Goal: Information Seeking & Learning: Learn about a topic

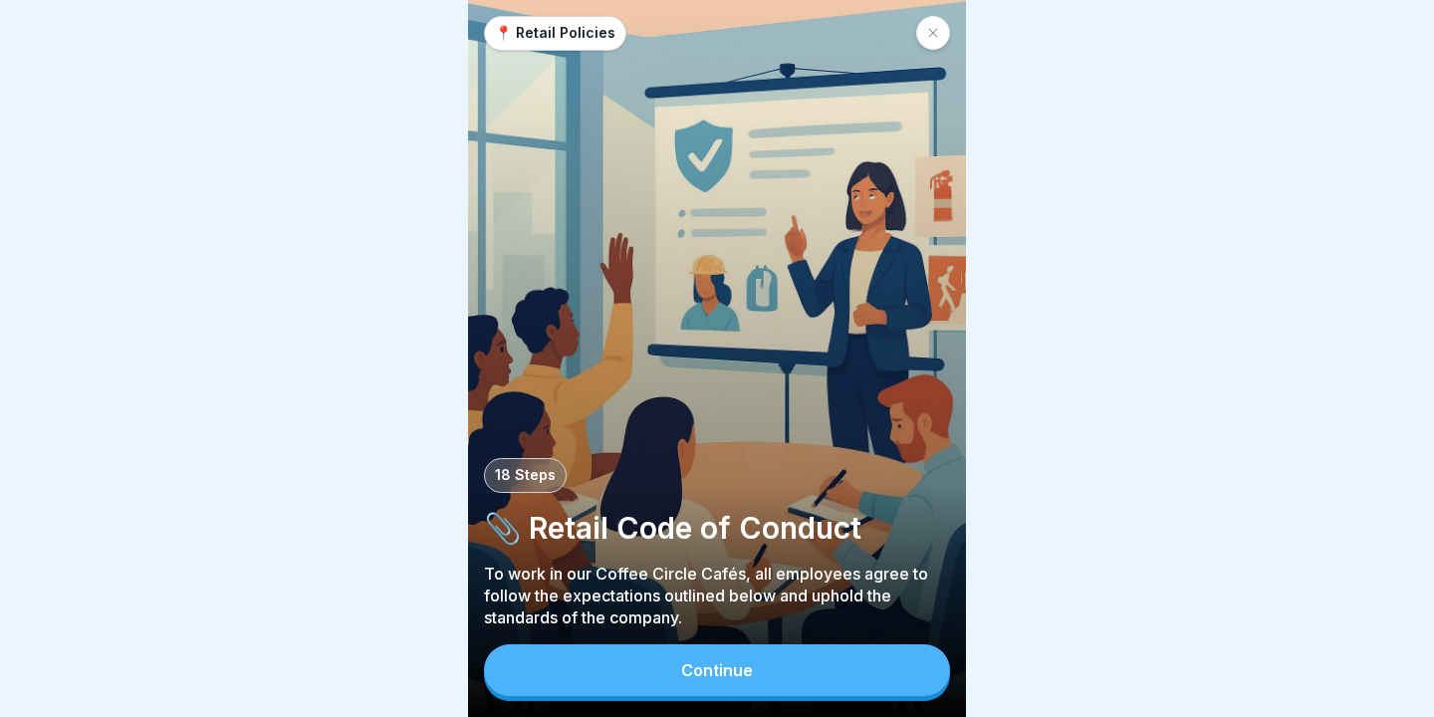
click at [576, 658] on button "Continue" at bounding box center [717, 670] width 466 height 52
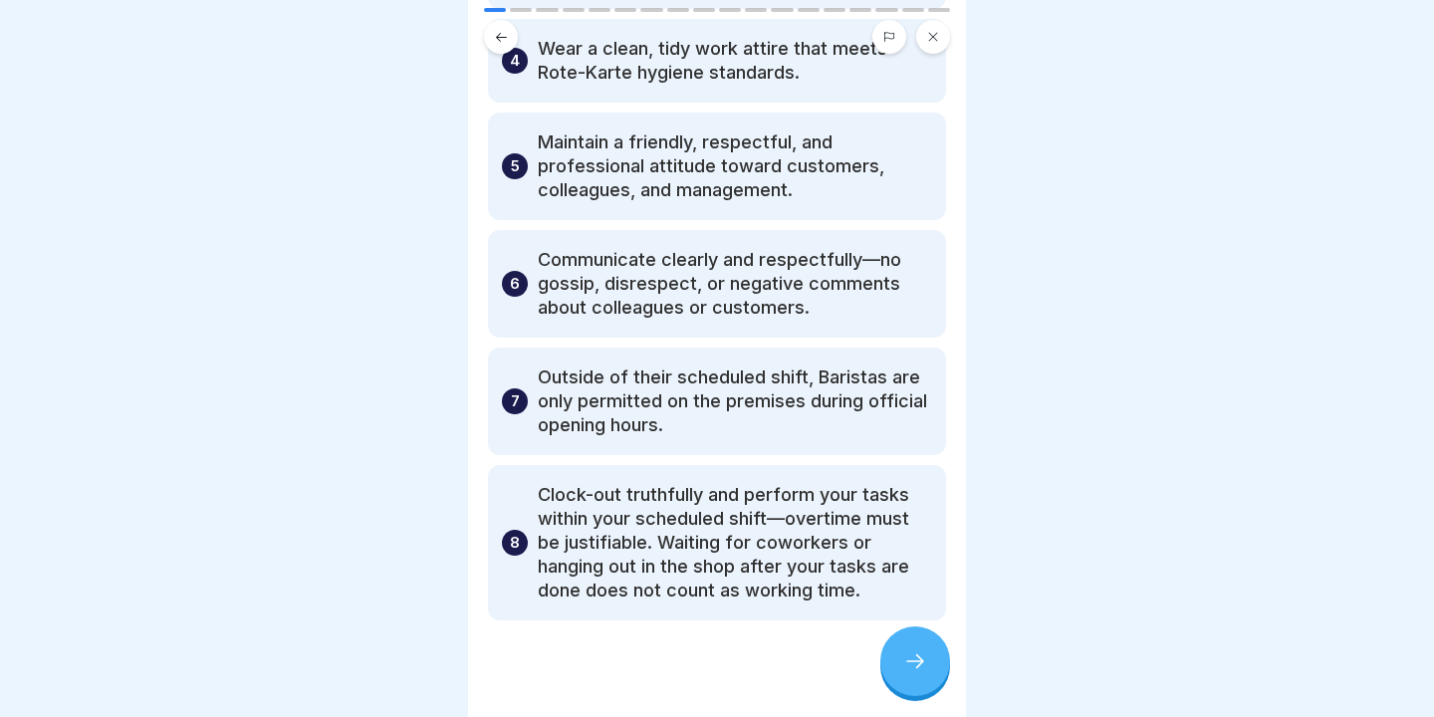
scroll to position [496, 0]
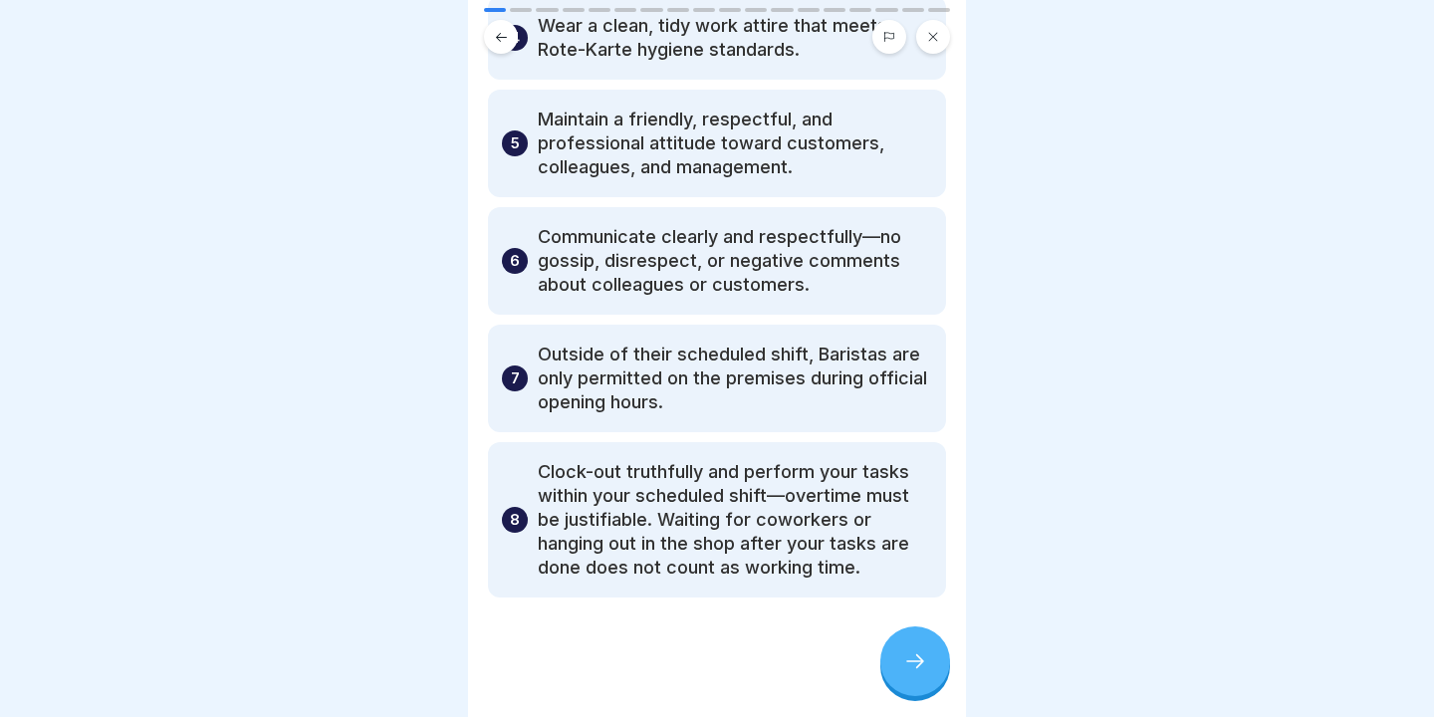
click at [909, 655] on icon at bounding box center [915, 661] width 24 height 24
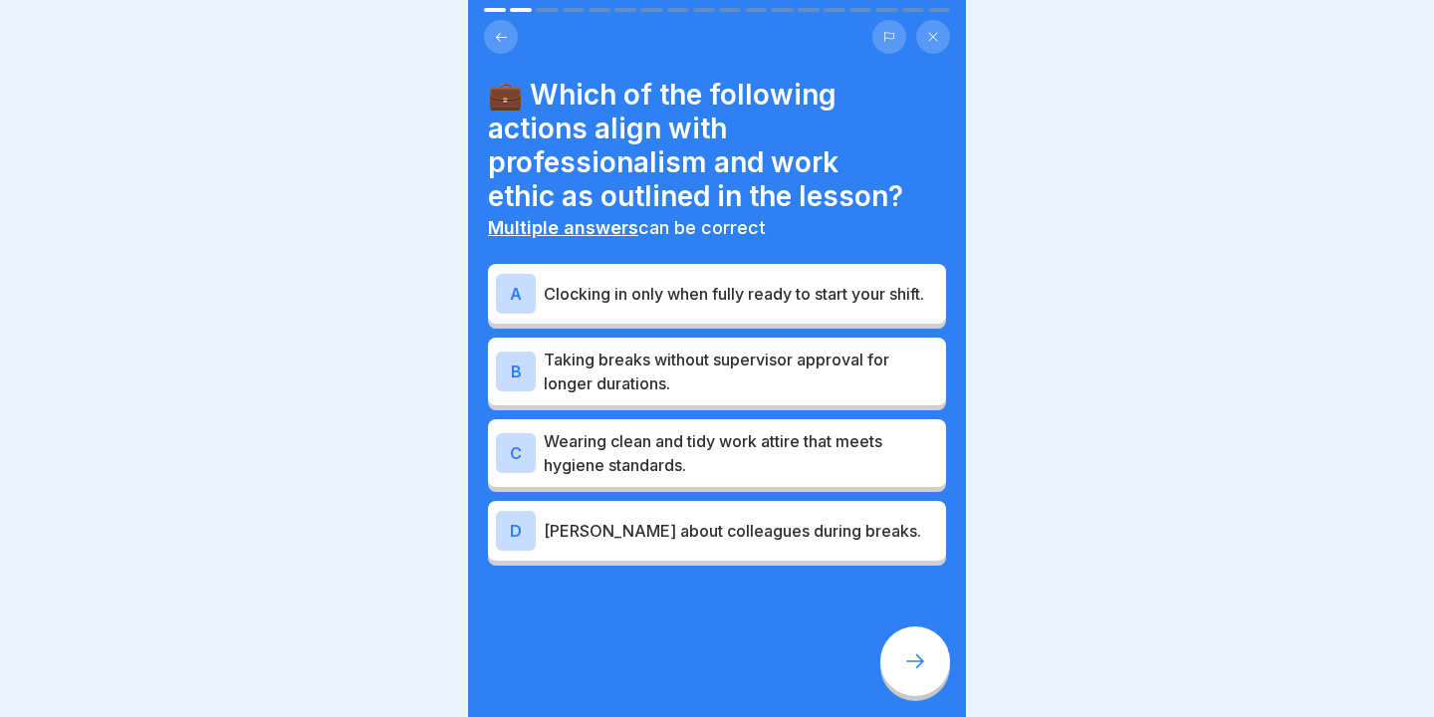
click at [629, 305] on p "Clocking in only when fully ready to start your shift." at bounding box center [741, 294] width 394 height 24
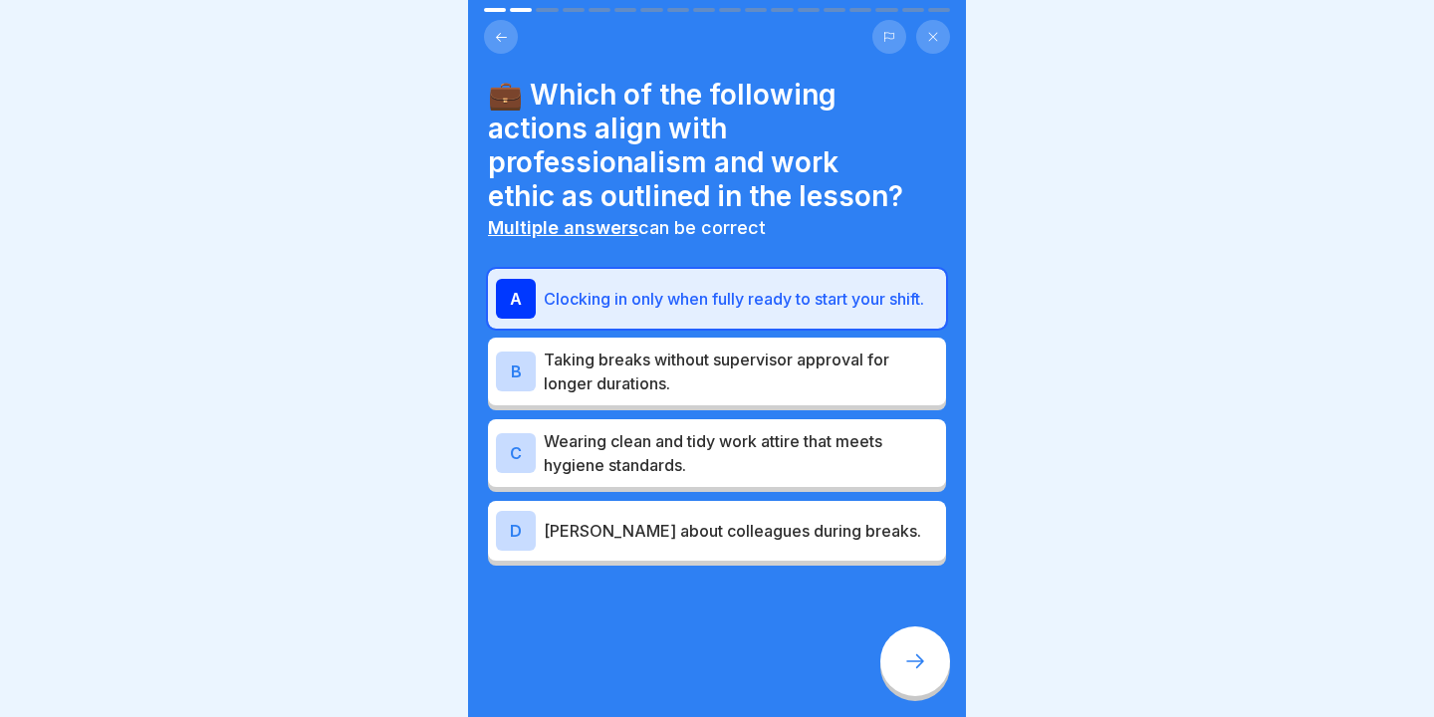
click at [700, 452] on p "Wearing clean and tidy work attire that meets hygiene standards." at bounding box center [741, 453] width 394 height 48
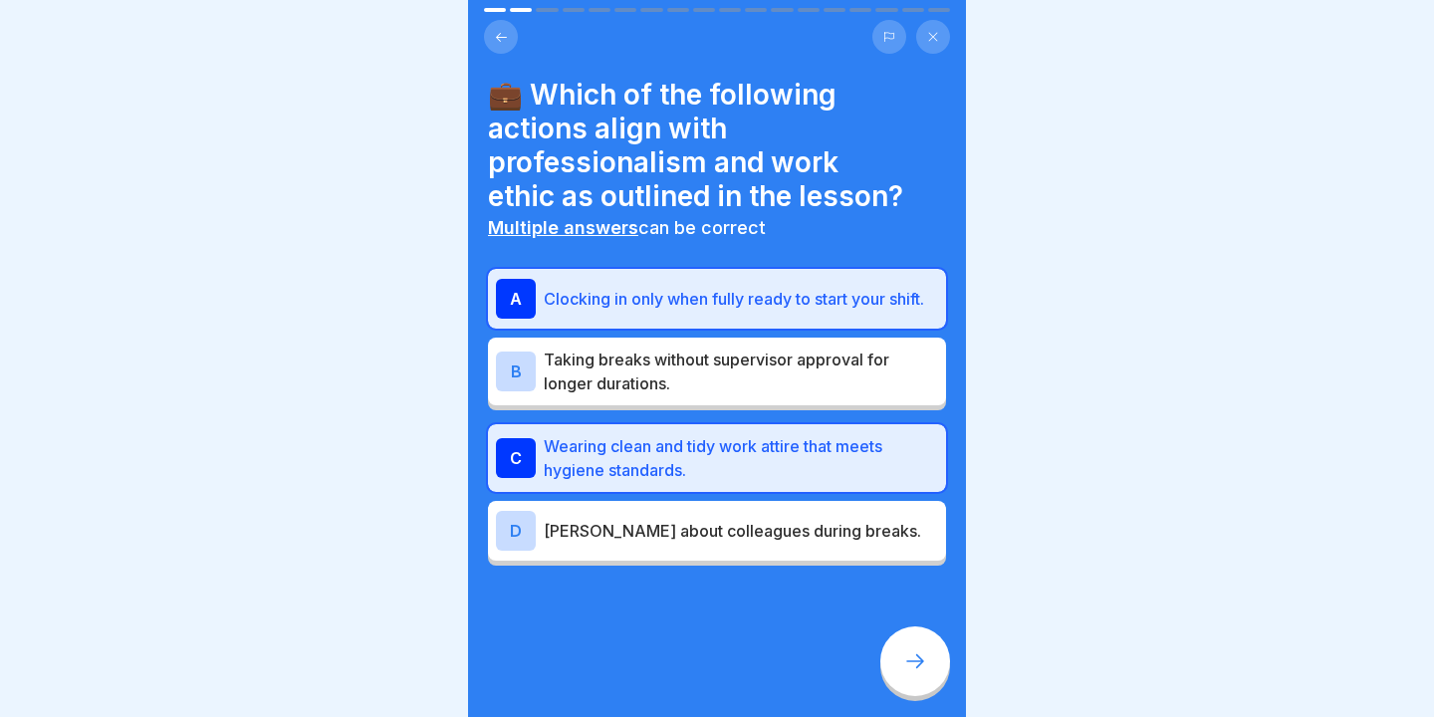
click at [913, 654] on icon at bounding box center [915, 661] width 24 height 24
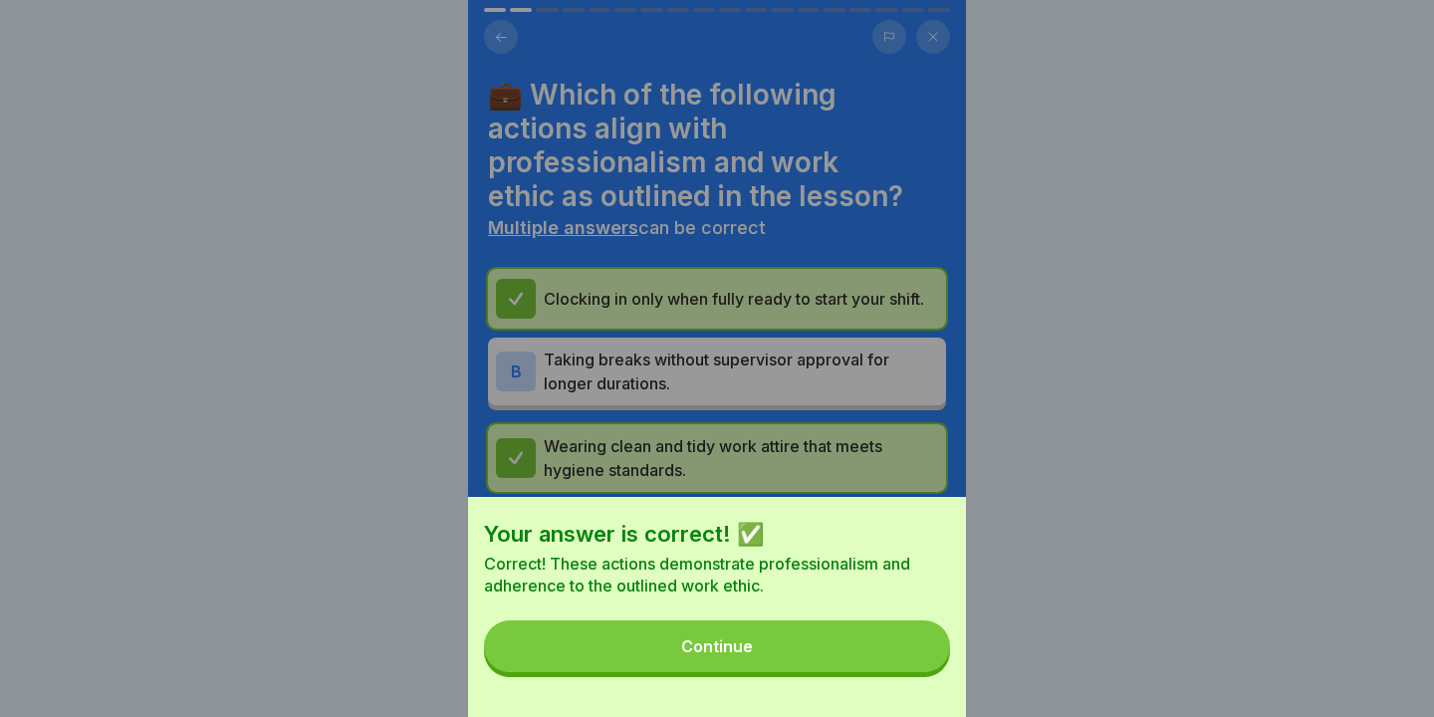
click at [823, 641] on button "Continue" at bounding box center [717, 646] width 466 height 52
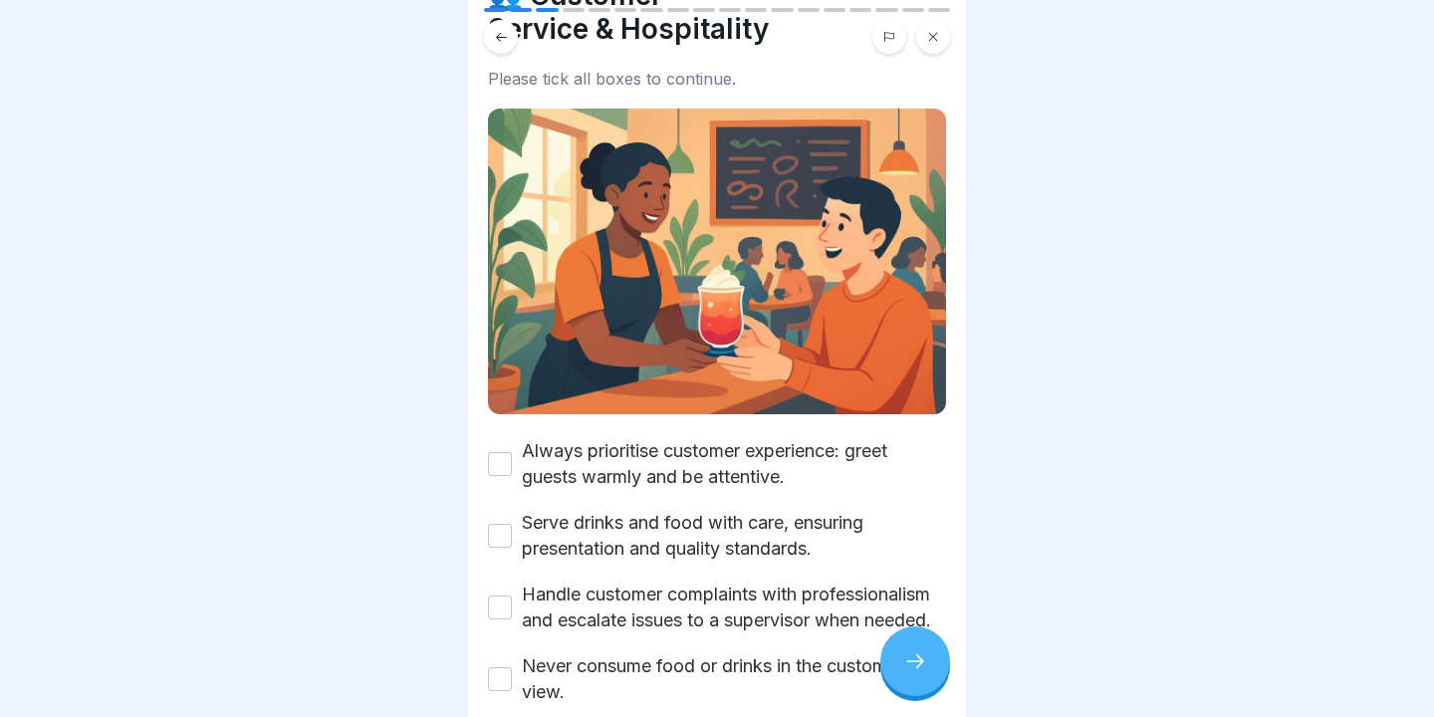
scroll to position [102, 0]
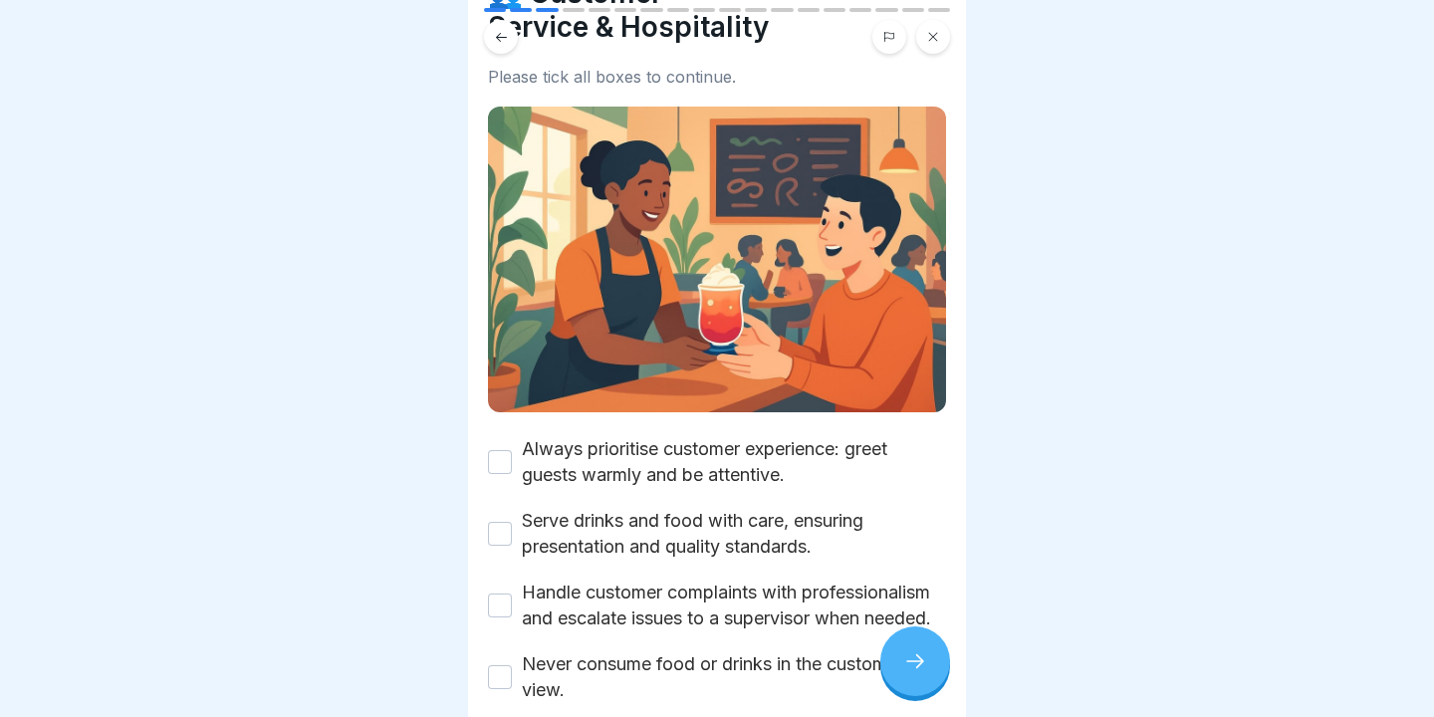
click at [505, 450] on button "Always prioritise customer experience: greet guests warmly and be attentive." at bounding box center [500, 462] width 24 height 24
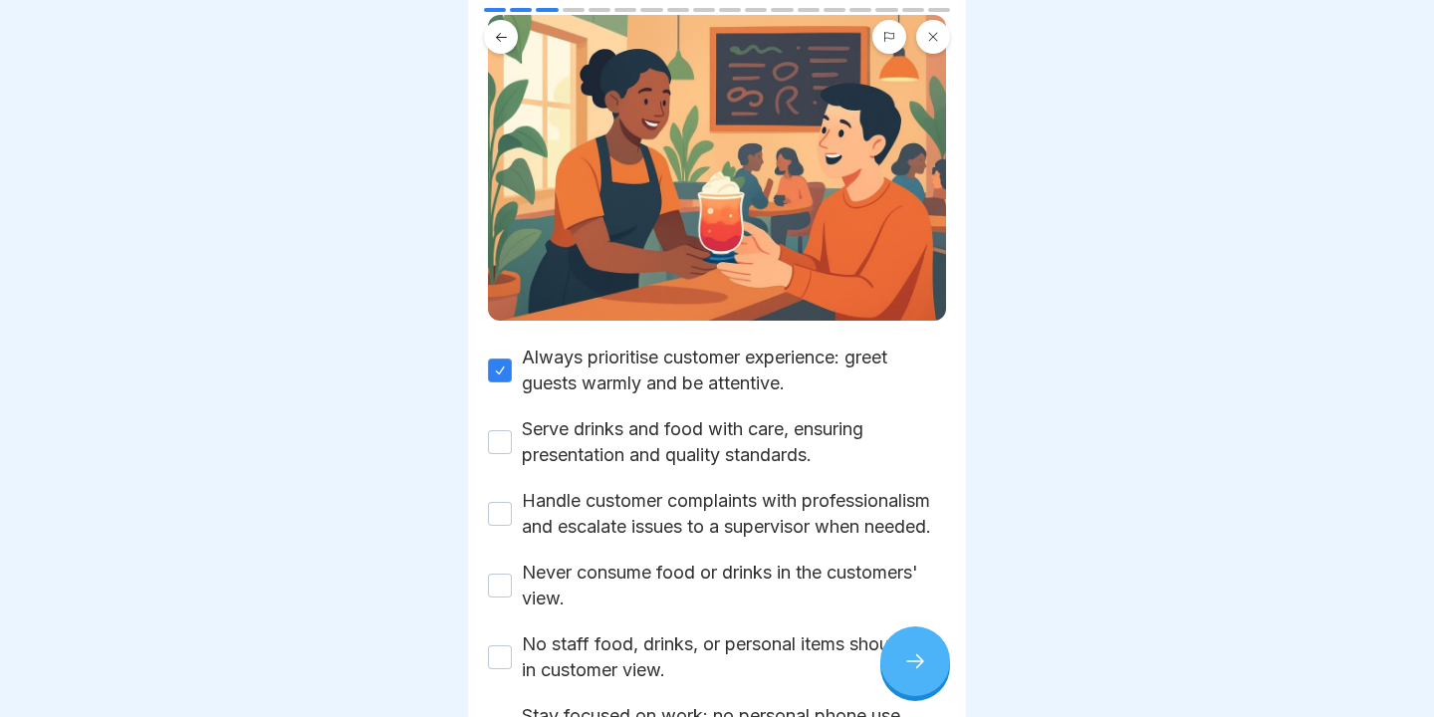
scroll to position [189, 0]
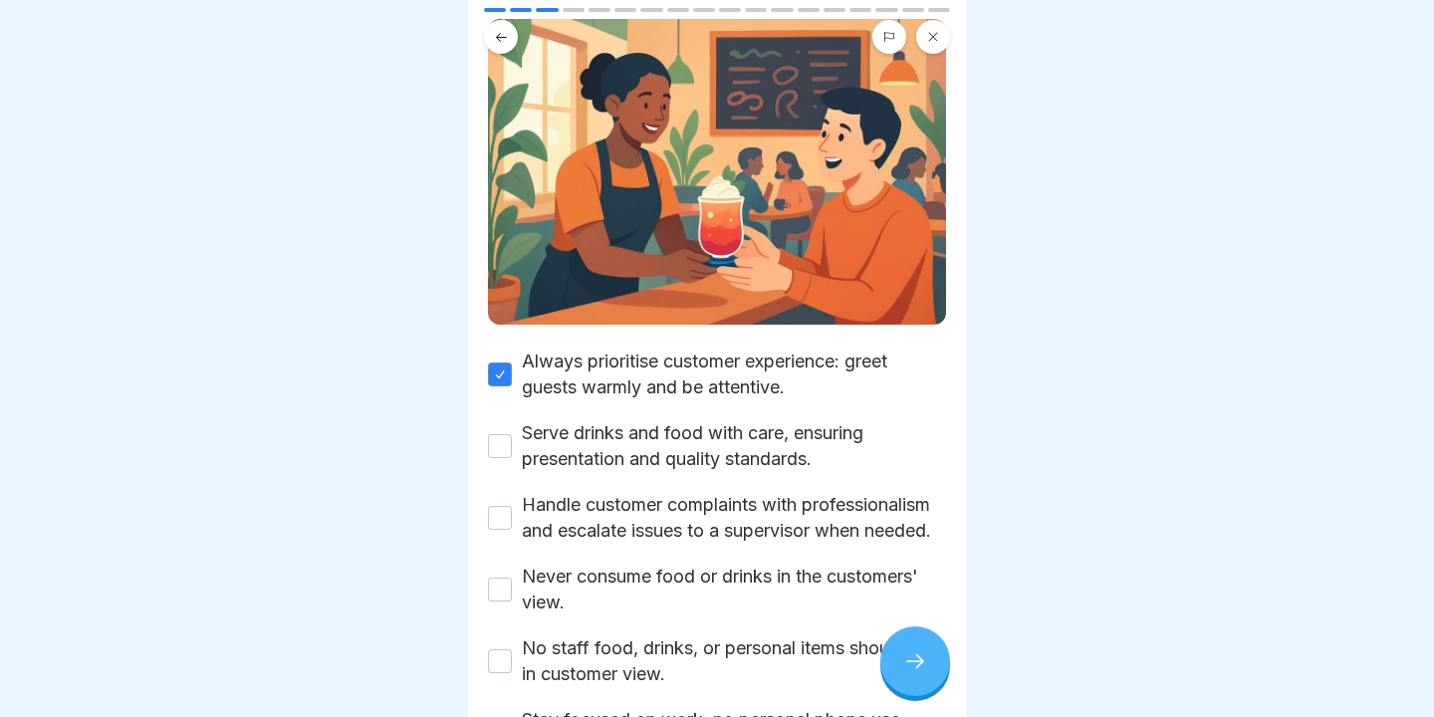
click at [503, 434] on button "Serve drinks and food with care, ensuring presentation and quality standards." at bounding box center [500, 446] width 24 height 24
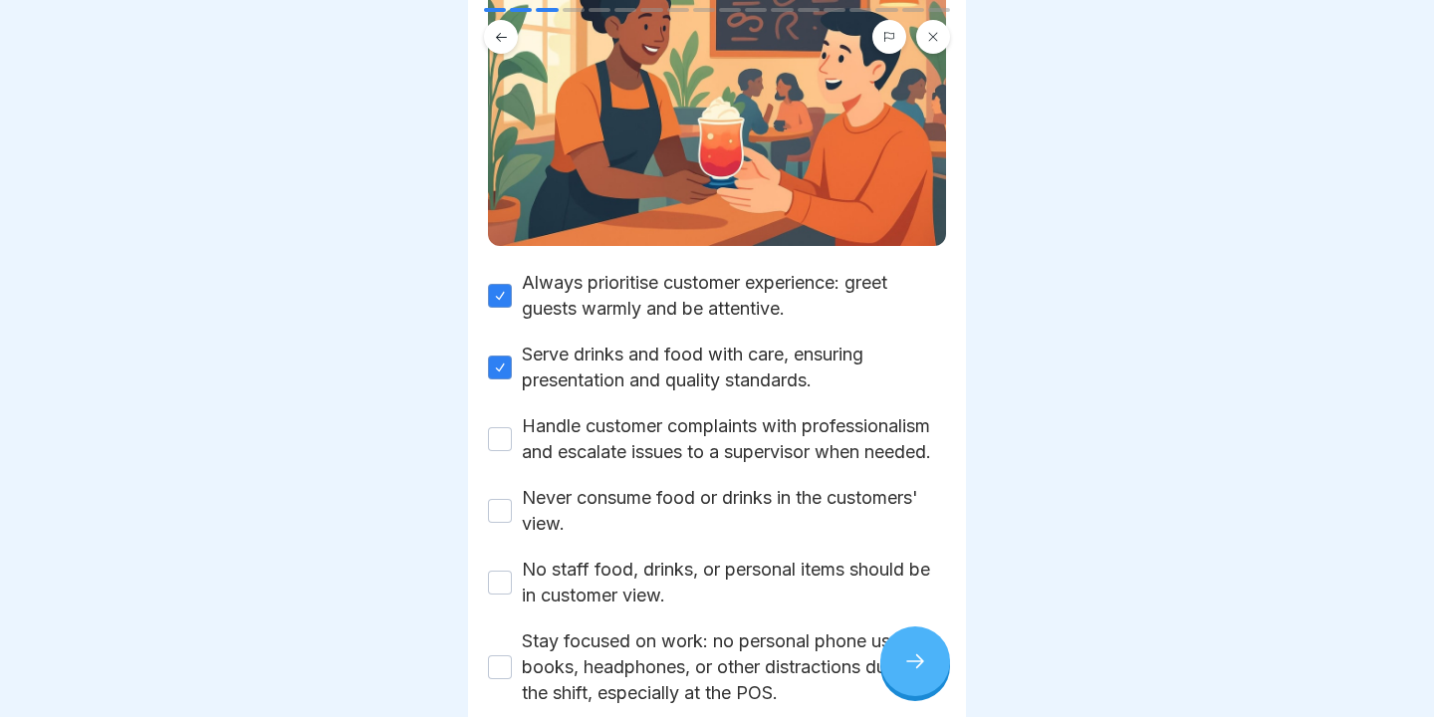
click at [503, 427] on button "Handle customer complaints with professionalism and escalate issues to a superv…" at bounding box center [500, 439] width 24 height 24
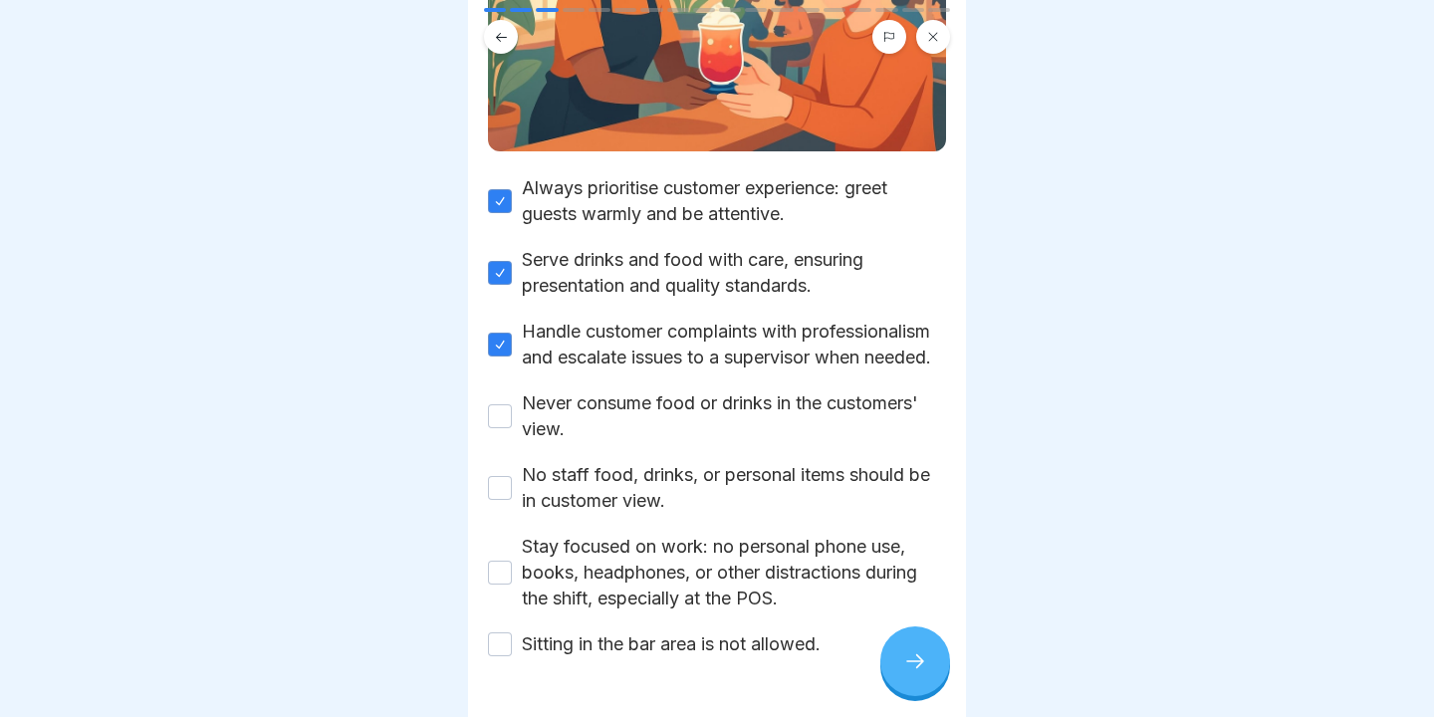
scroll to position [364, 0]
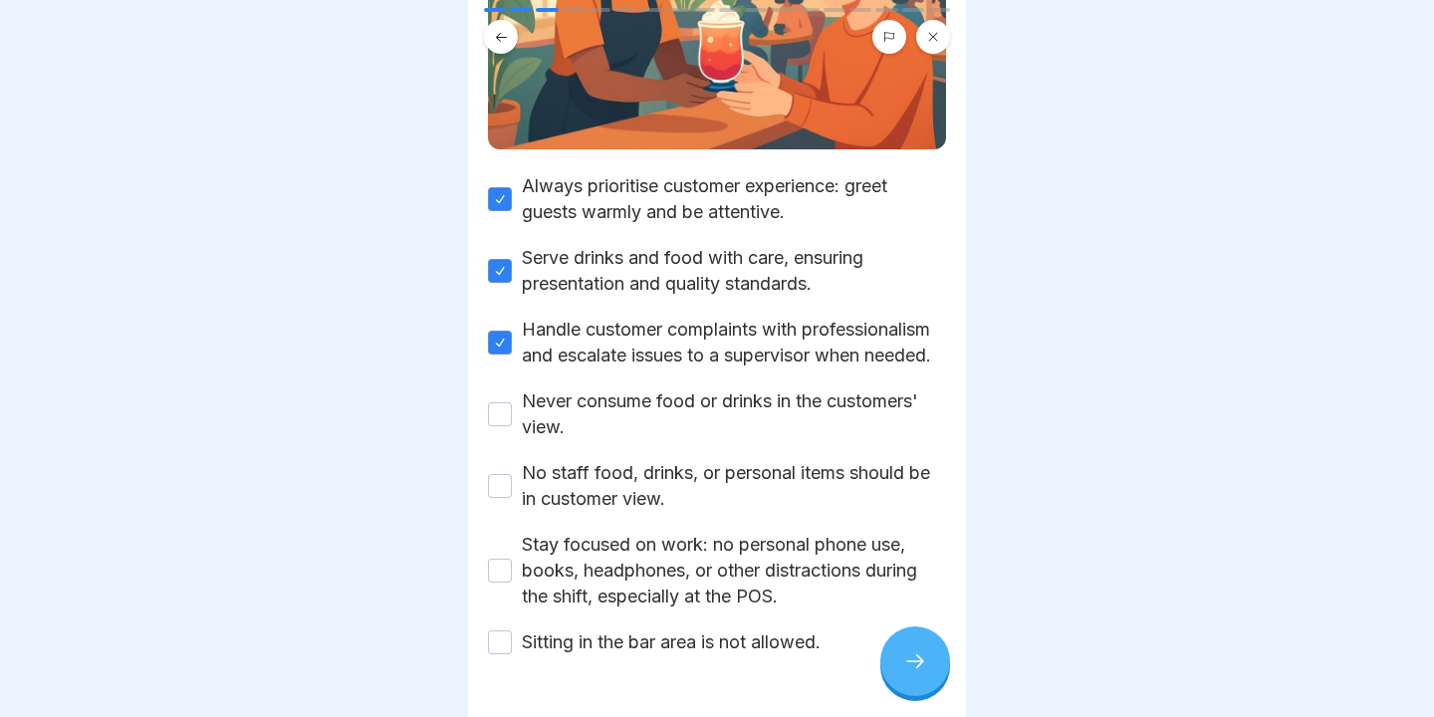
click at [497, 402] on button "Never consume food or drinks in the customers' view." at bounding box center [500, 414] width 24 height 24
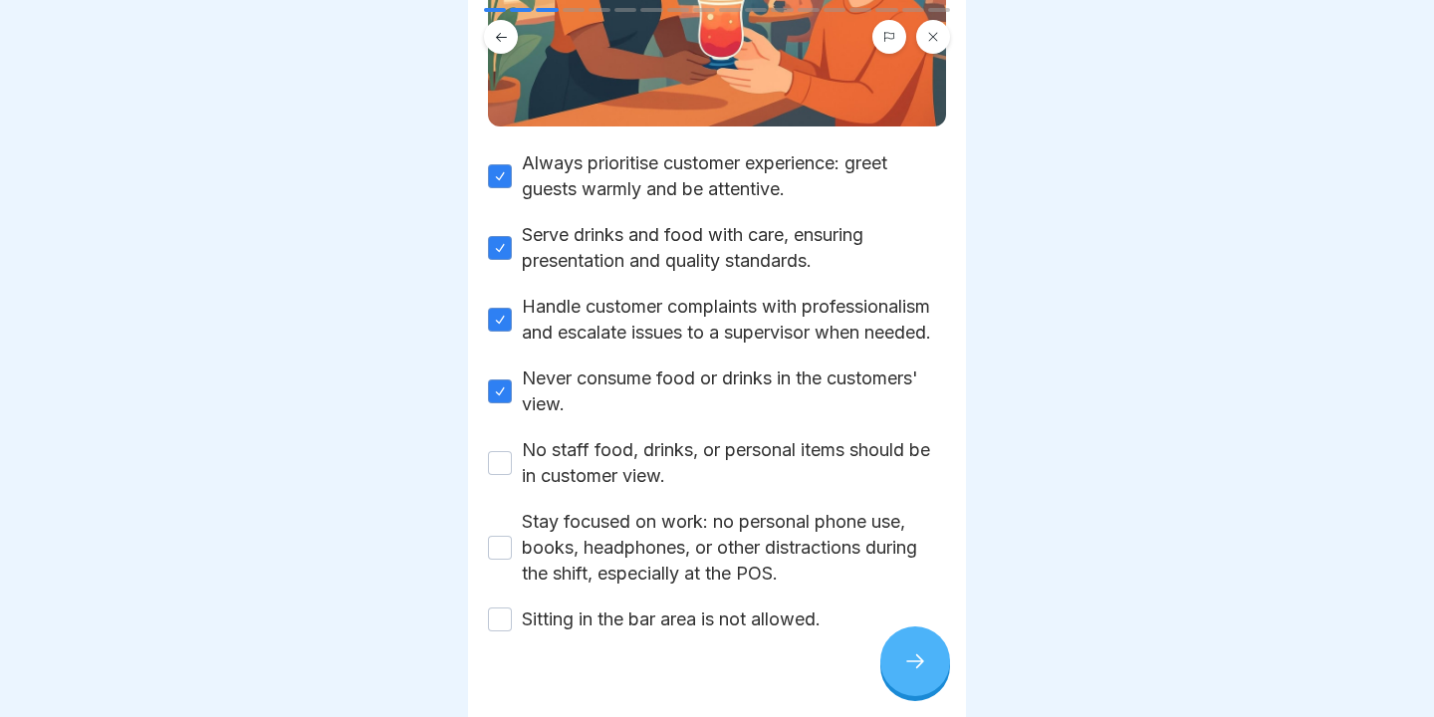
click at [502, 451] on button "No staff food, drinks, or personal items should be in customer view." at bounding box center [500, 463] width 24 height 24
click at [504, 536] on button "Stay focused on work: no personal phone use, books, headphones, or other distra…" at bounding box center [500, 548] width 24 height 24
click at [507, 607] on button "Sitting in the bar area is not allowed." at bounding box center [500, 619] width 24 height 24
click at [942, 667] on div at bounding box center [915, 661] width 70 height 70
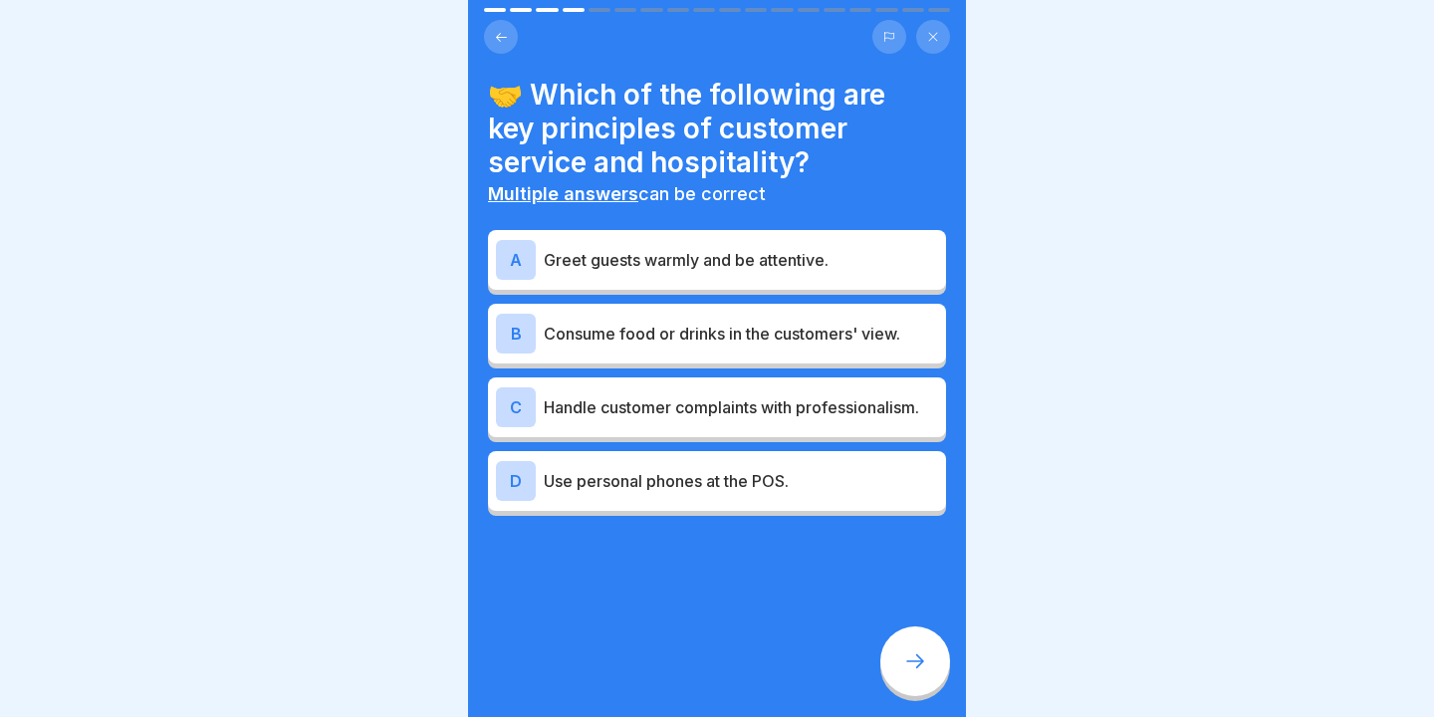
click at [682, 251] on p "Greet guests warmly and be attentive." at bounding box center [741, 260] width 394 height 24
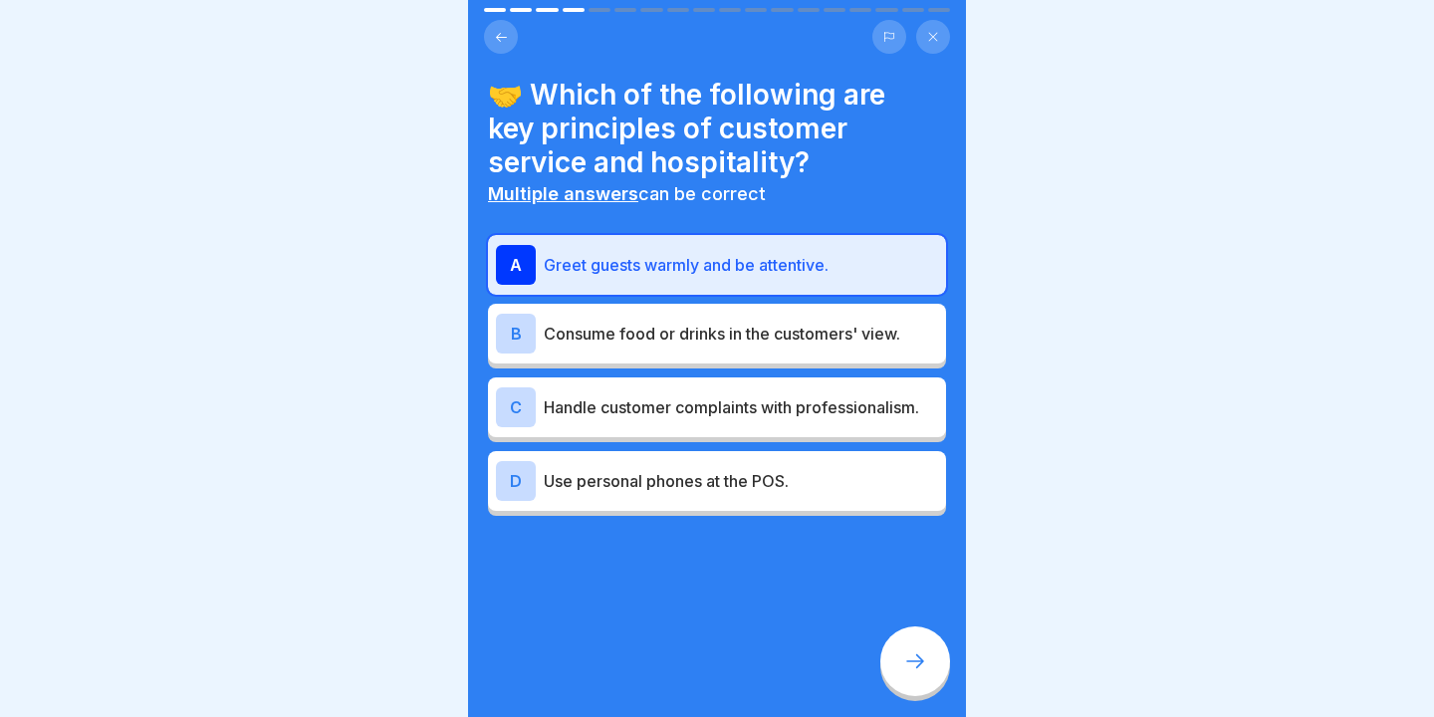
click at [696, 411] on p "Handle customer complaints with professionalism." at bounding box center [741, 407] width 394 height 24
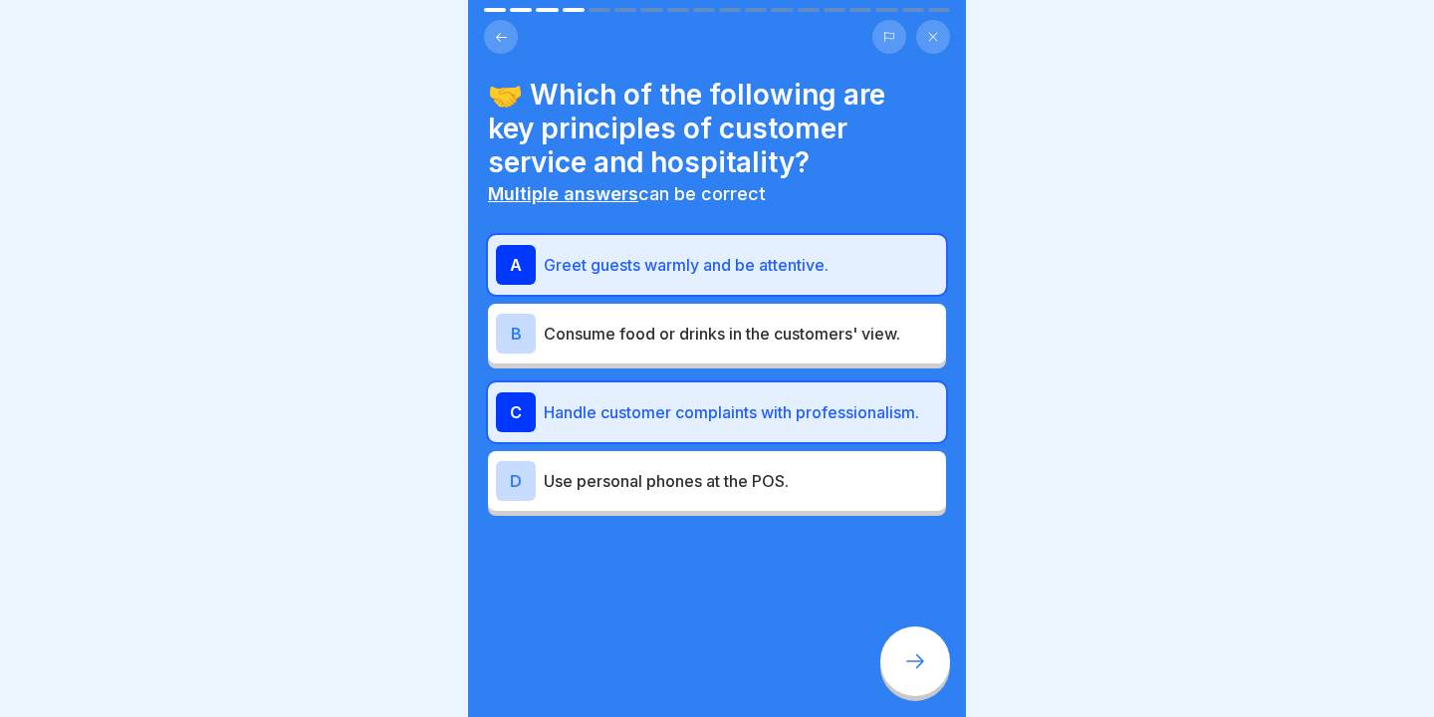
click at [907, 653] on icon at bounding box center [915, 661] width 24 height 24
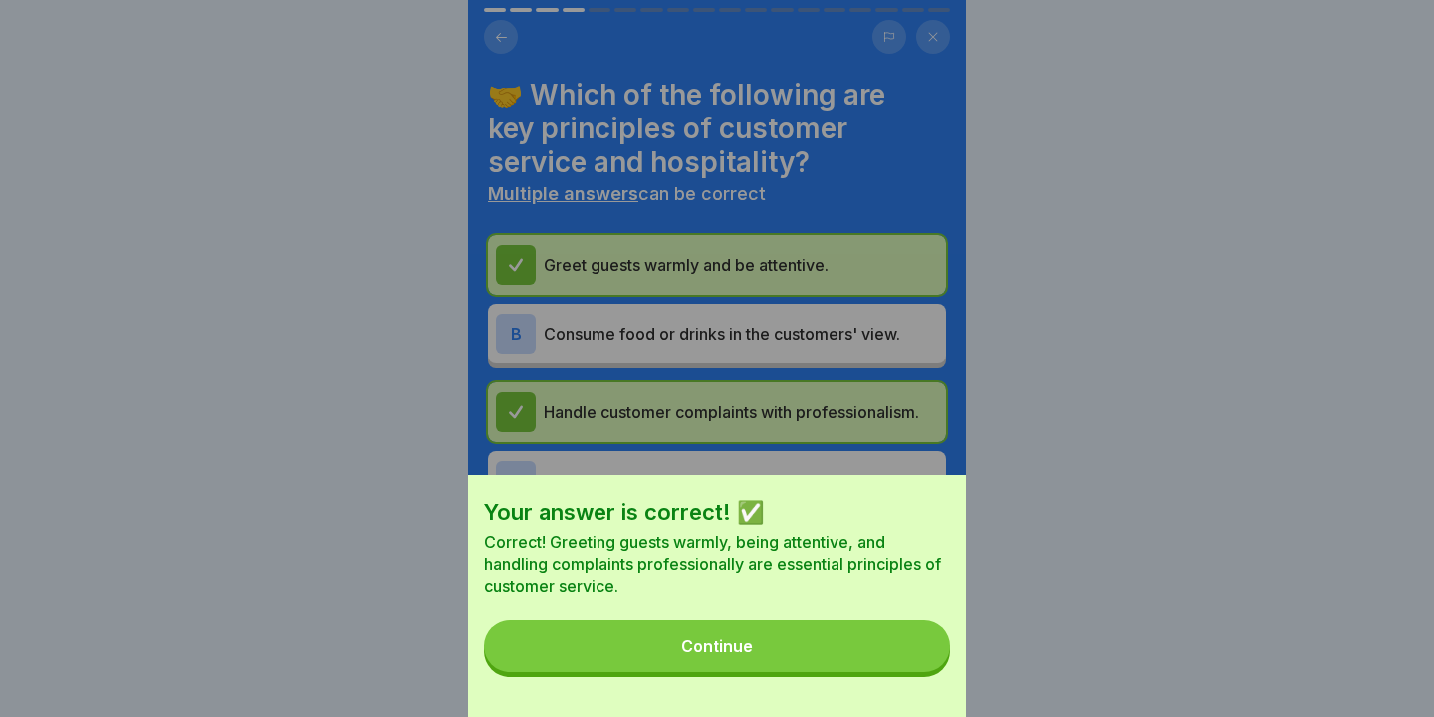
click at [827, 659] on button "Continue" at bounding box center [717, 646] width 466 height 52
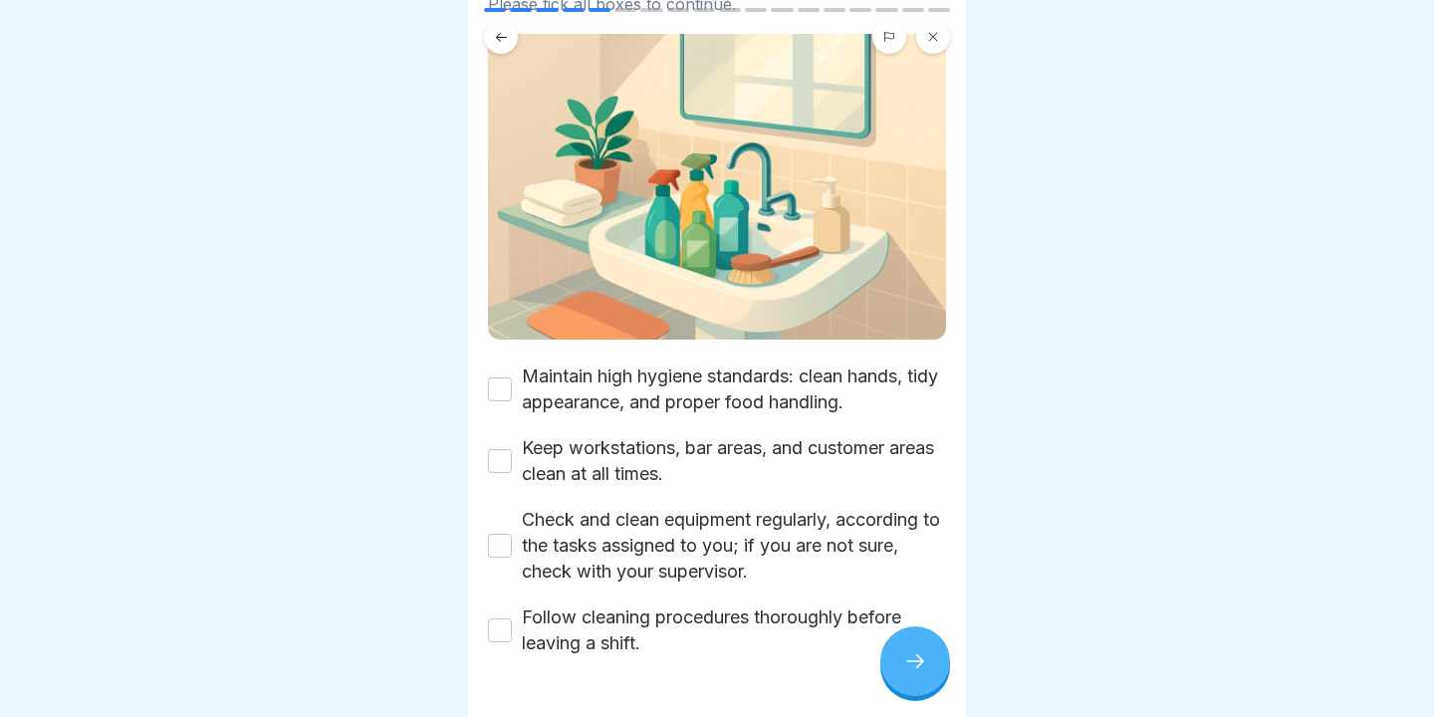
scroll to position [141, 0]
click at [498, 393] on button "Maintain high hygiene standards: clean hands, tidy appearance, and proper food …" at bounding box center [500, 388] width 24 height 24
click at [512, 464] on div "Keep workstations, bar areas, and customer areas clean at all times." at bounding box center [717, 460] width 458 height 52
click at [508, 464] on button "Keep workstations, bar areas, and customer areas clean at all times." at bounding box center [500, 460] width 24 height 24
click at [508, 546] on button "Check and clean equipment regularly, according to the tasks assigned to you; if…" at bounding box center [500, 545] width 24 height 24
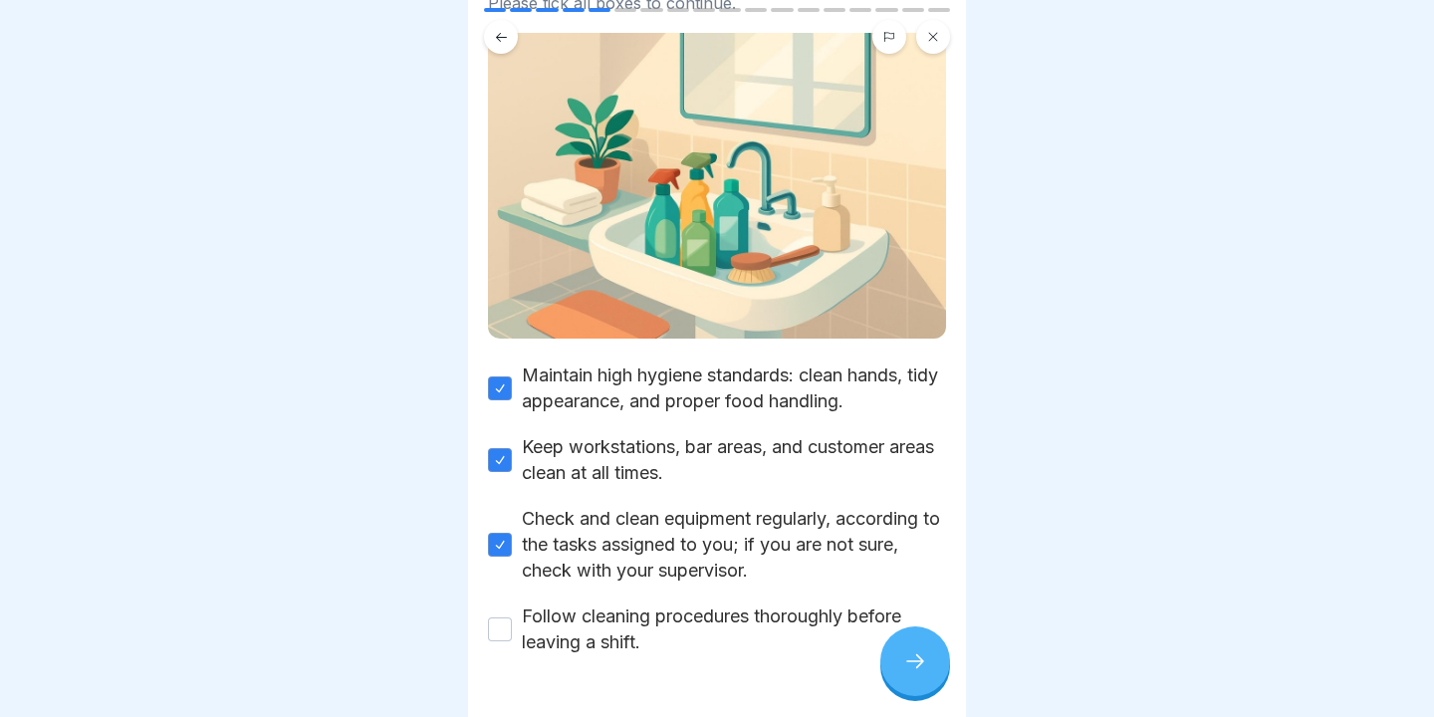
scroll to position [198, 0]
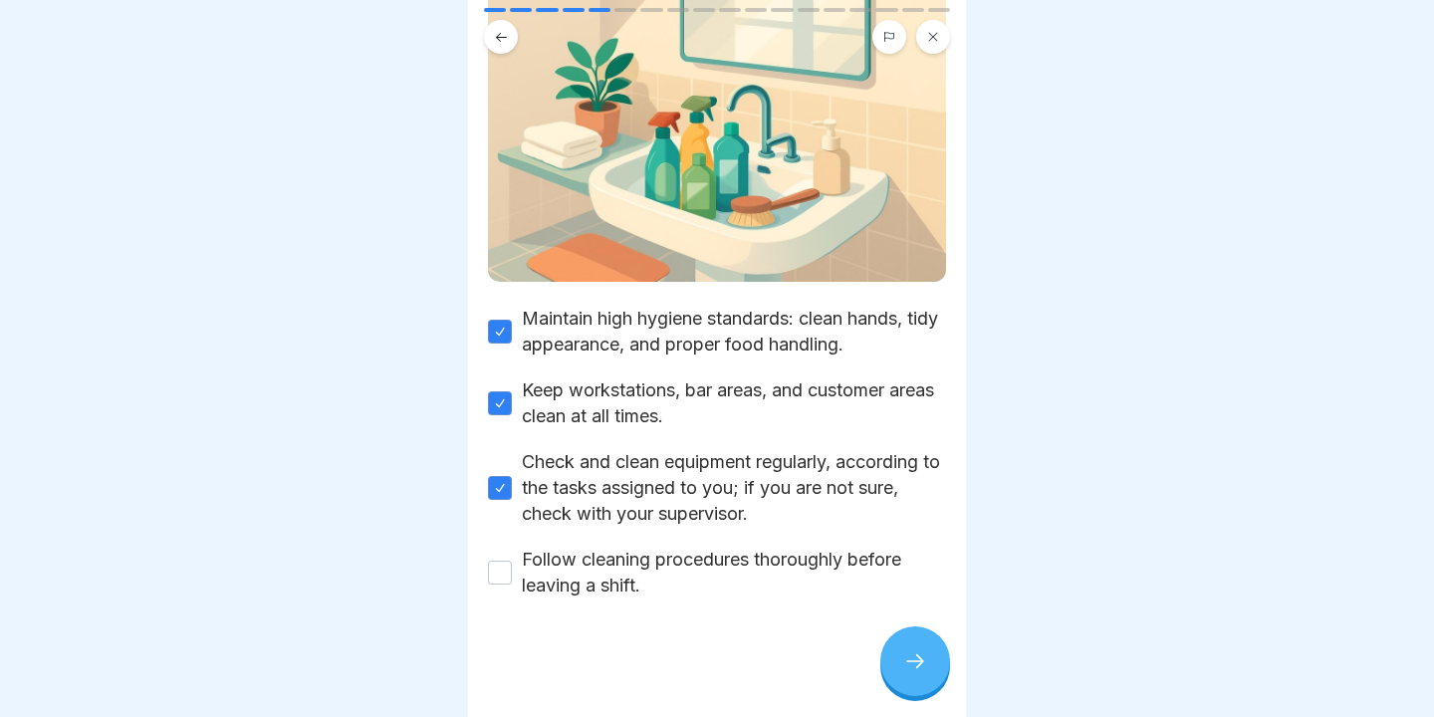
click at [497, 576] on button "Follow cleaning procedures thoroughly before leaving a shift." at bounding box center [500, 572] width 24 height 24
click at [916, 646] on div at bounding box center [915, 661] width 70 height 70
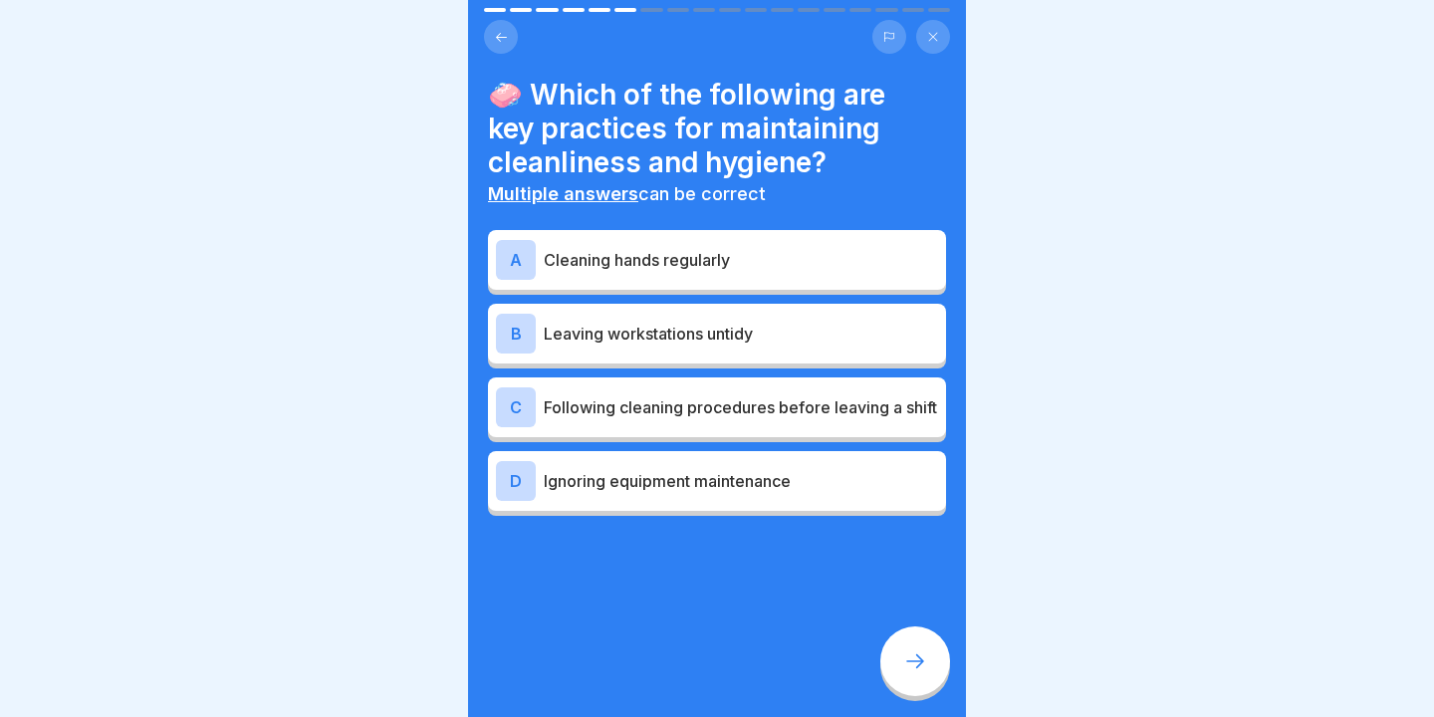
click at [594, 266] on p "Cleaning hands regularly" at bounding box center [741, 260] width 394 height 24
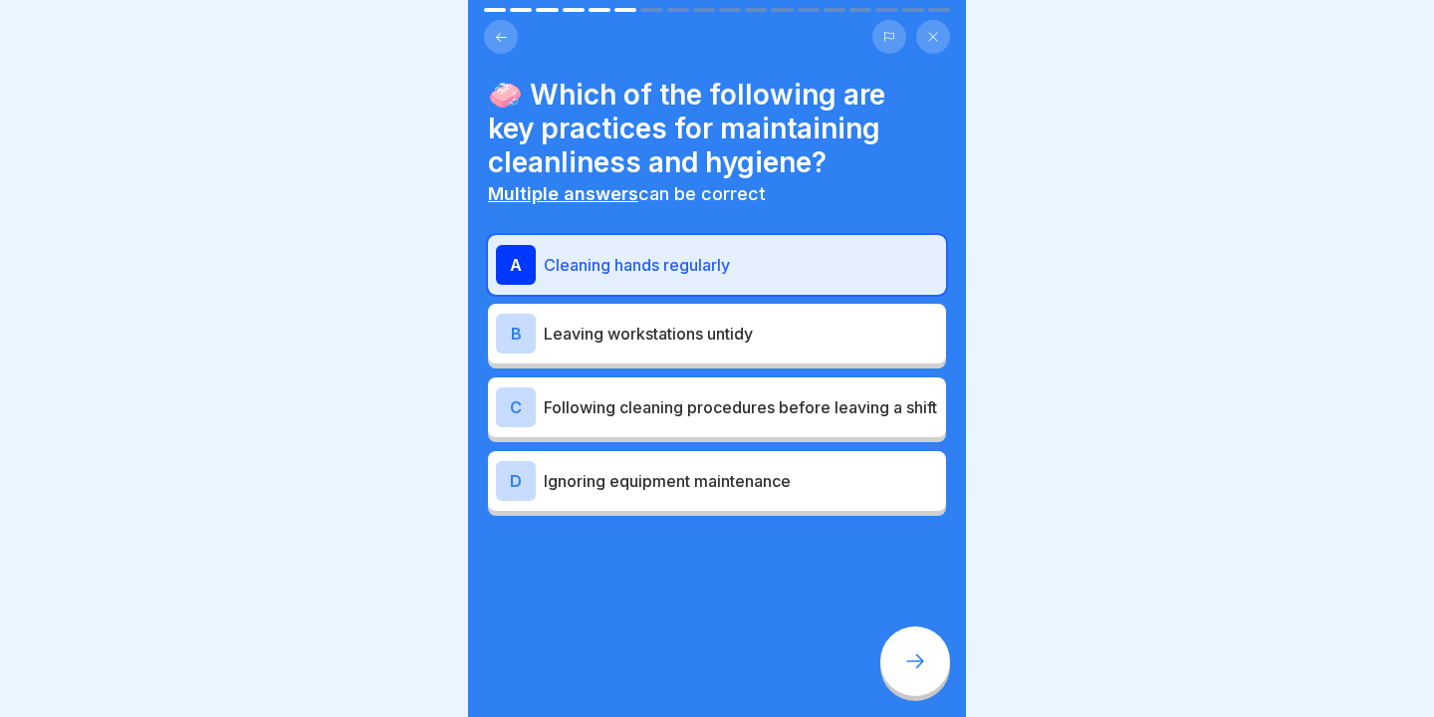
click at [701, 419] on p "Following cleaning procedures before leaving a shift" at bounding box center [741, 407] width 394 height 24
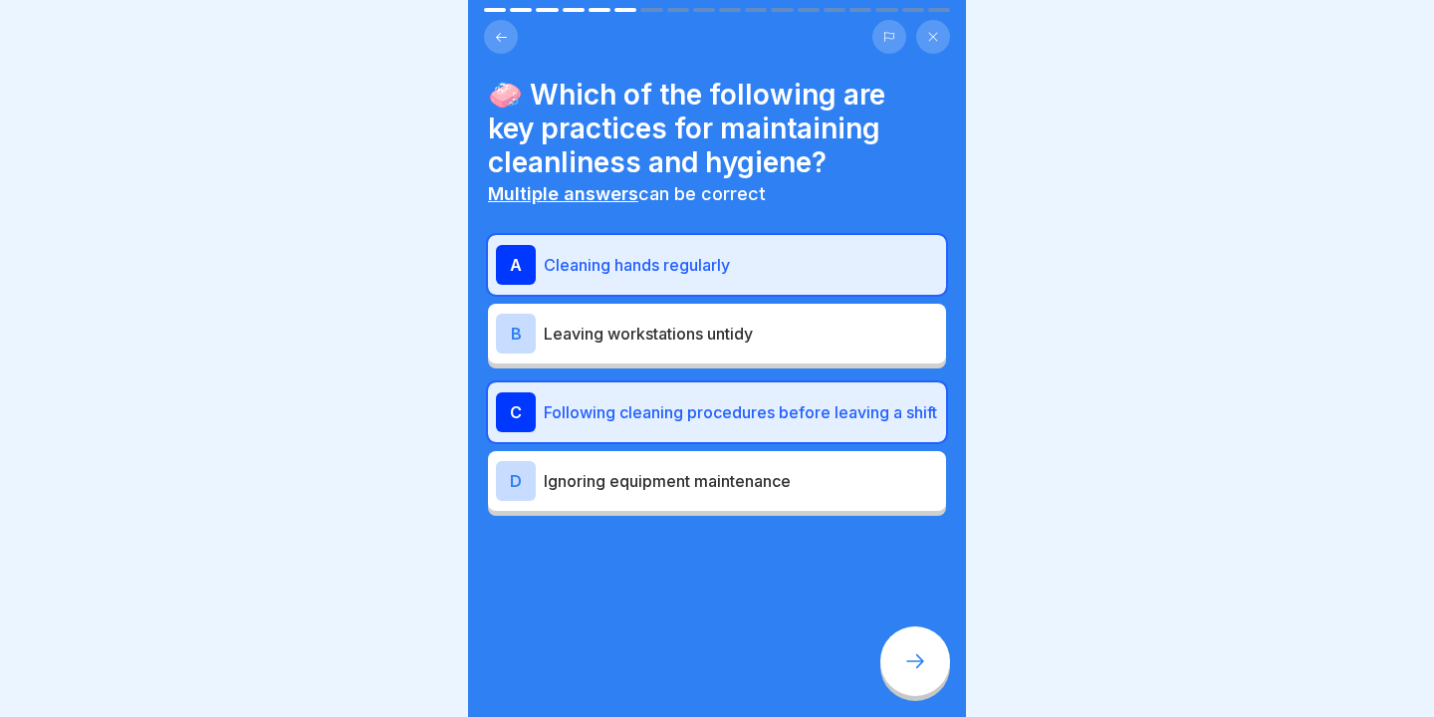
click at [906, 645] on div at bounding box center [915, 661] width 70 height 70
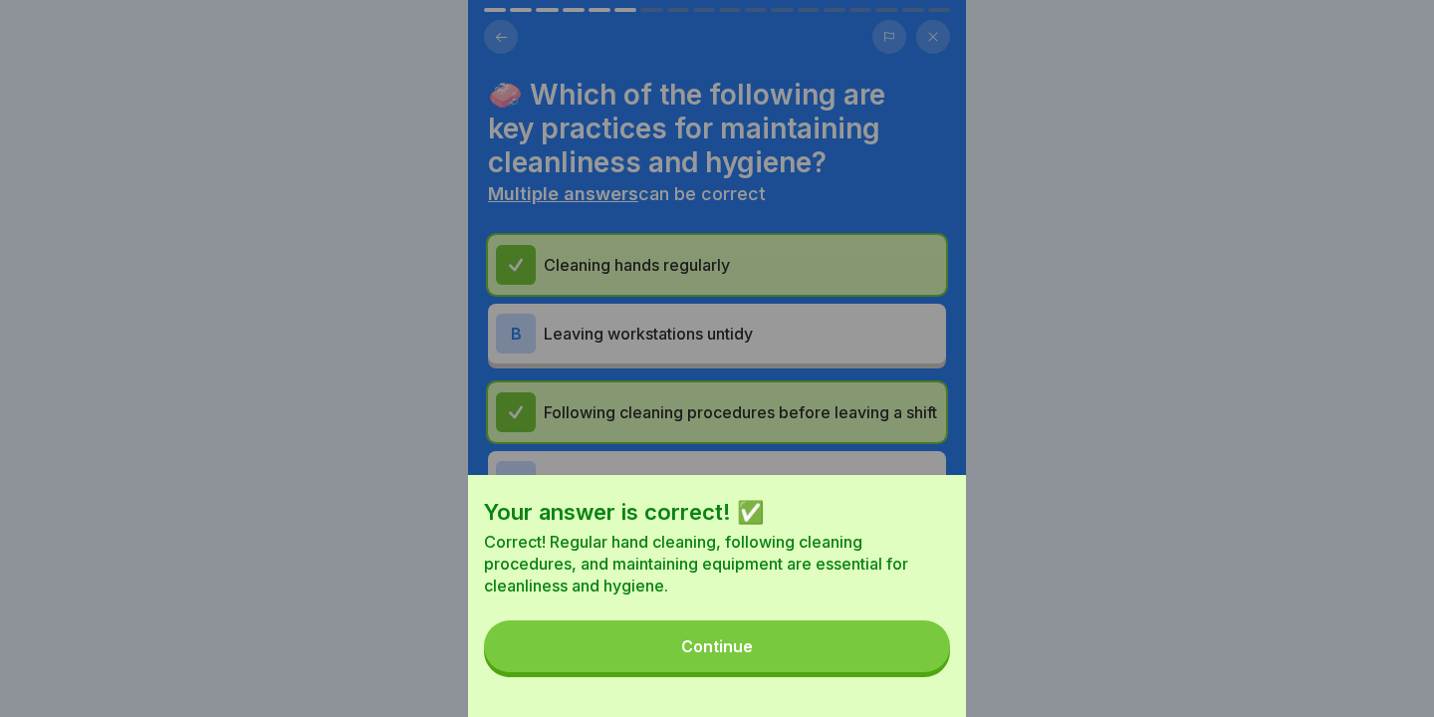
click at [906, 645] on button "Continue" at bounding box center [717, 646] width 466 height 52
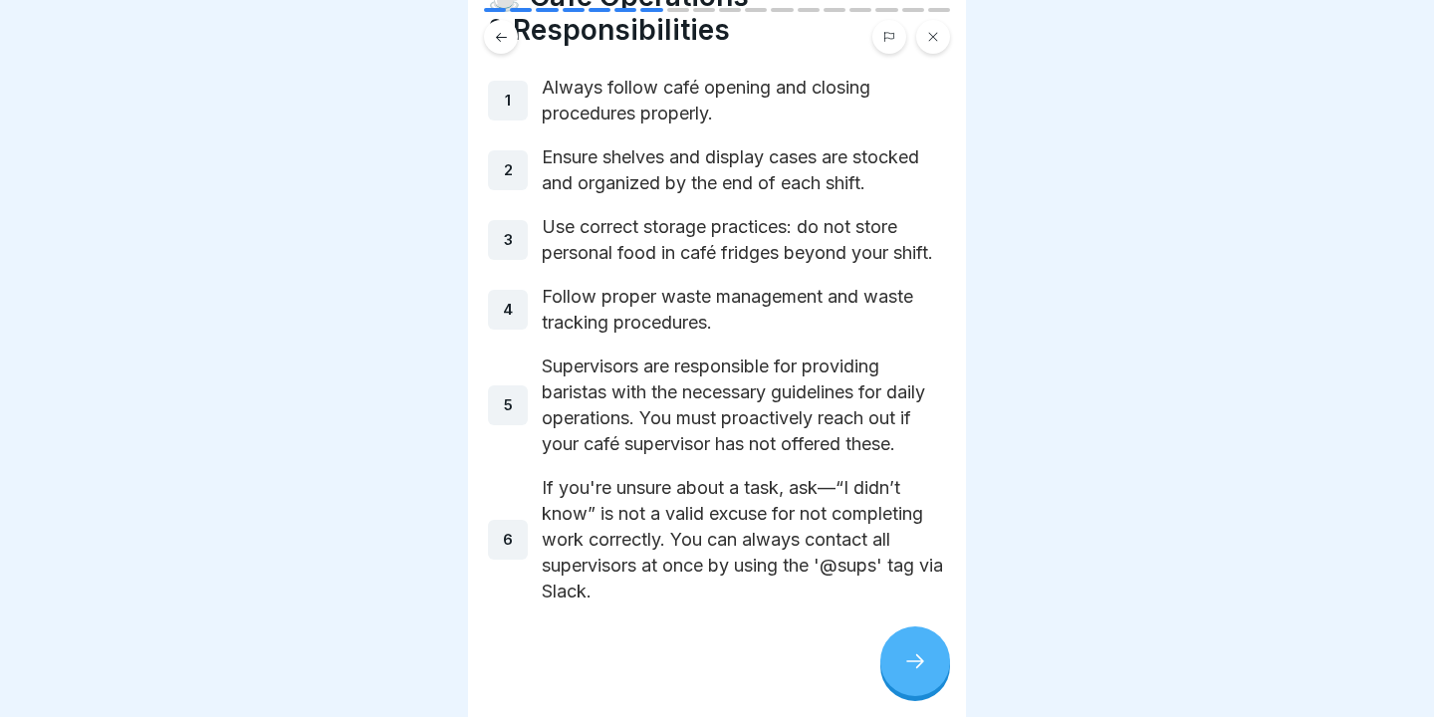
scroll to position [106, 0]
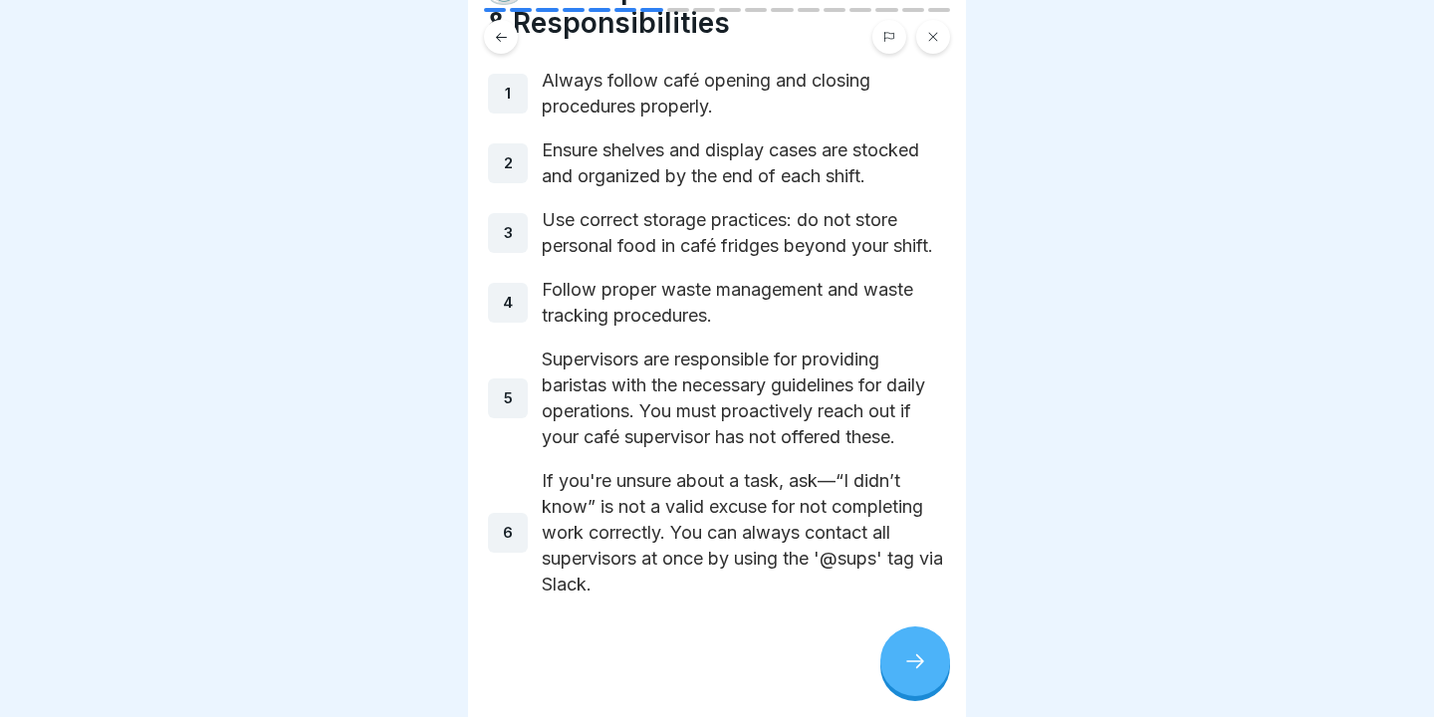
click at [928, 654] on div at bounding box center [915, 661] width 70 height 70
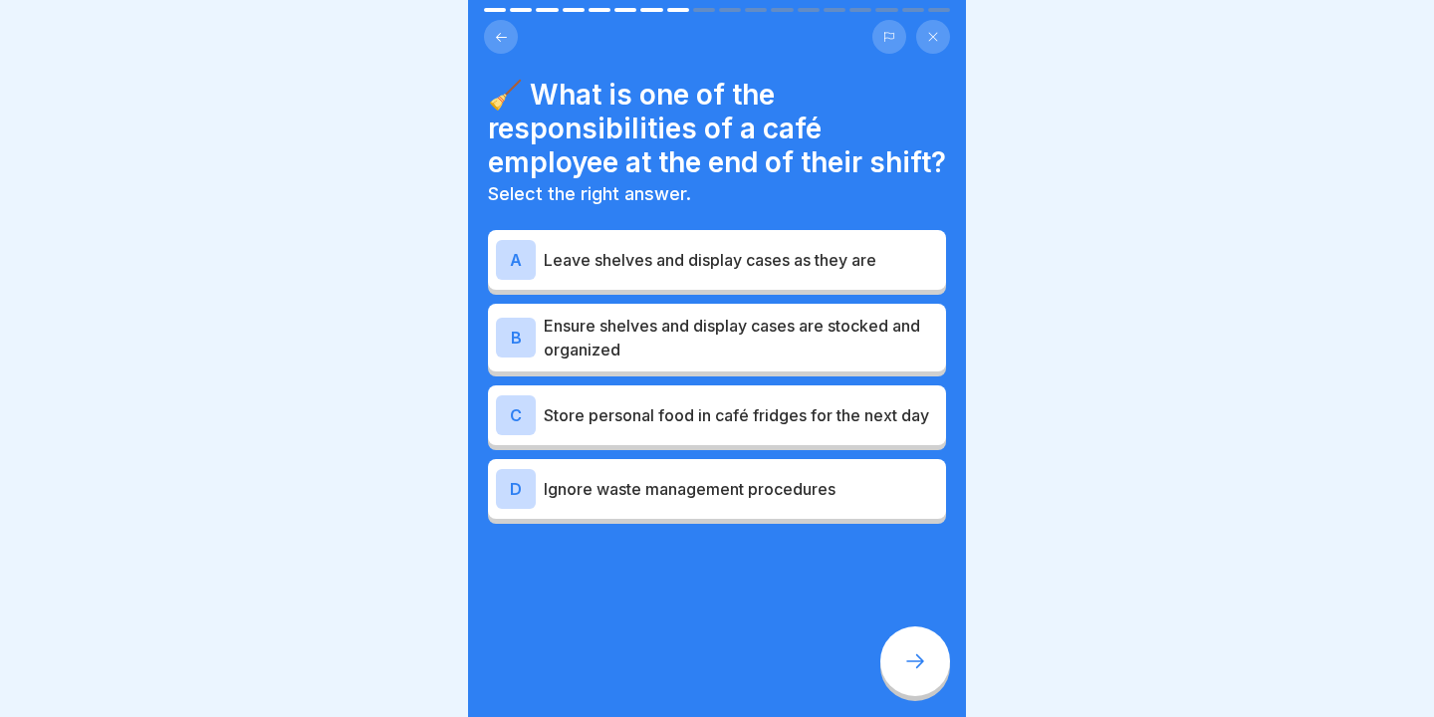
click at [673, 371] on div "B Ensure shelves and display cases are stocked and organized" at bounding box center [717, 338] width 458 height 68
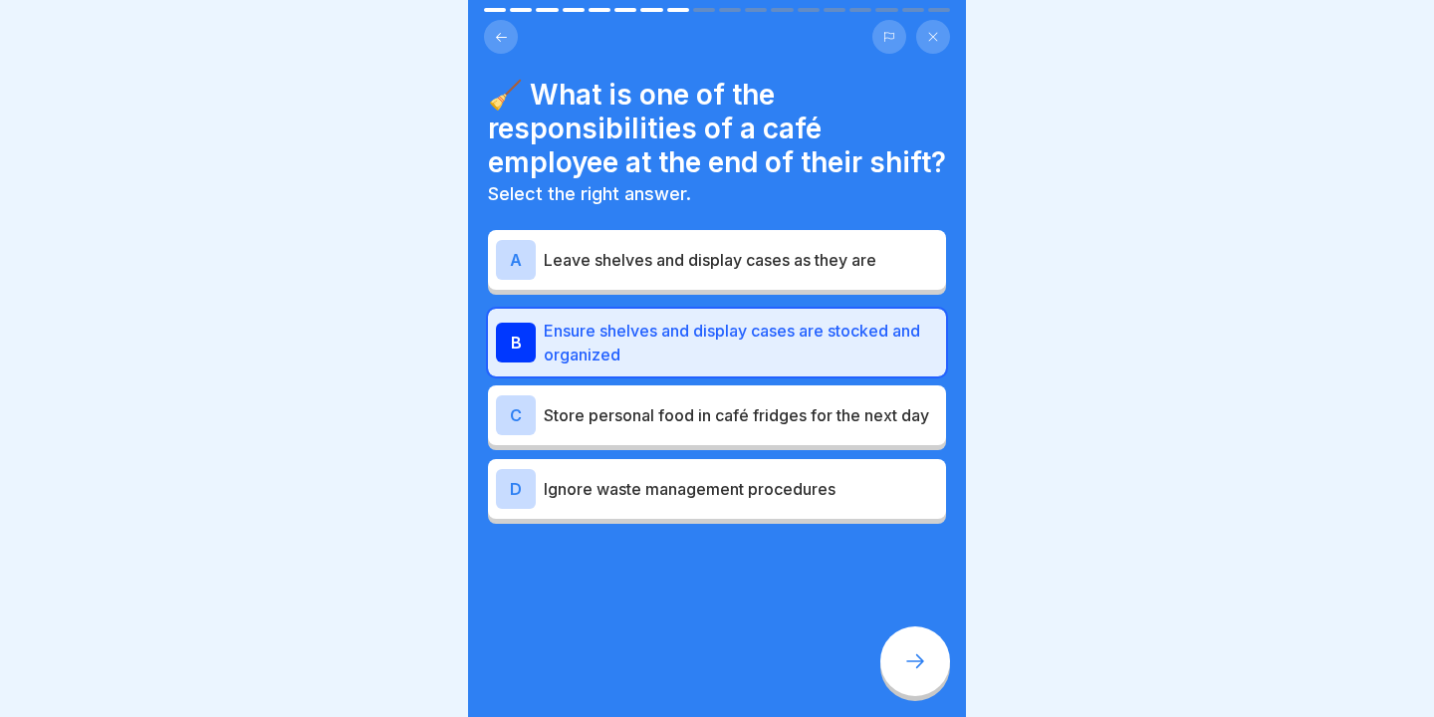
click at [900, 659] on div at bounding box center [915, 661] width 70 height 70
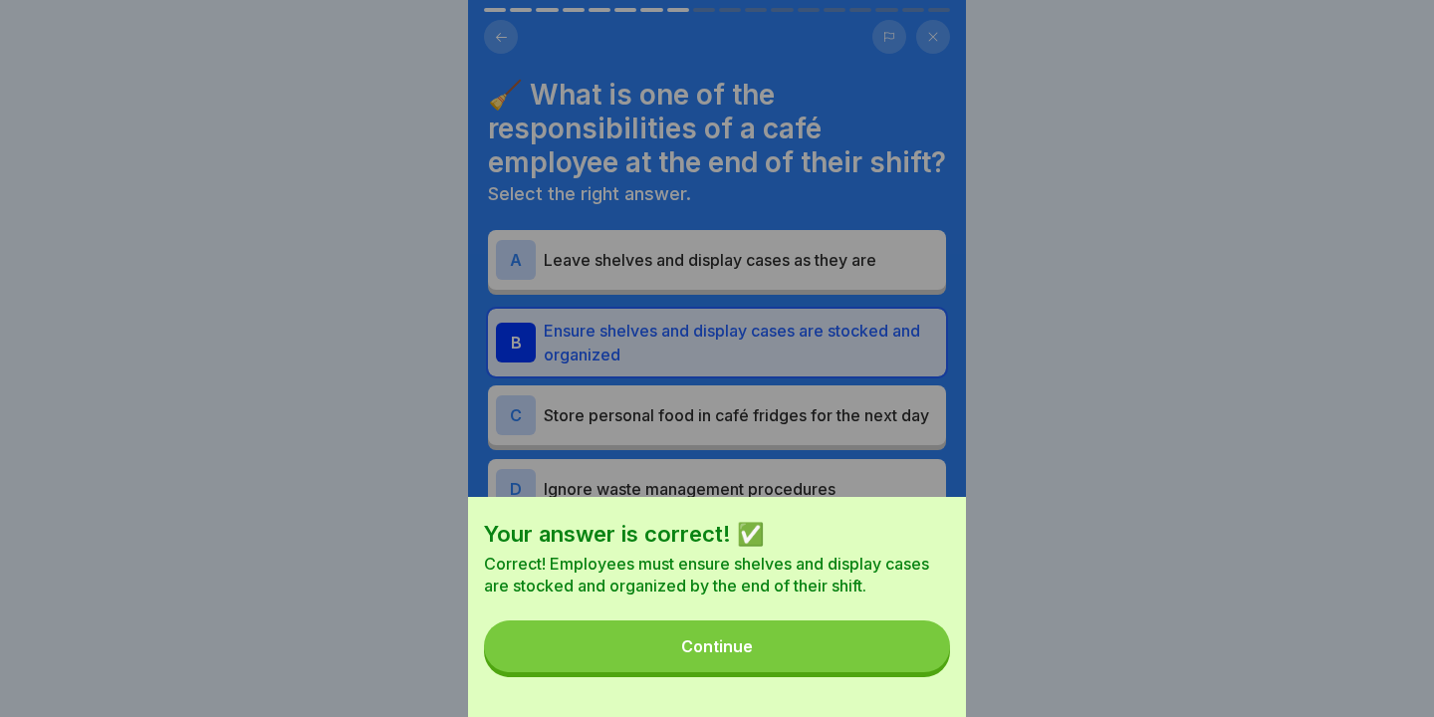
click at [900, 659] on button "Continue" at bounding box center [717, 646] width 466 height 52
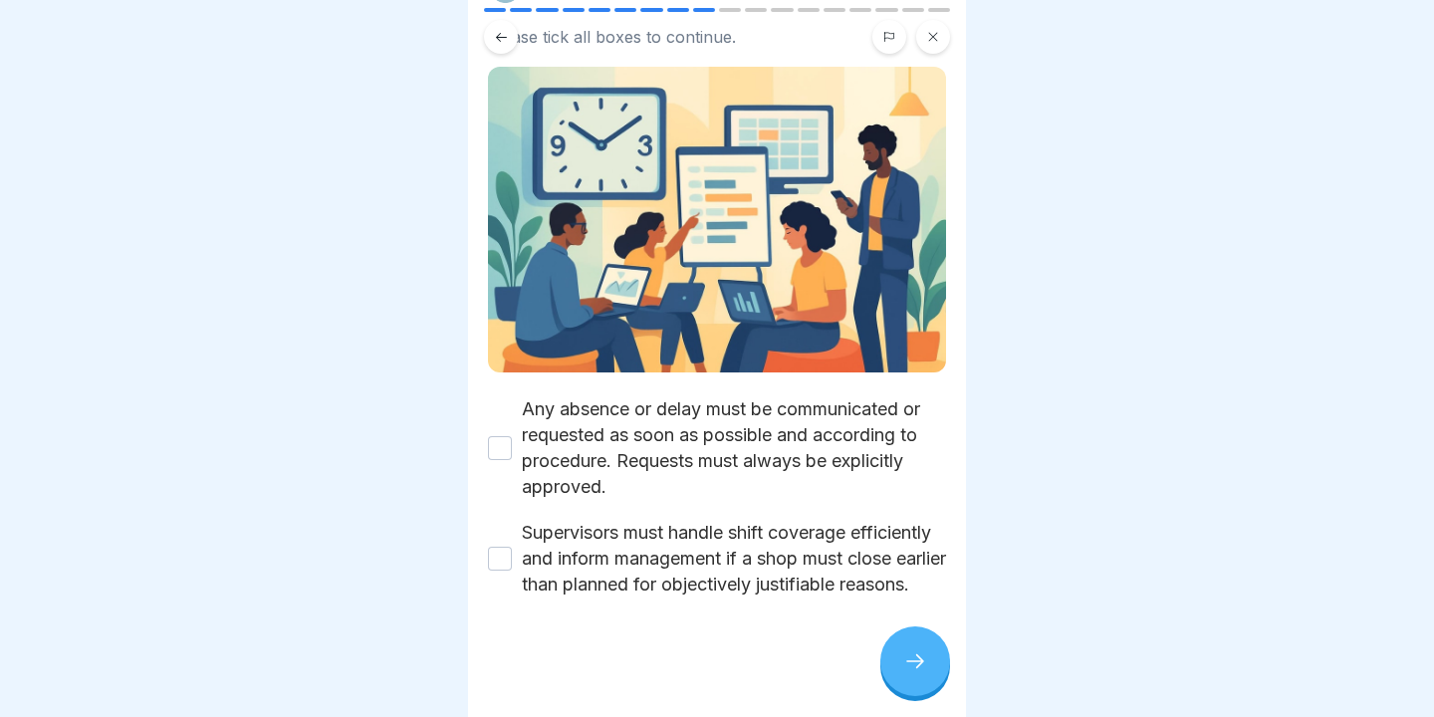
scroll to position [132, 0]
click at [492, 436] on button "Any absence or delay must be communicated or requested as soon as possible and …" at bounding box center [500, 448] width 24 height 24
click at [497, 547] on button "Supervisors must handle shift coverage efficiently and inform management if a s…" at bounding box center [500, 559] width 24 height 24
click at [921, 678] on div at bounding box center [915, 661] width 70 height 70
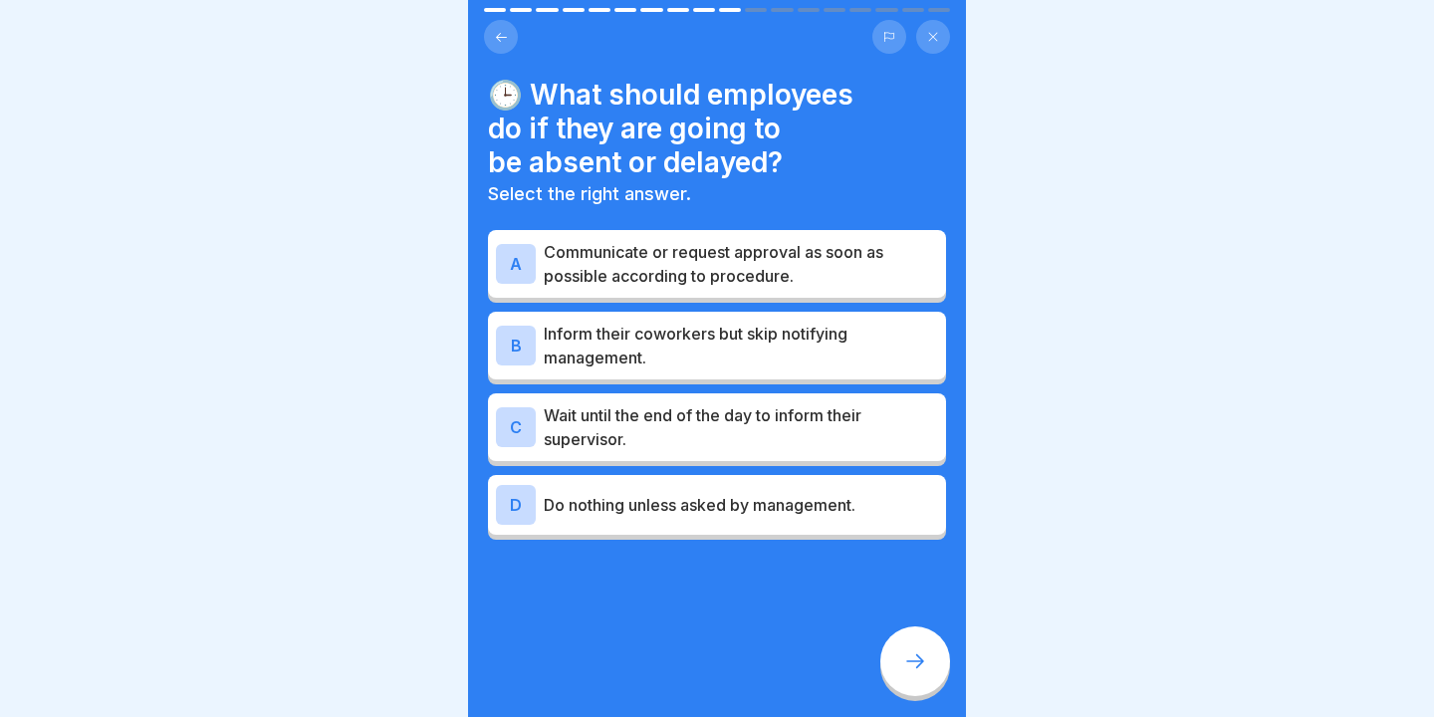
click at [641, 287] on p "Communicate or request approval as soon as possible according to procedure." at bounding box center [741, 264] width 394 height 48
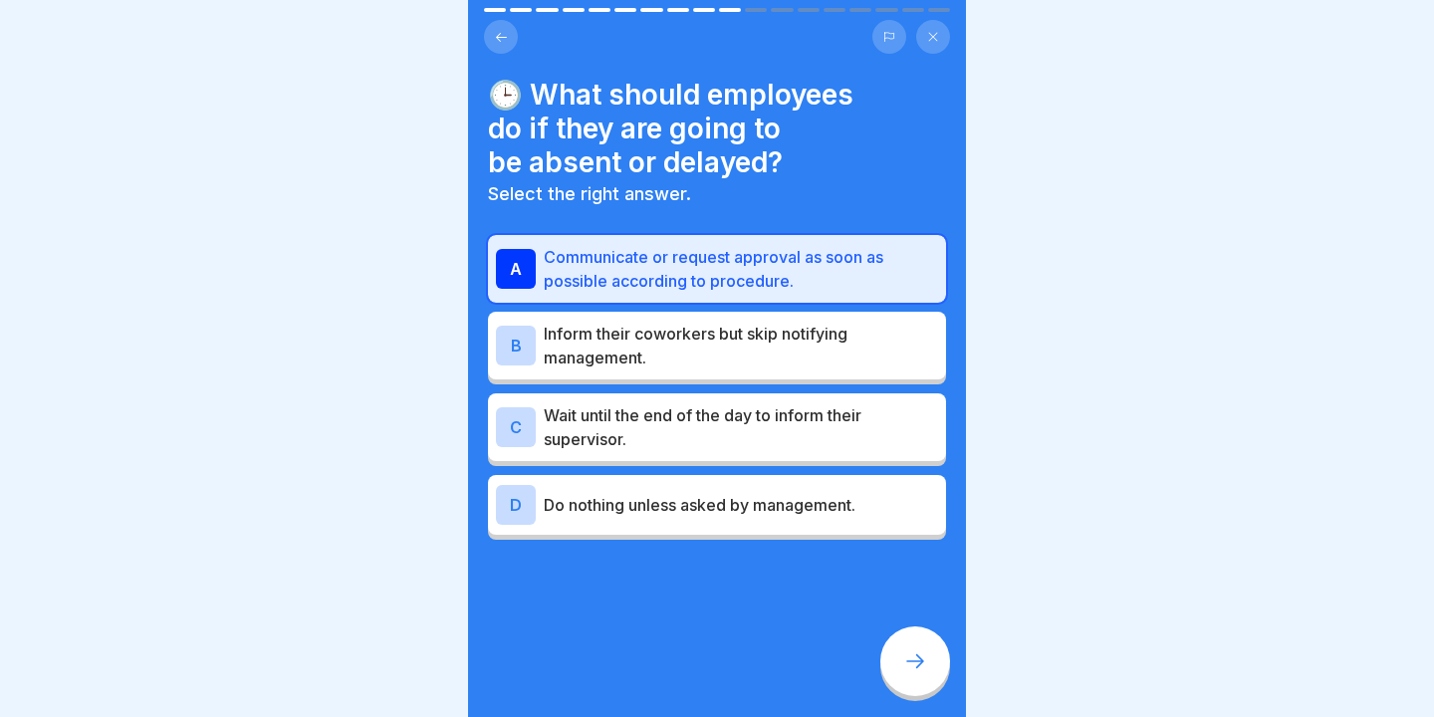
click at [923, 670] on icon at bounding box center [915, 661] width 24 height 24
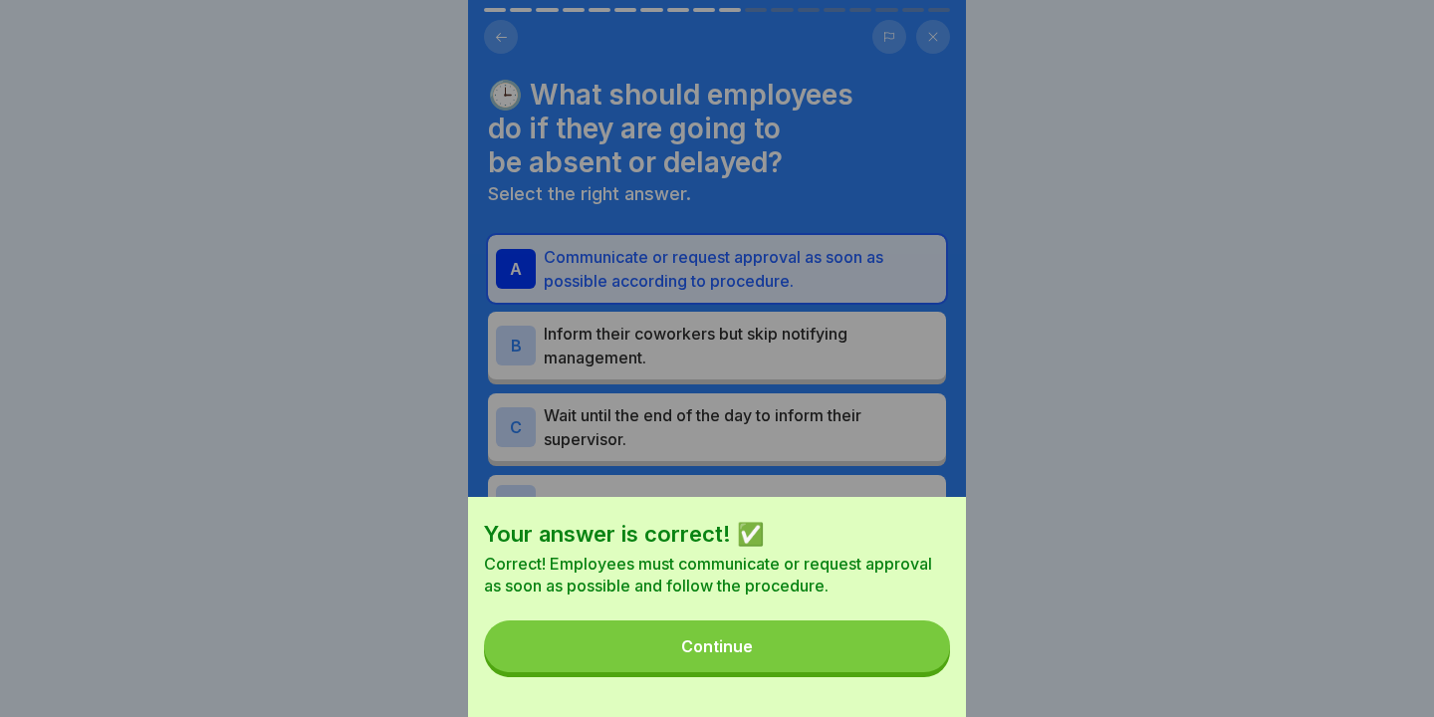
click at [923, 670] on button "Continue" at bounding box center [717, 646] width 466 height 52
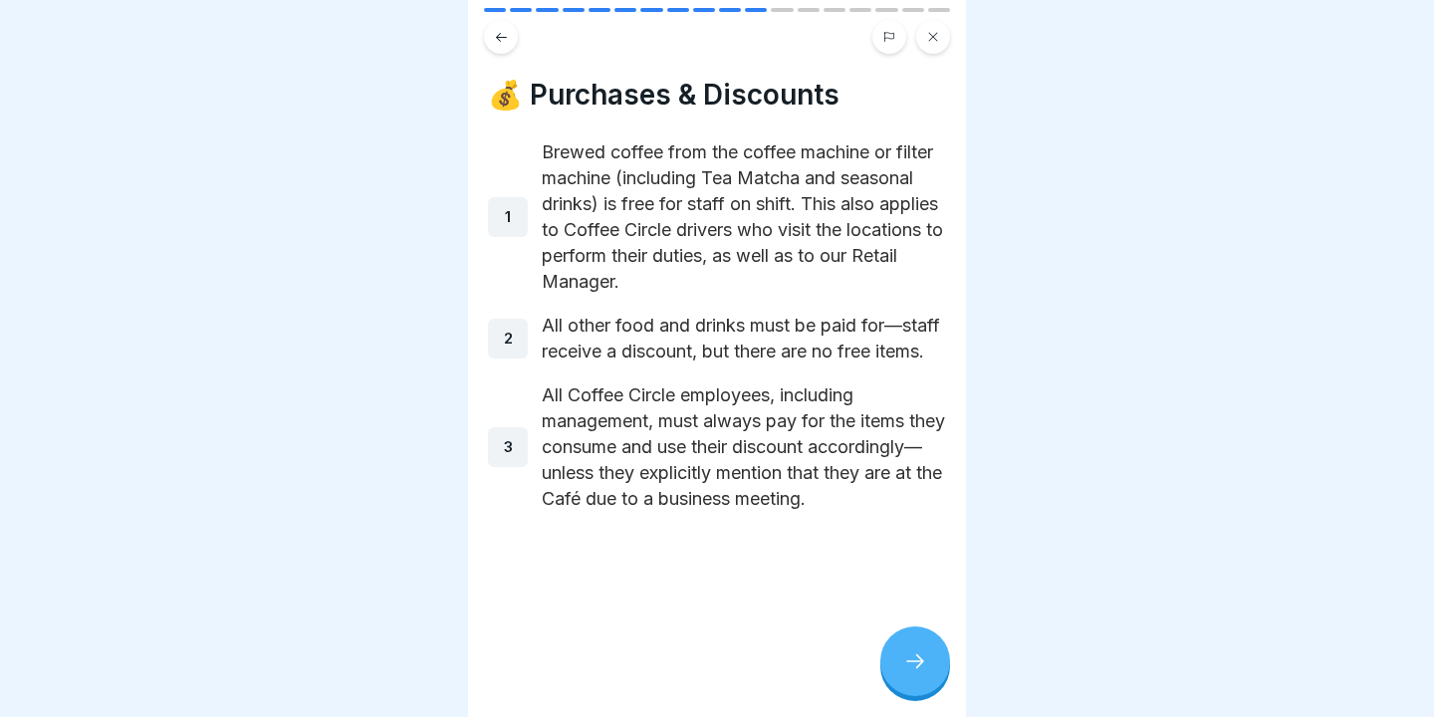
click at [915, 637] on div at bounding box center [915, 661] width 70 height 70
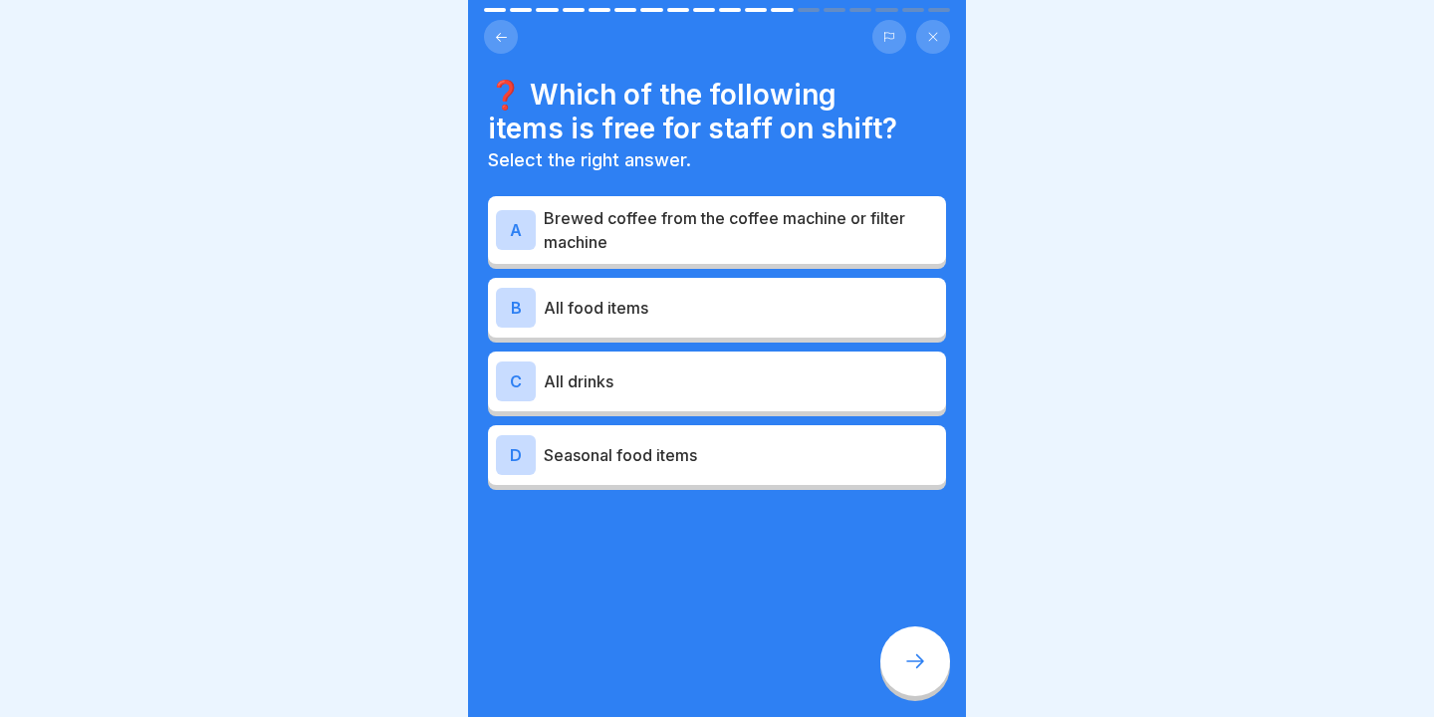
click at [703, 239] on p "Brewed coffee from the coffee machine or filter machine" at bounding box center [741, 230] width 394 height 48
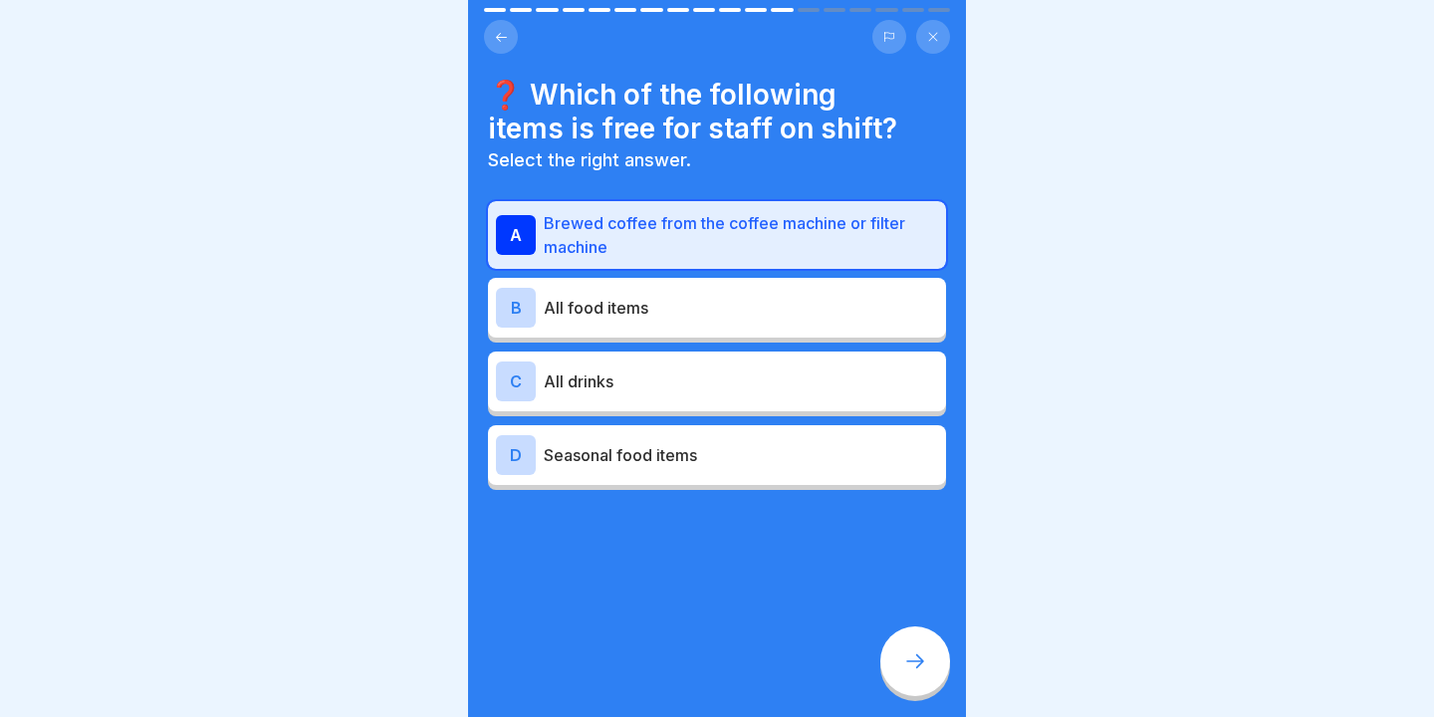
click at [668, 463] on p "Seasonal food items" at bounding box center [741, 455] width 394 height 24
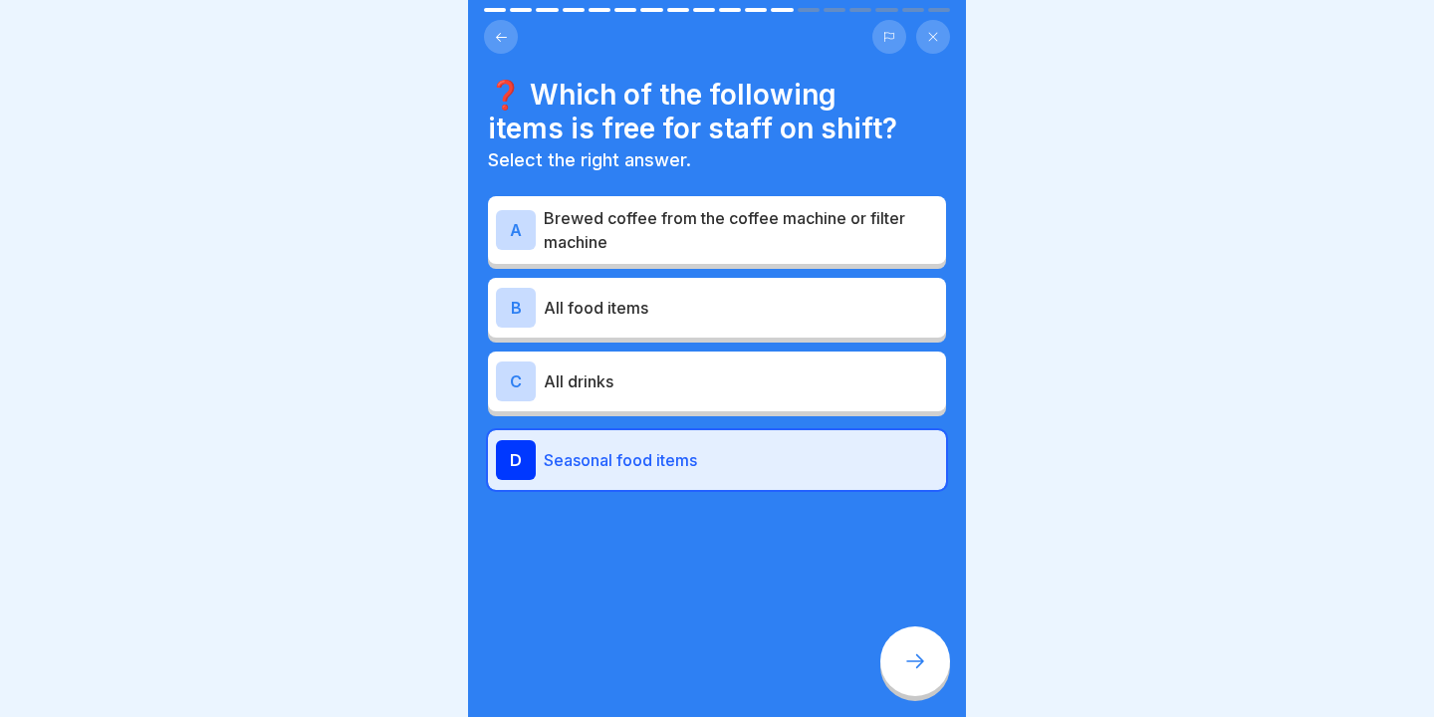
click at [743, 243] on p "Brewed coffee from the coffee machine or filter machine" at bounding box center [741, 230] width 394 height 48
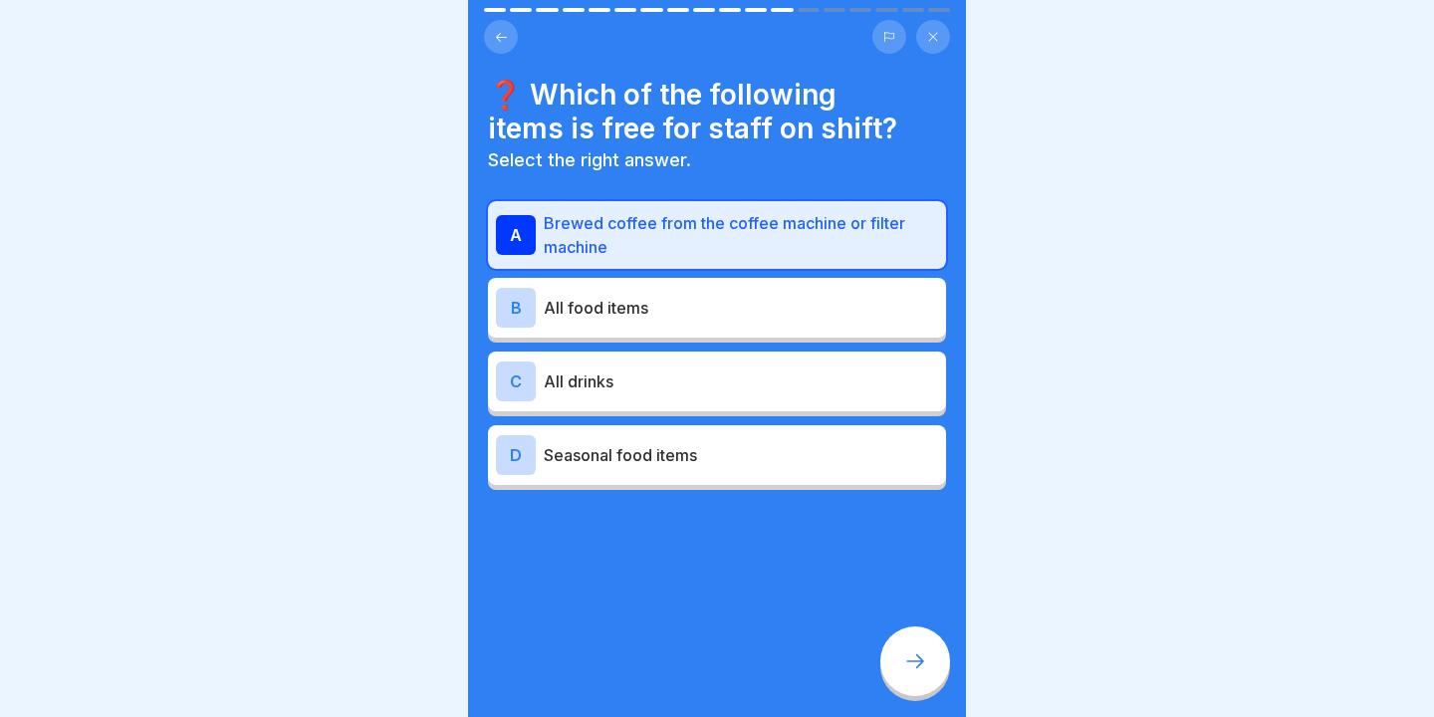
click at [928, 642] on div at bounding box center [915, 661] width 70 height 70
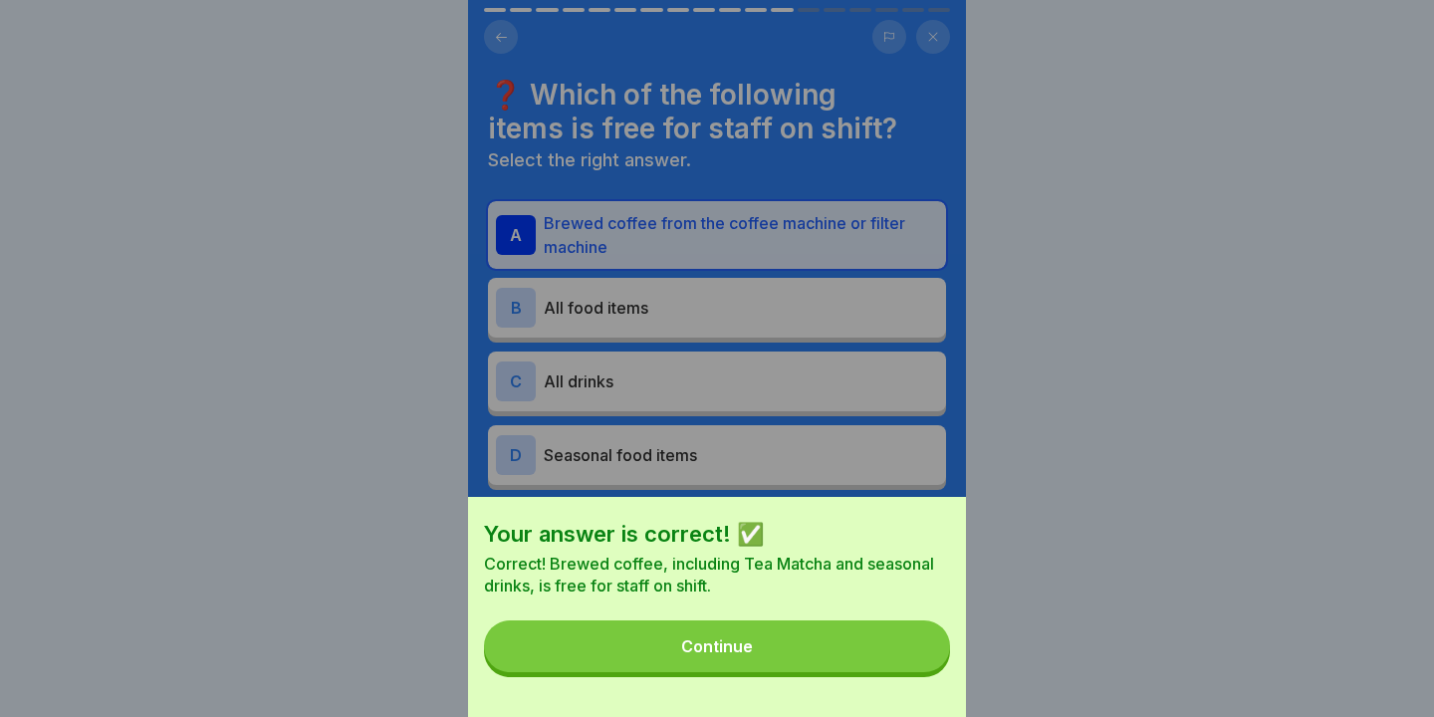
click at [836, 645] on button "Continue" at bounding box center [717, 646] width 466 height 52
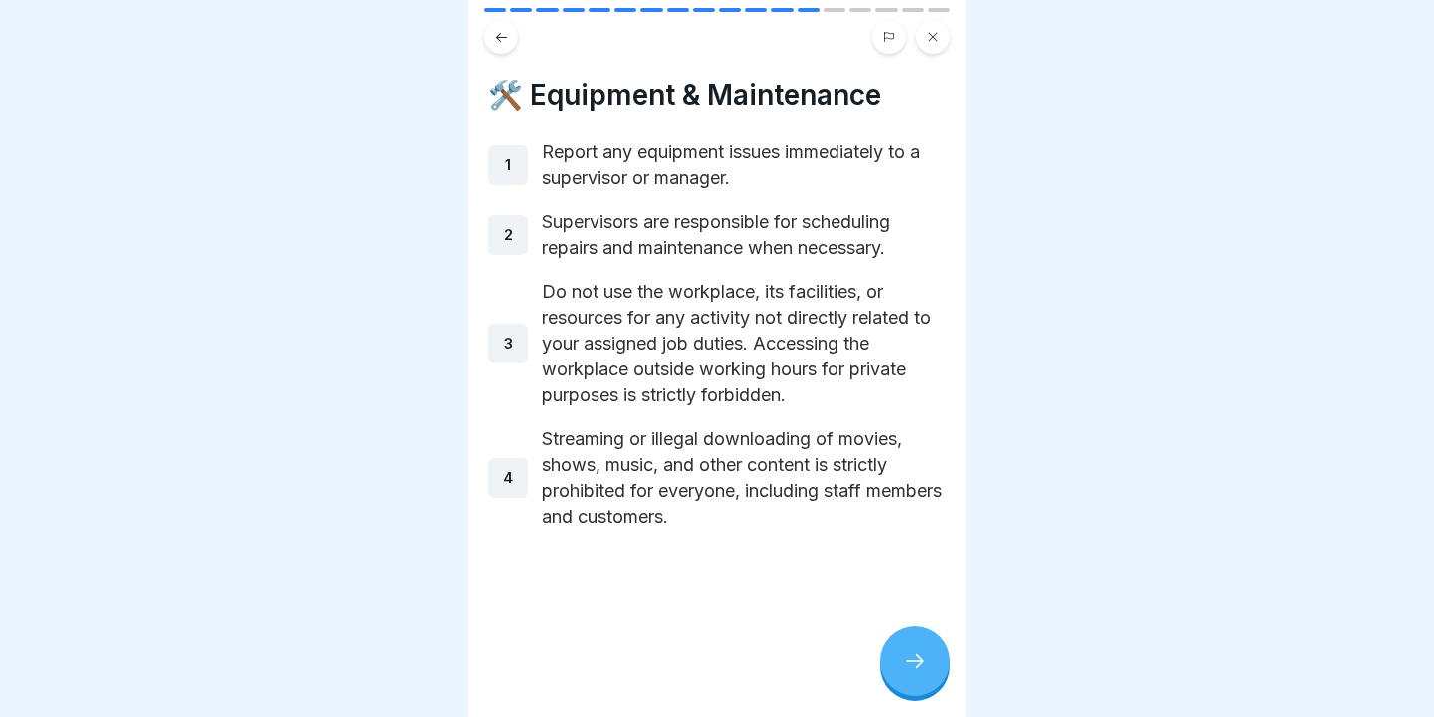
click at [910, 650] on div at bounding box center [915, 661] width 70 height 70
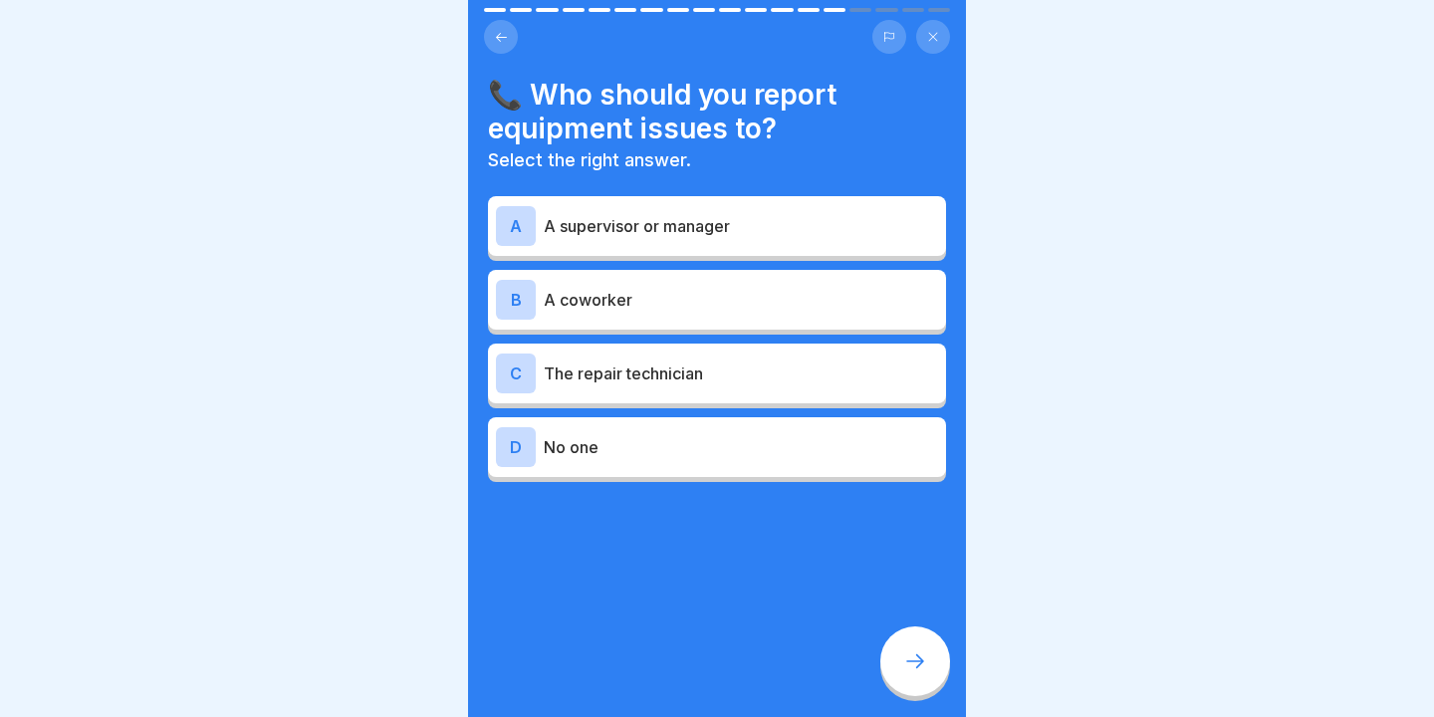
click at [630, 230] on p "A supervisor or manager" at bounding box center [741, 226] width 394 height 24
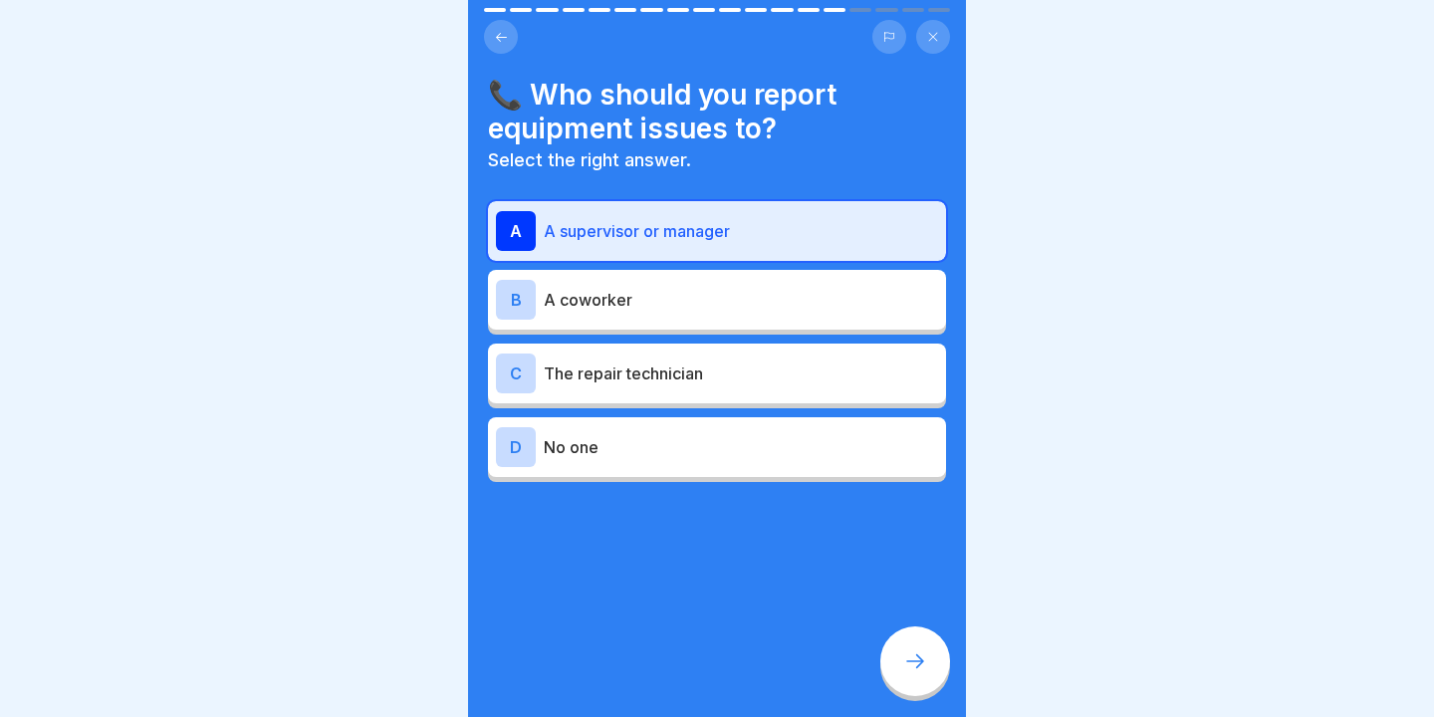
click at [938, 665] on div at bounding box center [915, 661] width 70 height 70
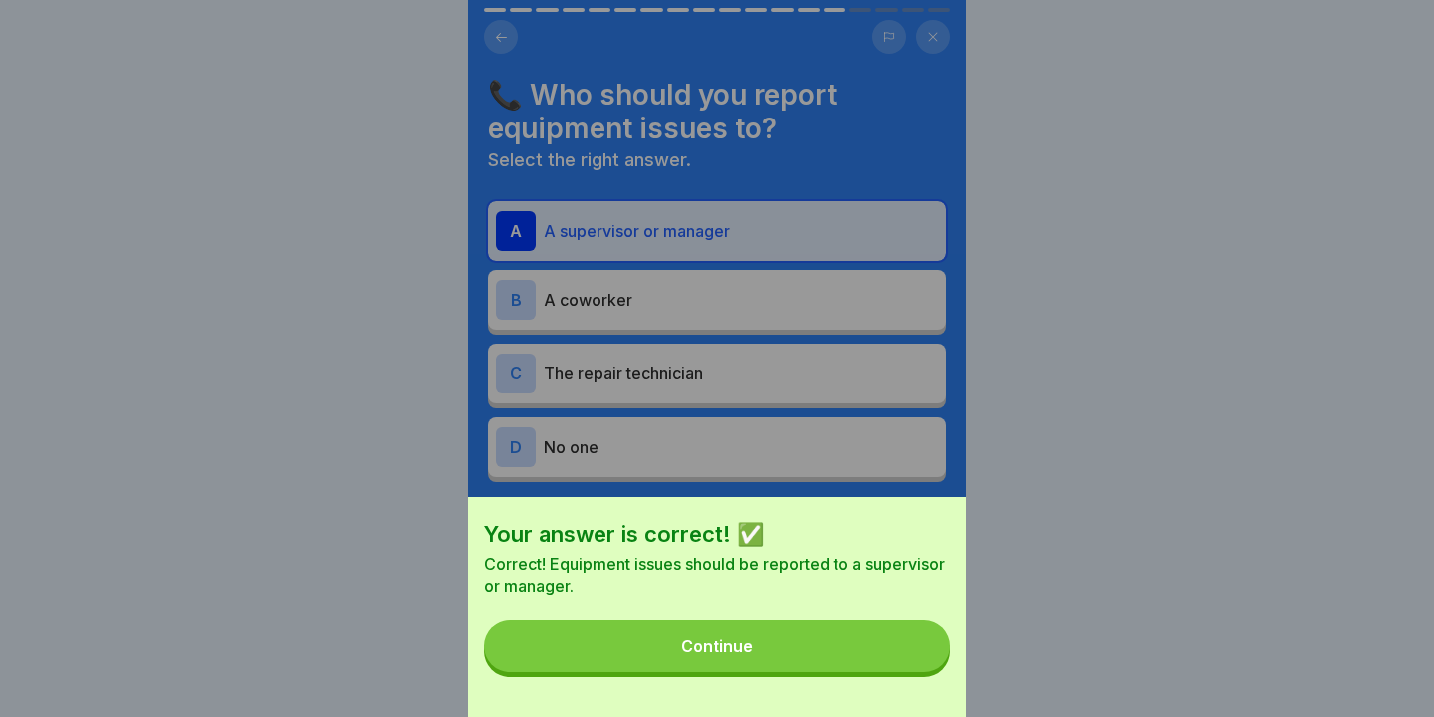
click at [938, 665] on button "Continue" at bounding box center [717, 646] width 466 height 52
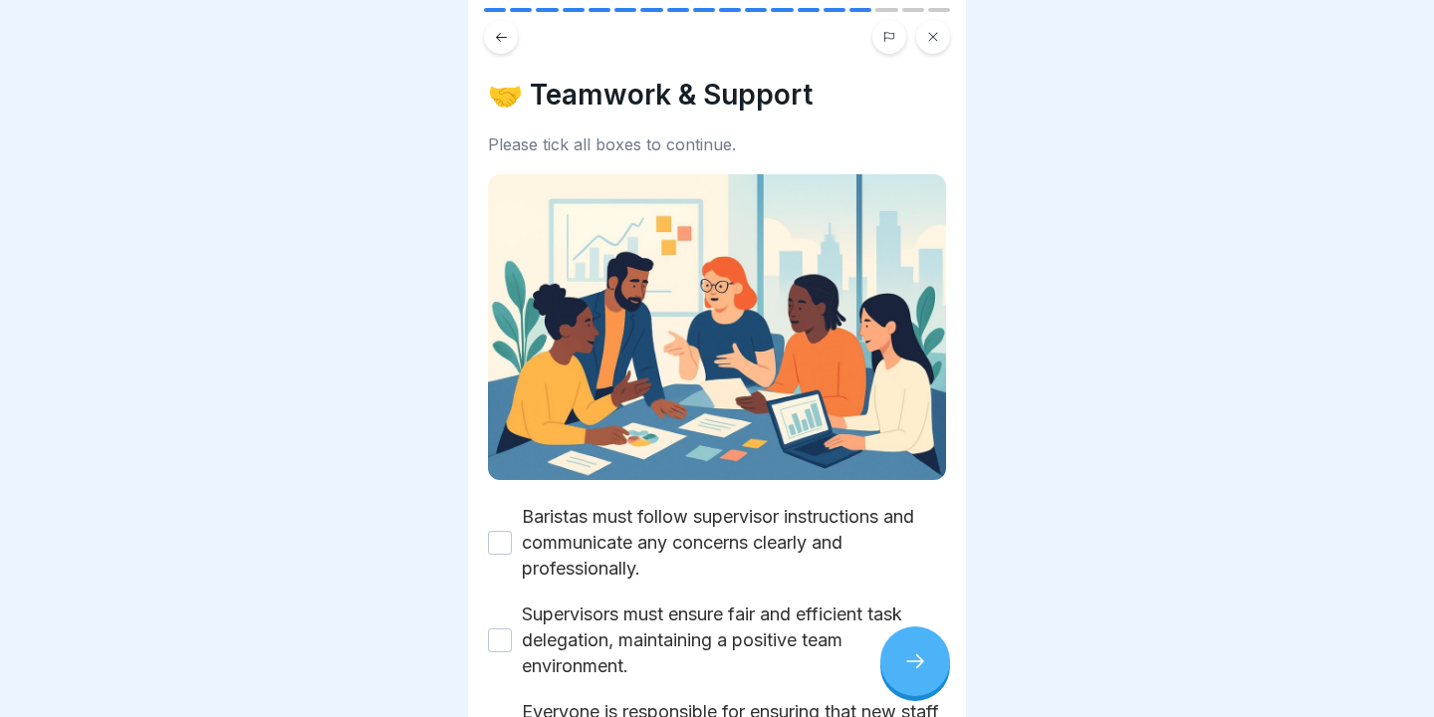
scroll to position [178, 0]
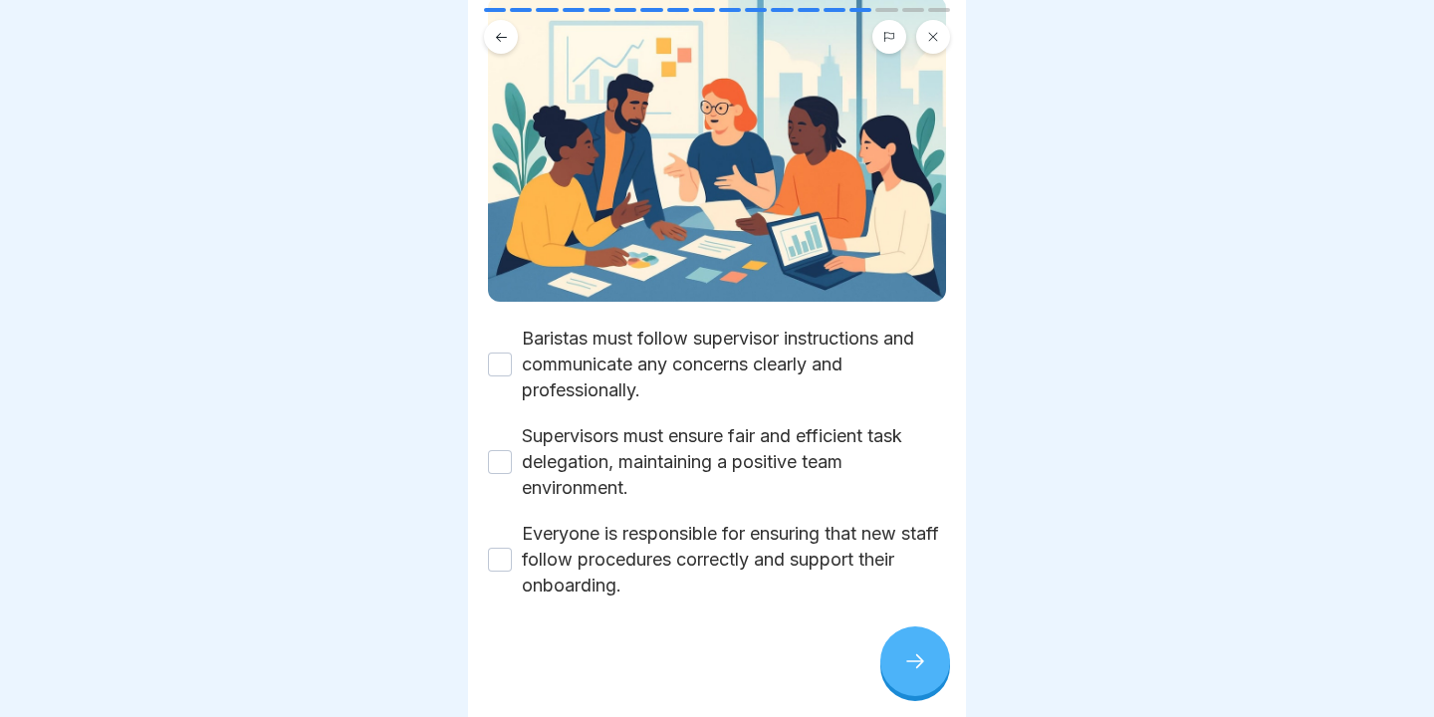
click at [471, 355] on div "🤝 Teamwork & Support Please tick all boxes to continue. [PERSON_NAME] must foll…" at bounding box center [717, 358] width 498 height 717
click at [489, 356] on button "Baristas must follow supervisor instructions and communicate any concerns clear…" at bounding box center [500, 364] width 24 height 24
click at [508, 462] on button "Supervisors must ensure fair and efficient task delegation, maintaining a posit…" at bounding box center [500, 462] width 24 height 24
click at [497, 559] on button "Everyone is responsible for ensuring that new staff follow procedures correctly…" at bounding box center [500, 560] width 24 height 24
click at [903, 637] on div at bounding box center [915, 661] width 70 height 70
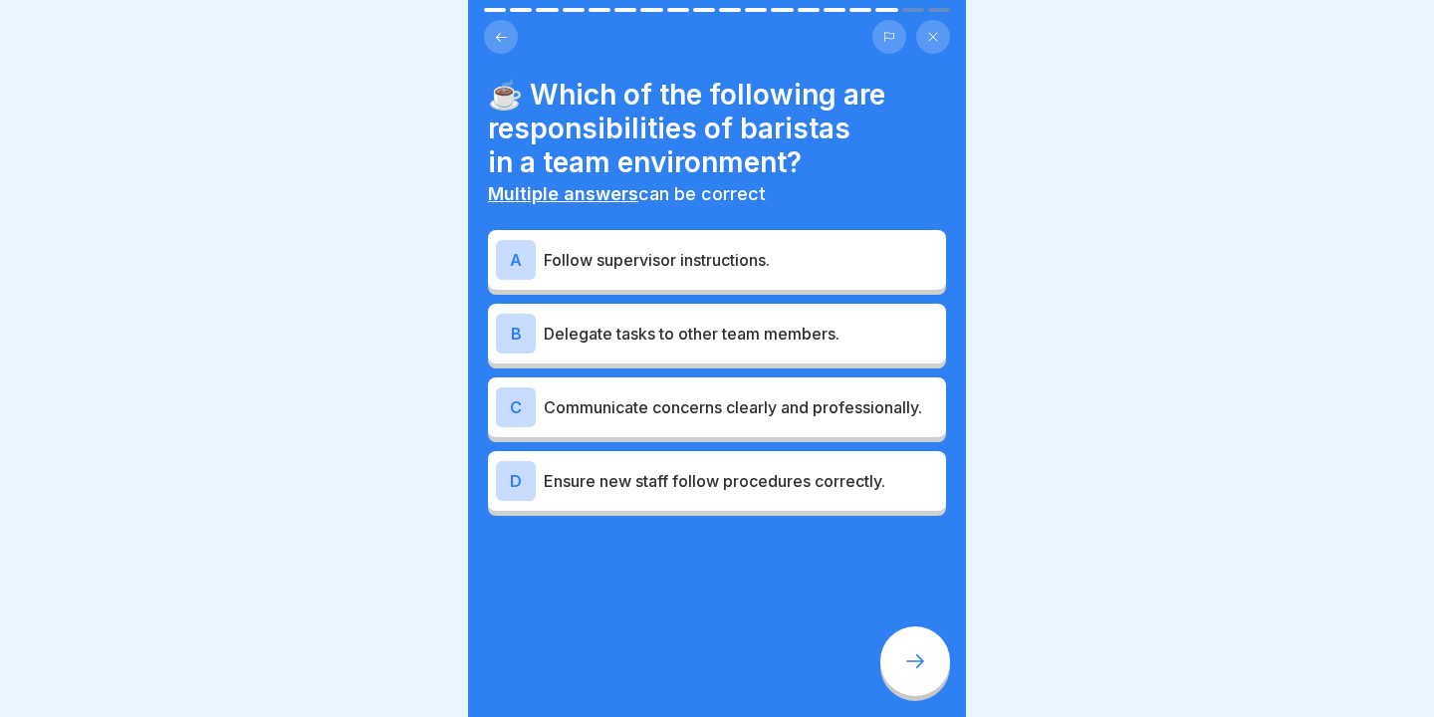
click at [592, 255] on p "Follow supervisor instructions." at bounding box center [741, 260] width 394 height 24
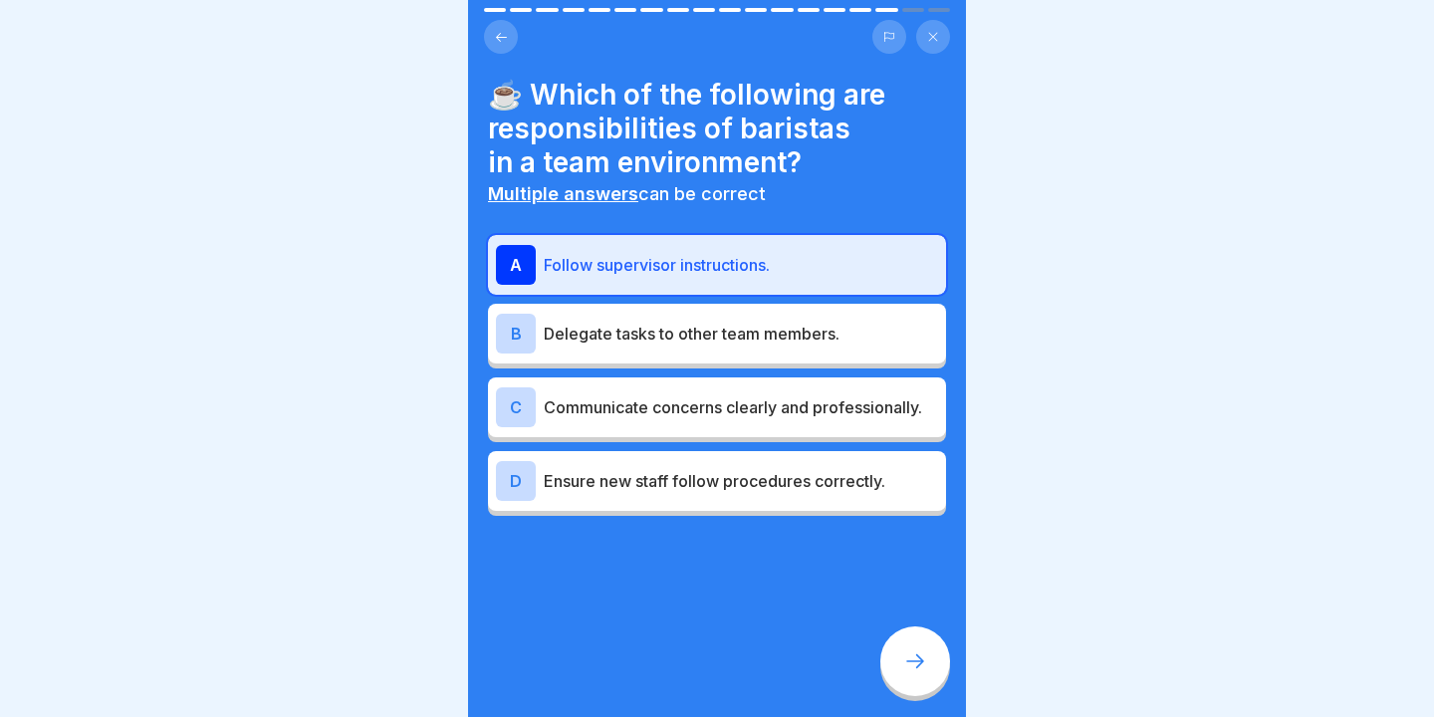
click at [688, 425] on div "C Communicate concerns clearly and professionally." at bounding box center [717, 407] width 442 height 40
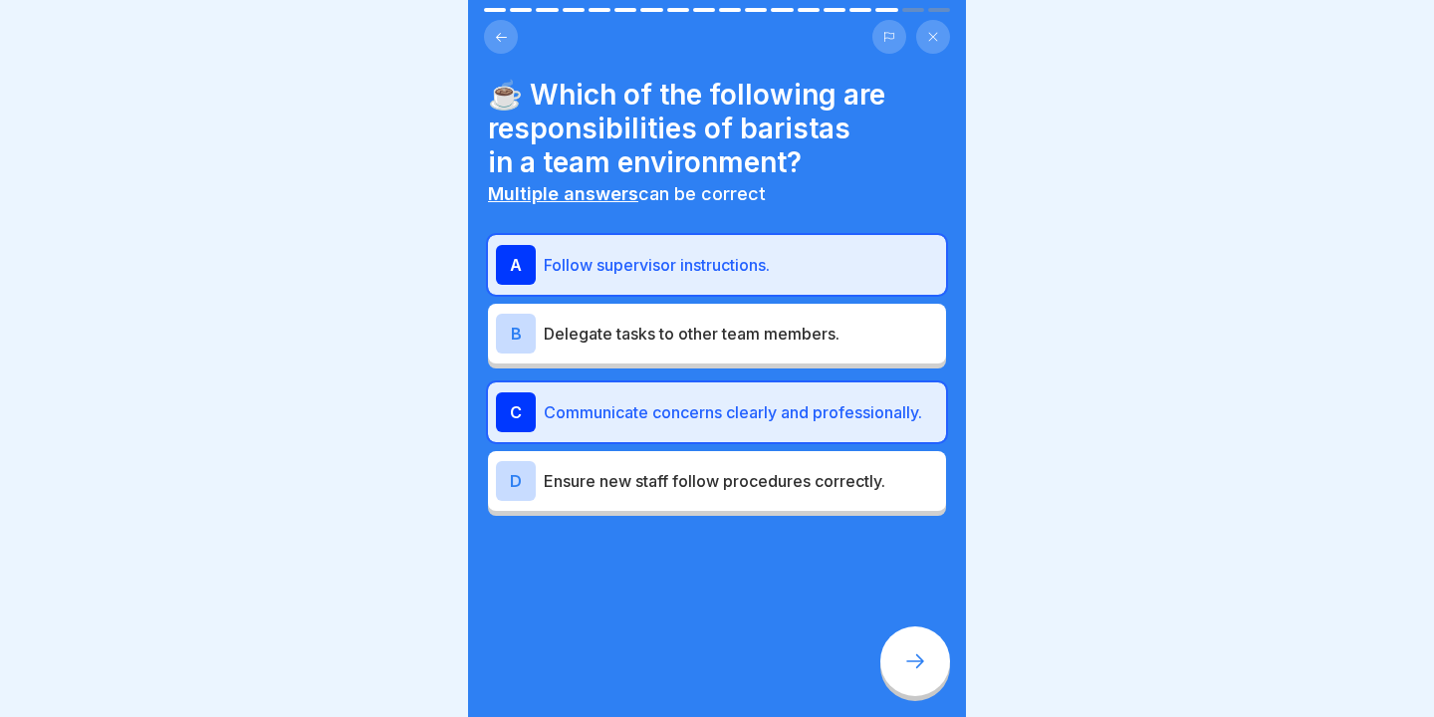
click at [696, 504] on div "D Ensure new staff follow procedures correctly." at bounding box center [717, 481] width 458 height 60
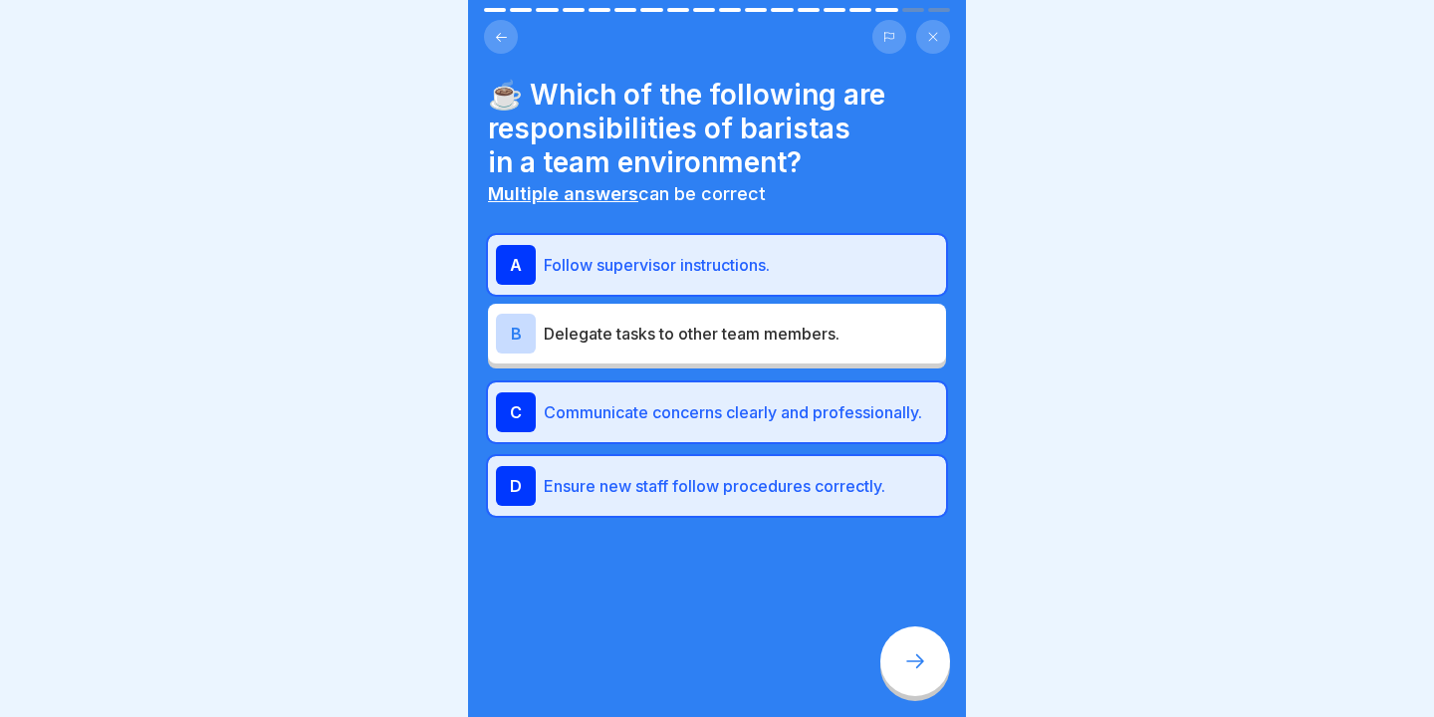
click at [696, 504] on div "D Ensure new staff follow procedures correctly." at bounding box center [717, 486] width 442 height 40
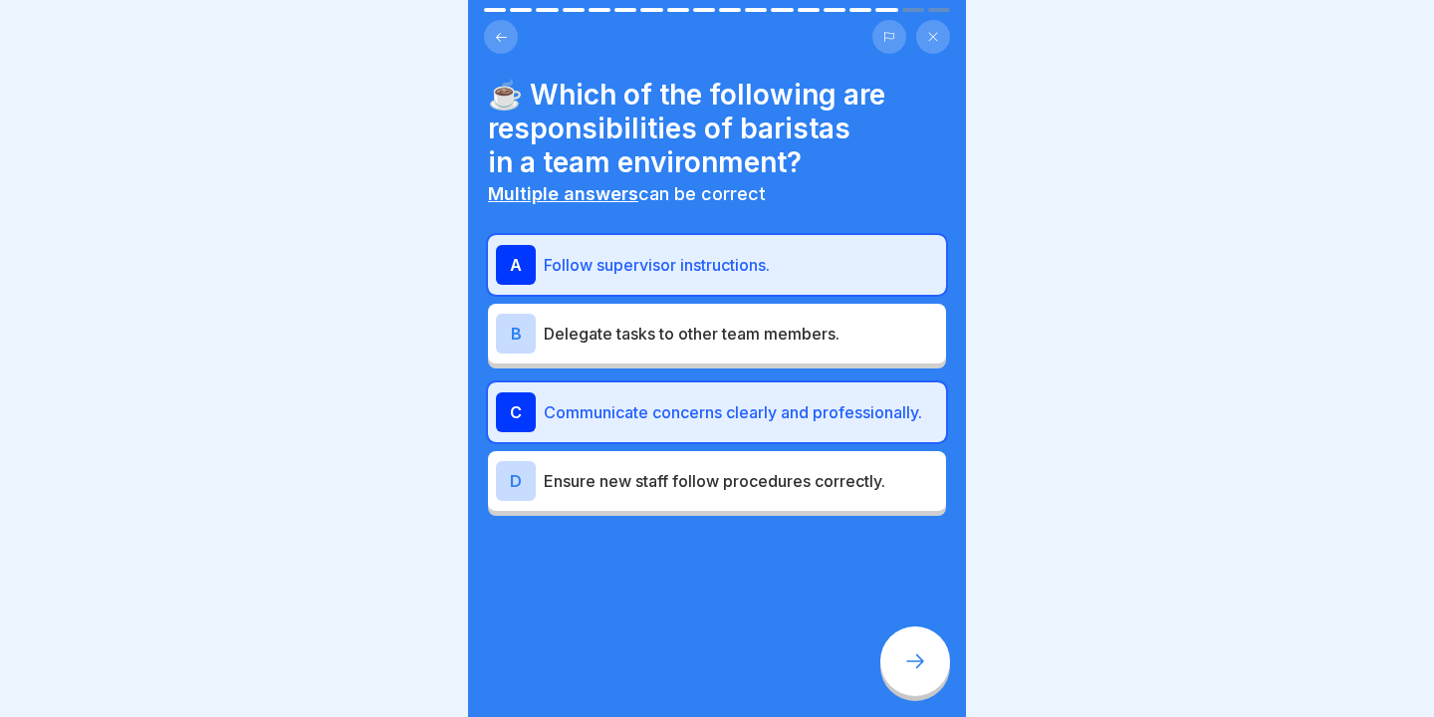
click at [922, 670] on icon at bounding box center [915, 661] width 24 height 24
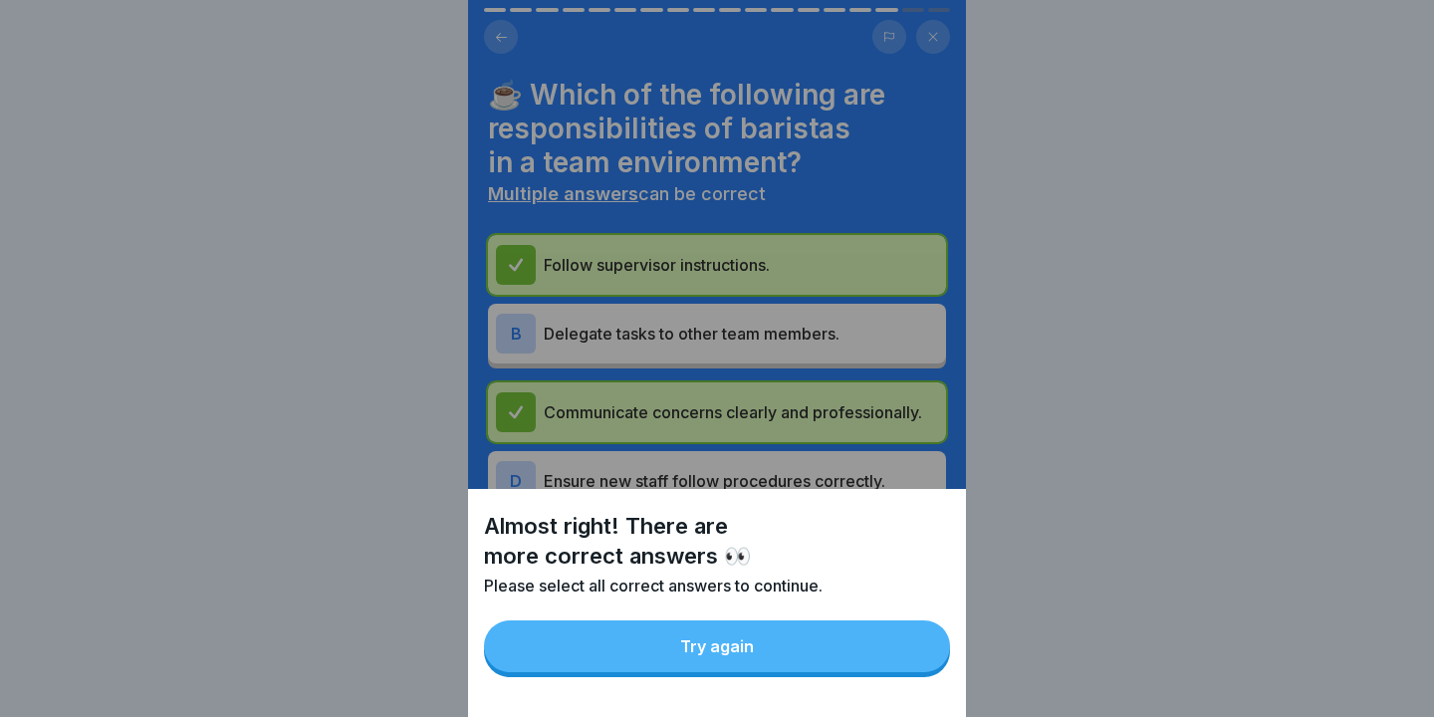
click at [819, 639] on button "Try again" at bounding box center [717, 646] width 466 height 52
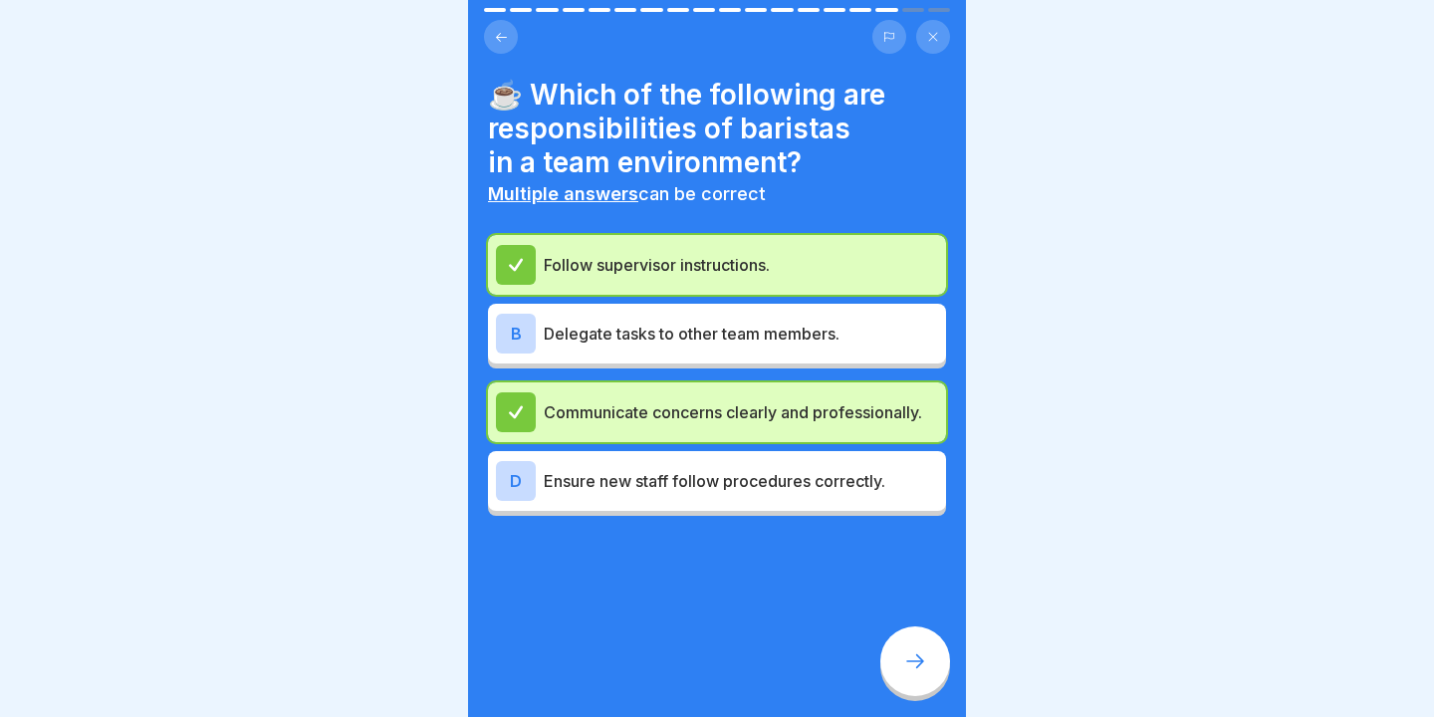
click at [730, 483] on p "Ensure new staff follow procedures correctly." at bounding box center [741, 481] width 394 height 24
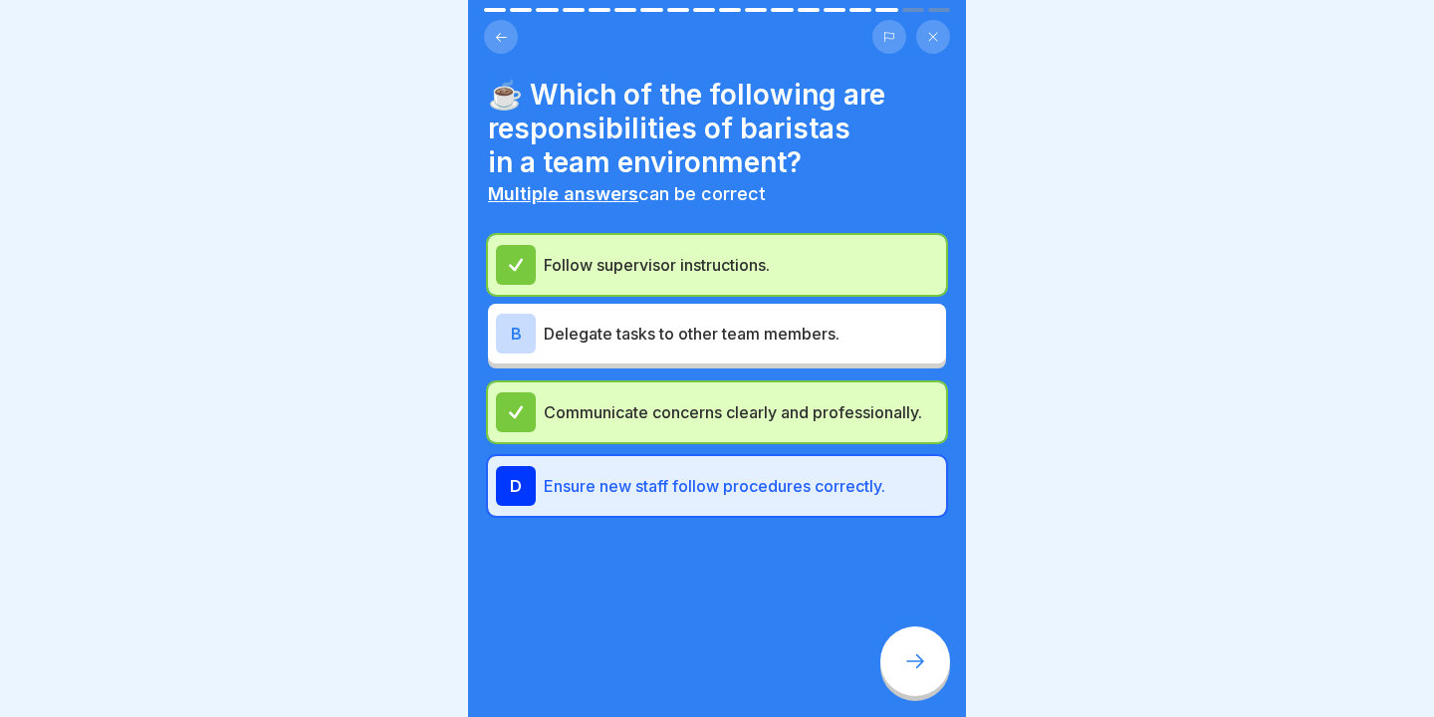
click at [840, 470] on div "D Ensure new staff follow procedures correctly." at bounding box center [717, 486] width 442 height 40
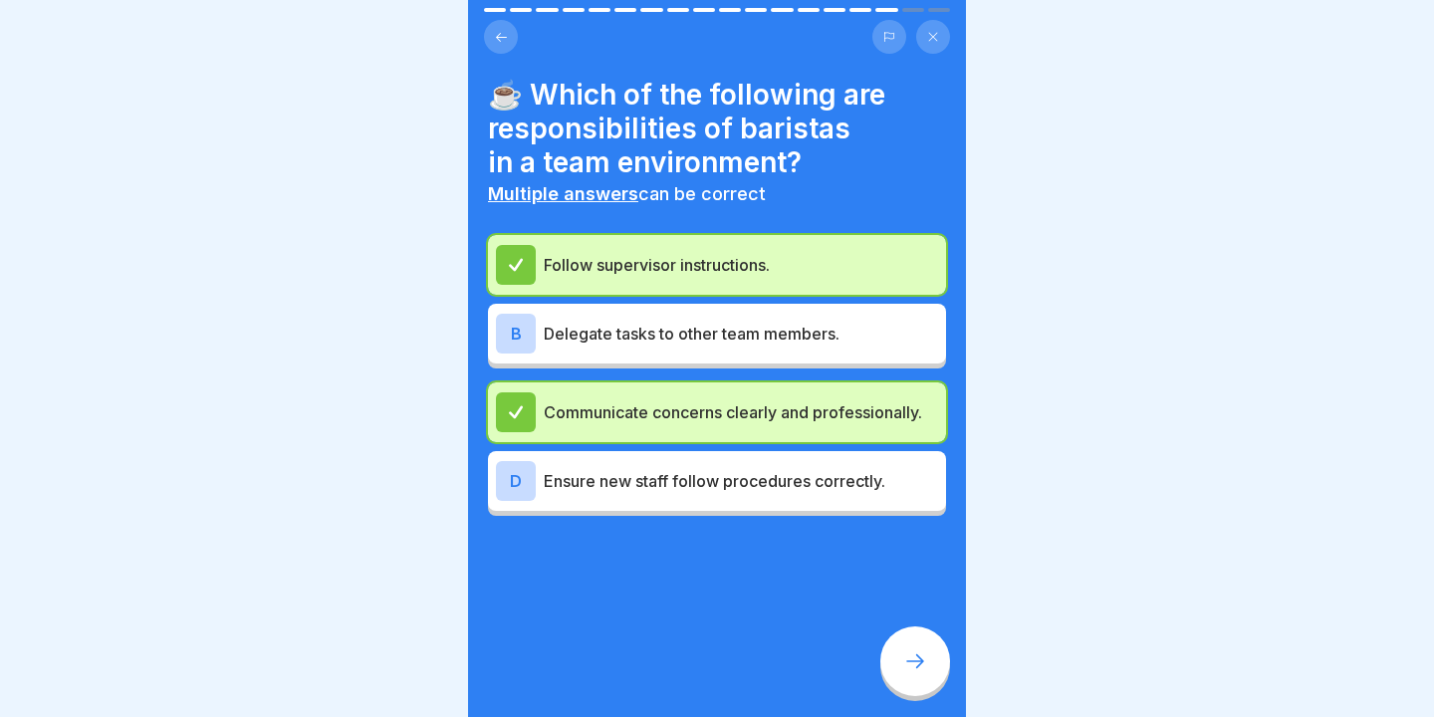
click at [816, 346] on div "B Delegate tasks to other team members." at bounding box center [717, 334] width 442 height 40
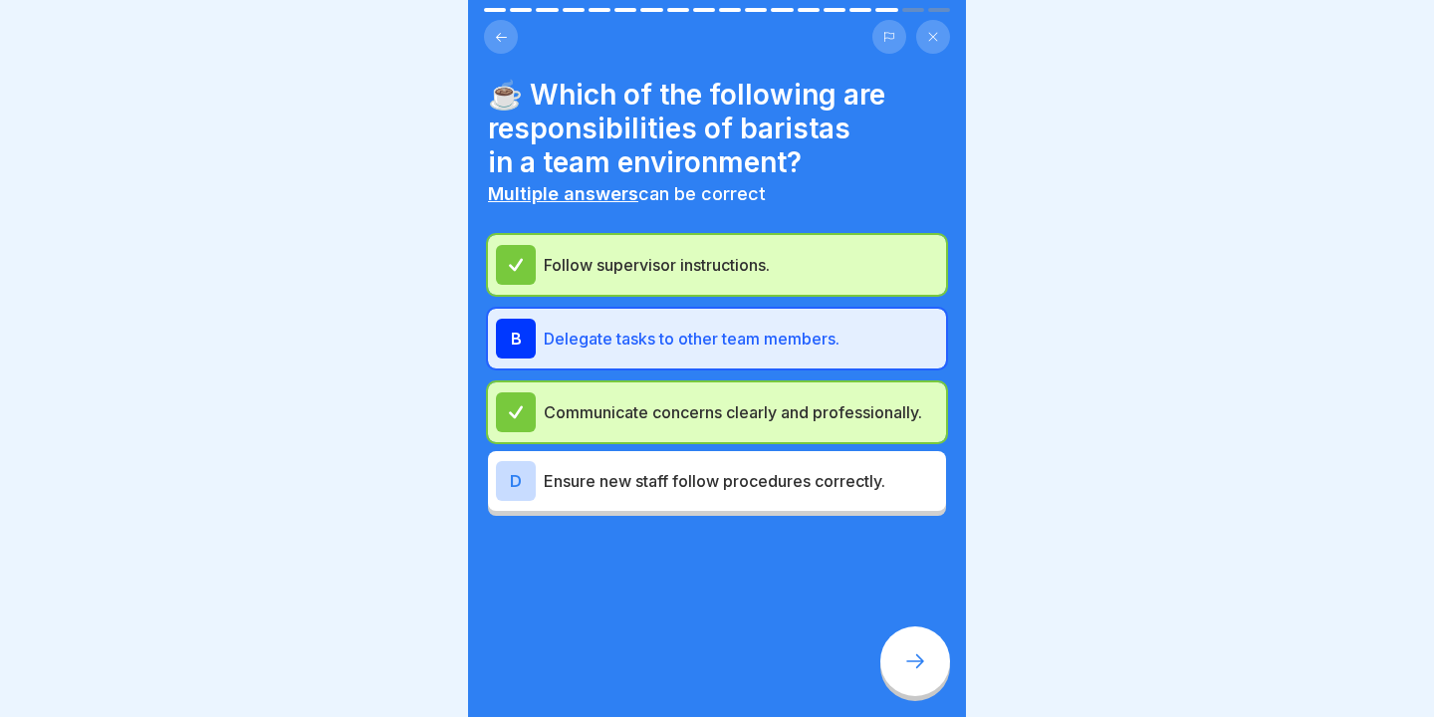
click at [927, 698] on div "☕️ Which of the following are responsibilities of baristas in a team environmen…" at bounding box center [717, 358] width 498 height 717
click at [841, 480] on p "Ensure new staff follow procedures correctly." at bounding box center [741, 481] width 394 height 24
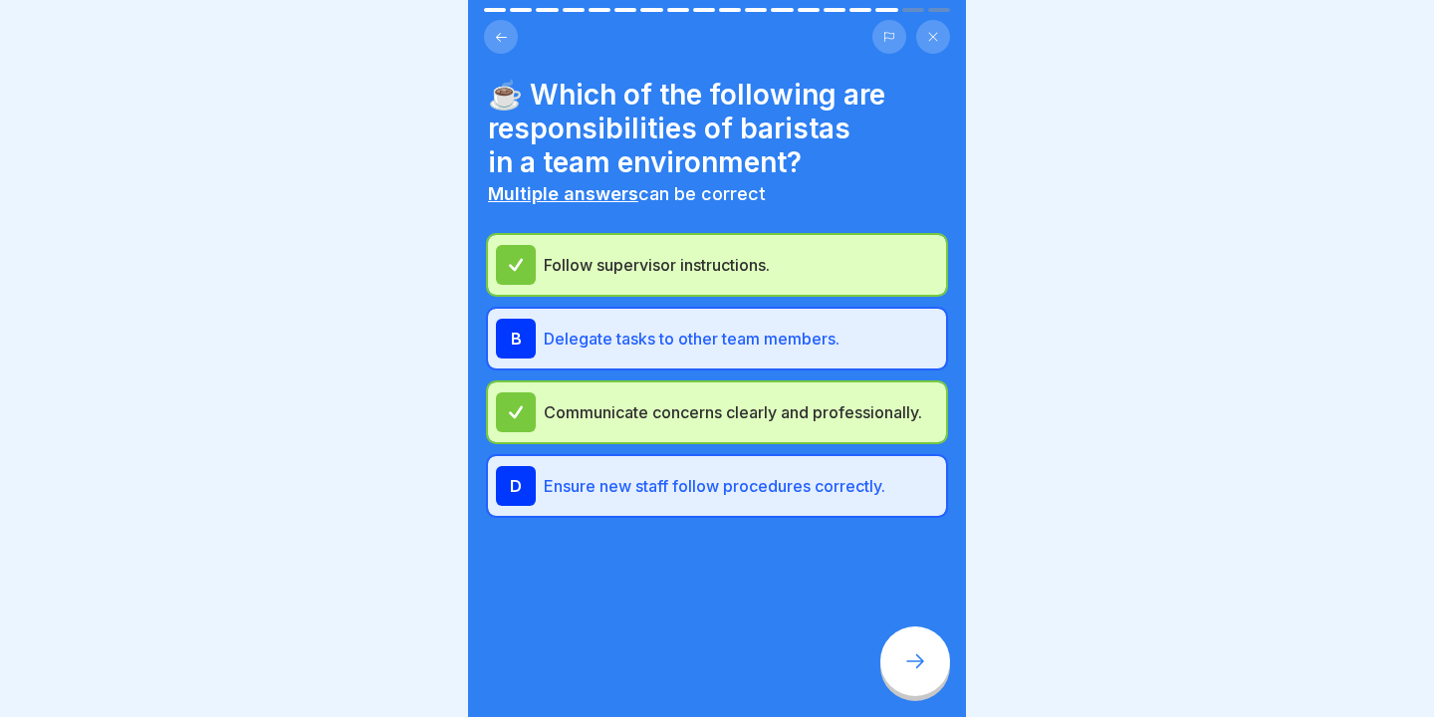
click at [912, 664] on icon at bounding box center [915, 661] width 24 height 24
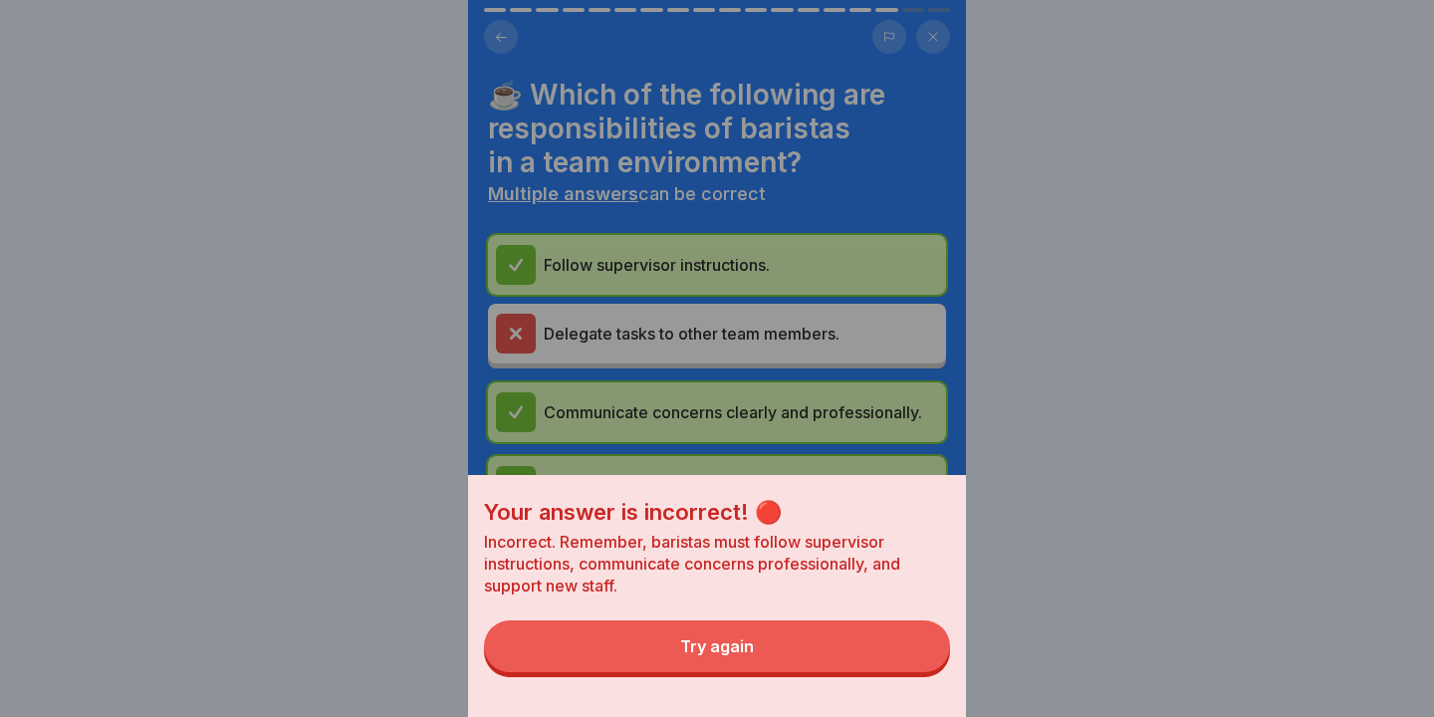
click at [879, 665] on button "Try again" at bounding box center [717, 646] width 466 height 52
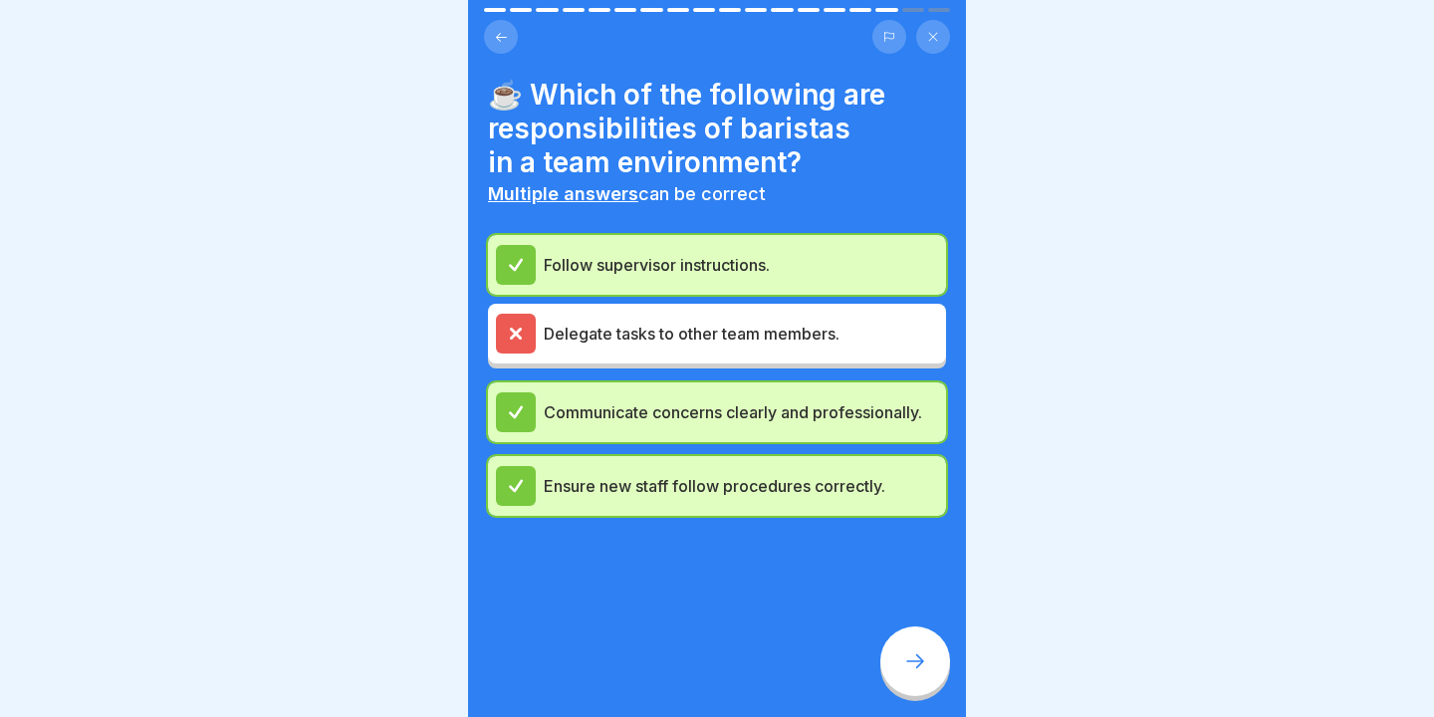
click at [782, 356] on div "Delegate tasks to other team members." at bounding box center [717, 334] width 458 height 60
click at [918, 656] on icon at bounding box center [915, 661] width 24 height 24
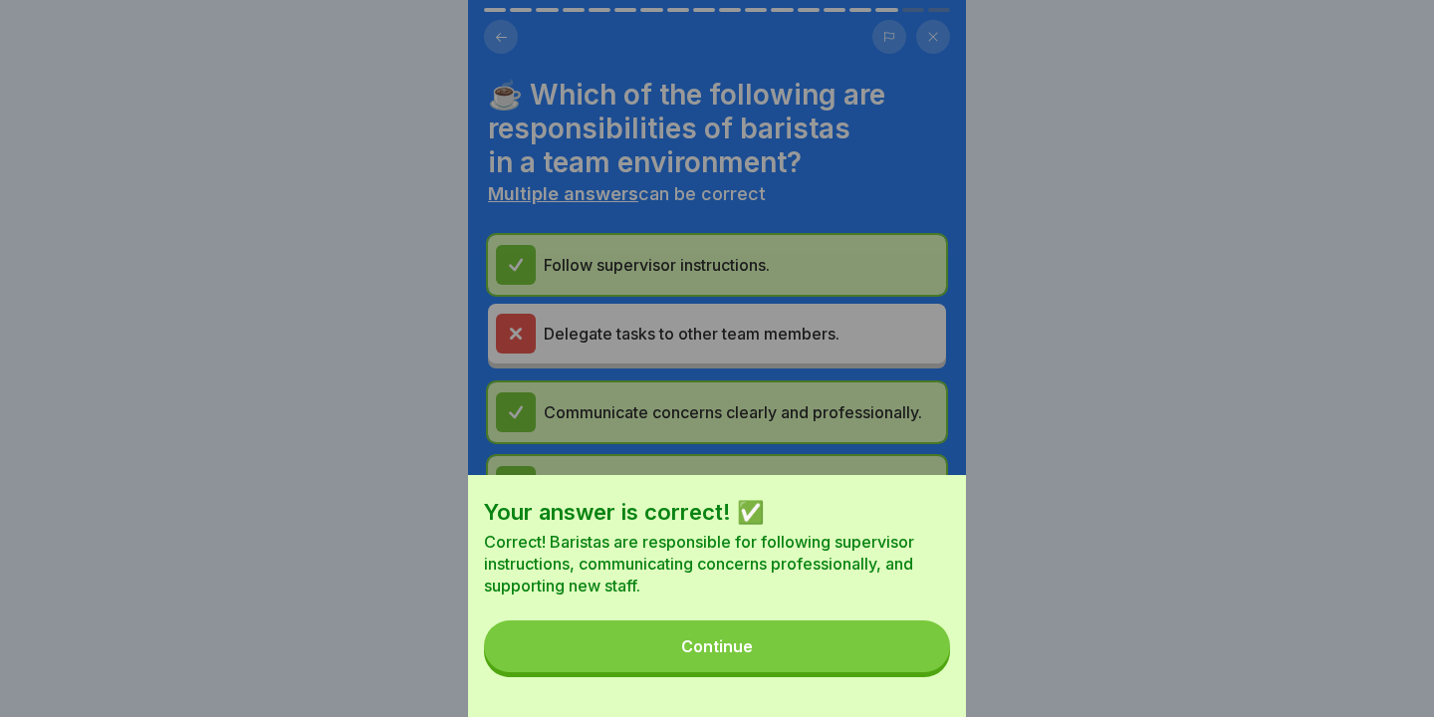
click at [892, 668] on button "Continue" at bounding box center [717, 646] width 466 height 52
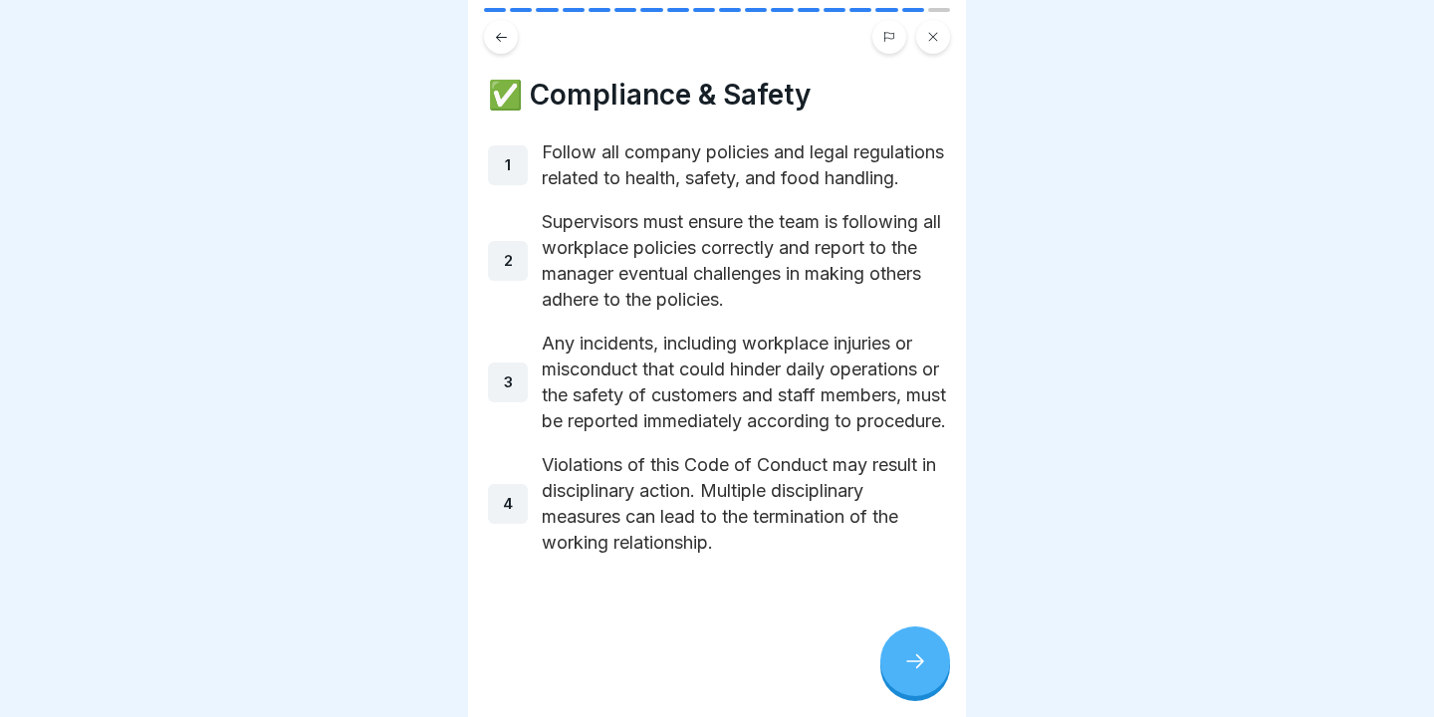
click at [909, 644] on div at bounding box center [915, 661] width 70 height 70
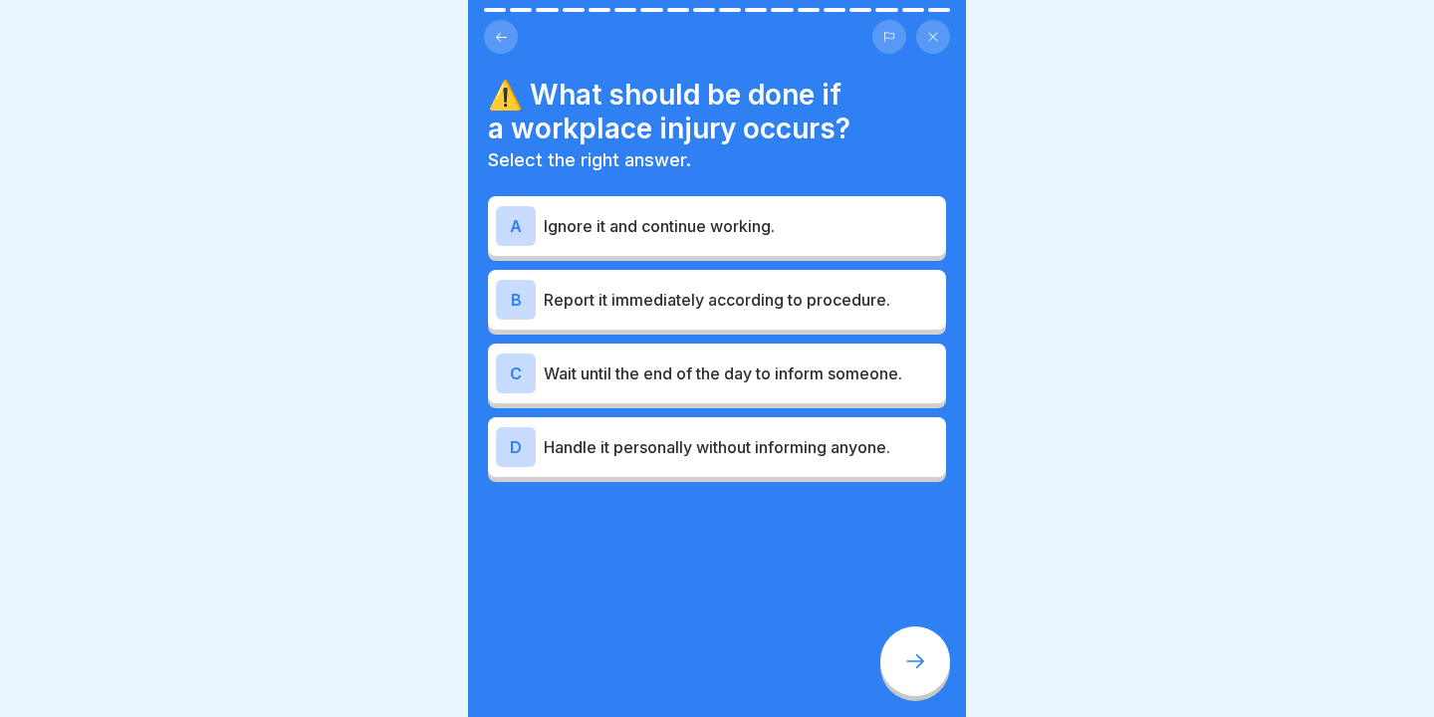
click at [630, 296] on p "Report it immediately according to procedure." at bounding box center [741, 300] width 394 height 24
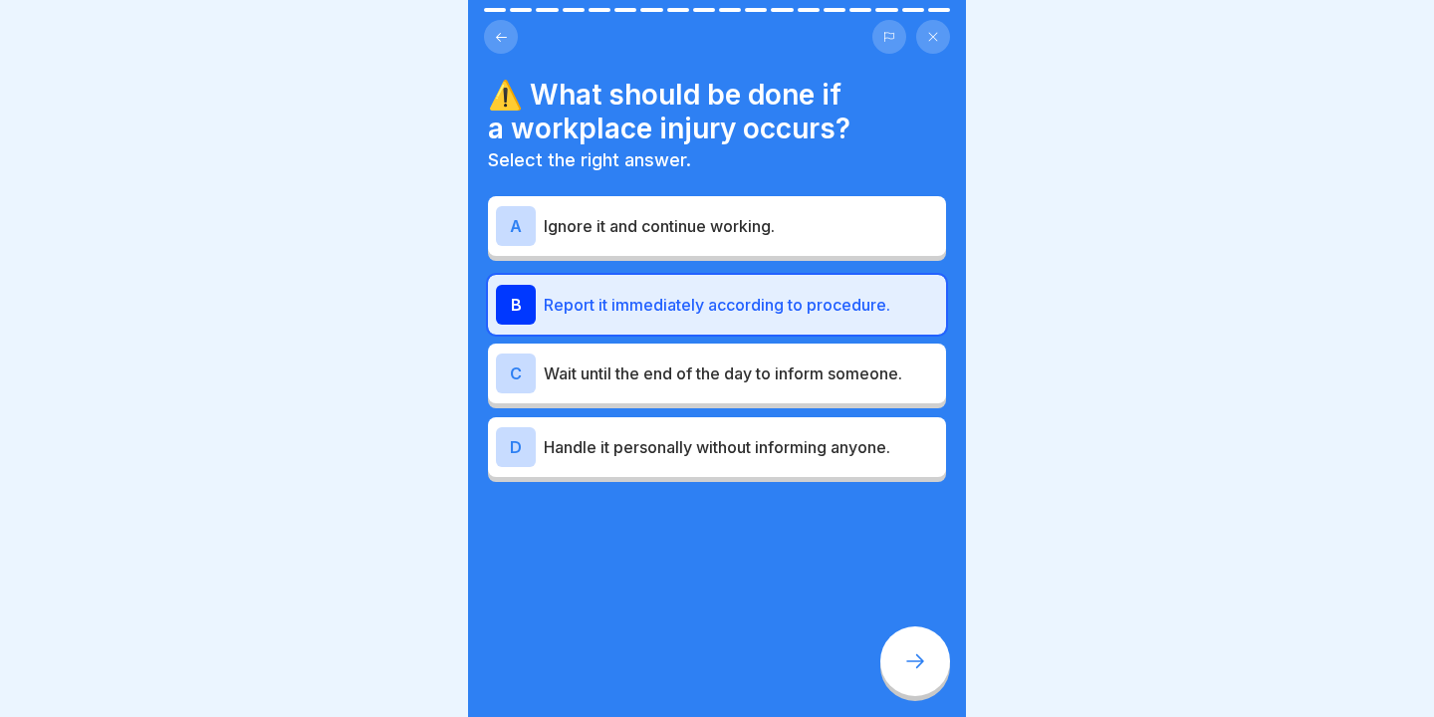
click at [924, 674] on div at bounding box center [915, 661] width 70 height 70
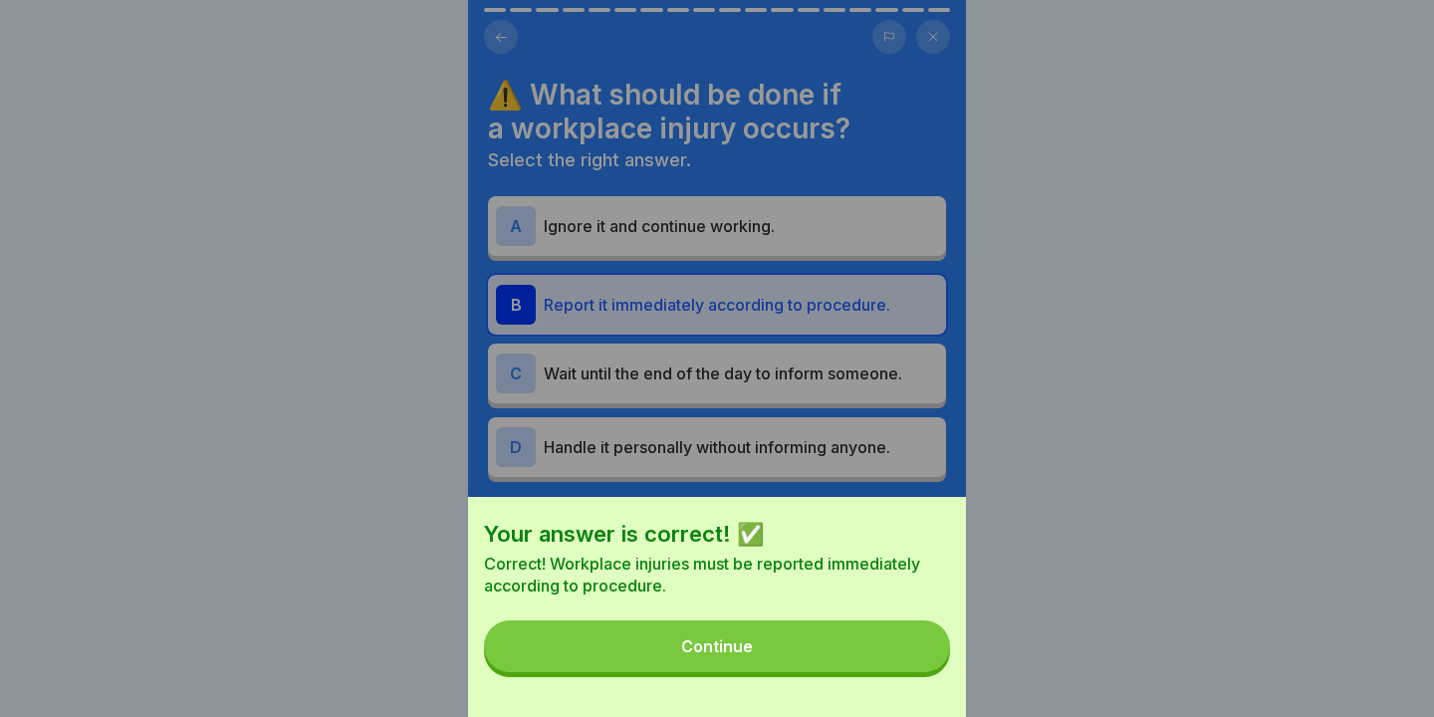
click at [865, 664] on button "Continue" at bounding box center [717, 646] width 466 height 52
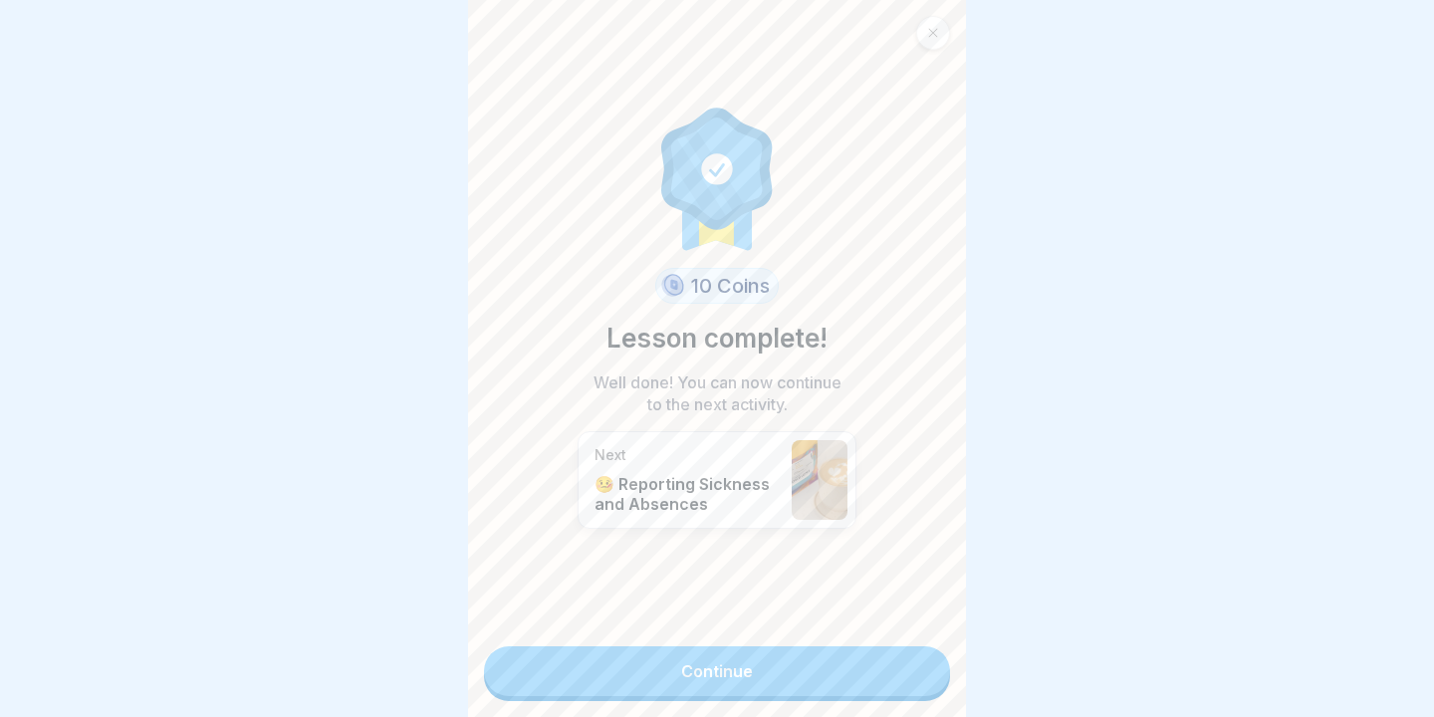
click at [785, 672] on link "Continue" at bounding box center [717, 671] width 466 height 50
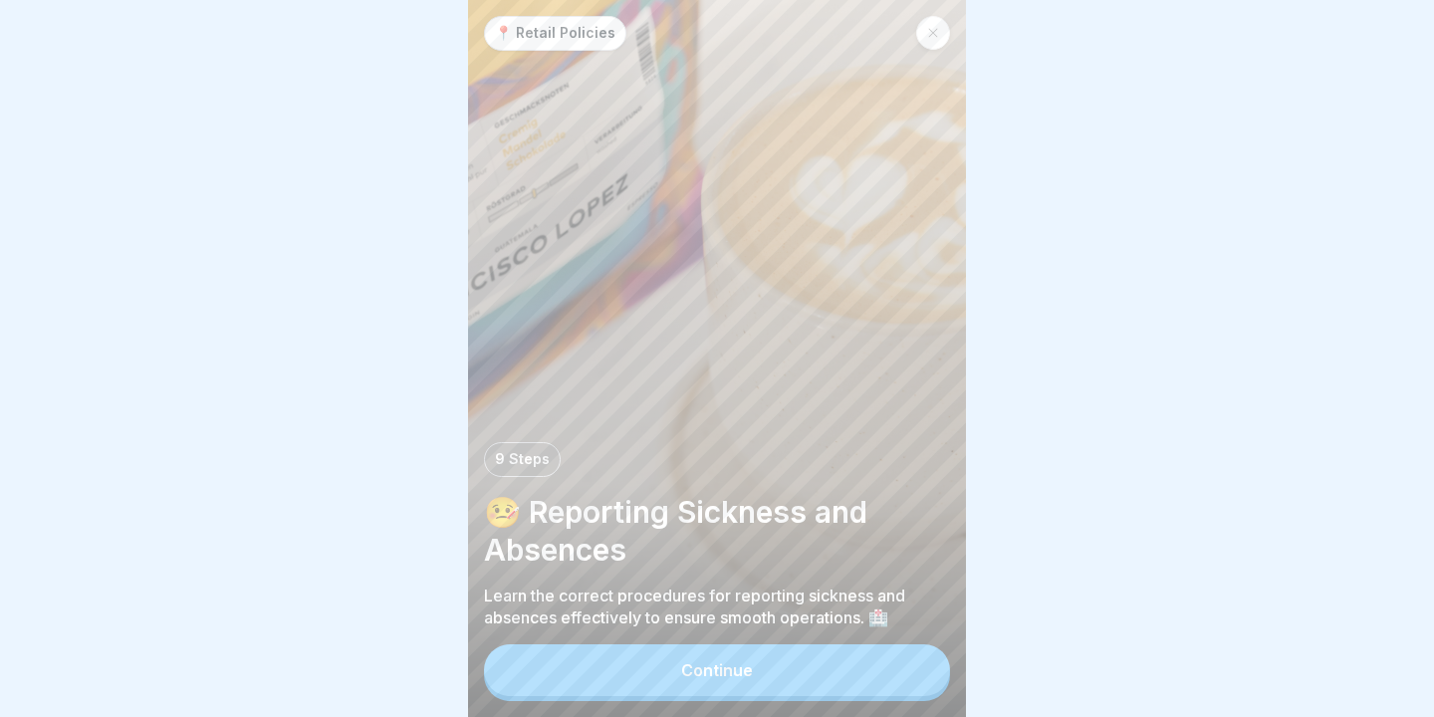
click at [785, 672] on button "Continue" at bounding box center [717, 670] width 466 height 52
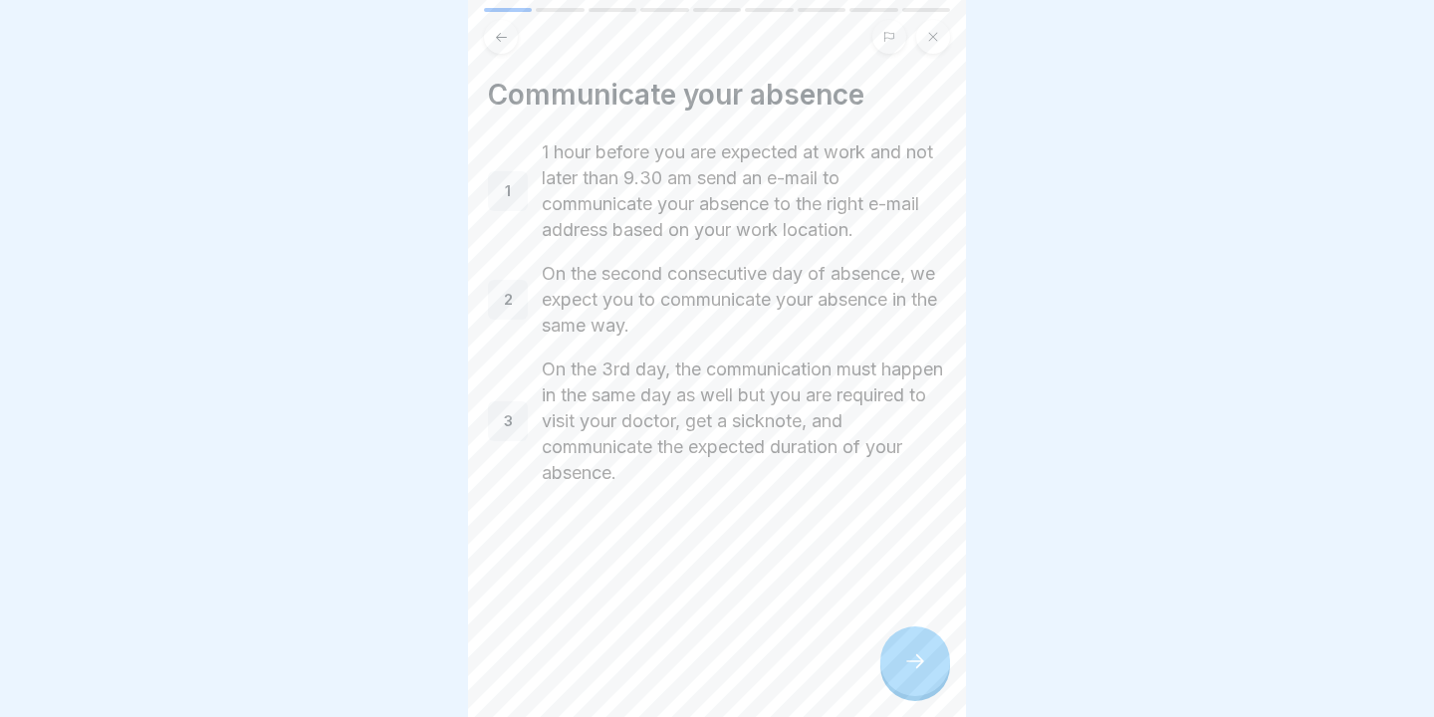
click at [912, 669] on icon at bounding box center [915, 661] width 24 height 24
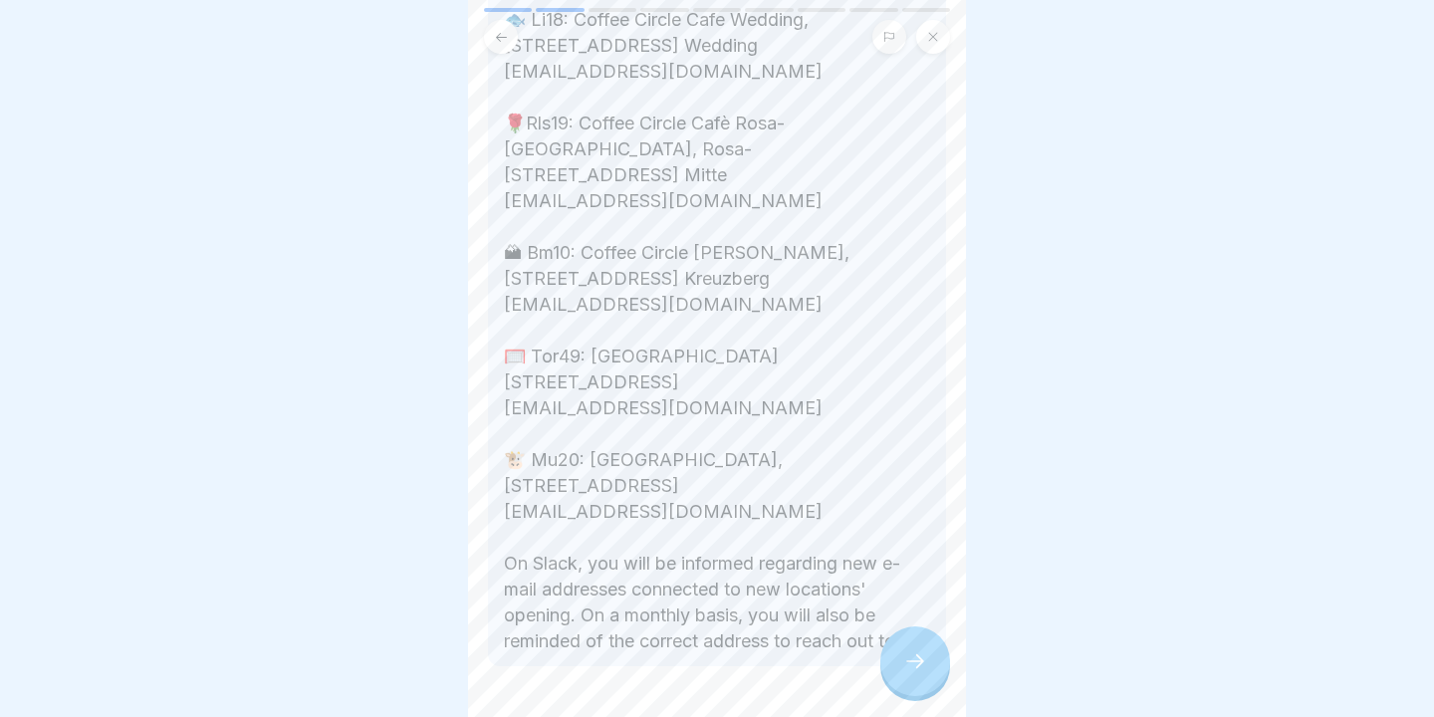
scroll to position [666, 0]
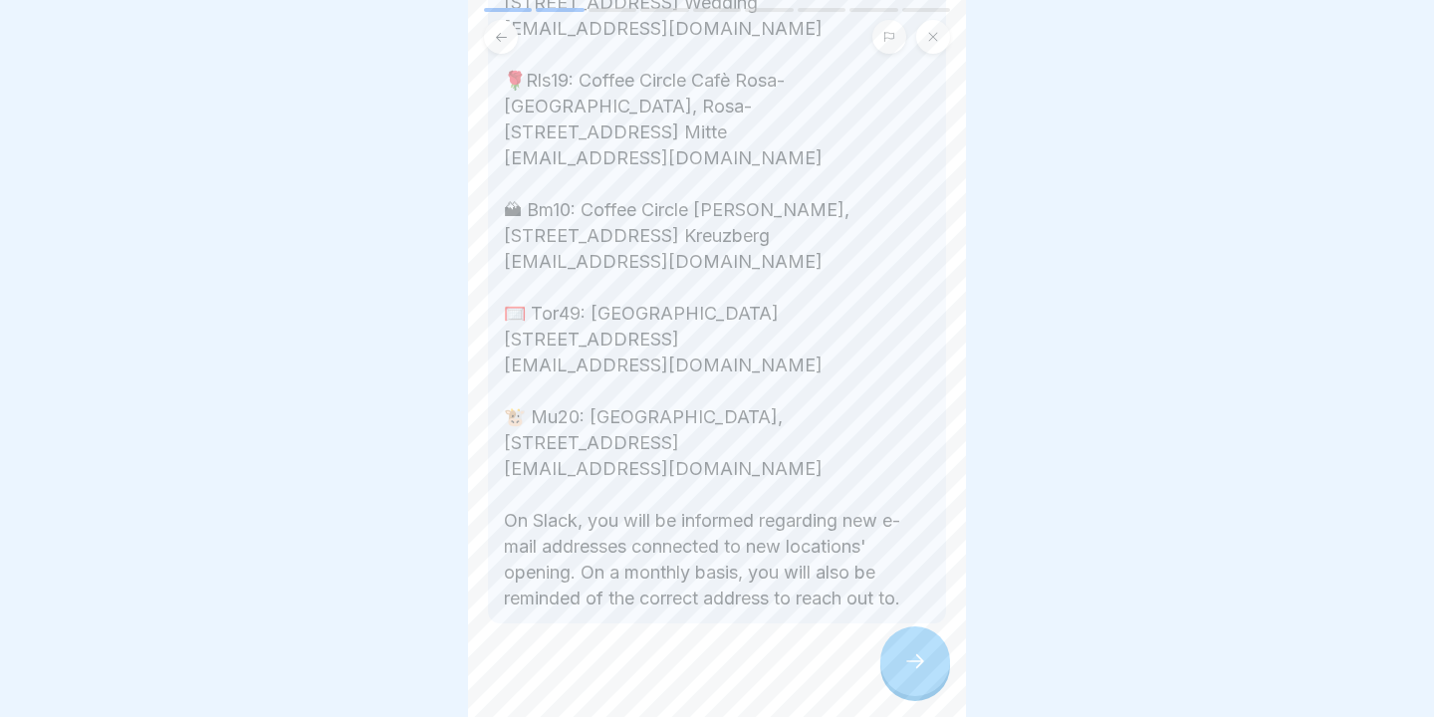
click at [903, 666] on icon at bounding box center [915, 661] width 24 height 24
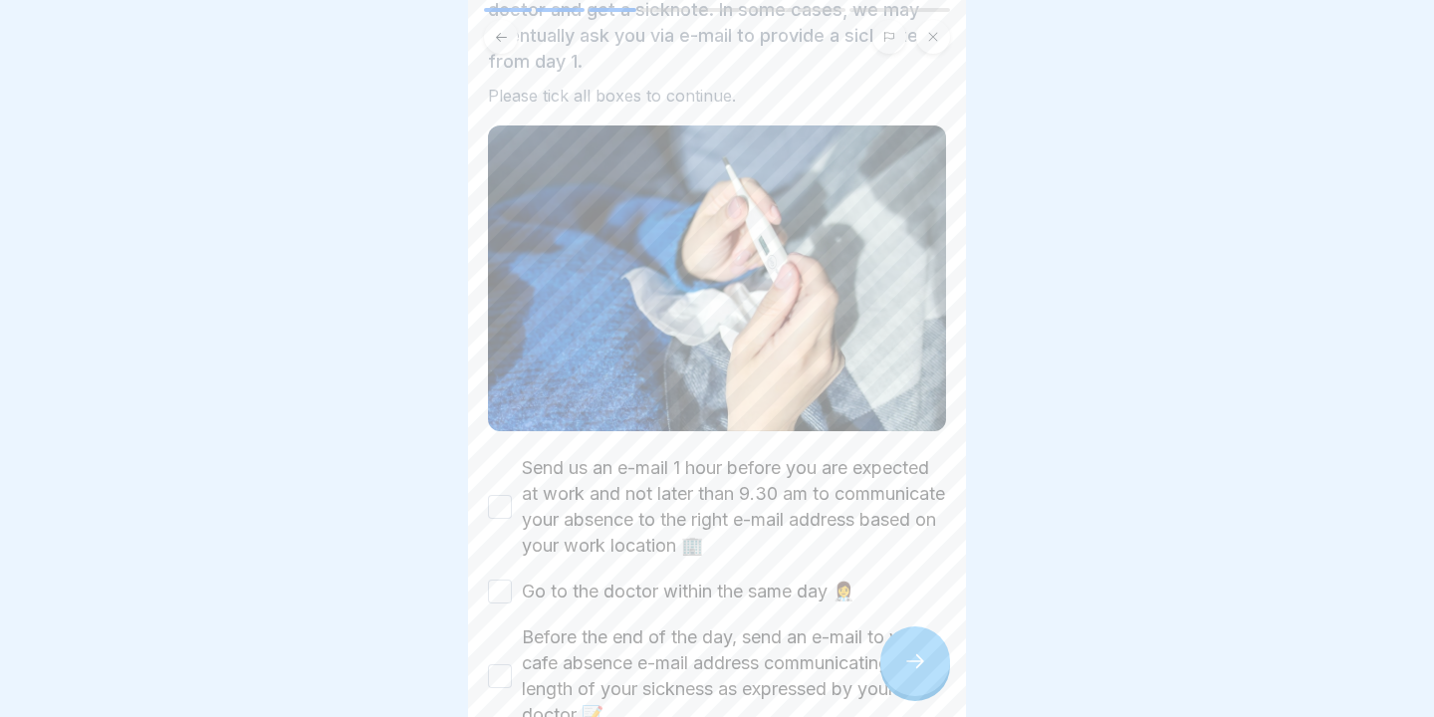
scroll to position [451, 0]
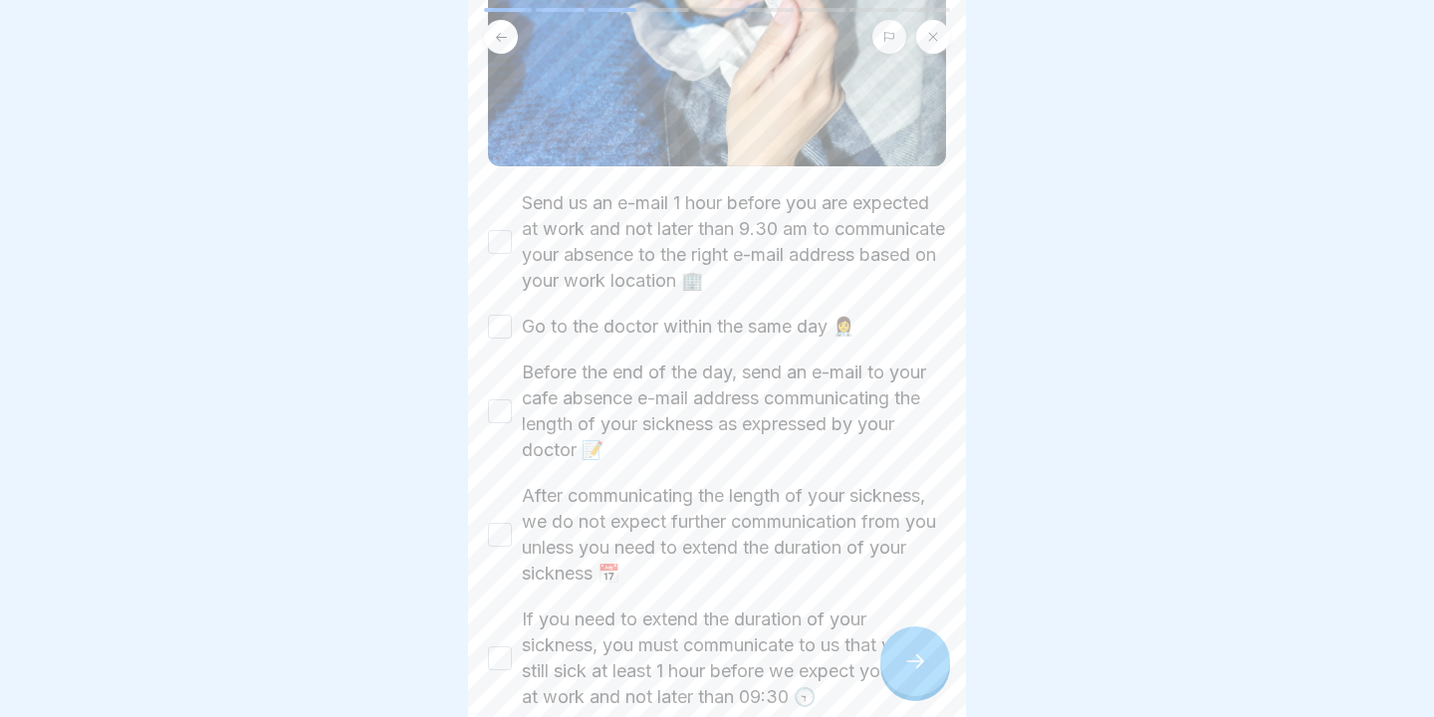
click at [500, 235] on button "Send us an e-mail 1 hour before you are expected at work and not later than 9.3…" at bounding box center [500, 242] width 24 height 24
click at [505, 330] on button "Go to the doctor within the same day 👩‍⚕️" at bounding box center [500, 327] width 24 height 24
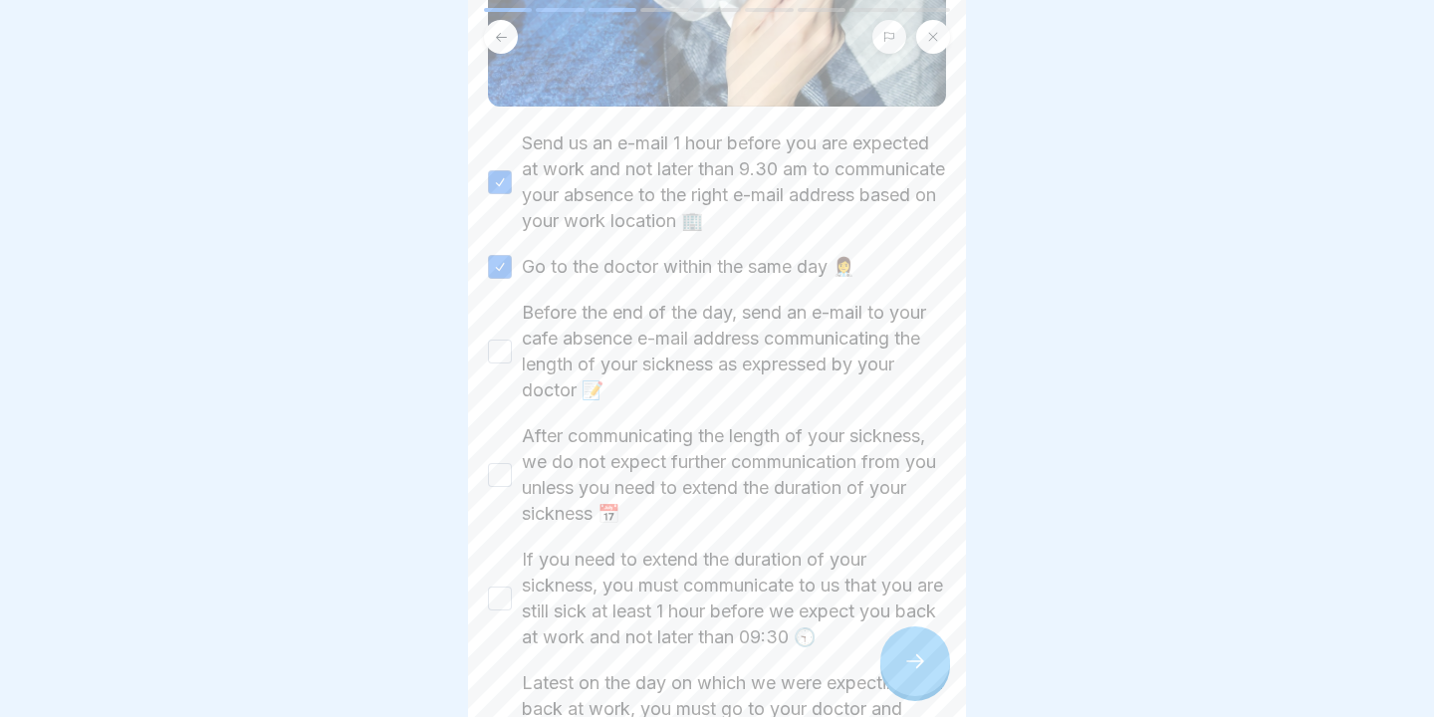
scroll to position [588, 0]
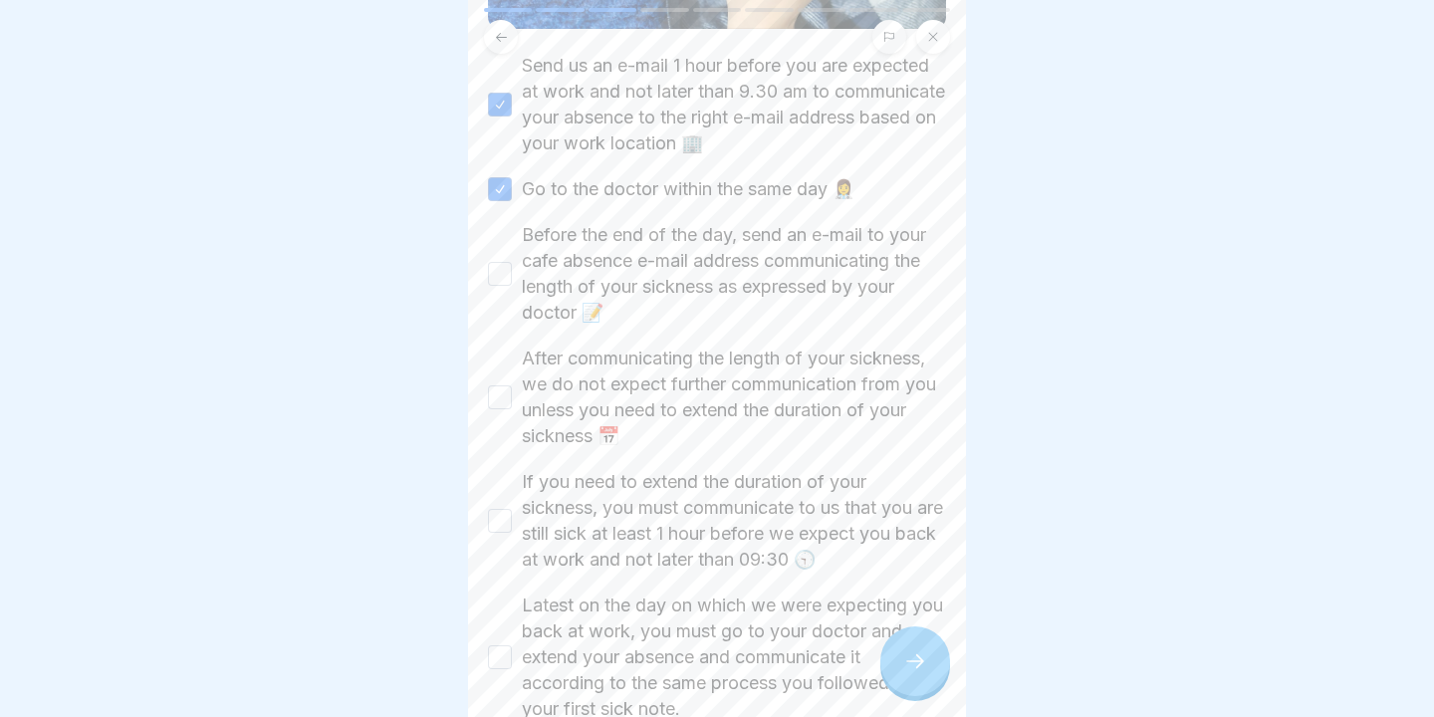
click at [496, 269] on button "Before the end of the day, send an e-mail to your cafe absence e-mail address c…" at bounding box center [500, 274] width 24 height 24
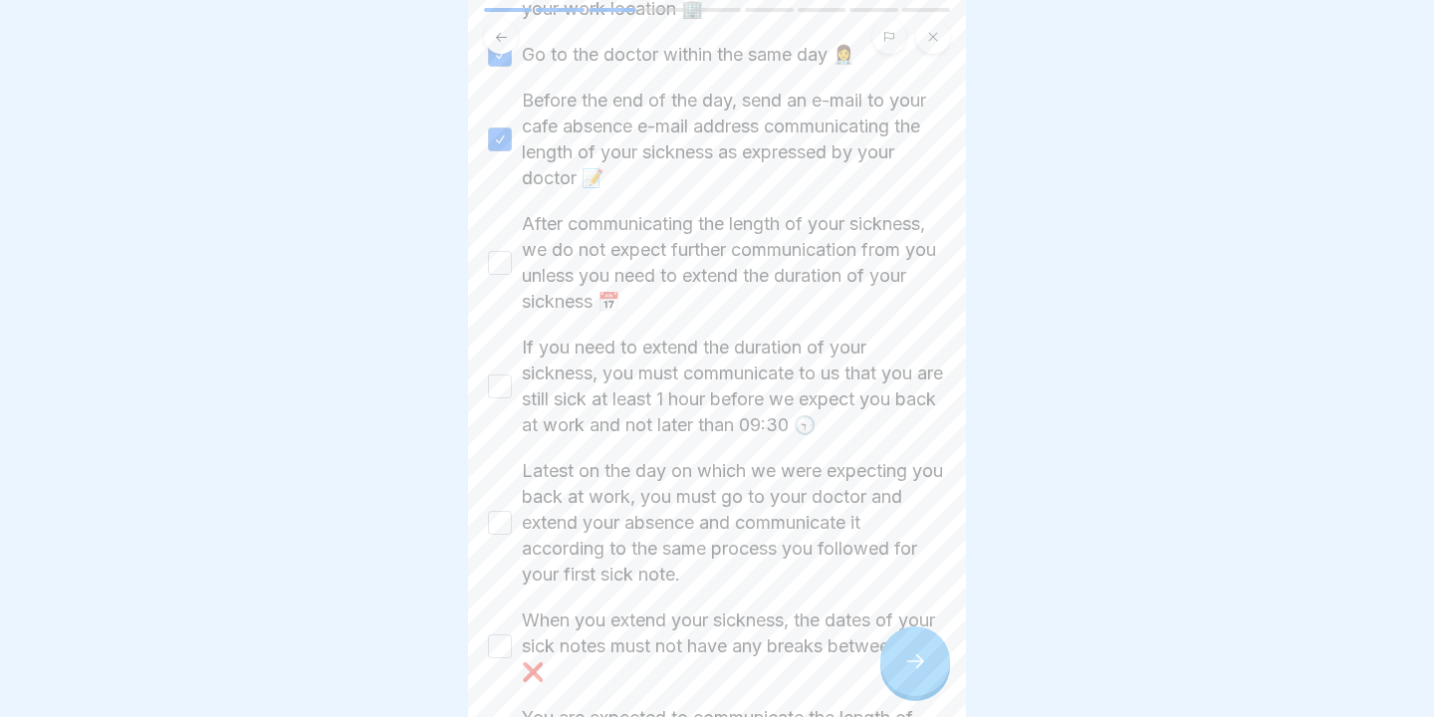
click at [497, 256] on button "After communicating the length of your sickness, we do not expect further commu…" at bounding box center [500, 263] width 24 height 24
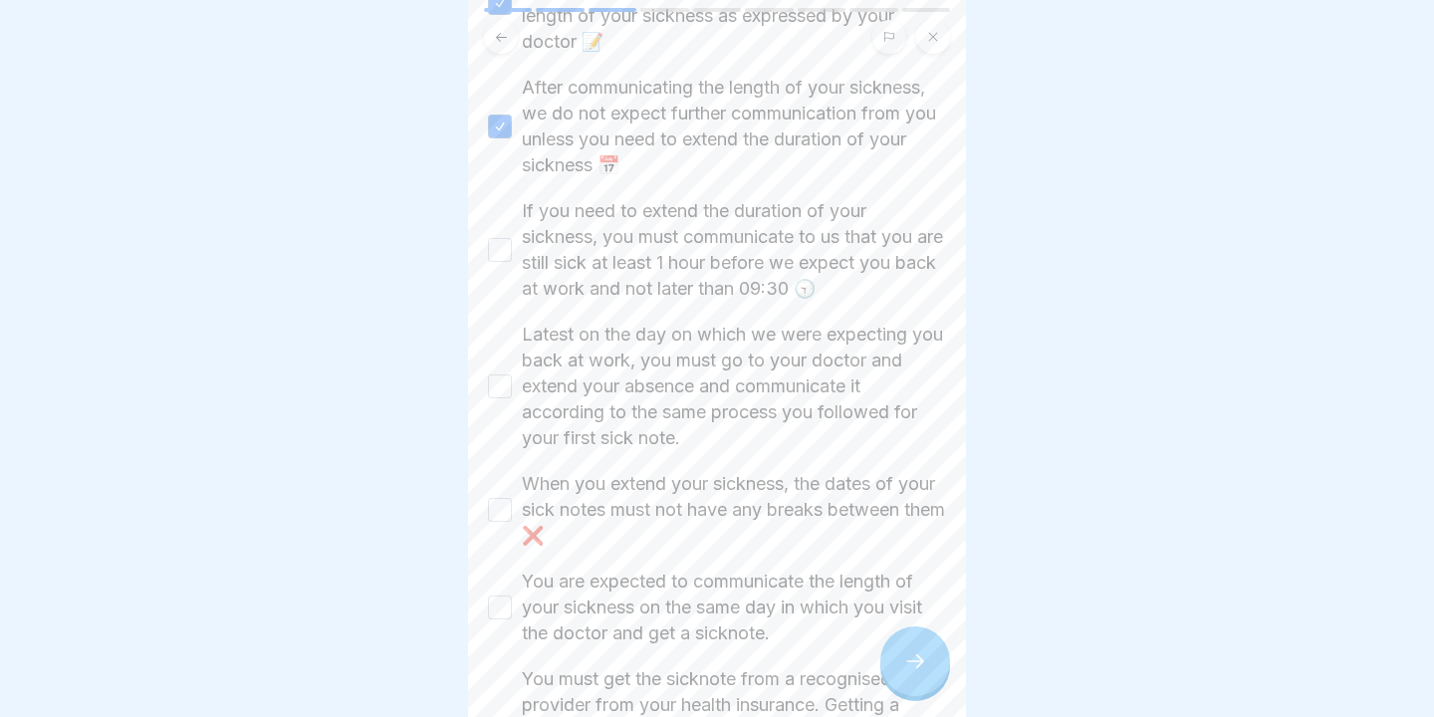
scroll to position [879, 0]
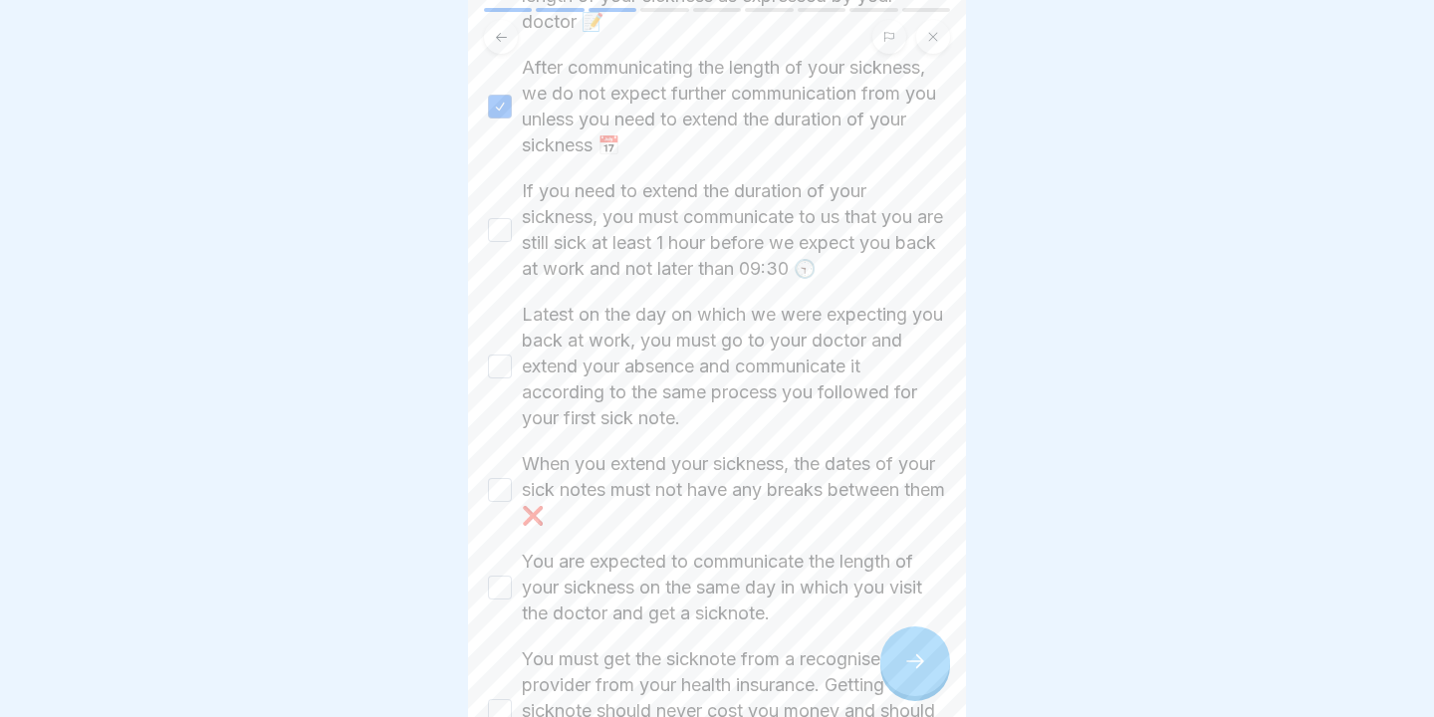
click at [506, 234] on button "If you need to extend the duration of your sickness, you must communicate to us…" at bounding box center [500, 230] width 24 height 24
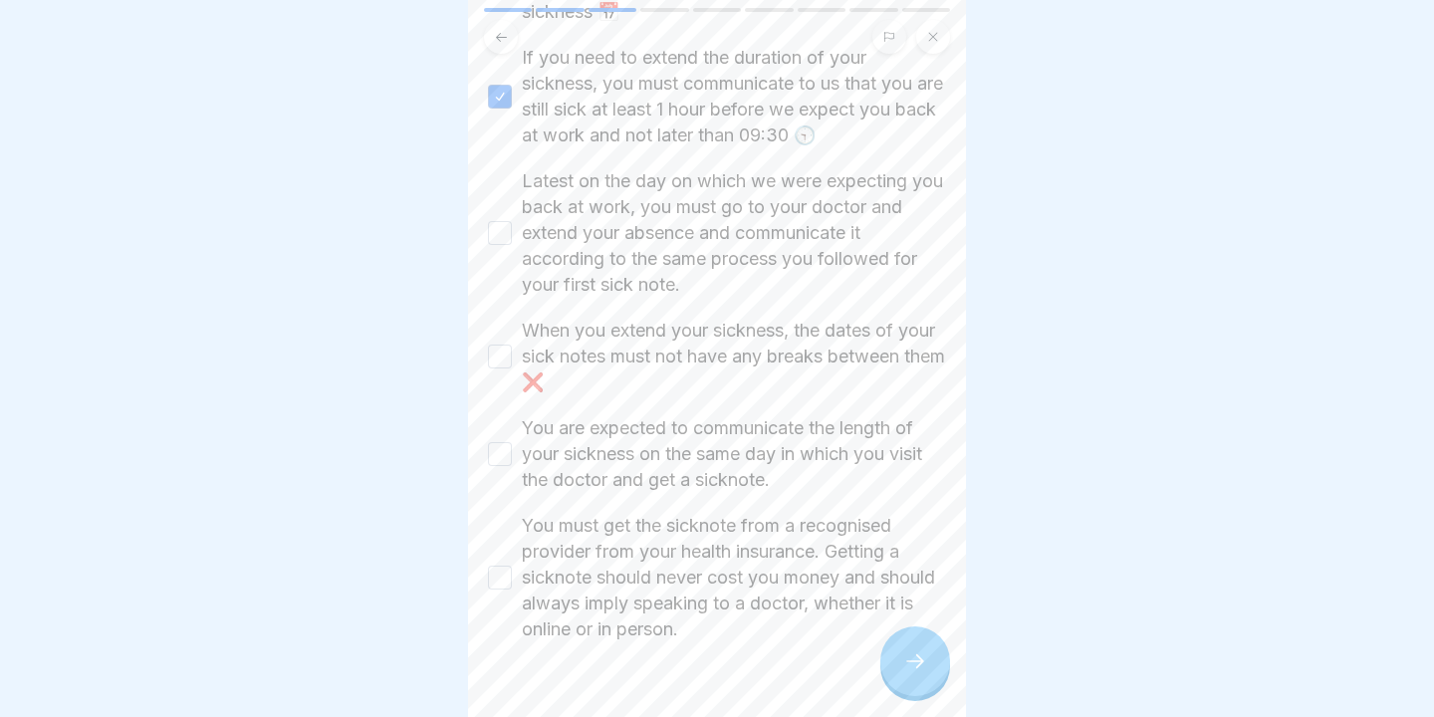
scroll to position [1056, 0]
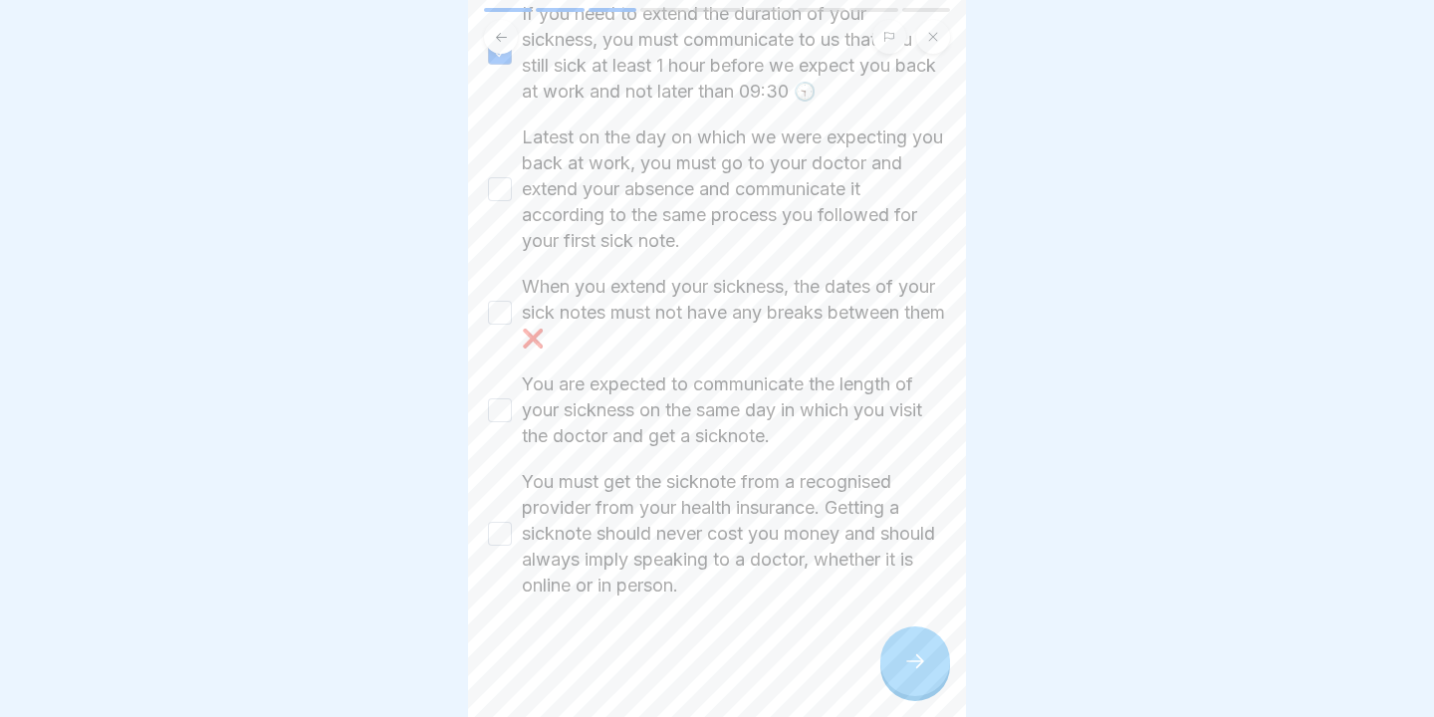
click at [488, 186] on button "Latest on the day on which we were expecting you back at work, you must go to y…" at bounding box center [500, 189] width 24 height 24
click at [495, 313] on button "When you extend your sickness, the dates of your sick notes must not have any b…" at bounding box center [500, 313] width 24 height 24
click at [506, 415] on button "You are expected to communicate the length of your sickness on the same day in …" at bounding box center [500, 410] width 24 height 24
click at [507, 533] on button "You must get the sicknote from a recognised provider from your health insurance…" at bounding box center [500, 534] width 24 height 24
click at [904, 655] on icon at bounding box center [915, 661] width 24 height 24
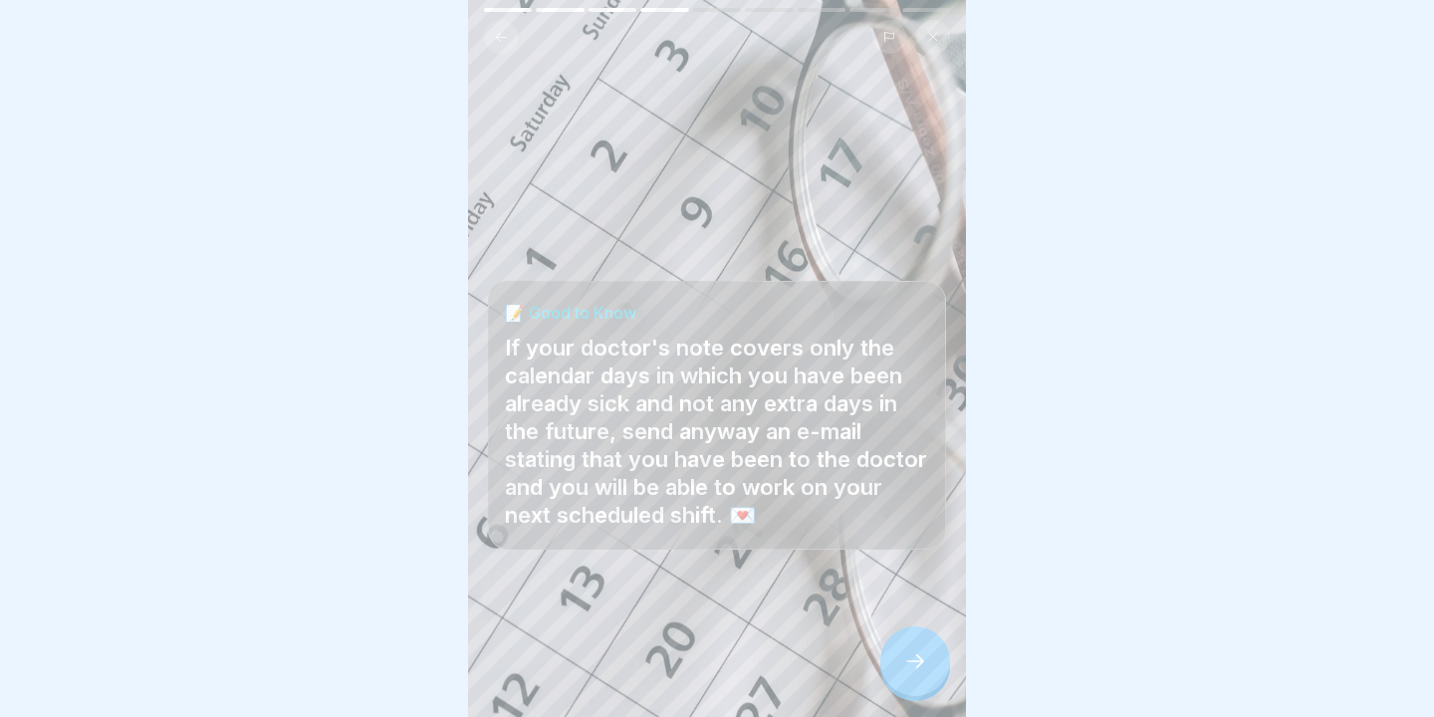
click at [925, 662] on icon at bounding box center [915, 661] width 24 height 24
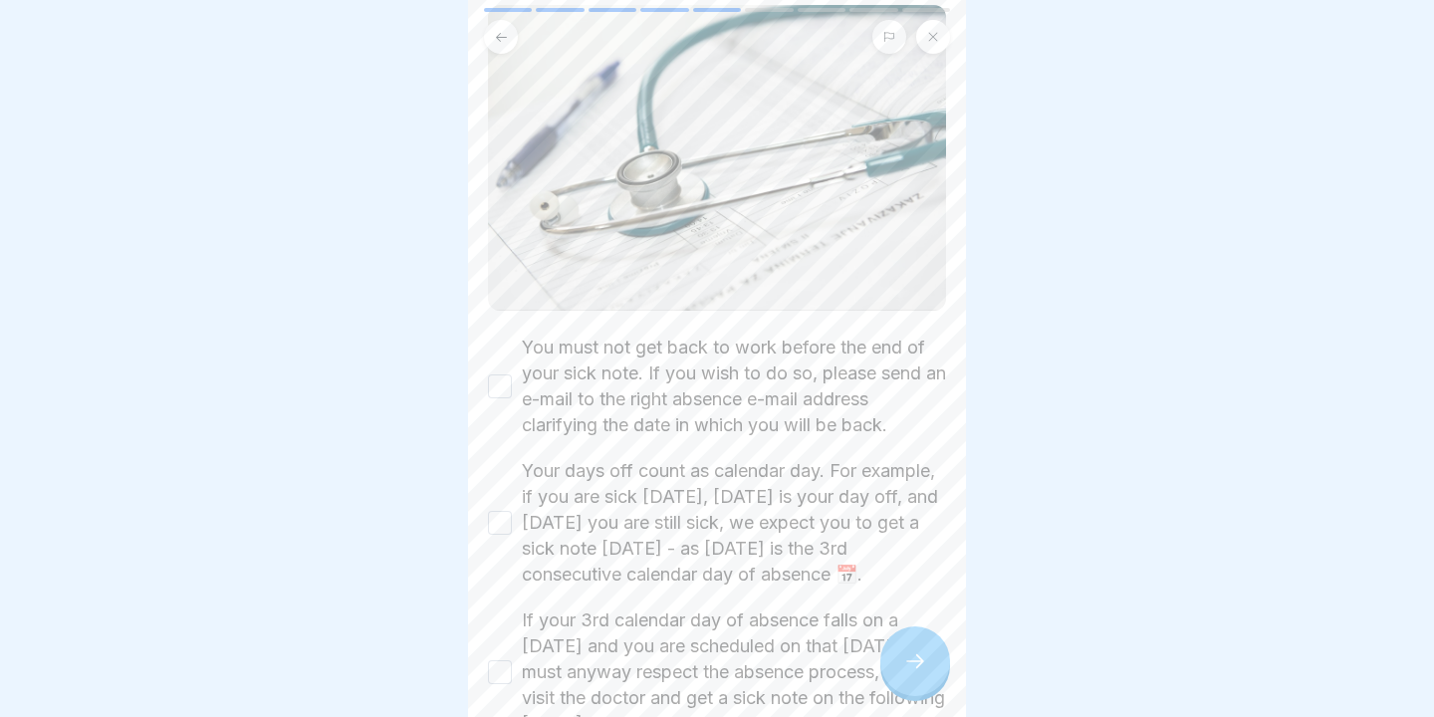
scroll to position [170, 0]
click at [505, 376] on button "You must not get back to work before the end of your sick note. If you wish to …" at bounding box center [500, 385] width 24 height 24
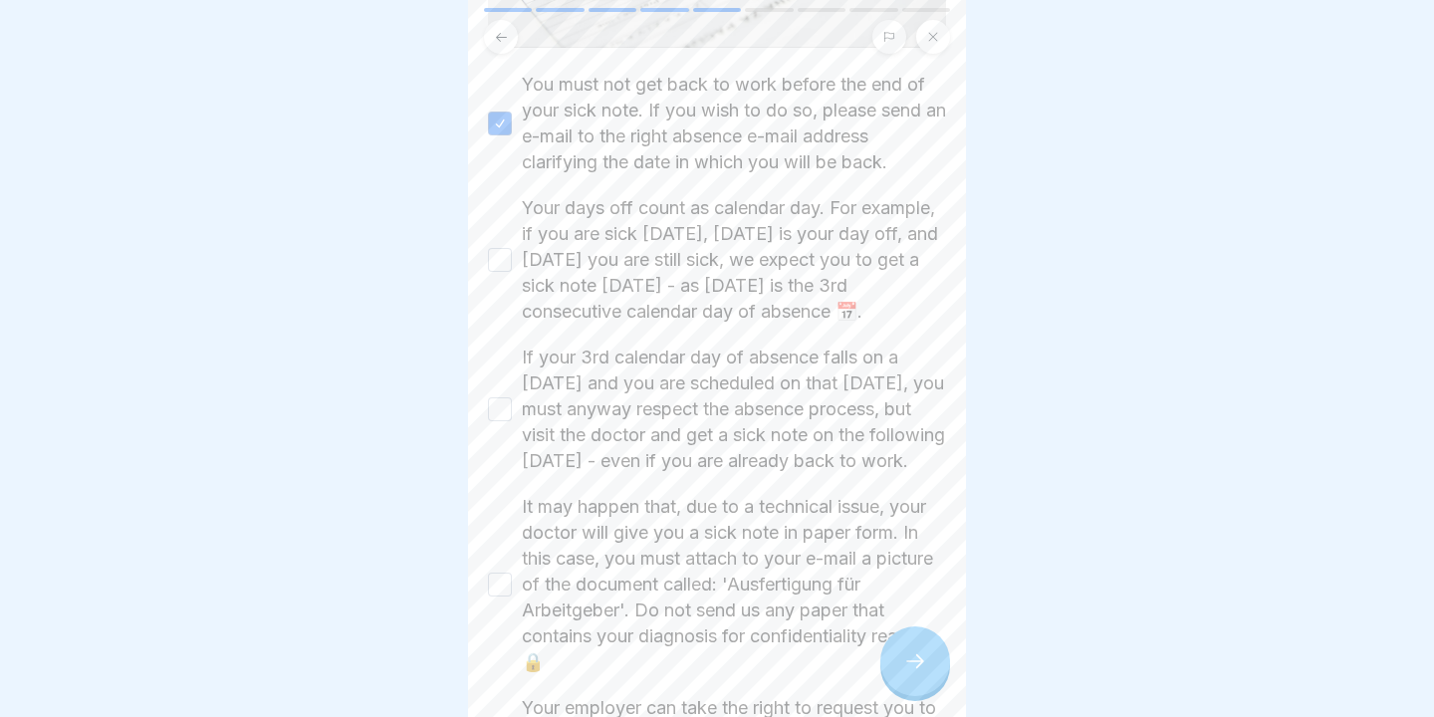
scroll to position [450, 0]
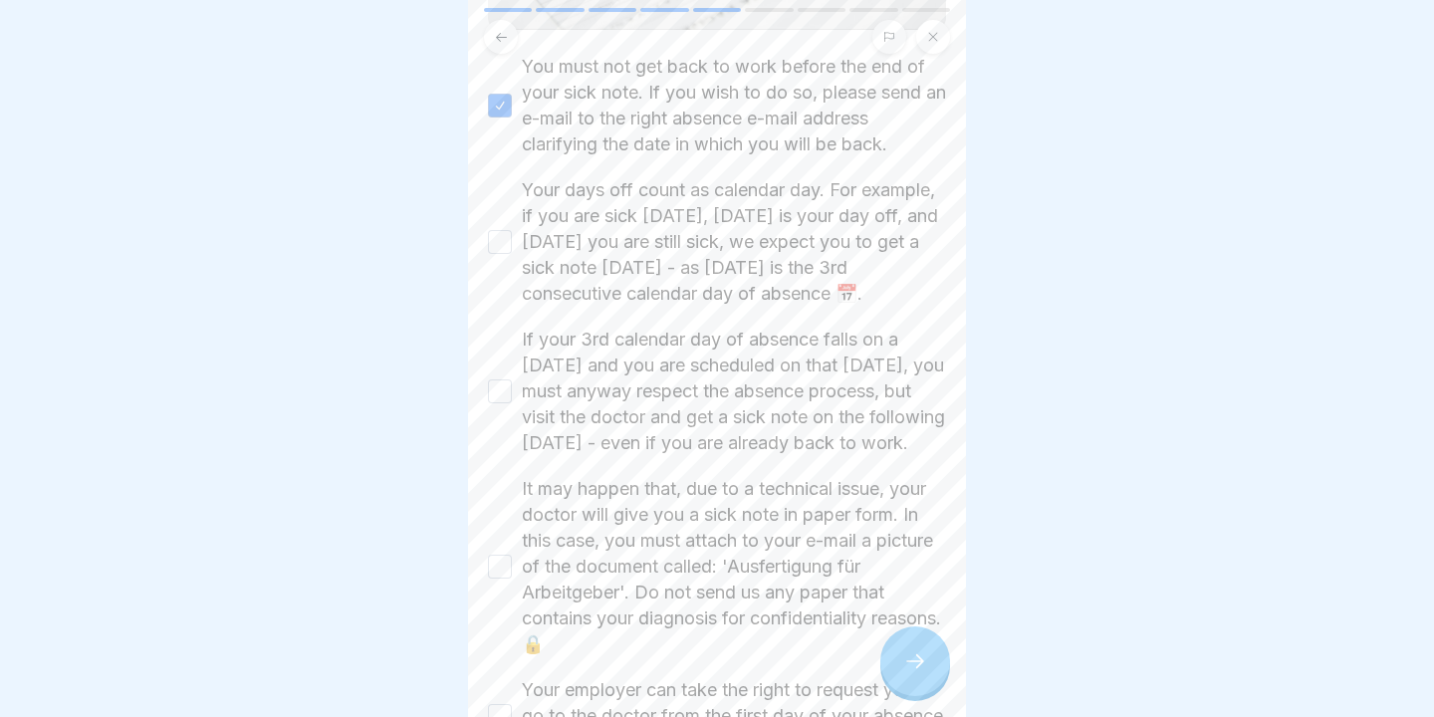
click at [503, 254] on button "Your days off count as calendar day. For example, if you are sick [DATE], [DATE…" at bounding box center [500, 242] width 24 height 24
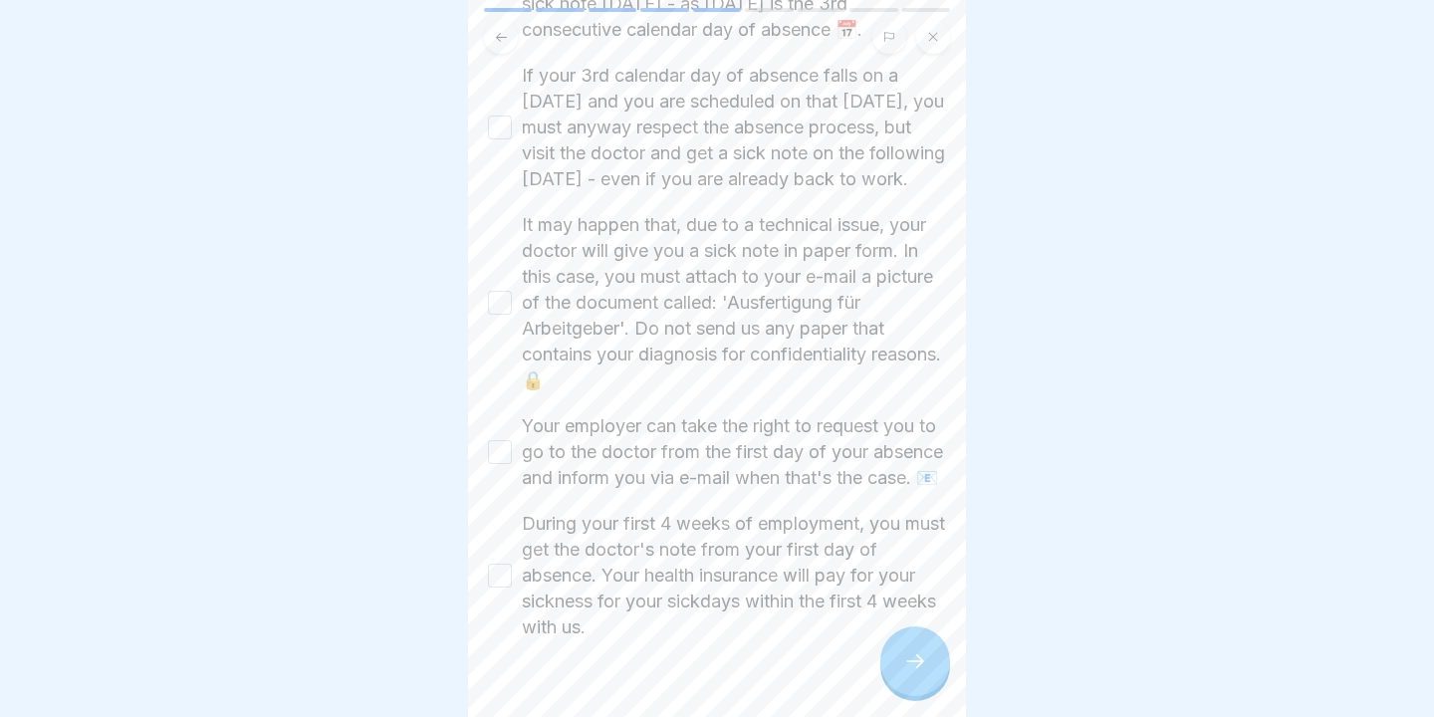
scroll to position [718, 0]
click at [482, 154] on div "🗒️ Important Points Please tick all boxes to continue. You must not get back to…" at bounding box center [717, 358] width 498 height 717
click at [503, 135] on button "If your 3rd calendar day of absence falls on a [DATE] and you are scheduled on …" at bounding box center [500, 124] width 24 height 24
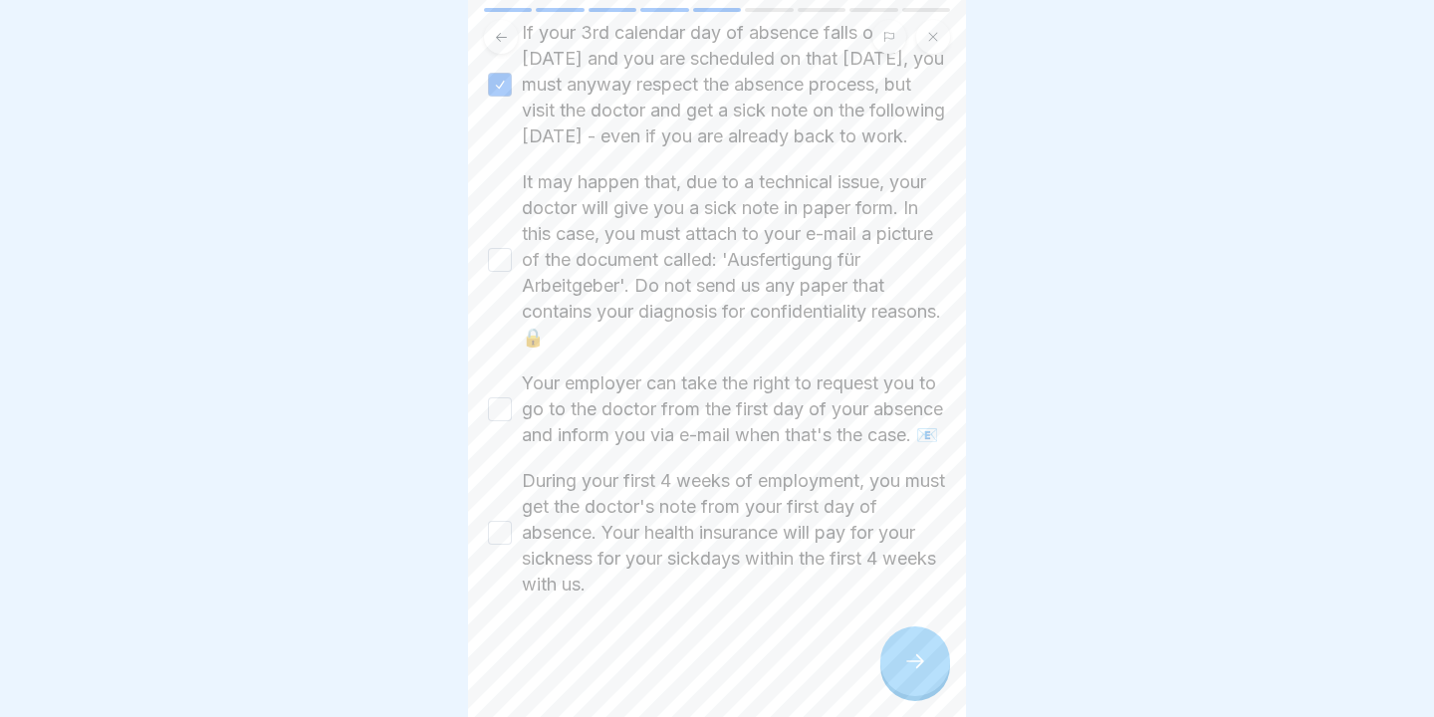
scroll to position [833, 0]
click at [499, 248] on button "It may happen that, due to a technical issue, your doctor will give you a sick …" at bounding box center [500, 260] width 24 height 24
click at [496, 400] on button "Your employer can take the right to request you to go to the doctor from the fi…" at bounding box center [500, 409] width 24 height 24
click at [500, 538] on button "During your first 4 weeks of employment, you must get the doctor's note from yo…" at bounding box center [500, 533] width 24 height 24
click at [919, 644] on div at bounding box center [915, 661] width 70 height 70
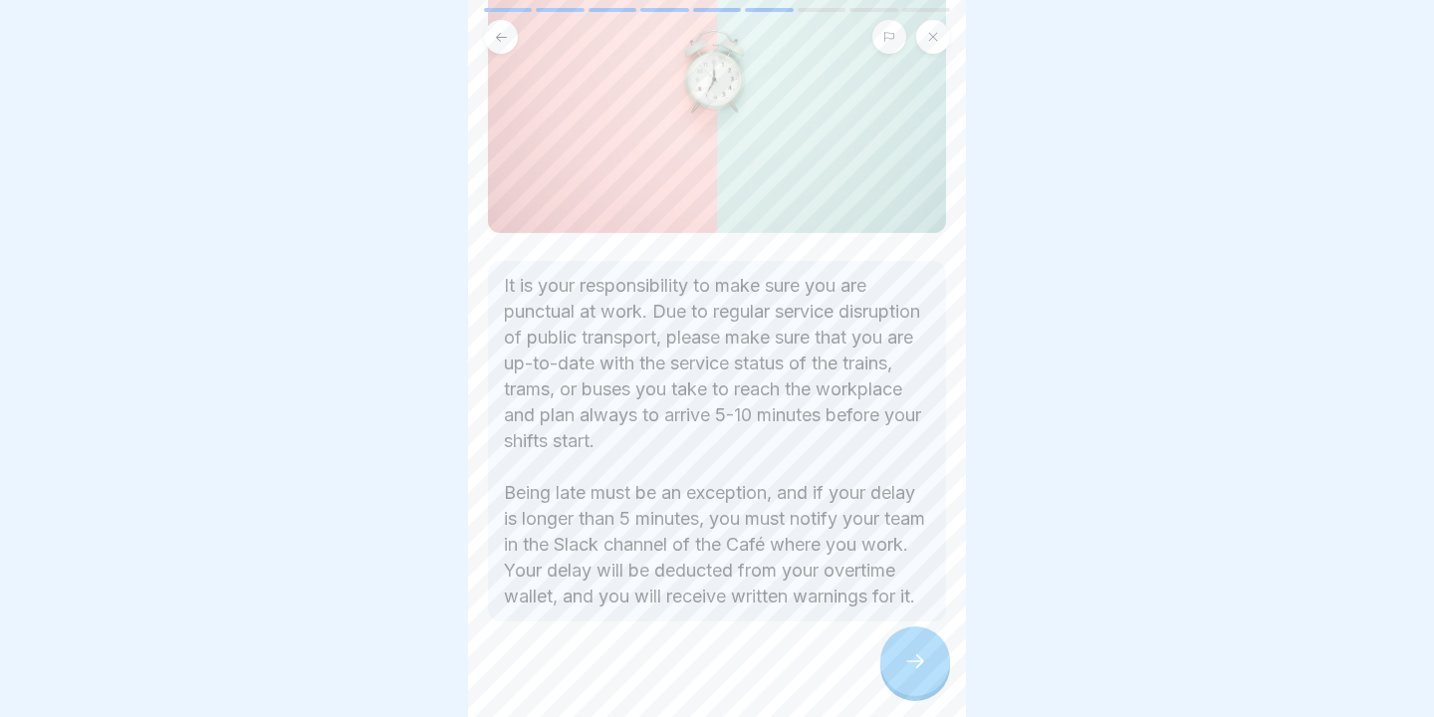
scroll to position [262, 0]
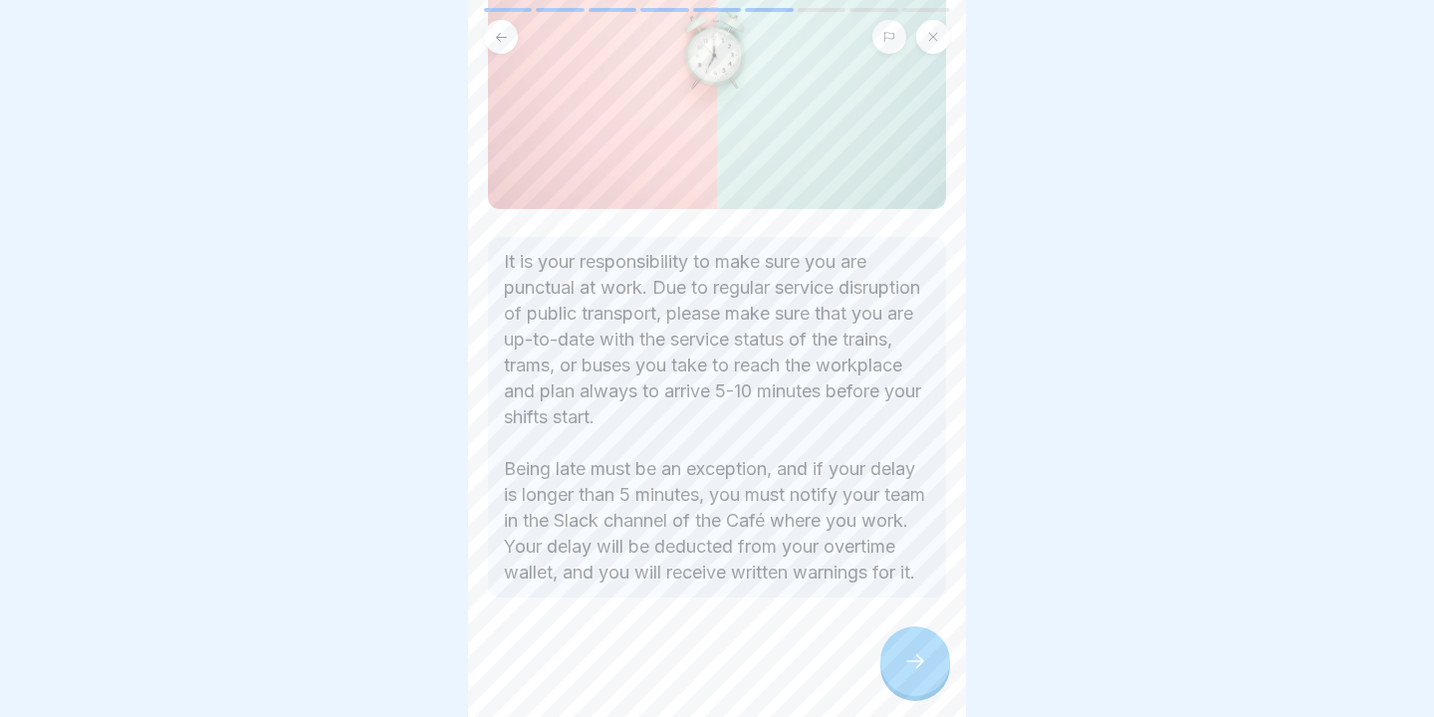
click at [913, 643] on div at bounding box center [915, 661] width 70 height 70
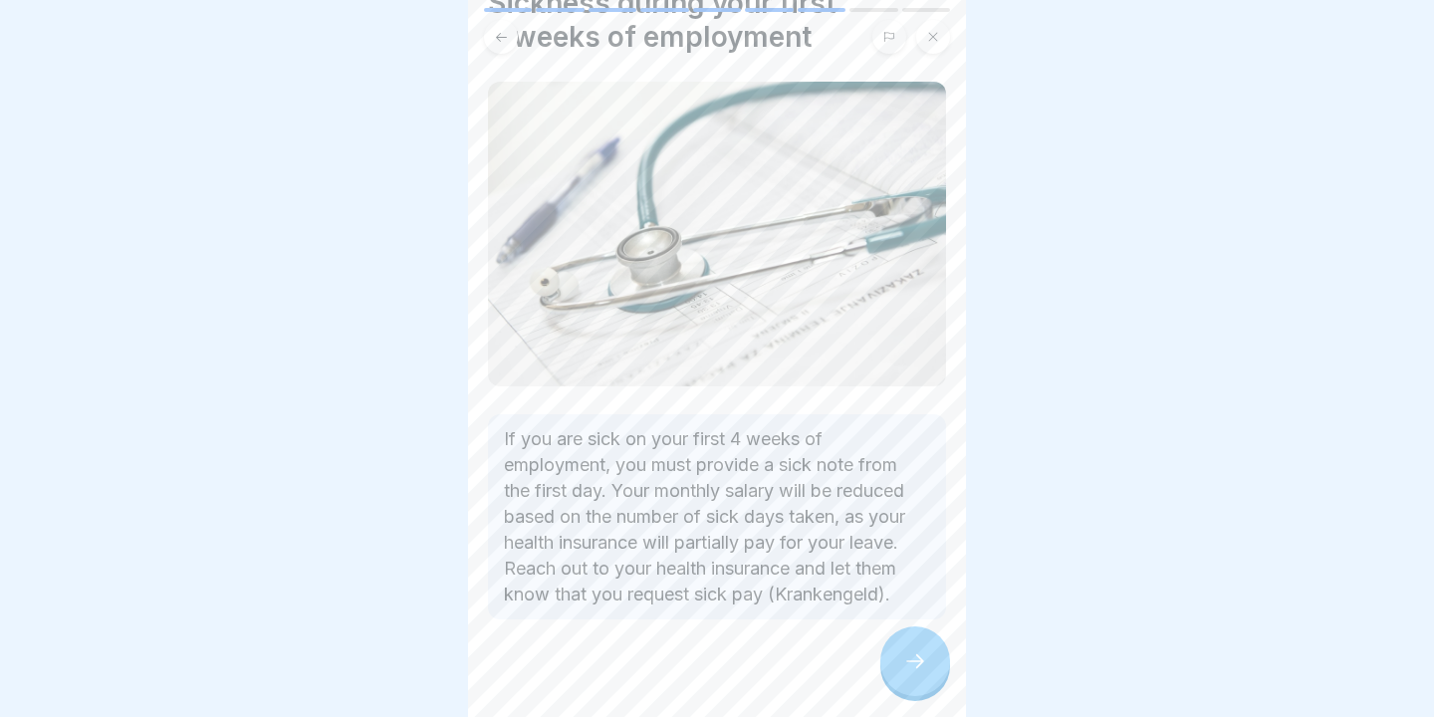
scroll to position [113, 0]
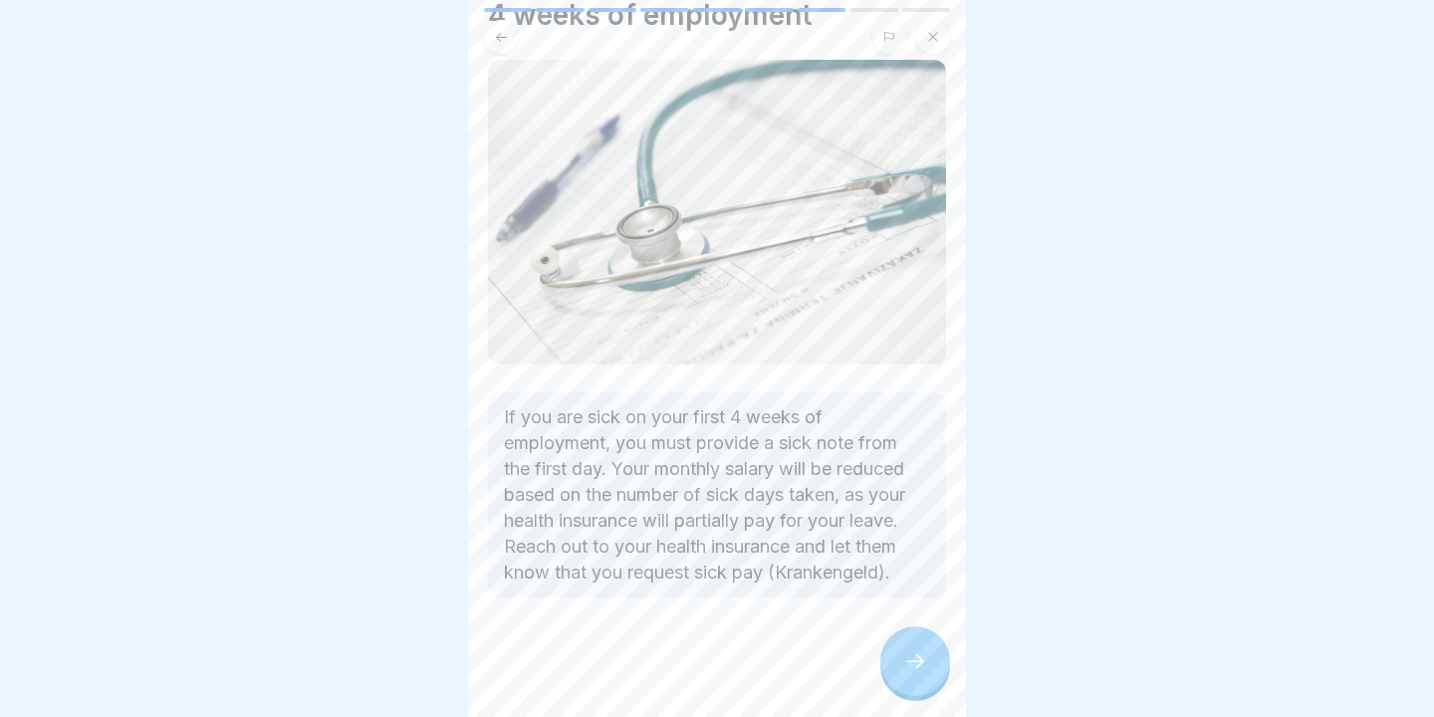
click at [908, 674] on div at bounding box center [915, 661] width 70 height 70
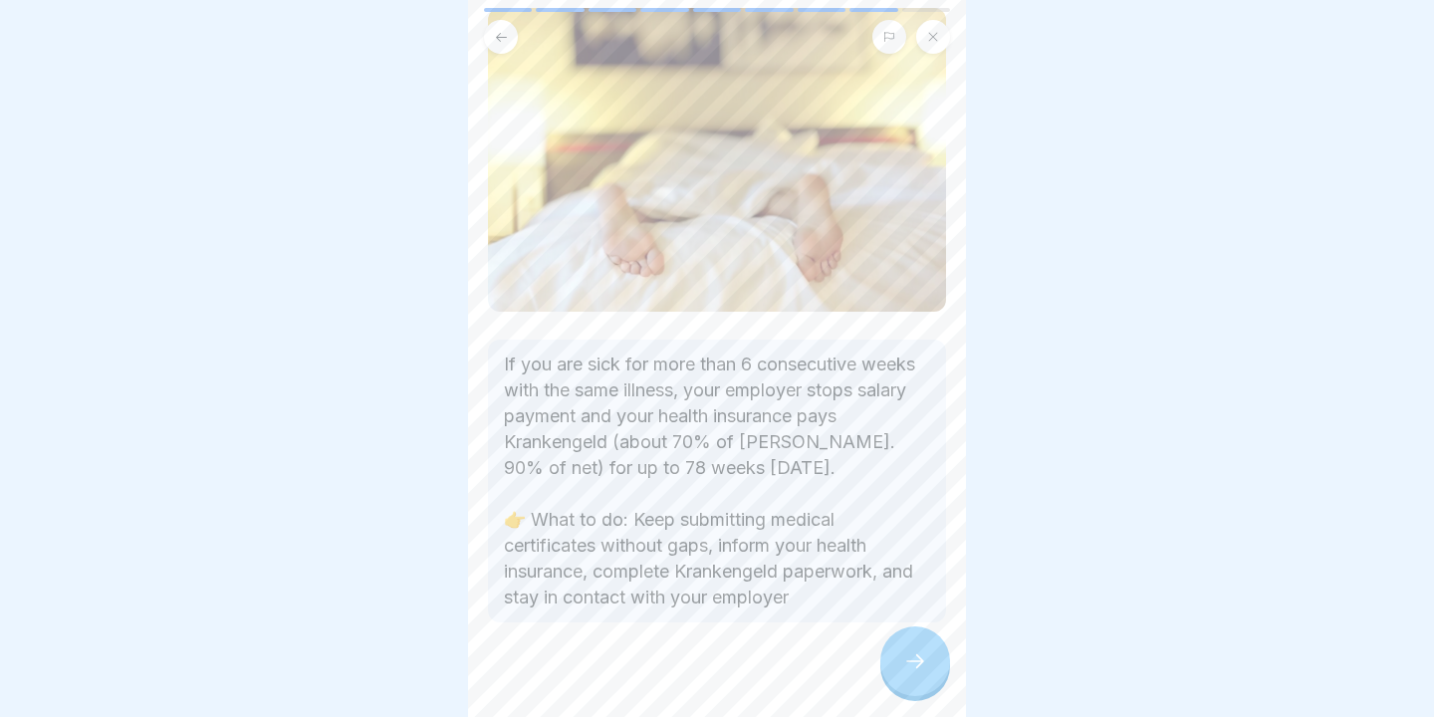
scroll to position [155, 0]
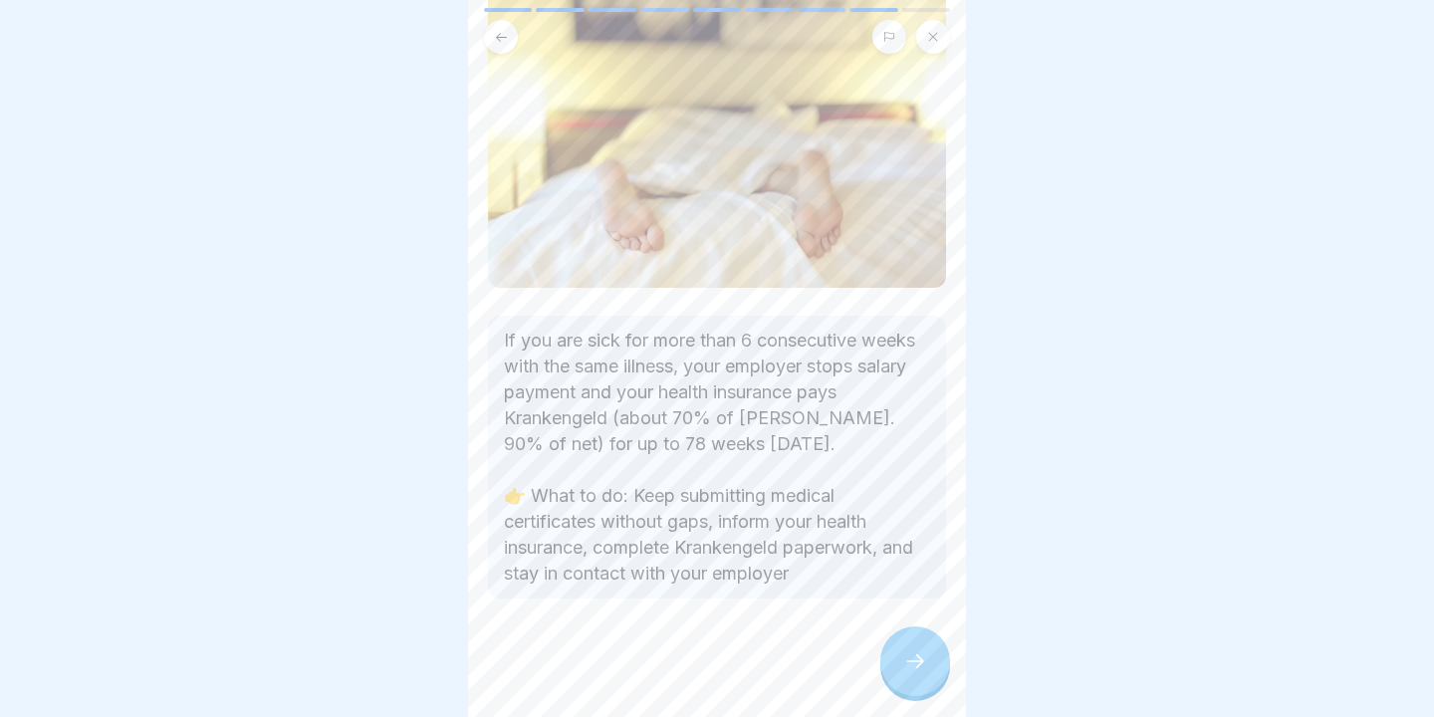
click at [895, 639] on div at bounding box center [915, 661] width 70 height 70
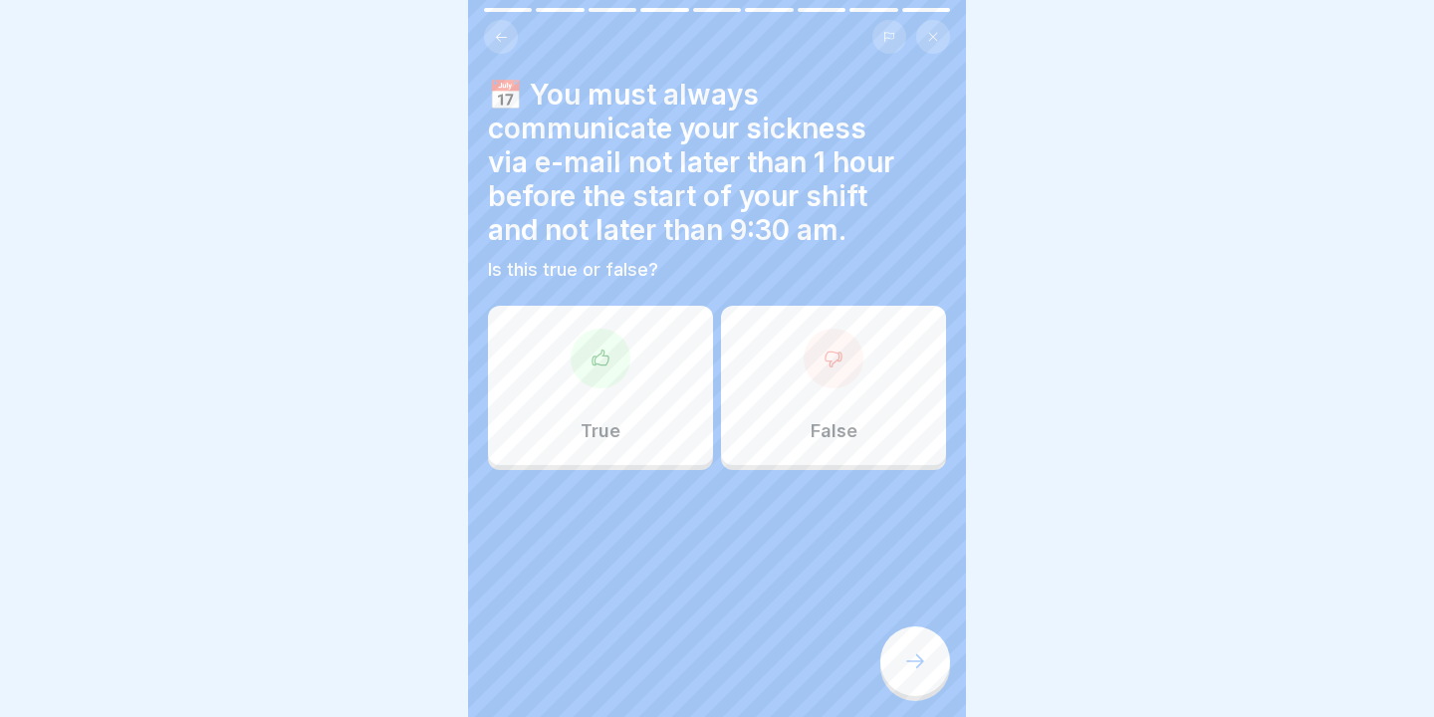
click at [592, 336] on div at bounding box center [600, 359] width 60 height 60
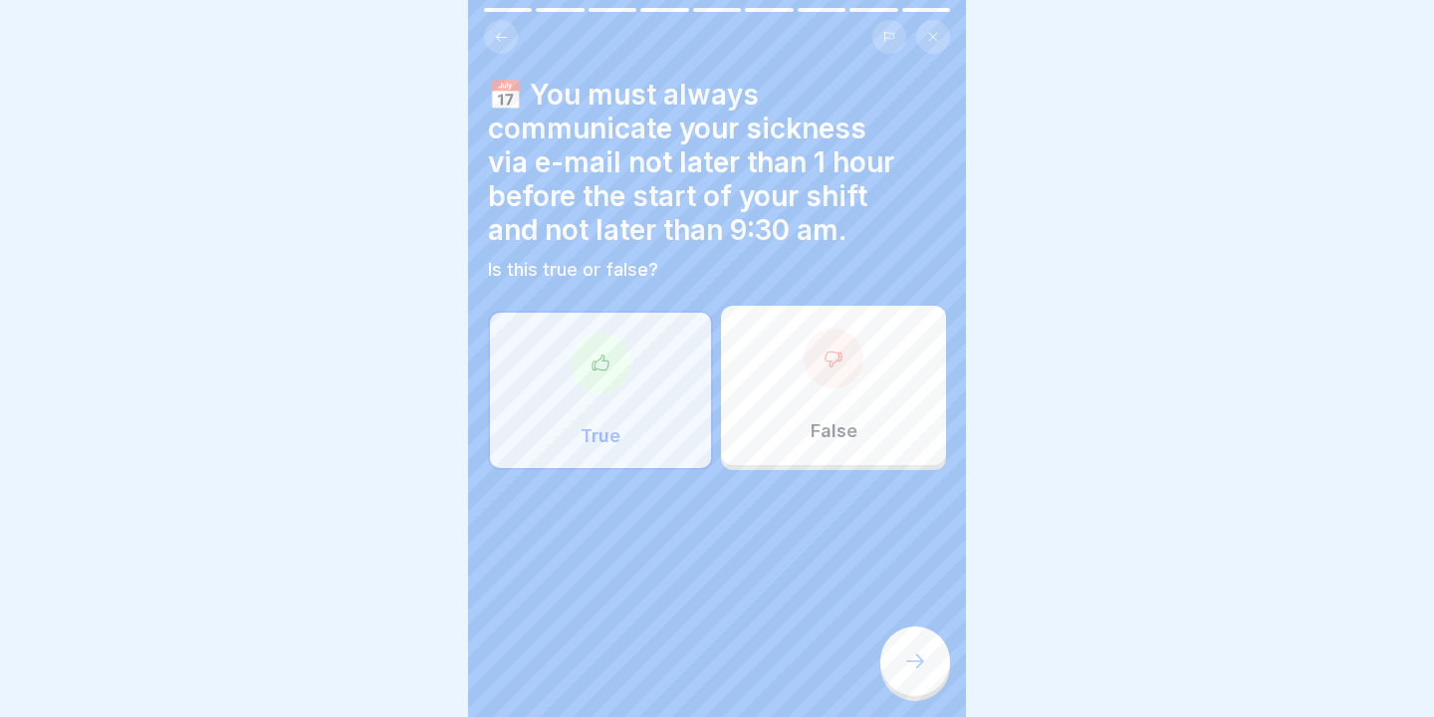
click at [926, 637] on div at bounding box center [915, 661] width 70 height 70
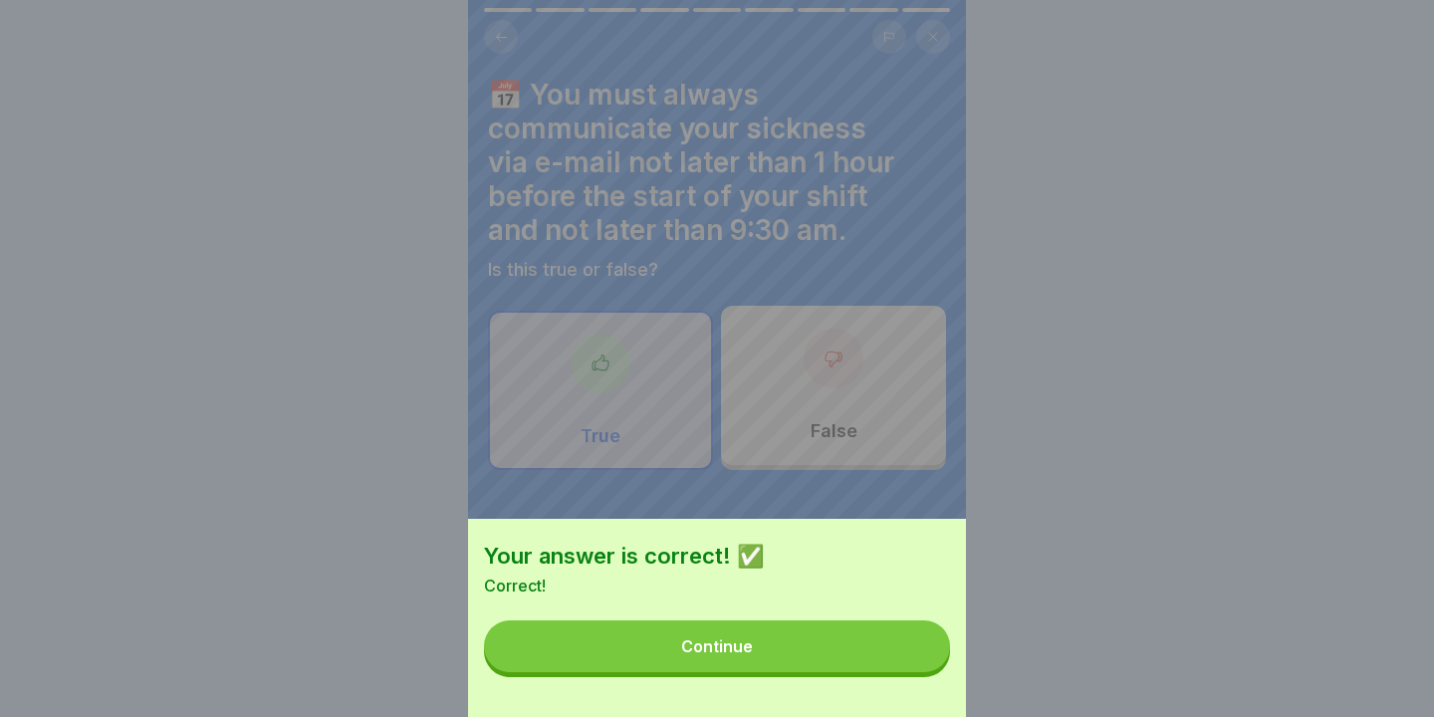
click at [885, 643] on button "Continue" at bounding box center [717, 646] width 466 height 52
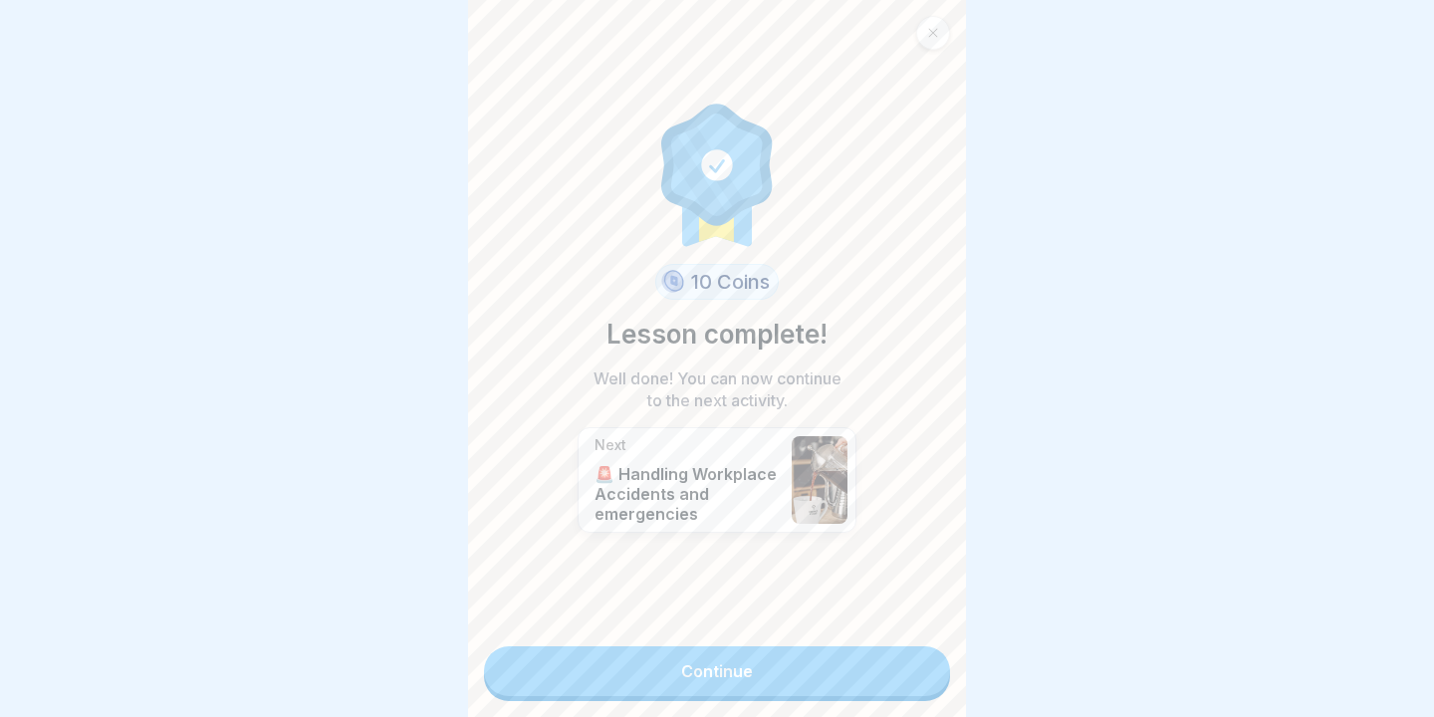
click at [817, 665] on link "Continue" at bounding box center [717, 671] width 466 height 50
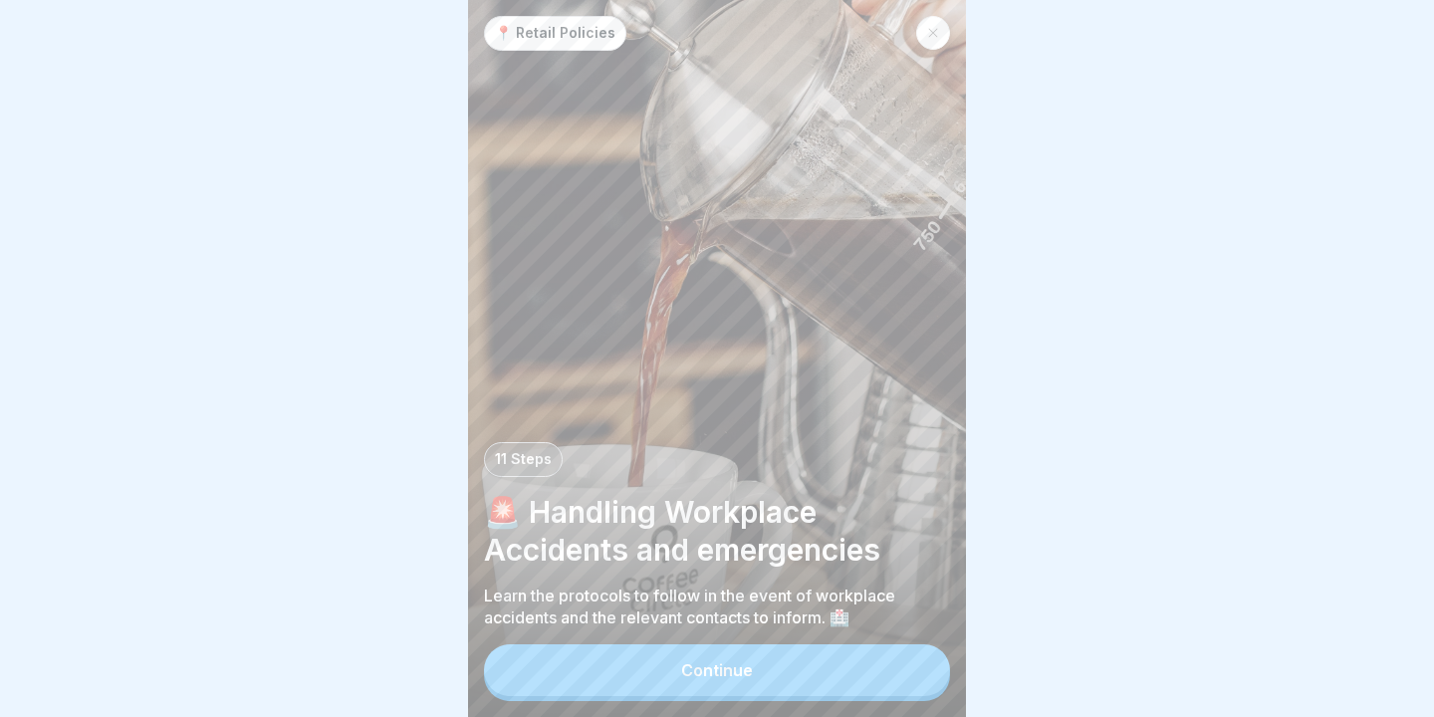
click at [817, 665] on button "Continue" at bounding box center [717, 670] width 466 height 52
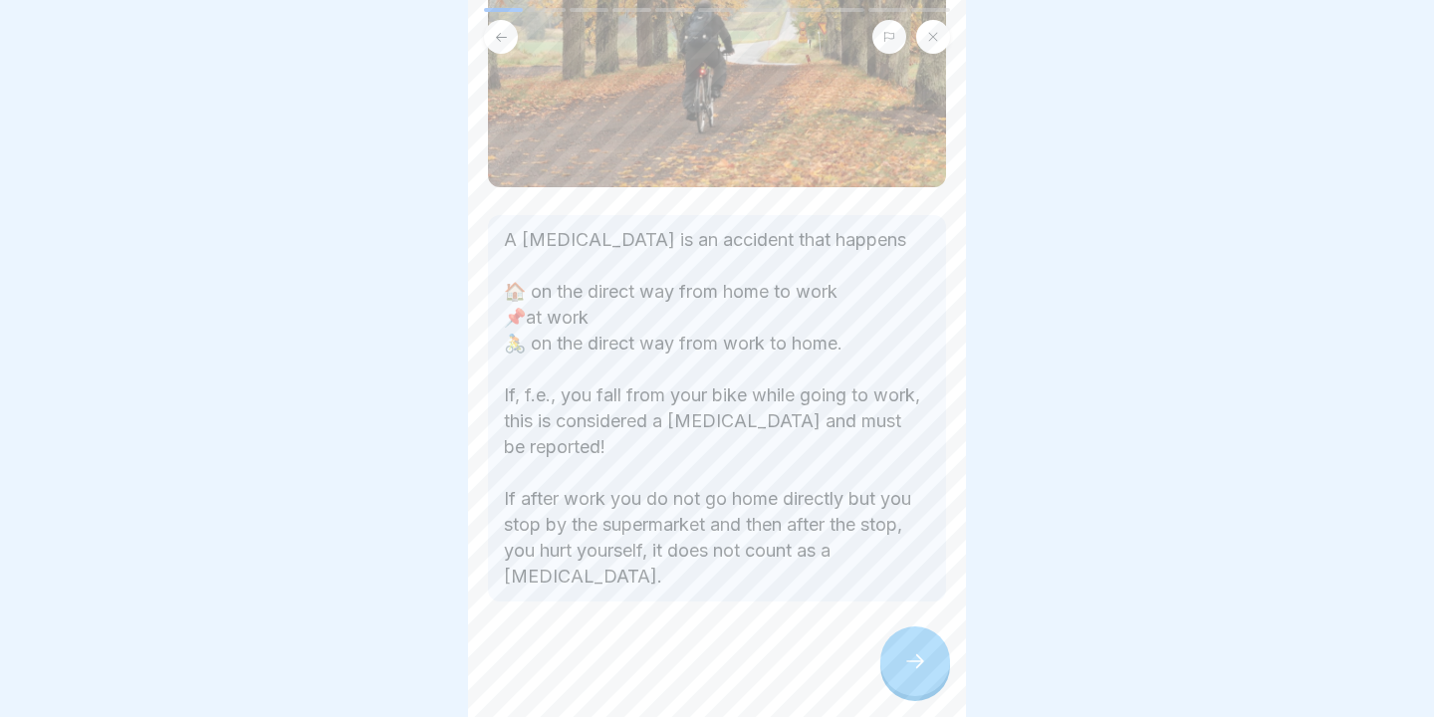
scroll to position [287, 0]
click at [926, 658] on icon at bounding box center [915, 661] width 24 height 24
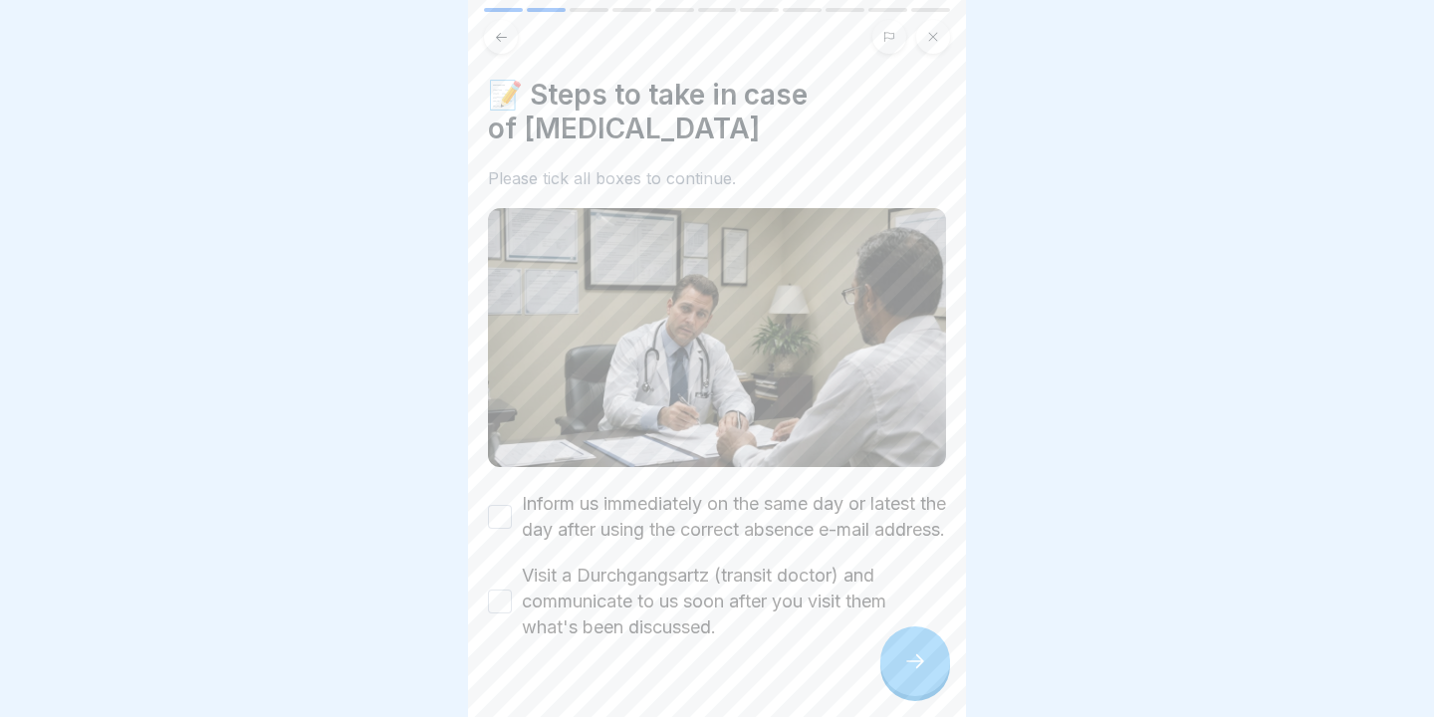
click at [514, 530] on div "Inform us immediately on the same day or latest the day after using the correct…" at bounding box center [717, 517] width 458 height 52
click at [494, 529] on button "Inform us immediately on the same day or latest the day after using the correct…" at bounding box center [500, 517] width 24 height 24
click at [500, 613] on button "Visit a Durchgangsartz (transit doctor) and communicate to us soon after you vi…" at bounding box center [500, 601] width 24 height 24
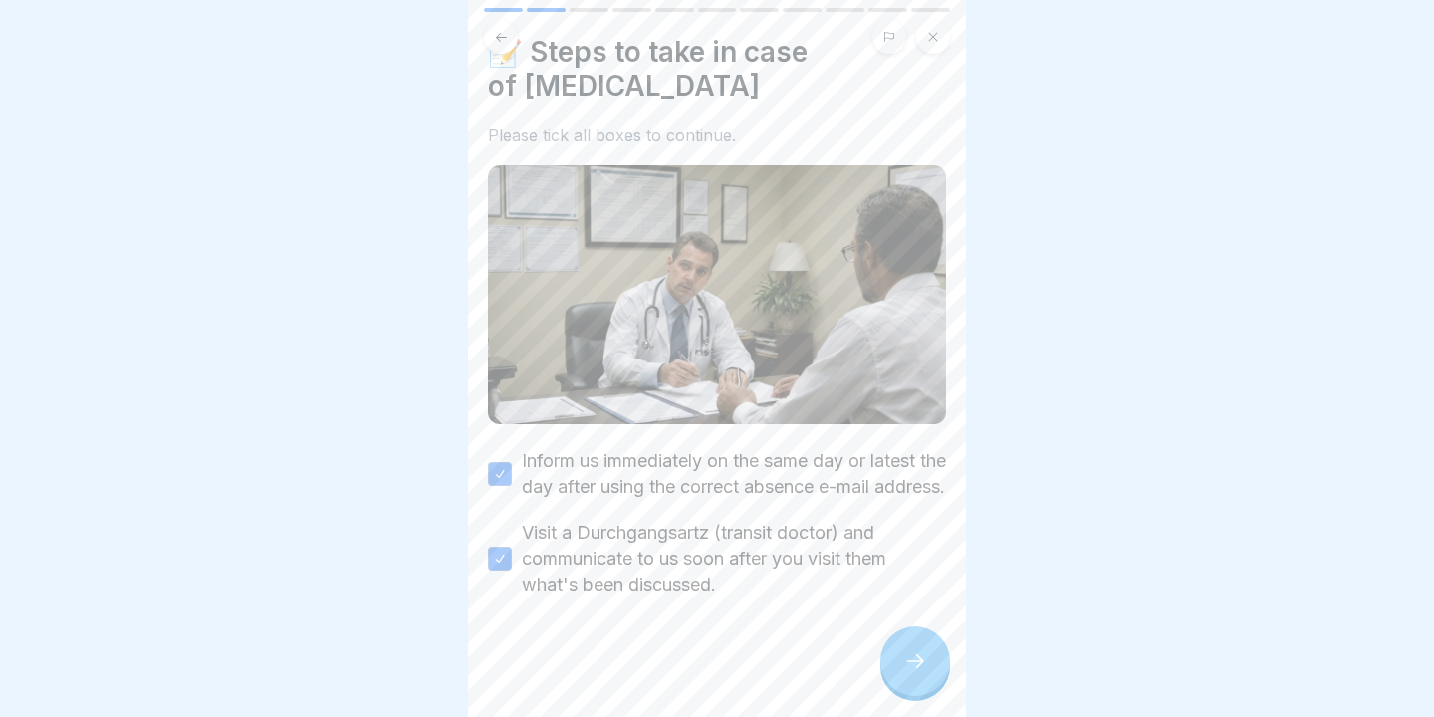
click at [933, 654] on div at bounding box center [915, 661] width 70 height 70
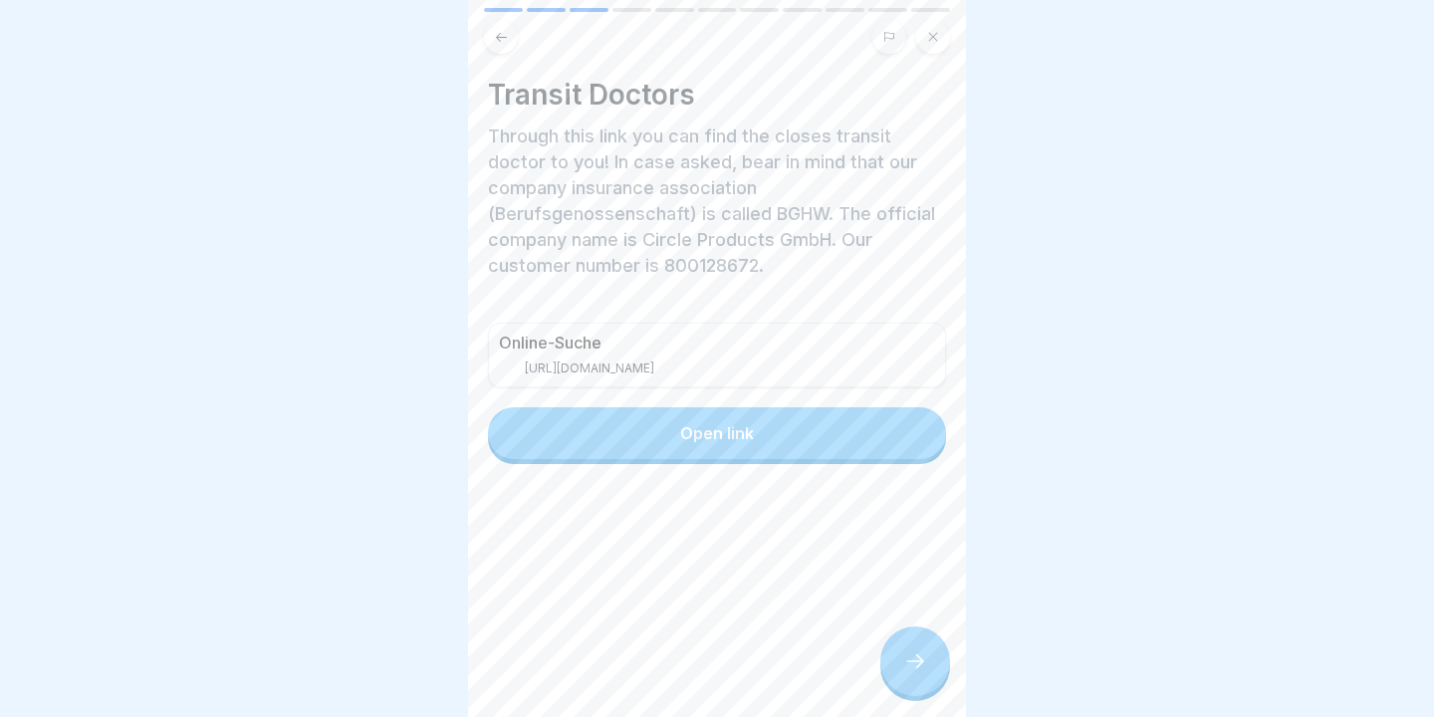
click at [608, 426] on button "Open link" at bounding box center [717, 433] width 458 height 52
click at [896, 646] on div at bounding box center [915, 661] width 70 height 70
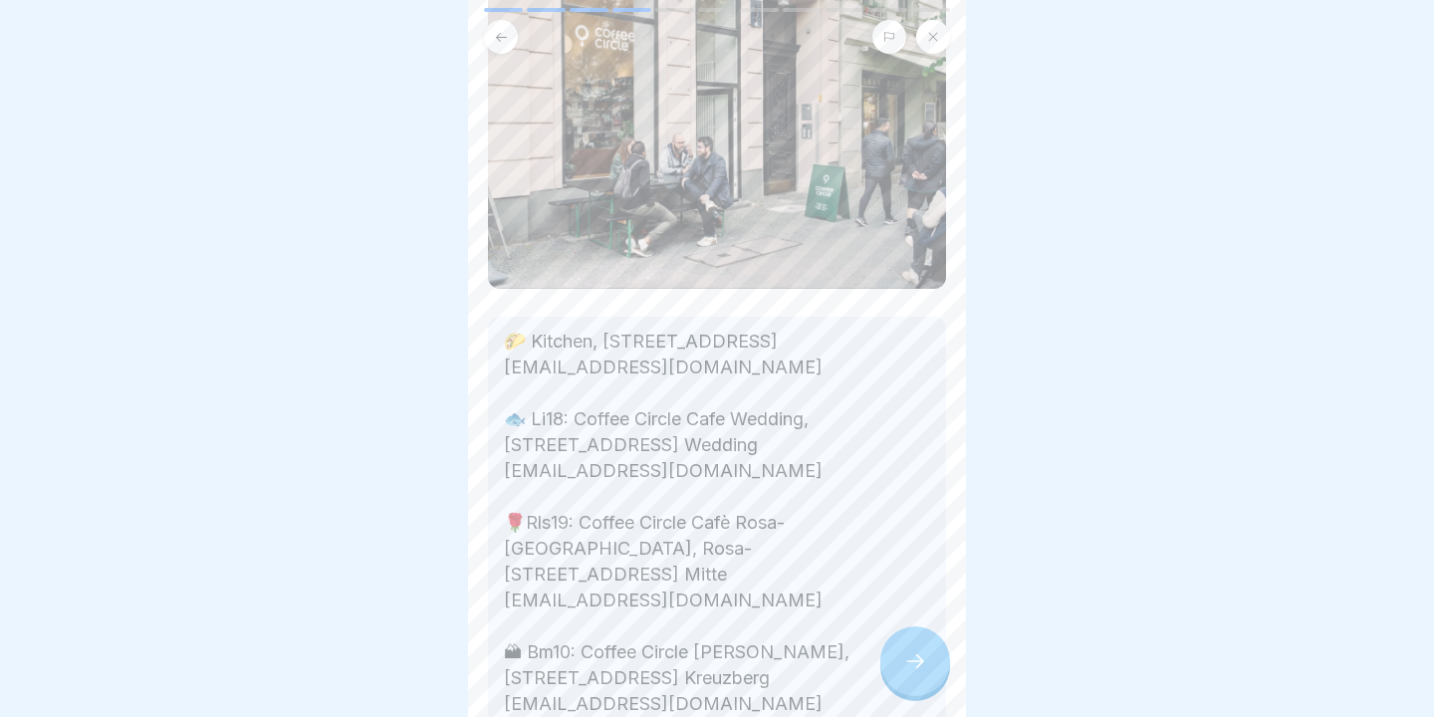
scroll to position [666, 0]
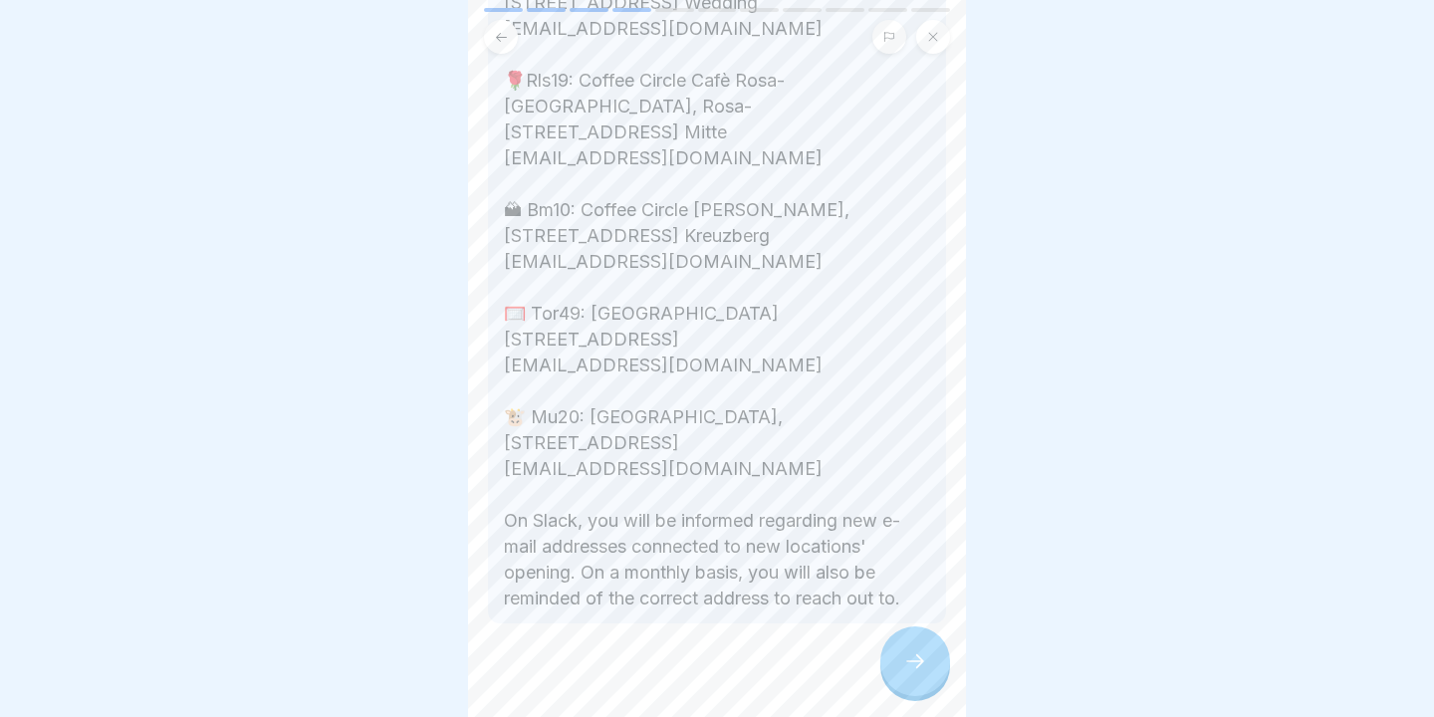
click at [924, 667] on icon at bounding box center [915, 661] width 24 height 24
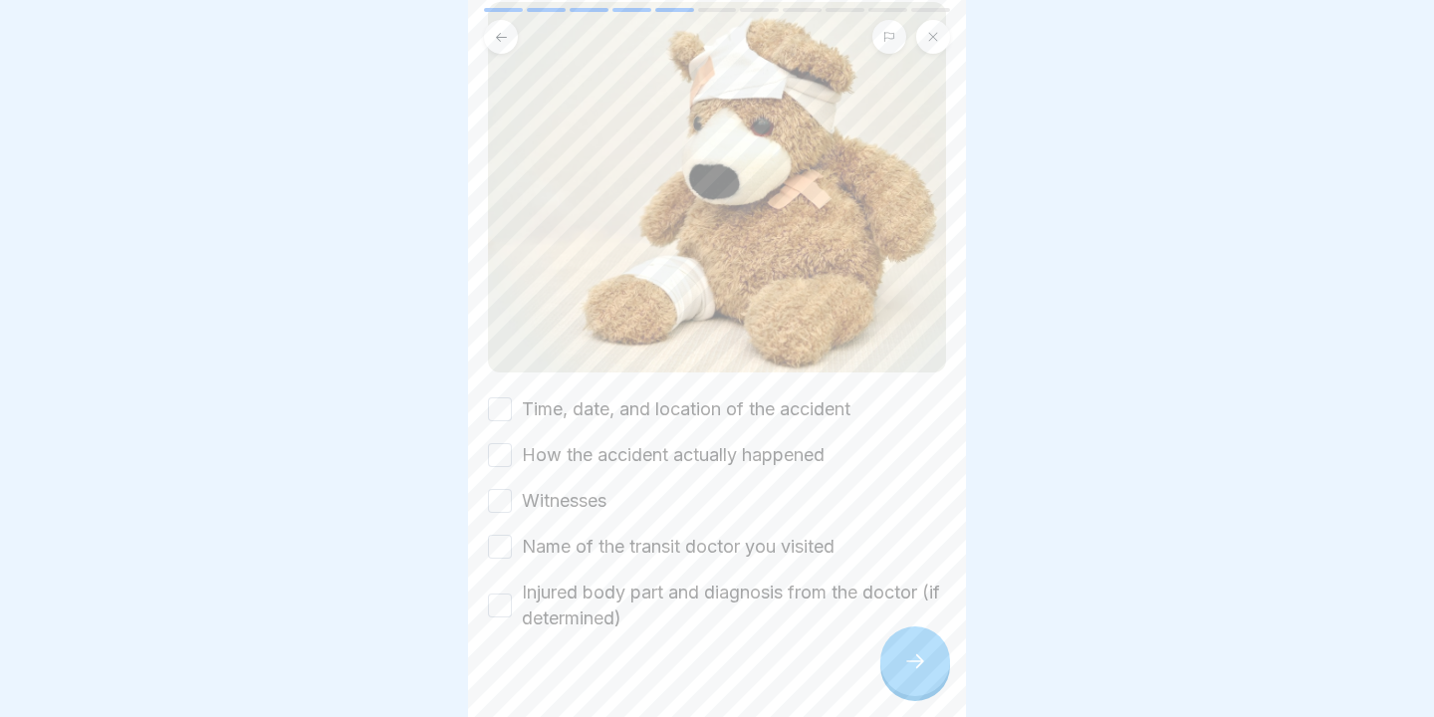
scroll to position [351, 0]
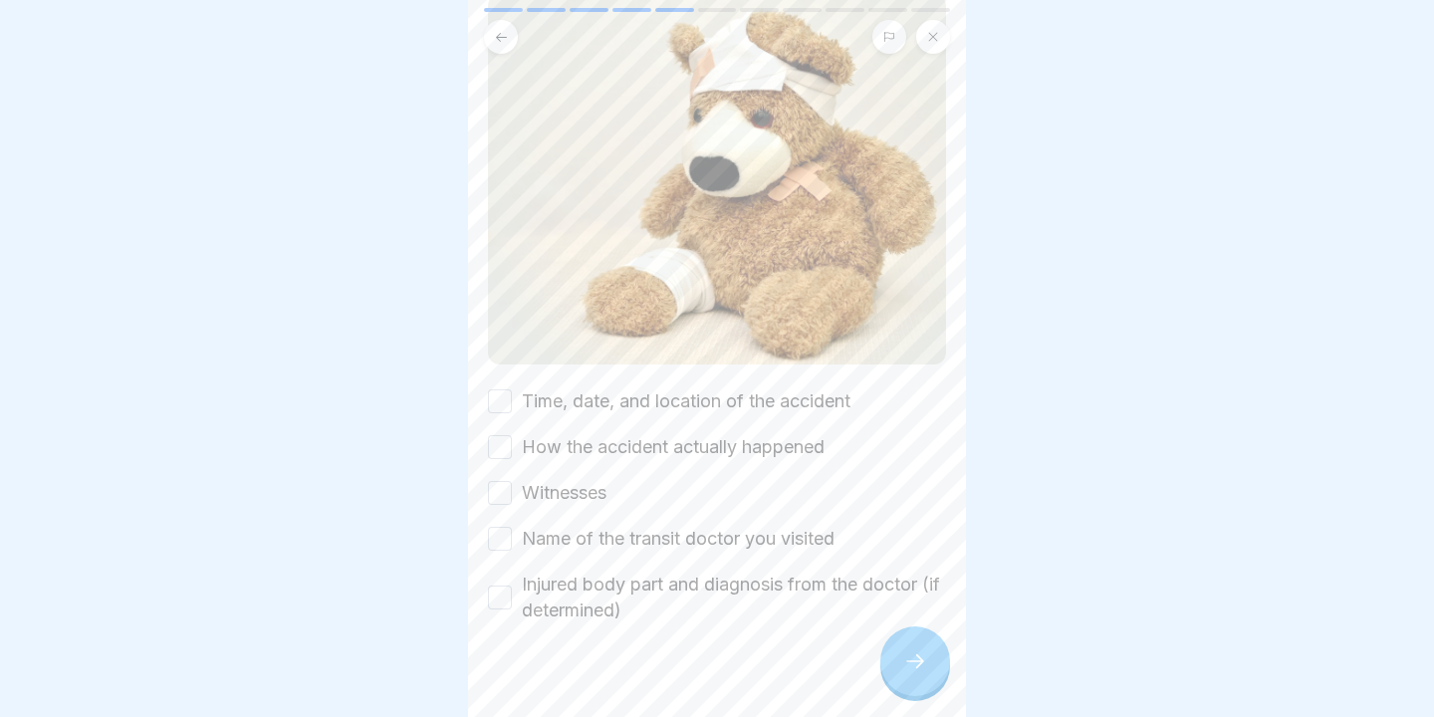
click at [503, 389] on button "Time, date, and location of the accident" at bounding box center [500, 401] width 24 height 24
click at [503, 435] on button "How the accident actually happened" at bounding box center [500, 447] width 24 height 24
click at [503, 481] on button "Witnesses" at bounding box center [500, 493] width 24 height 24
click at [503, 527] on button "Name of the transit doctor you visited" at bounding box center [500, 539] width 24 height 24
click at [511, 585] on button "Injured body part and diagnosis from the doctor (if determined)" at bounding box center [500, 597] width 24 height 24
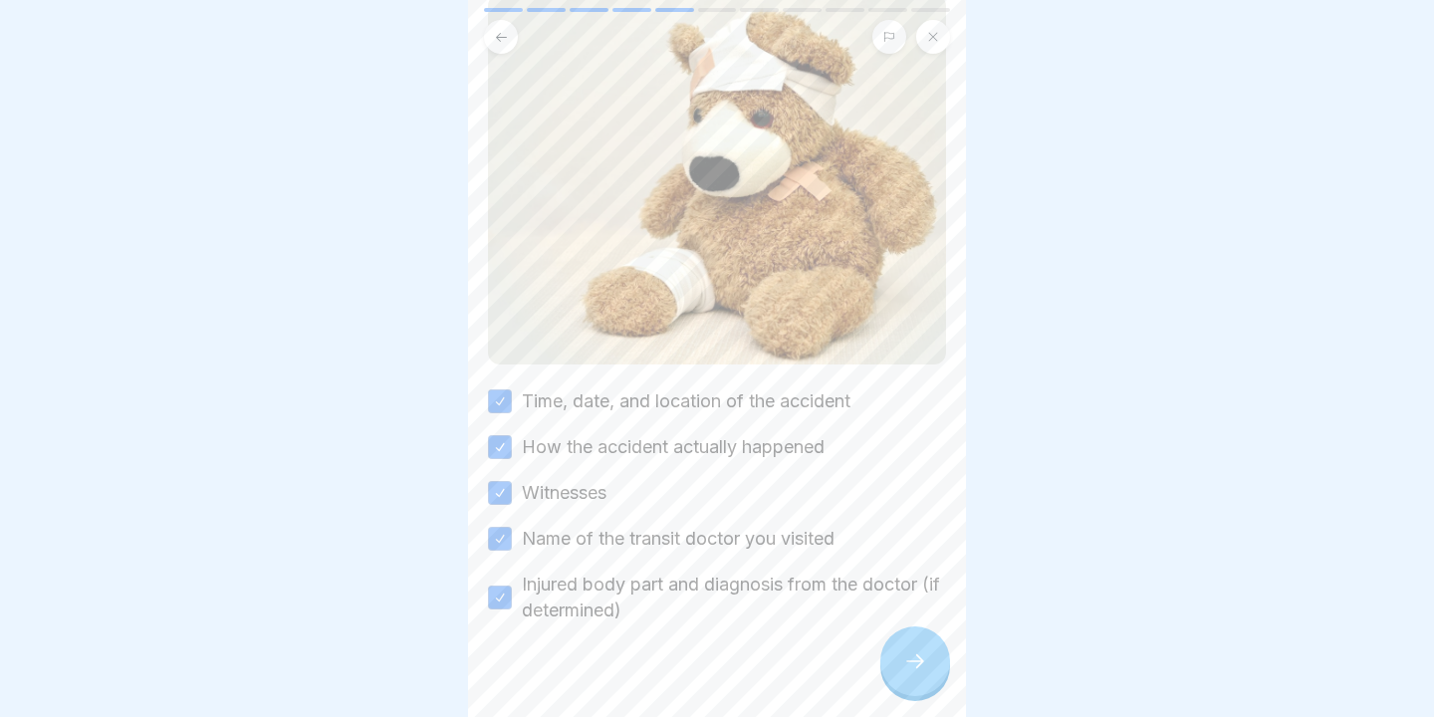
click at [896, 642] on div at bounding box center [915, 661] width 70 height 70
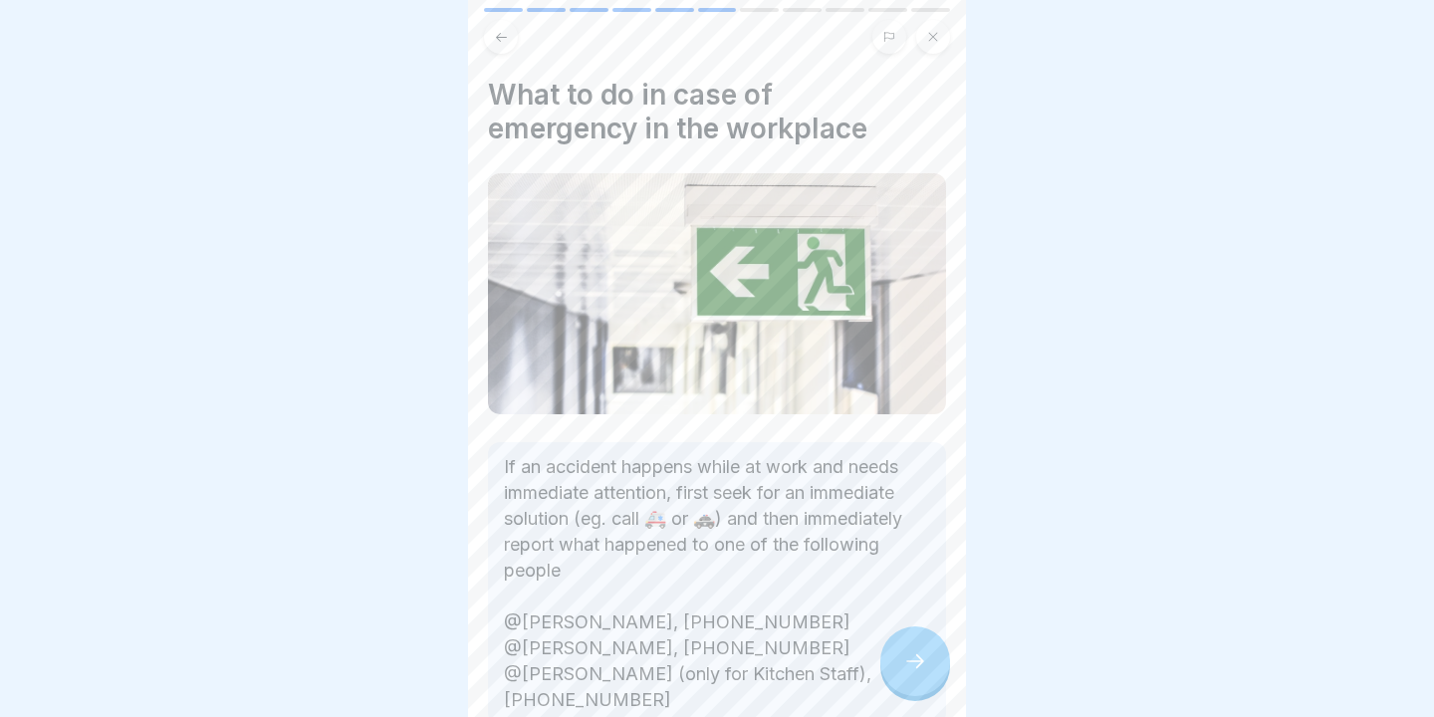
scroll to position [126, 0]
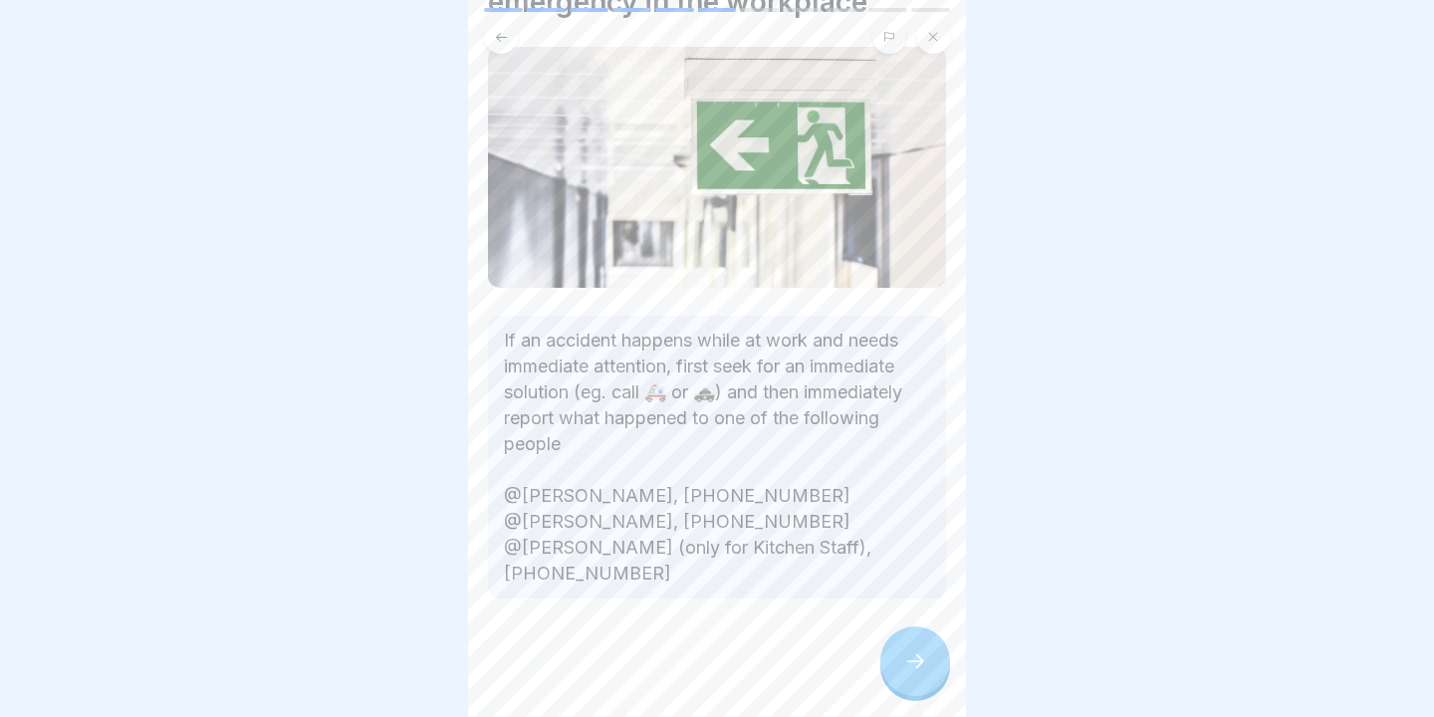
click at [924, 659] on icon at bounding box center [915, 661] width 24 height 24
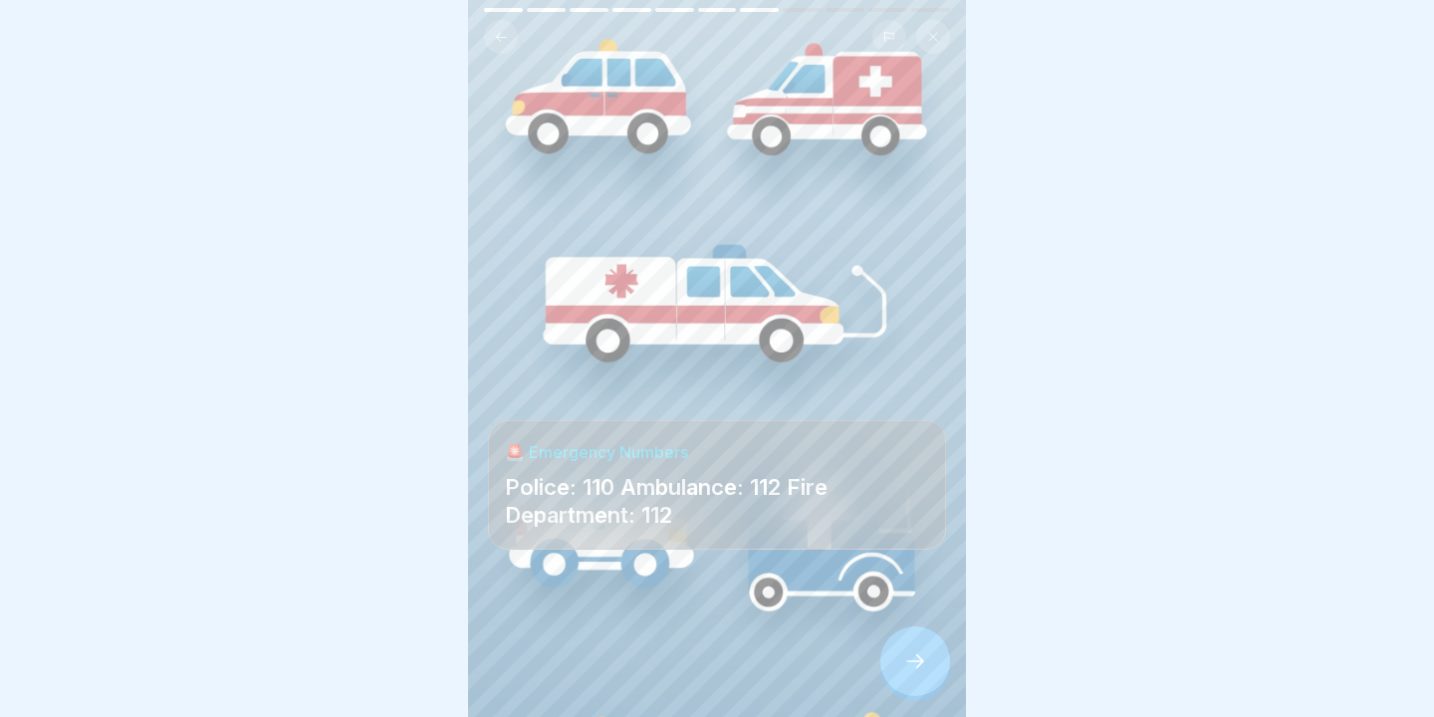
click at [930, 690] on div at bounding box center [915, 661] width 70 height 70
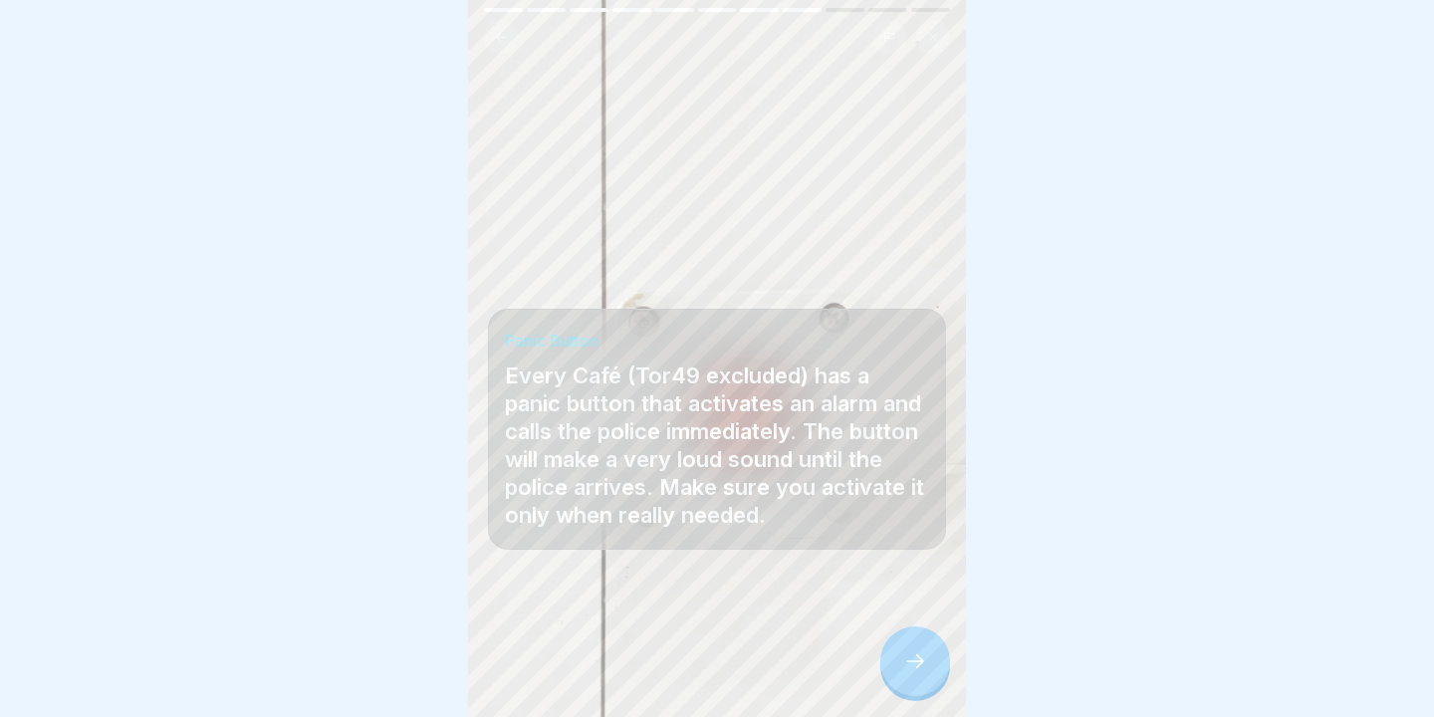
click at [917, 670] on icon at bounding box center [915, 661] width 24 height 24
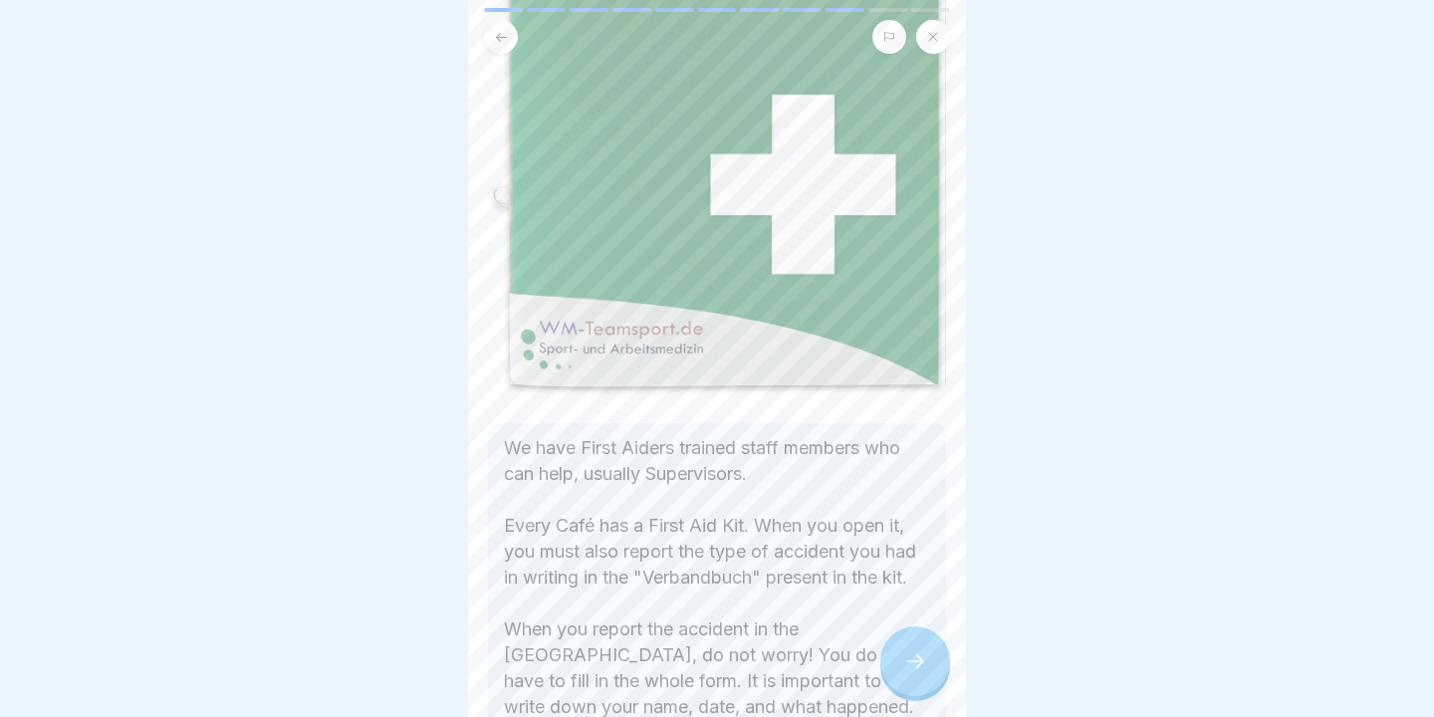
scroll to position [570, 0]
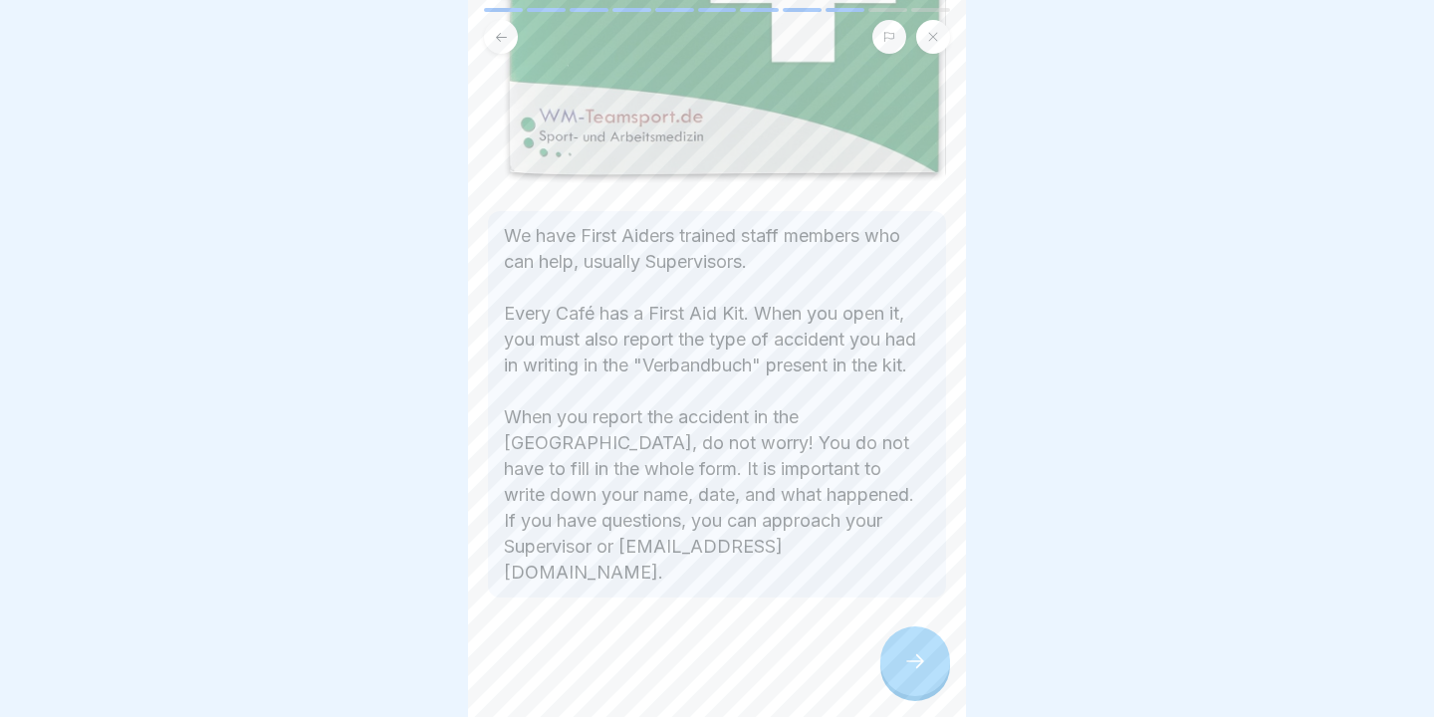
click at [918, 649] on div at bounding box center [915, 661] width 70 height 70
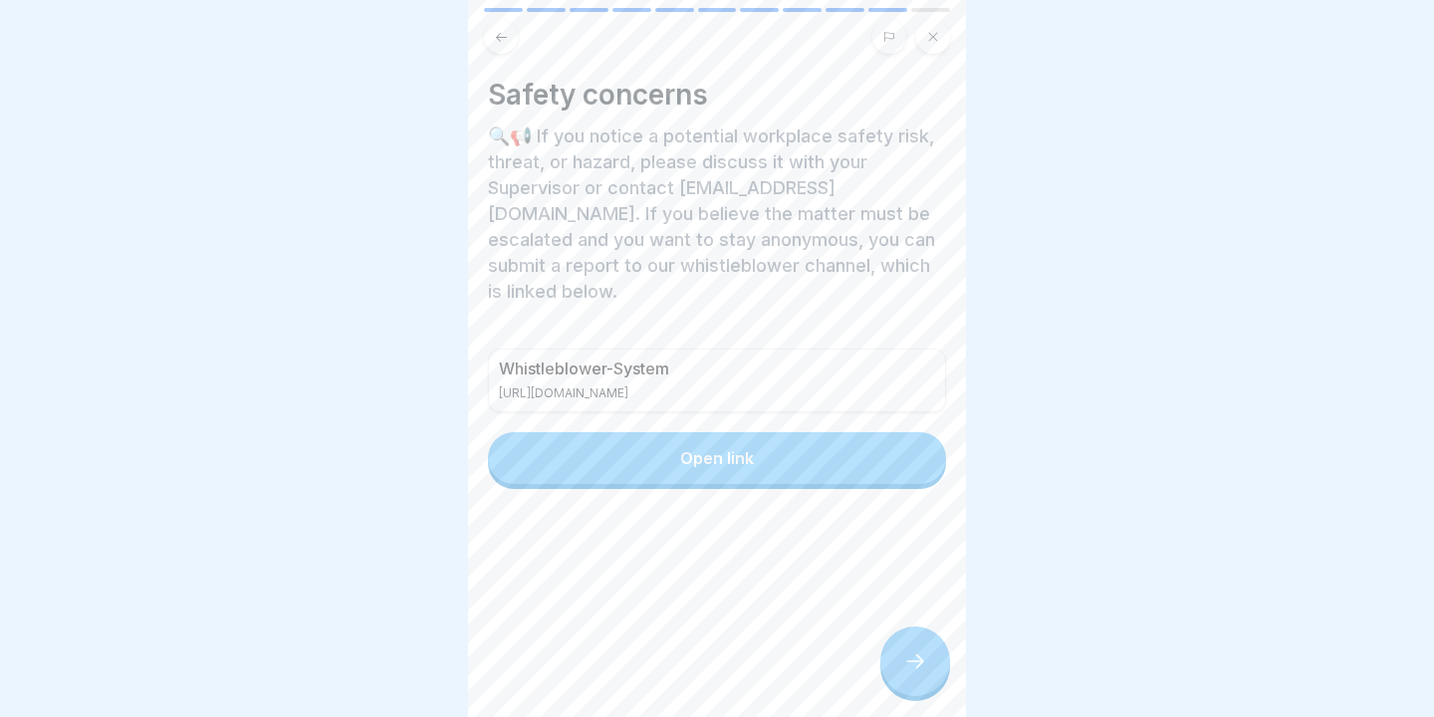
click at [892, 639] on div at bounding box center [915, 661] width 70 height 70
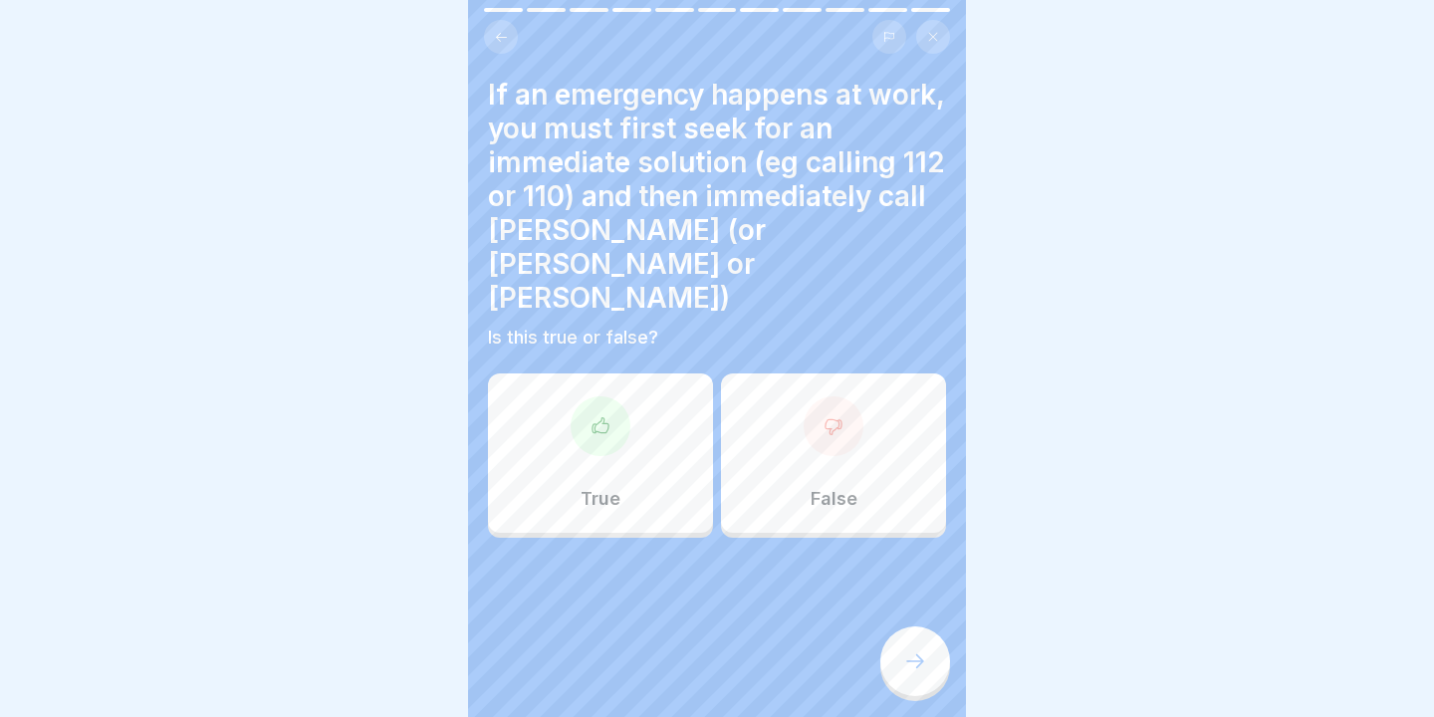
click at [633, 373] on div "True" at bounding box center [600, 452] width 225 height 159
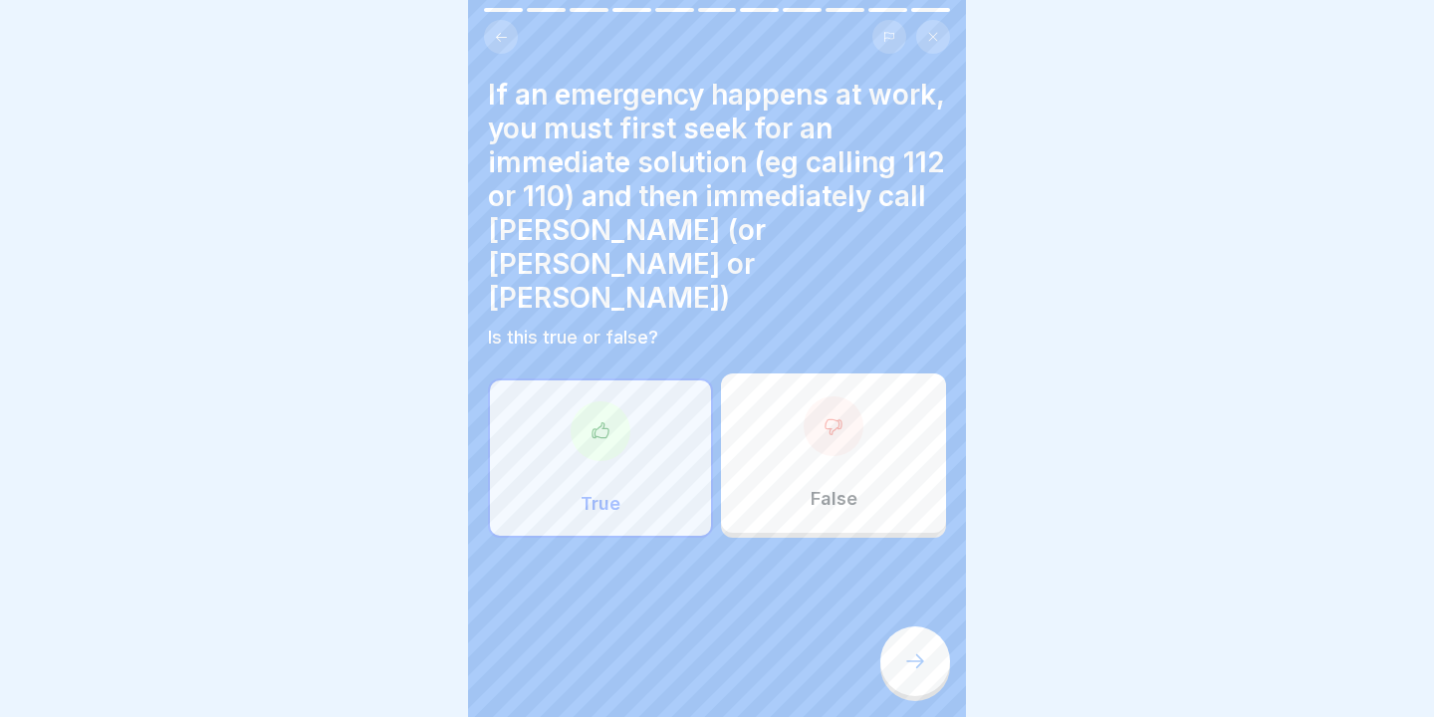
click at [914, 652] on icon at bounding box center [915, 661] width 24 height 24
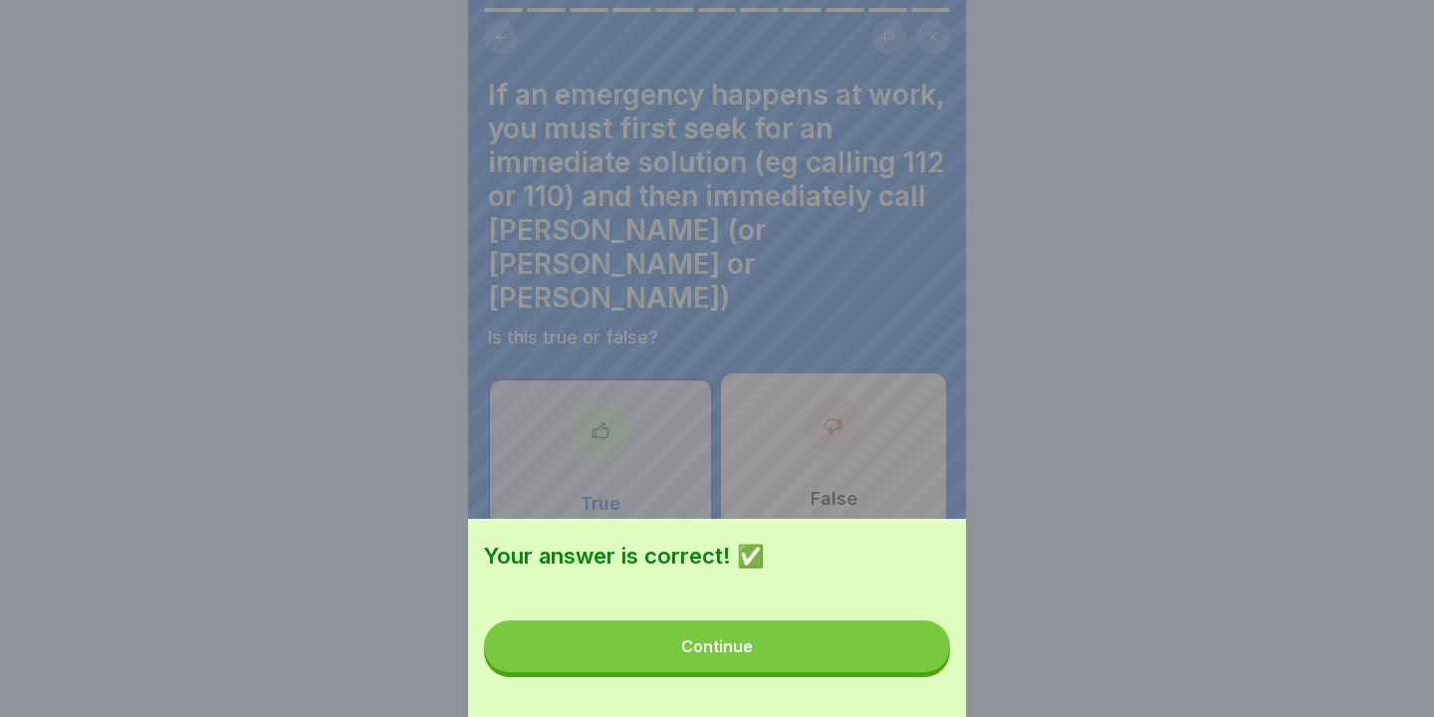
click at [914, 652] on button "Continue" at bounding box center [717, 646] width 466 height 52
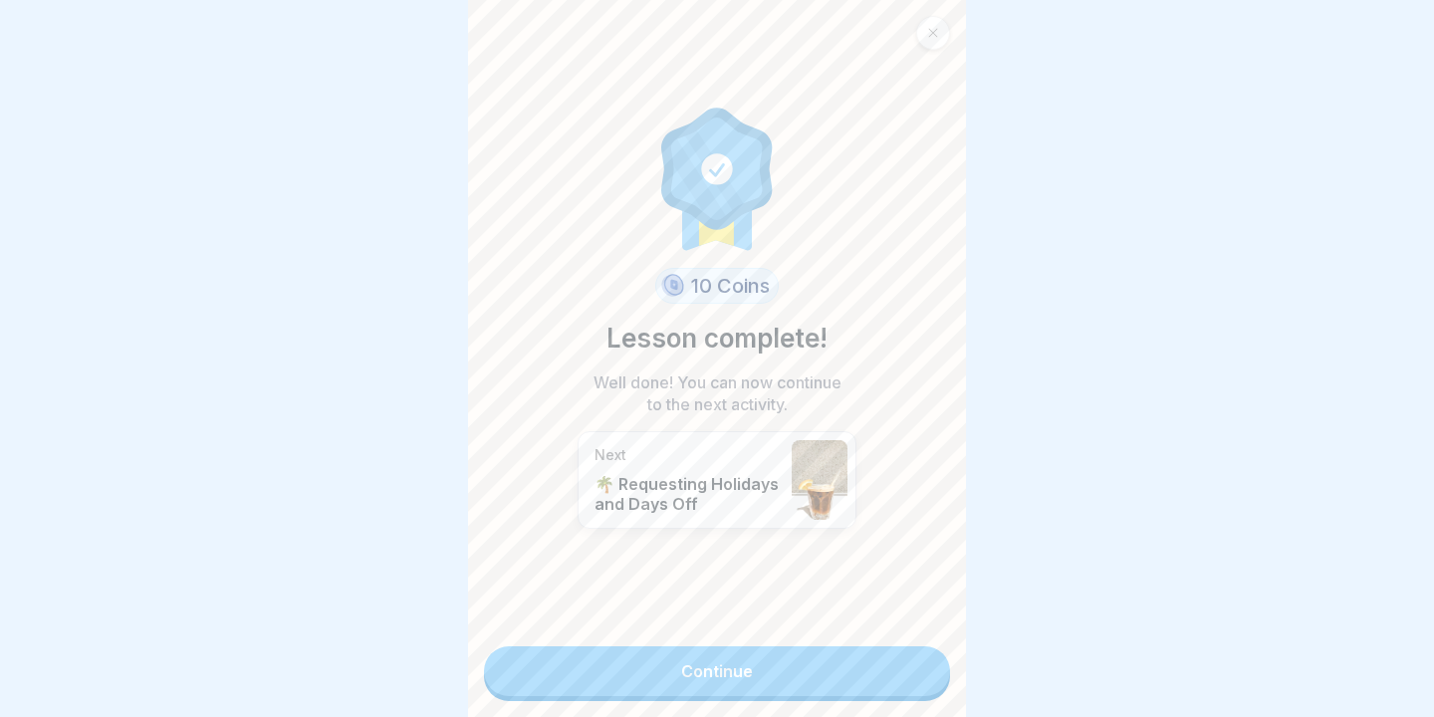
click at [914, 652] on link "Continue" at bounding box center [717, 671] width 466 height 50
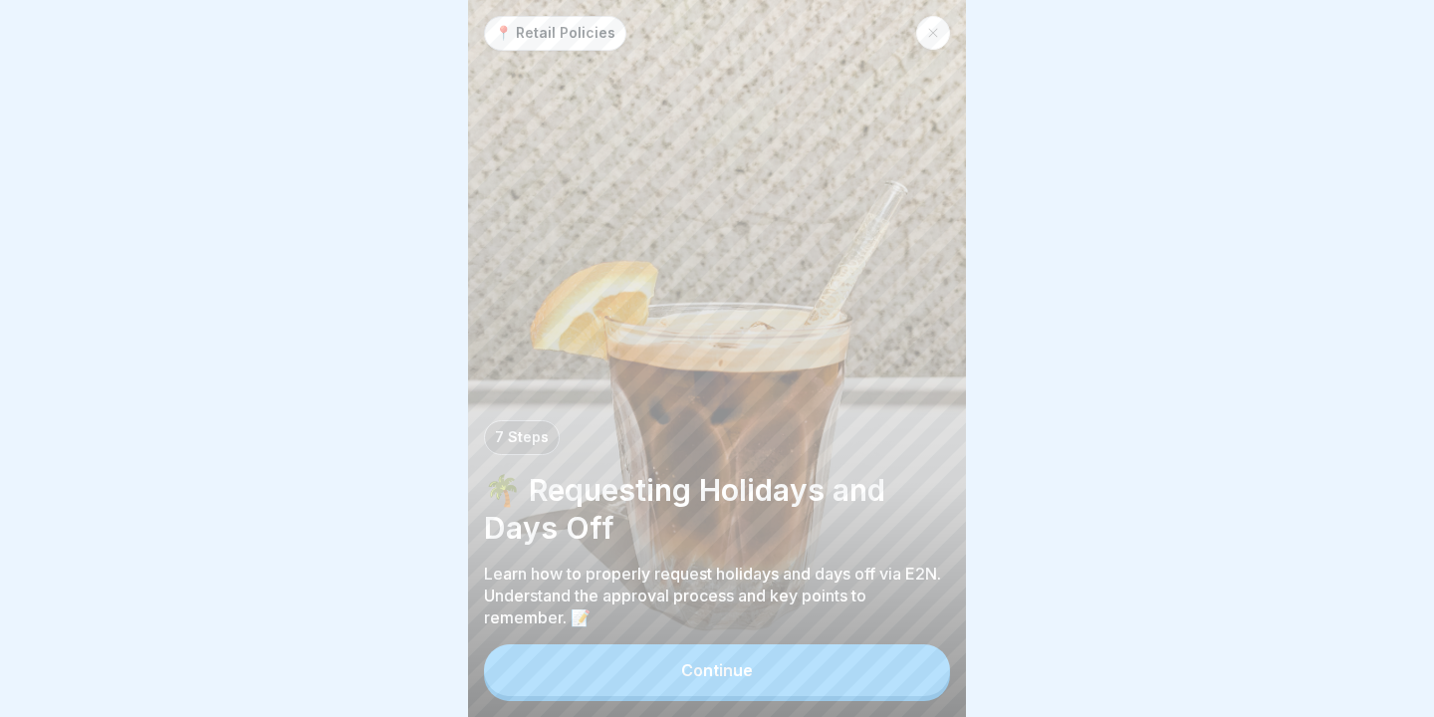
click at [860, 655] on button "Continue" at bounding box center [717, 670] width 466 height 52
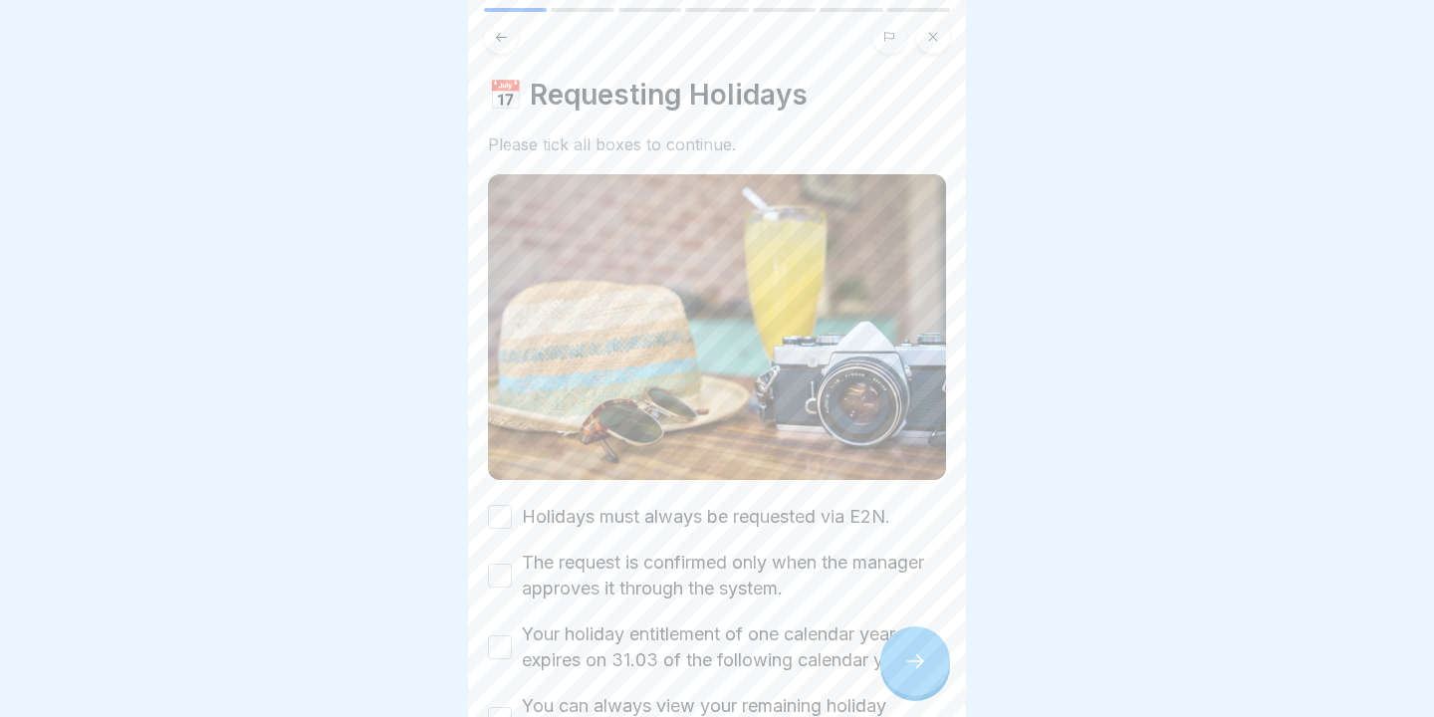
click at [502, 524] on button "Holidays must always be requested via E2N." at bounding box center [500, 517] width 24 height 24
click at [503, 562] on div "The request is confirmed only when the manager approves it through the system." at bounding box center [717, 576] width 458 height 52
click at [503, 569] on button "The request is confirmed only when the manager approves it through the system." at bounding box center [500, 575] width 24 height 24
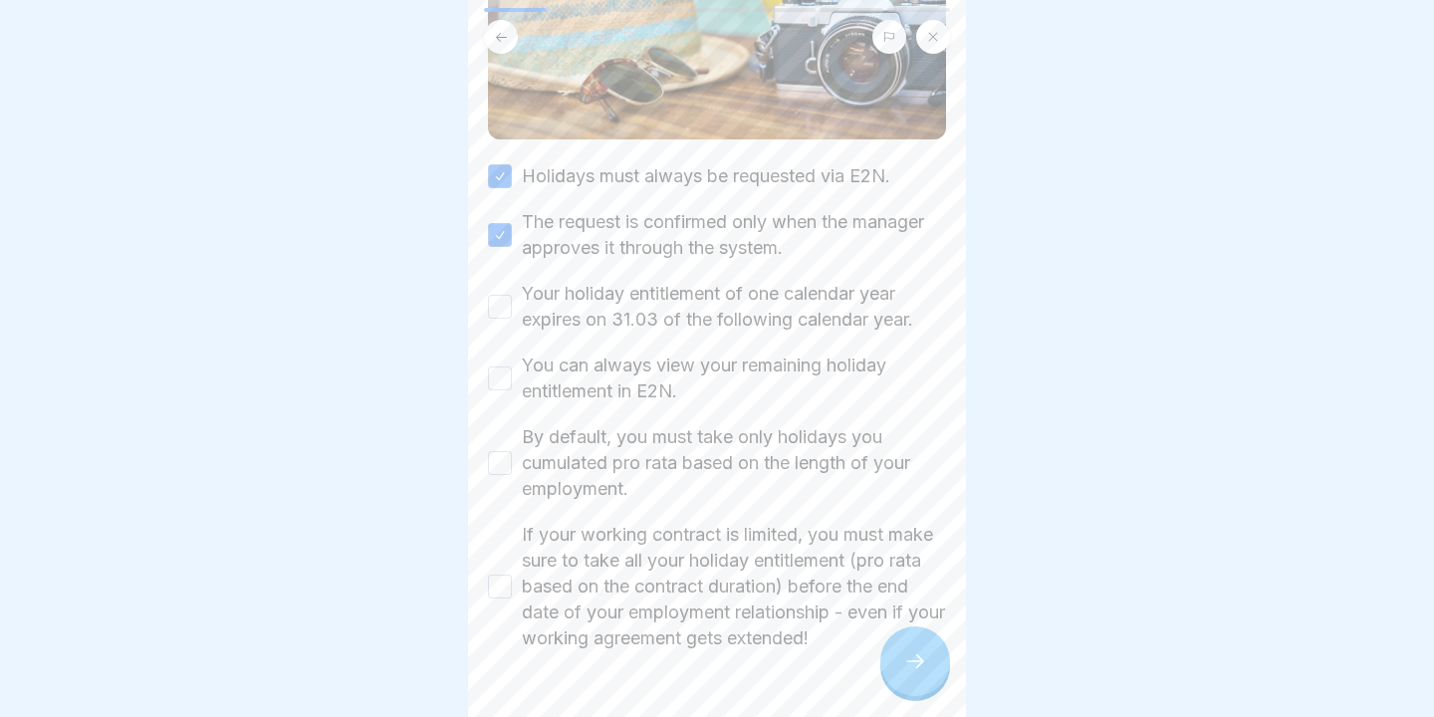
scroll to position [394, 0]
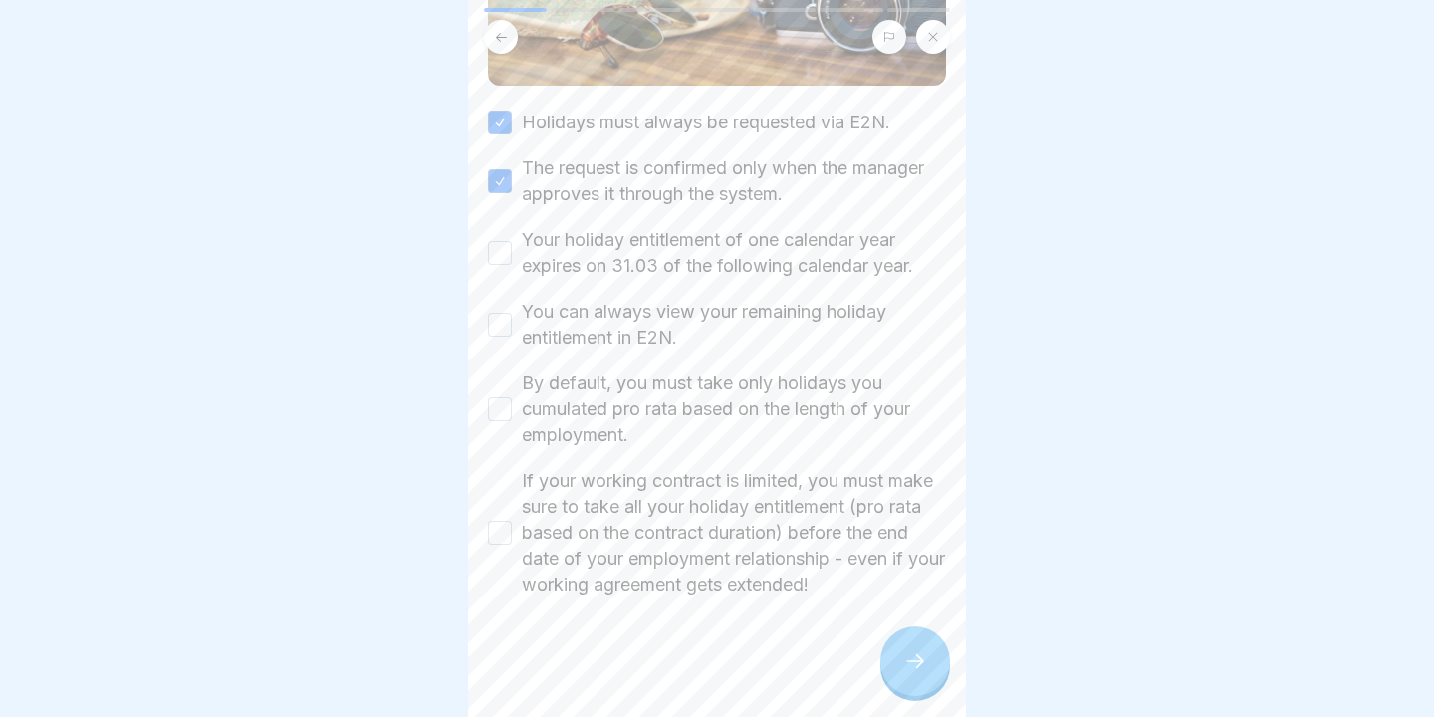
click at [496, 260] on button "Your holiday entitlement of one calendar year expires on 31.03 of the following…" at bounding box center [500, 253] width 24 height 24
click at [499, 332] on button "You can always view your remaining holiday entitlement in E2N." at bounding box center [500, 325] width 24 height 24
click at [505, 409] on button "By default, you must take only holidays you cumulated pro rata based on the len…" at bounding box center [500, 409] width 24 height 24
click at [502, 539] on button "If your working contract is limited, you must make sure to take all your holida…" at bounding box center [500, 533] width 24 height 24
click at [935, 654] on div at bounding box center [915, 661] width 70 height 70
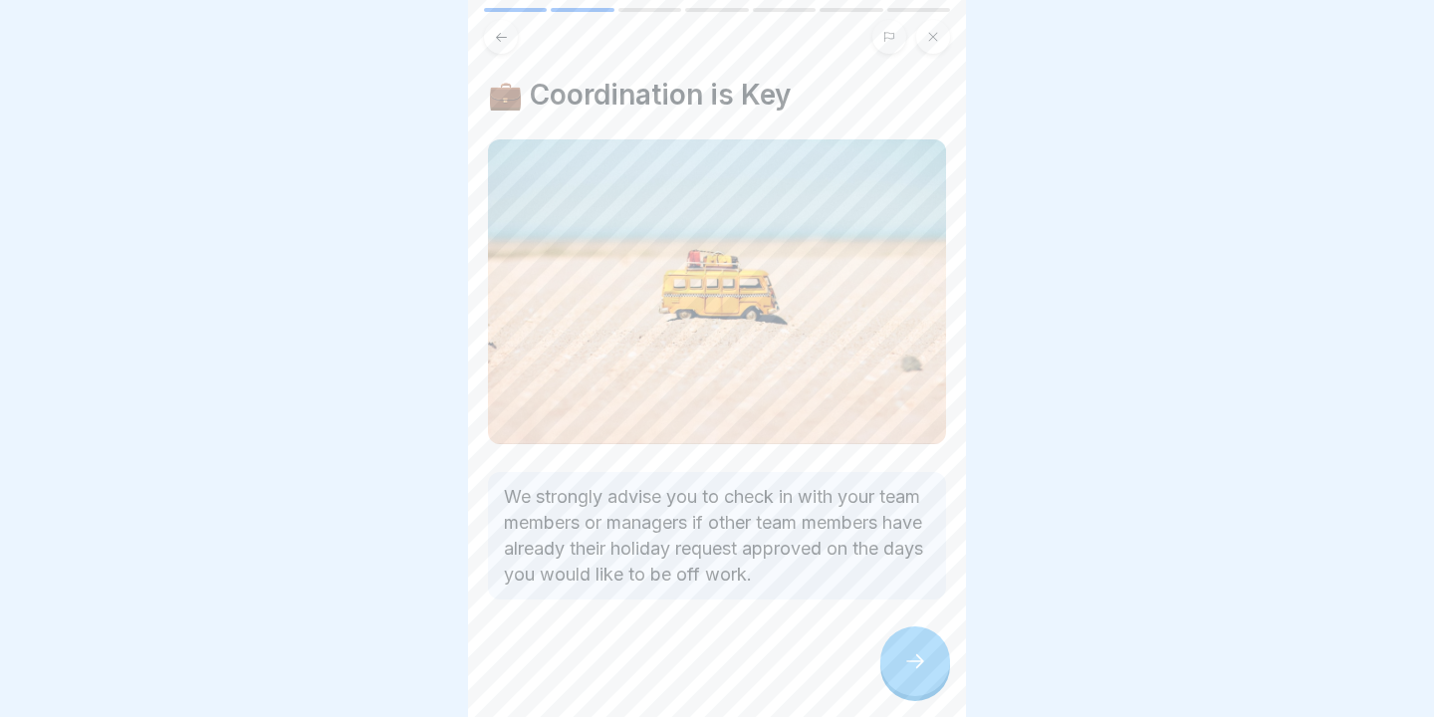
scroll to position [28, 0]
click at [913, 652] on icon at bounding box center [915, 661] width 24 height 24
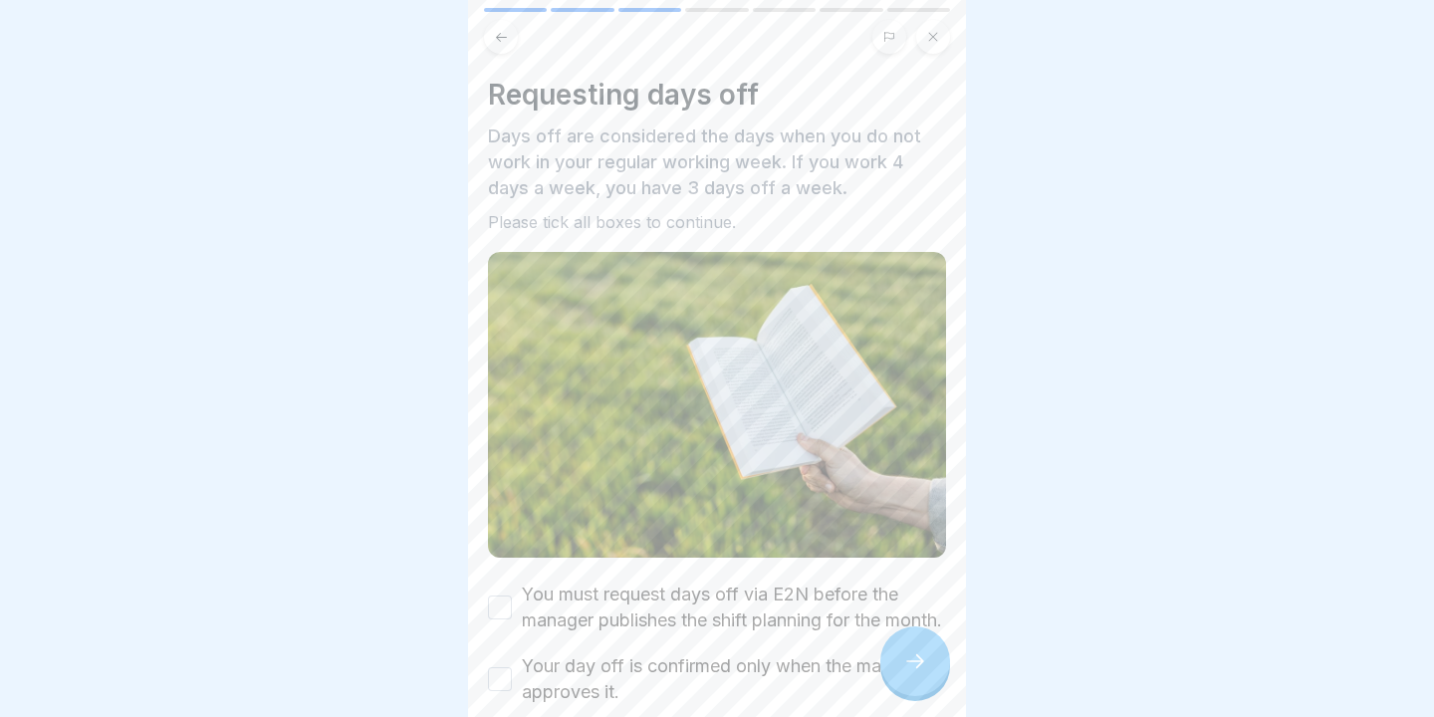
scroll to position [256, 0]
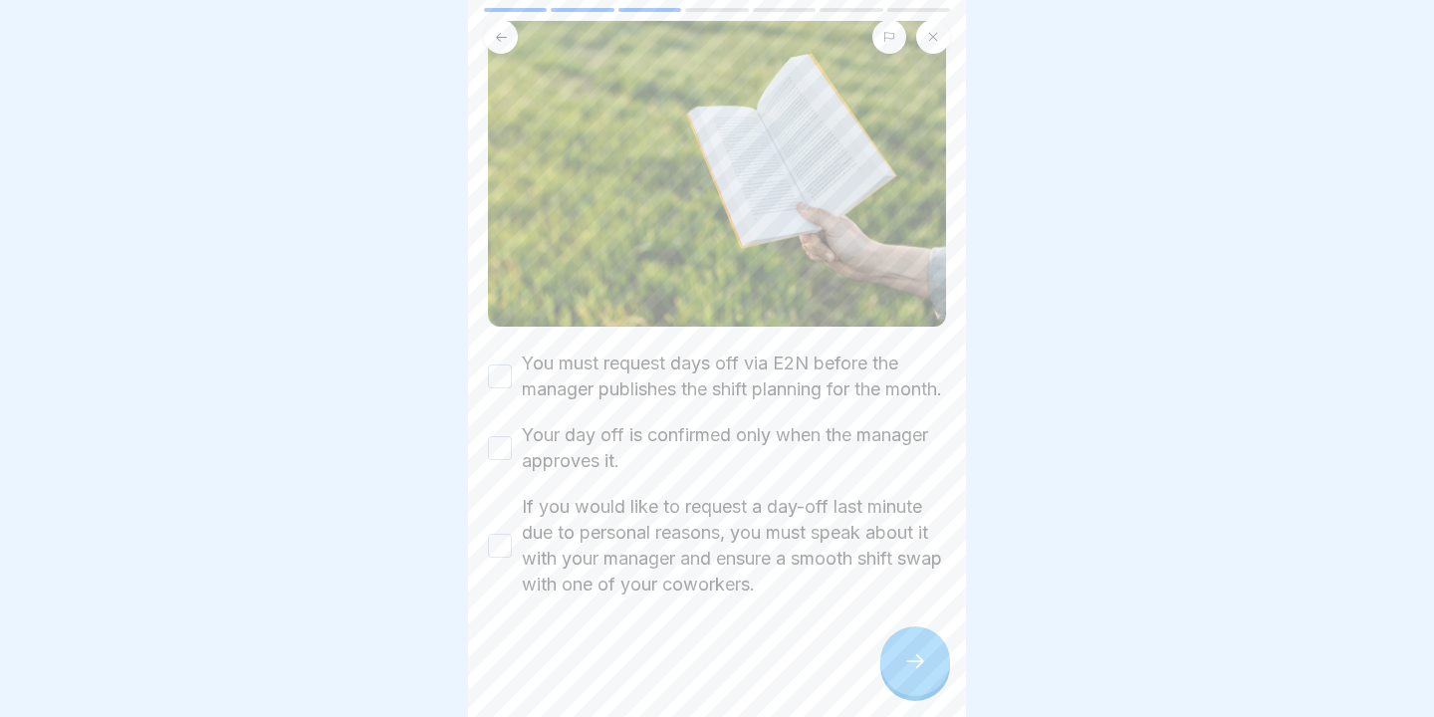
click at [497, 377] on div "You must request days off via E2N before the manager publishes the shift planni…" at bounding box center [717, 376] width 458 height 52
click at [497, 370] on button "You must request days off via E2N before the manager publishes the shift planni…" at bounding box center [500, 376] width 24 height 24
click at [500, 456] on button "Your day off is confirmed only when the manager approves it." at bounding box center [500, 448] width 24 height 24
click at [504, 545] on button "If you would like to request a day-off last minute due to personal reasons, you…" at bounding box center [500, 546] width 24 height 24
click at [920, 655] on icon at bounding box center [915, 661] width 24 height 24
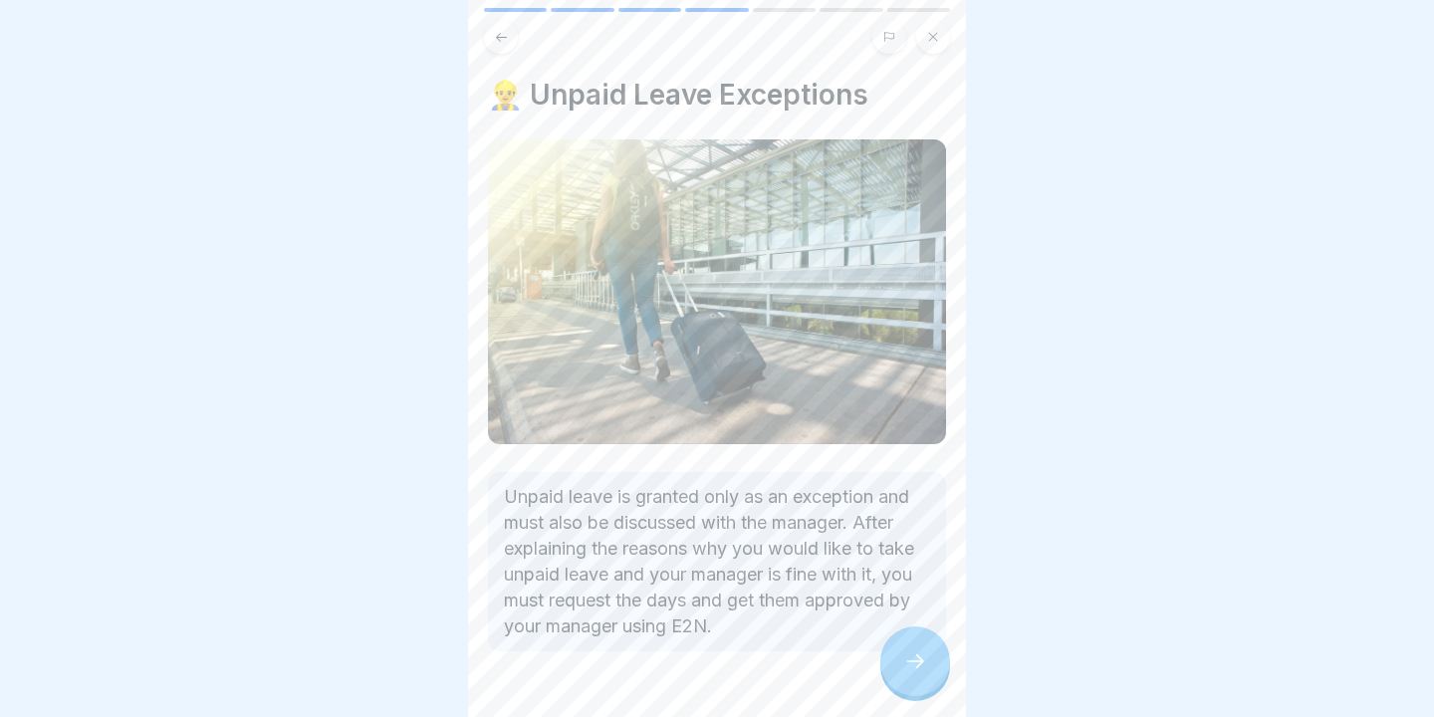
scroll to position [54, 0]
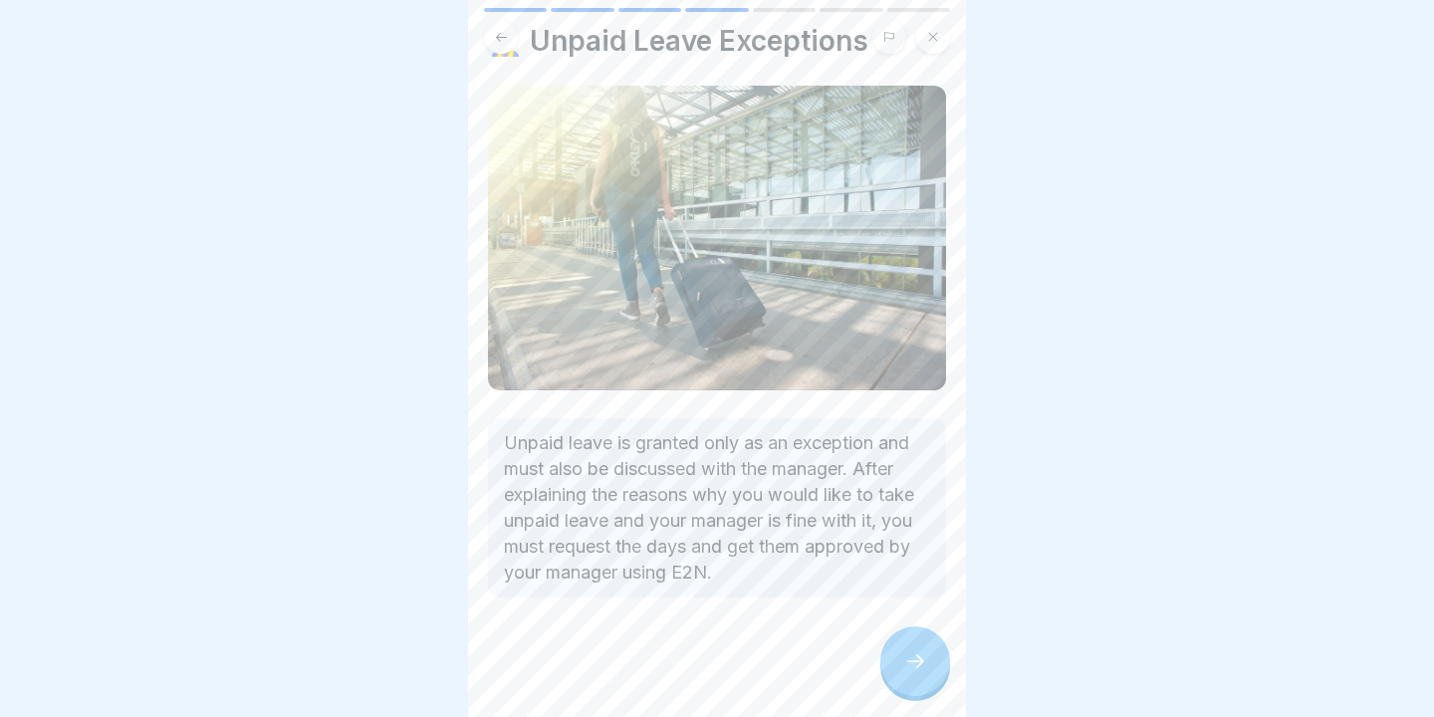
click at [906, 644] on div at bounding box center [915, 661] width 70 height 70
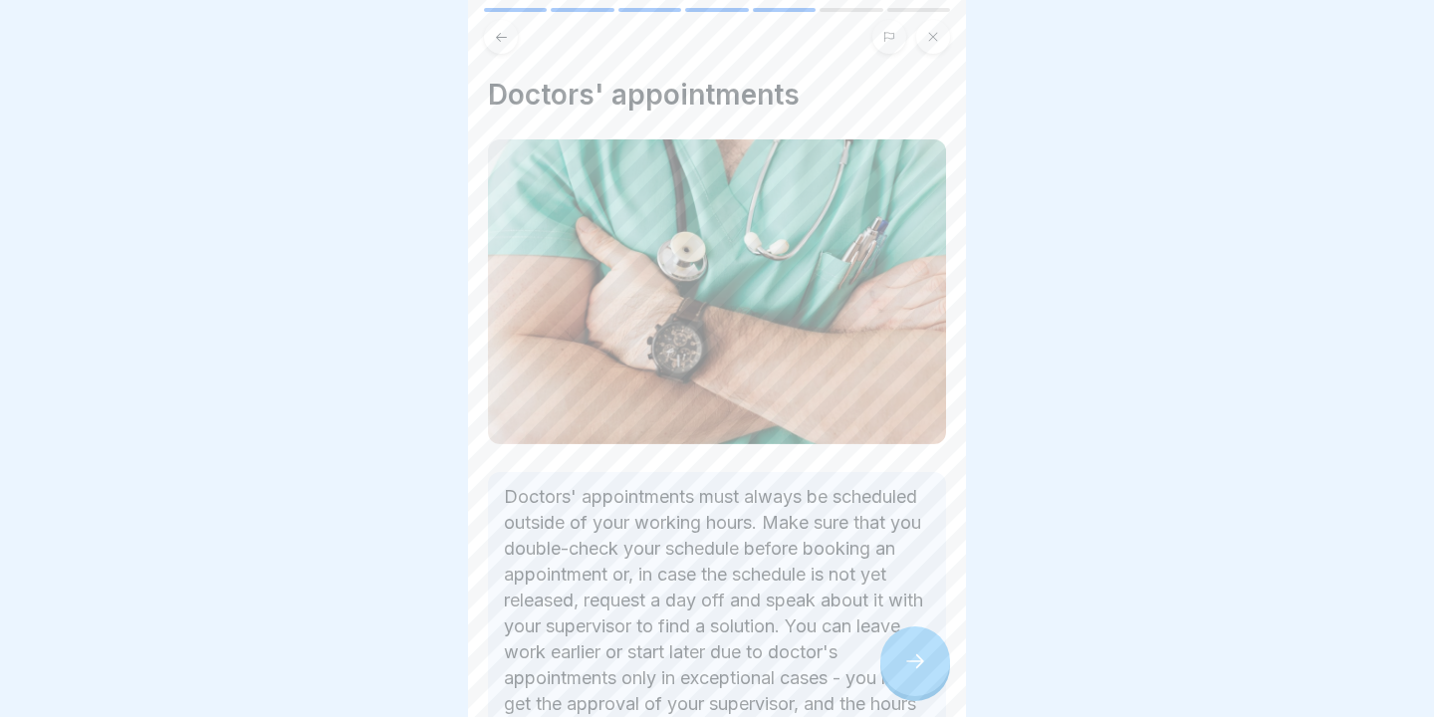
scroll to position [183, 0]
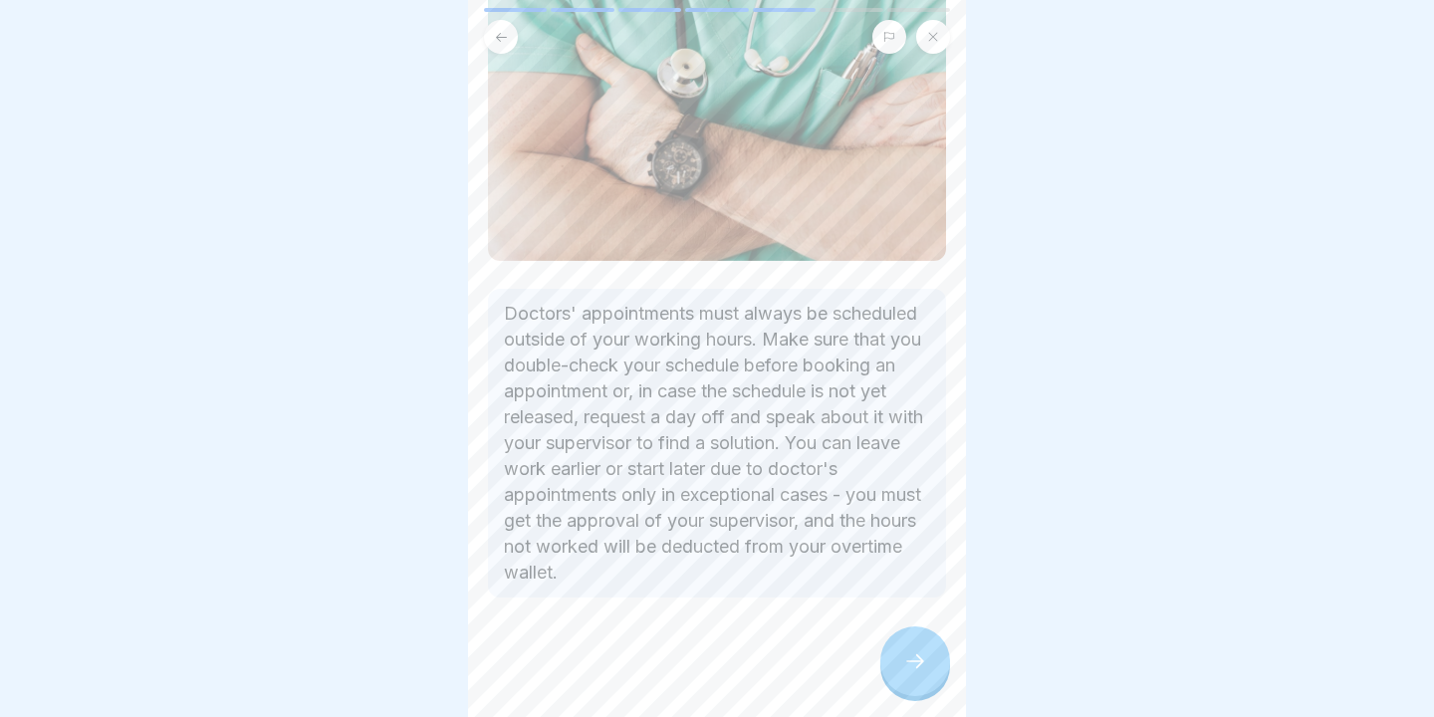
click at [920, 650] on div at bounding box center [915, 661] width 70 height 70
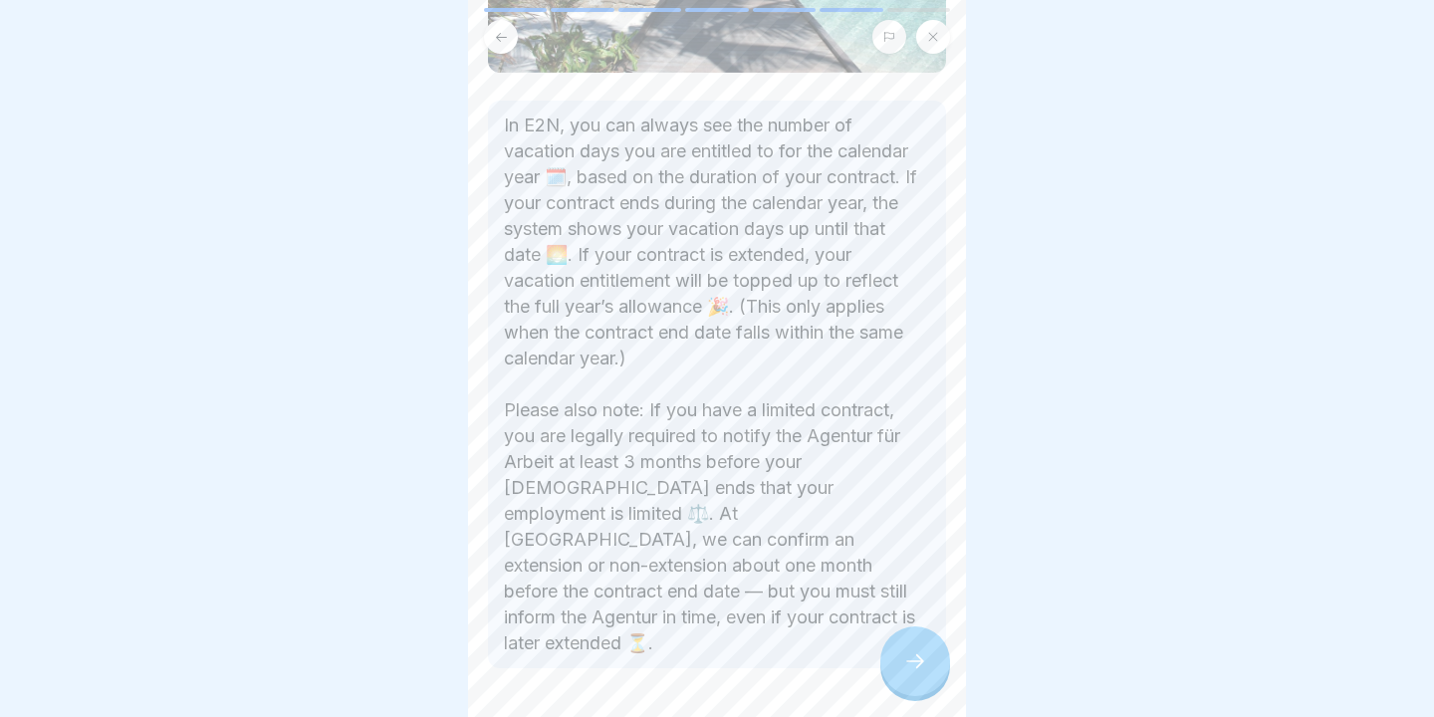
scroll to position [417, 0]
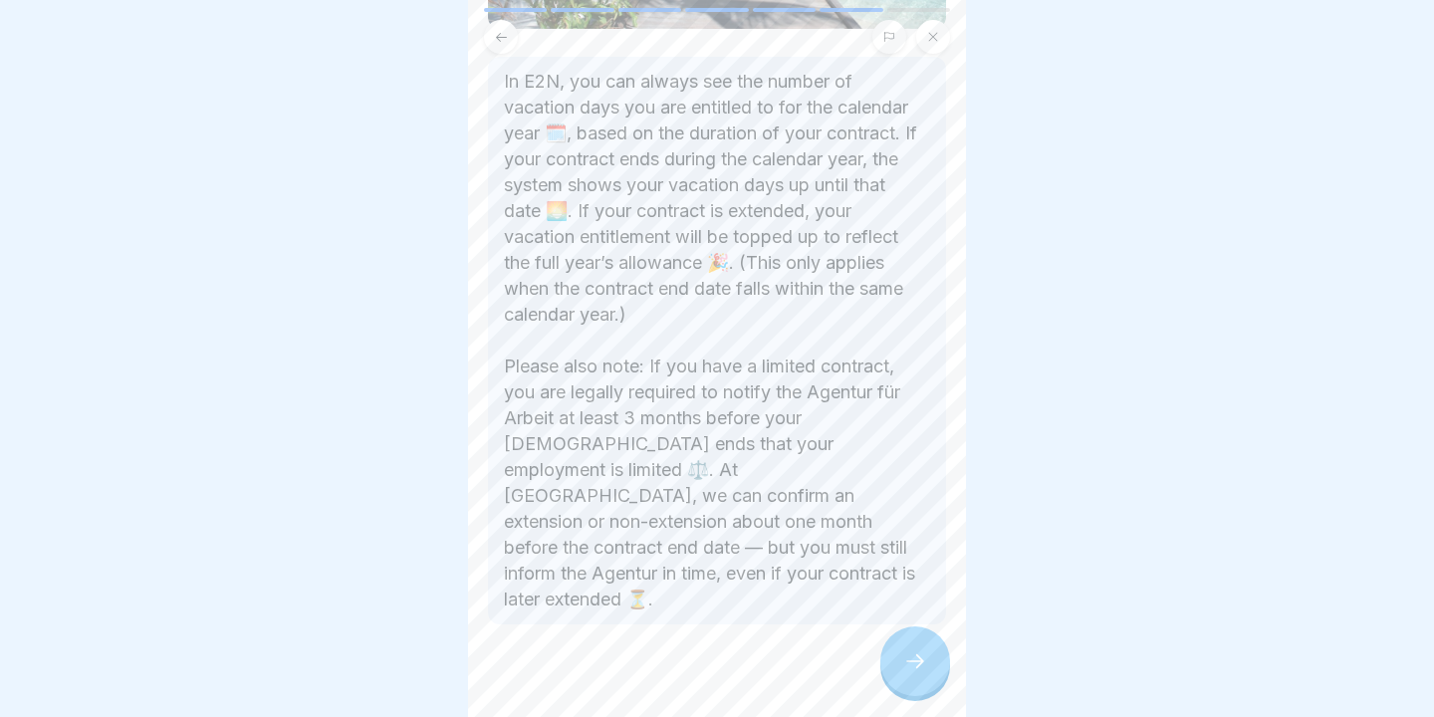
click at [917, 656] on icon at bounding box center [915, 661] width 24 height 24
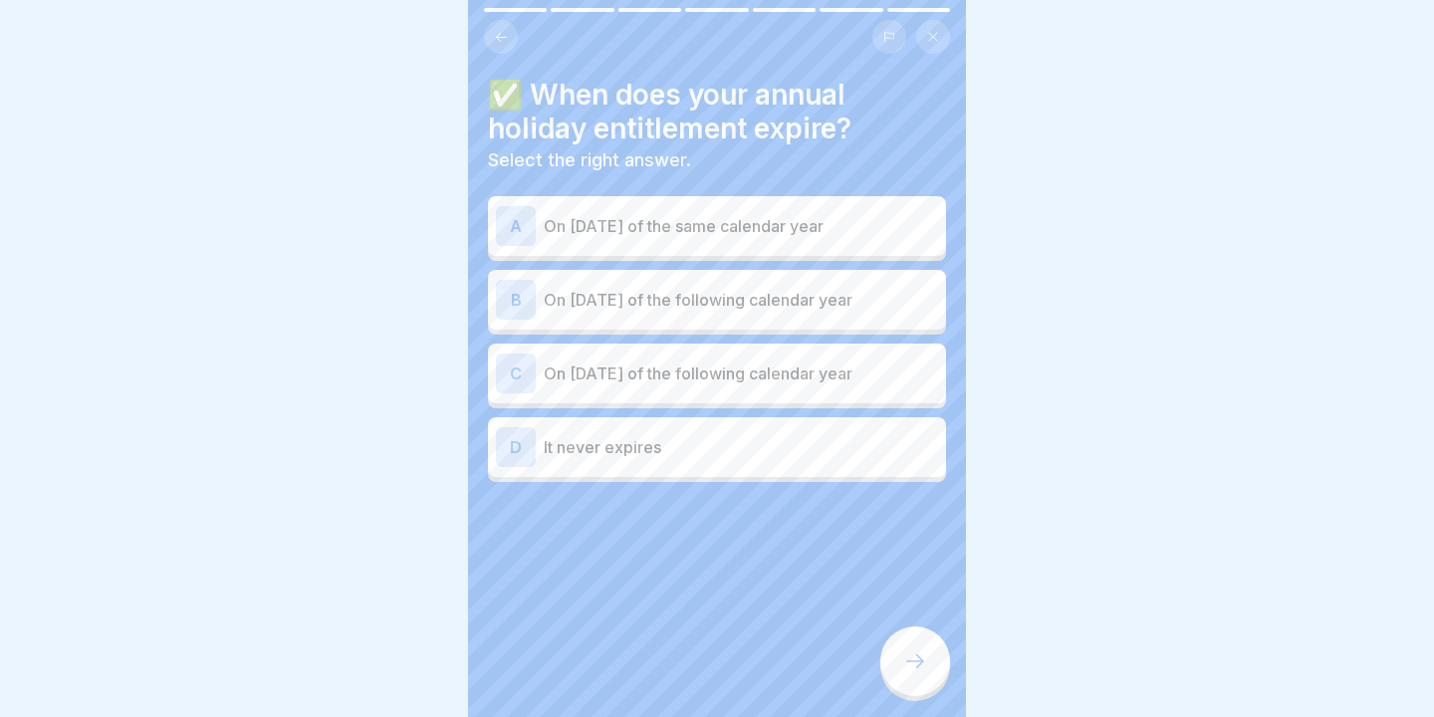
click at [725, 382] on p "On [DATE] of the following calendar year" at bounding box center [741, 373] width 394 height 24
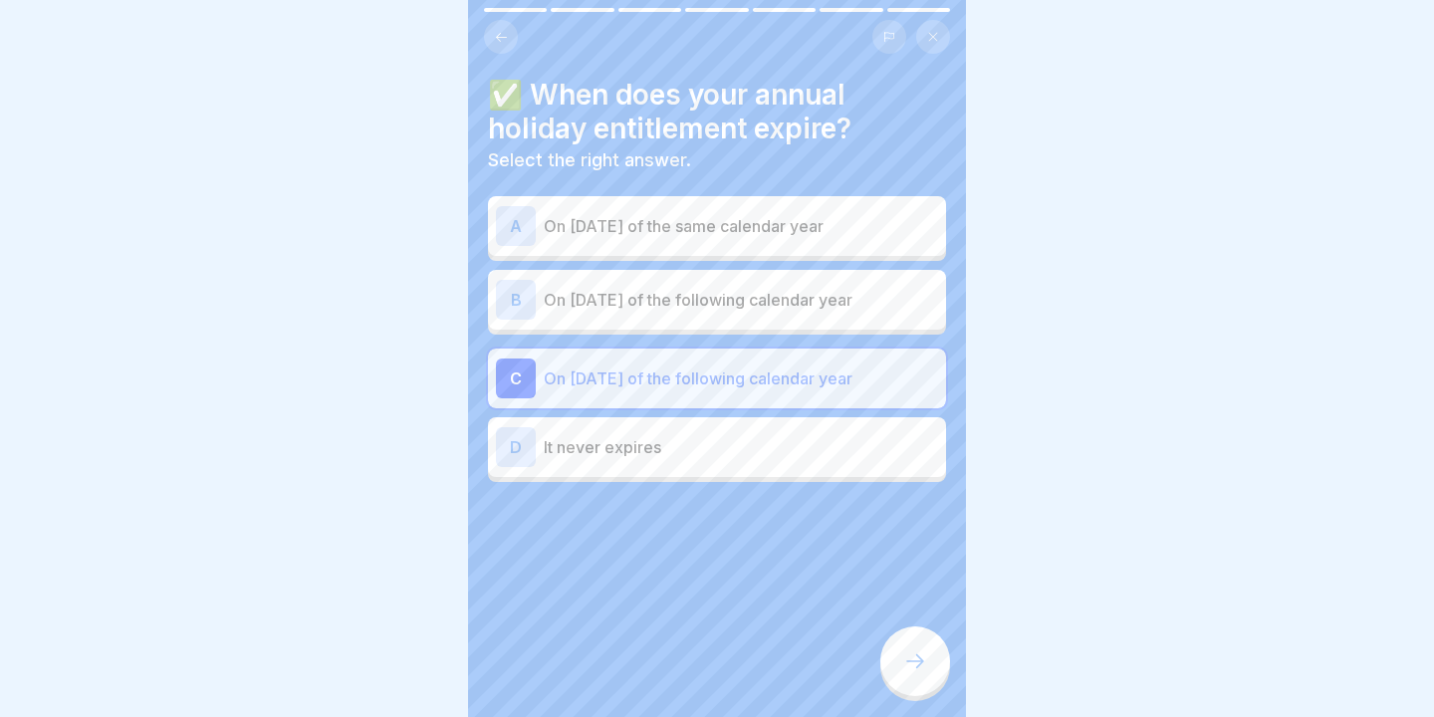
click at [896, 648] on div at bounding box center [915, 661] width 70 height 70
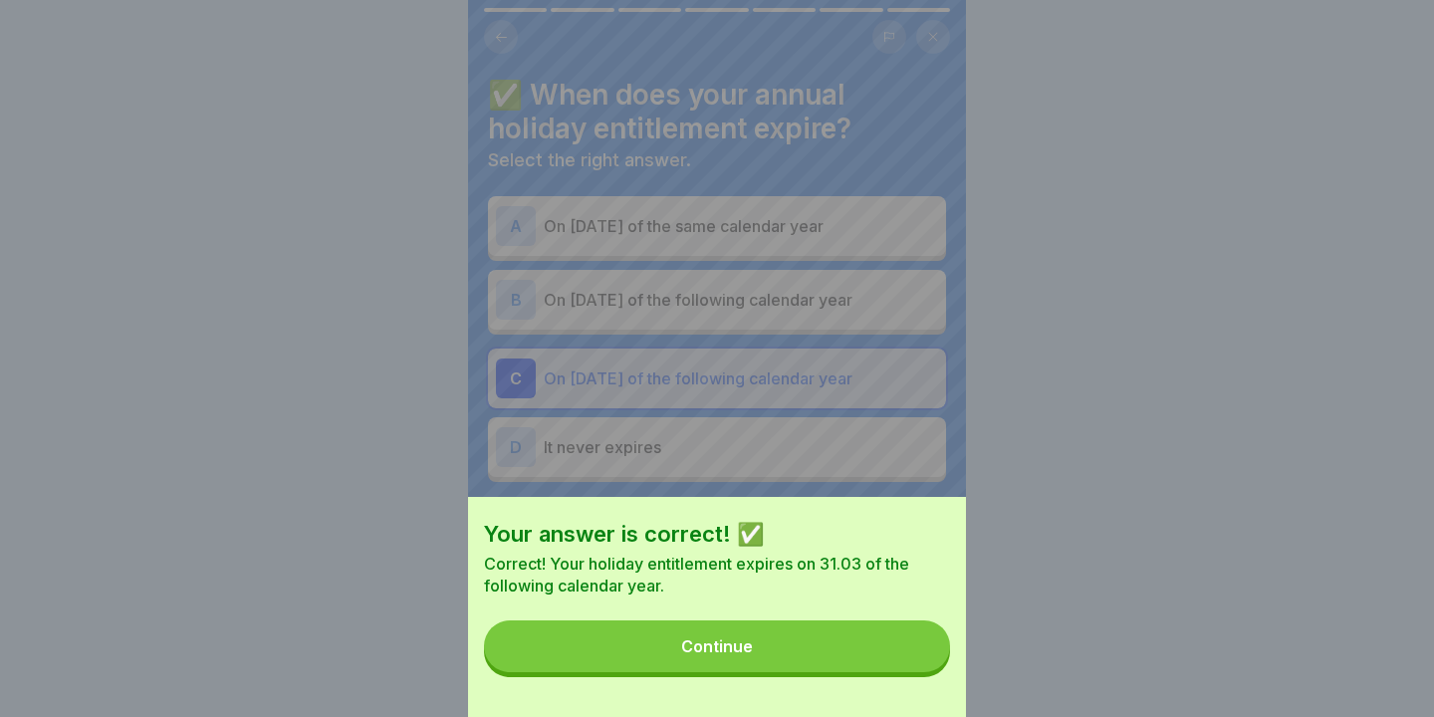
click at [896, 648] on button "Continue" at bounding box center [717, 646] width 466 height 52
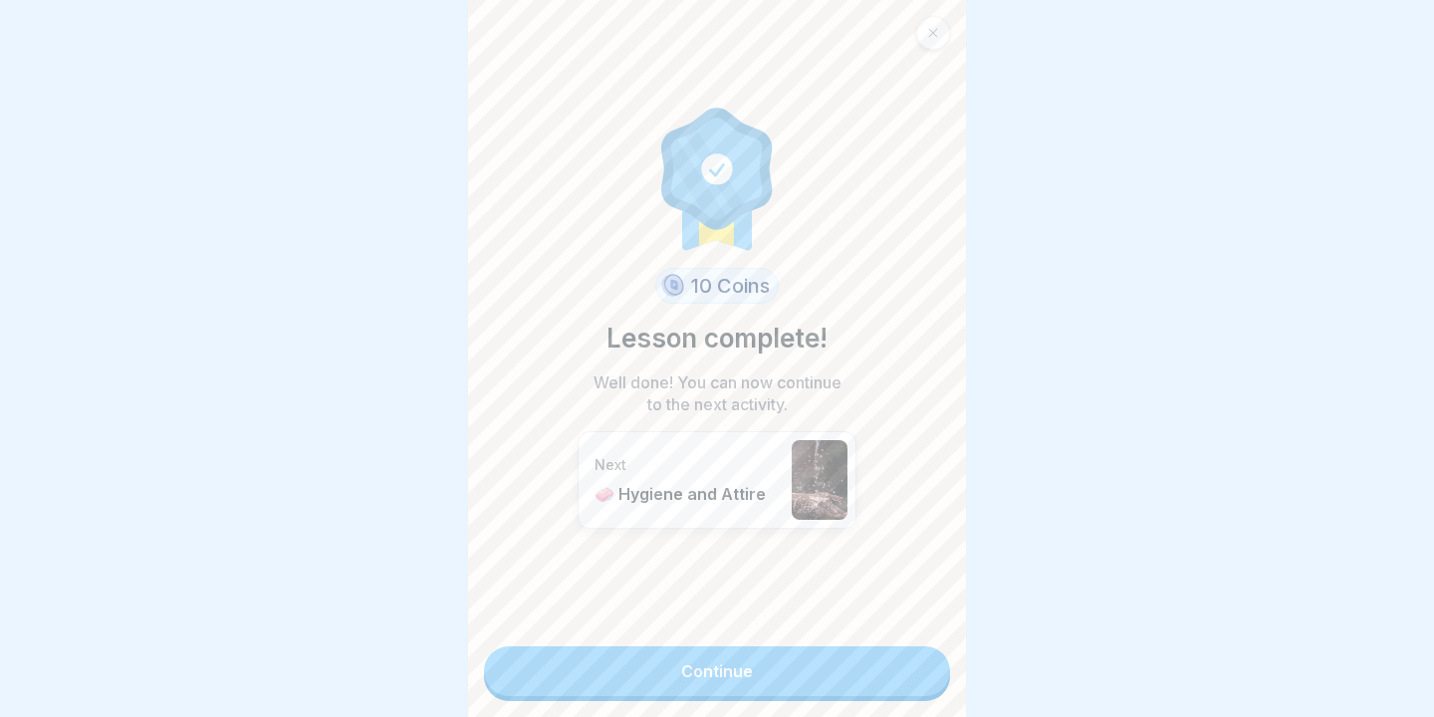
click at [896, 648] on link "Continue" at bounding box center [717, 671] width 466 height 50
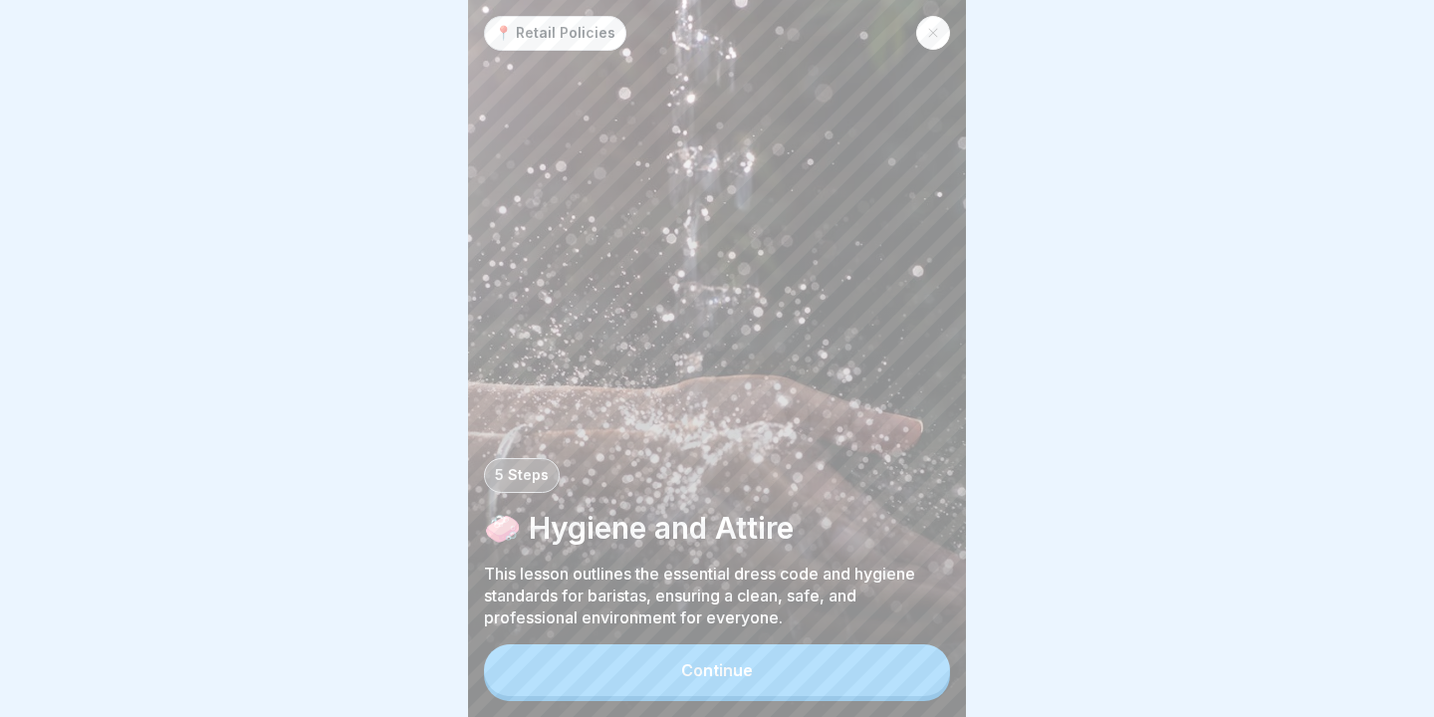
click at [837, 655] on button "Continue" at bounding box center [717, 670] width 466 height 52
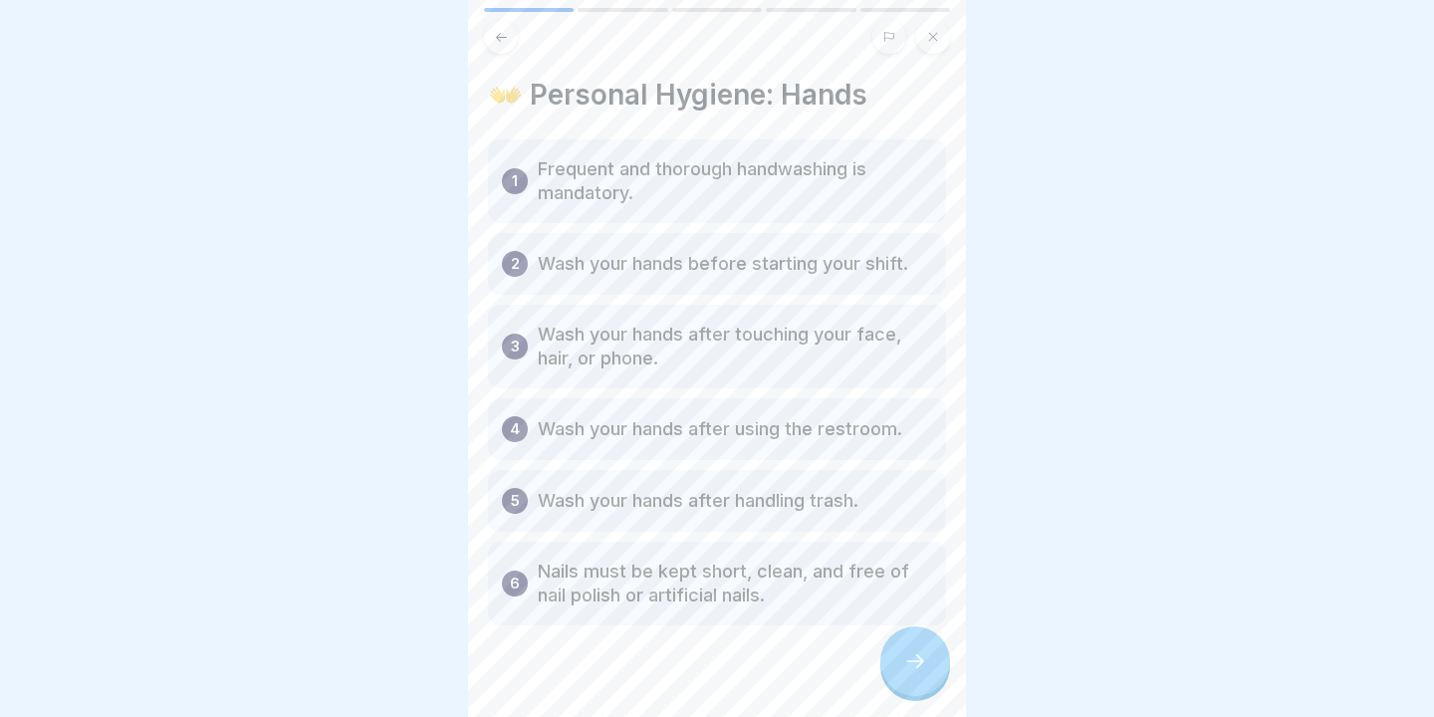
click at [883, 655] on div at bounding box center [915, 661] width 70 height 70
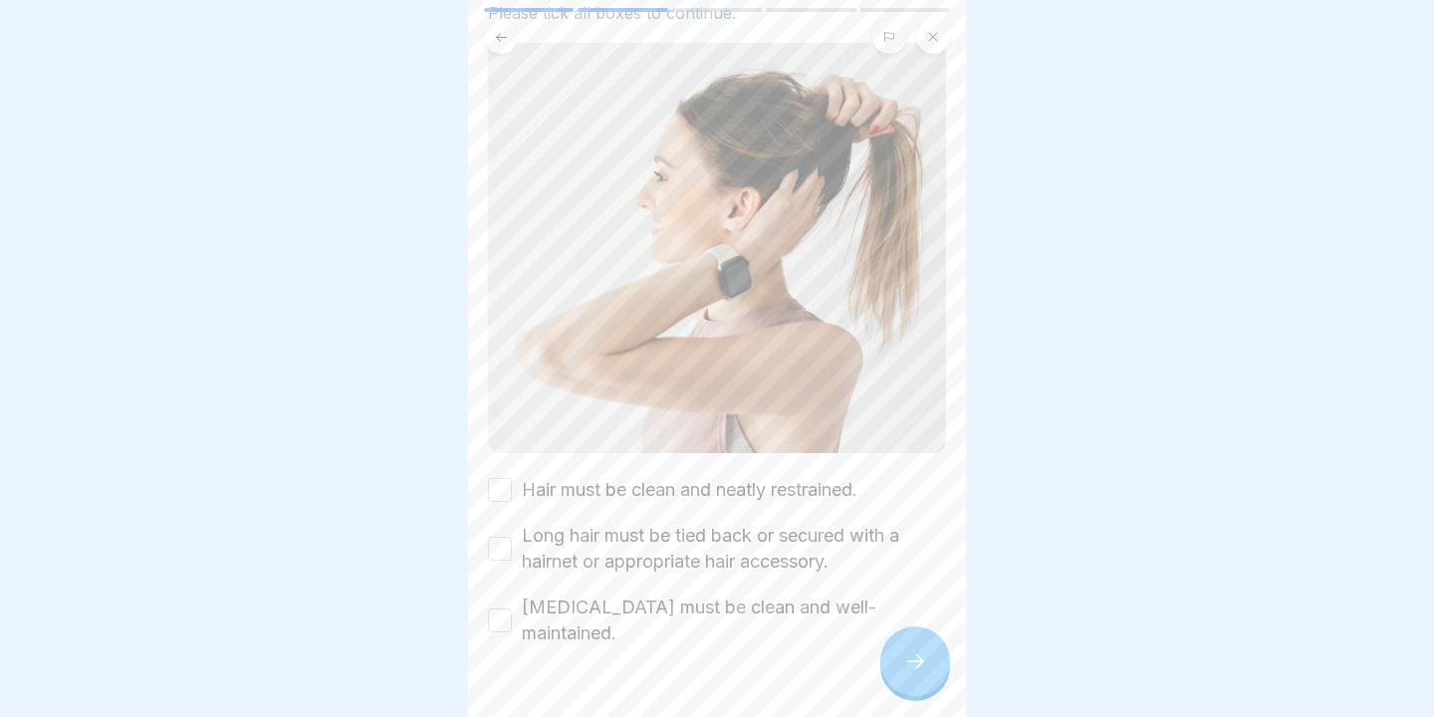
scroll to position [153, 0]
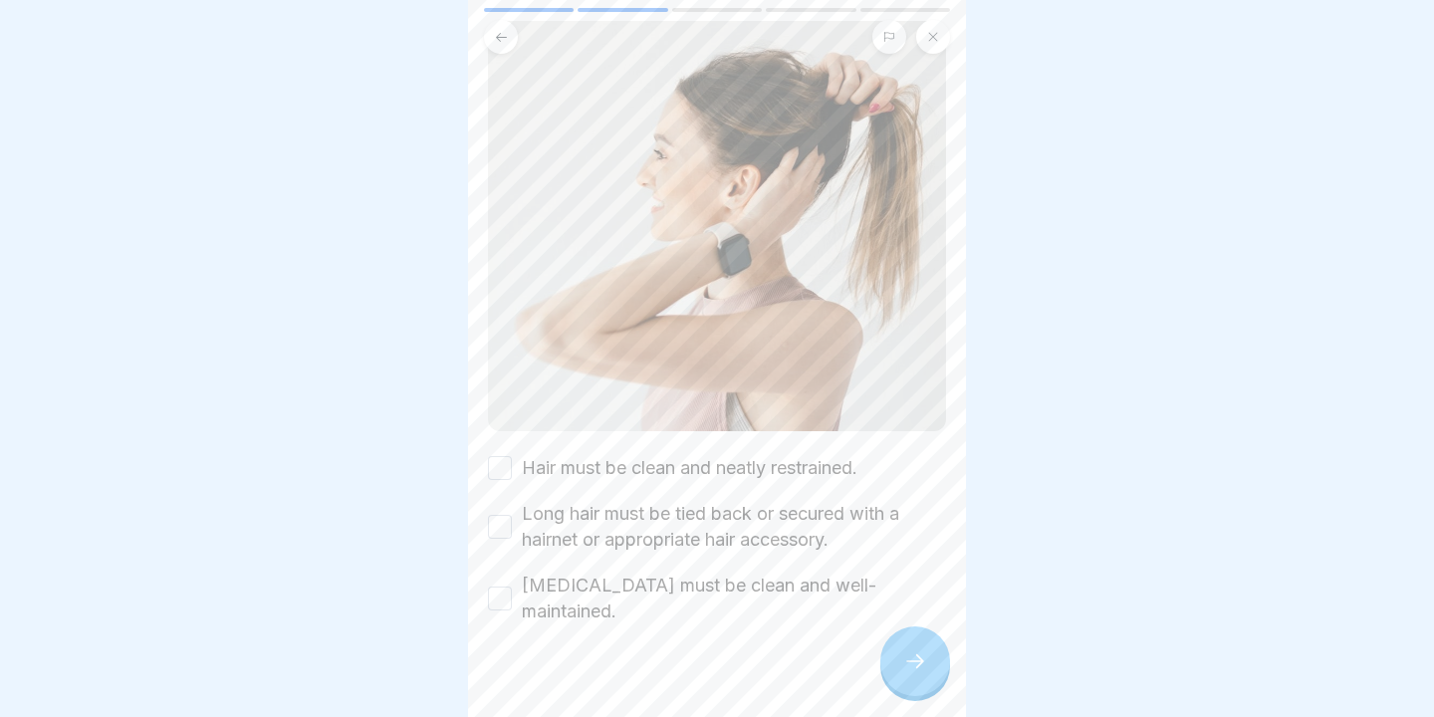
click at [515, 476] on div "Hair must be clean and neatly restrained." at bounding box center [672, 468] width 369 height 26
click at [500, 475] on button "Hair must be clean and neatly restrained." at bounding box center [500, 468] width 24 height 24
click at [505, 553] on div "Hair must be clean and neatly restrained. Long hair must be tied back or secure…" at bounding box center [717, 539] width 458 height 169
click at [505, 544] on div "Long hair must be tied back or secured with a hairnet or appropriate hair acces…" at bounding box center [717, 527] width 458 height 52
click at [504, 531] on button "Long hair must be tied back or secured with a hairnet or appropriate hair acces…" at bounding box center [500, 527] width 24 height 24
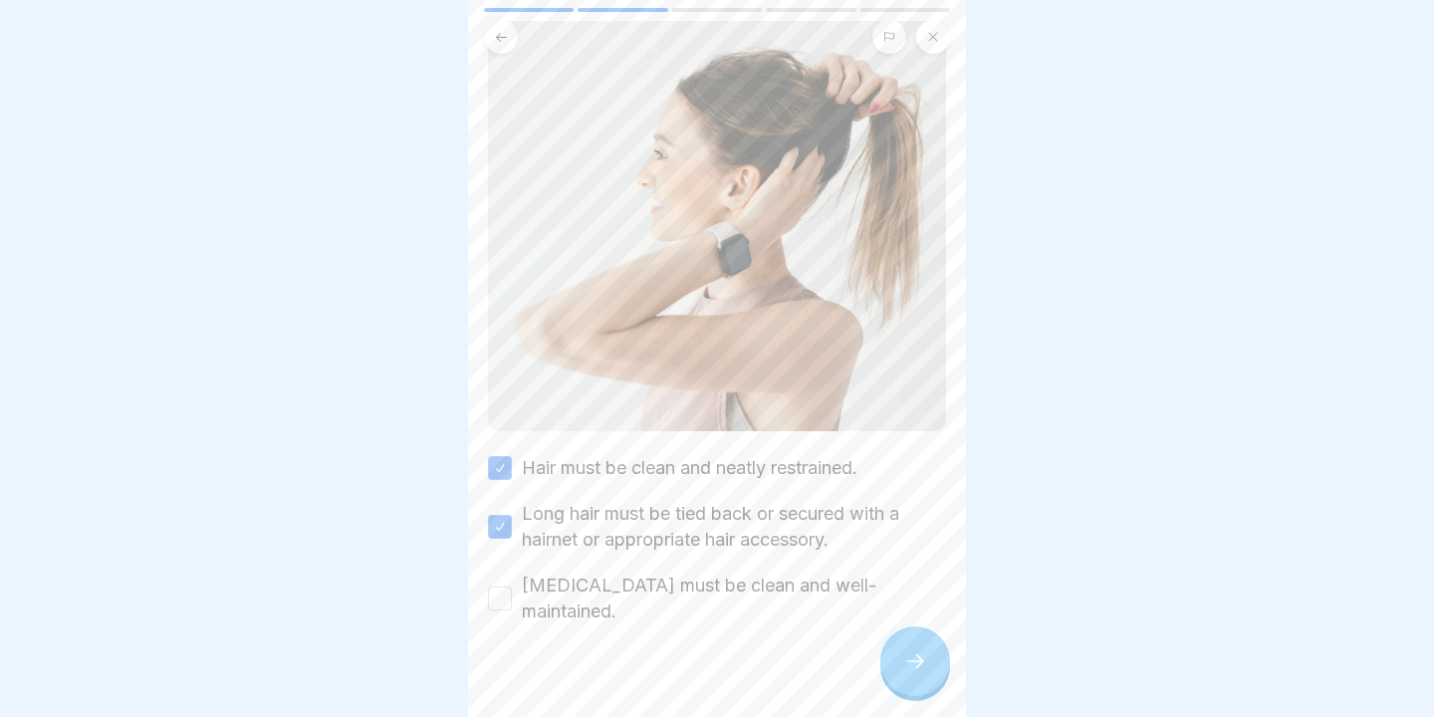
click at [504, 565] on div "Hair must be clean and neatly restrained. Long hair must be tied back or secure…" at bounding box center [717, 539] width 458 height 169
click at [505, 587] on button "[MEDICAL_DATA] must be clean and well-maintained." at bounding box center [500, 598] width 24 height 24
click at [908, 664] on icon at bounding box center [915, 661] width 24 height 24
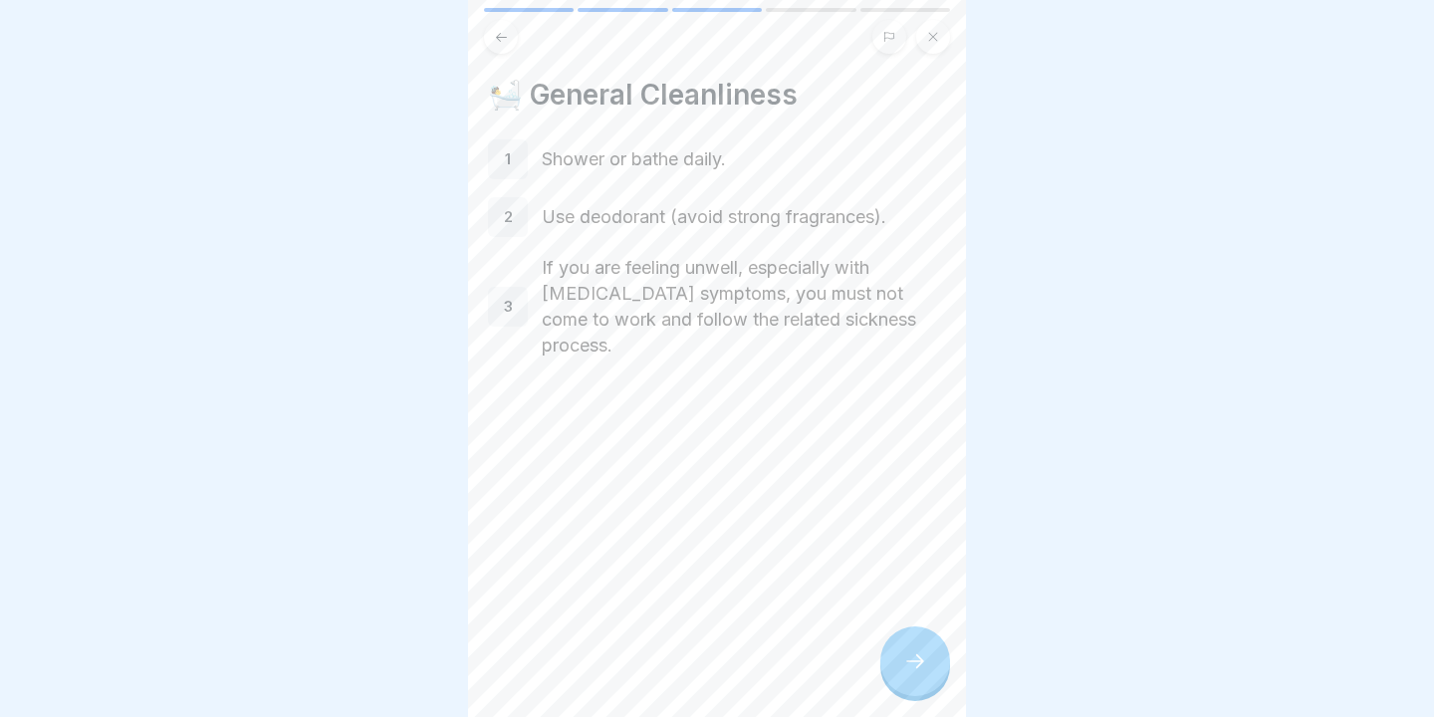
click at [910, 660] on icon at bounding box center [915, 661] width 24 height 24
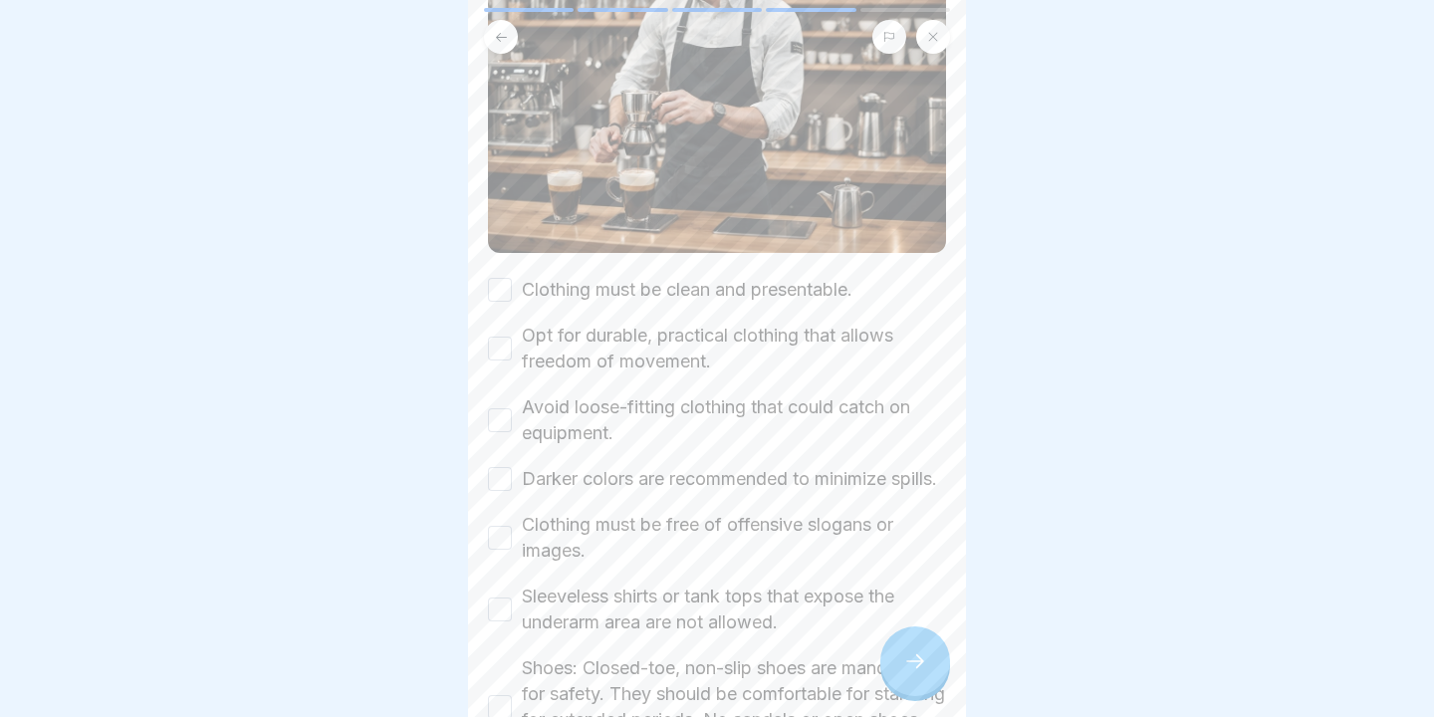
scroll to position [335, 0]
click at [497, 286] on button "Clothing must be clean and presentable." at bounding box center [500, 288] width 24 height 24
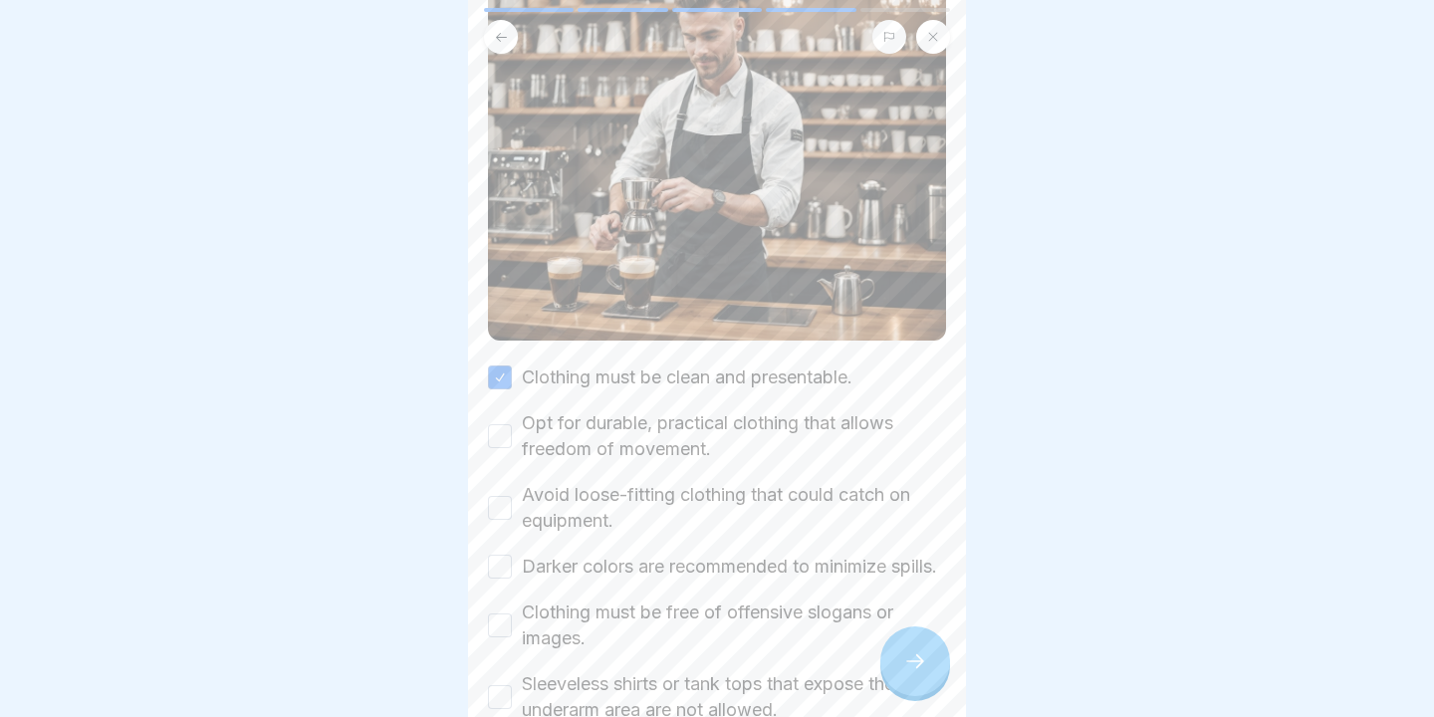
scroll to position [288, 0]
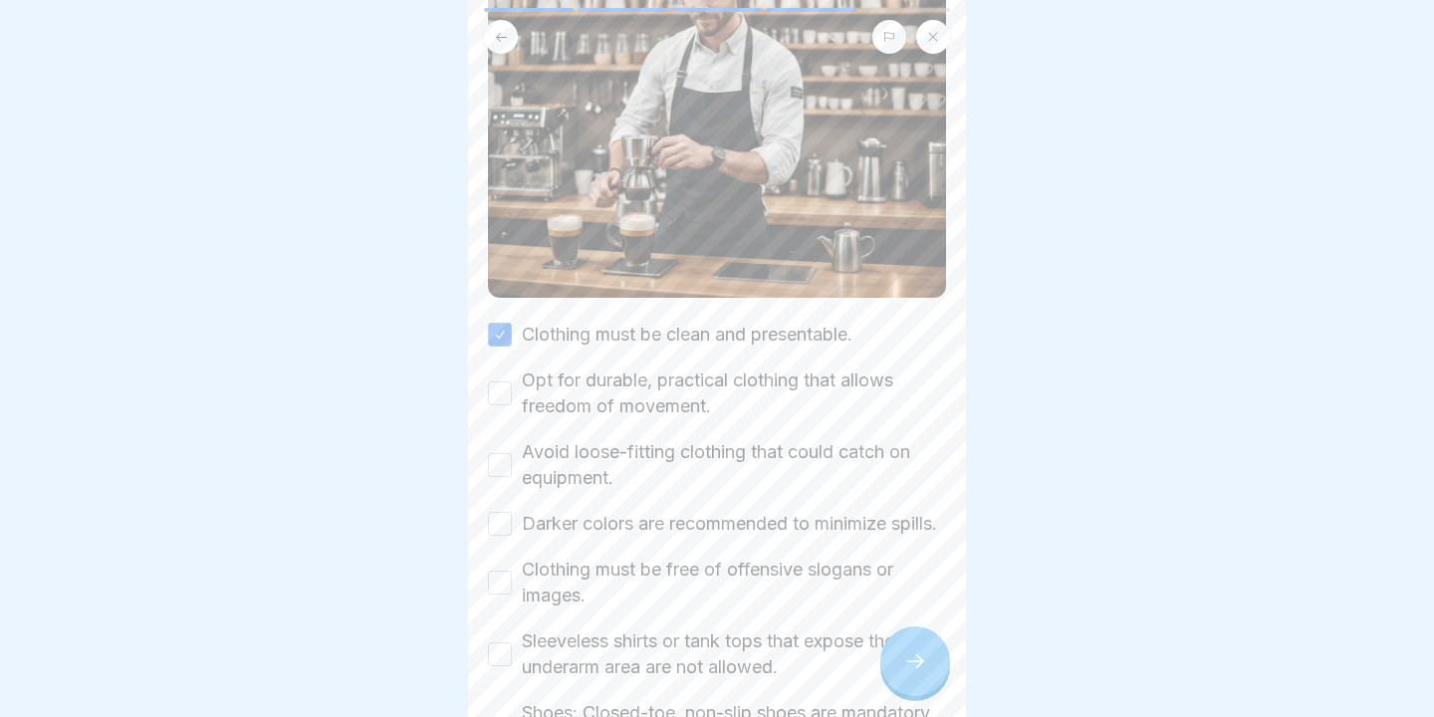
click at [503, 387] on button "Opt for durable, practical clothing that allows freedom of movement." at bounding box center [500, 393] width 24 height 24
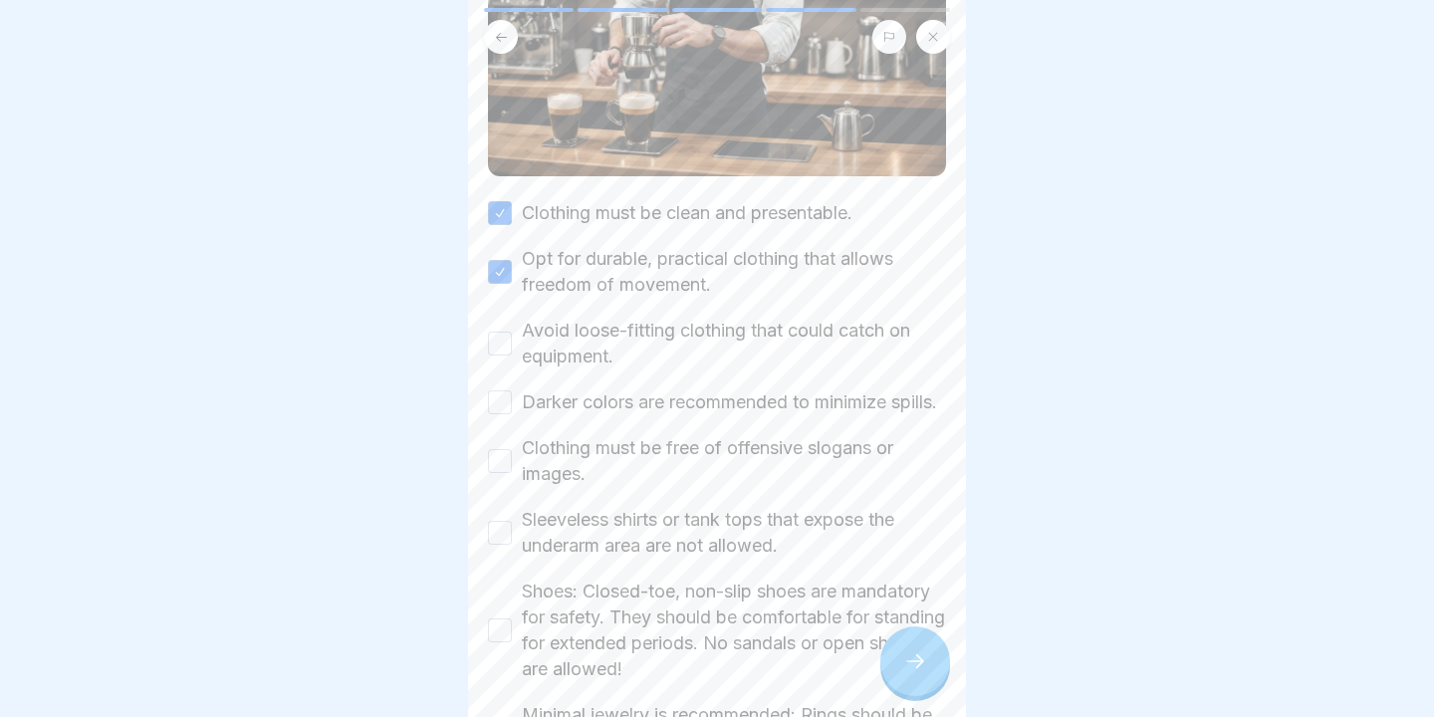
scroll to position [417, 0]
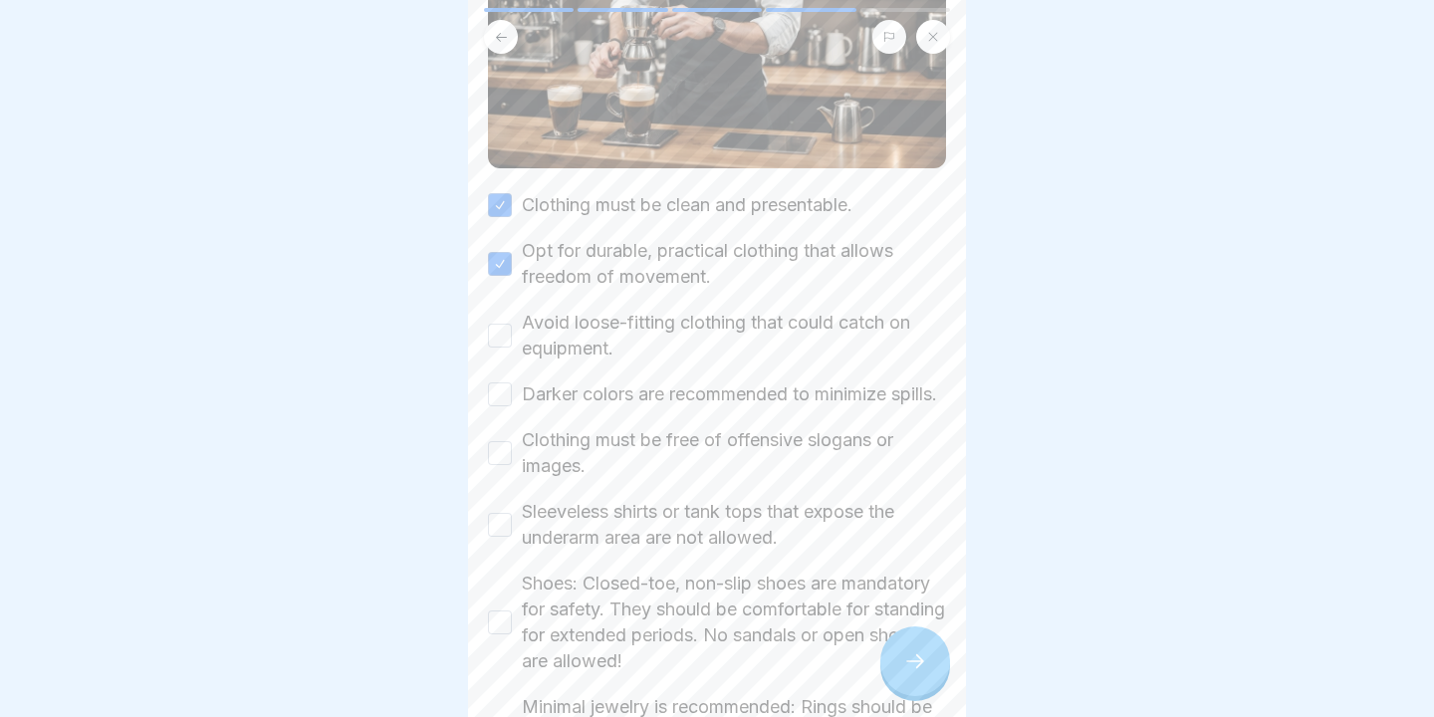
click at [495, 342] on button "Avoid loose-fitting clothing that could catch on equipment." at bounding box center [500, 336] width 24 height 24
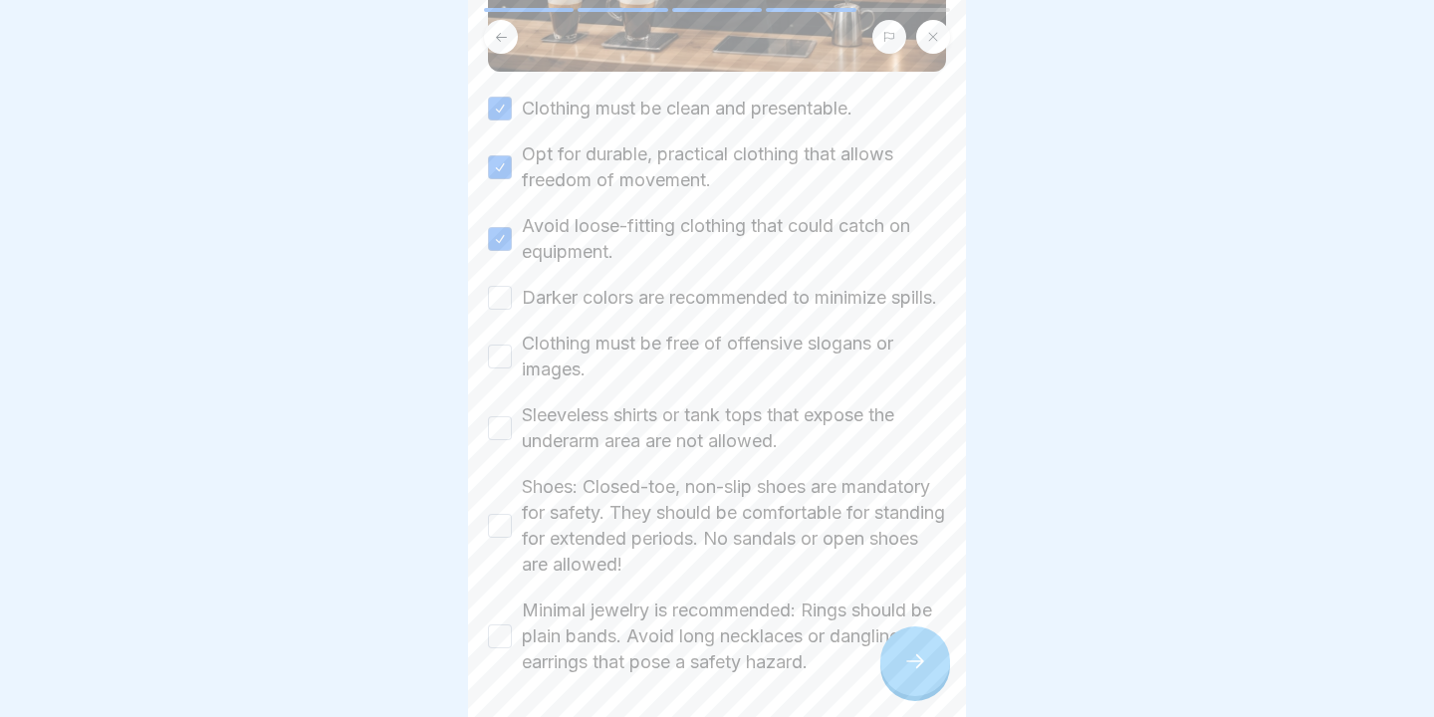
click at [499, 310] on button "Darker colors are recommended to minimize spills." at bounding box center [500, 298] width 24 height 24
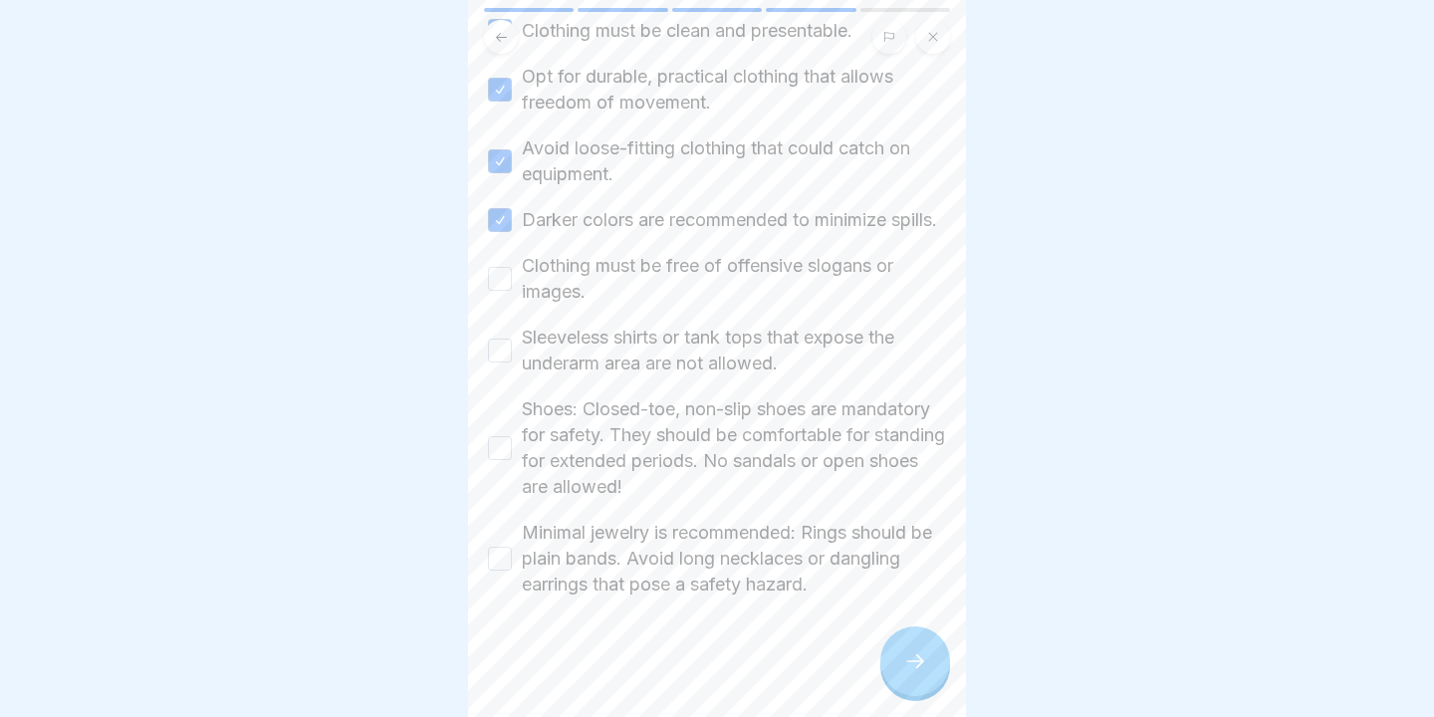
scroll to position [617, 0]
click at [499, 315] on div "Clothing must be clean and presentable. Opt for durable, practical clothing tha…" at bounding box center [717, 307] width 458 height 579
click at [498, 278] on button "Clothing must be free of offensive slogans or images." at bounding box center [500, 279] width 24 height 24
click at [498, 357] on button "Sleeveless shirts or tank tops that expose the underarm area are not allowed." at bounding box center [500, 350] width 24 height 24
click at [495, 442] on button "Shoes: Closed-toe, non-slip shoes are mandatory for safety. They should be comf…" at bounding box center [500, 448] width 24 height 24
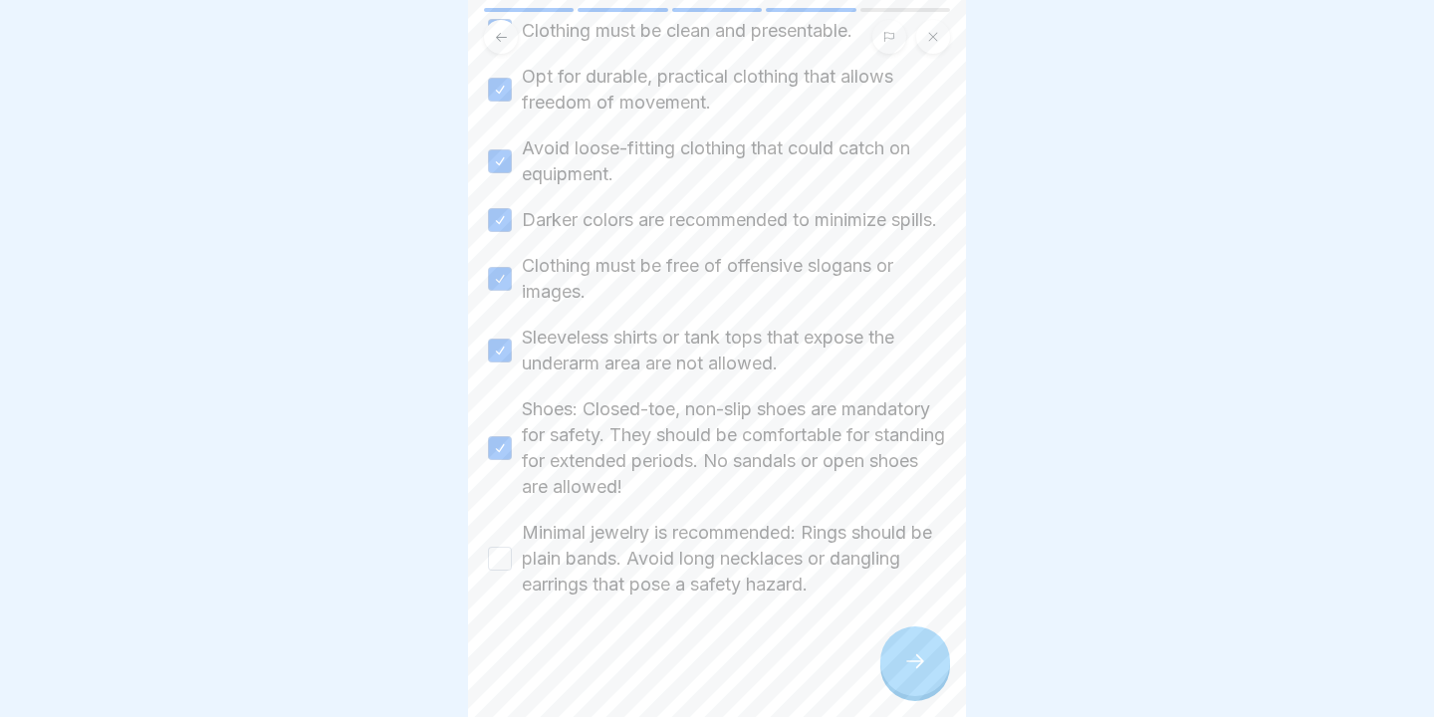
click at [501, 561] on button "Minimal jewelry is recommended: Rings should be plain bands. Avoid long necklac…" at bounding box center [500, 559] width 24 height 24
click at [914, 663] on icon at bounding box center [915, 661] width 24 height 24
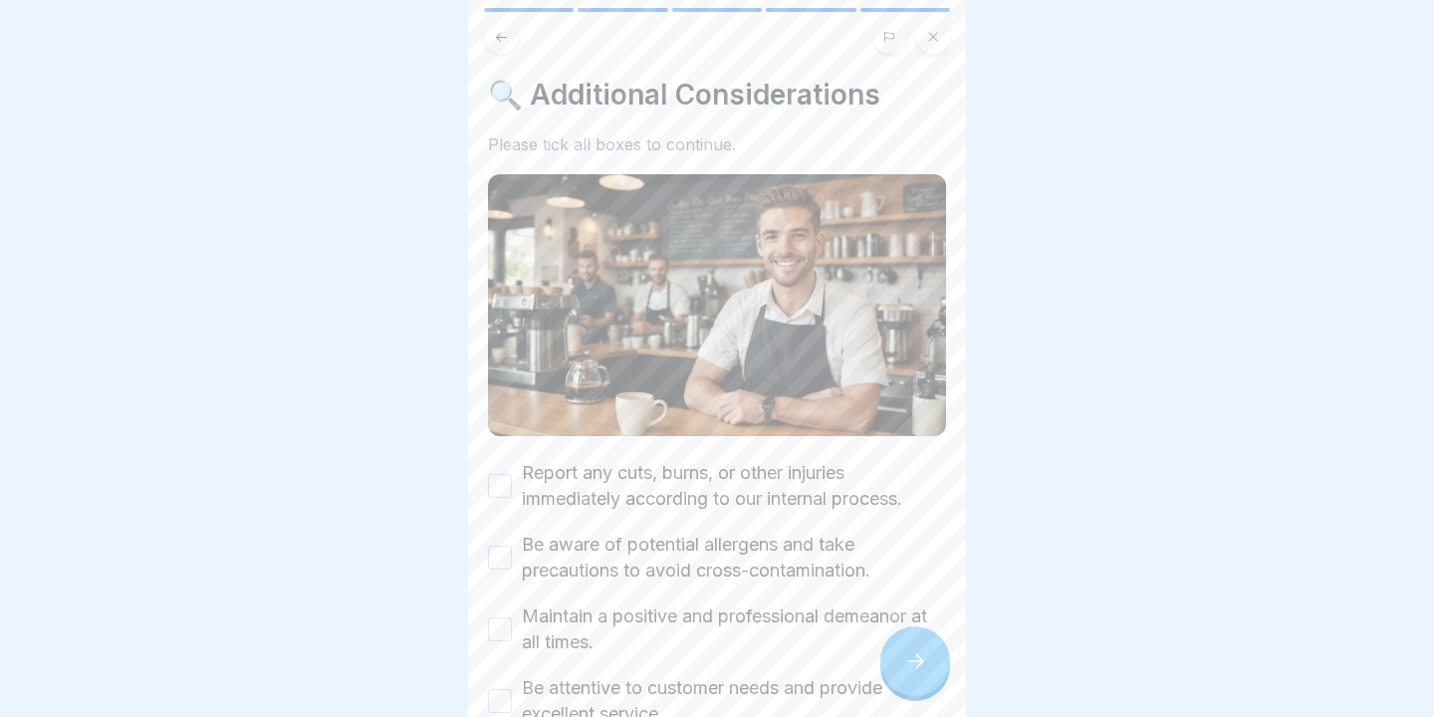
scroll to position [63, 0]
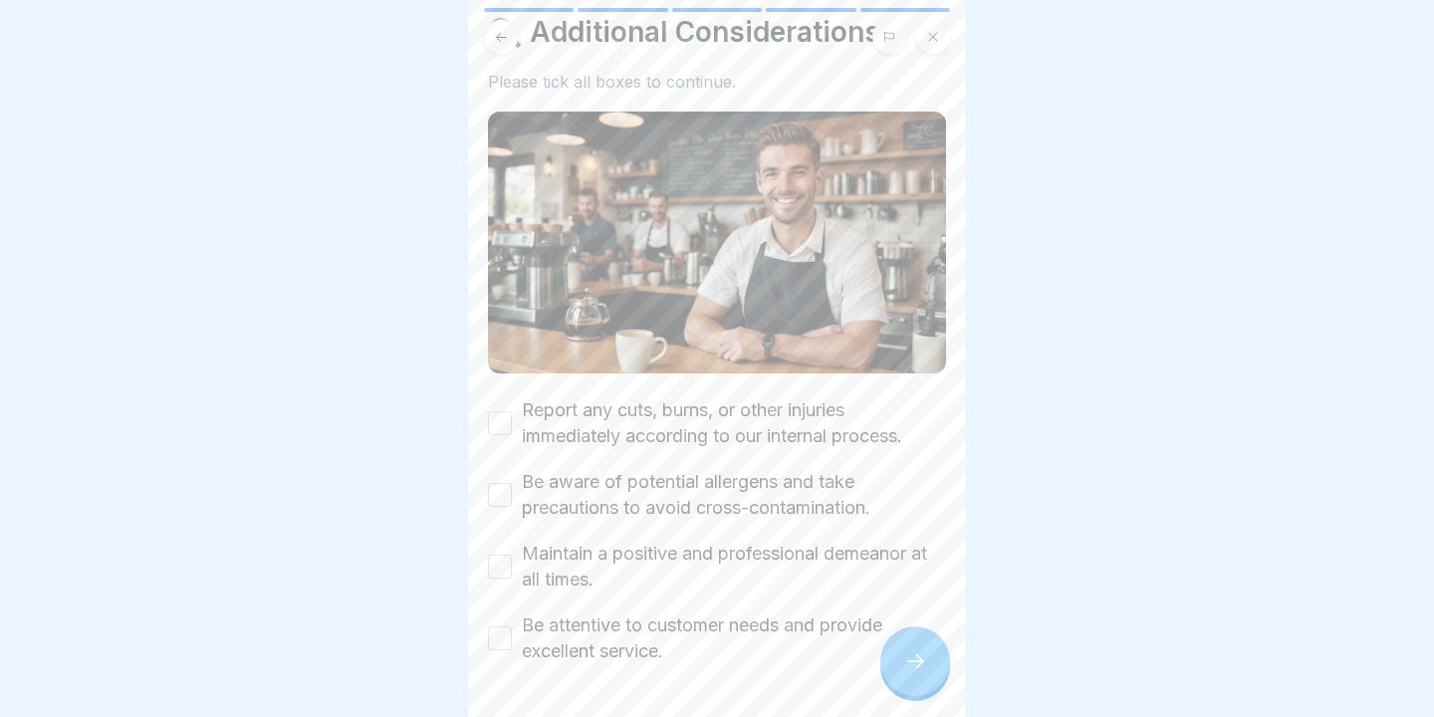
click at [499, 423] on button "Report any cuts, burns, or other injuries immediately according to our internal…" at bounding box center [500, 423] width 24 height 24
click at [499, 497] on button "Be aware of potential allergens and take precautions to avoid cross-contaminati…" at bounding box center [500, 495] width 24 height 24
click at [499, 569] on button "Maintain a positive and professional demeanor at all times." at bounding box center [500, 567] width 24 height 24
click at [503, 635] on button "Be attentive to customer needs and provide excellent service." at bounding box center [500, 638] width 24 height 24
click at [931, 677] on div at bounding box center [915, 661] width 70 height 70
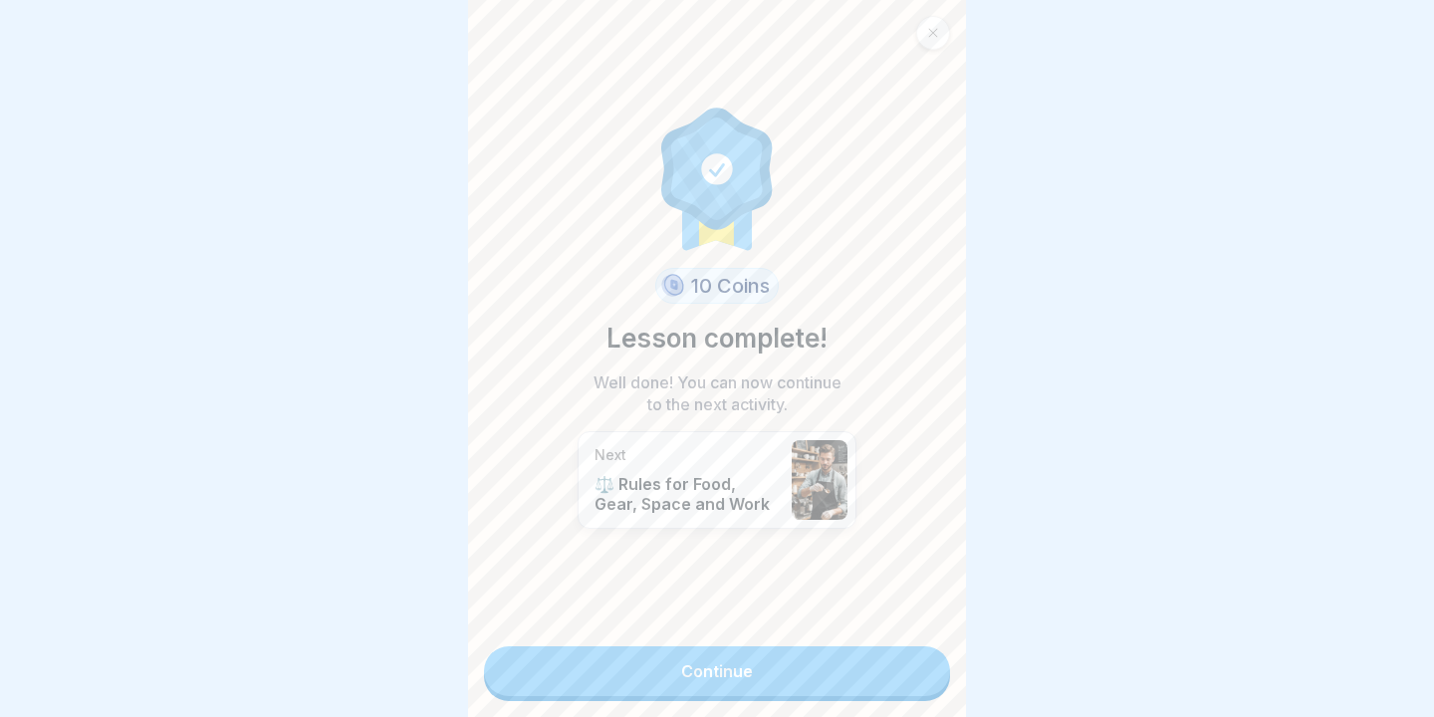
click at [846, 666] on link "Continue" at bounding box center [717, 671] width 466 height 50
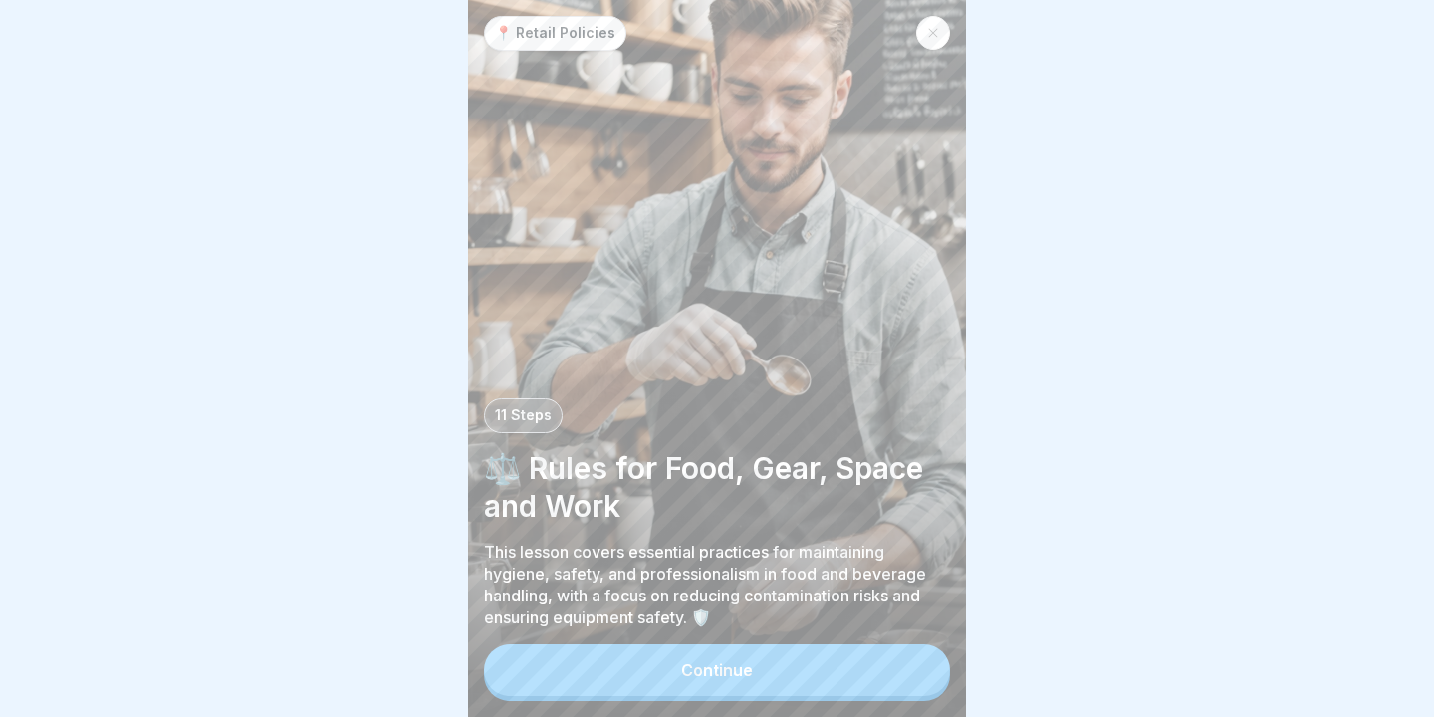
click at [736, 681] on button "Continue" at bounding box center [717, 670] width 466 height 52
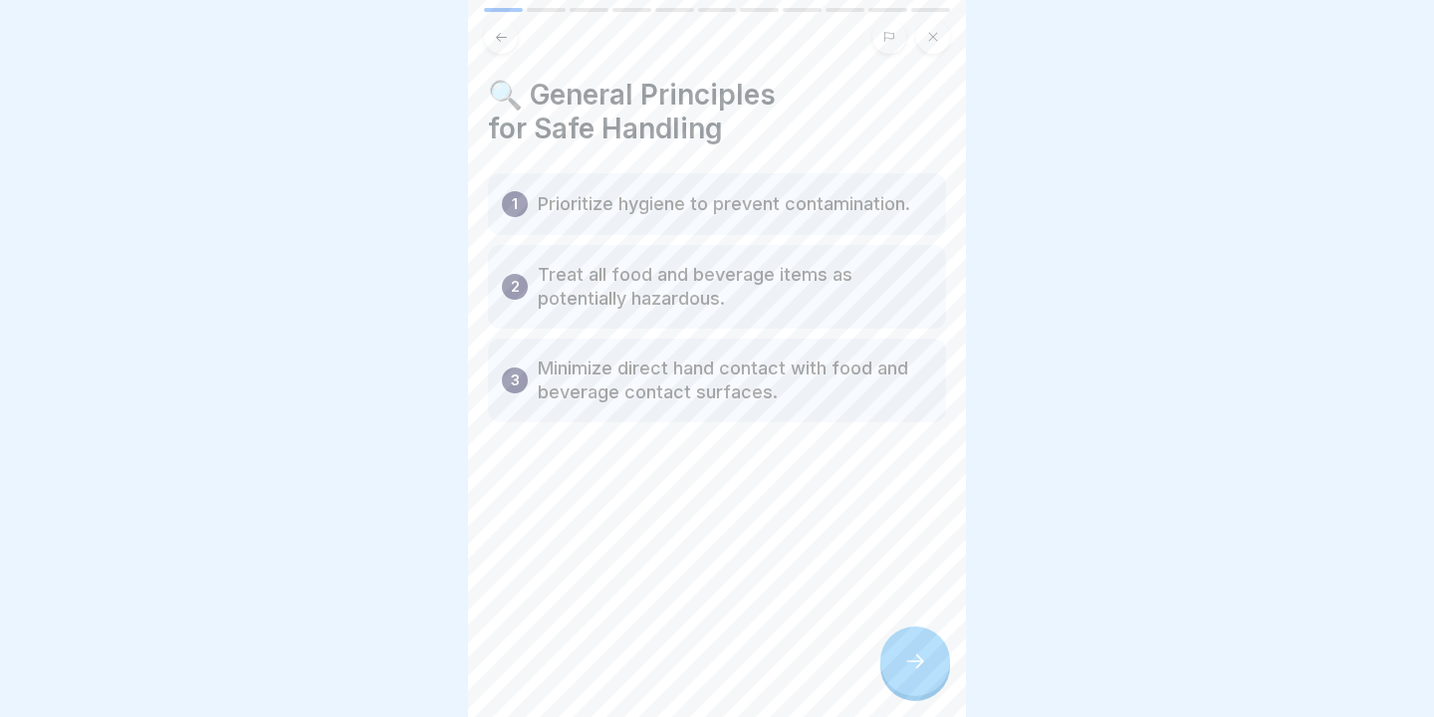
click at [906, 650] on div at bounding box center [915, 661] width 70 height 70
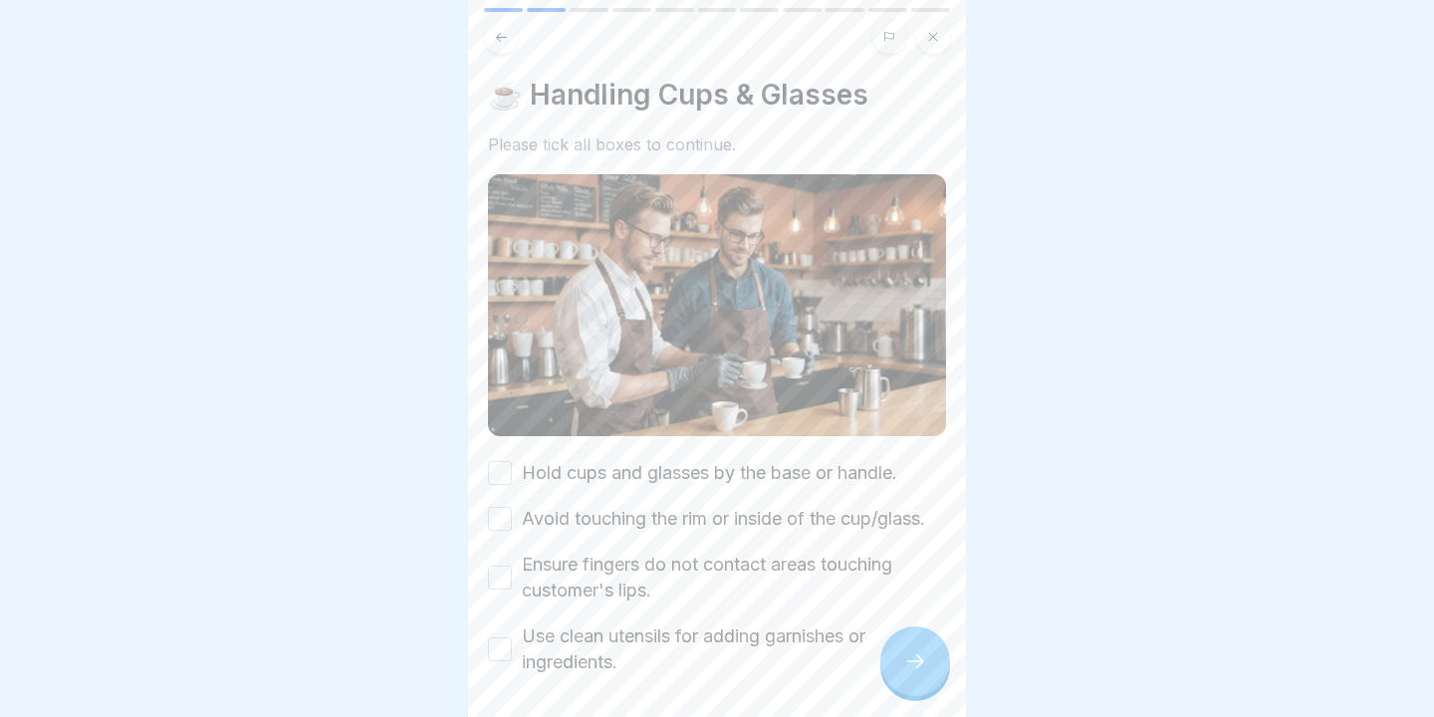
click at [494, 476] on button "Hold cups and glasses by the base or handle." at bounding box center [500, 473] width 24 height 24
click at [494, 517] on button "Avoid touching the rim or inside of the cup/glass." at bounding box center [500, 519] width 24 height 24
click at [502, 584] on button "Ensure fingers do not contact areas touching customer's lips." at bounding box center [500, 577] width 24 height 24
click at [496, 657] on button "Use clean utensils for adding garnishes or ingredients." at bounding box center [500, 649] width 24 height 24
click at [910, 650] on div at bounding box center [915, 661] width 70 height 70
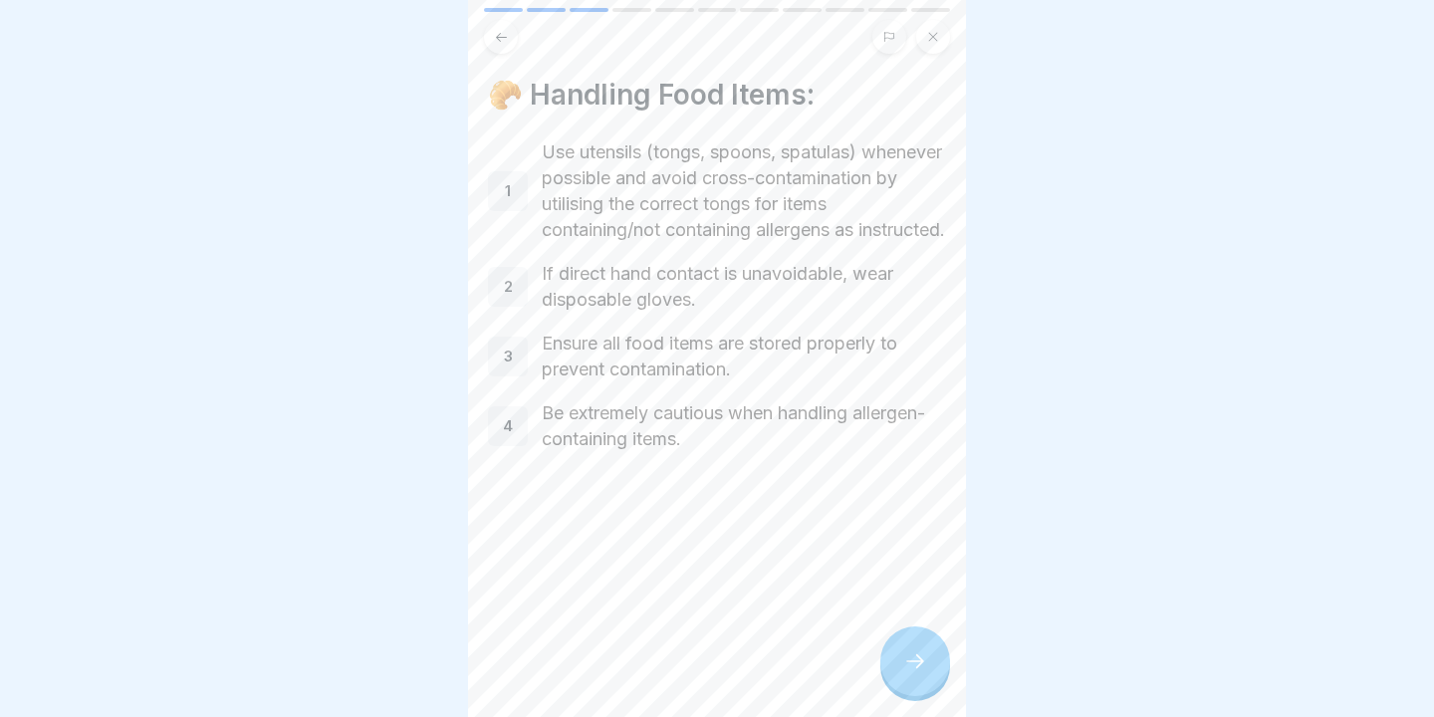
click at [918, 650] on div at bounding box center [915, 661] width 70 height 70
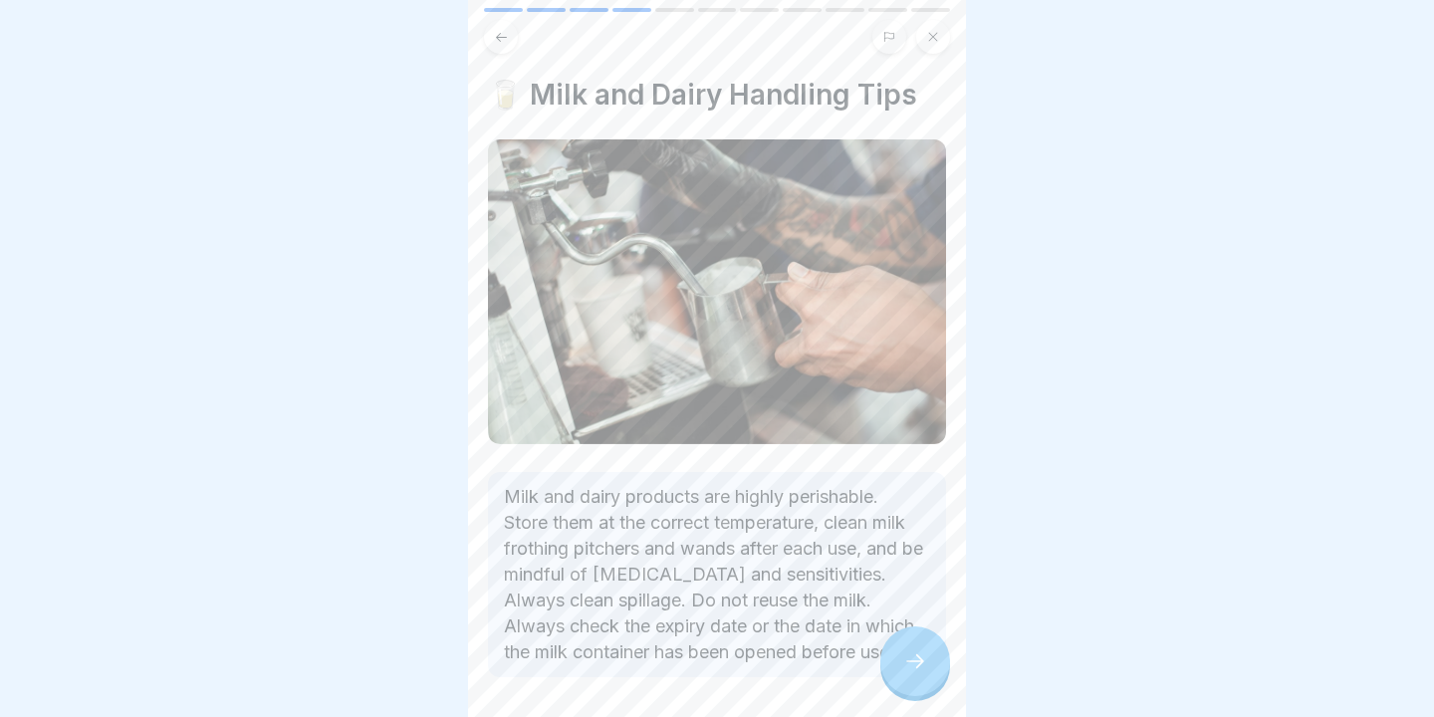
click at [918, 650] on div at bounding box center [915, 661] width 70 height 70
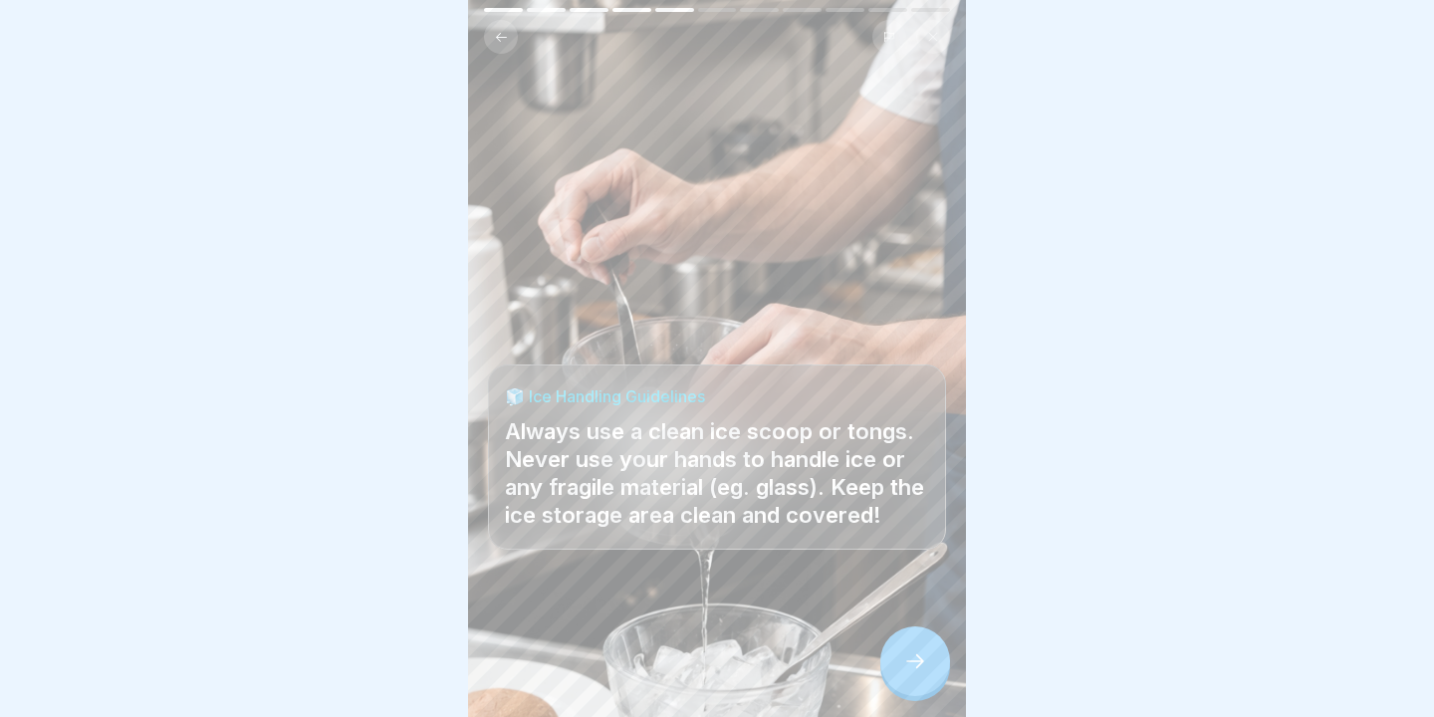
click at [947, 676] on div "🧊 Ice Handling Guidelines Always use a clean ice scoop or tongs. Never use your…" at bounding box center [717, 358] width 498 height 717
click at [919, 672] on icon at bounding box center [915, 661] width 24 height 24
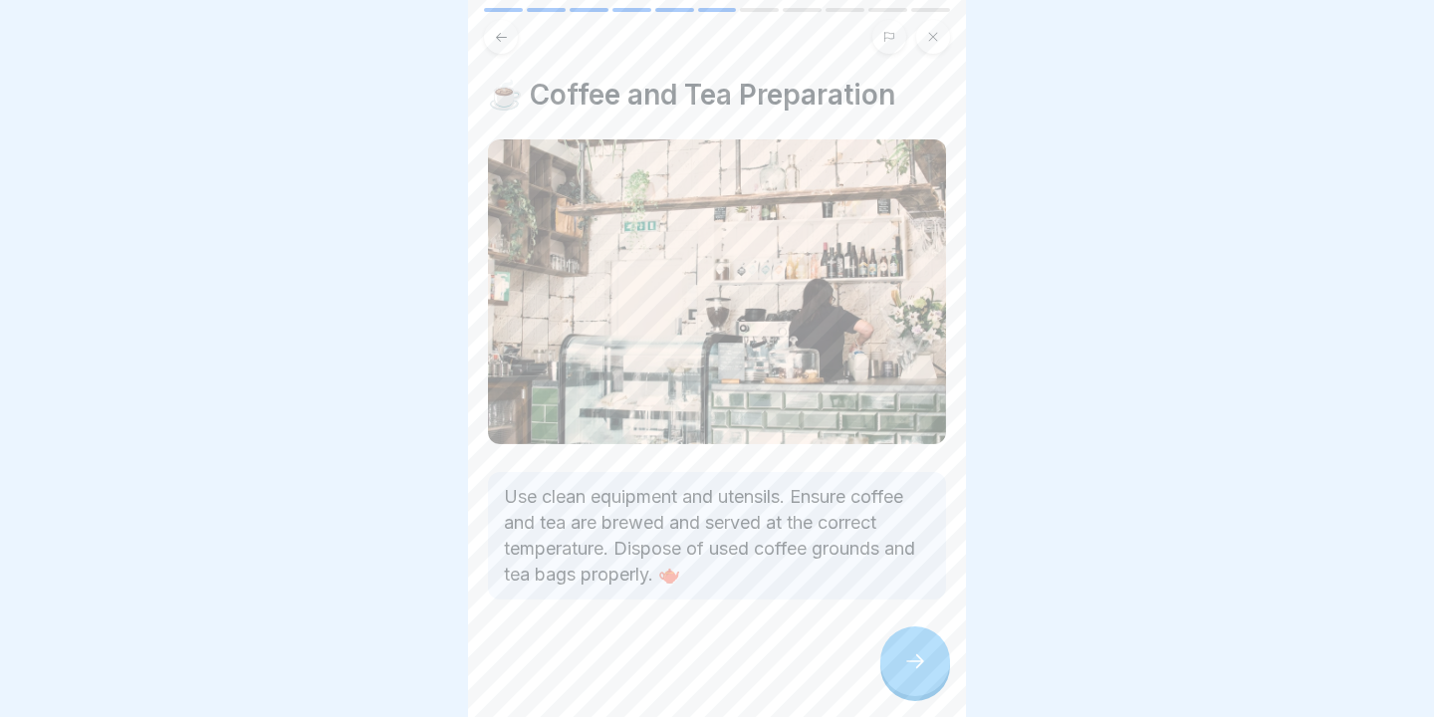
scroll to position [2, 0]
click at [900, 641] on div at bounding box center [915, 661] width 70 height 70
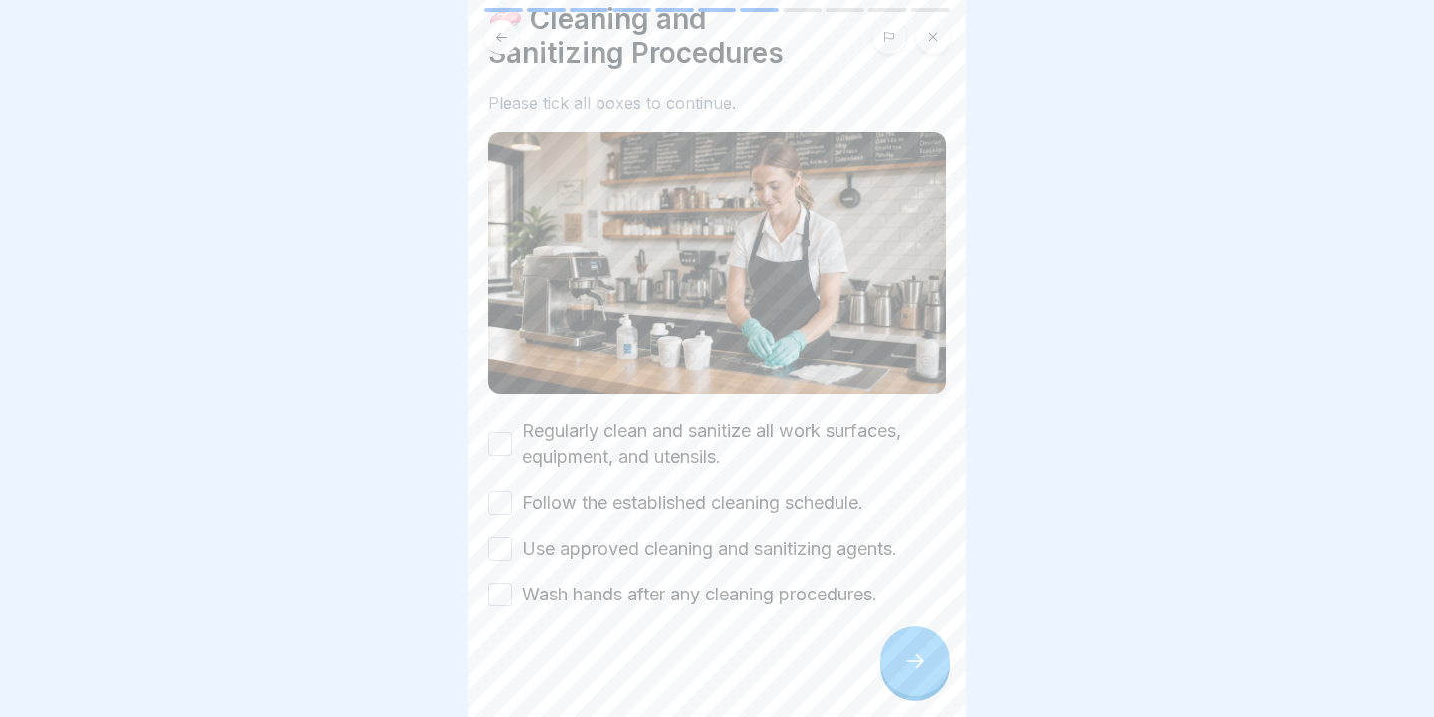
scroll to position [85, 0]
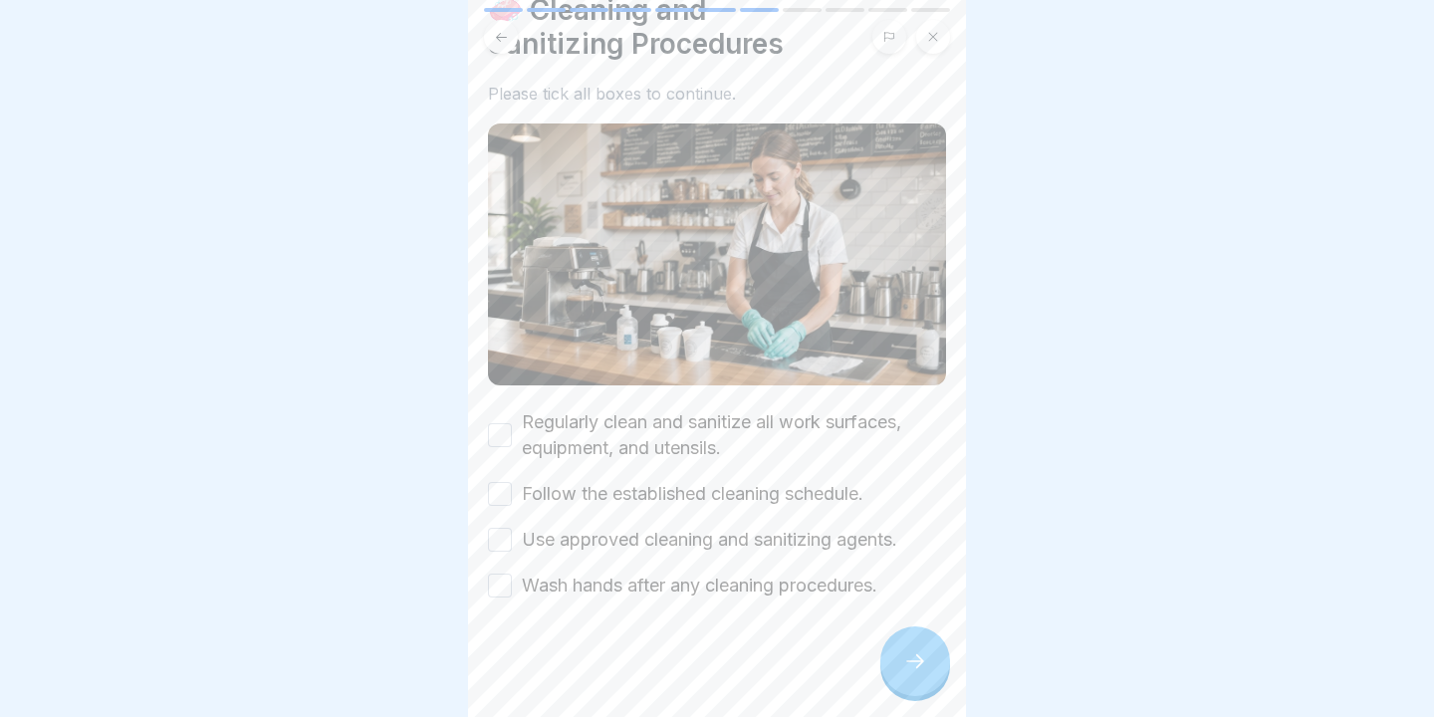
click at [493, 431] on button "Regularly clean and sanitize all work surfaces, equipment, and utensils." at bounding box center [500, 435] width 24 height 24
click at [506, 491] on button "Follow the established cleaning schedule." at bounding box center [500, 494] width 24 height 24
click at [509, 539] on button "Use approved cleaning and sanitizing agents." at bounding box center [500, 540] width 24 height 24
click at [507, 612] on div at bounding box center [717, 657] width 458 height 119
click at [506, 583] on button "Wash hands after any cleaning procedures." at bounding box center [500, 585] width 24 height 24
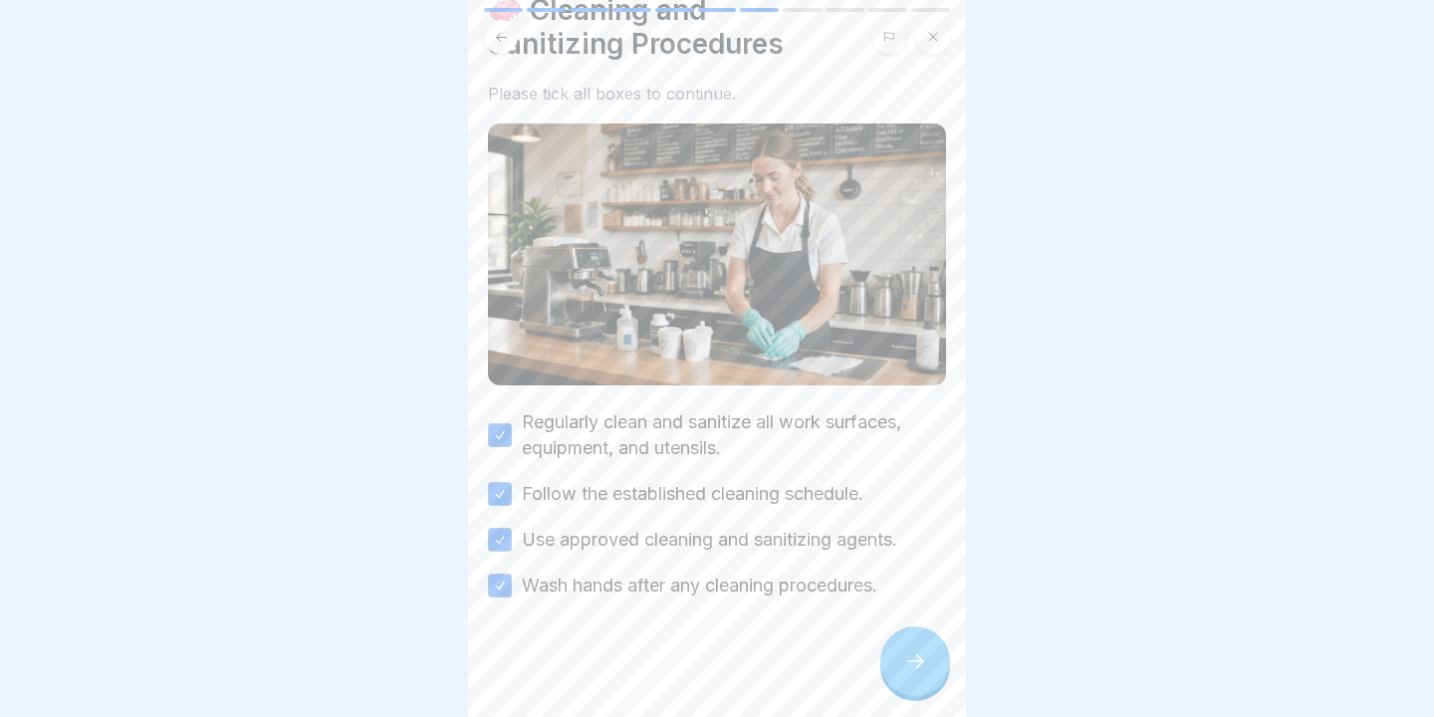
click at [918, 656] on icon at bounding box center [915, 661] width 24 height 24
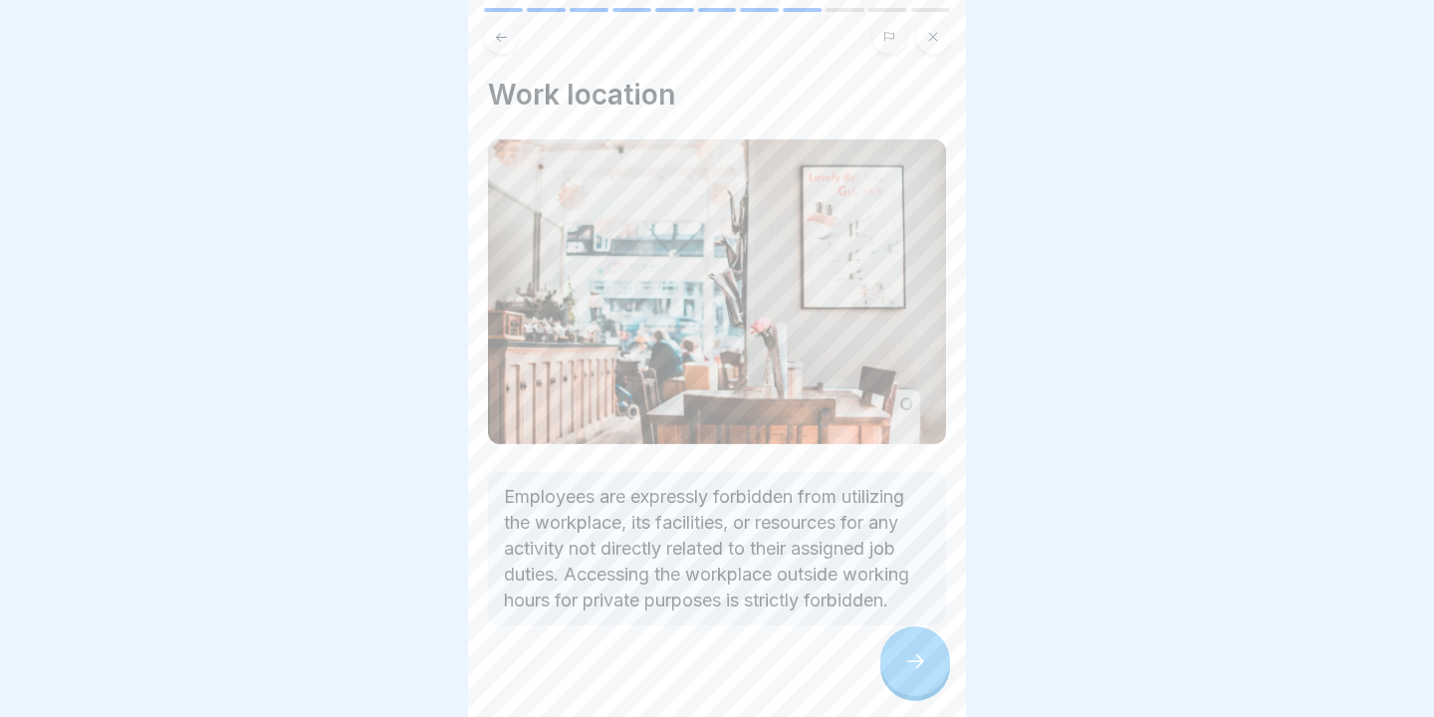
click at [909, 647] on div at bounding box center [915, 661] width 70 height 70
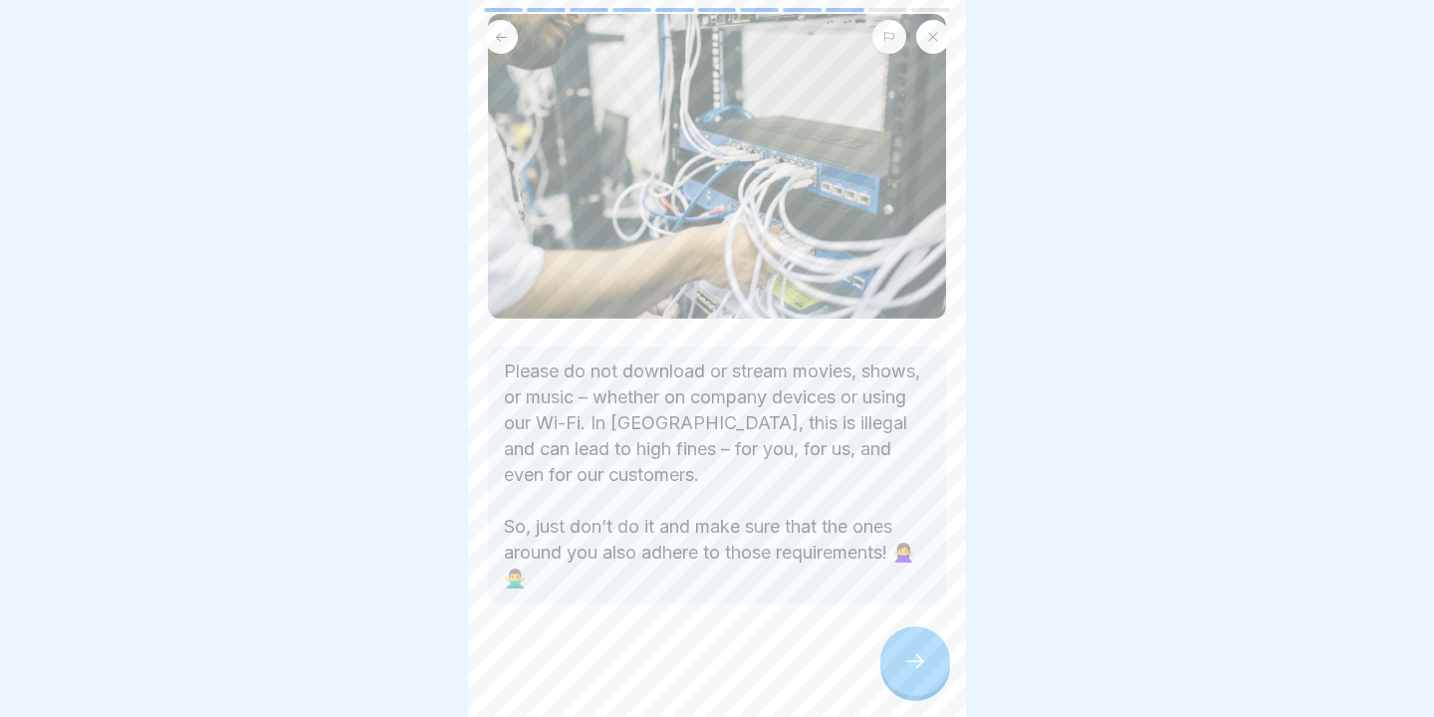
scroll to position [123, 0]
click at [900, 646] on div at bounding box center [915, 661] width 70 height 70
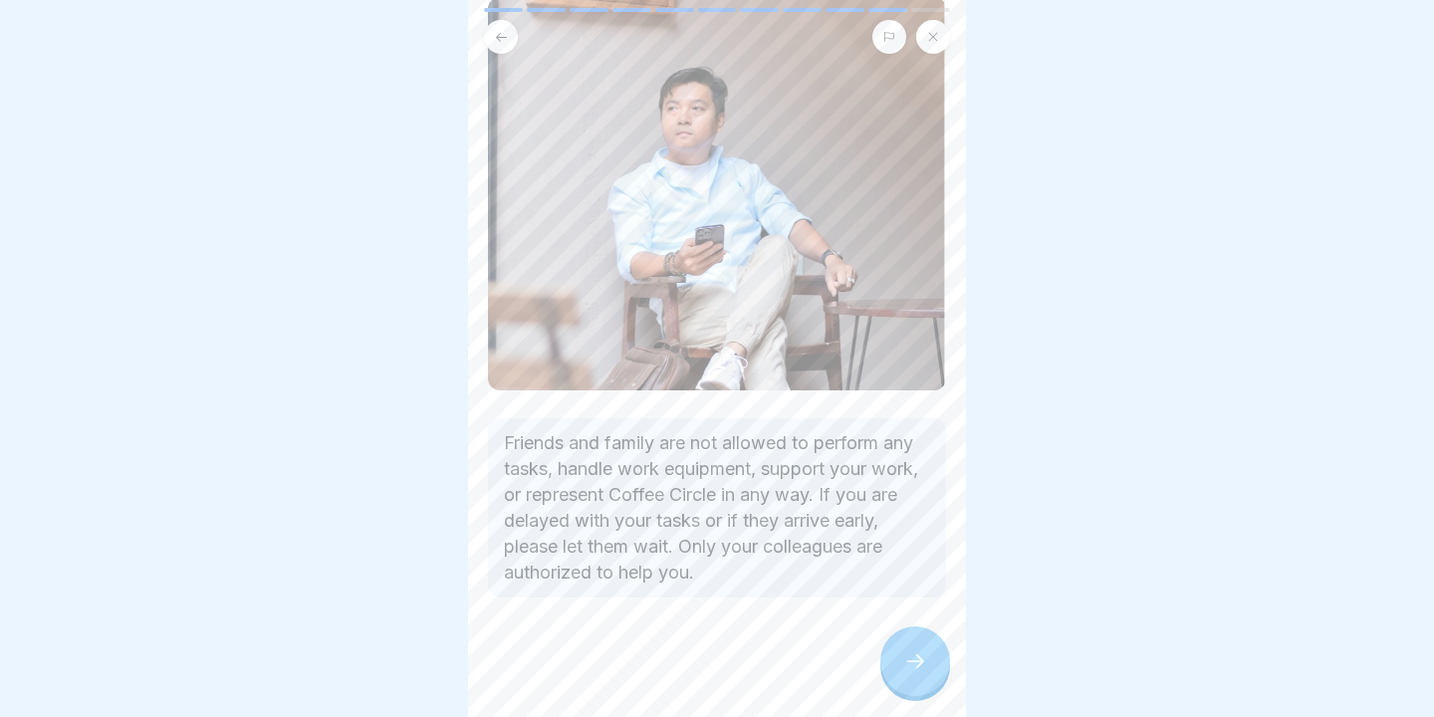
scroll to position [166, 0]
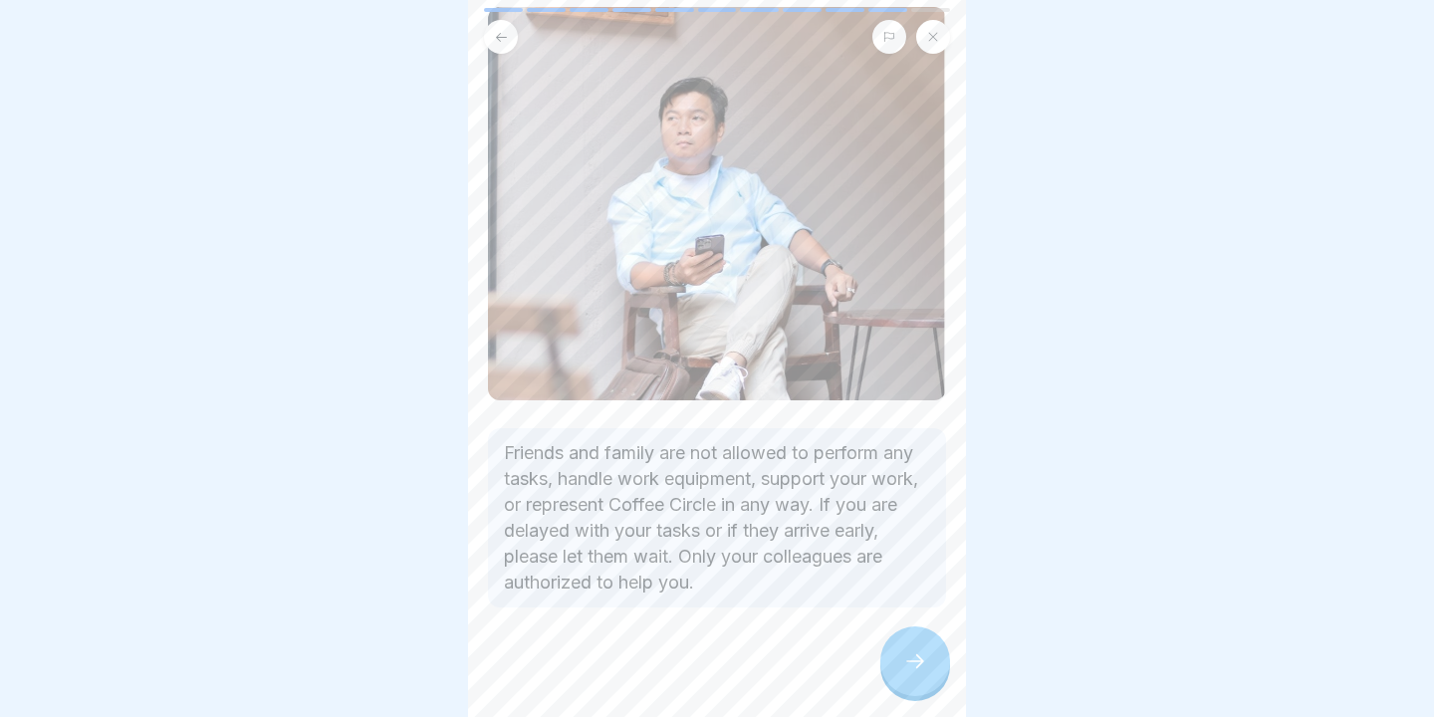
click at [929, 663] on div at bounding box center [915, 661] width 70 height 70
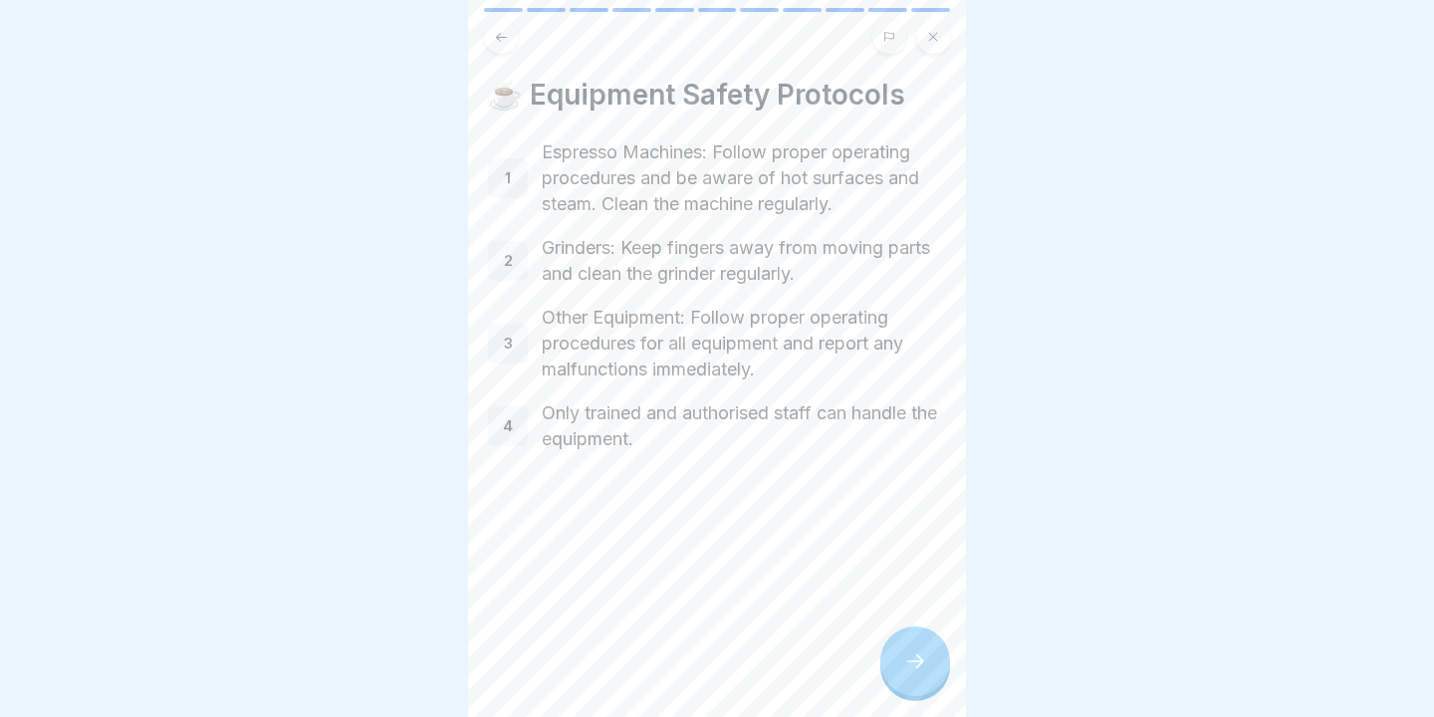
click at [928, 663] on div at bounding box center [915, 661] width 70 height 70
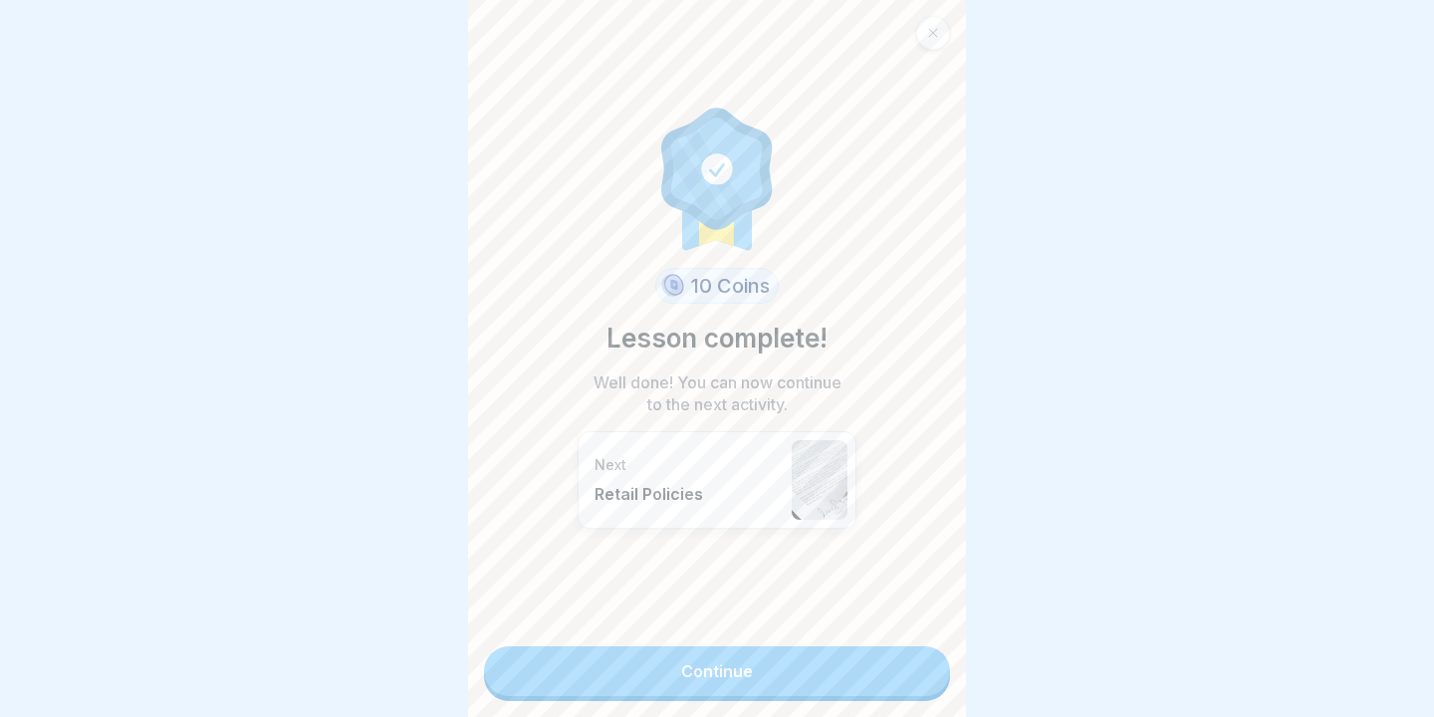
click at [928, 664] on link "Continue" at bounding box center [717, 671] width 466 height 50
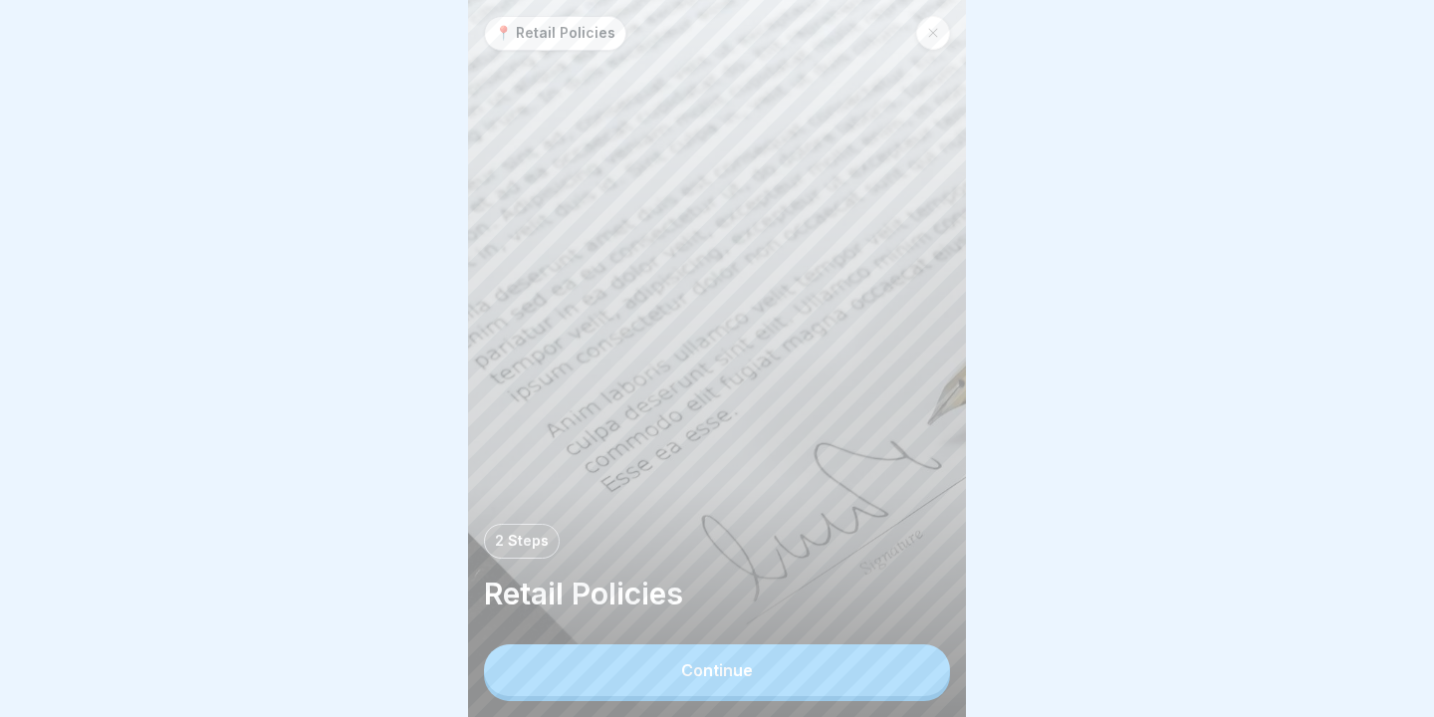
click at [803, 662] on button "Continue" at bounding box center [717, 670] width 466 height 52
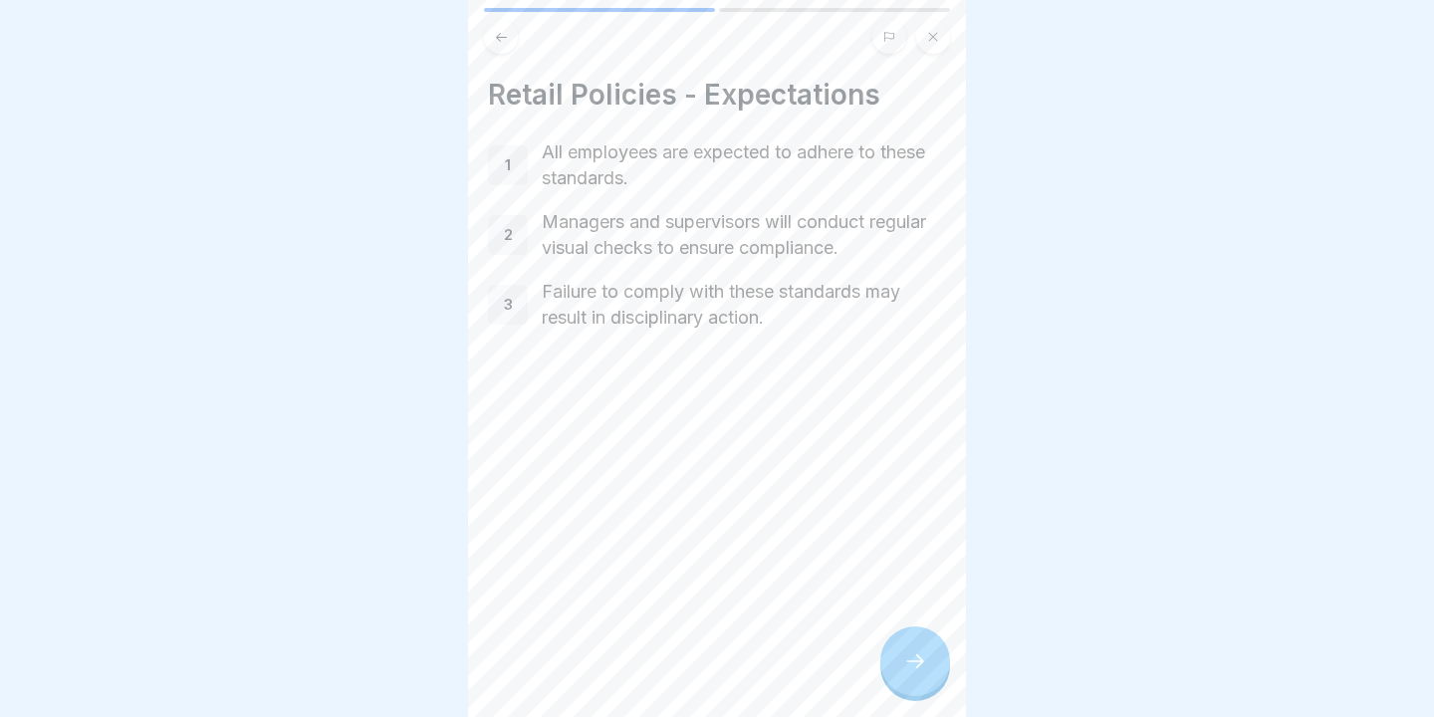
click at [909, 659] on icon at bounding box center [915, 661] width 24 height 24
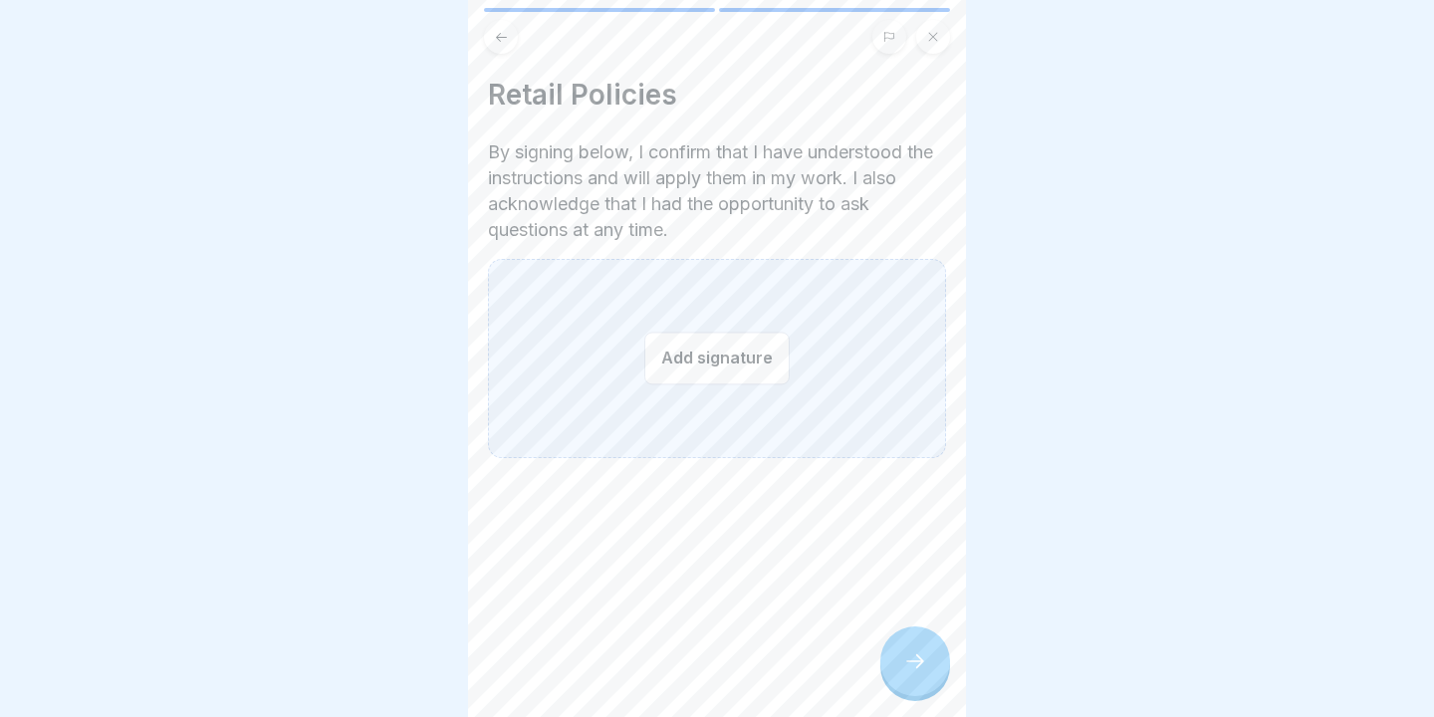
click at [674, 356] on button "Add signature" at bounding box center [716, 358] width 145 height 53
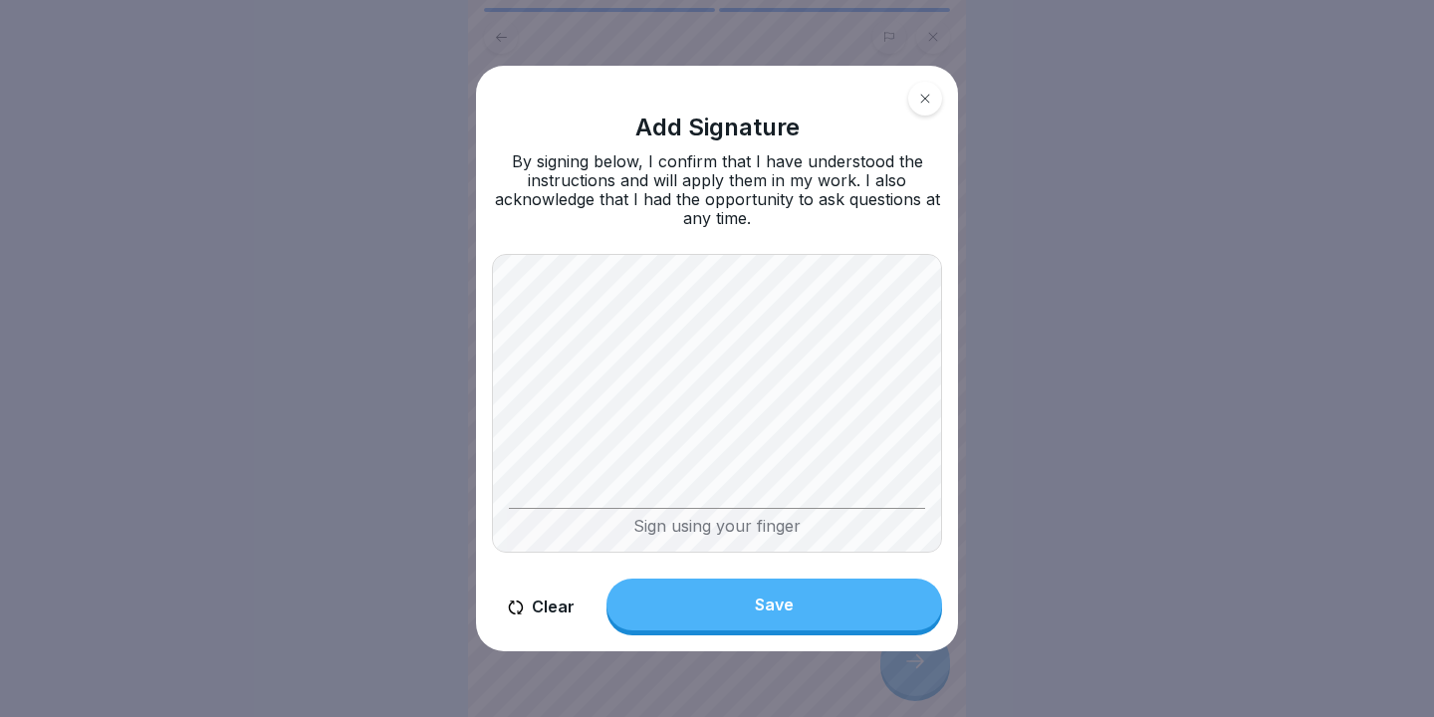
click at [783, 624] on button "Save" at bounding box center [774, 604] width 336 height 52
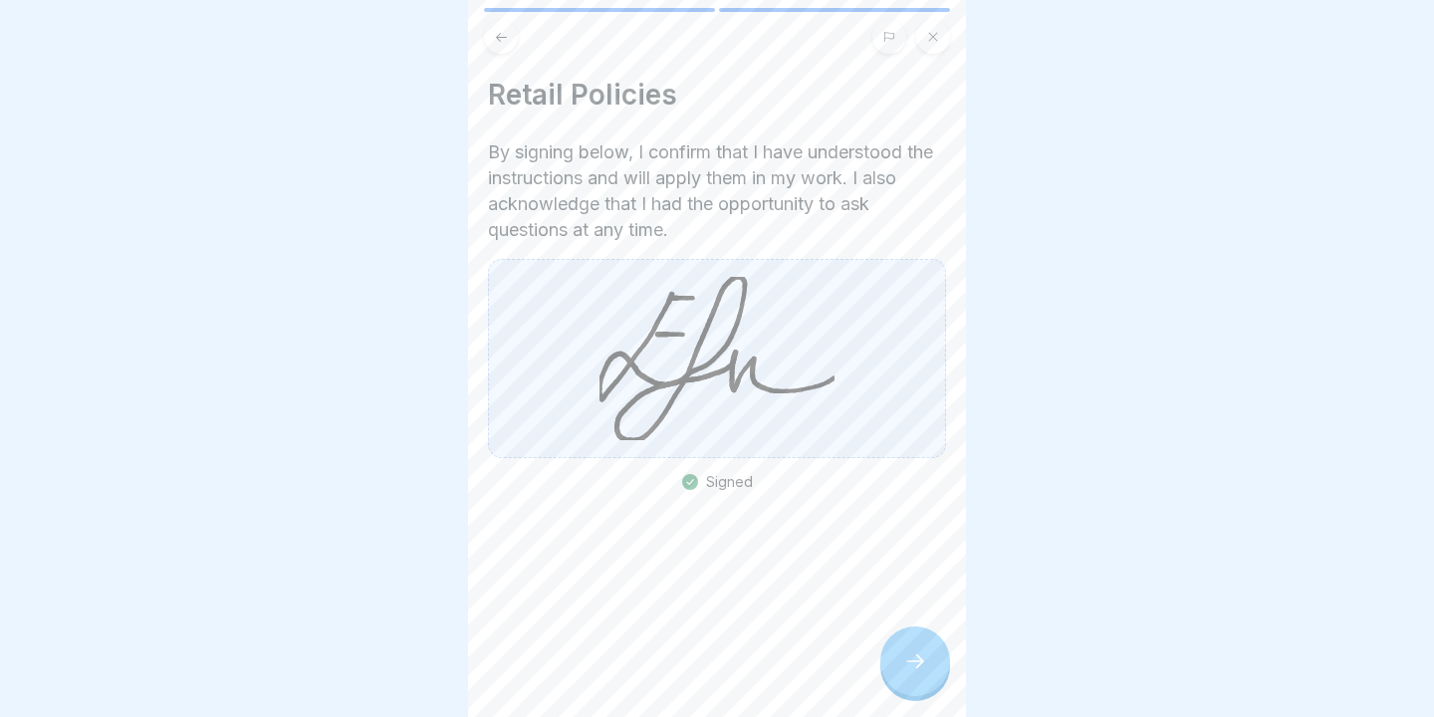
click at [910, 658] on icon at bounding box center [915, 661] width 24 height 24
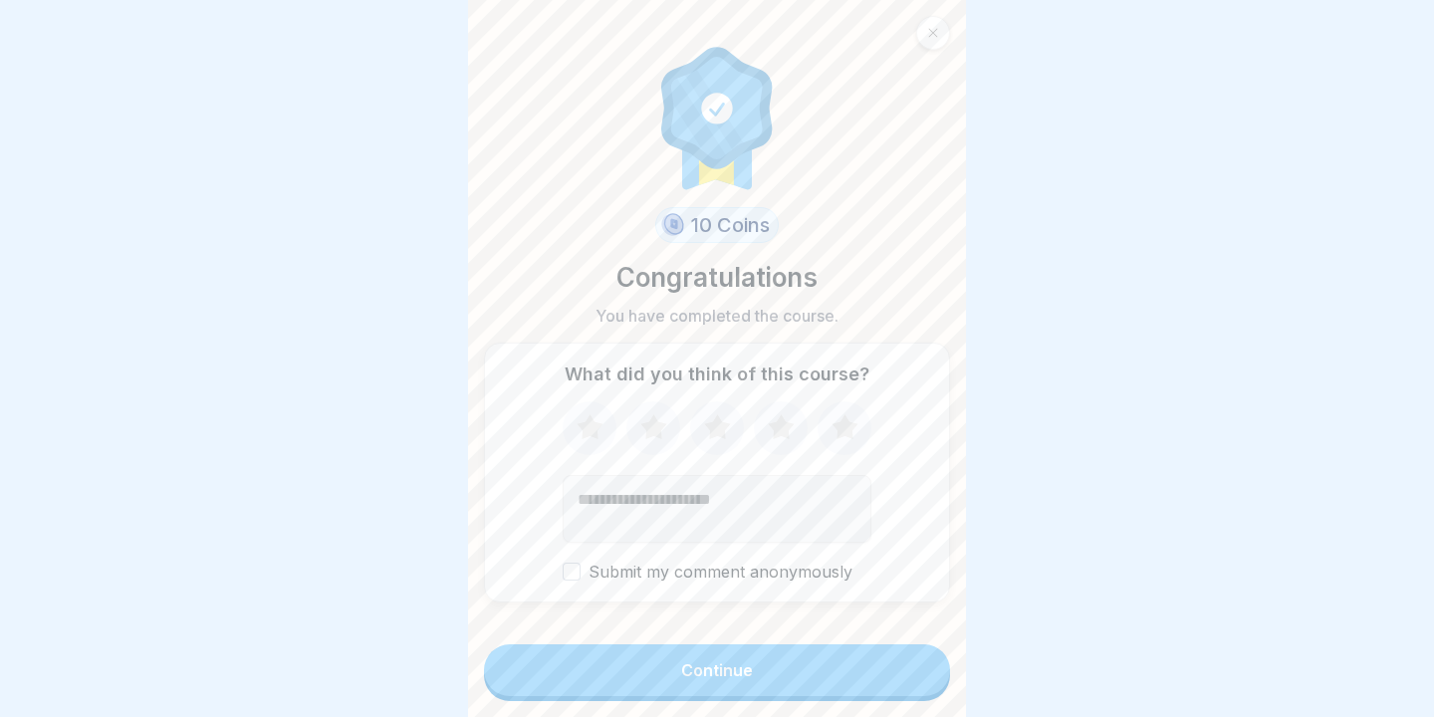
click at [833, 415] on icon at bounding box center [844, 428] width 53 height 52
click at [762, 690] on button "Continue" at bounding box center [717, 670] width 466 height 52
click at [821, 669] on button "Continue" at bounding box center [717, 670] width 466 height 52
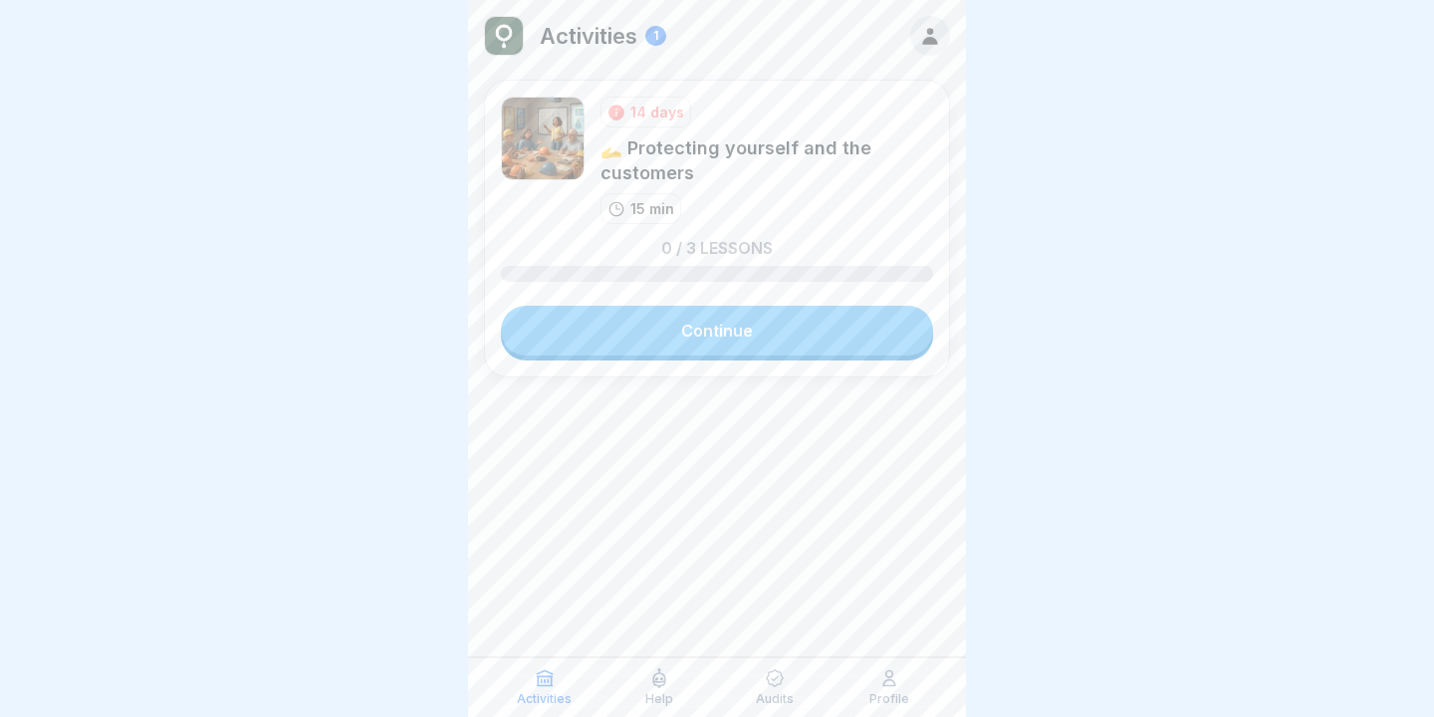
click at [772, 348] on link "Continue" at bounding box center [717, 331] width 432 height 50
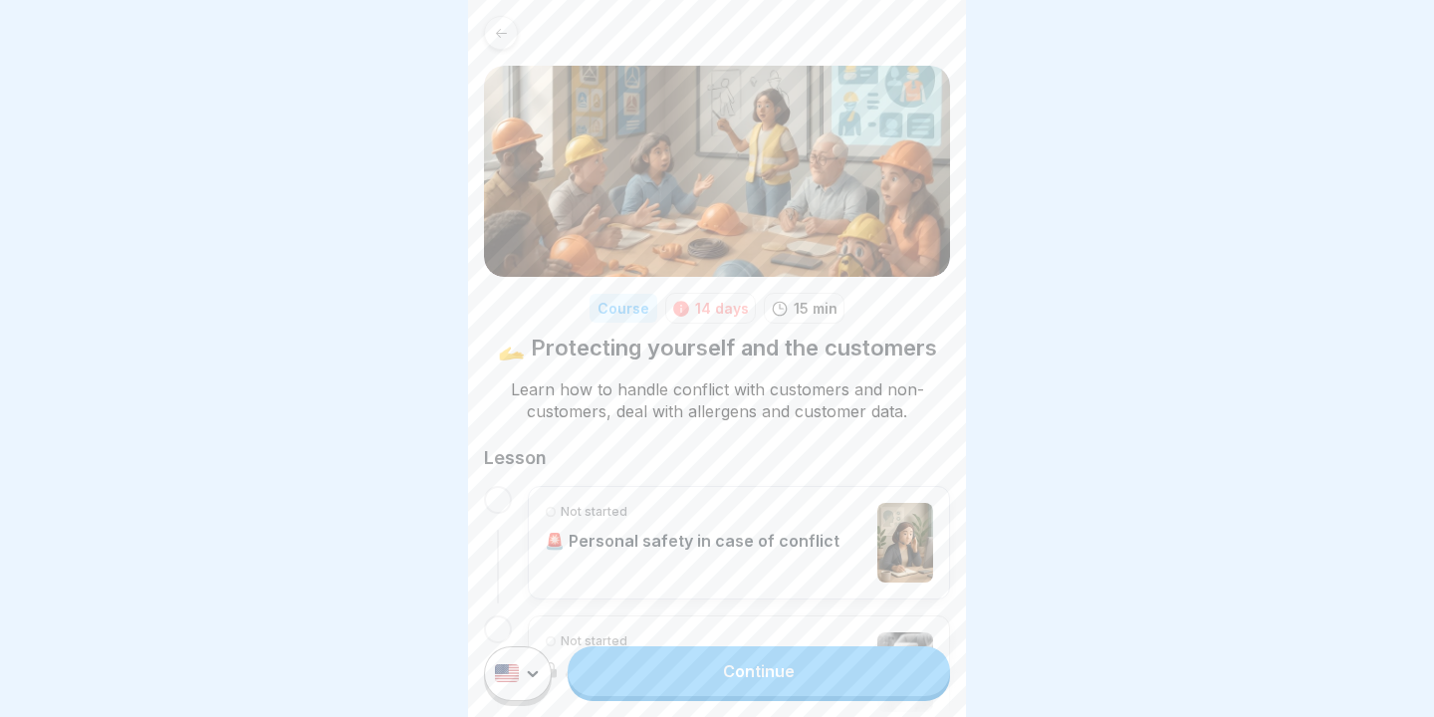
click at [689, 683] on link "Continue" at bounding box center [758, 671] width 382 height 50
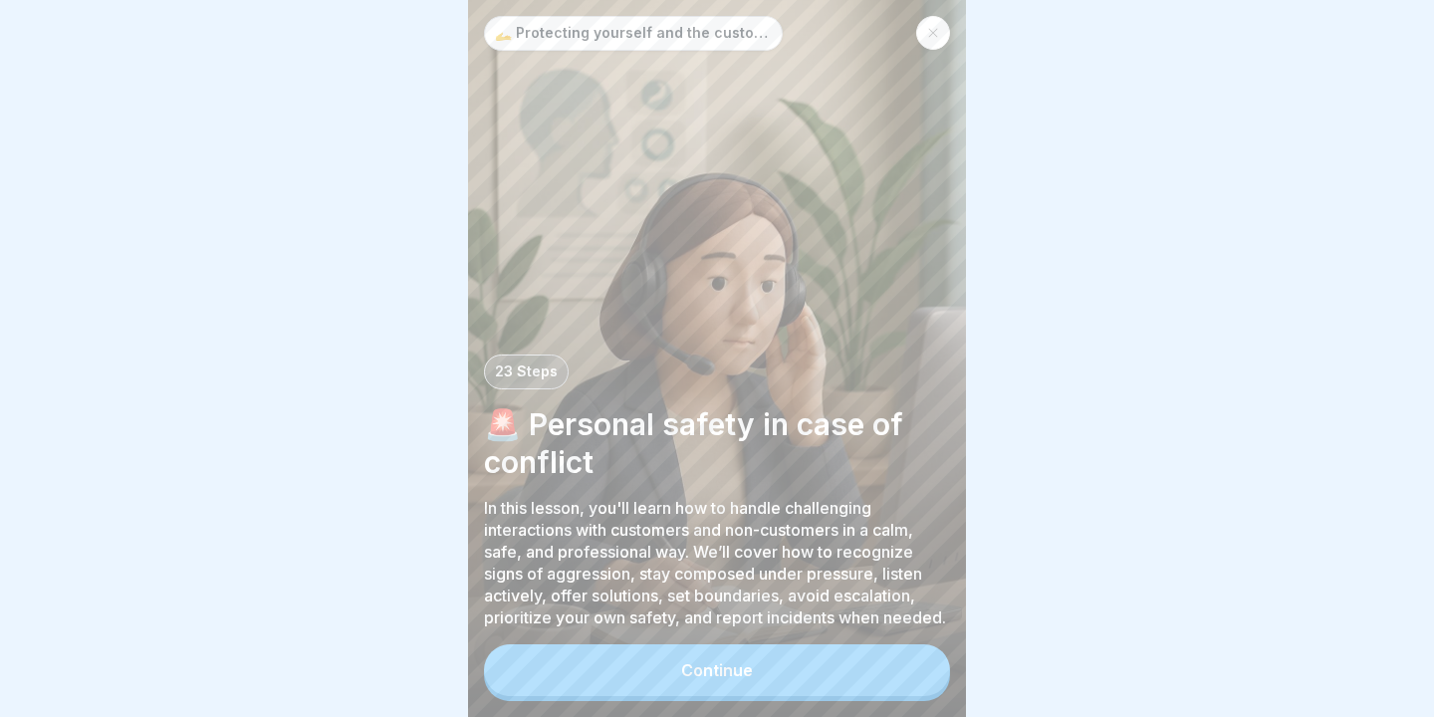
click at [689, 683] on button "Continue" at bounding box center [717, 670] width 466 height 52
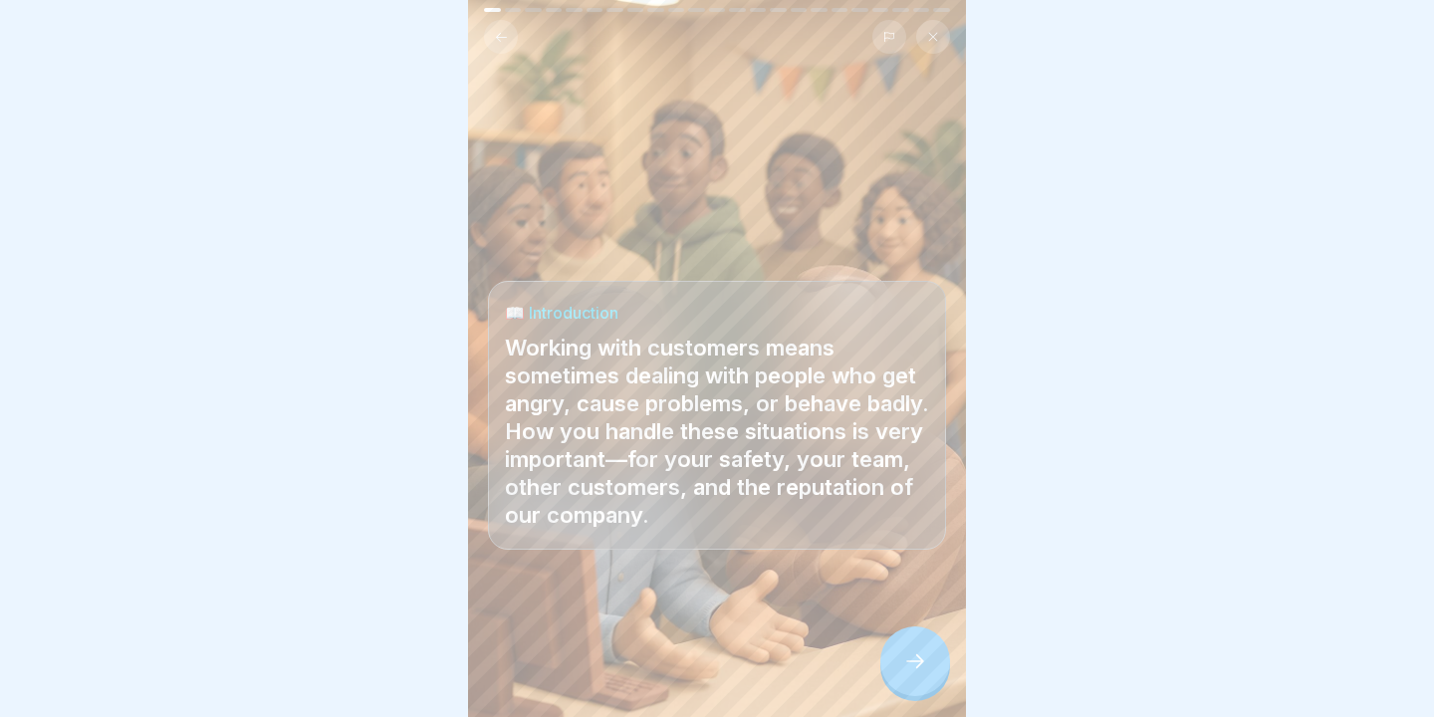
click at [912, 644] on div at bounding box center [915, 661] width 70 height 70
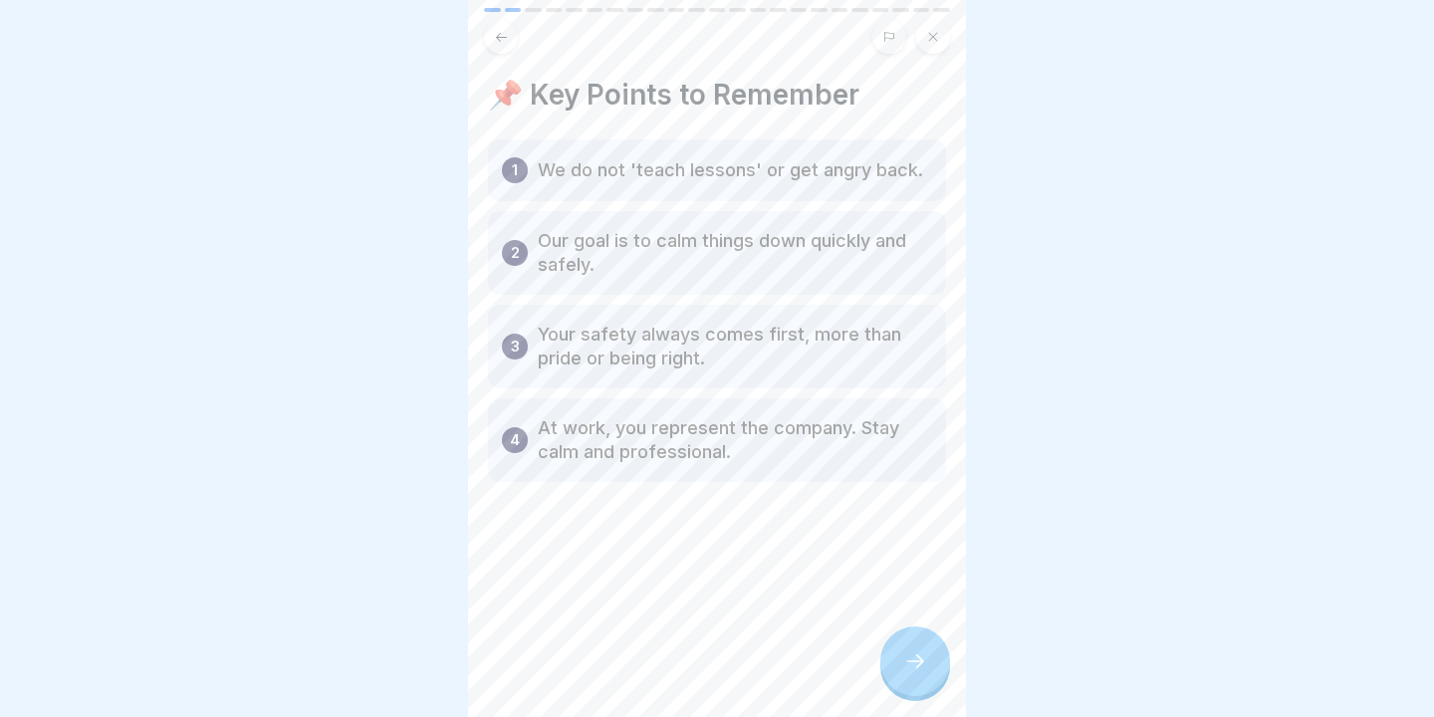
click at [910, 640] on div at bounding box center [915, 661] width 70 height 70
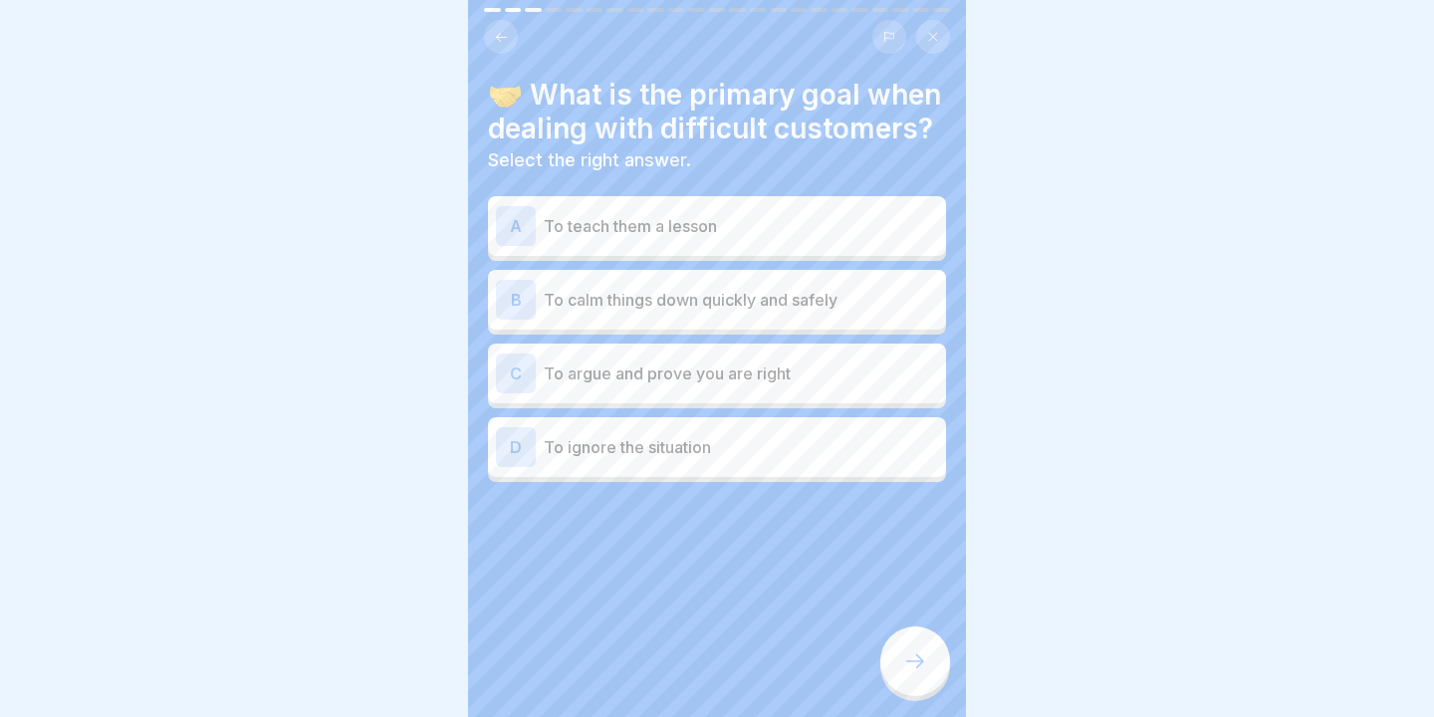
click at [773, 314] on div "B To calm things down quickly and safely" at bounding box center [717, 300] width 442 height 40
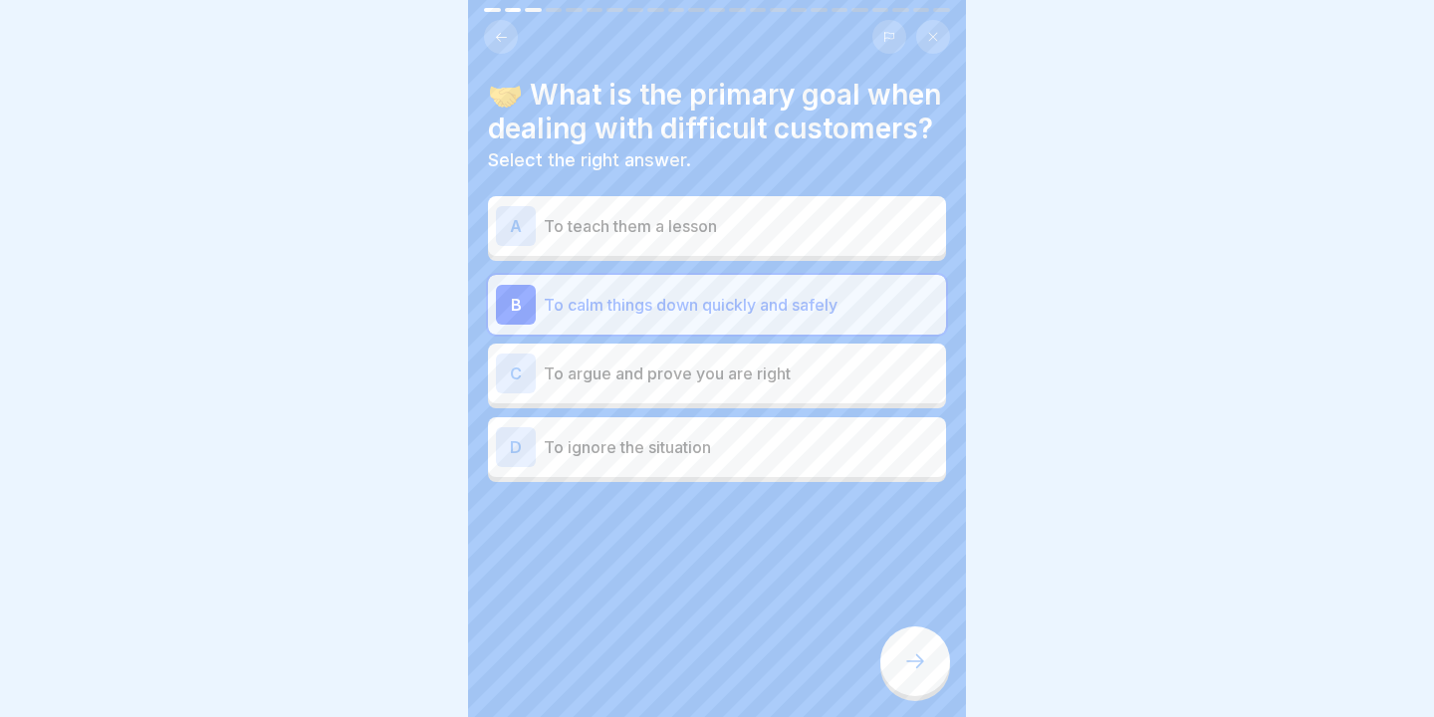
click at [927, 662] on div at bounding box center [915, 661] width 70 height 70
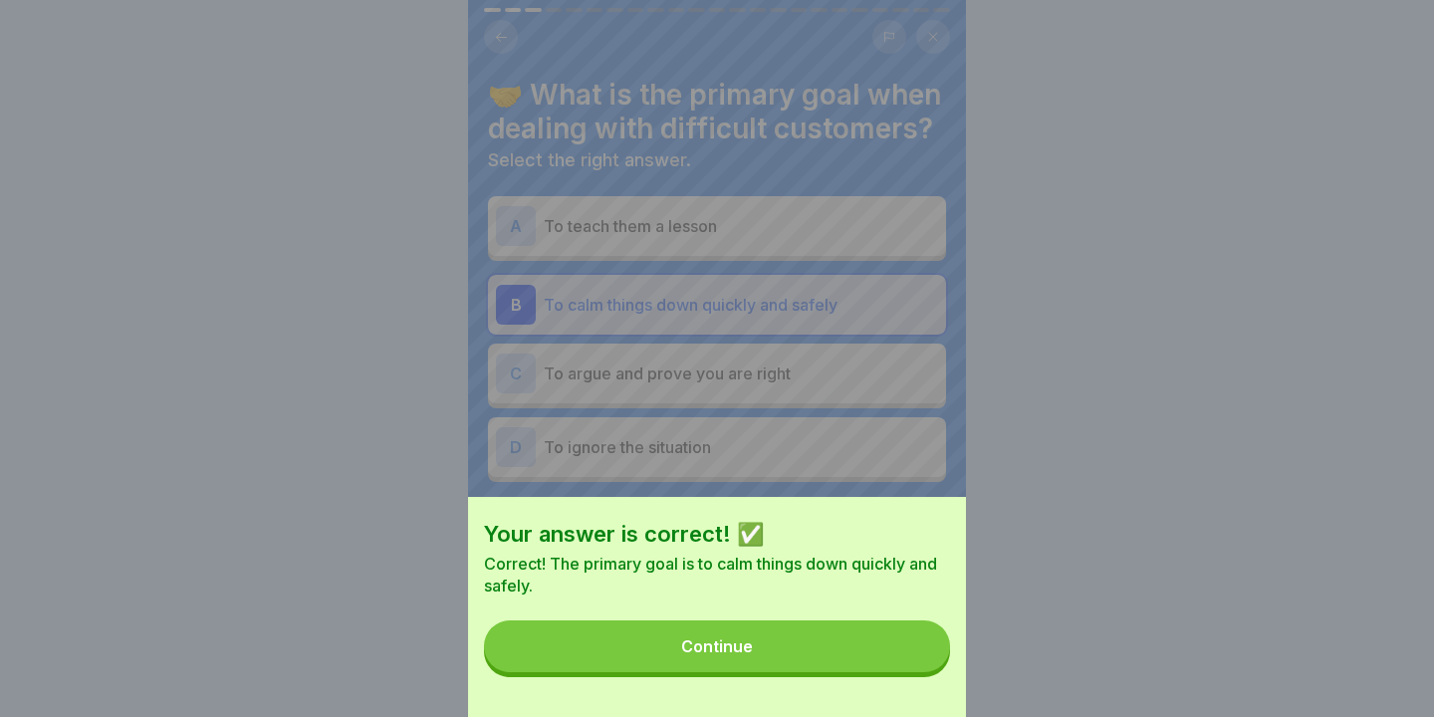
click at [927, 662] on button "Continue" at bounding box center [717, 646] width 466 height 52
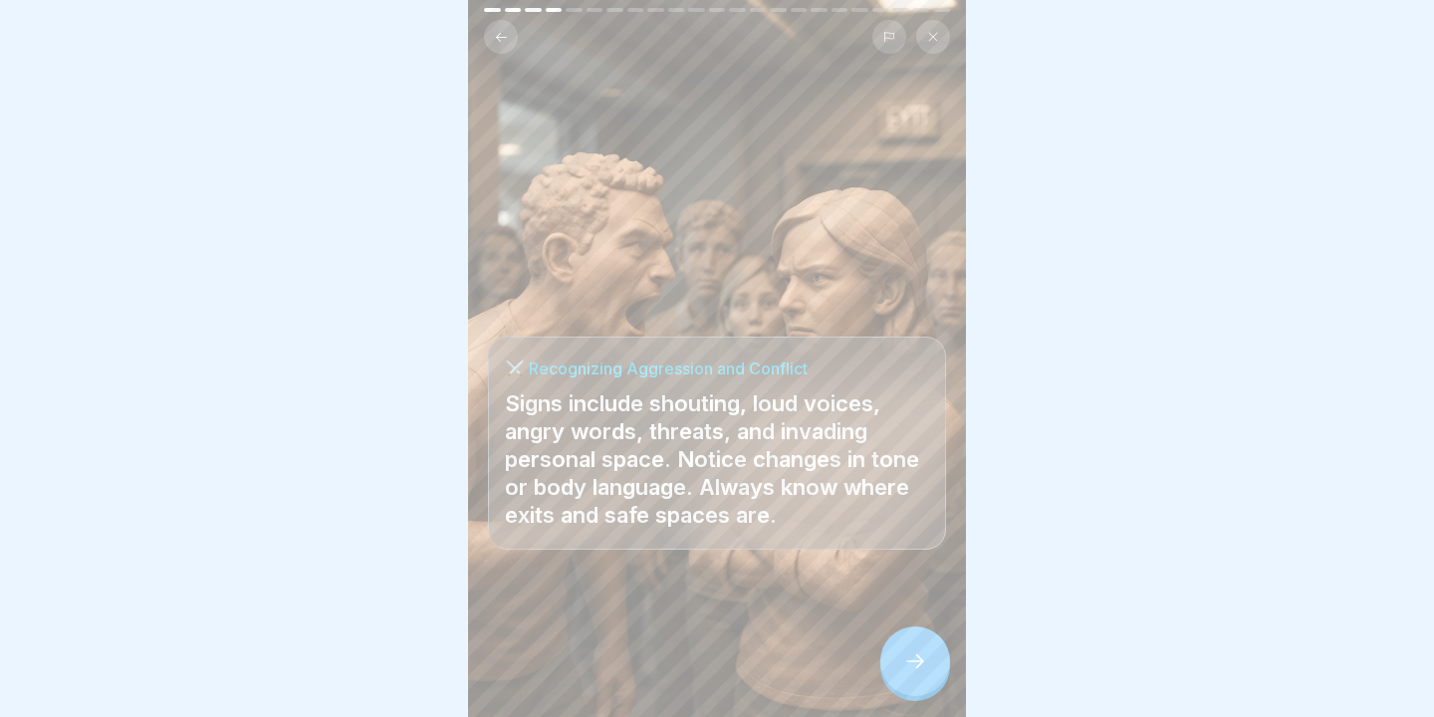
click at [919, 661] on icon at bounding box center [915, 661] width 18 height 14
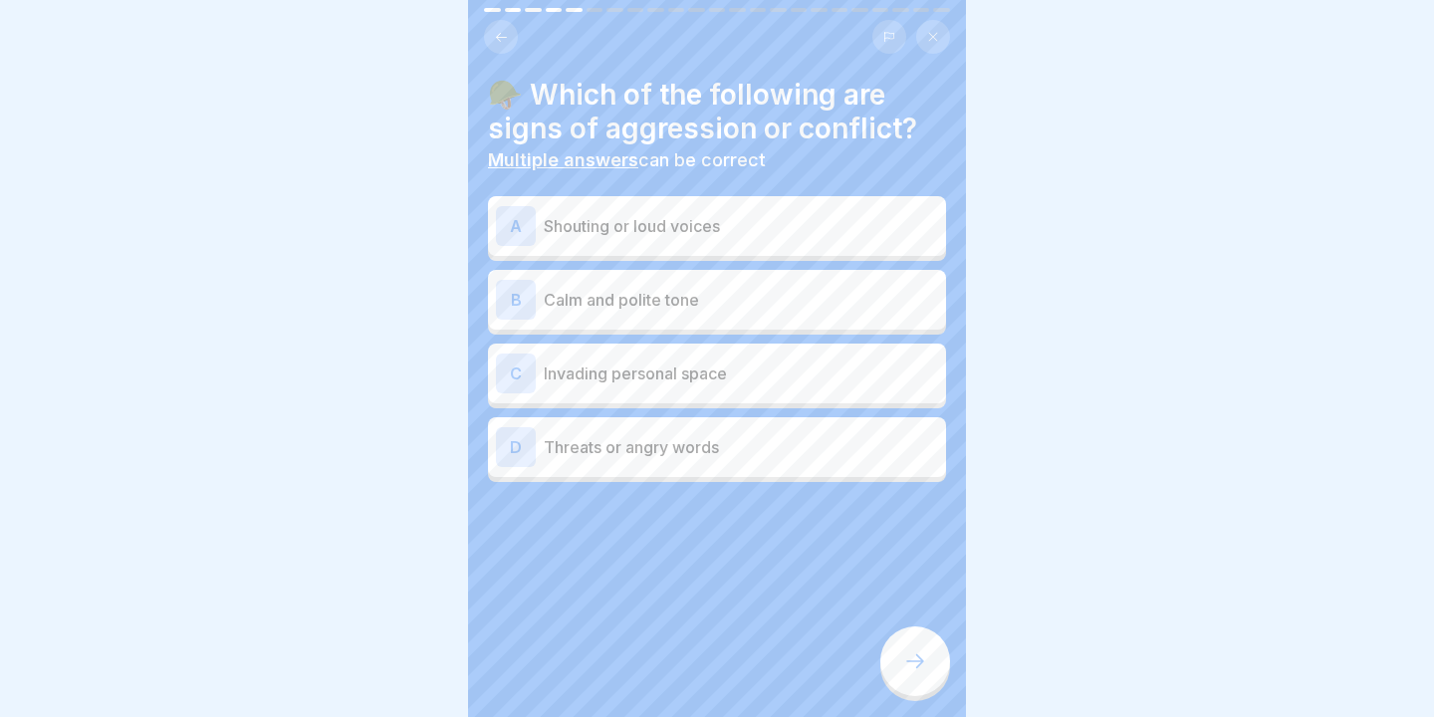
click at [670, 220] on p "Shouting or loud voices" at bounding box center [741, 226] width 394 height 24
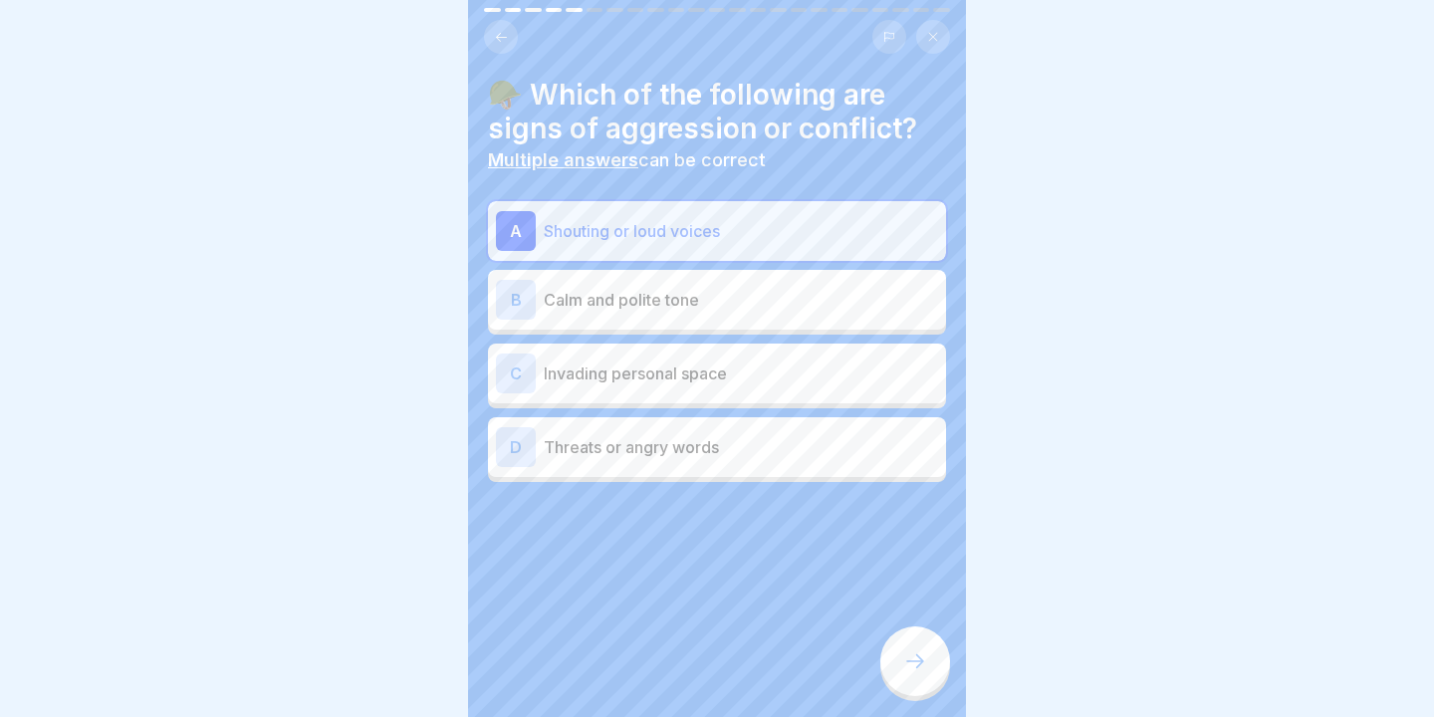
click at [723, 387] on div "C Invading personal space" at bounding box center [717, 373] width 442 height 40
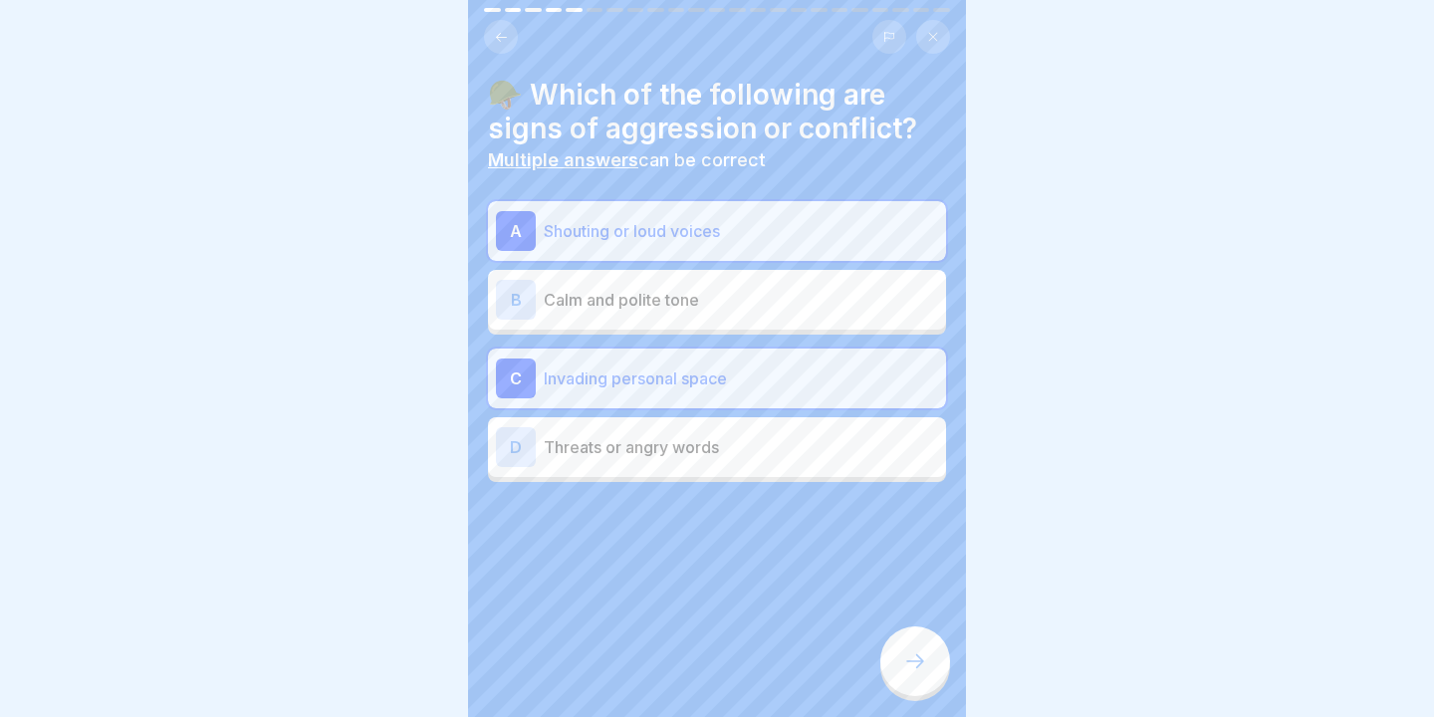
click at [731, 441] on p "Threats or angry words" at bounding box center [741, 447] width 394 height 24
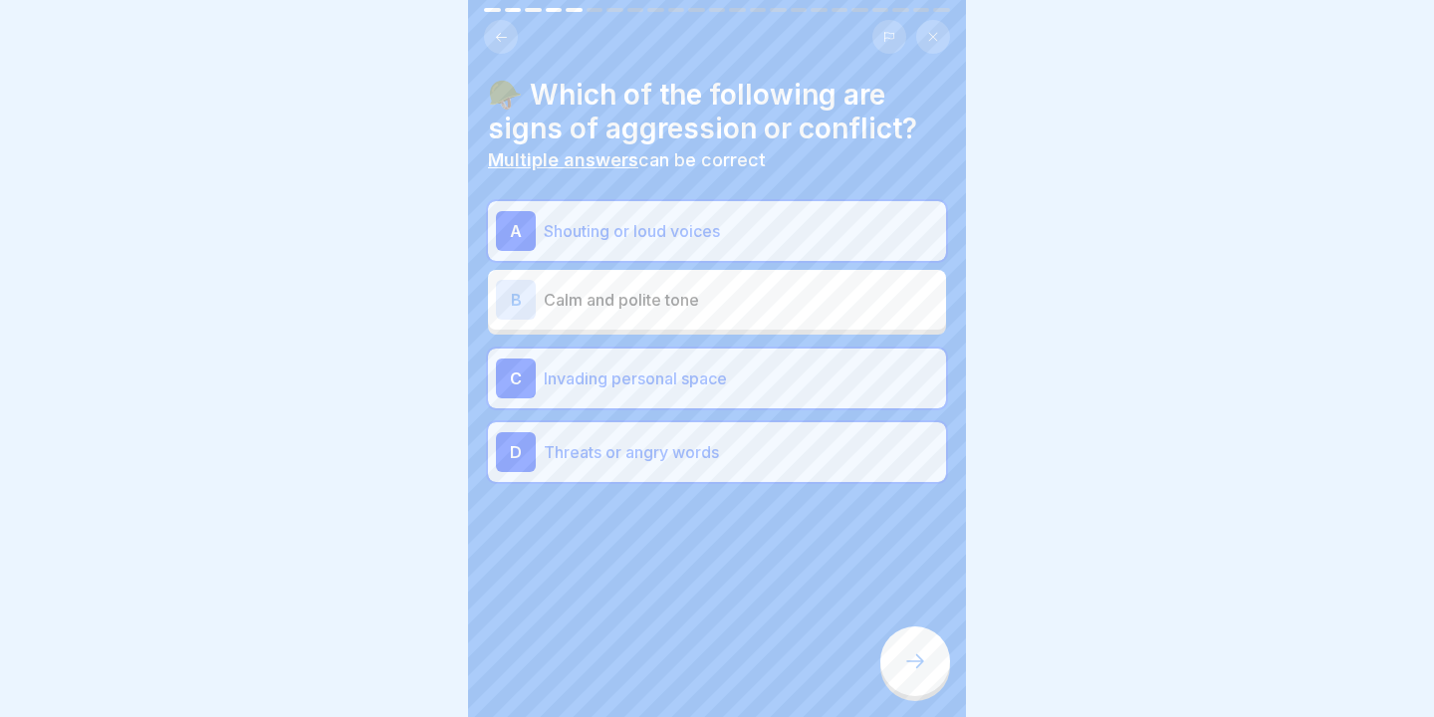
click at [931, 657] on div at bounding box center [915, 661] width 70 height 70
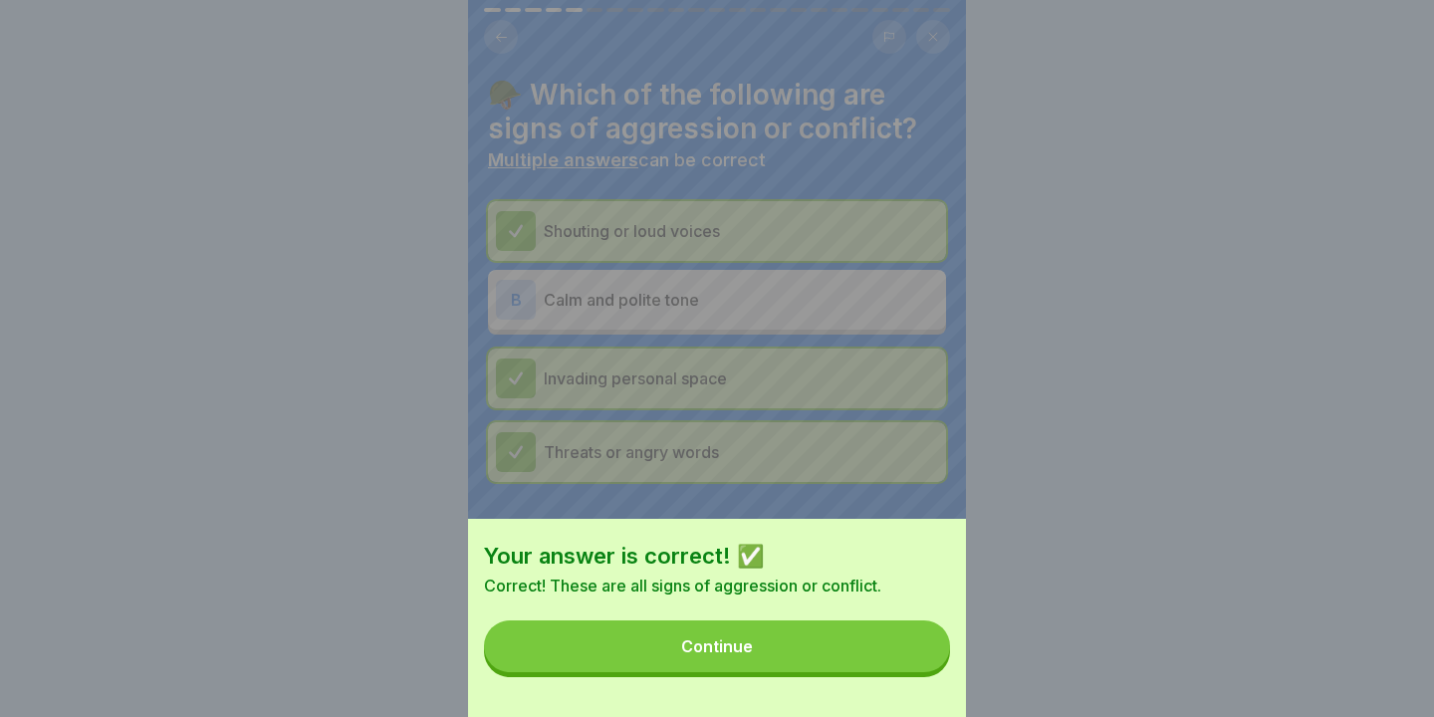
click at [931, 657] on button "Continue" at bounding box center [717, 646] width 466 height 52
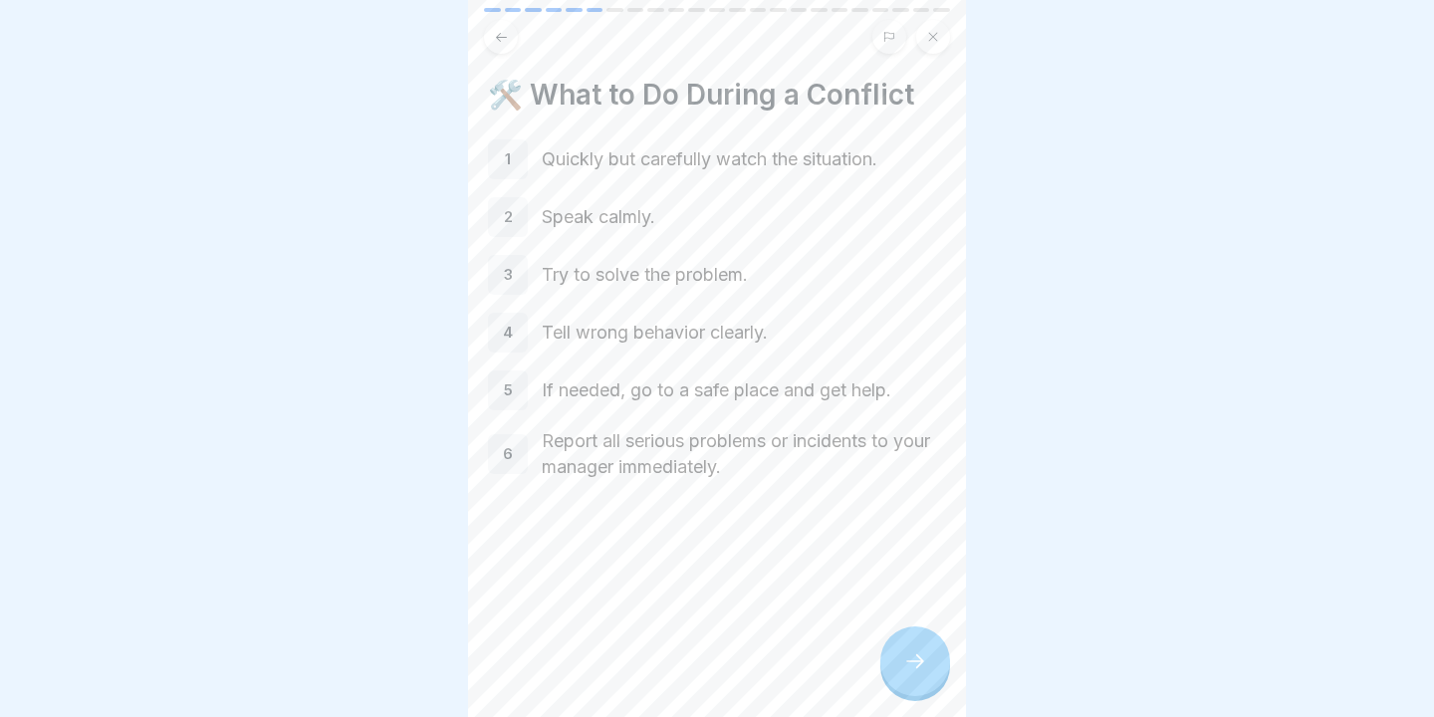
click at [924, 653] on icon at bounding box center [915, 661] width 24 height 24
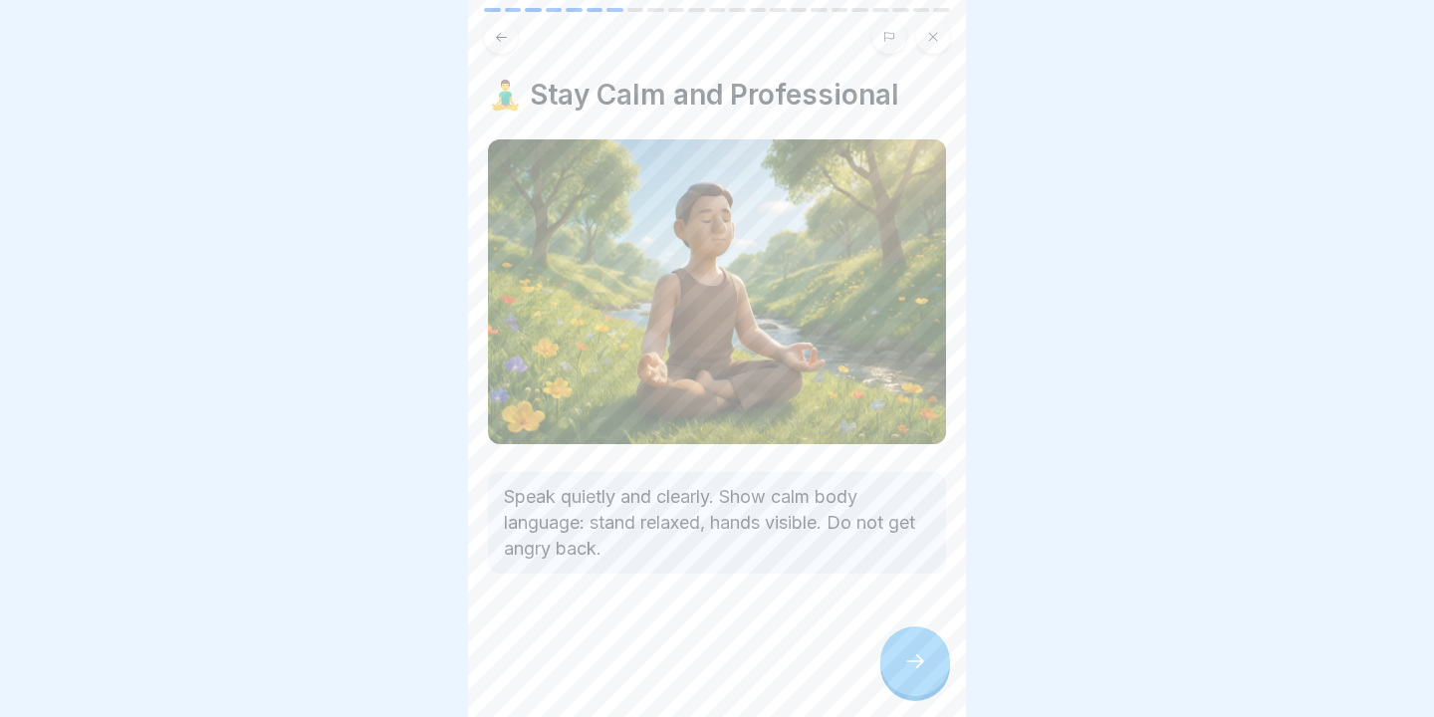
click at [924, 653] on icon at bounding box center [915, 661] width 24 height 24
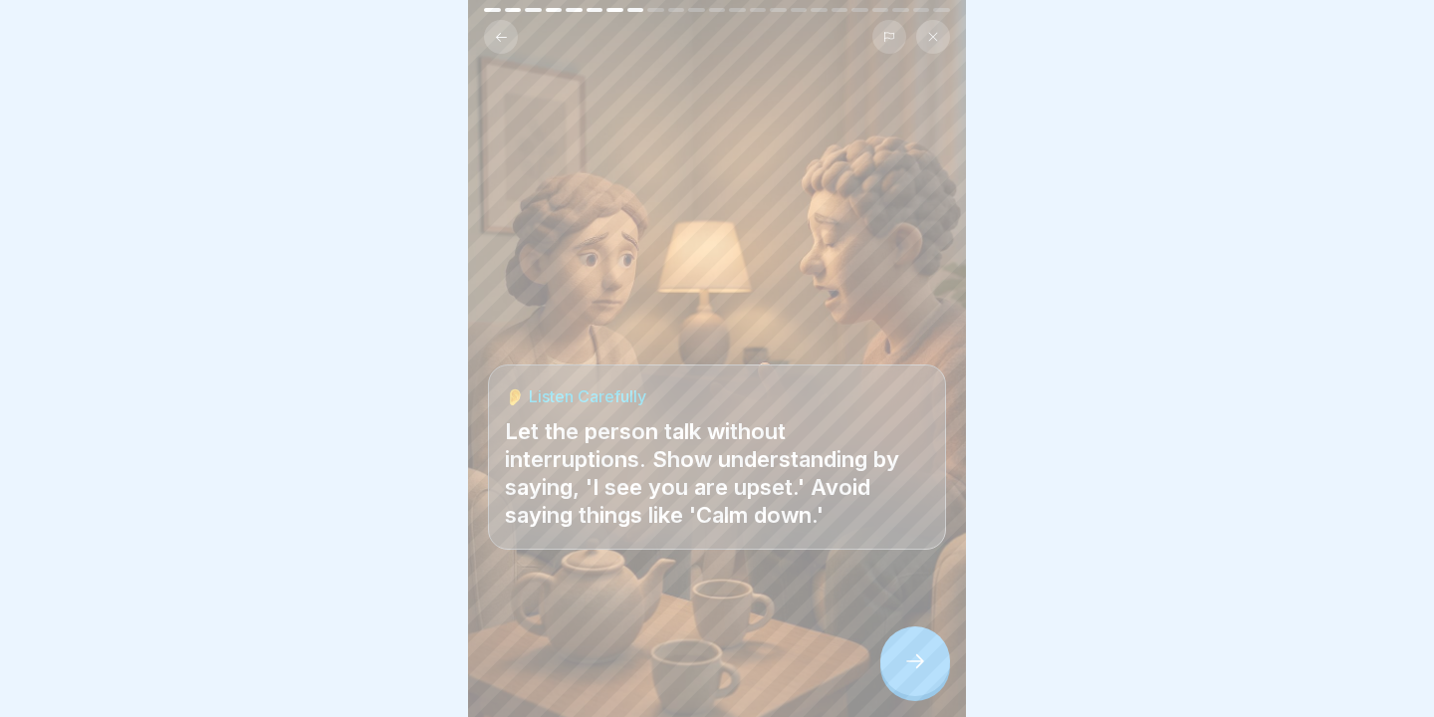
click at [909, 643] on div at bounding box center [915, 661] width 70 height 70
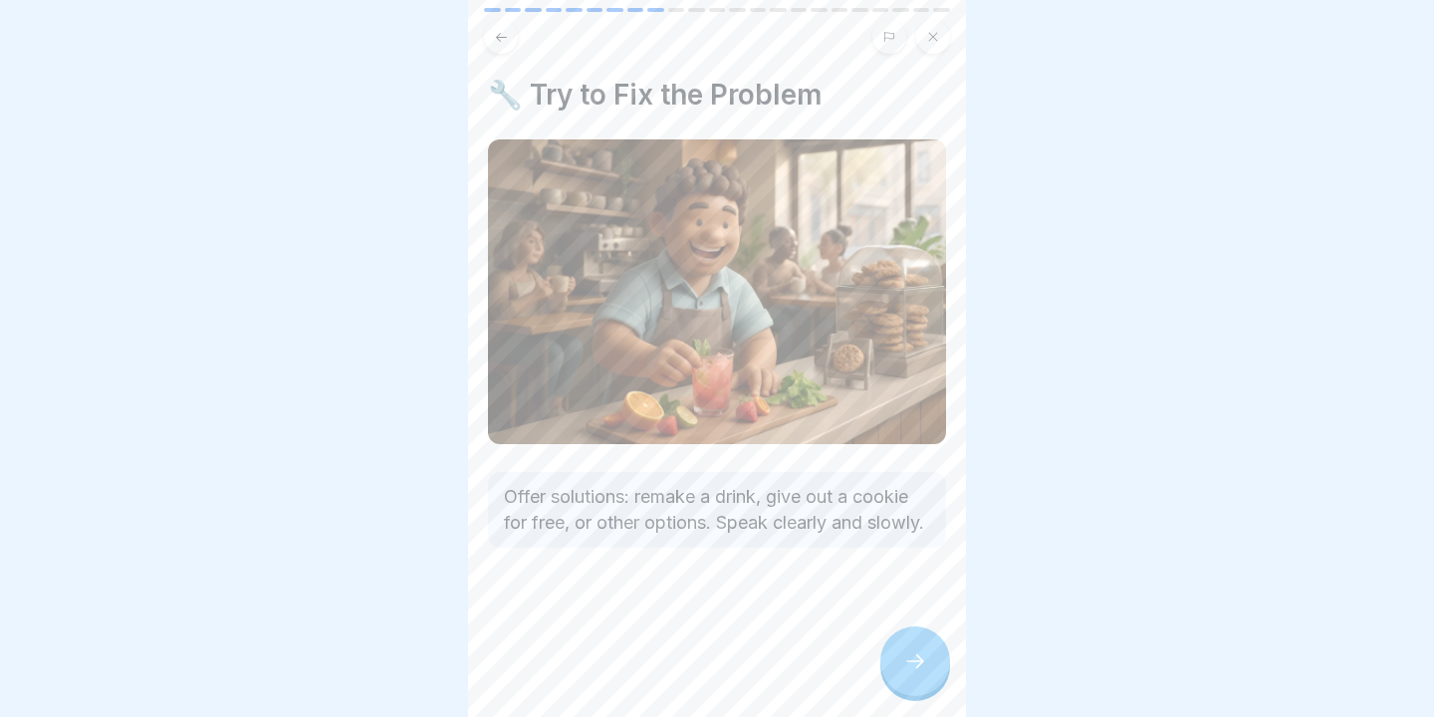
click at [909, 643] on div at bounding box center [915, 661] width 70 height 70
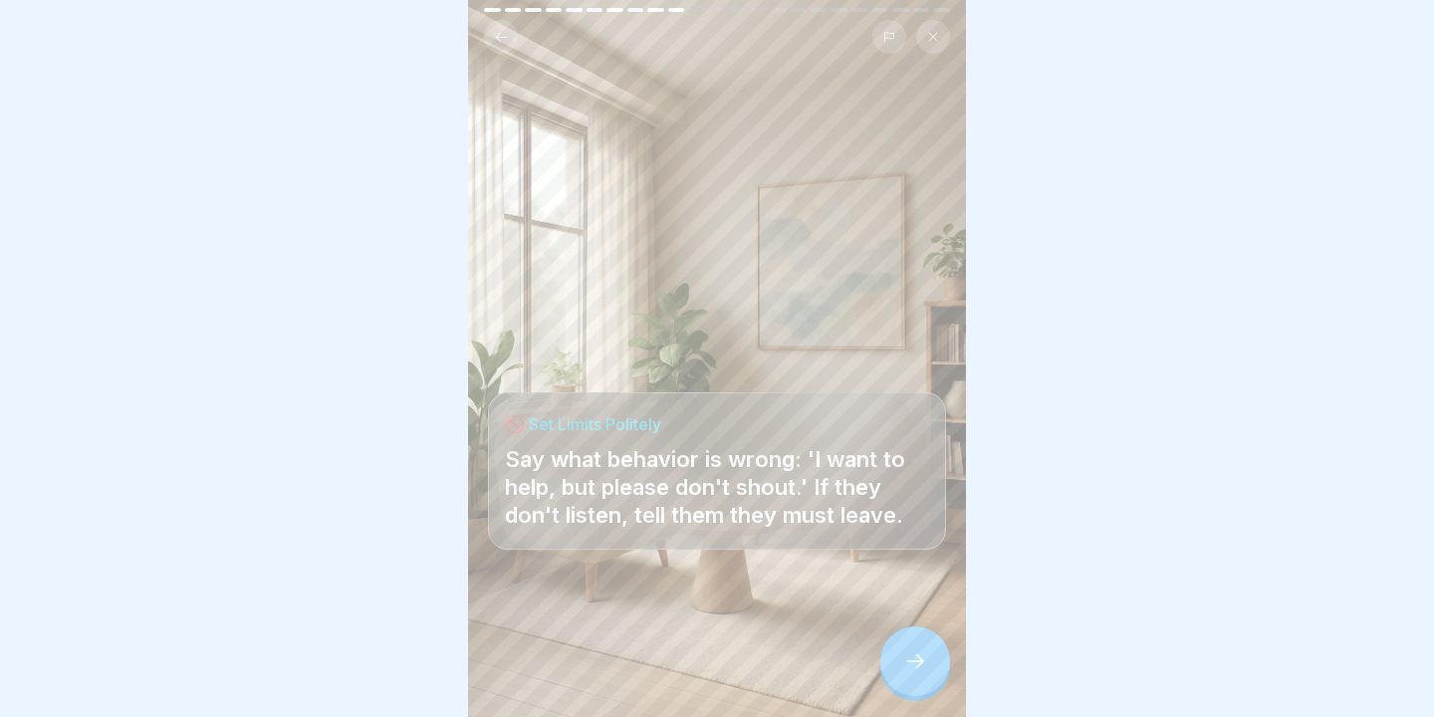
click at [911, 654] on icon at bounding box center [915, 661] width 24 height 24
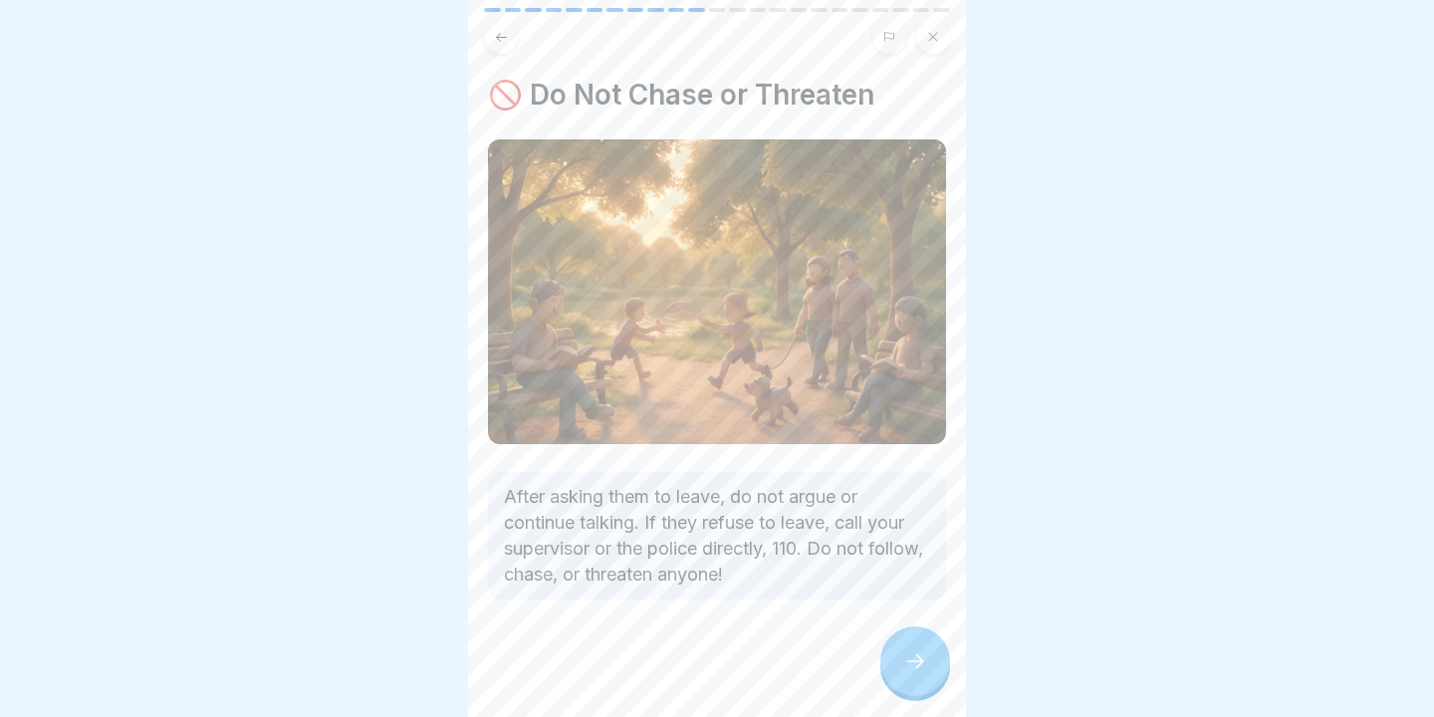
click at [911, 654] on icon at bounding box center [915, 661] width 24 height 24
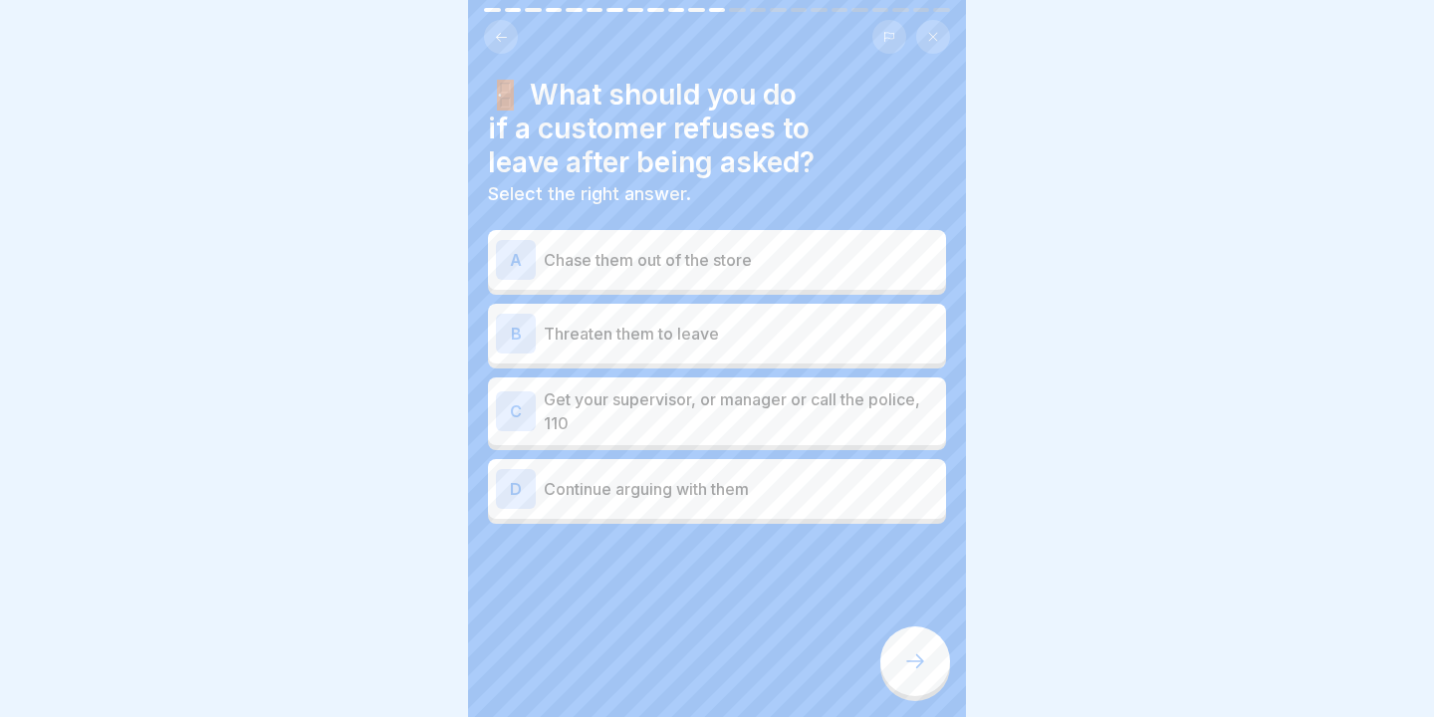
click at [717, 434] on p "Get your supervisor, or manager or call the police, 110" at bounding box center [741, 411] width 394 height 48
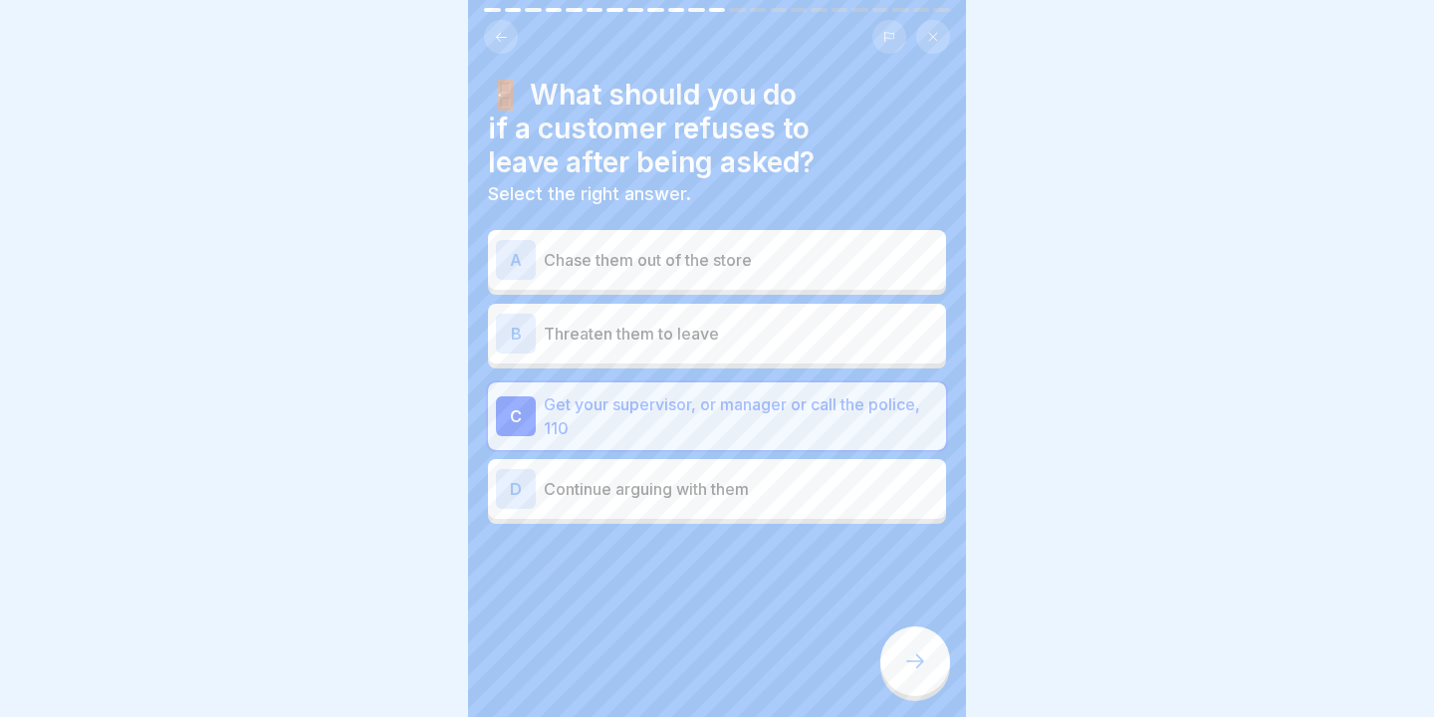
click at [924, 675] on div at bounding box center [915, 661] width 70 height 70
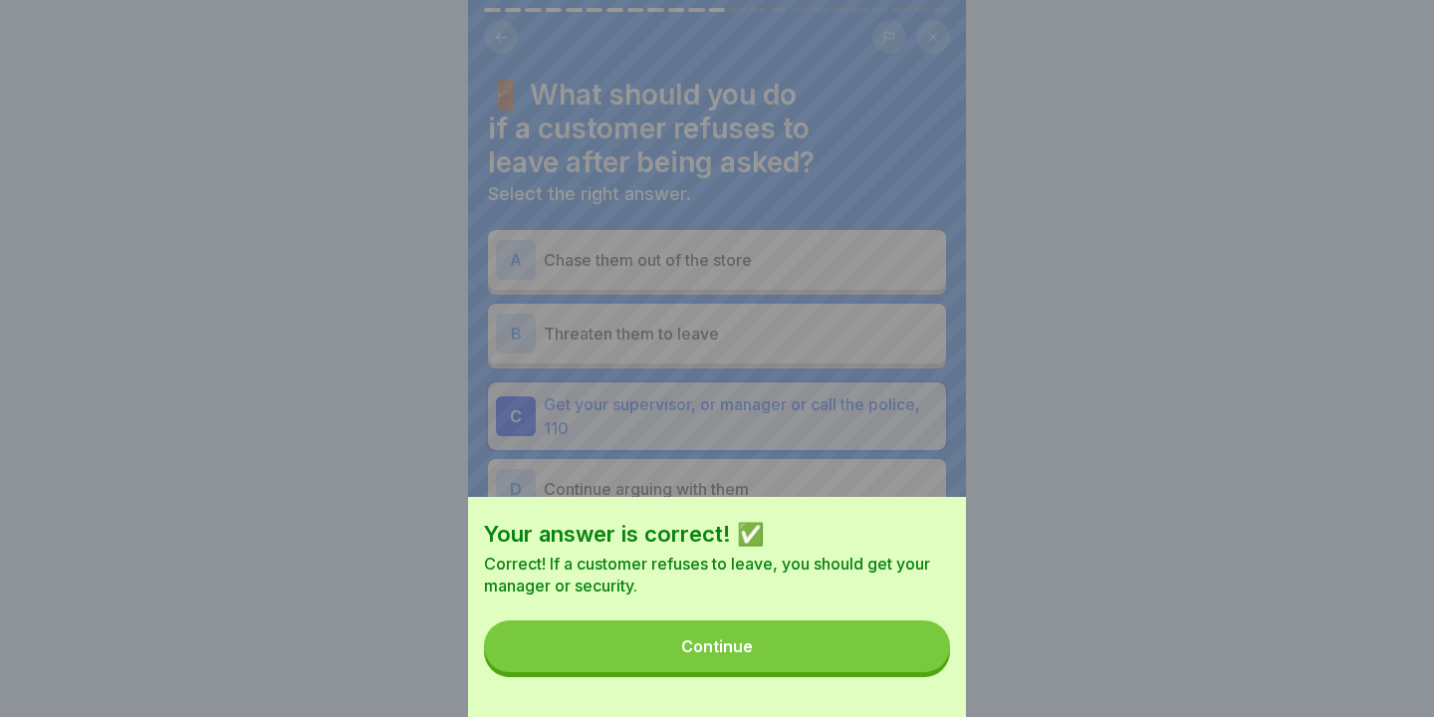
click at [924, 675] on div "Your answer is correct! ✅ Correct! If a customer refuses to leave, you should g…" at bounding box center [717, 607] width 498 height 220
click at [897, 645] on button "Continue" at bounding box center [717, 646] width 466 height 52
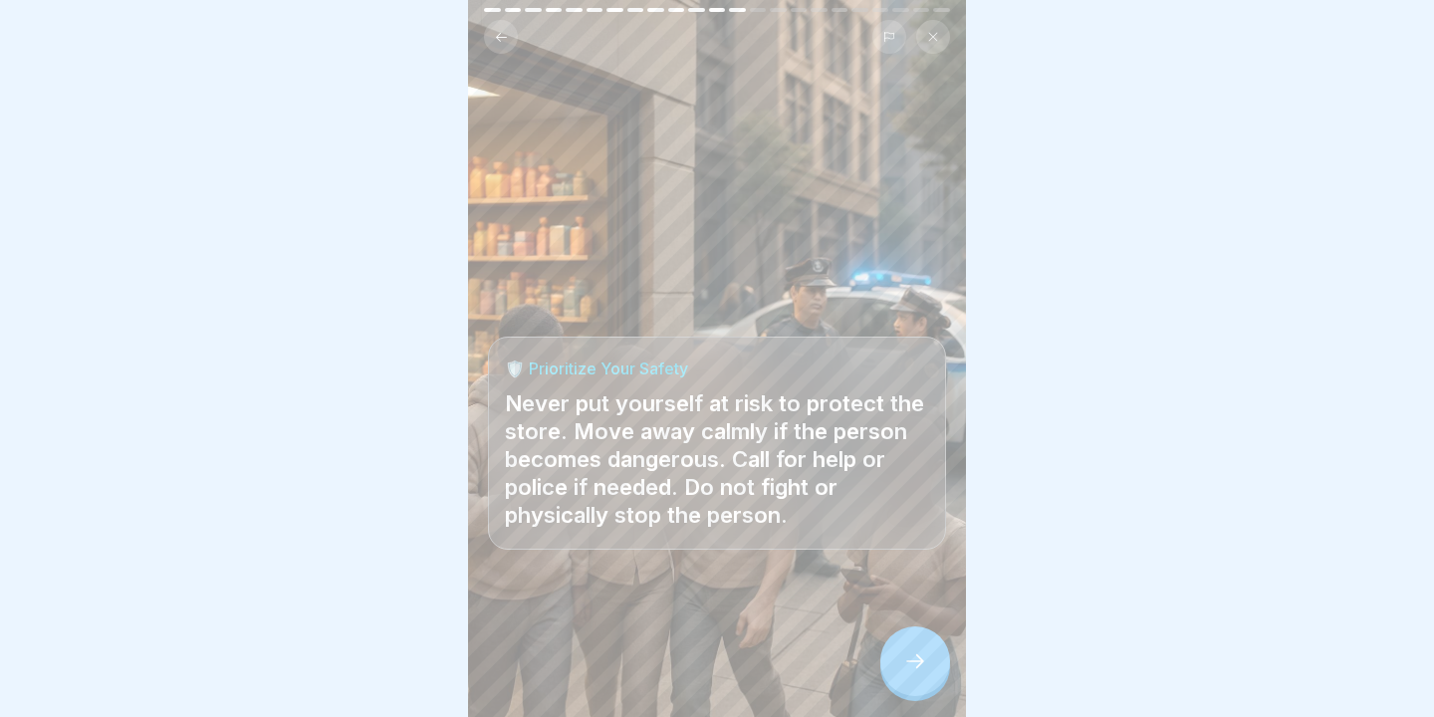
click at [904, 660] on icon at bounding box center [915, 661] width 24 height 24
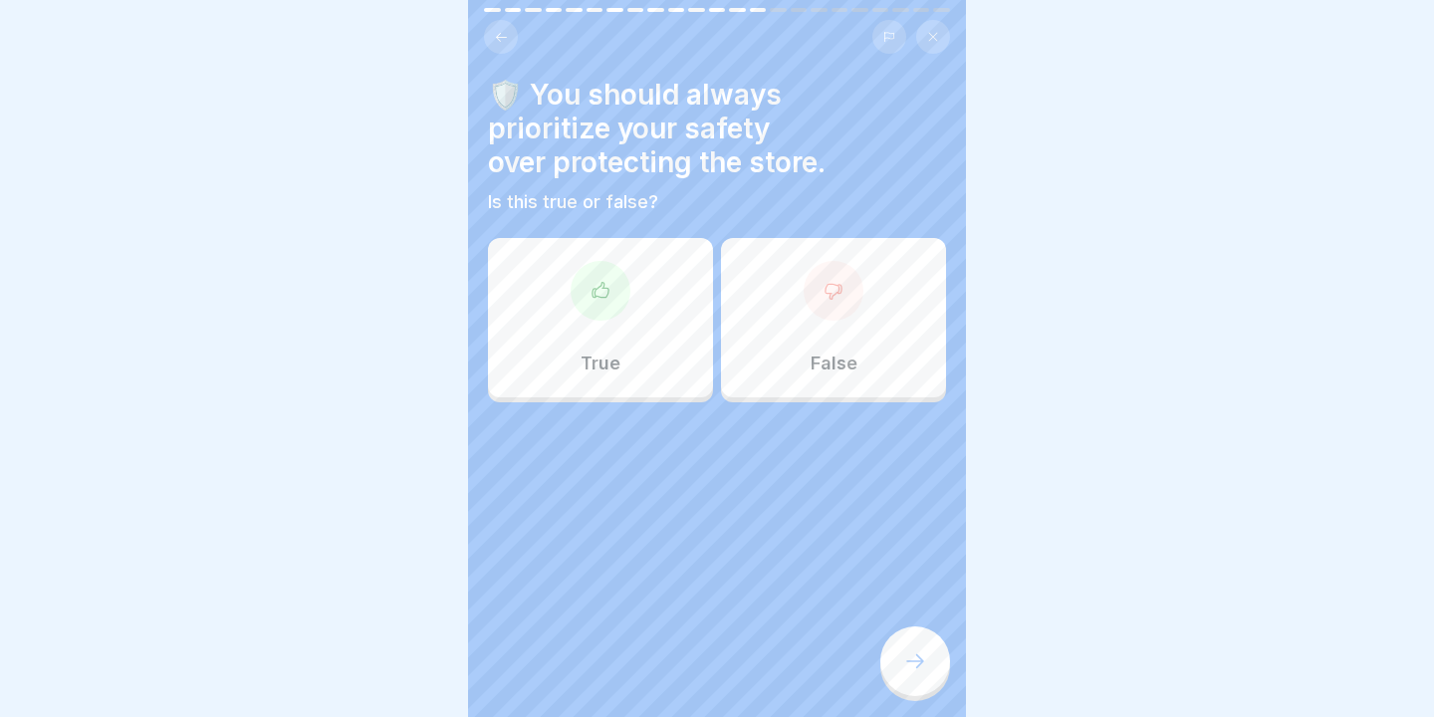
click at [574, 292] on div at bounding box center [600, 291] width 60 height 60
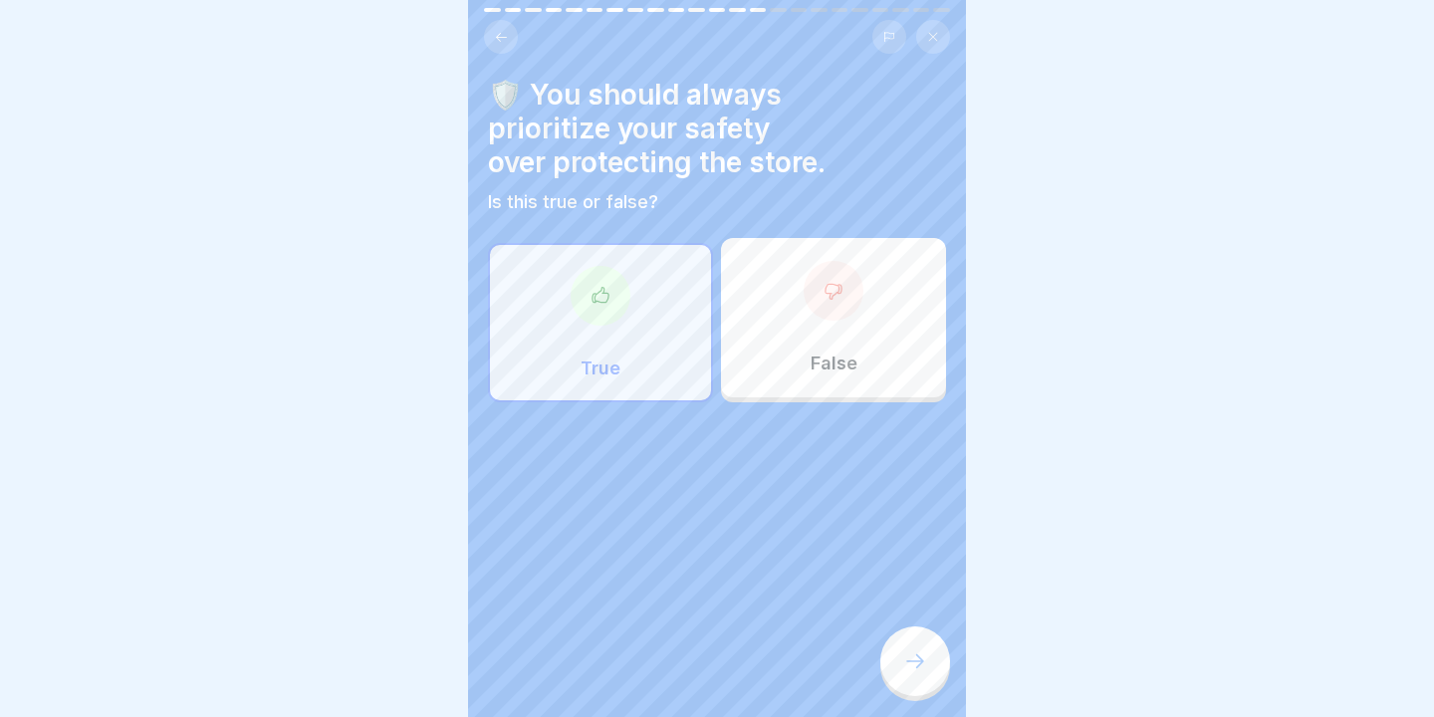
click at [931, 660] on div at bounding box center [915, 661] width 70 height 70
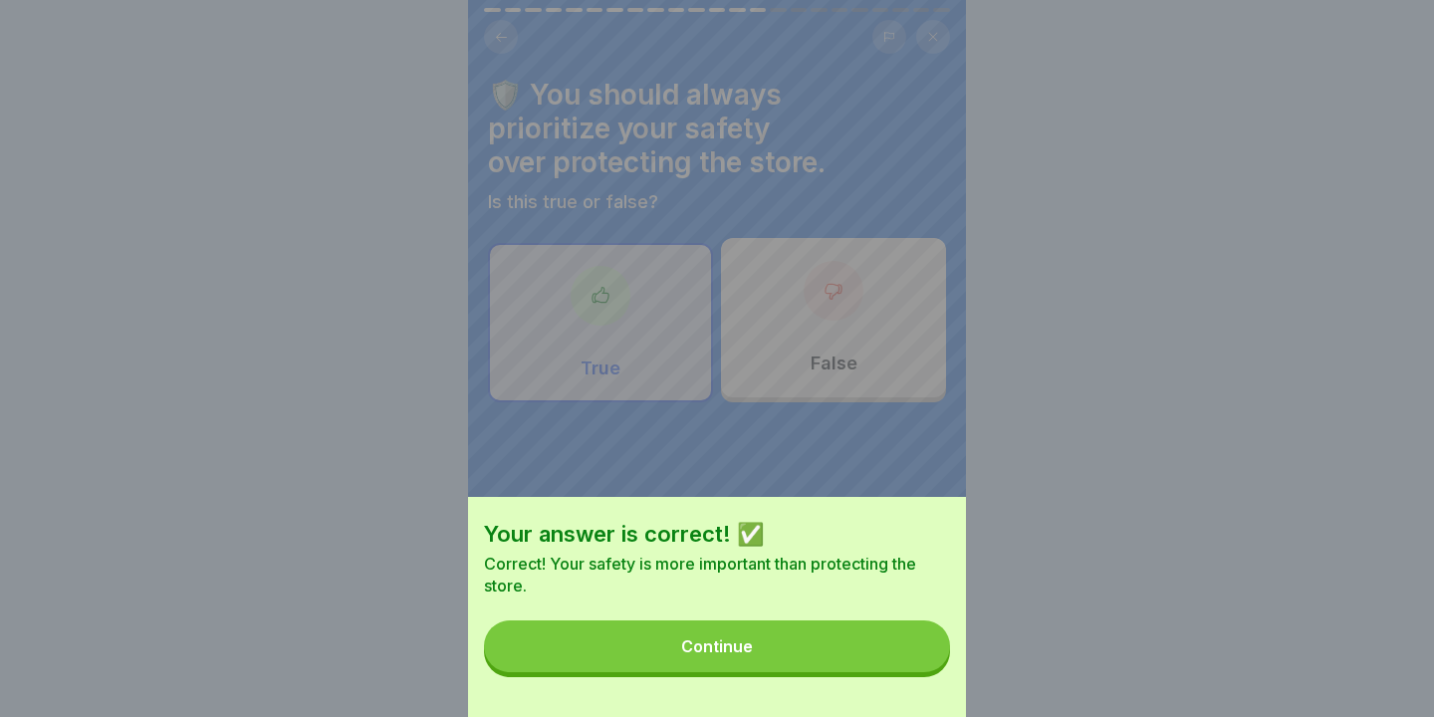
click at [931, 660] on button "Continue" at bounding box center [717, 646] width 466 height 52
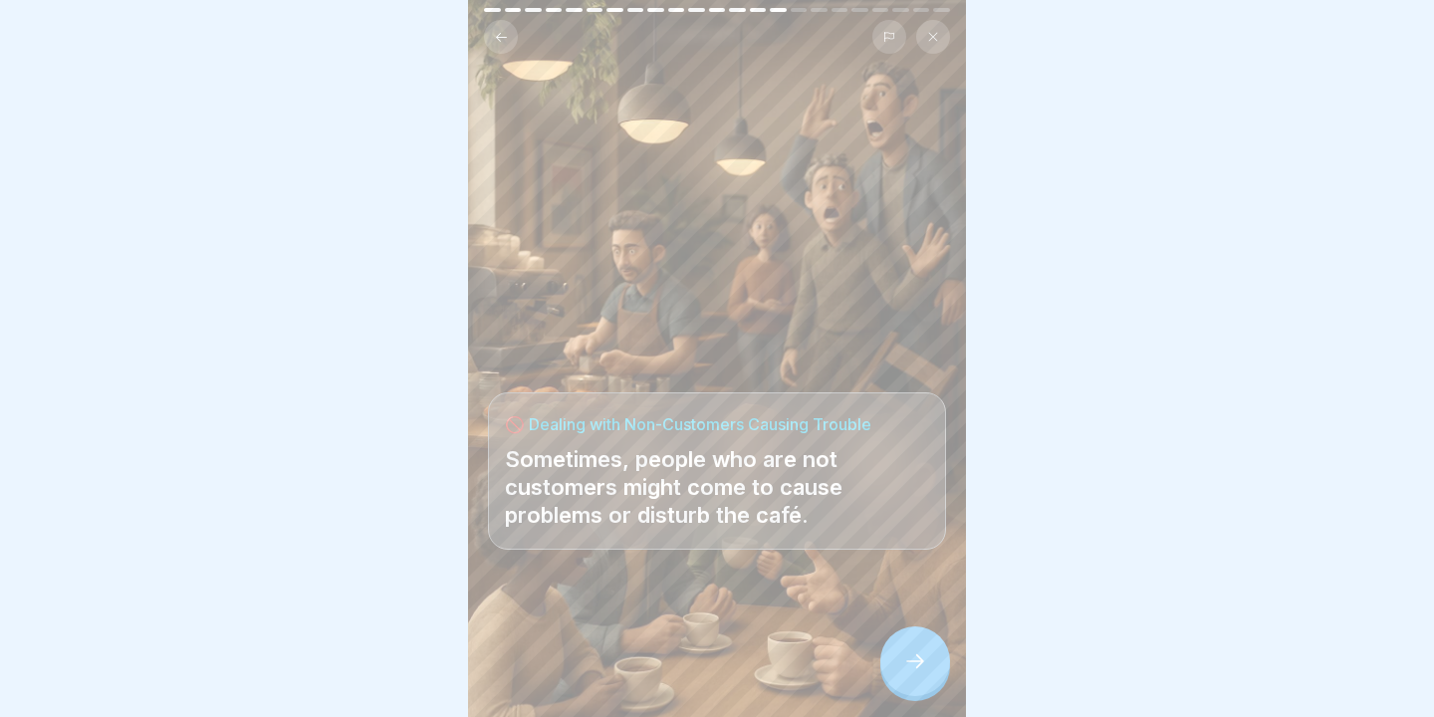
click at [904, 645] on div at bounding box center [915, 661] width 70 height 70
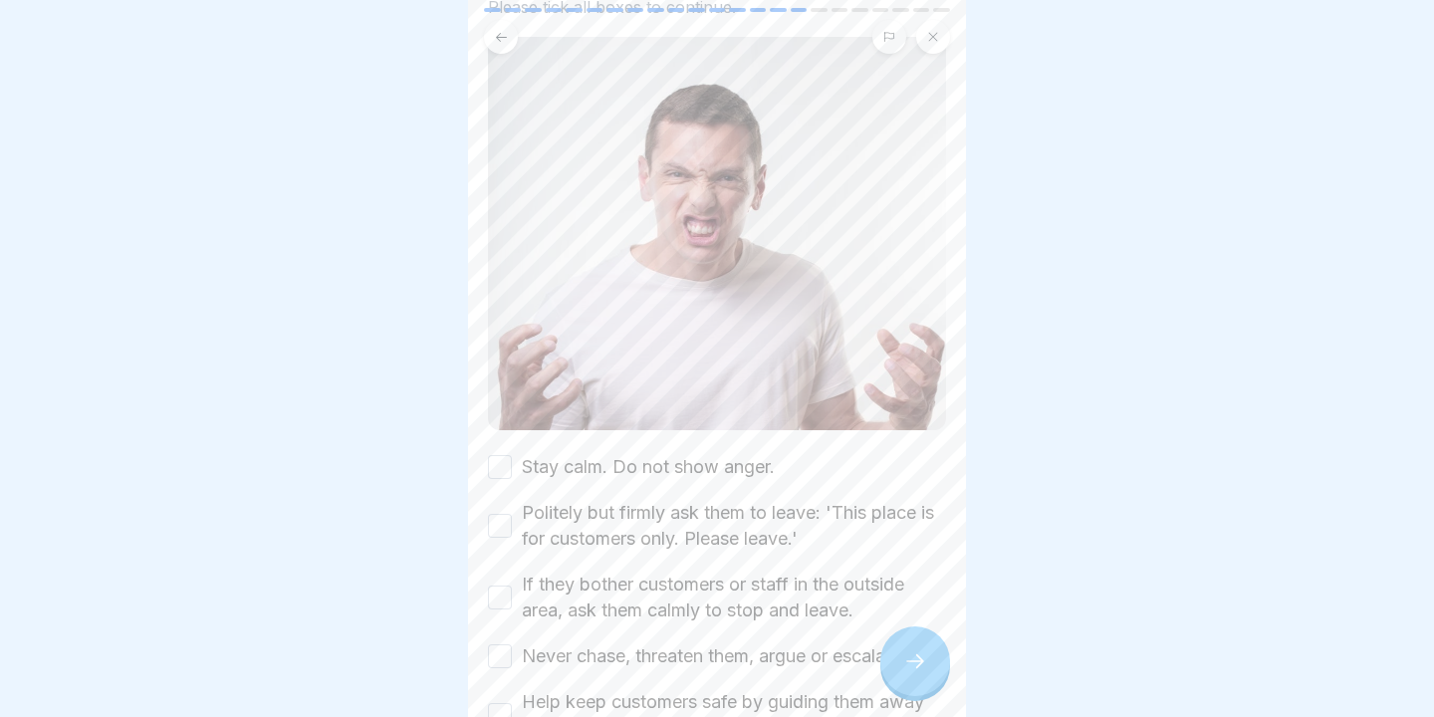
scroll to position [174, 0]
click at [495, 446] on div "🚫 Steps to Handle Non-Customers Causing Trouble Please tick all boxes to contin…" at bounding box center [717, 369] width 458 height 932
click at [499, 459] on button "Stay calm. Do not show anger." at bounding box center [500, 464] width 24 height 24
click at [499, 526] on button "Politely but firmly ask them to leave: 'This place is for customers only. Pleas…" at bounding box center [500, 523] width 24 height 24
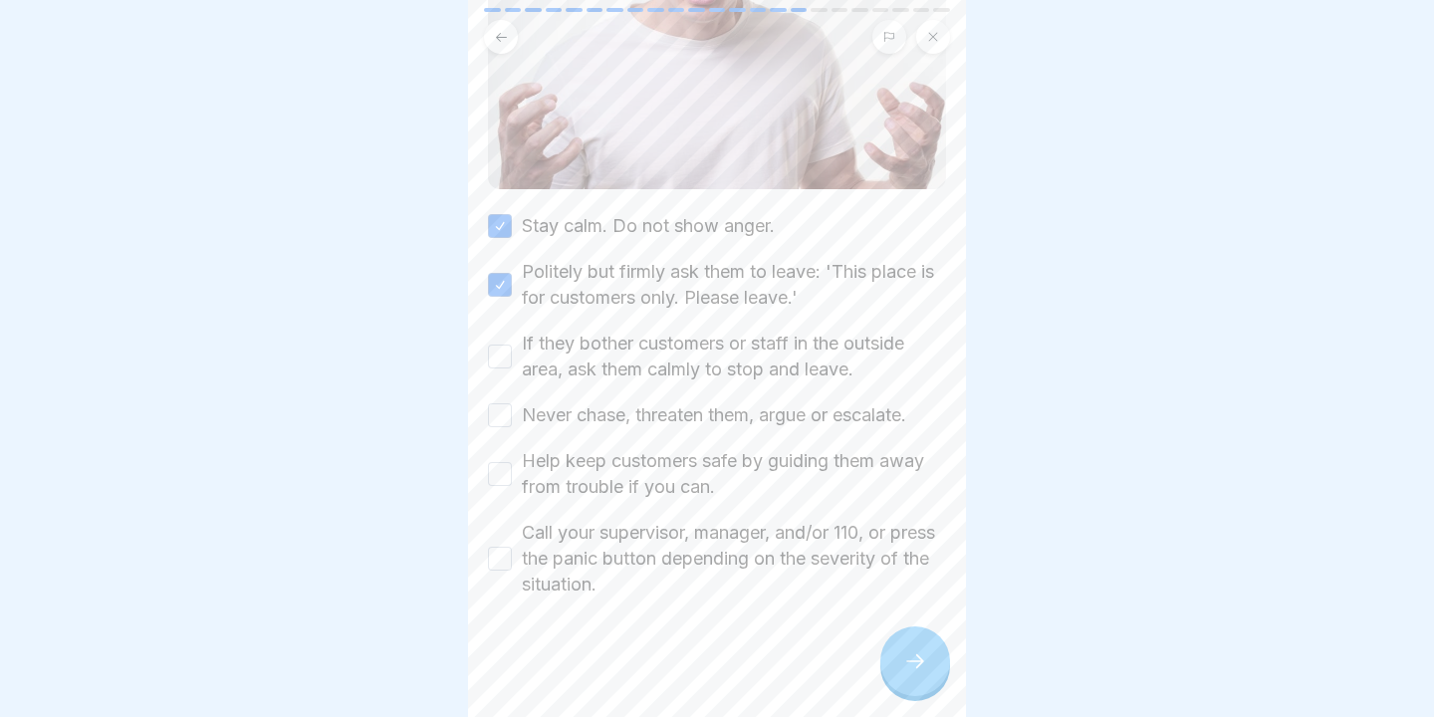
scroll to position [411, 0]
click at [498, 357] on button "If they bother customers or staff in the outside area, ask them calmly to stop …" at bounding box center [500, 357] width 24 height 24
click at [499, 418] on button "Never chase, threaten them, argue or escalate." at bounding box center [500, 416] width 24 height 24
click at [499, 472] on button "Help keep customers safe by guiding them away from trouble if you can." at bounding box center [500, 475] width 24 height 24
click at [500, 552] on button "Call your supervisor, manager, and/or 110, or press the panic button depending …" at bounding box center [500, 560] width 24 height 24
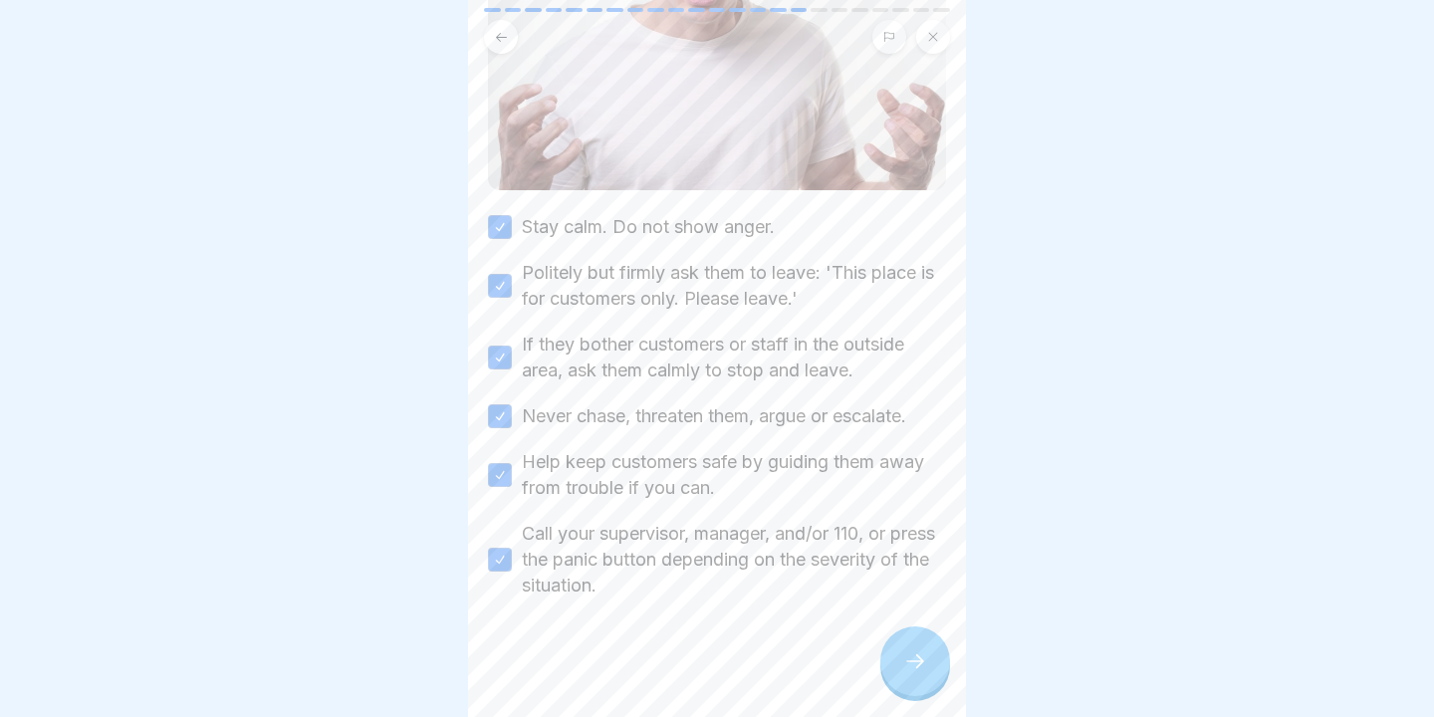
click at [893, 647] on div at bounding box center [915, 661] width 70 height 70
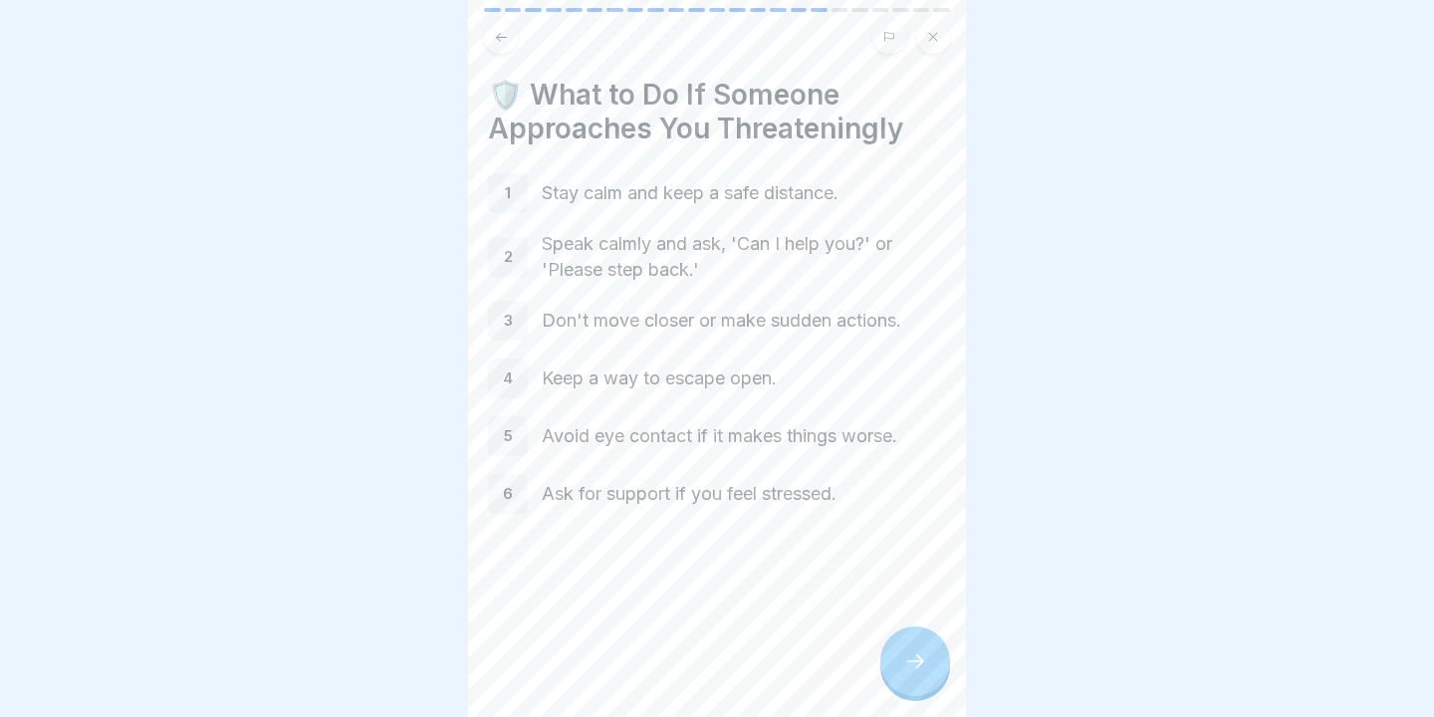
click at [907, 659] on icon at bounding box center [915, 661] width 24 height 24
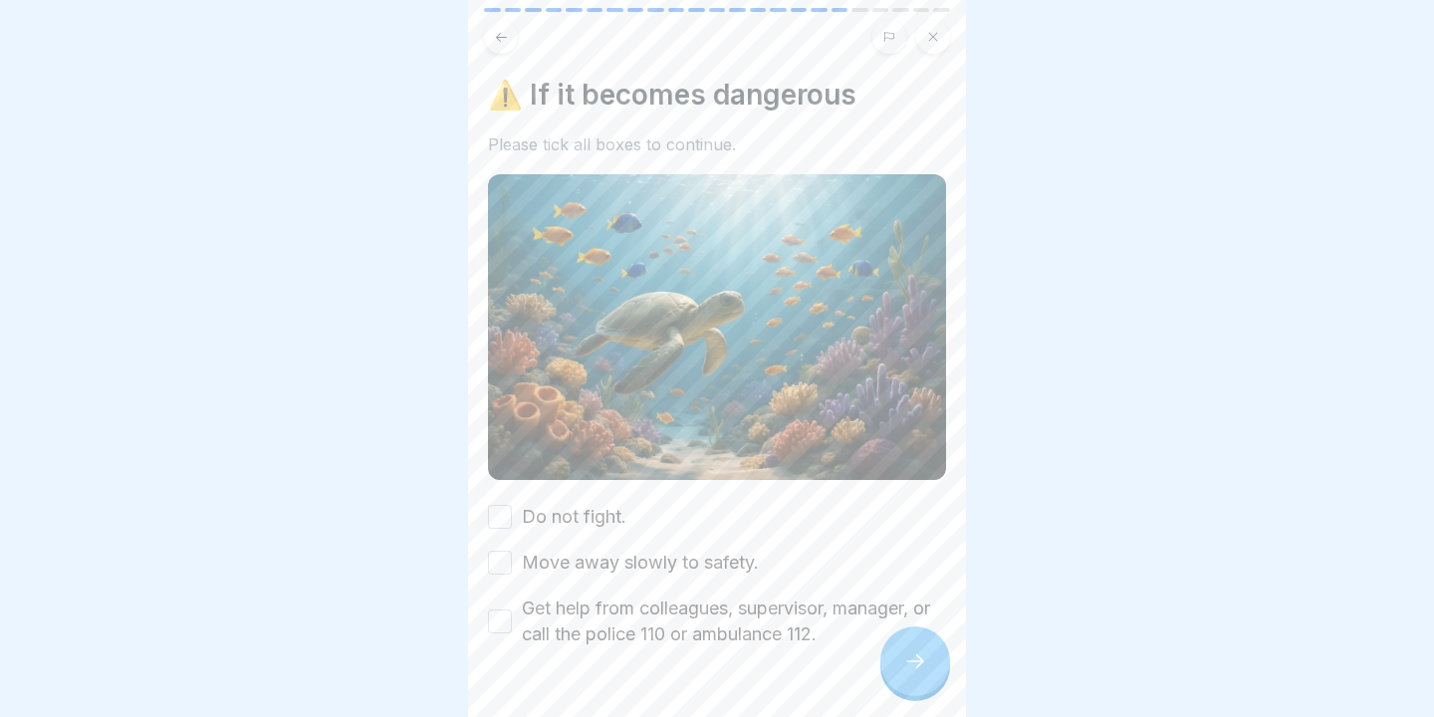
click at [491, 512] on button "Do not fight." at bounding box center [500, 517] width 24 height 24
click at [491, 563] on button "Move away slowly to safety." at bounding box center [500, 563] width 24 height 24
click at [501, 615] on button "Get help from colleagues, supervisor, manager, or call the police 110 or ambula…" at bounding box center [500, 621] width 24 height 24
click at [897, 657] on div at bounding box center [915, 661] width 70 height 70
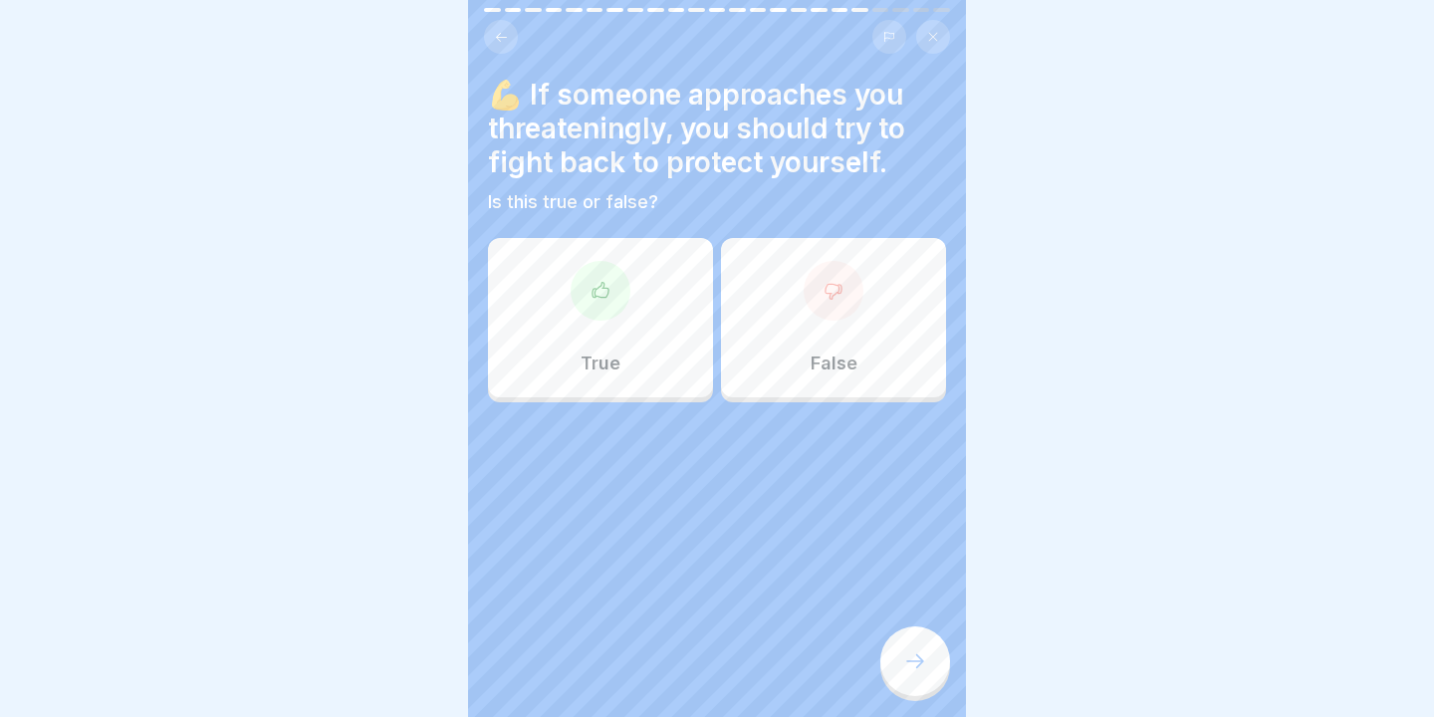
click at [929, 316] on div "False" at bounding box center [833, 317] width 225 height 159
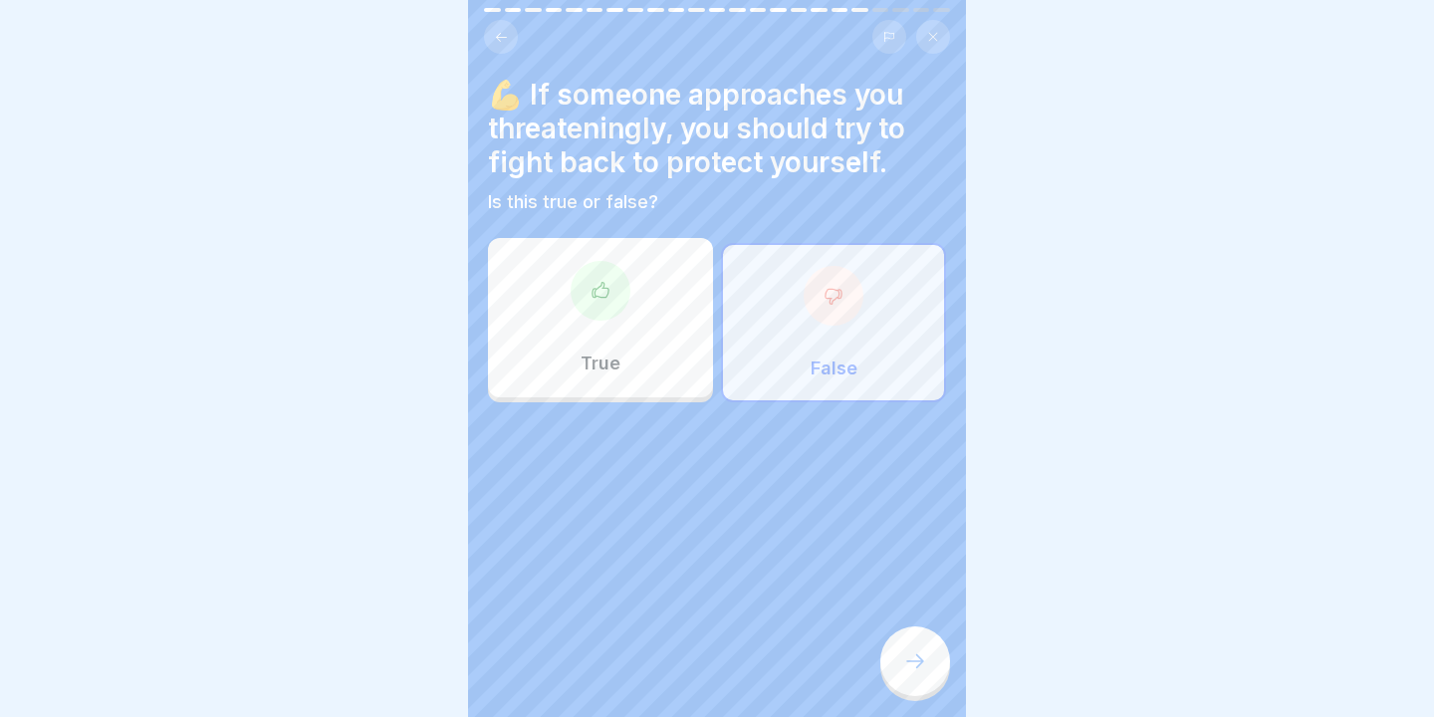
click at [949, 674] on div "💪 If someone approaches you threateningly, you should try to fight back to prot…" at bounding box center [717, 358] width 498 height 717
click at [919, 677] on div at bounding box center [915, 661] width 70 height 70
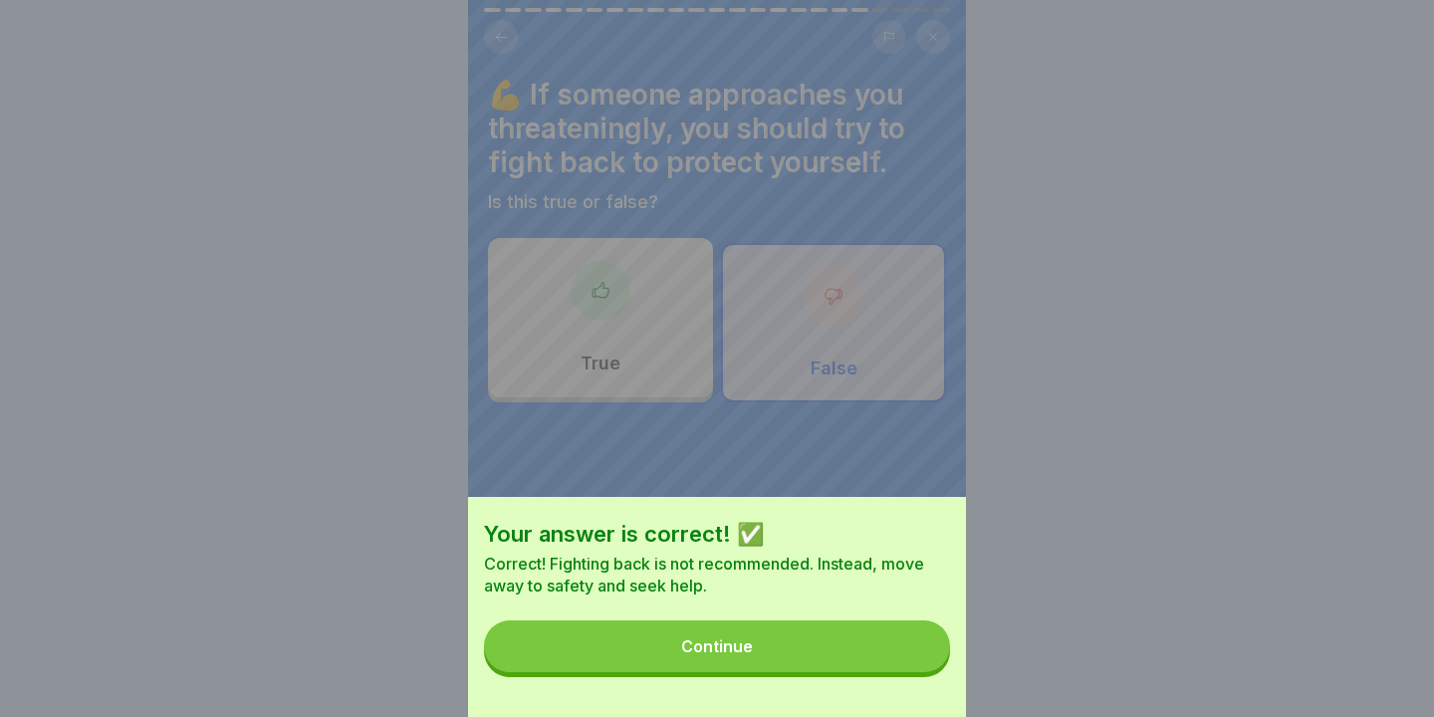
click at [919, 677] on div "Your answer is correct! ✅ Correct! Fighting back is not recommended. Instead, m…" at bounding box center [717, 607] width 498 height 220
click at [893, 652] on button "Continue" at bounding box center [717, 646] width 466 height 52
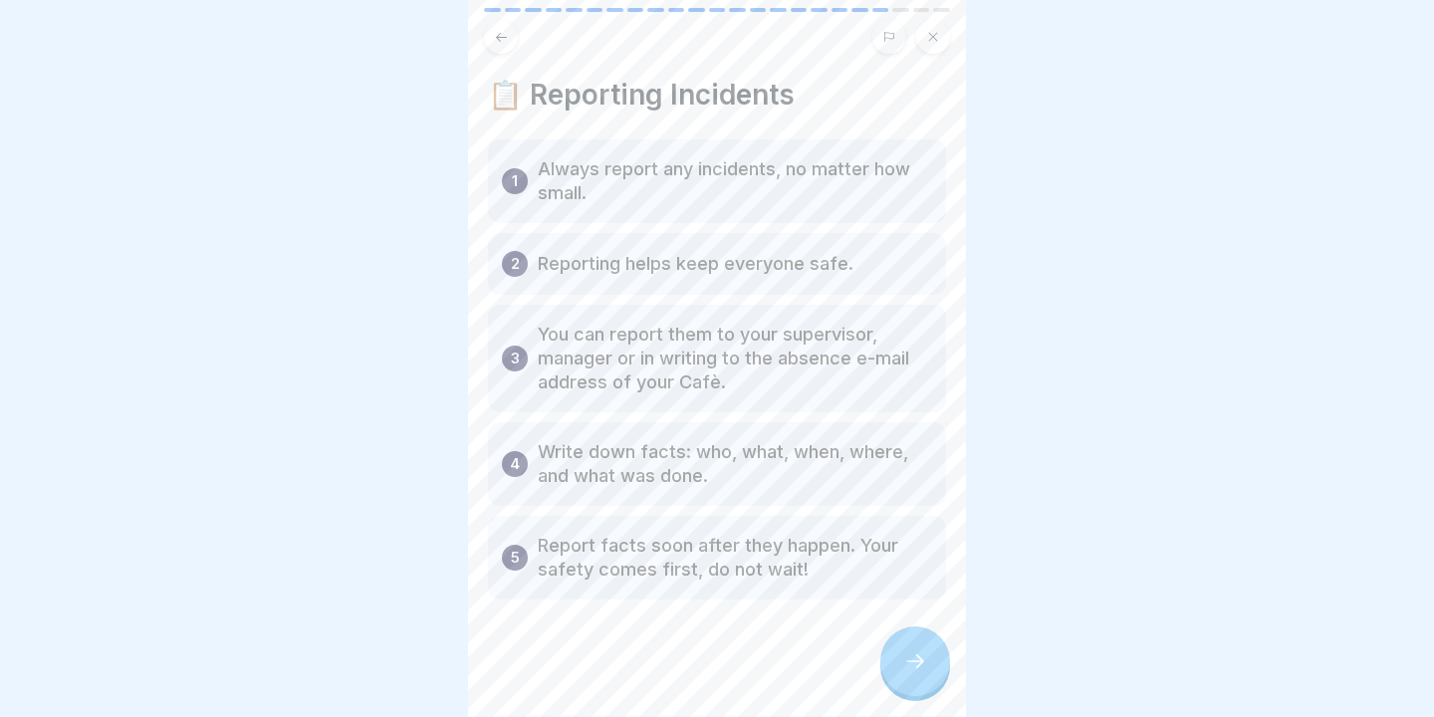
click at [893, 650] on div at bounding box center [915, 661] width 70 height 70
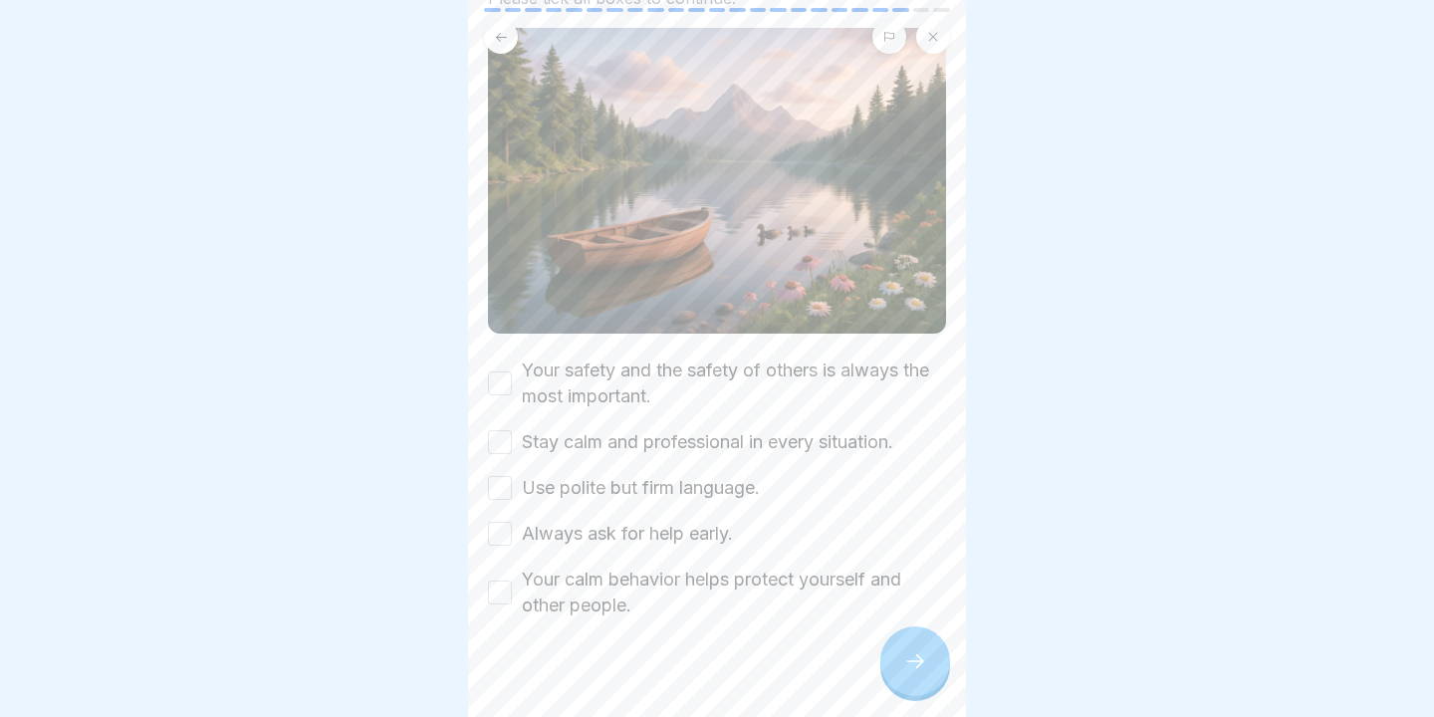
scroll to position [147, 0]
click at [495, 387] on button "Your safety and the safety of others is always the most important." at bounding box center [500, 382] width 24 height 24
click at [494, 433] on button "Stay calm and professional in every situation." at bounding box center [500, 441] width 24 height 24
click at [508, 496] on button "Use polite but firm language." at bounding box center [500, 487] width 24 height 24
click at [499, 531] on button "Always ask for help early." at bounding box center [500, 533] width 24 height 24
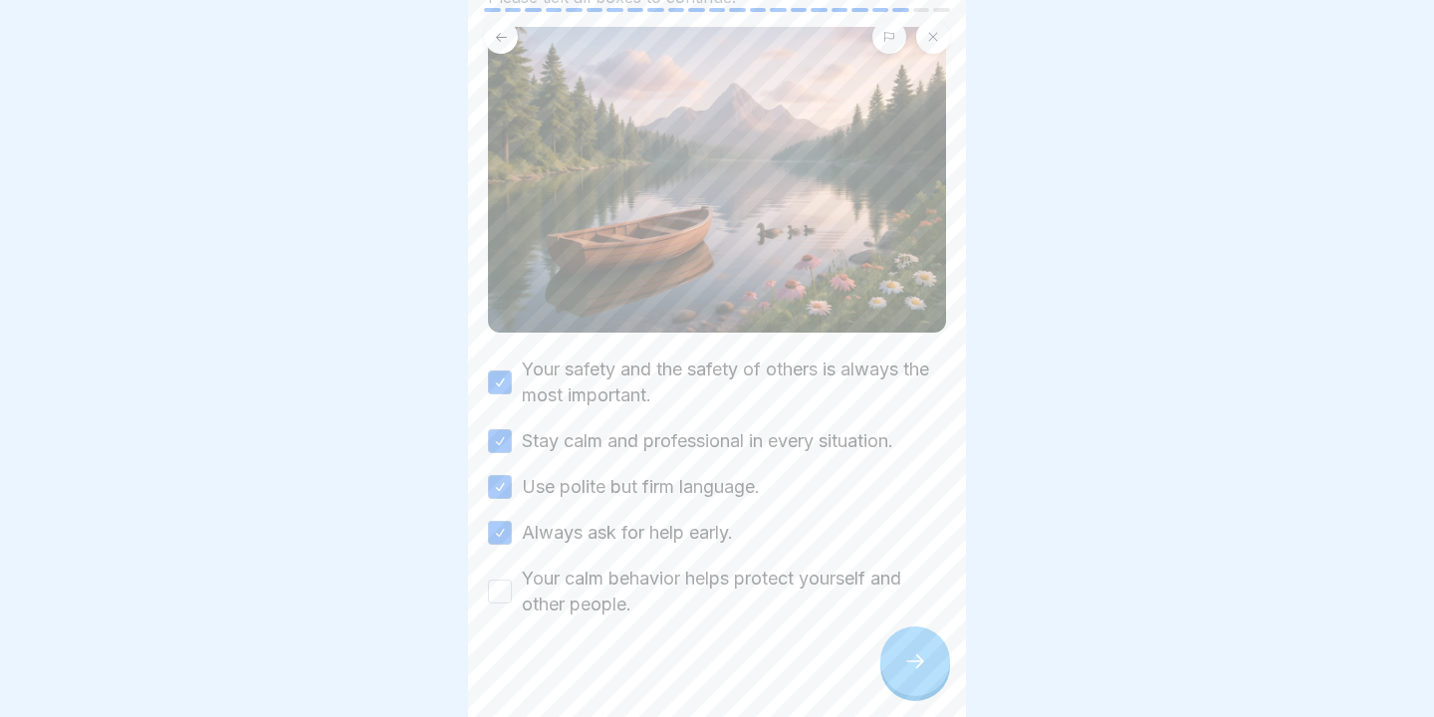
click at [499, 583] on button "Your calm behavior helps protect yourself and other people." at bounding box center [500, 591] width 24 height 24
click at [895, 660] on div at bounding box center [915, 661] width 70 height 70
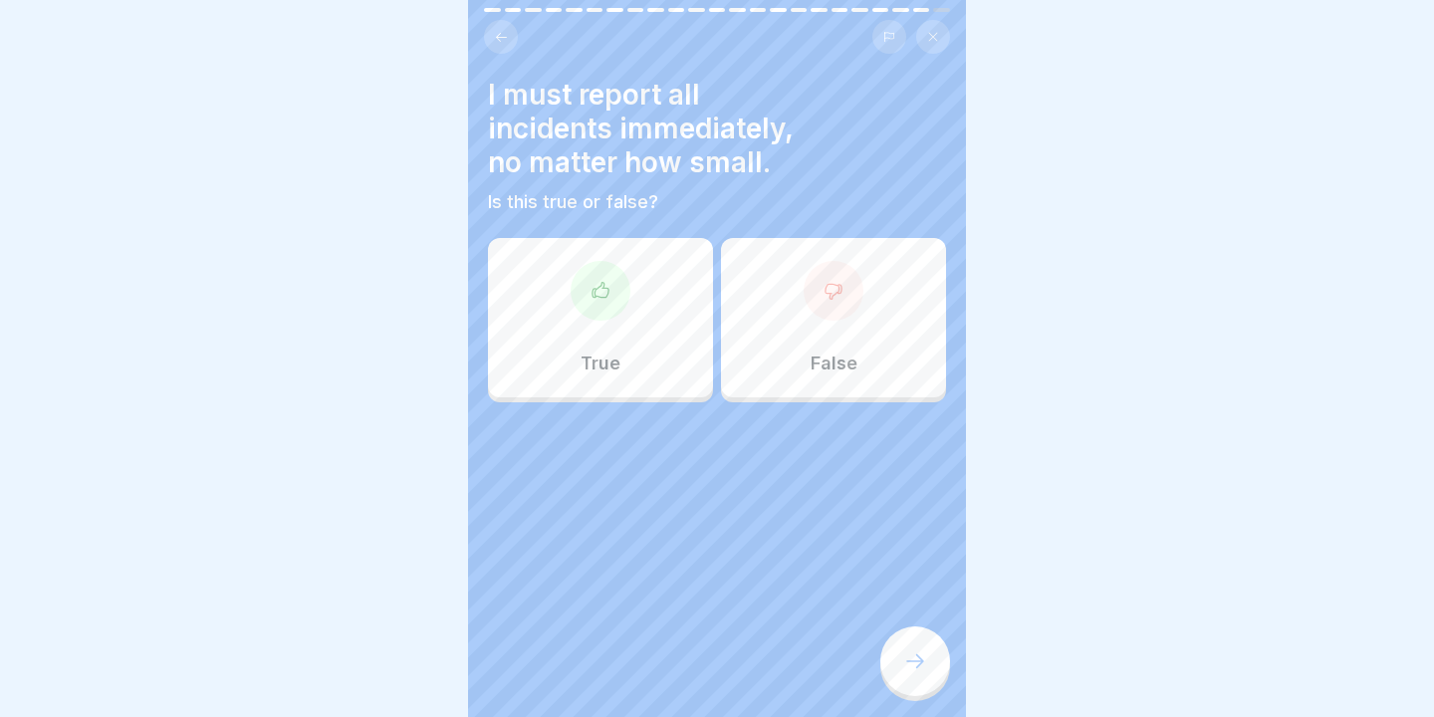
click at [616, 380] on div "True" at bounding box center [600, 317] width 225 height 159
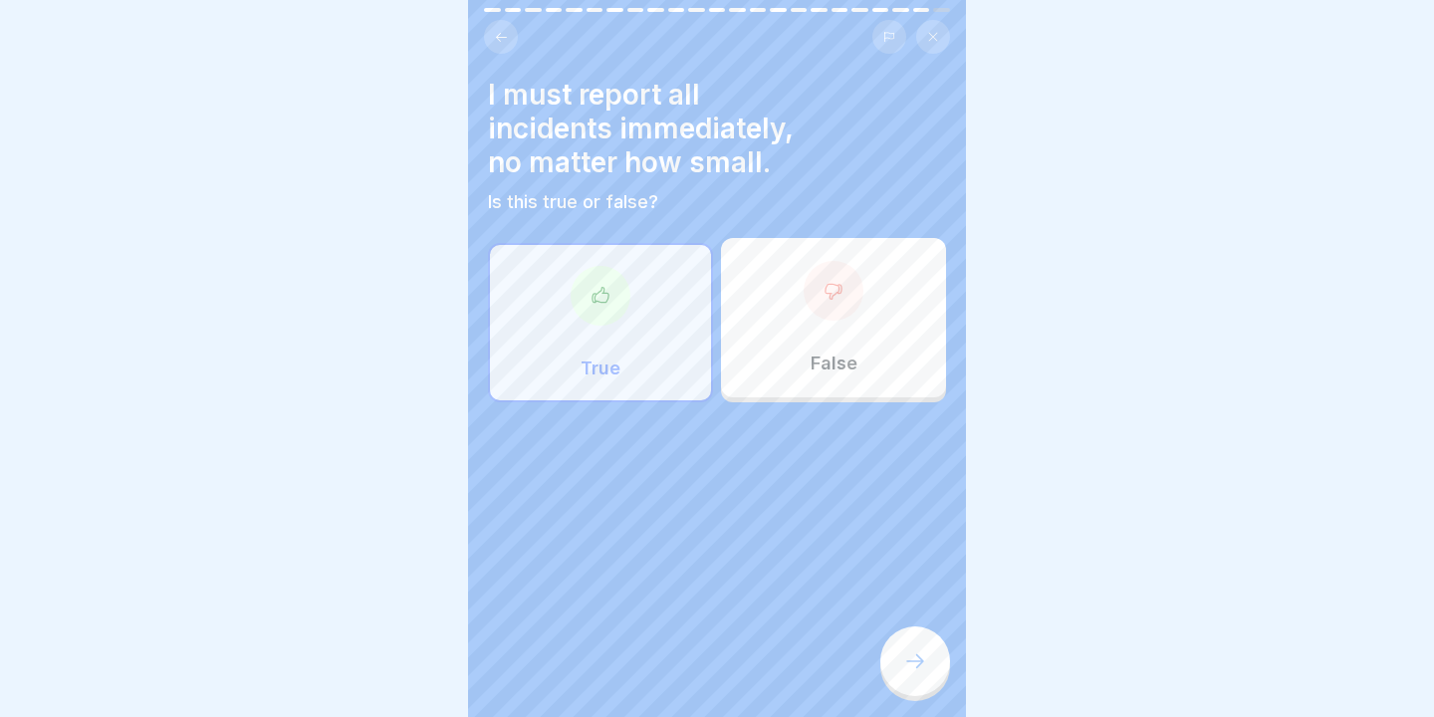
click at [896, 673] on div at bounding box center [915, 661] width 70 height 70
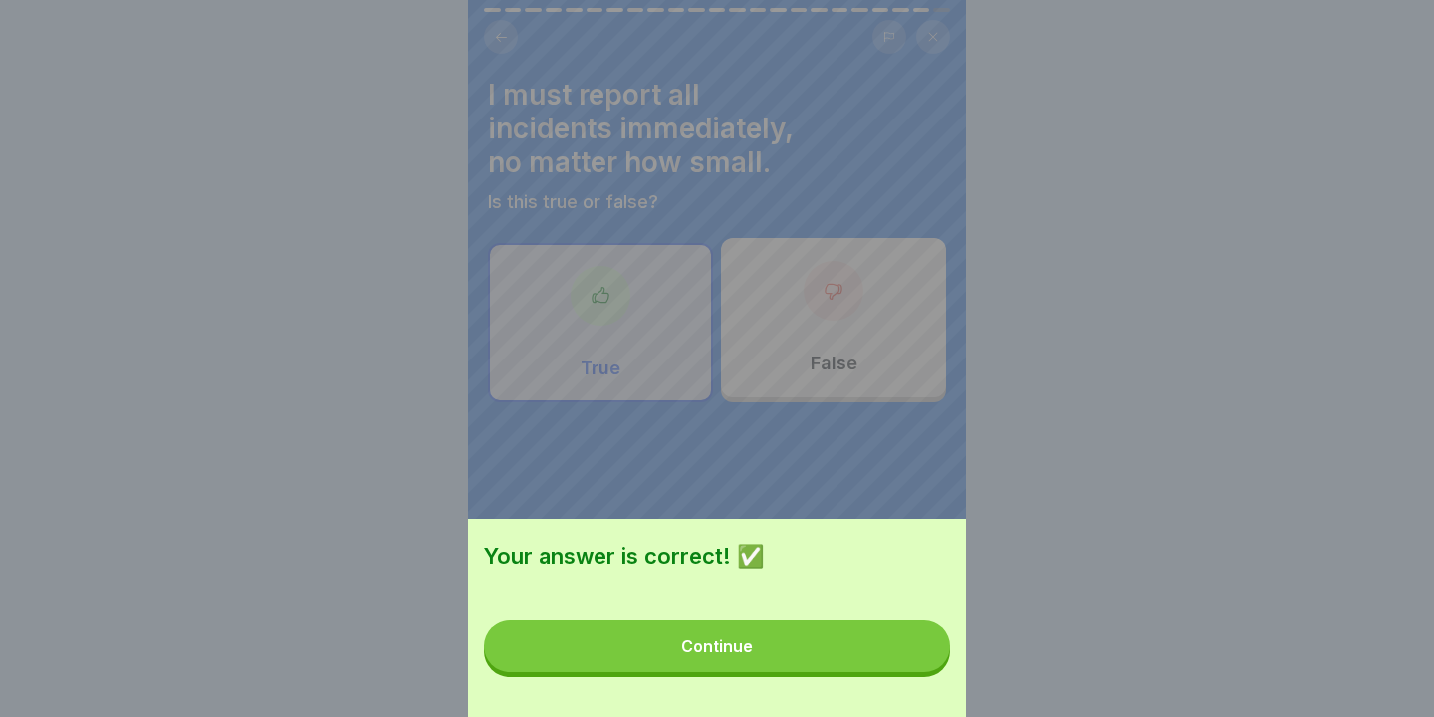
click at [896, 673] on div "Your answer is correct! ✅ Continue" at bounding box center [717, 618] width 498 height 198
click at [891, 661] on button "Continue" at bounding box center [717, 646] width 466 height 52
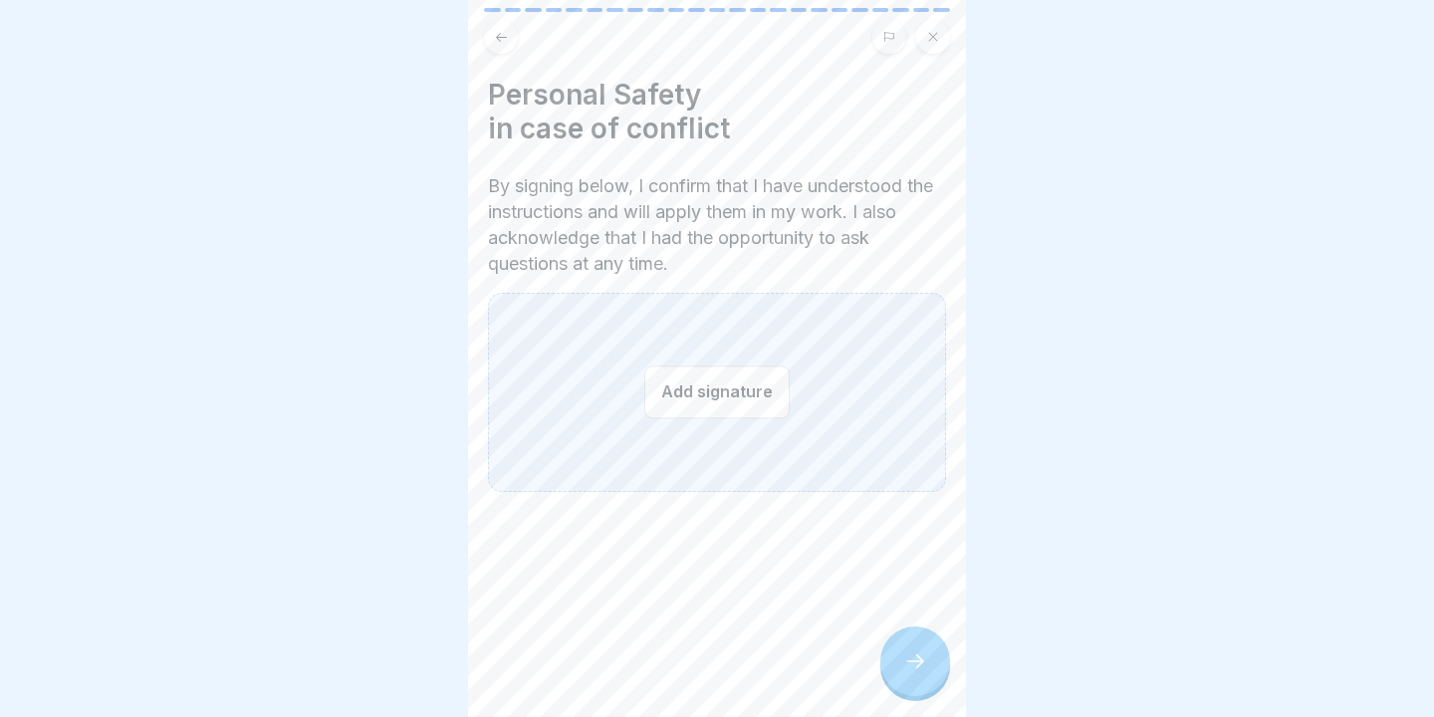
click at [709, 389] on button "Add signature" at bounding box center [716, 391] width 145 height 53
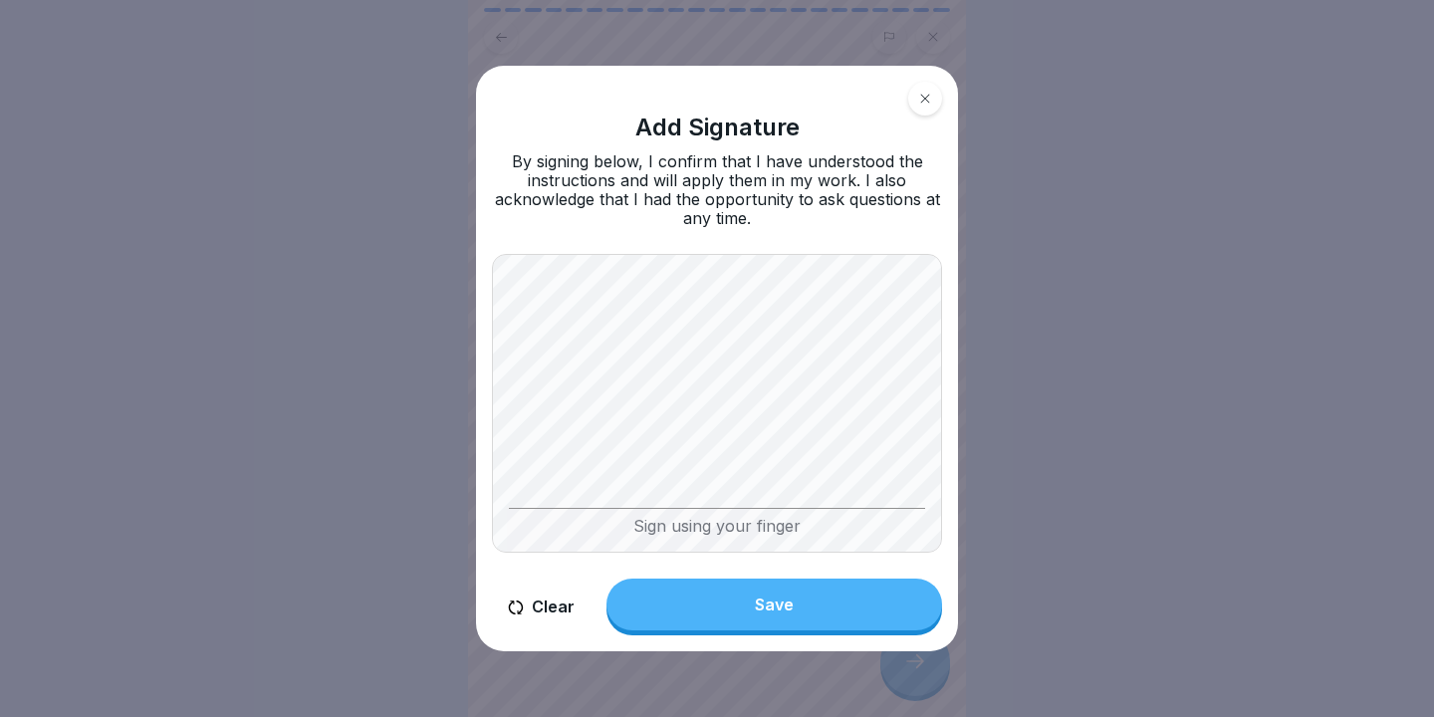
click at [742, 595] on button "Save" at bounding box center [774, 604] width 336 height 52
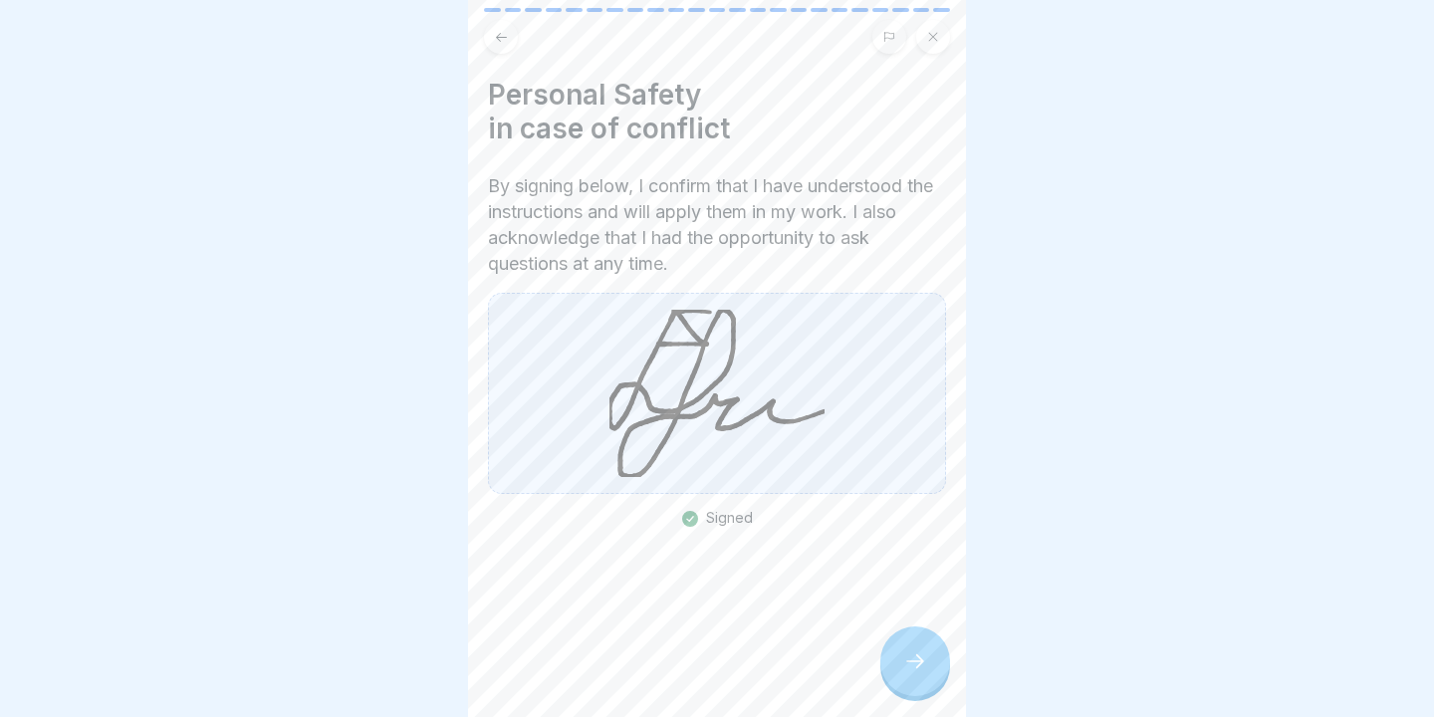
click at [910, 661] on icon at bounding box center [915, 661] width 24 height 24
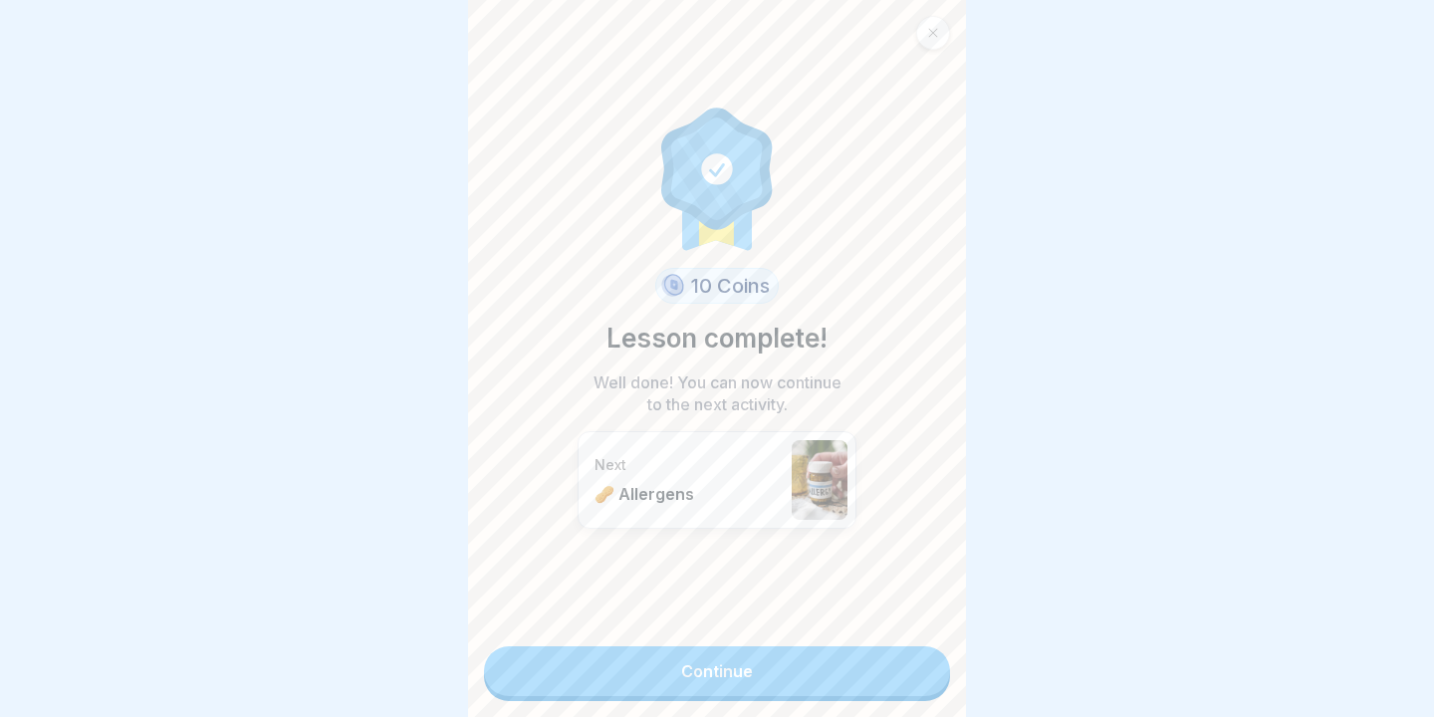
click at [833, 671] on link "Continue" at bounding box center [717, 671] width 466 height 50
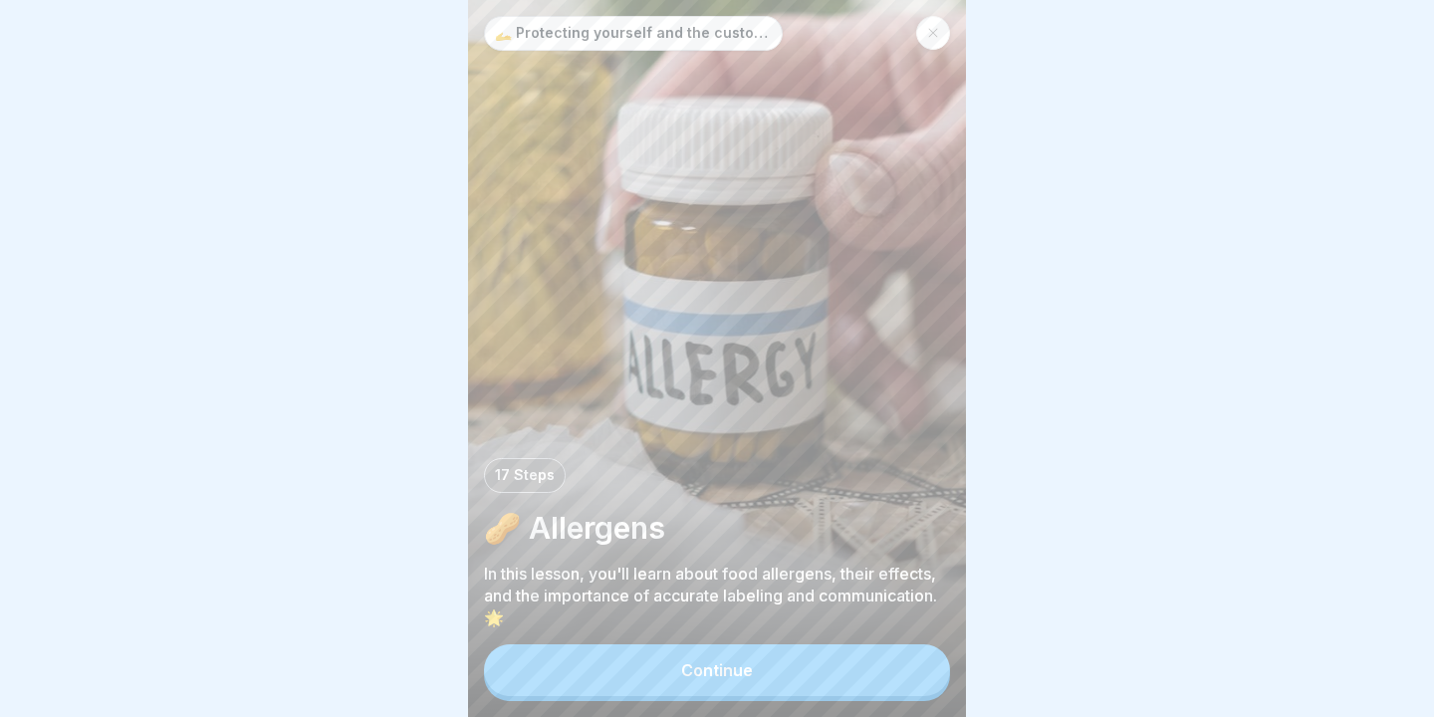
click at [782, 642] on div "🫴 Protecting yourself and the customers 17 Steps 🥜 Allergens In this lesson, yo…" at bounding box center [717, 358] width 498 height 717
click at [776, 650] on button "Continue" at bounding box center [717, 670] width 466 height 52
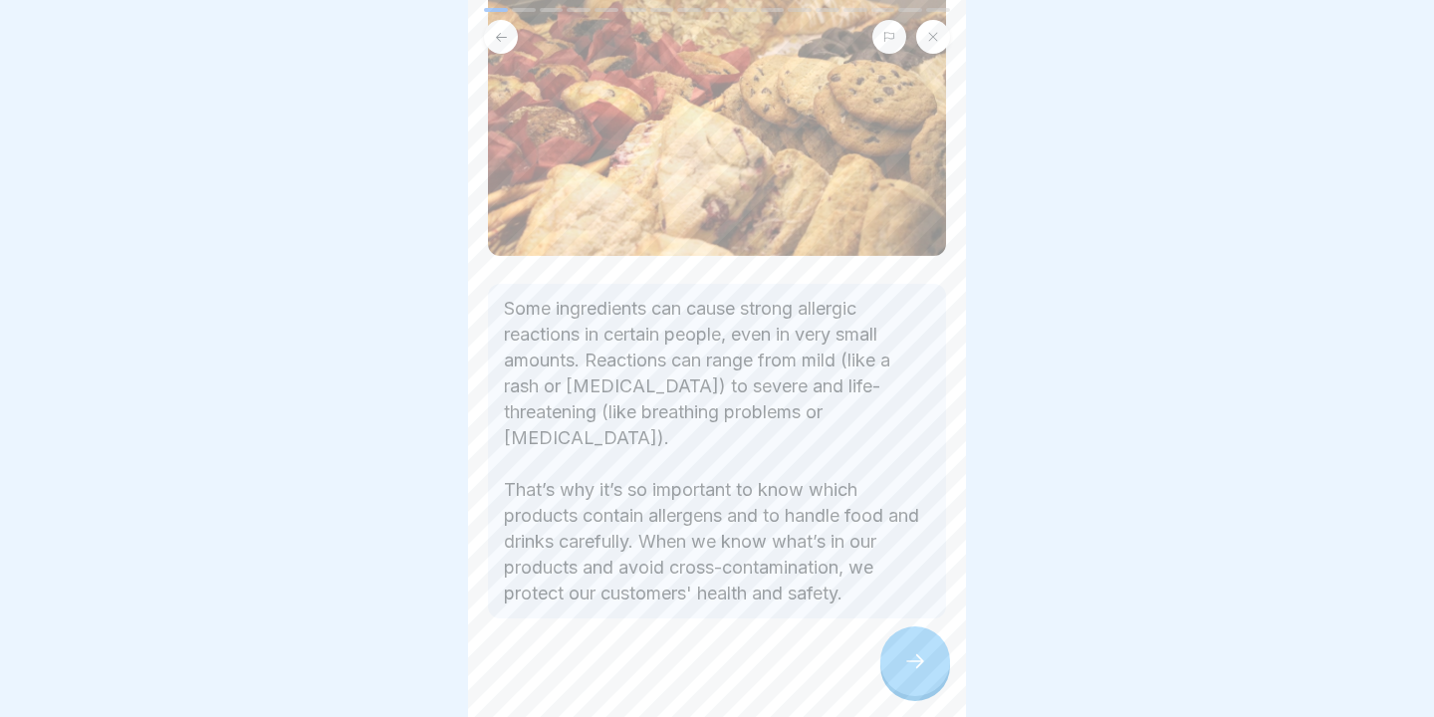
scroll to position [195, 0]
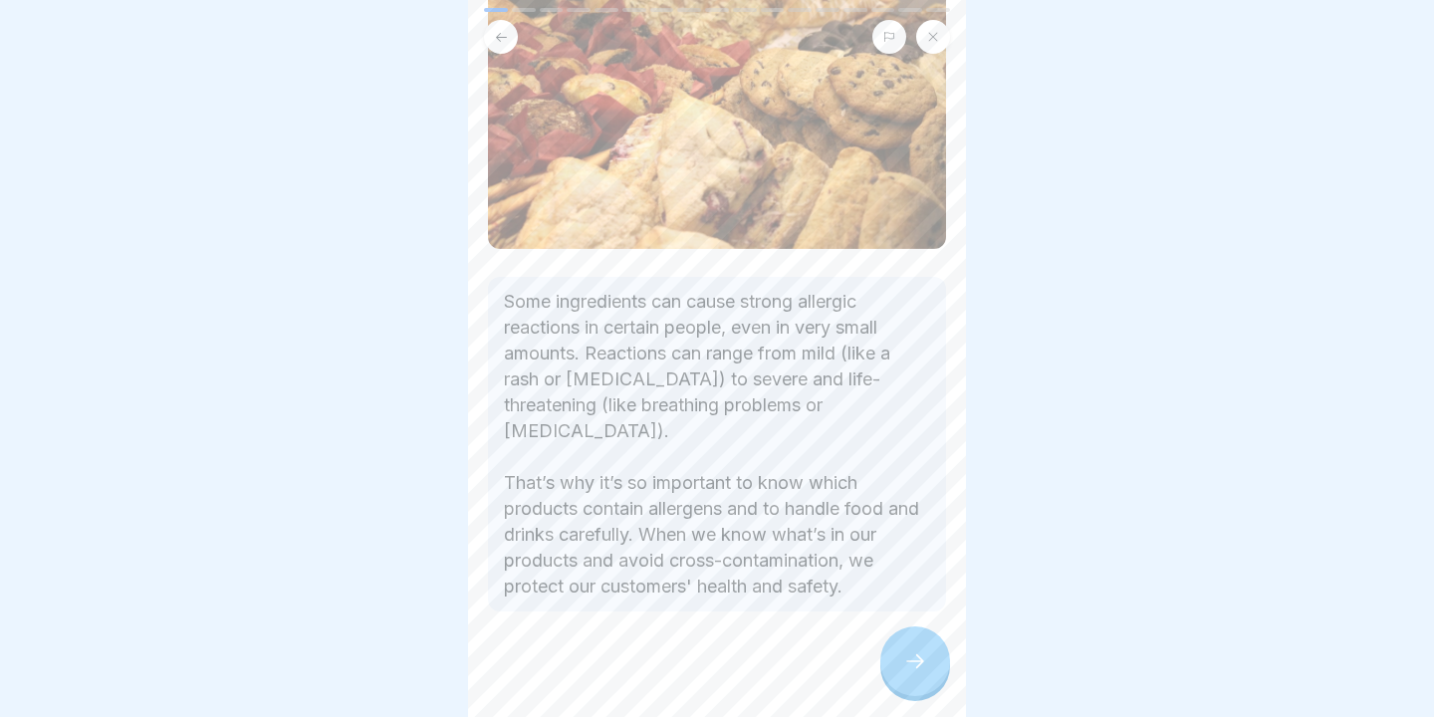
click at [933, 643] on div at bounding box center [915, 661] width 70 height 70
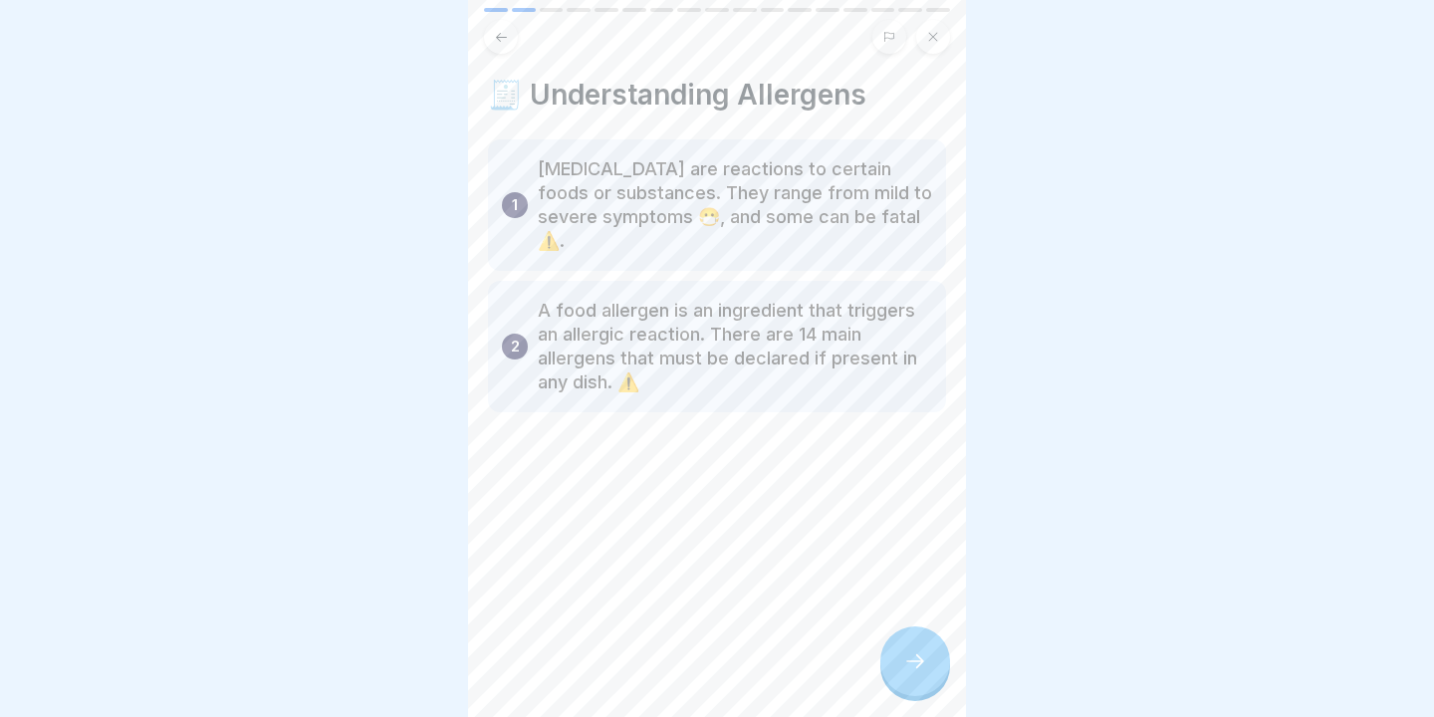
click at [909, 658] on icon at bounding box center [915, 661] width 24 height 24
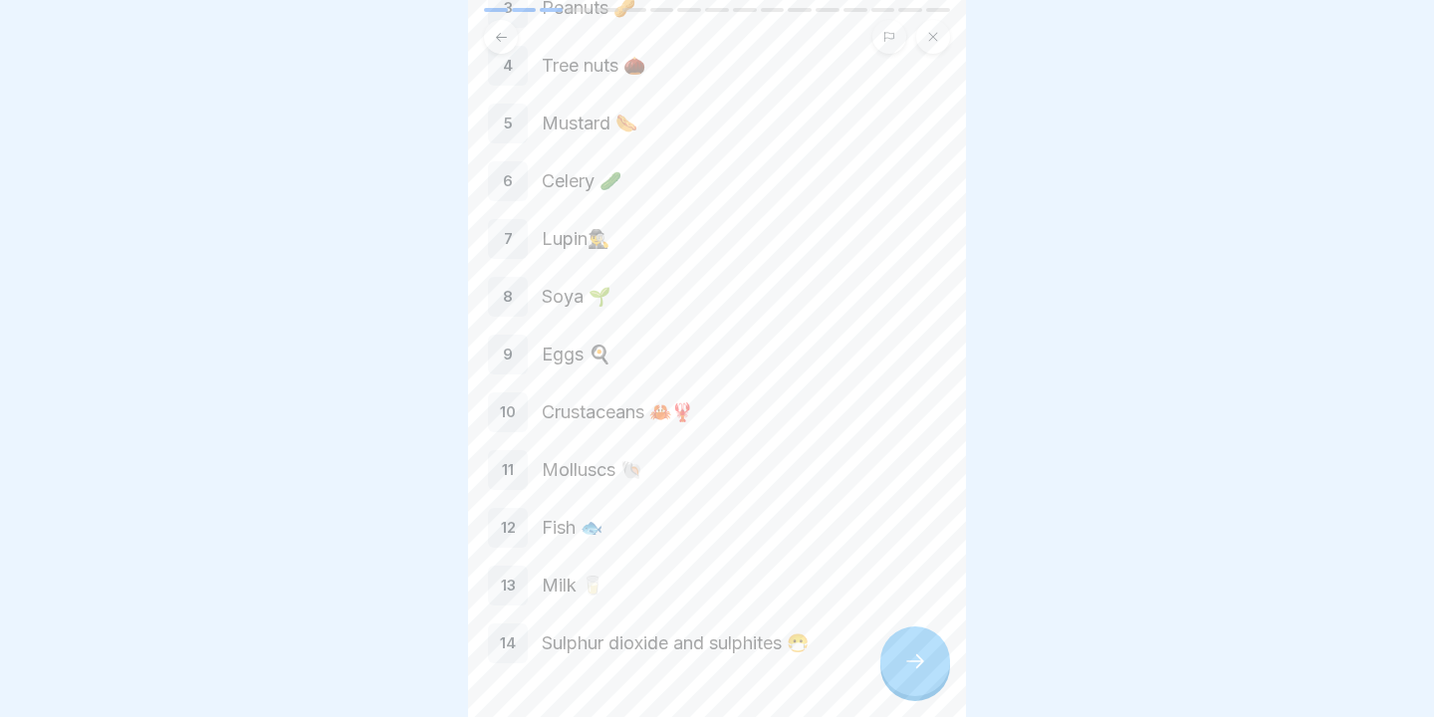
scroll to position [306, 0]
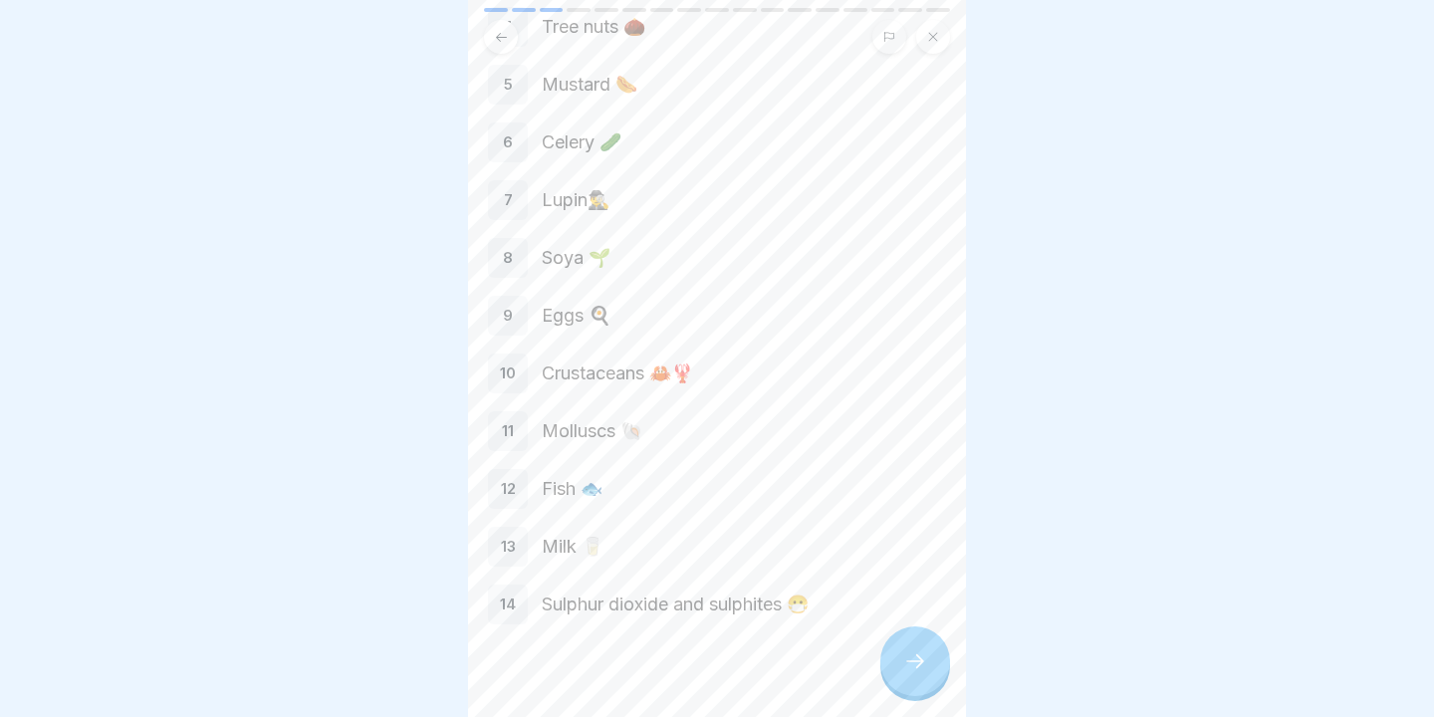
click at [918, 681] on div at bounding box center [915, 661] width 70 height 70
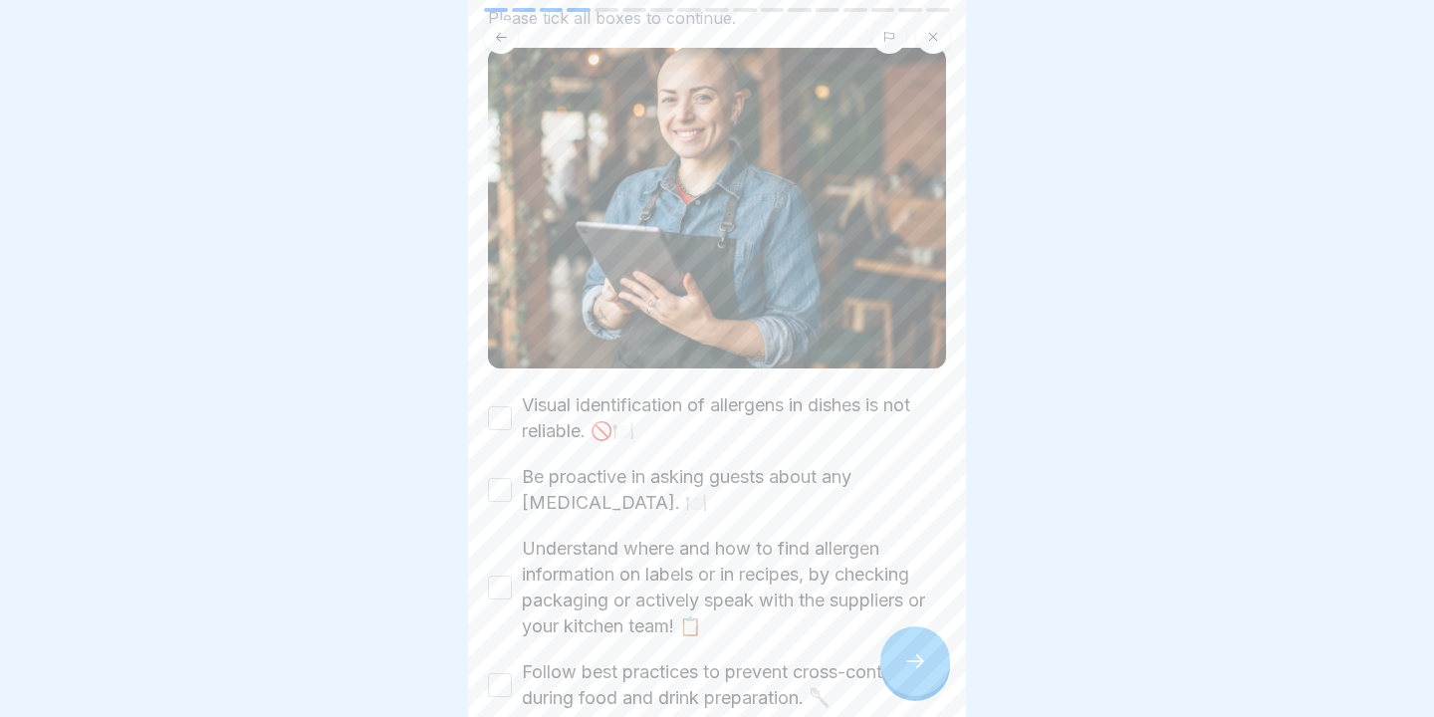
scroll to position [176, 0]
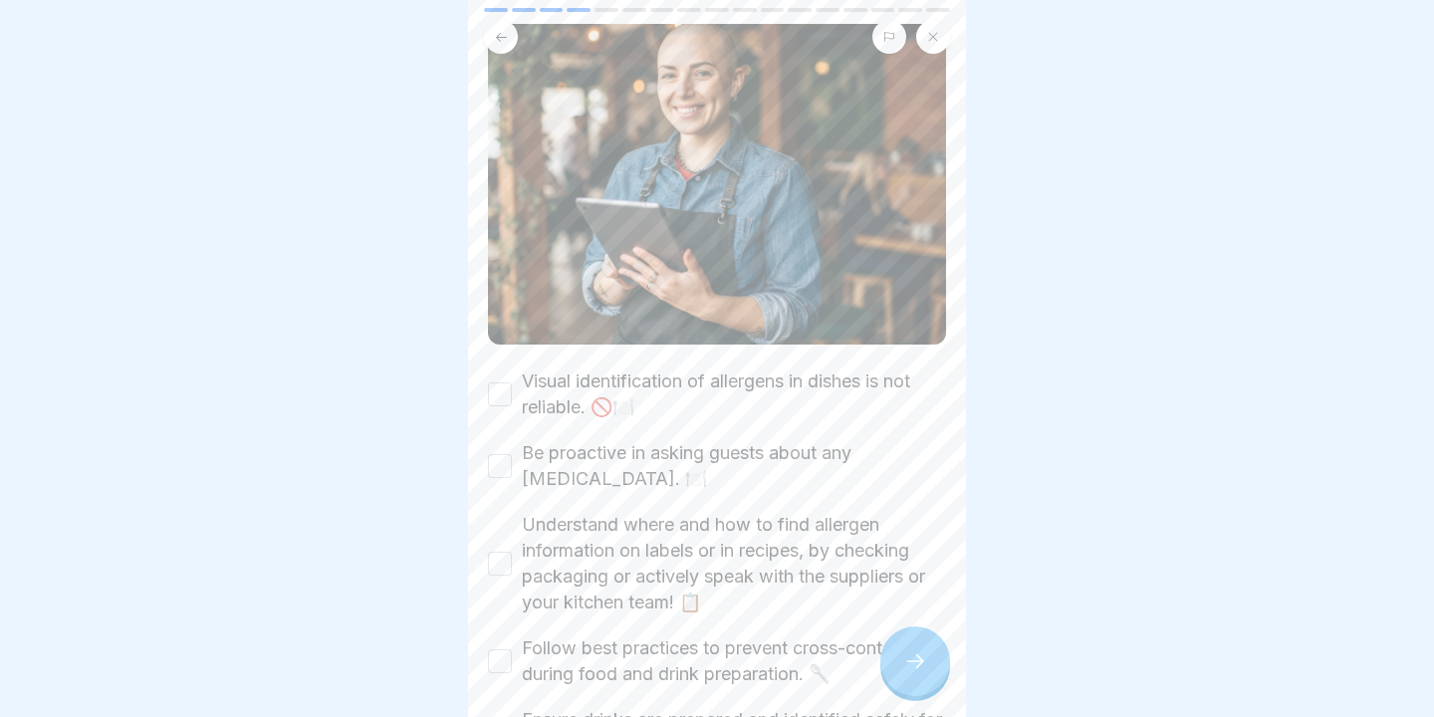
click at [517, 393] on div "Visual identification of allergens in dishes is not reliable. 🚫🍽️" at bounding box center [717, 394] width 458 height 52
click at [506, 394] on button "Visual identification of allergens in dishes is not reliable. 🚫🍽️" at bounding box center [500, 394] width 24 height 24
click at [504, 470] on button "Be proactive in asking guests about any [MEDICAL_DATA]. 🍽️" at bounding box center [500, 466] width 24 height 24
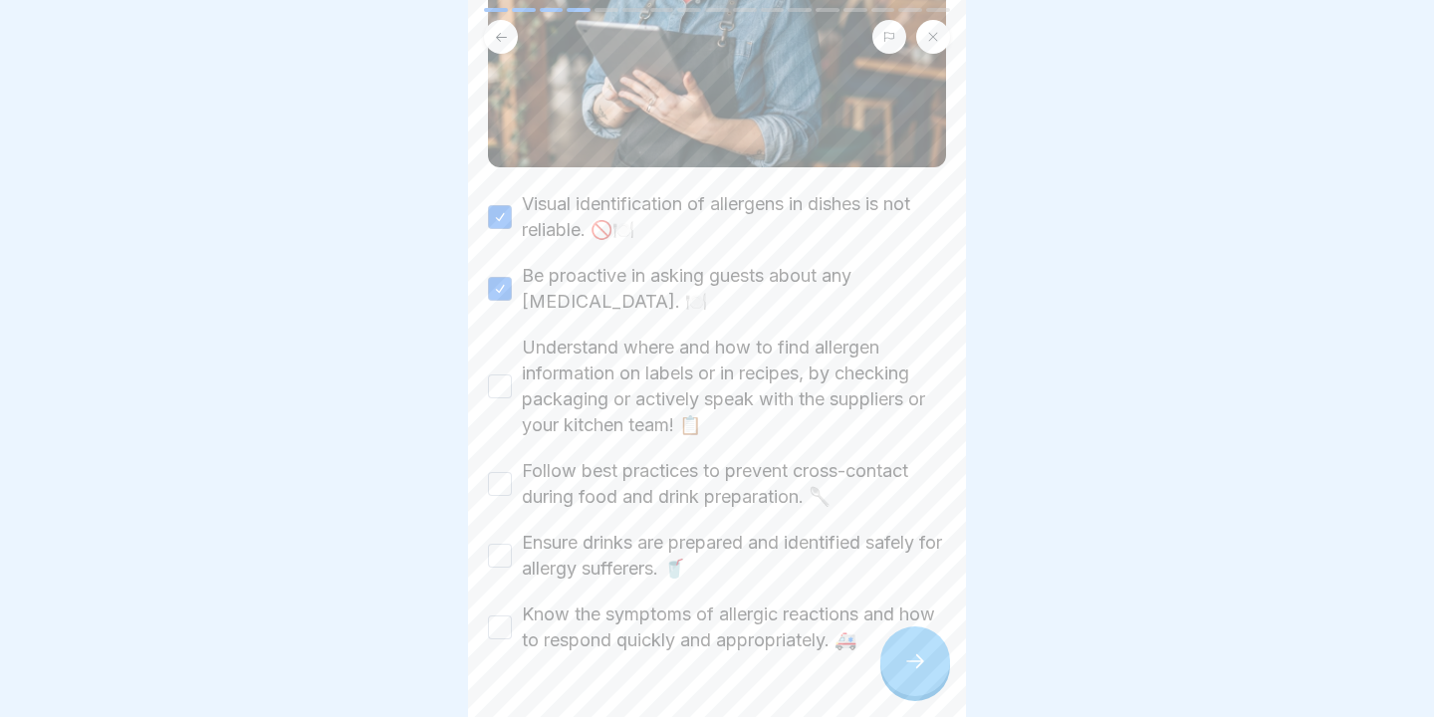
scroll to position [354, 0]
click at [495, 383] on button "Understand where and how to find allergen information on labels or in recipes, …" at bounding box center [500, 385] width 24 height 24
click at [496, 489] on button "Follow best practices to prevent cross-contact during food and drink preparatio…" at bounding box center [500, 483] width 24 height 24
click at [499, 551] on button "Ensure drinks are prepared and identified safely for allergy sufferers. 🥤" at bounding box center [500, 555] width 24 height 24
click at [500, 629] on button "Know the symptoms of allergic reactions and how to respond quickly and appropri…" at bounding box center [500, 626] width 24 height 24
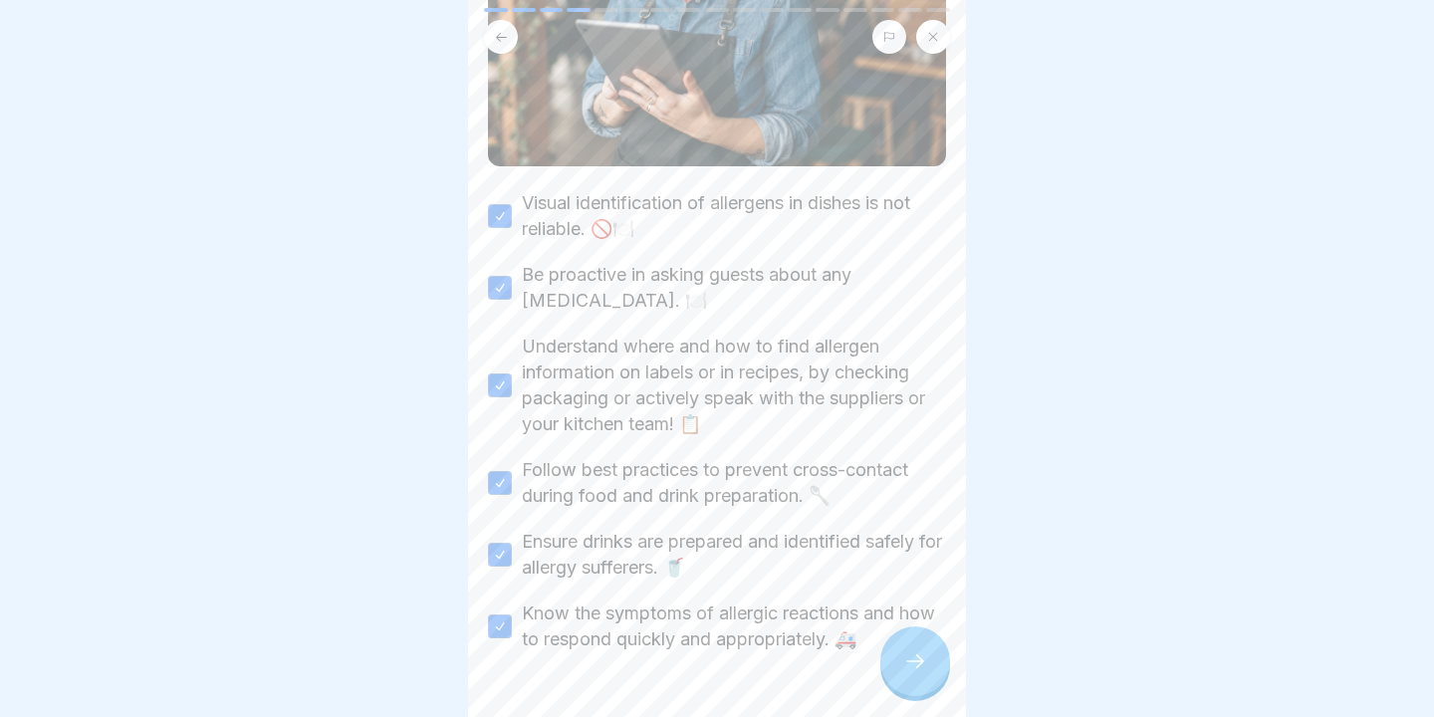
click at [915, 661] on icon at bounding box center [915, 661] width 24 height 24
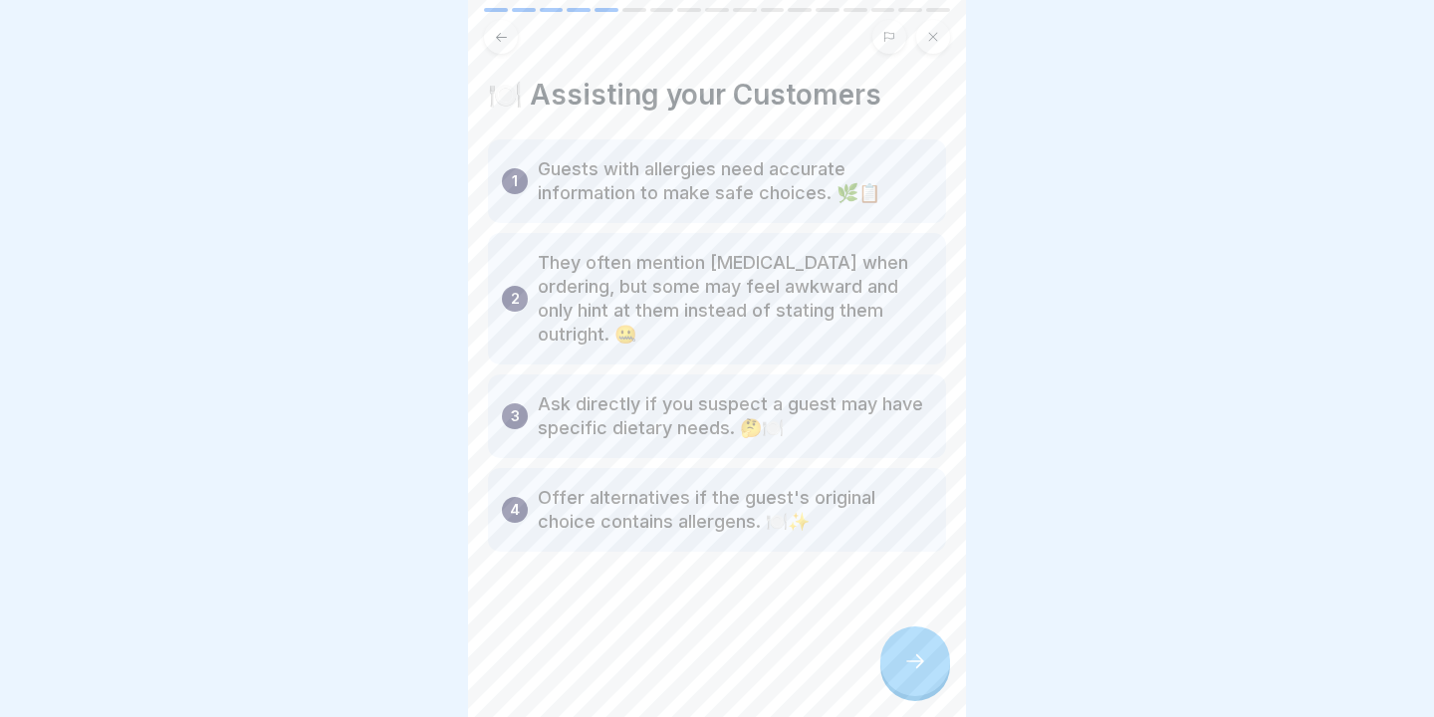
click at [903, 658] on icon at bounding box center [915, 661] width 24 height 24
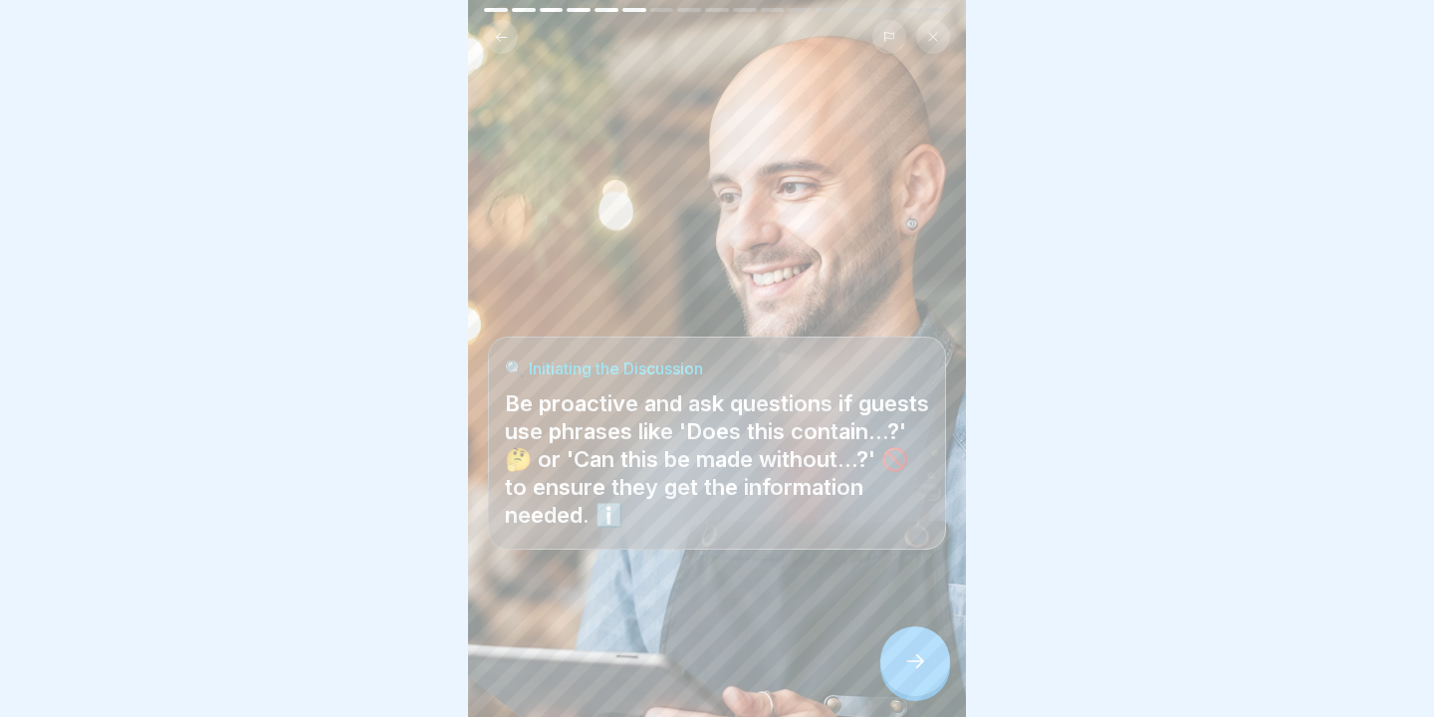
click at [904, 647] on div at bounding box center [915, 661] width 70 height 70
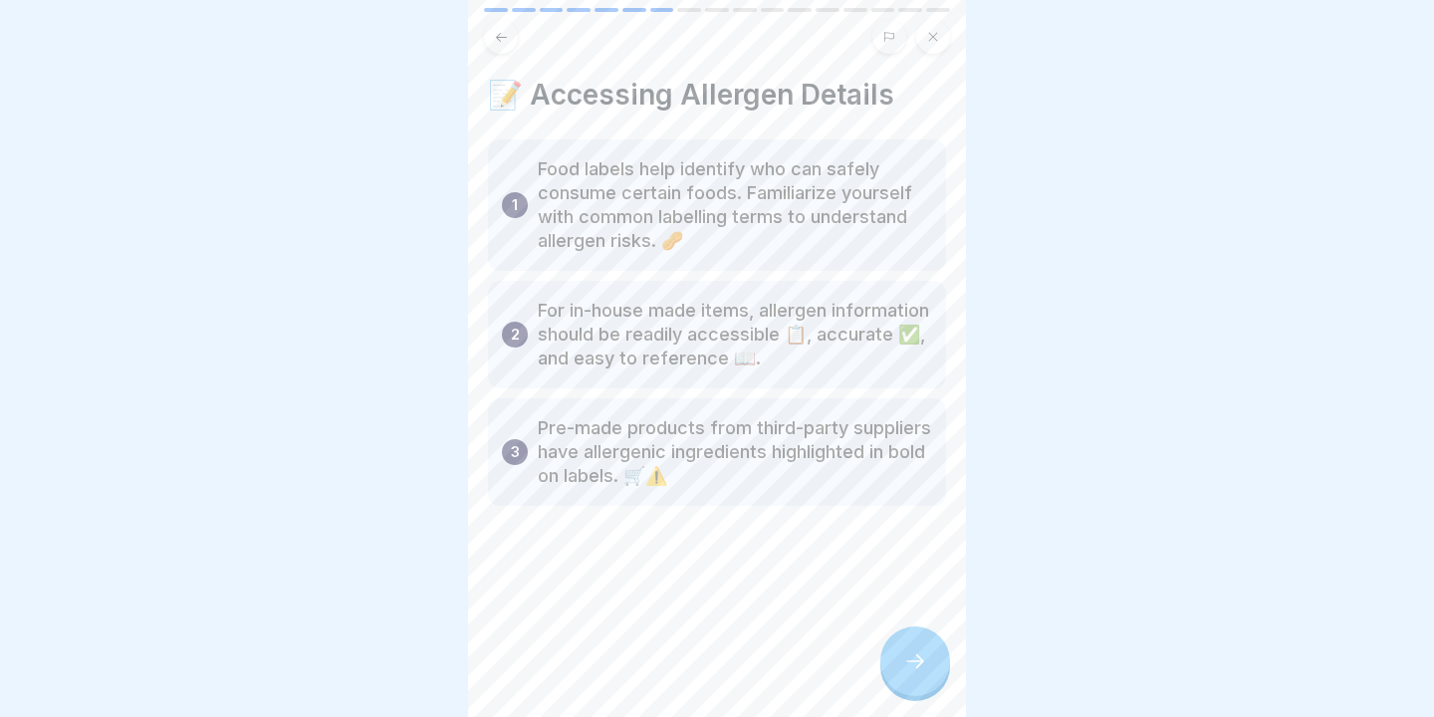
click at [910, 657] on icon at bounding box center [915, 661] width 24 height 24
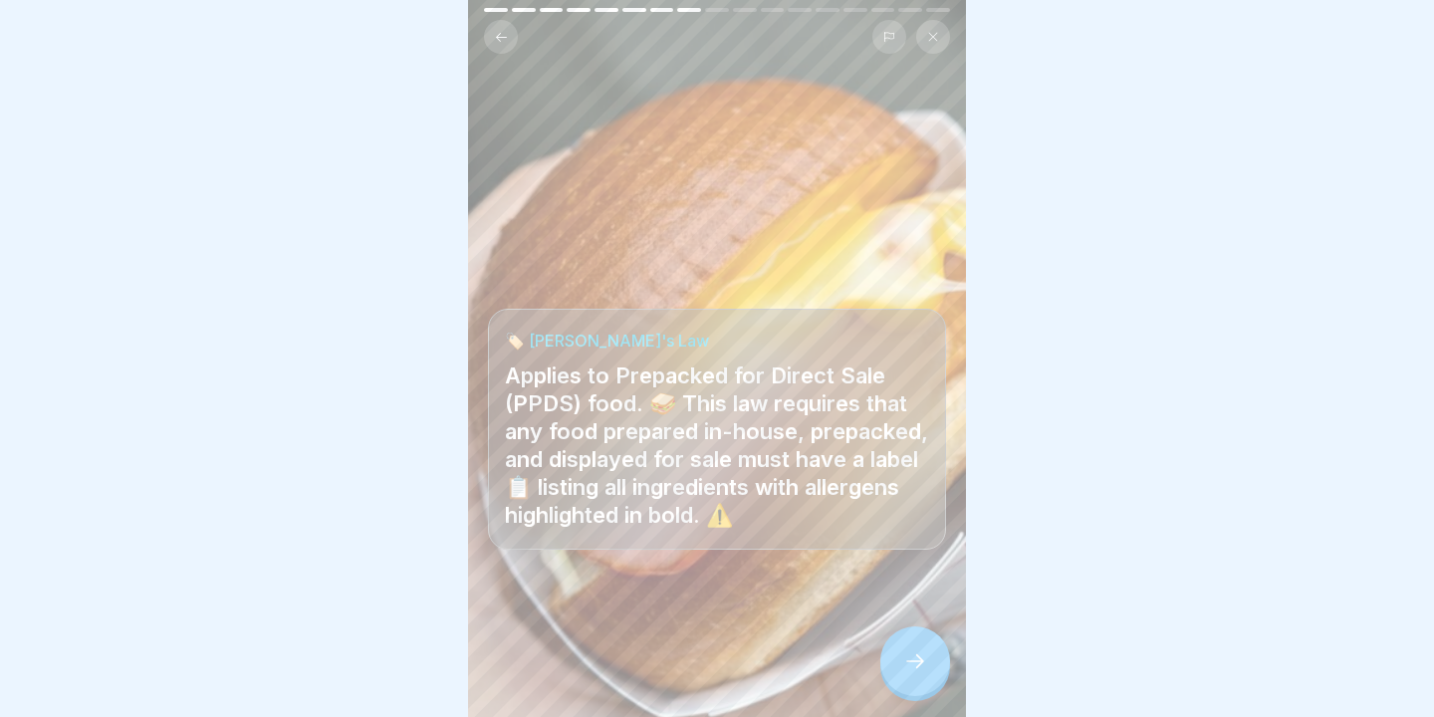
click at [910, 658] on icon at bounding box center [915, 661] width 24 height 24
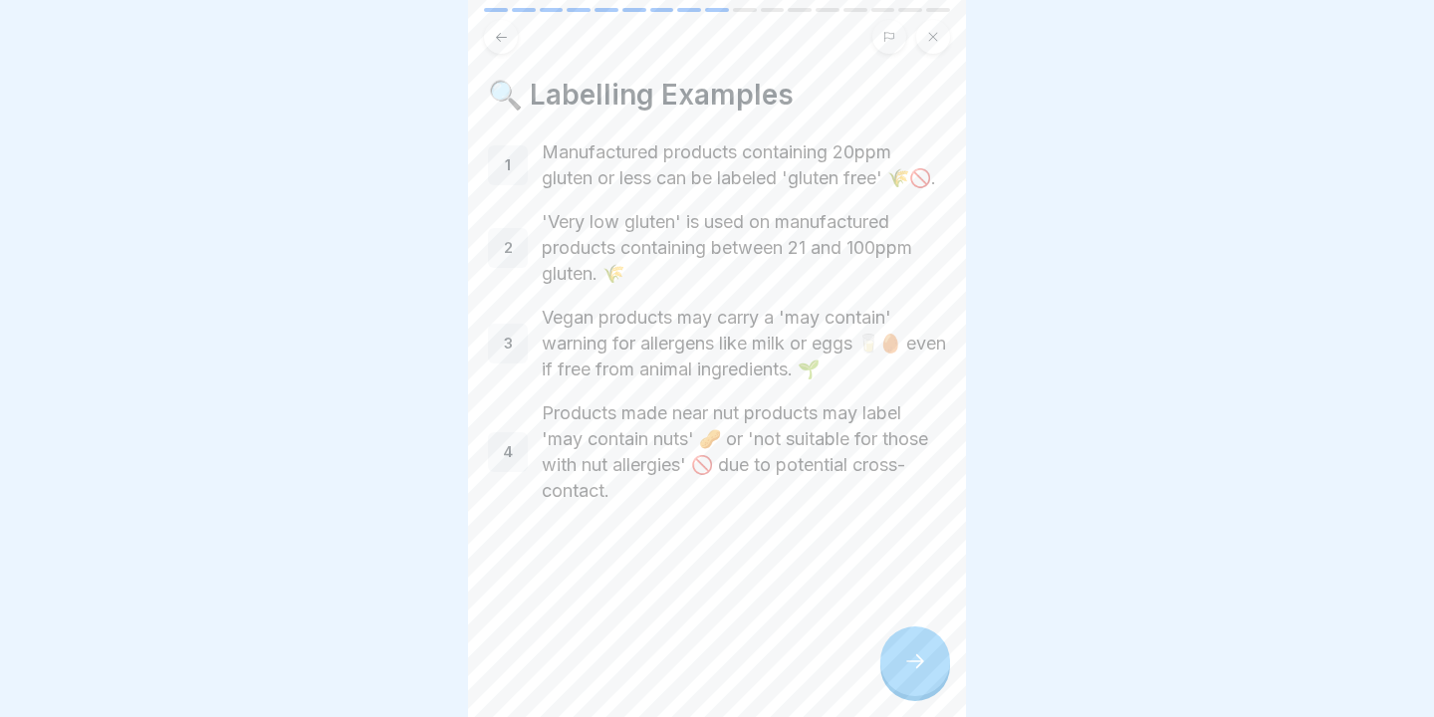
click at [910, 658] on icon at bounding box center [915, 661] width 24 height 24
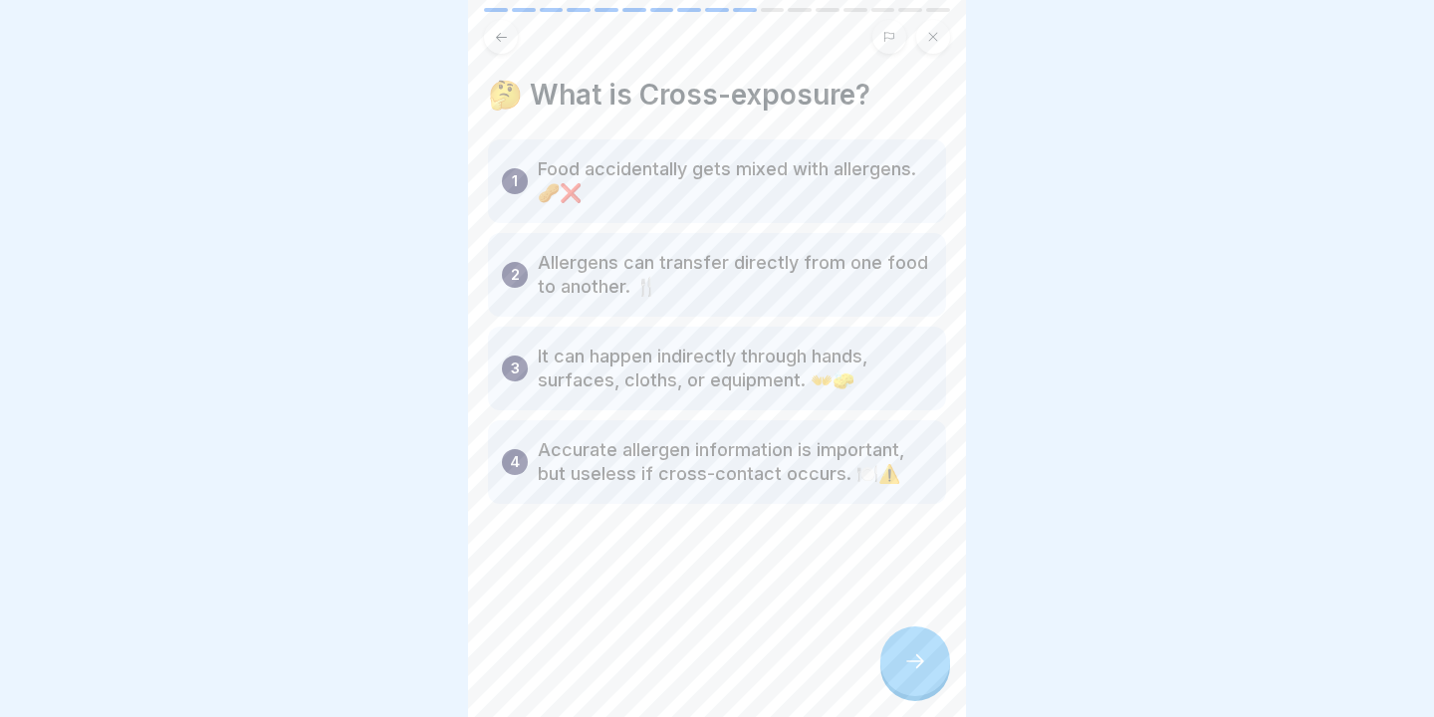
click at [910, 658] on icon at bounding box center [915, 661] width 24 height 24
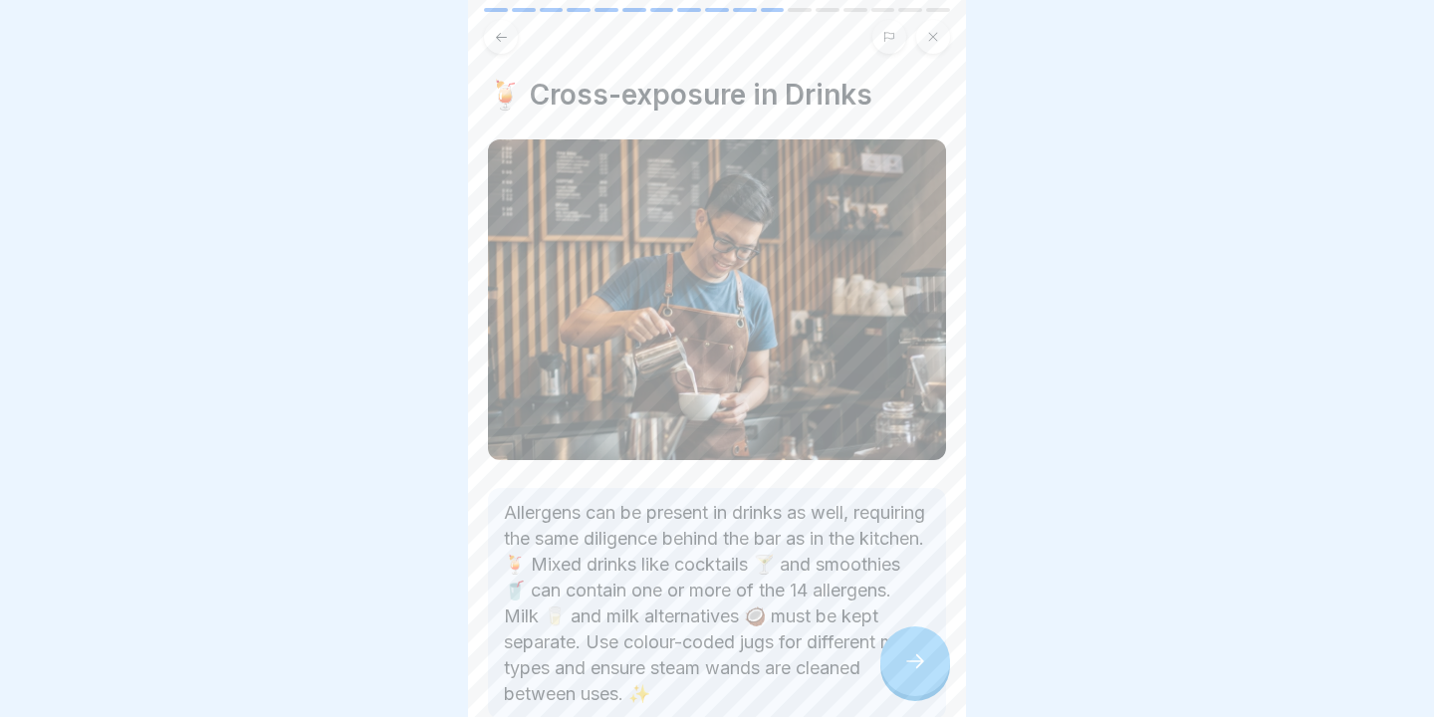
scroll to position [121, 0]
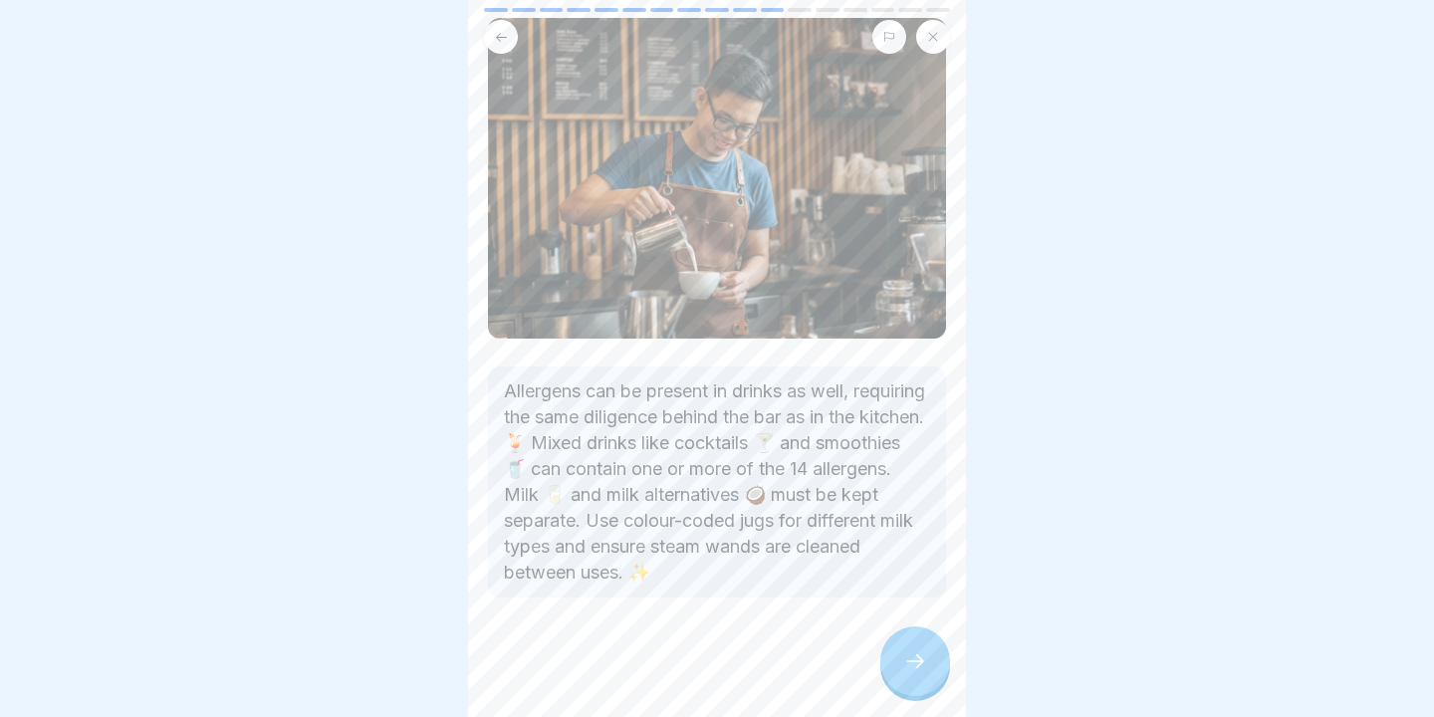
click at [898, 652] on div at bounding box center [915, 661] width 70 height 70
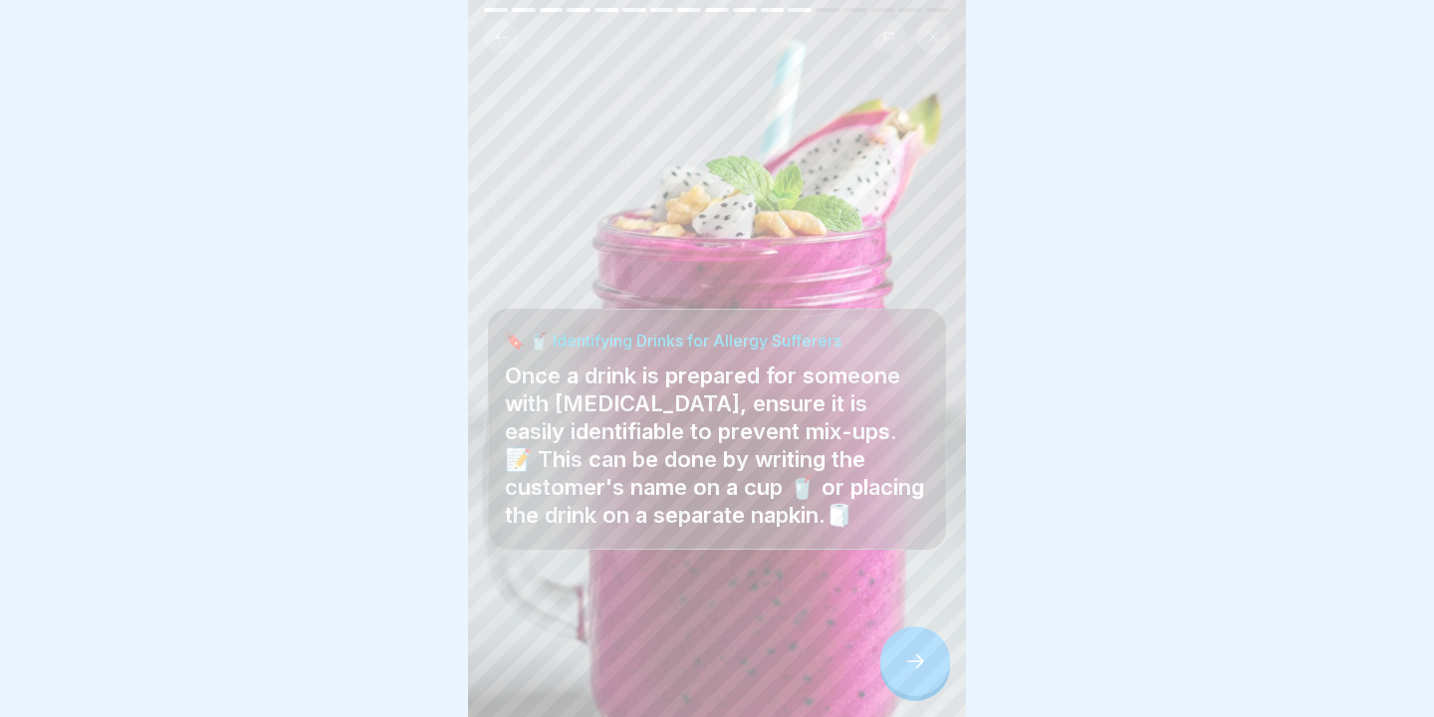
click at [907, 659] on icon at bounding box center [915, 661] width 24 height 24
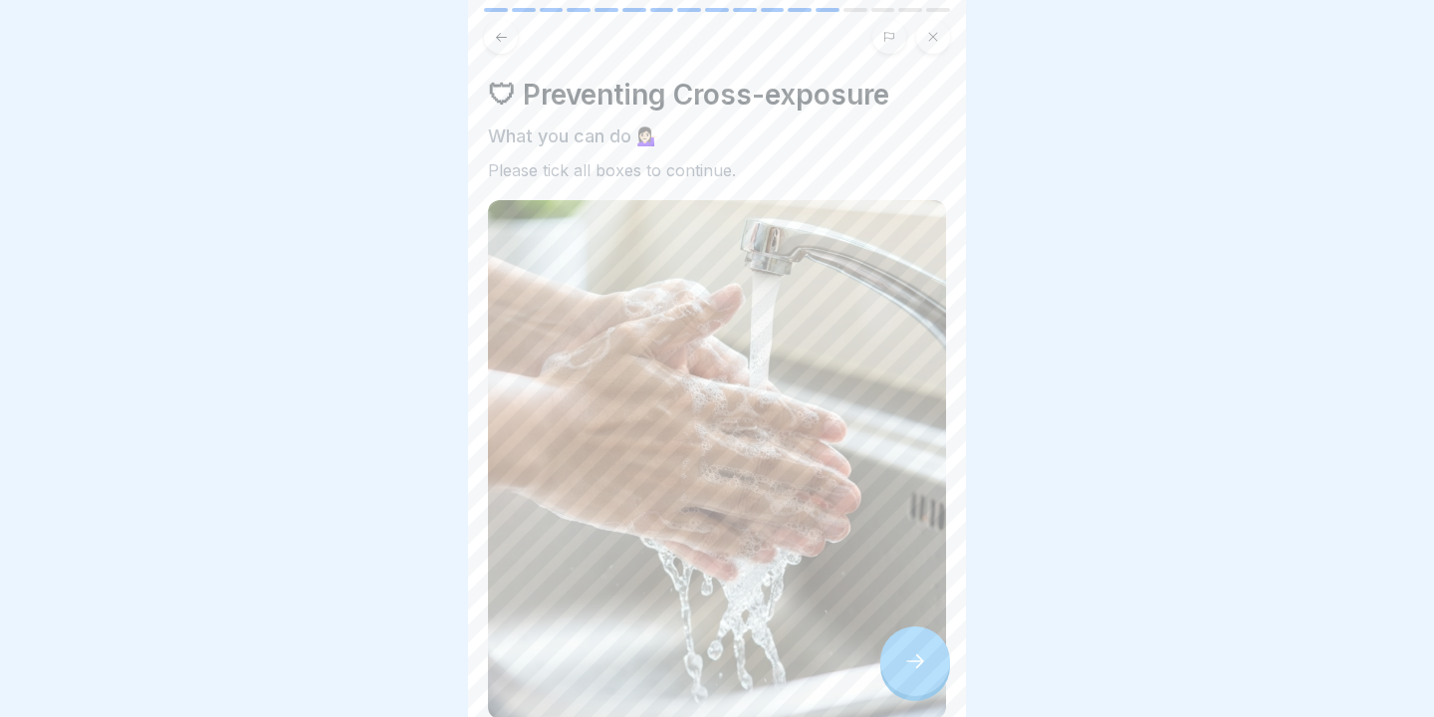
click at [907, 659] on icon at bounding box center [915, 661] width 24 height 24
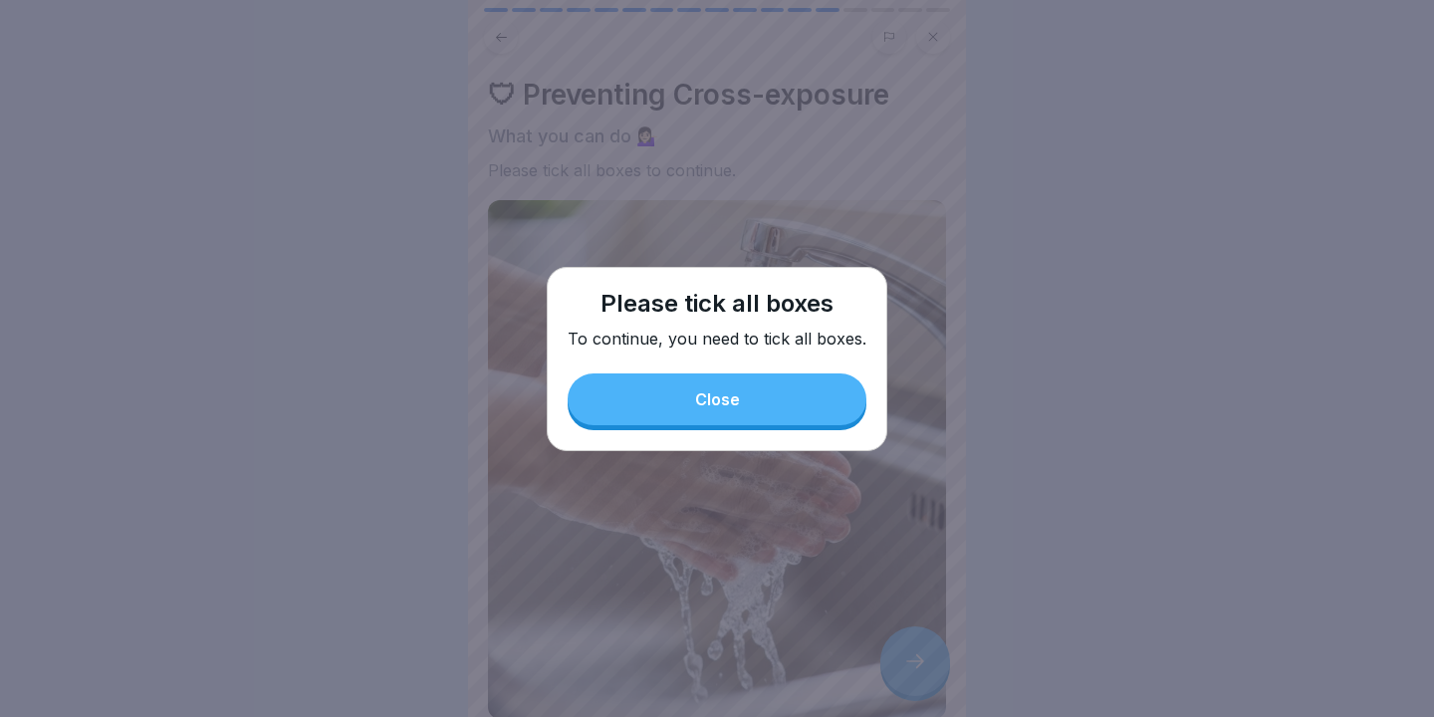
click at [736, 390] on button "Close" at bounding box center [716, 399] width 299 height 52
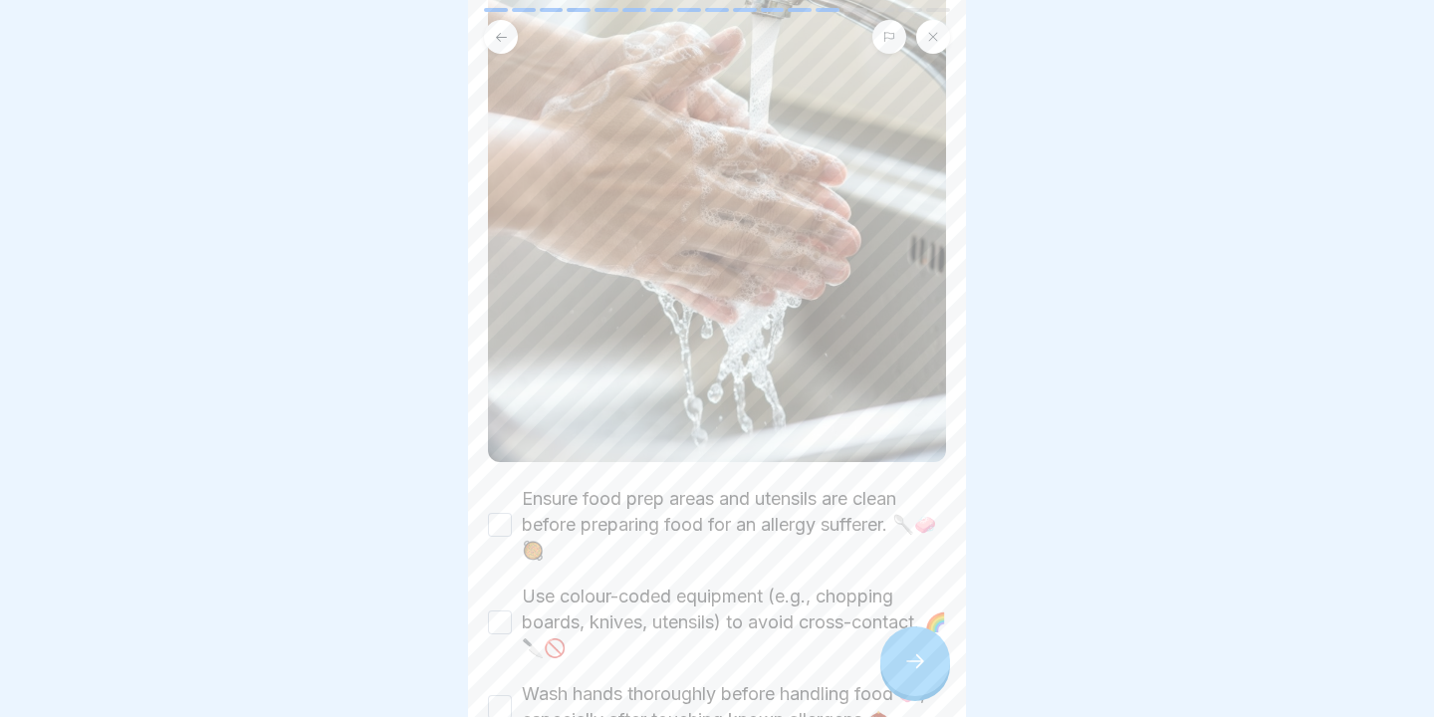
scroll to position [391, 0]
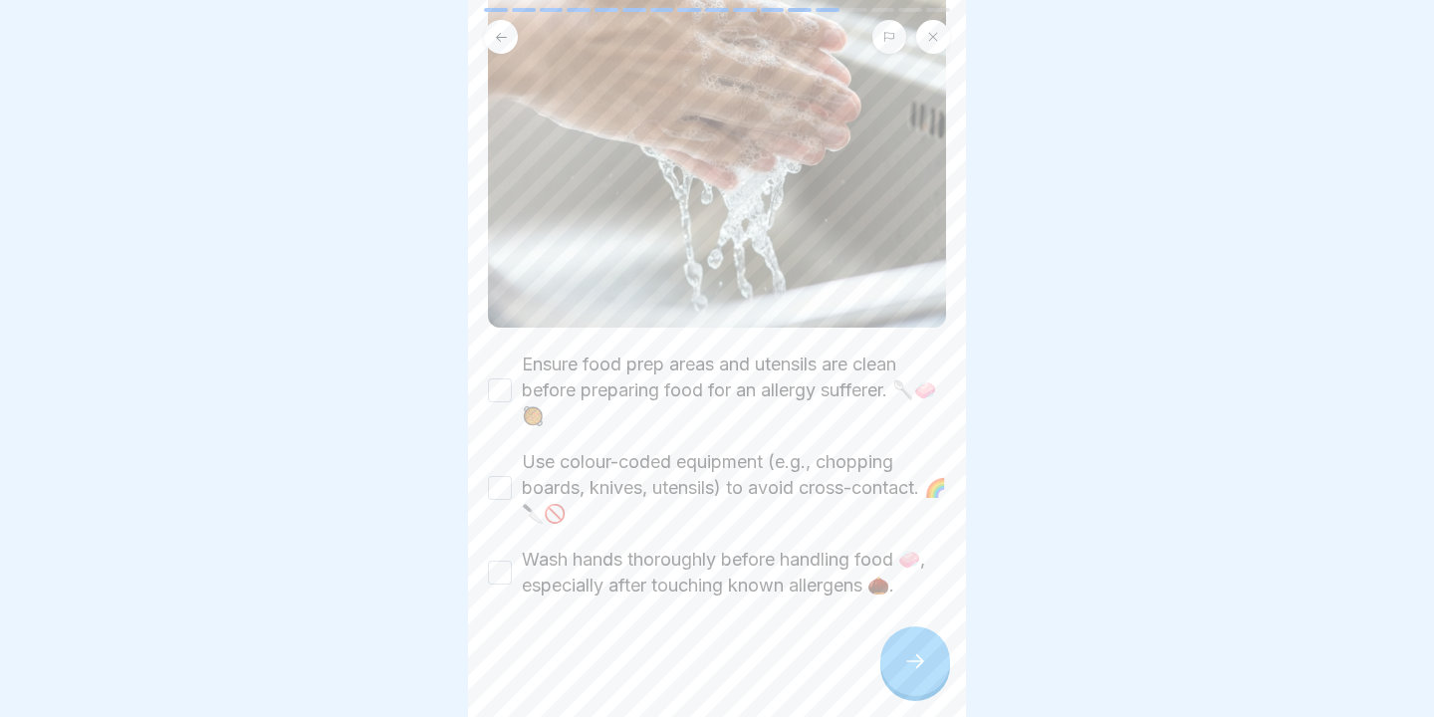
click at [512, 394] on div "Ensure food prep areas and utensils are clean before preparing food for an alle…" at bounding box center [717, 390] width 458 height 78
click at [506, 397] on button "Ensure food prep areas and utensils are clean before preparing food for an alle…" at bounding box center [500, 390] width 24 height 24
click at [511, 488] on button "Use colour-coded equipment (e.g., chopping boards, knives, utensils) to avoid c…" at bounding box center [500, 488] width 24 height 24
click at [507, 578] on button "Wash hands thoroughly before handling food 🧼, especially after touching known a…" at bounding box center [500, 572] width 24 height 24
click at [925, 654] on icon at bounding box center [915, 661] width 24 height 24
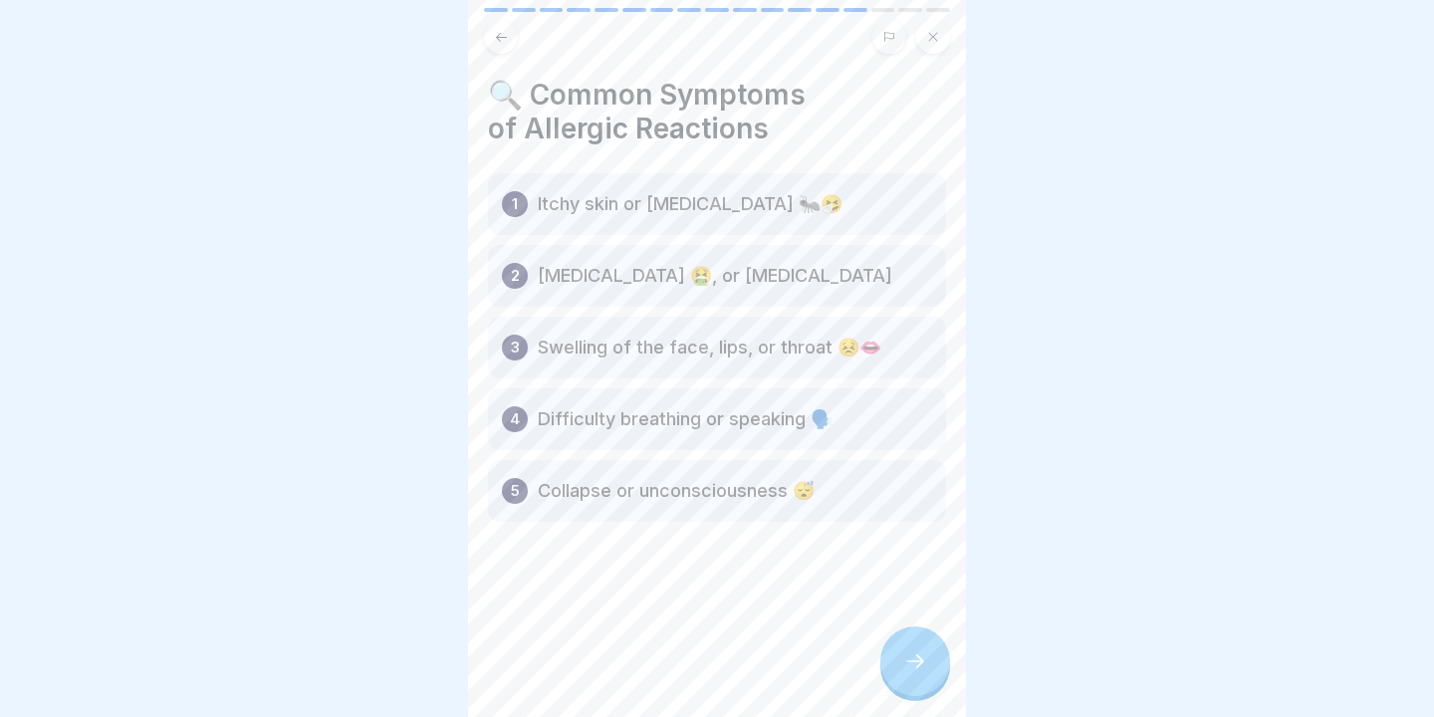
click at [907, 651] on icon at bounding box center [915, 661] width 24 height 24
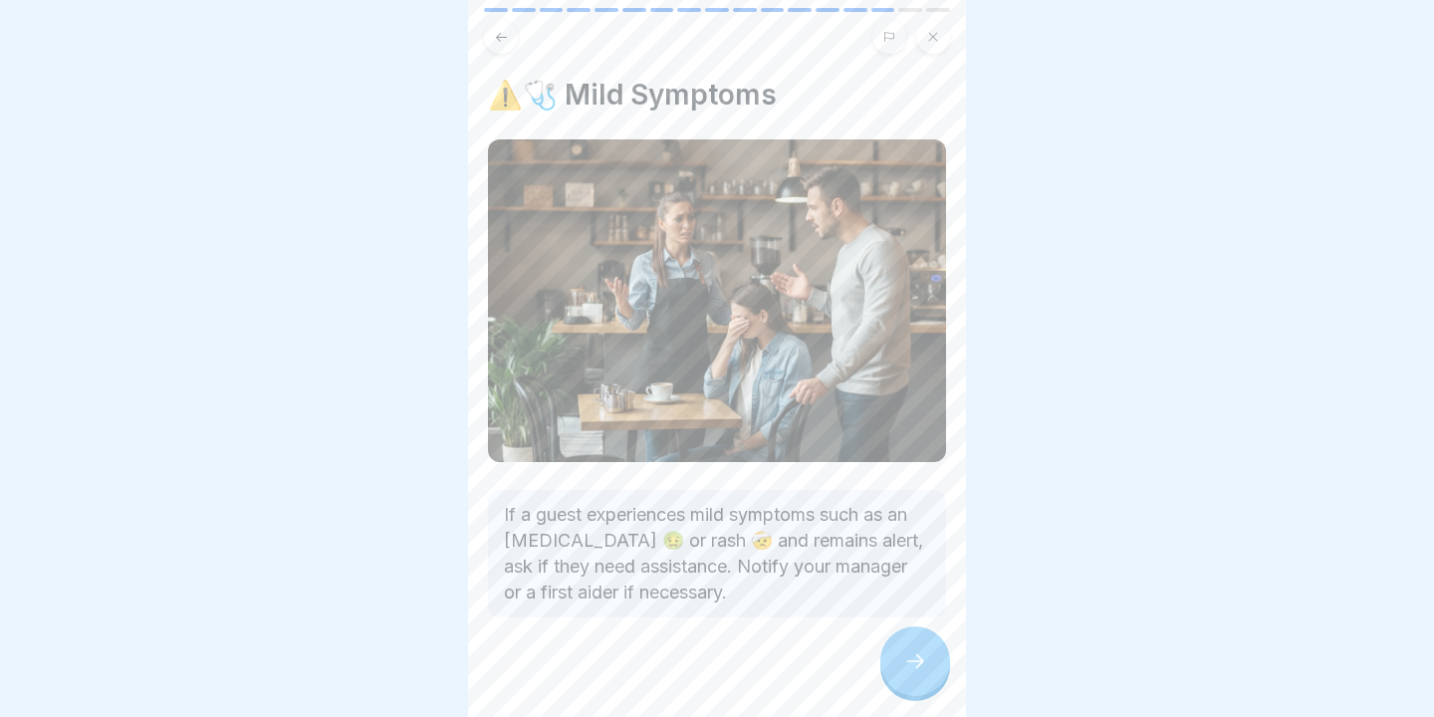
click at [914, 665] on icon at bounding box center [915, 661] width 24 height 24
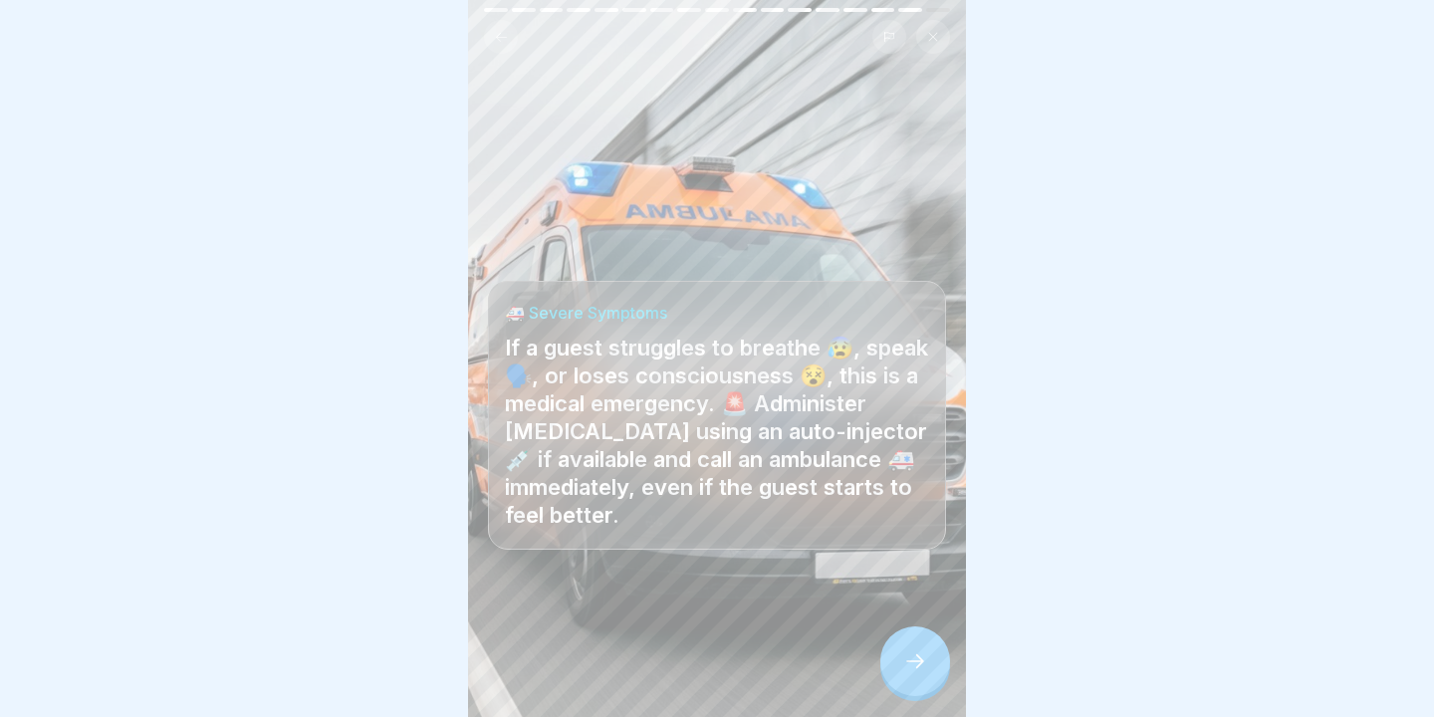
click at [915, 668] on icon at bounding box center [915, 661] width 24 height 24
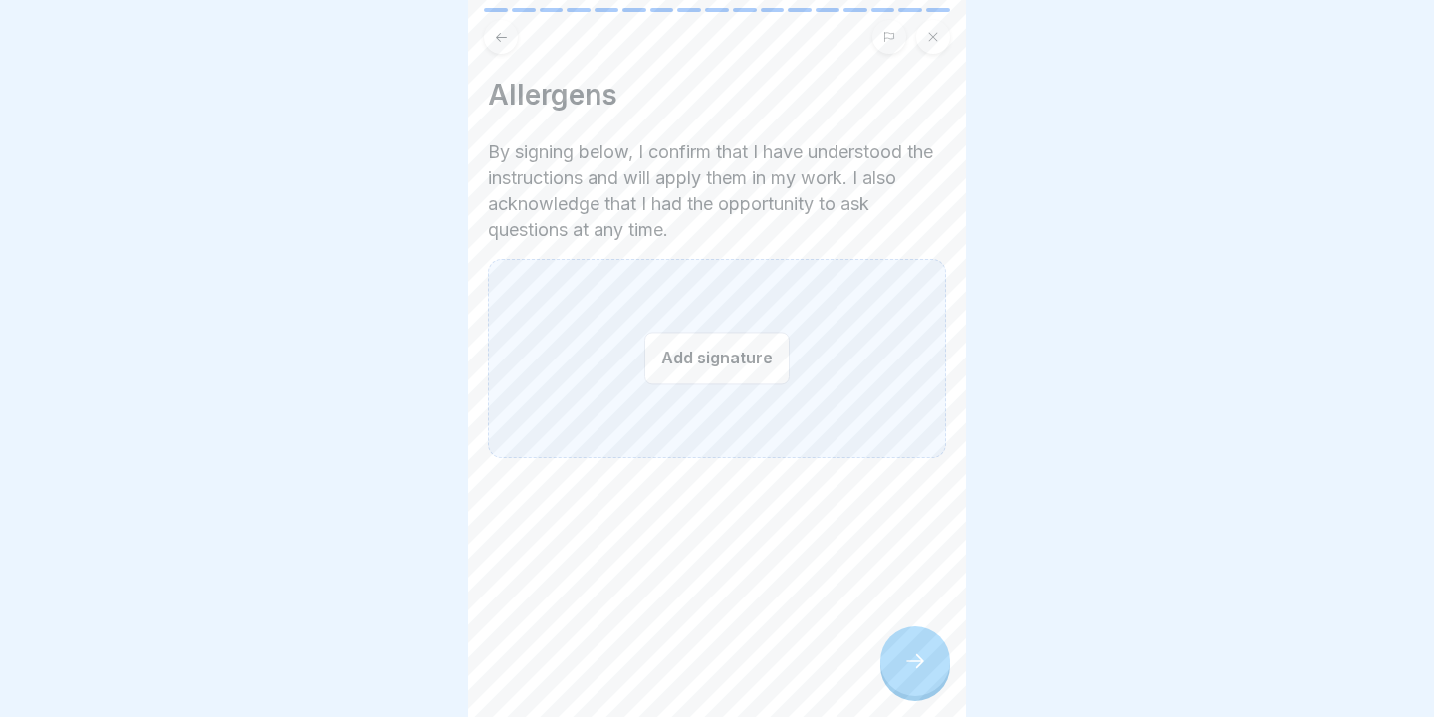
click at [669, 366] on button "Add signature" at bounding box center [716, 358] width 145 height 53
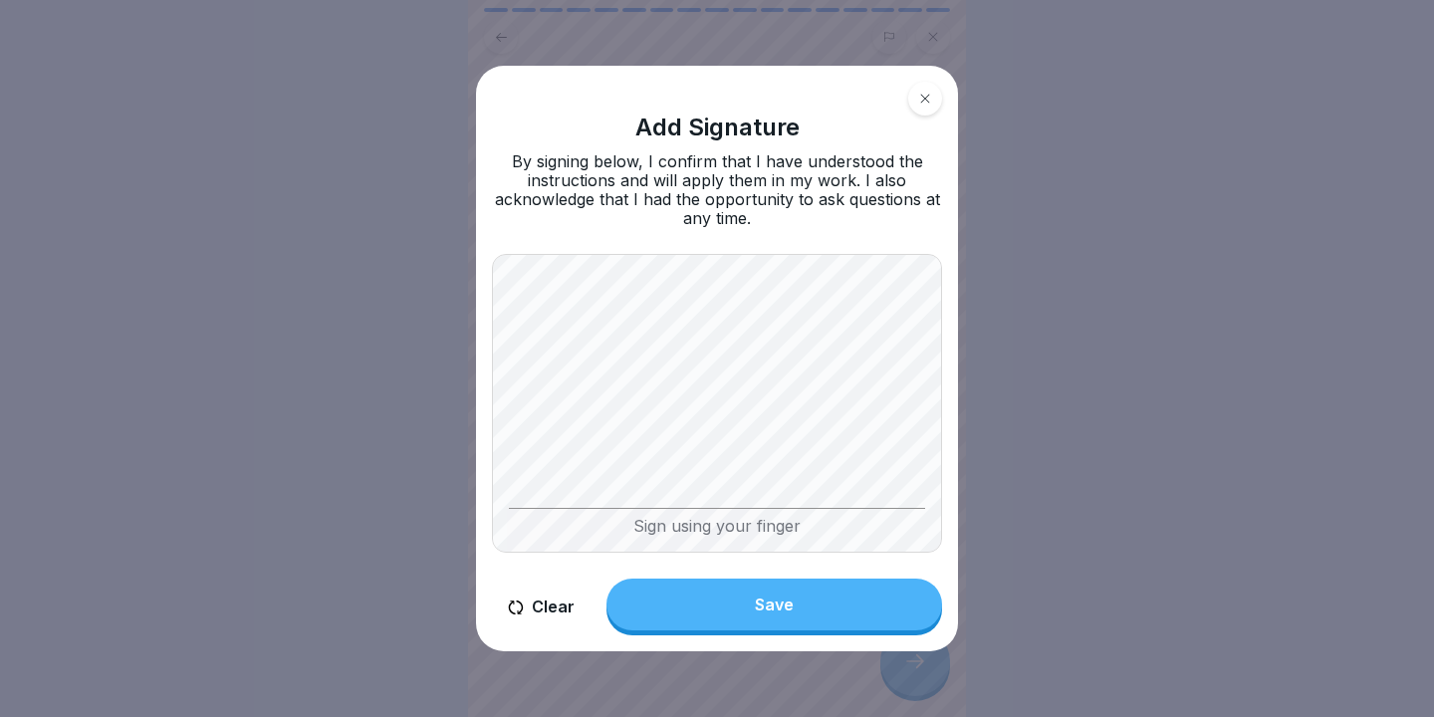
click at [755, 592] on button "Save" at bounding box center [774, 604] width 336 height 52
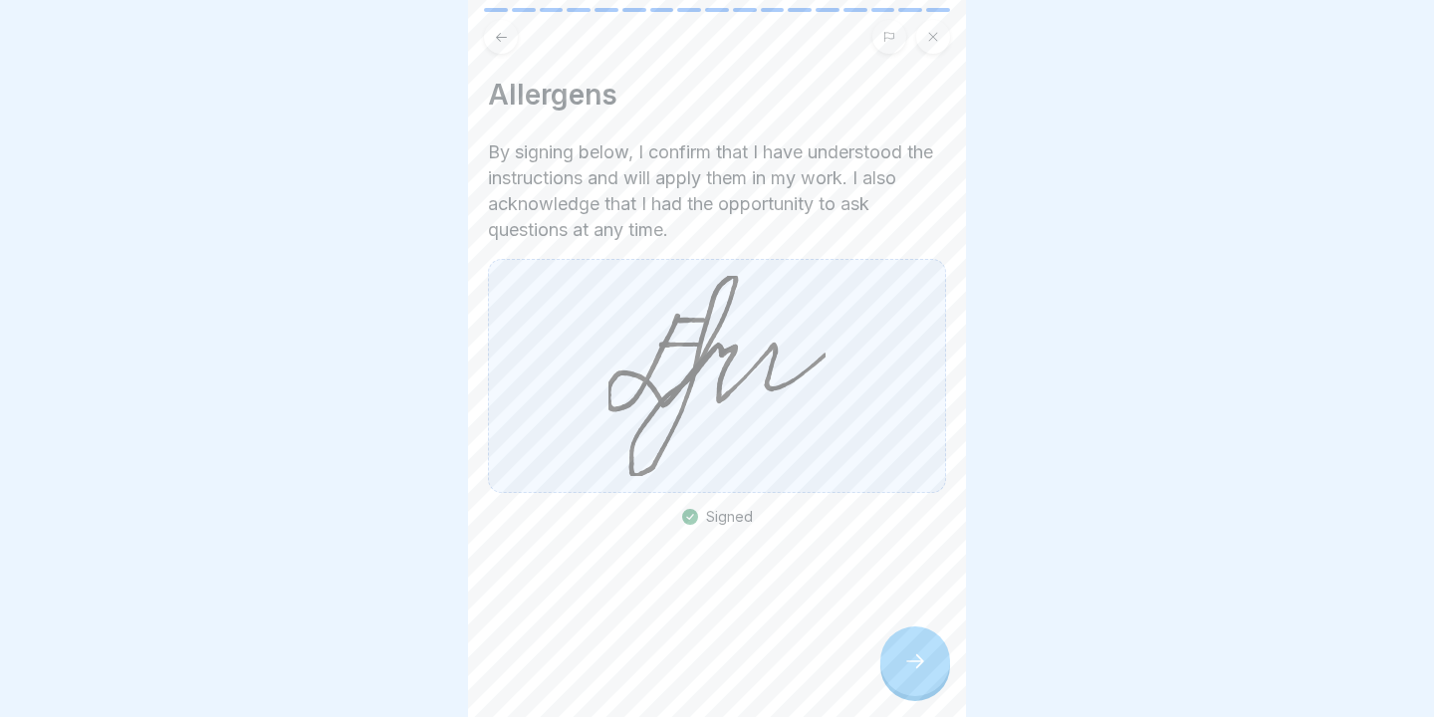
click at [928, 660] on div at bounding box center [915, 661] width 70 height 70
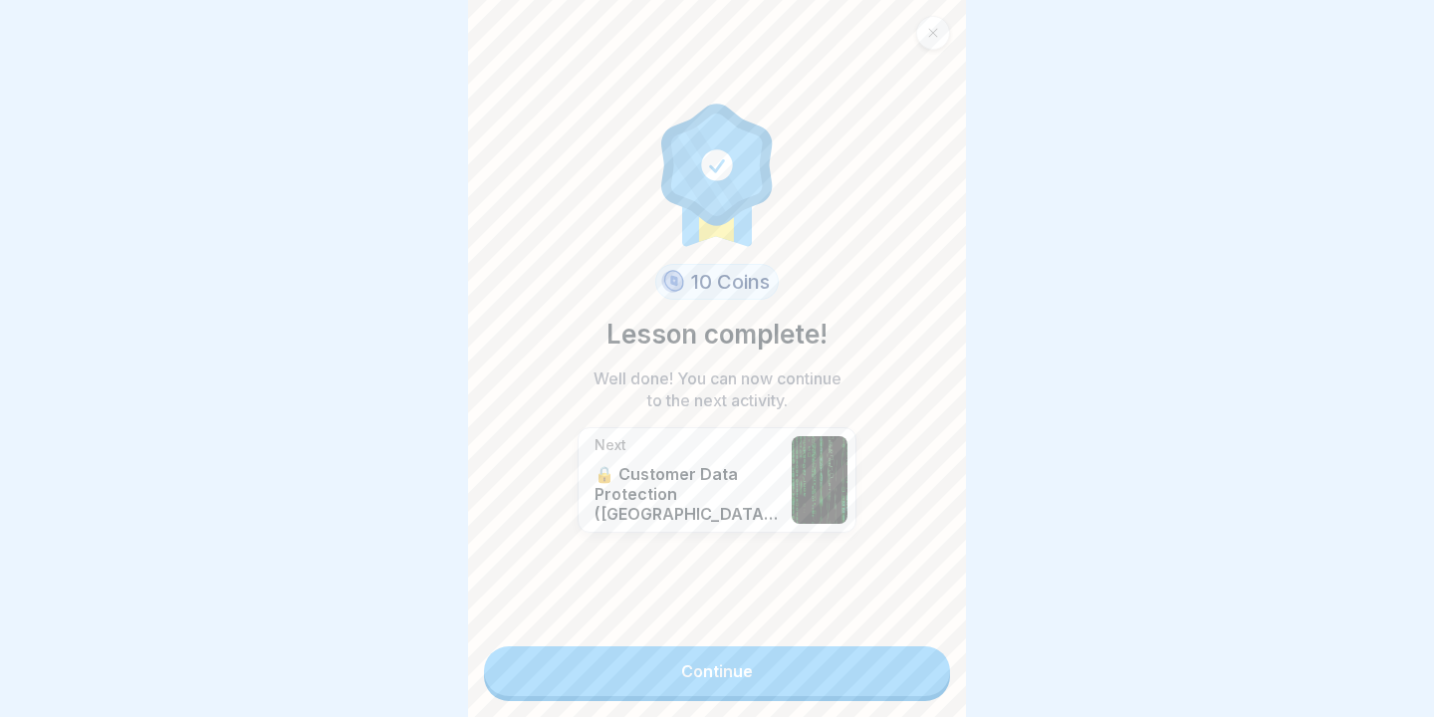
click at [748, 674] on link "Continue" at bounding box center [717, 671] width 466 height 50
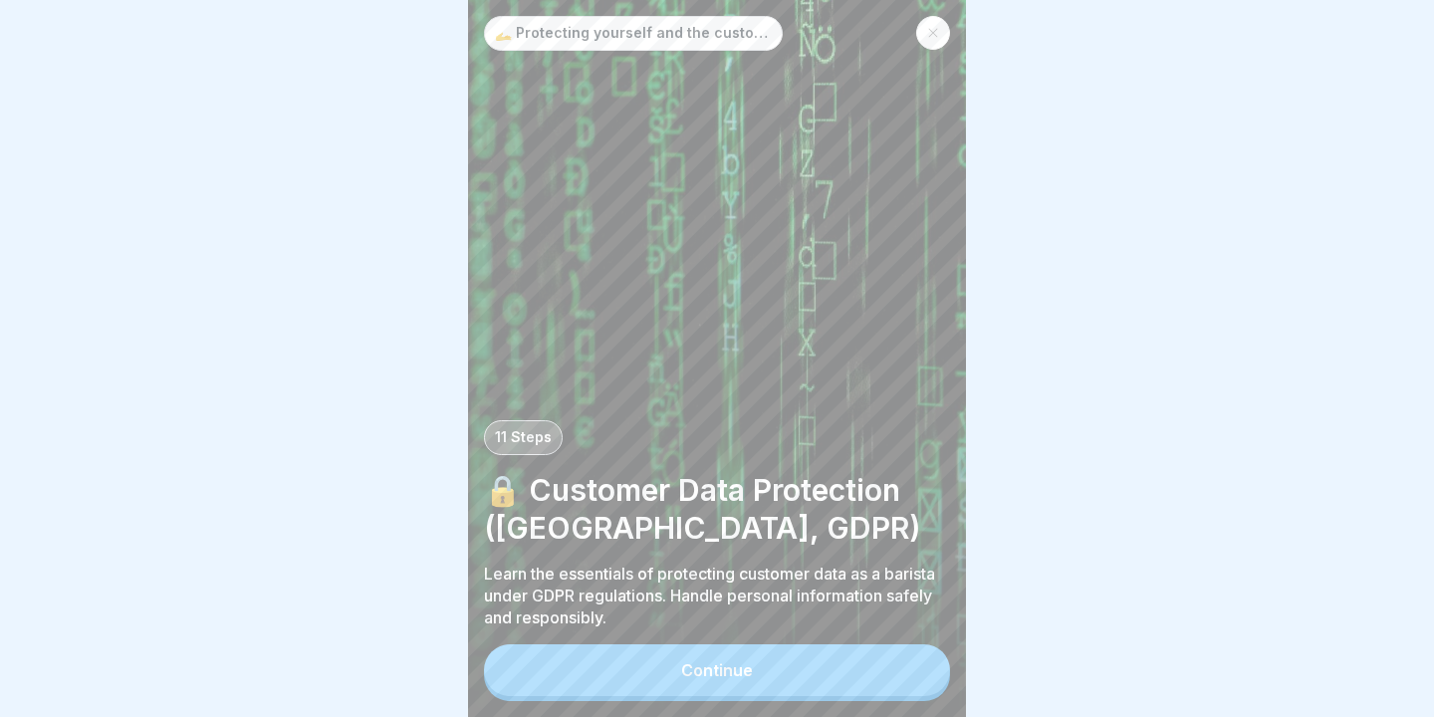
click at [748, 674] on div "Continue" at bounding box center [717, 670] width 72 height 18
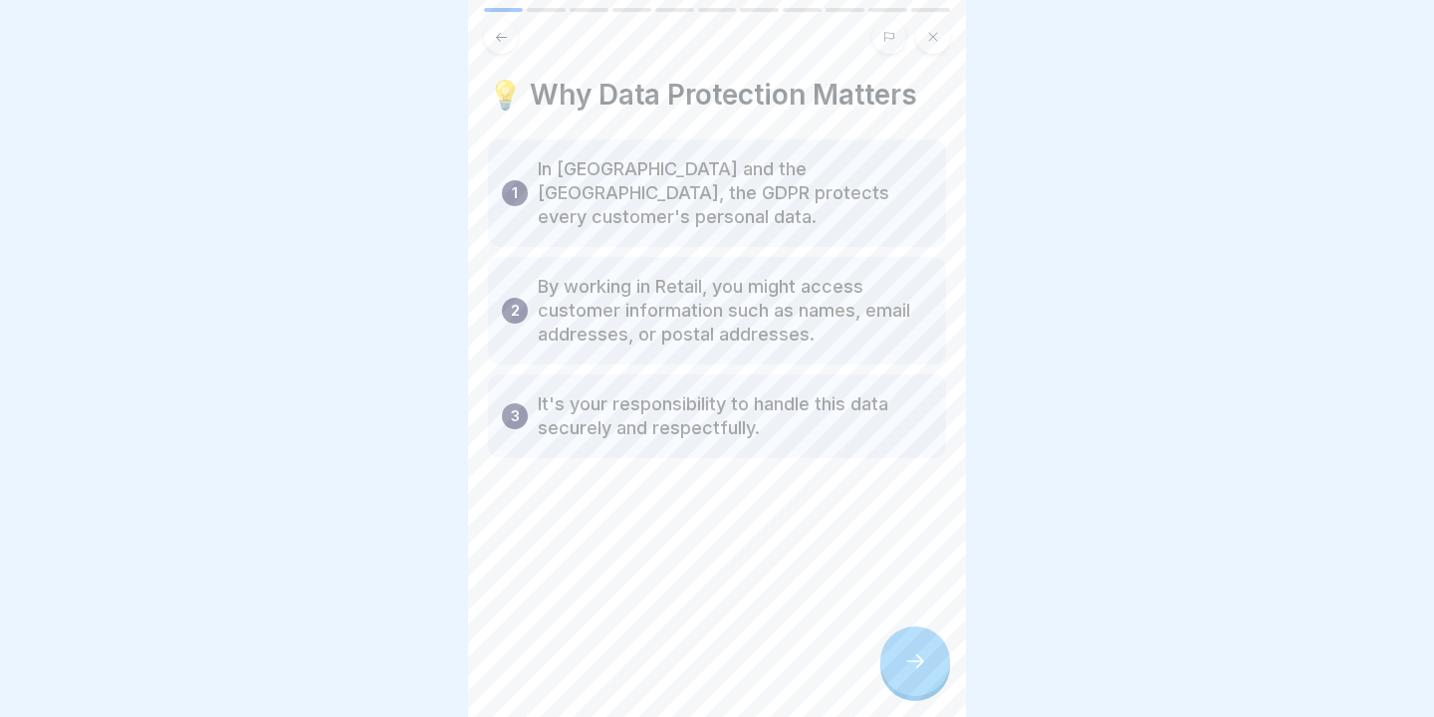
click at [898, 673] on div at bounding box center [915, 661] width 70 height 70
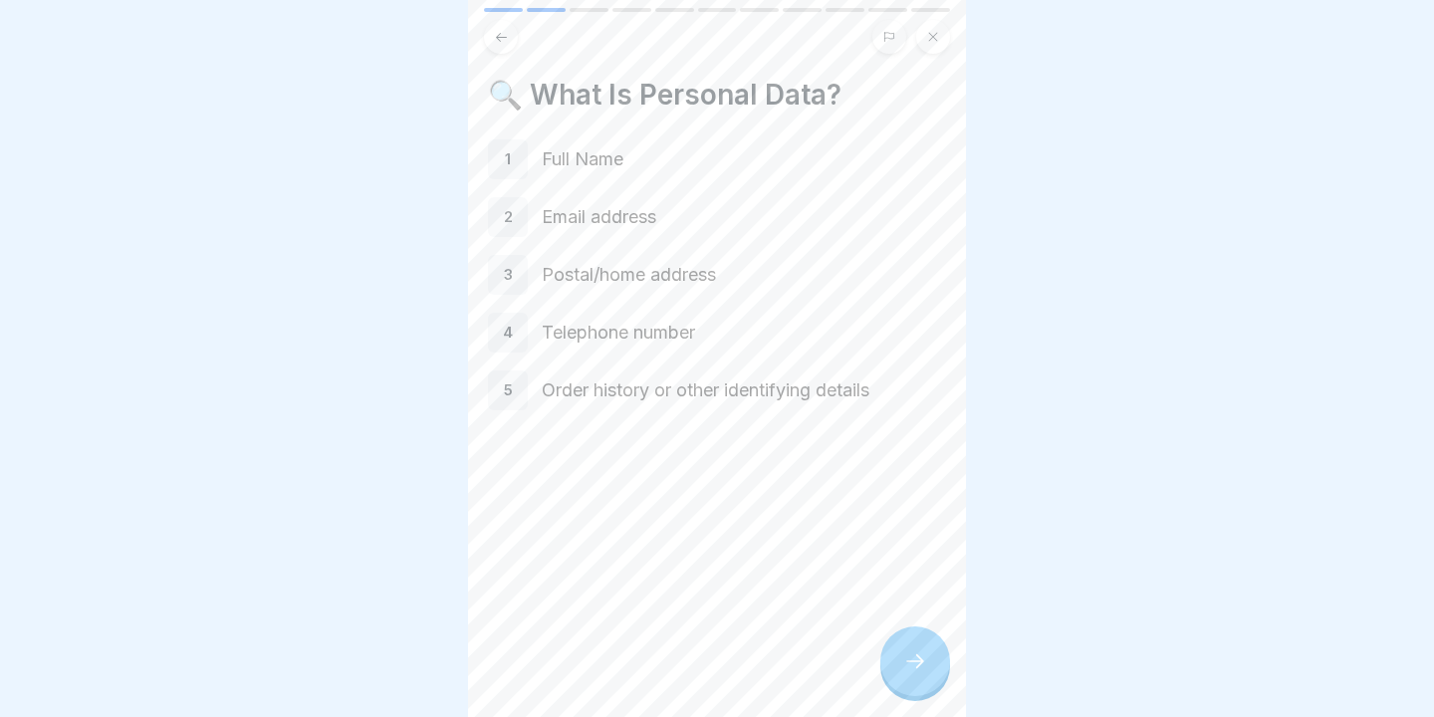
click at [898, 673] on div at bounding box center [915, 661] width 70 height 70
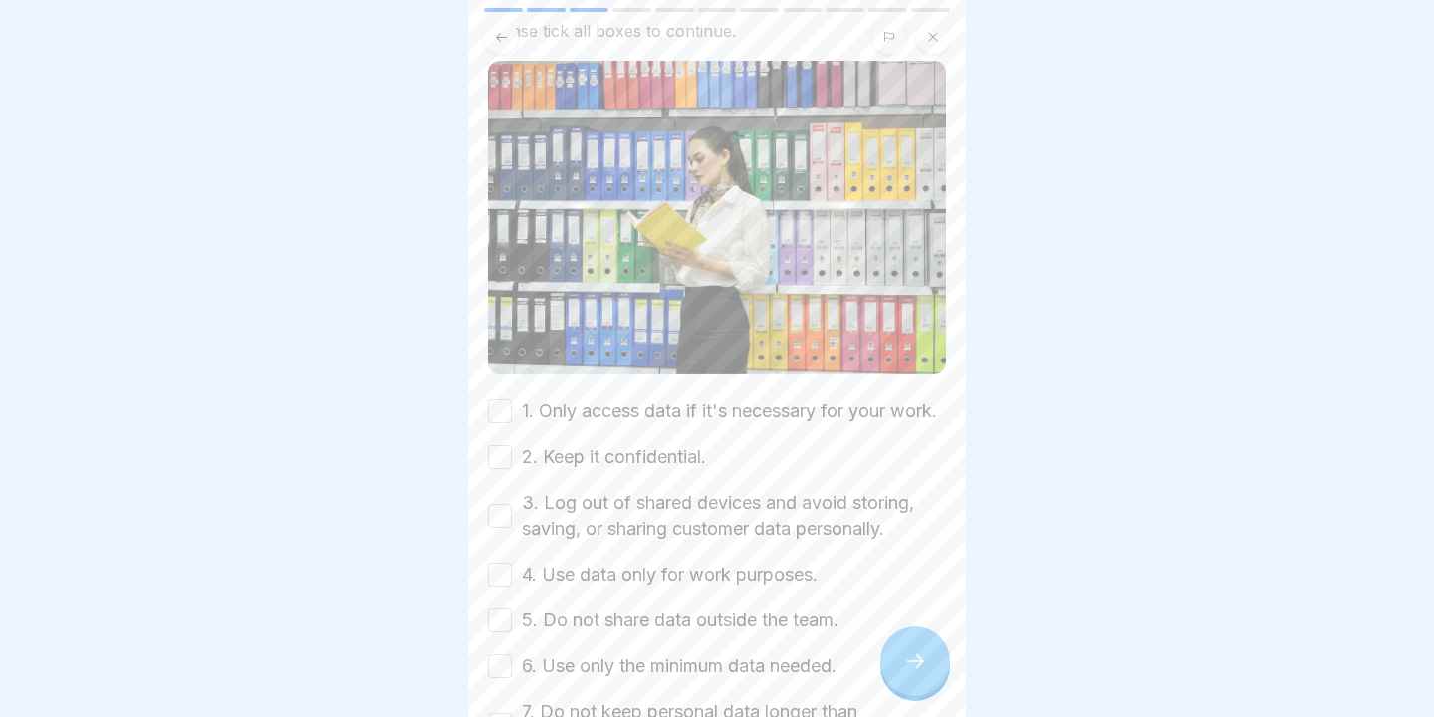
scroll to position [187, 0]
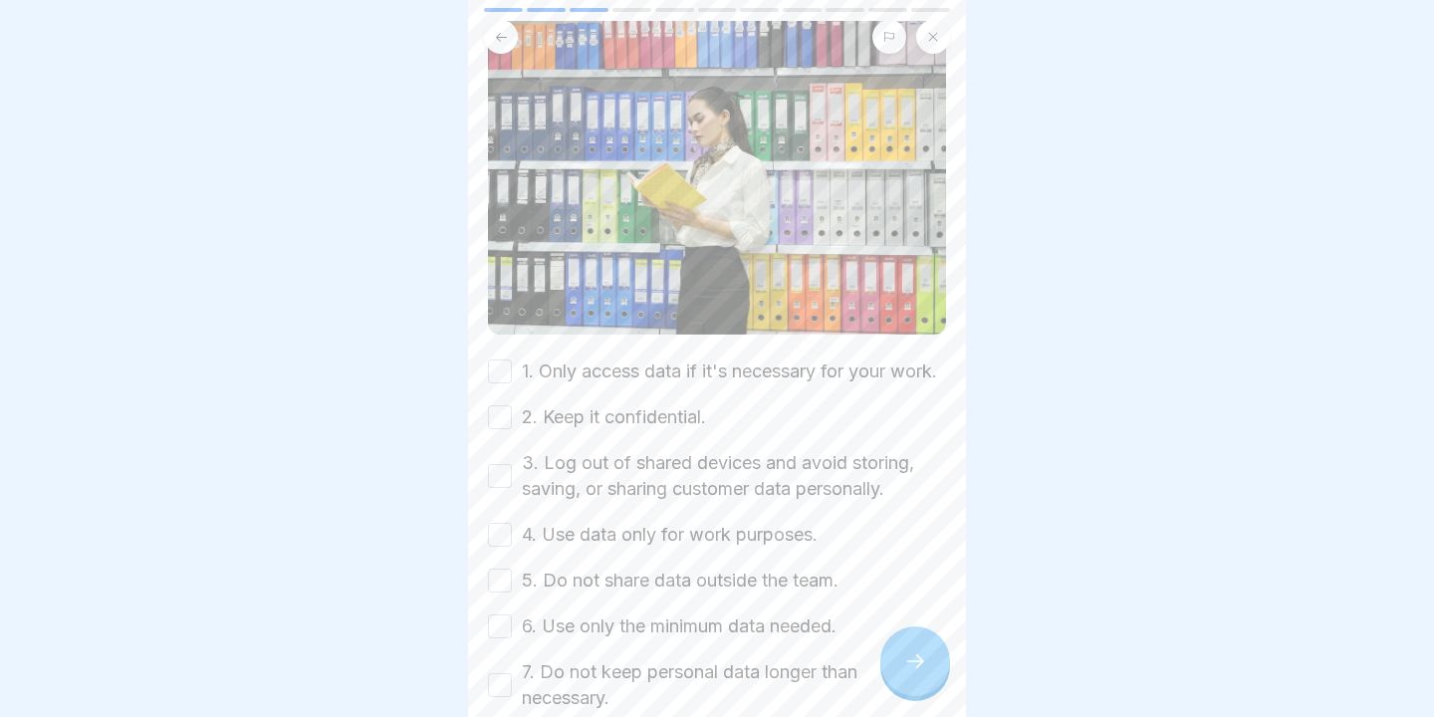
click at [476, 390] on div "📋 Main Rules for Handling Customer Data Please tick all boxes to continue. 1. O…" at bounding box center [717, 358] width 498 height 717
click at [501, 383] on button "1. Only access data if it's necessary for your work." at bounding box center [500, 371] width 24 height 24
click at [501, 429] on button "2. Keep it confidential." at bounding box center [500, 417] width 24 height 24
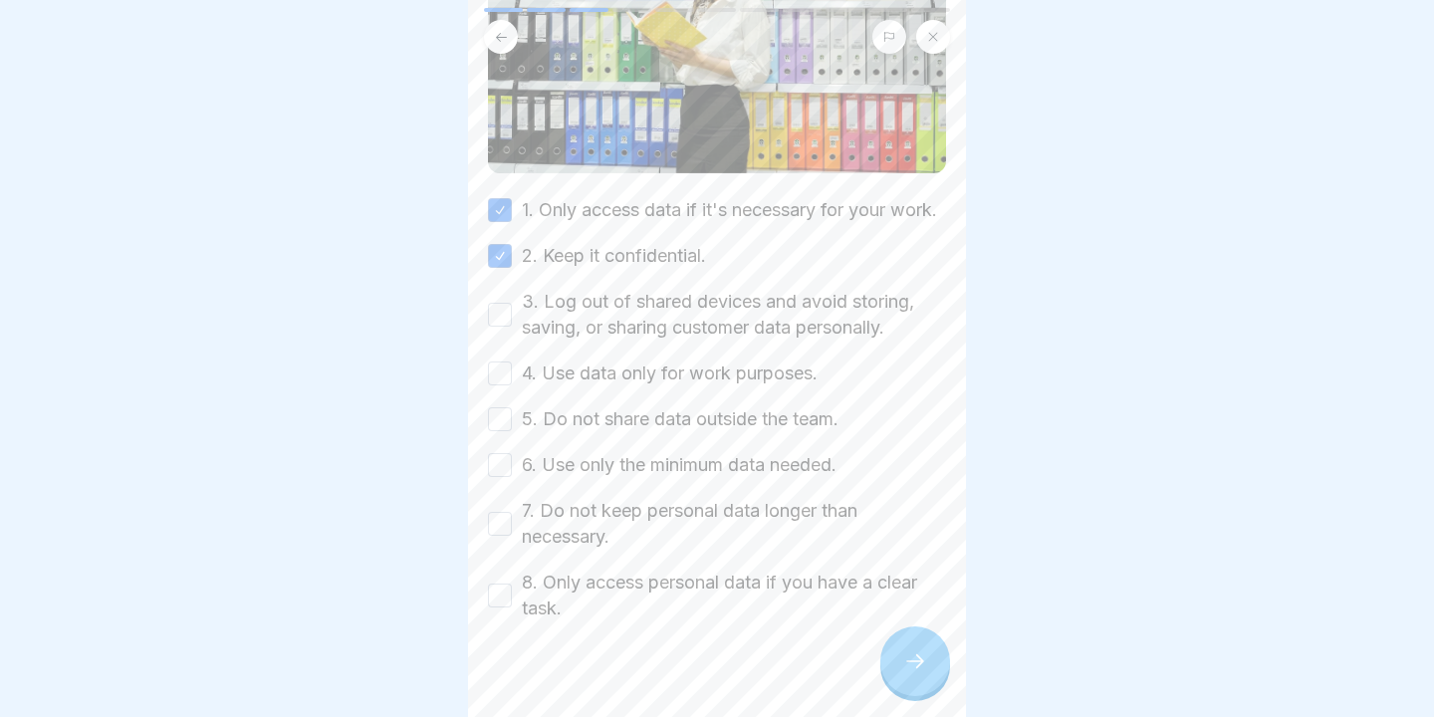
scroll to position [349, 0]
click at [501, 326] on button "3. Log out of shared devices and avoid storing, saving, or sharing customer dat…" at bounding box center [500, 314] width 24 height 24
click at [501, 384] on button "4. Use data only for work purposes." at bounding box center [500, 372] width 24 height 24
click at [507, 476] on button "6. Use only the minimum data needed." at bounding box center [500, 464] width 24 height 24
click at [507, 430] on button "5. Do not share data outside the team." at bounding box center [500, 418] width 24 height 24
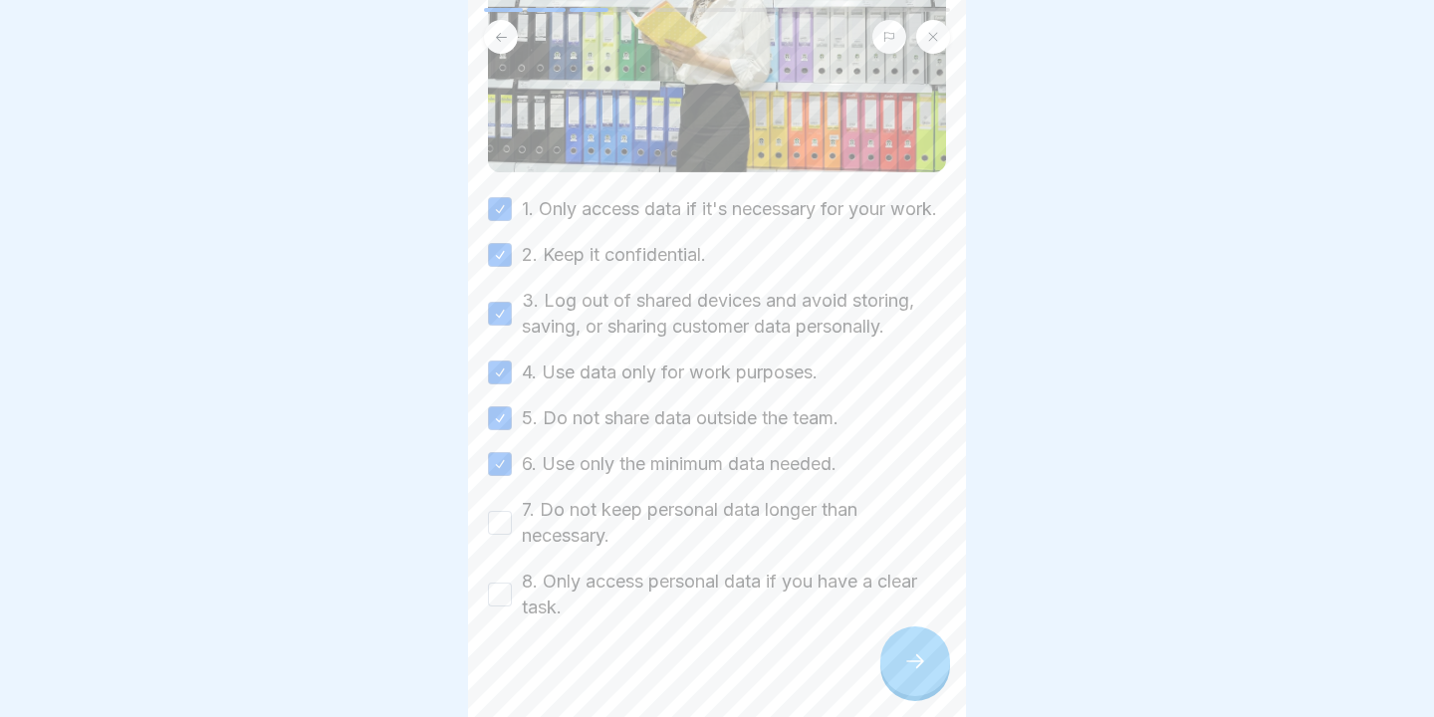
click at [507, 535] on button "7. Do not keep personal data longer than necessary." at bounding box center [500, 523] width 24 height 24
click at [509, 606] on button "8. Only access personal data if you have a clear task." at bounding box center [500, 594] width 24 height 24
click at [928, 669] on div at bounding box center [915, 661] width 70 height 70
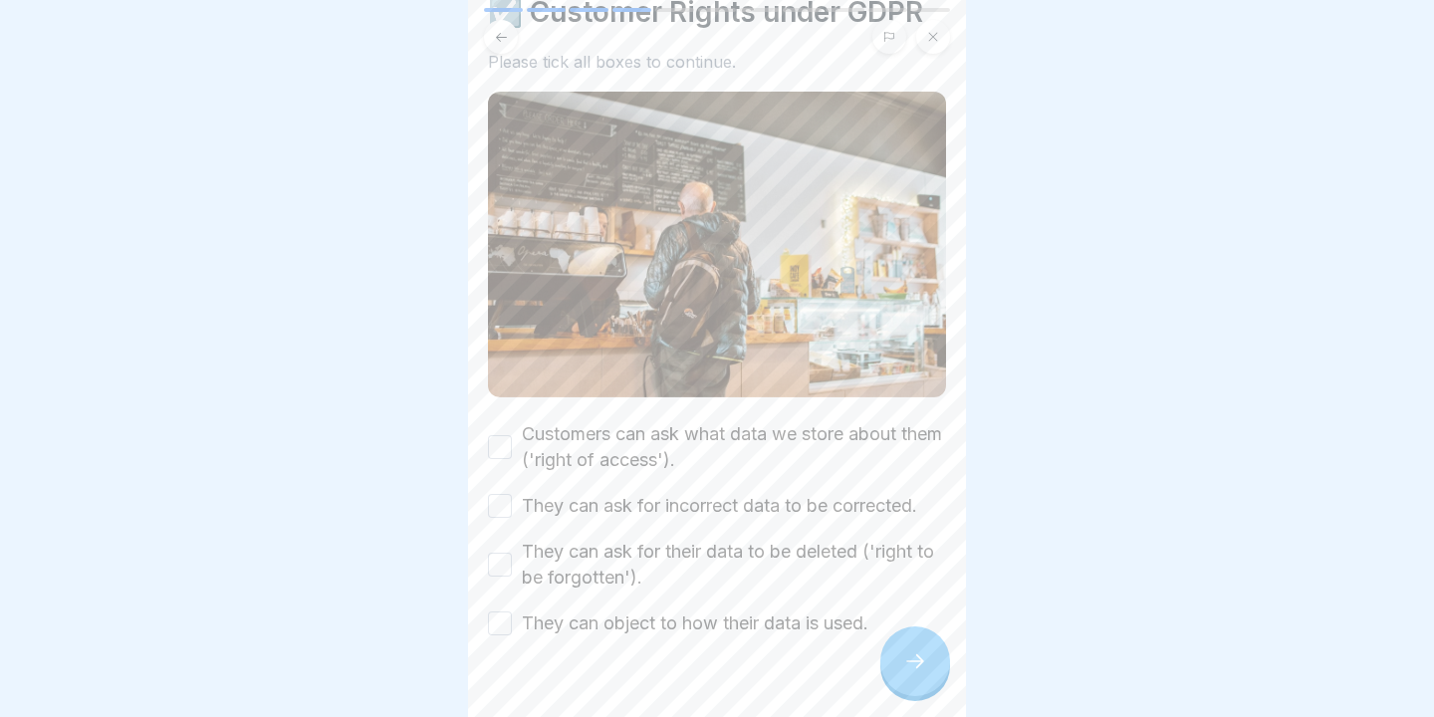
scroll to position [86, 0]
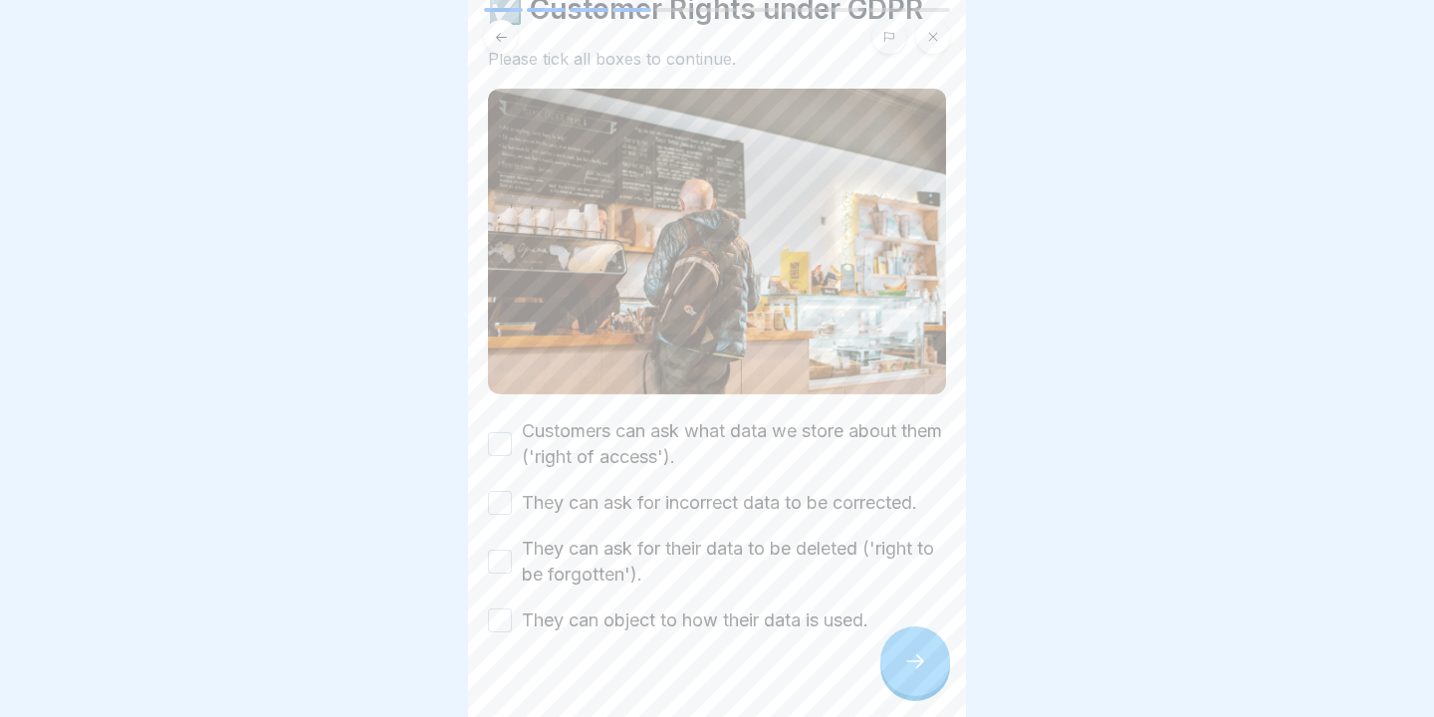
click at [500, 444] on button "Customers can ask what data we store about them ('right of access')." at bounding box center [500, 444] width 24 height 24
click at [501, 491] on button "They can ask for incorrect data to be corrected." at bounding box center [500, 503] width 24 height 24
click at [499, 561] on button "They can ask for their data to be deleted ('right to be forgotten')." at bounding box center [500, 562] width 24 height 24
click at [494, 626] on button "They can object to how their data is used." at bounding box center [500, 620] width 24 height 24
click at [929, 654] on div at bounding box center [915, 661] width 70 height 70
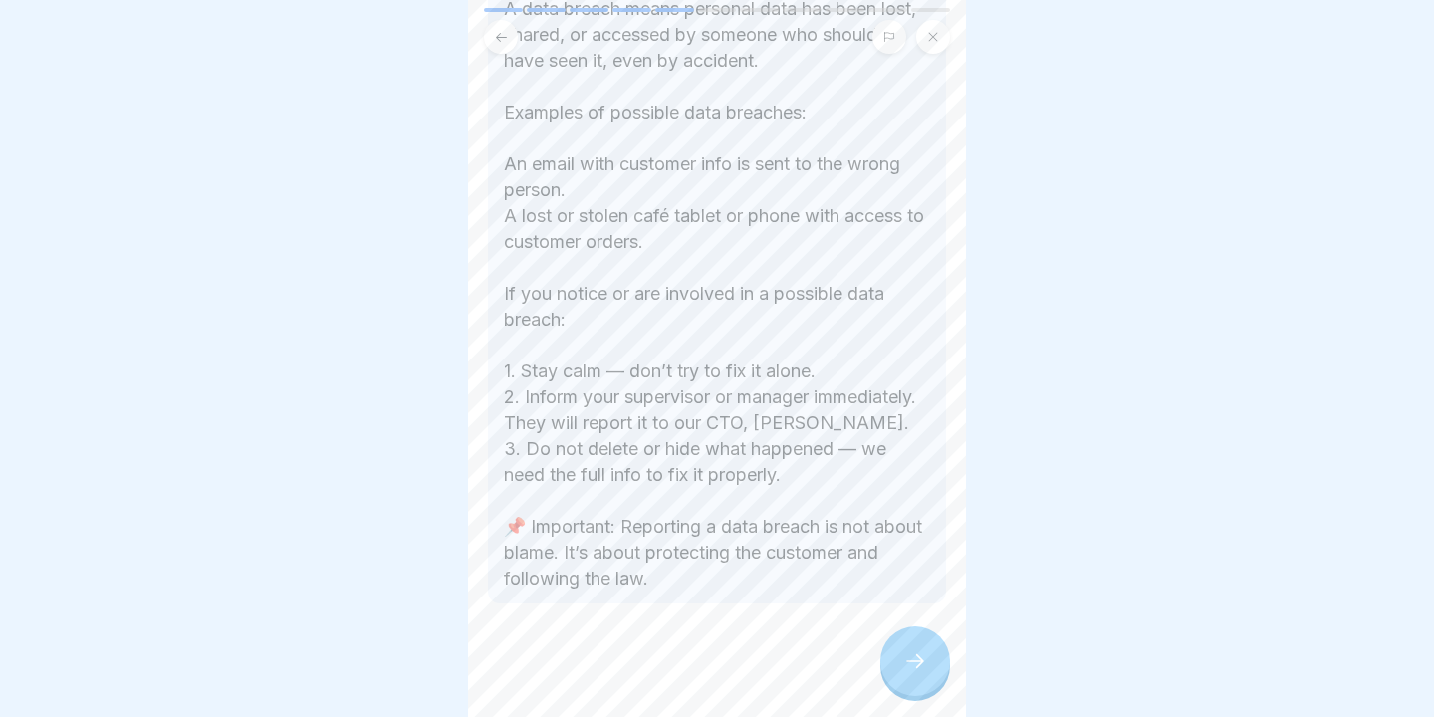
scroll to position [519, 0]
click at [914, 635] on div at bounding box center [915, 661] width 70 height 70
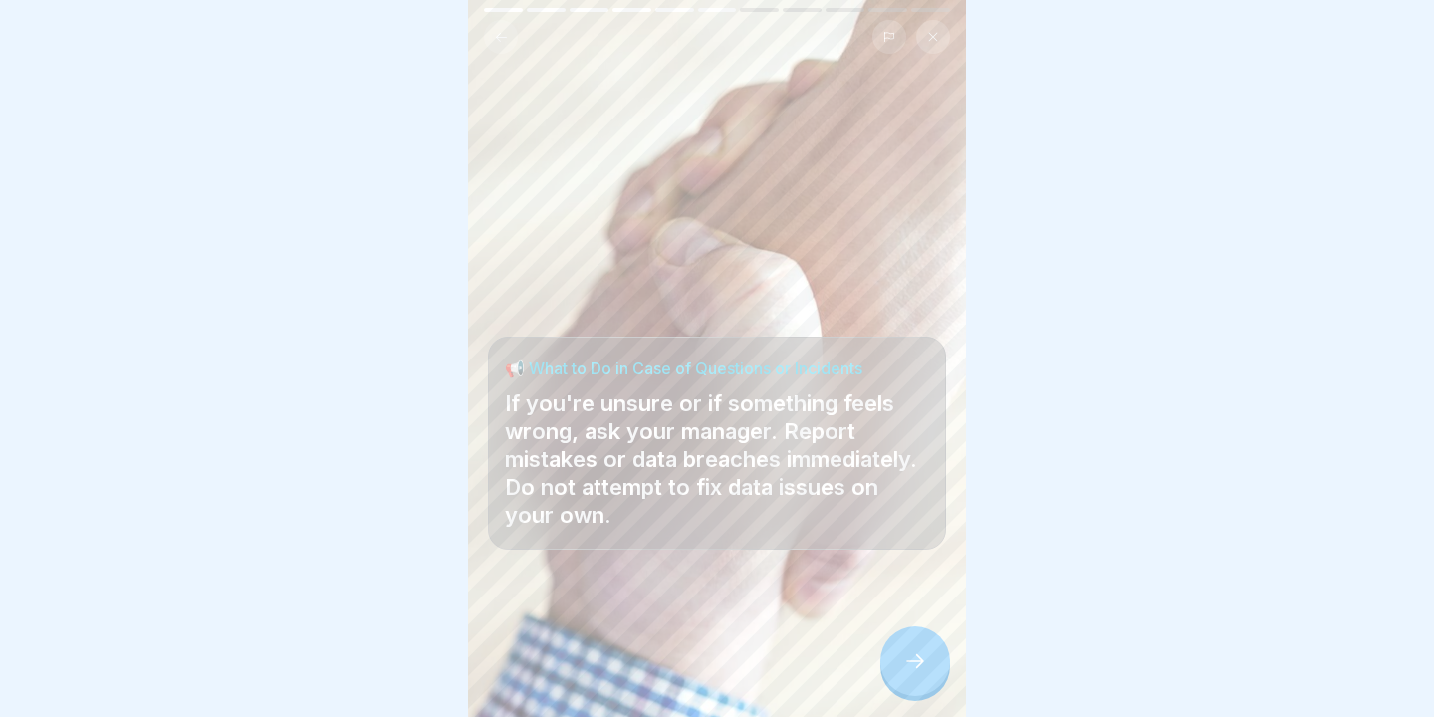
click at [934, 665] on div at bounding box center [915, 661] width 70 height 70
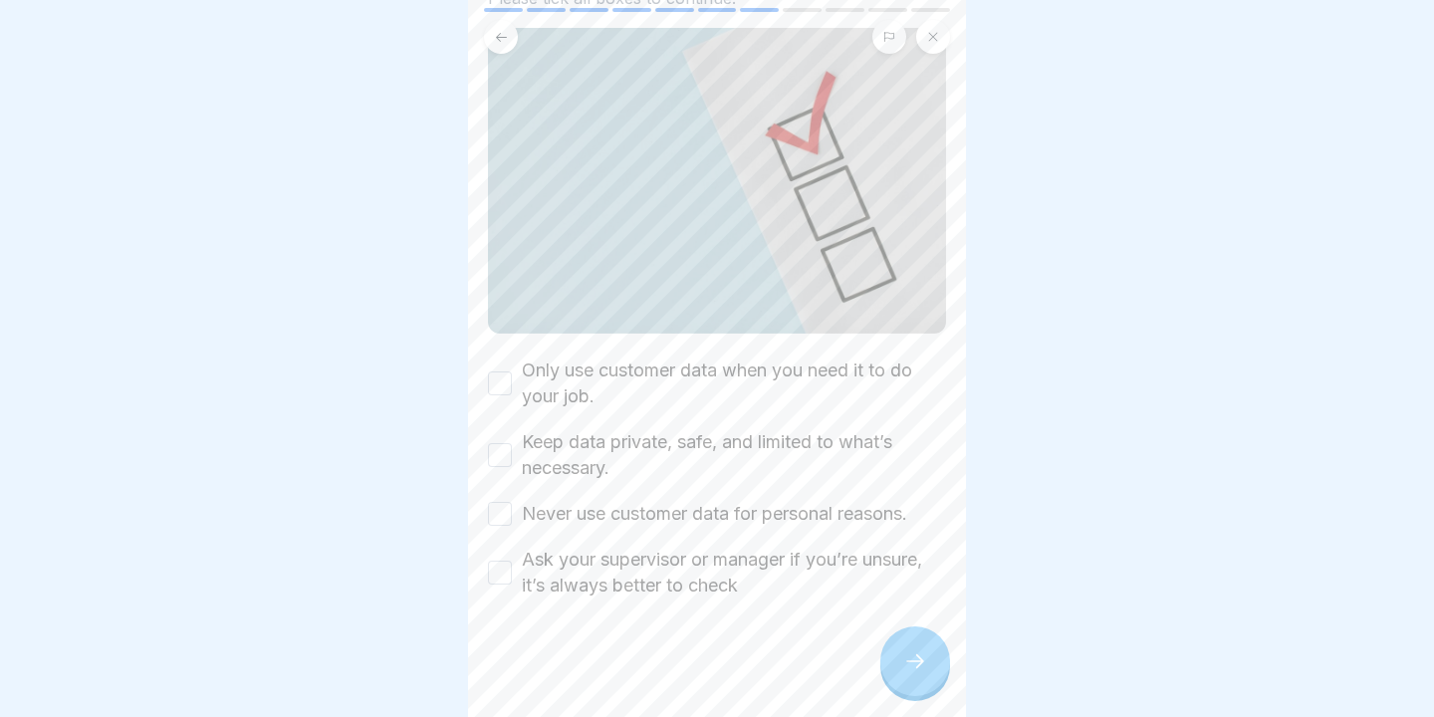
scroll to position [145, 0]
click at [493, 372] on button "Only use customer data when you need it to do your job." at bounding box center [500, 384] width 24 height 24
click at [499, 434] on div "Keep data private, safe, and limited to what’s necessary." at bounding box center [717, 456] width 458 height 52
click at [499, 461] on button "Keep data private, safe, and limited to what’s necessary." at bounding box center [500, 456] width 24 height 24
click at [499, 502] on div "Never use customer data for personal reasons." at bounding box center [697, 515] width 419 height 26
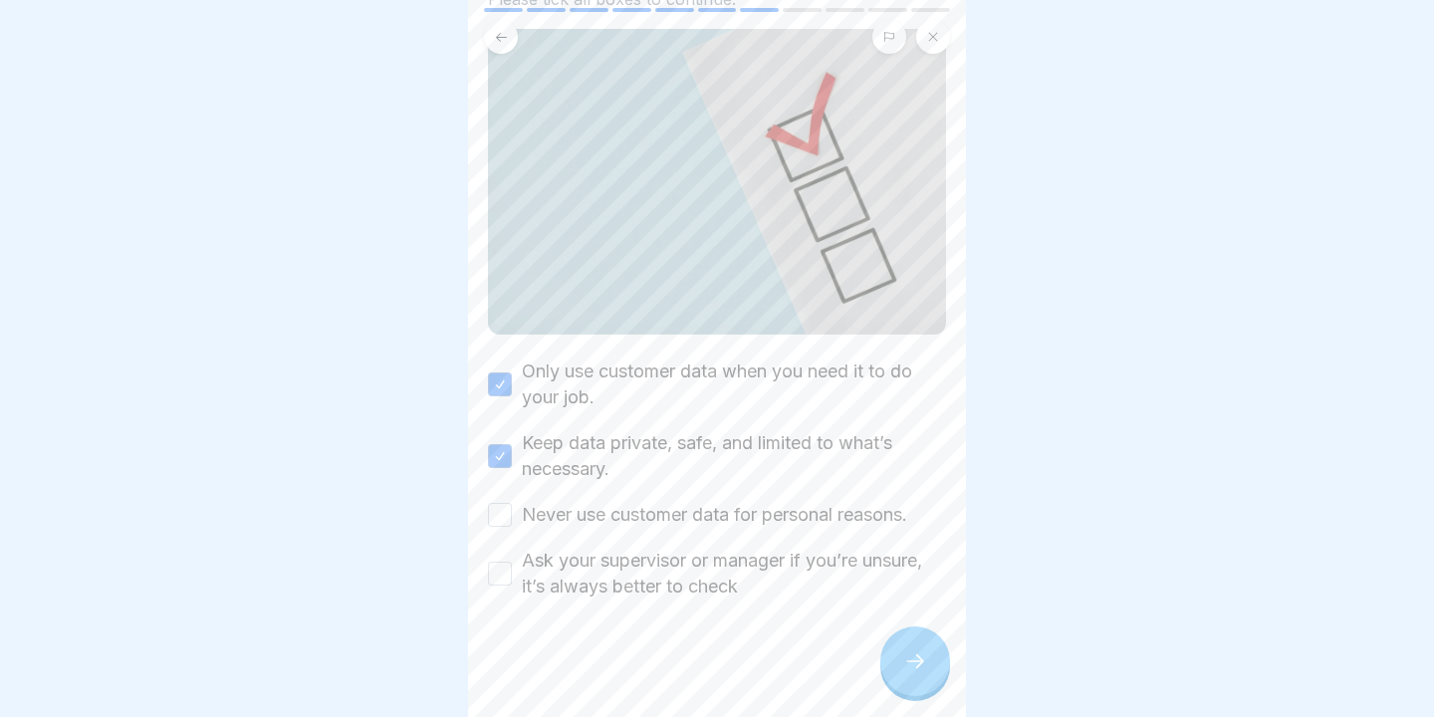
click at [504, 518] on button "Never use customer data for personal reasons." at bounding box center [500, 515] width 24 height 24
click at [504, 571] on button "Ask your supervisor or manager if you’re unsure, it’s always better to check" at bounding box center [500, 573] width 24 height 24
click at [911, 649] on div at bounding box center [915, 661] width 70 height 70
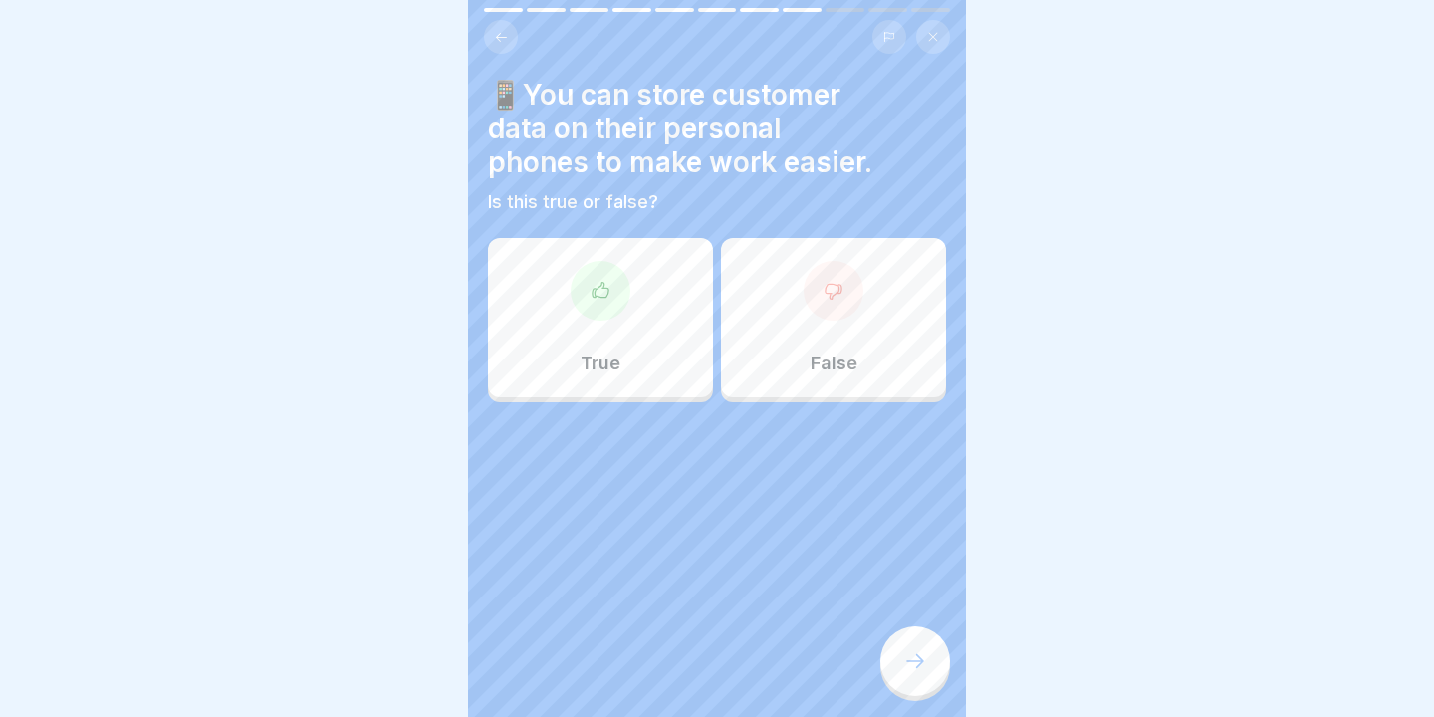
click at [830, 265] on div at bounding box center [833, 291] width 60 height 60
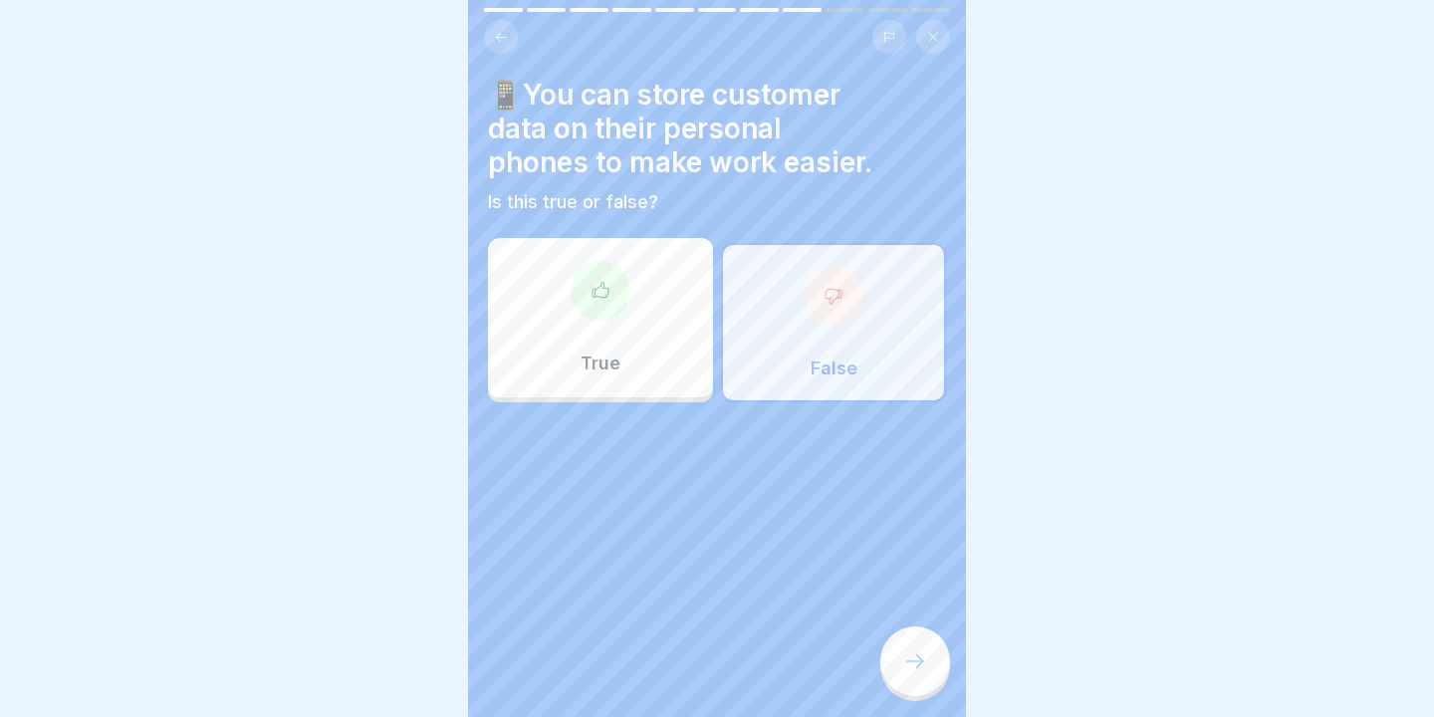
click at [904, 634] on div at bounding box center [915, 661] width 70 height 70
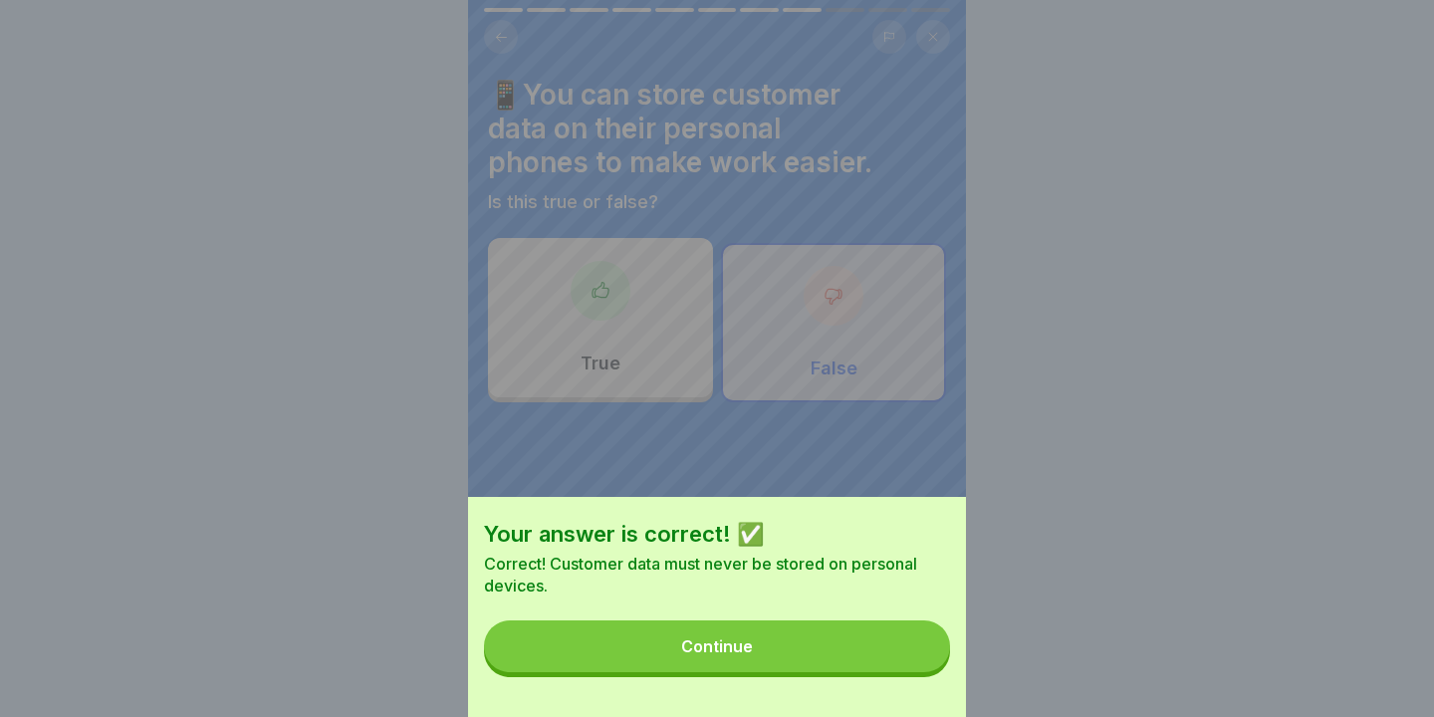
click at [858, 634] on button "Continue" at bounding box center [717, 646] width 466 height 52
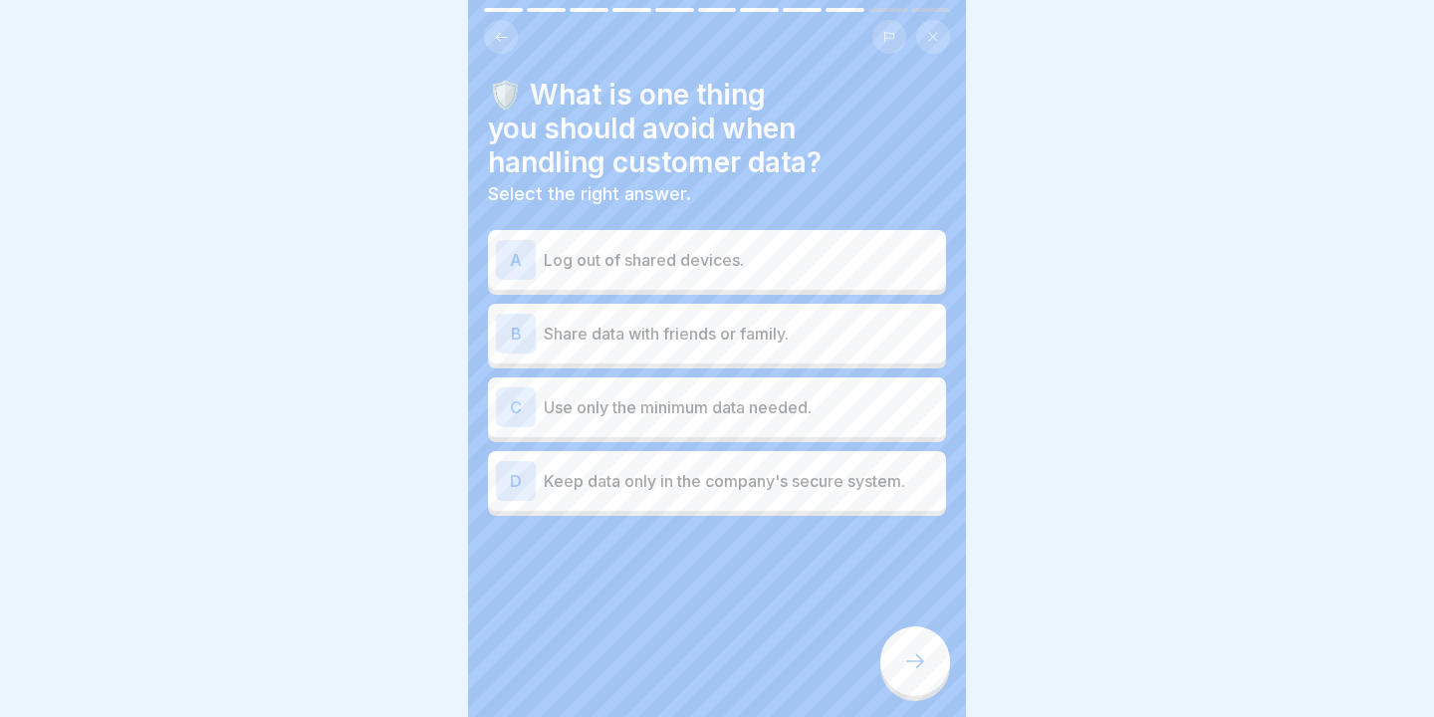
click at [588, 282] on div "A Log out of shared devices." at bounding box center [717, 260] width 458 height 60
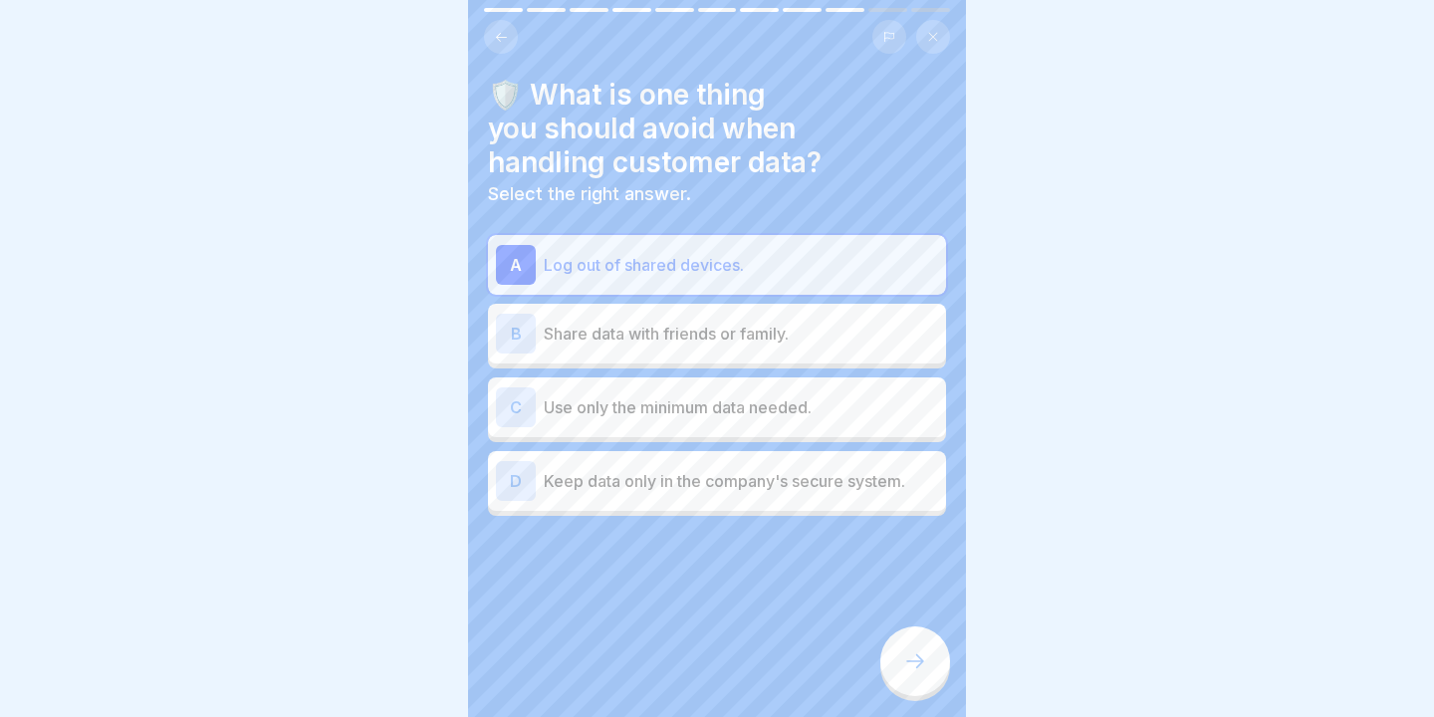
click at [592, 312] on div "B Share data with friends or family." at bounding box center [717, 334] width 458 height 60
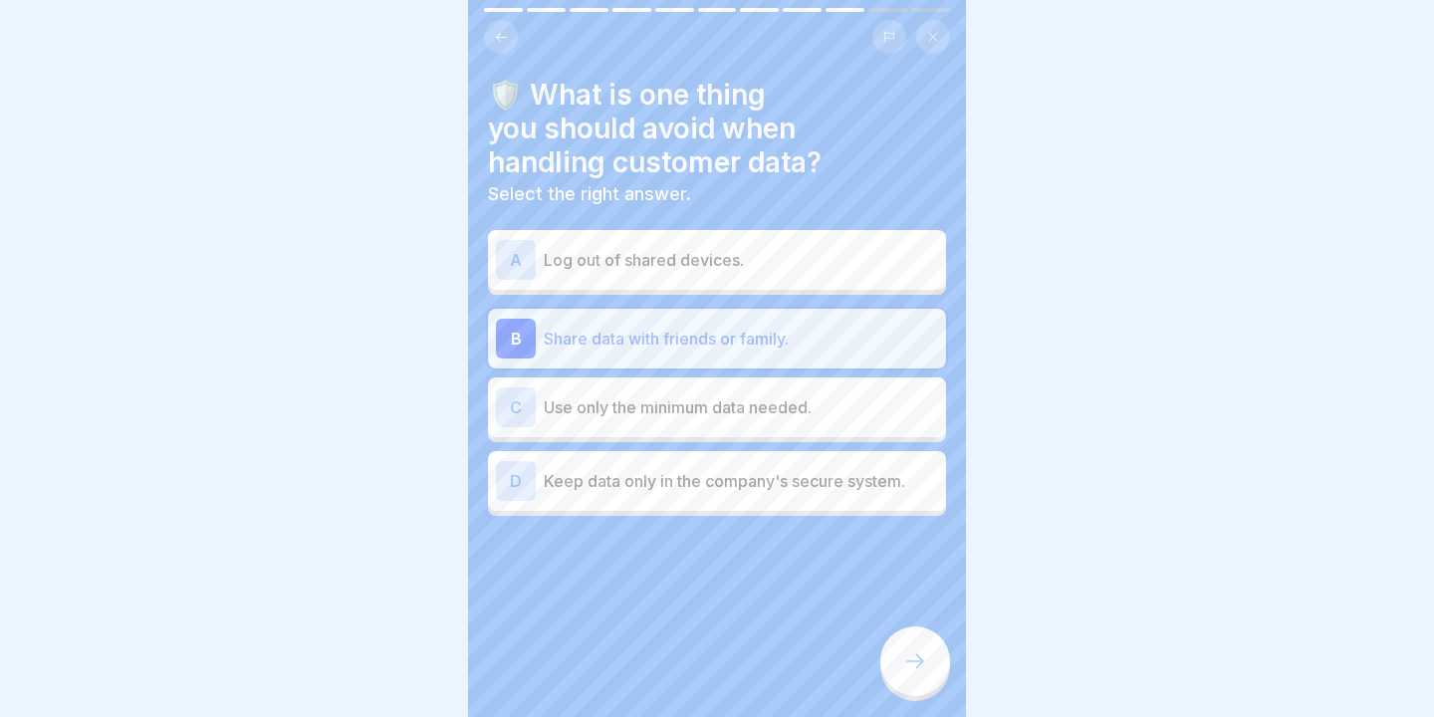
click at [641, 267] on p "Log out of shared devices." at bounding box center [741, 260] width 394 height 24
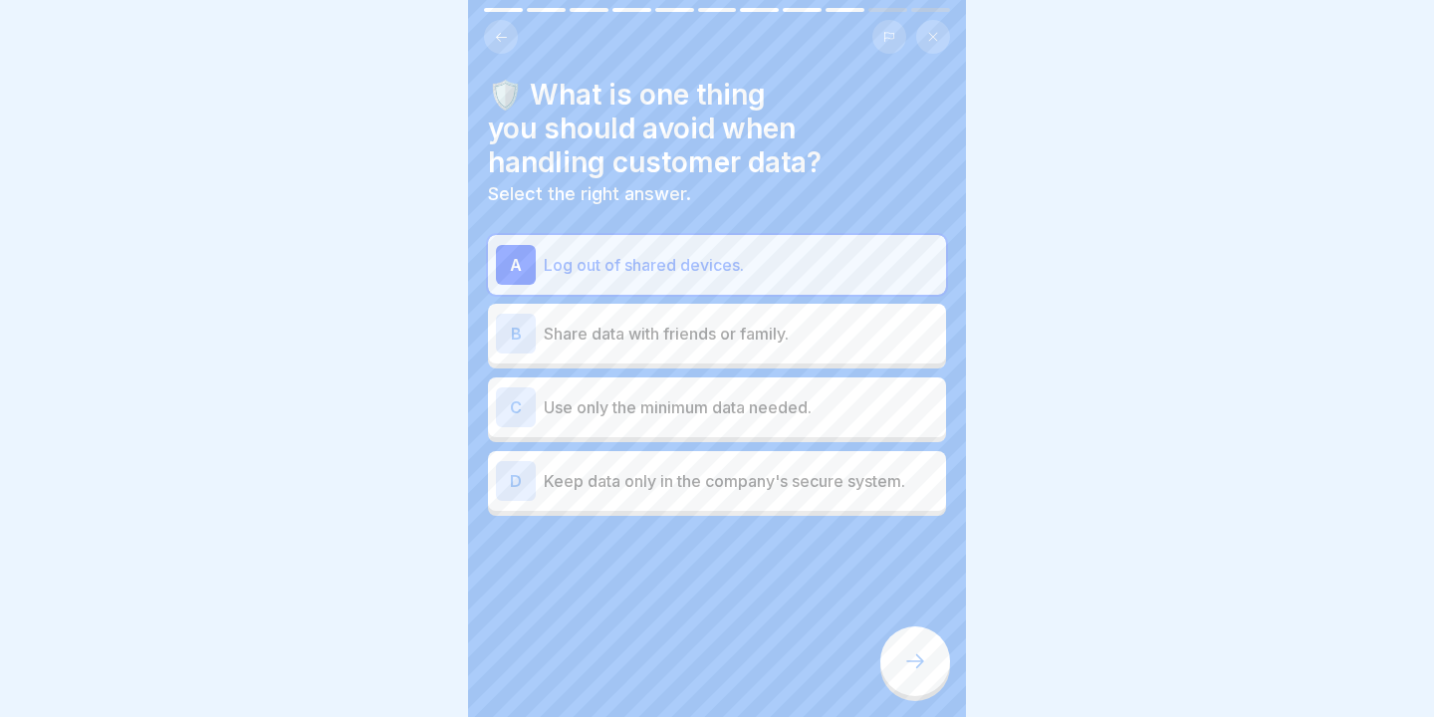
click at [900, 651] on div at bounding box center [915, 661] width 70 height 70
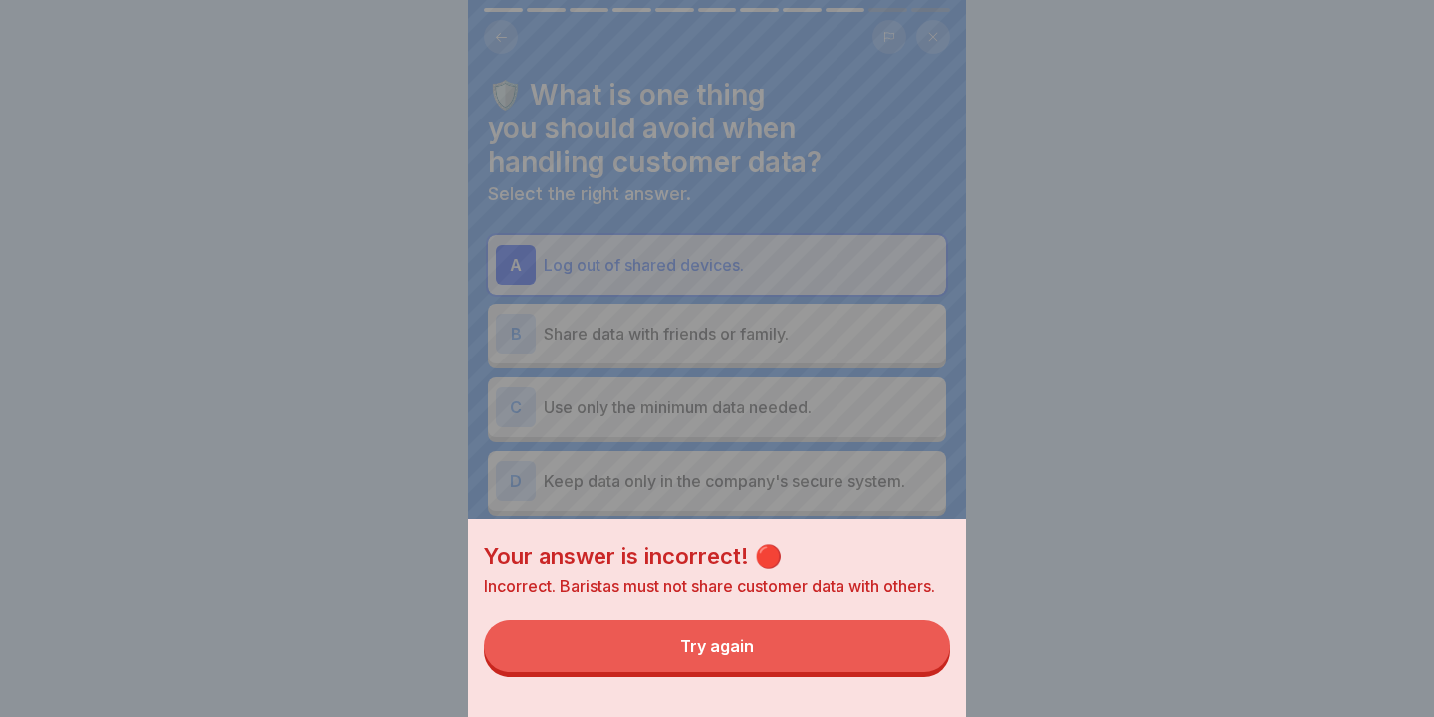
click at [847, 613] on div "Your answer is incorrect! 🔴 Incorrect. Baristas must not share customer data wi…" at bounding box center [717, 618] width 498 height 198
click at [845, 638] on button "Try again" at bounding box center [717, 646] width 466 height 52
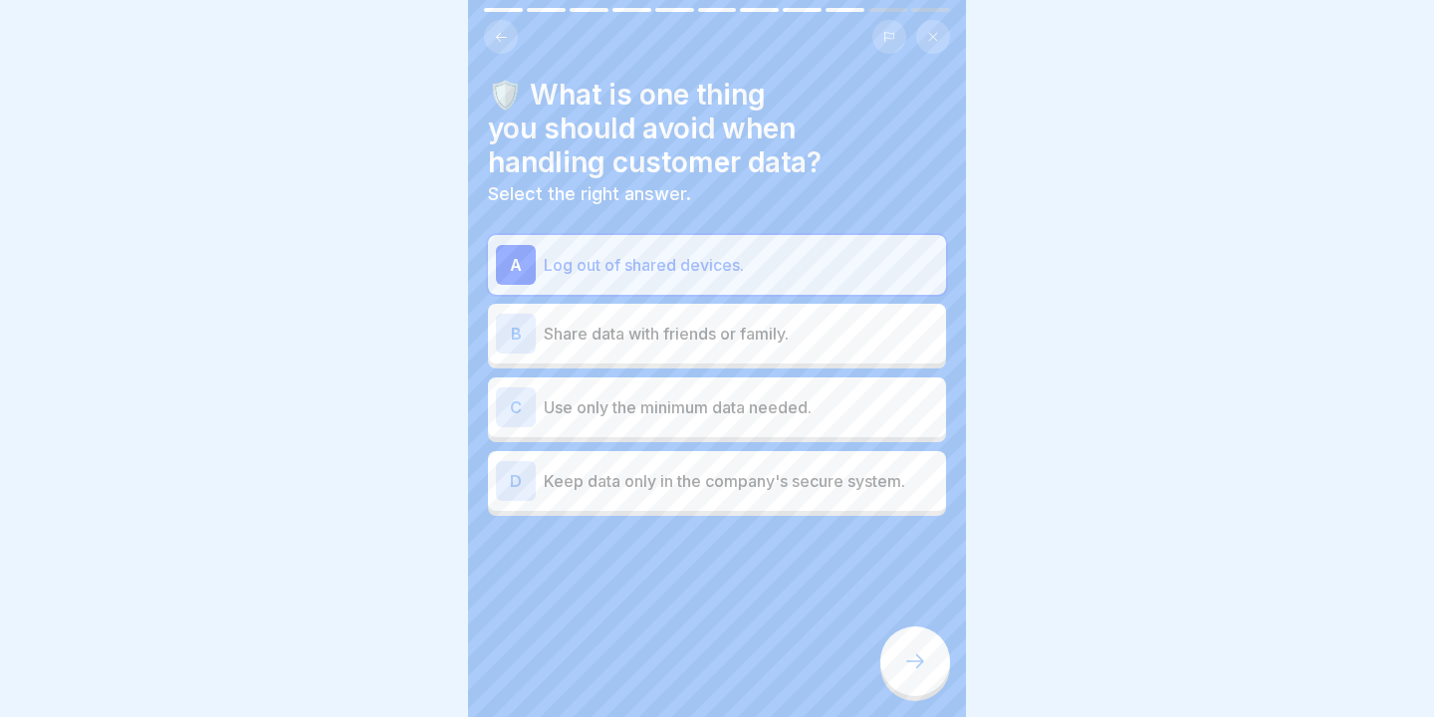
click at [842, 499] on div "D Keep data only in the company's secure system." at bounding box center [717, 481] width 442 height 40
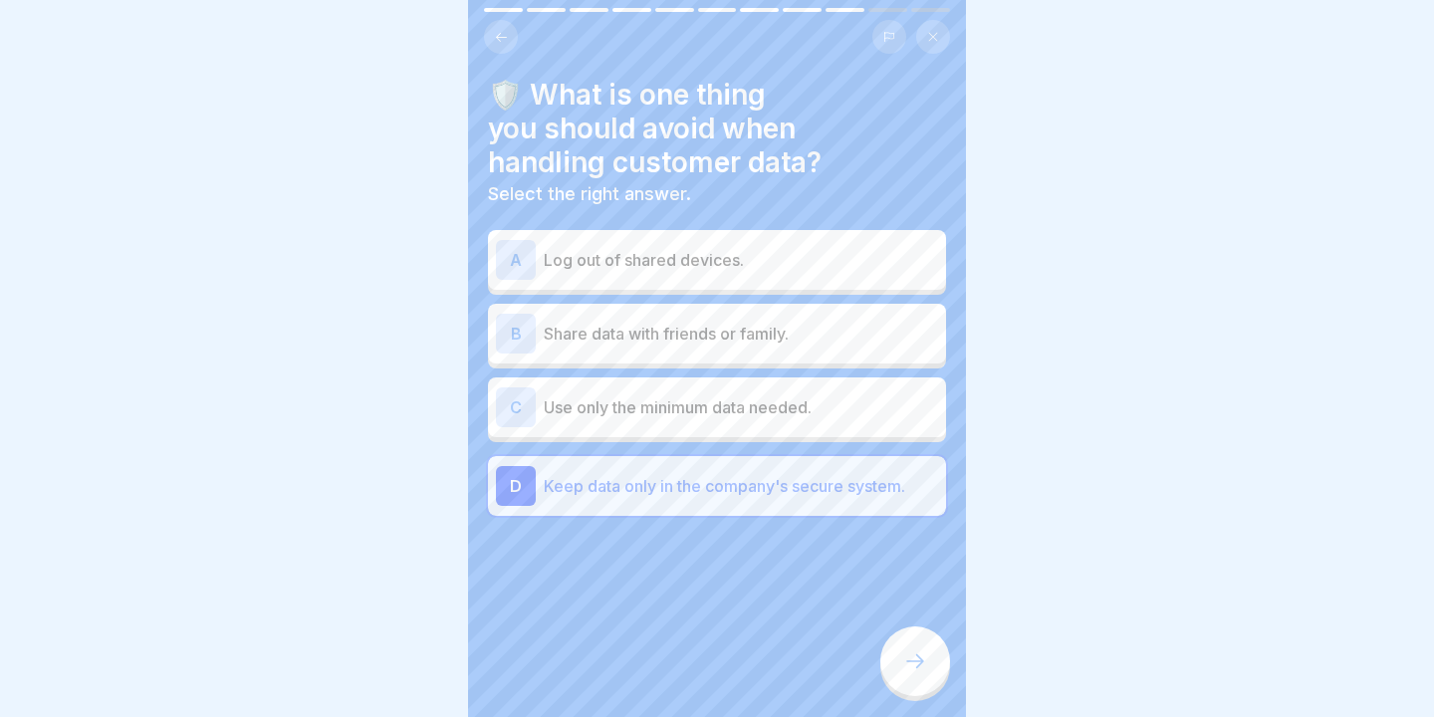
click at [902, 642] on div at bounding box center [915, 661] width 70 height 70
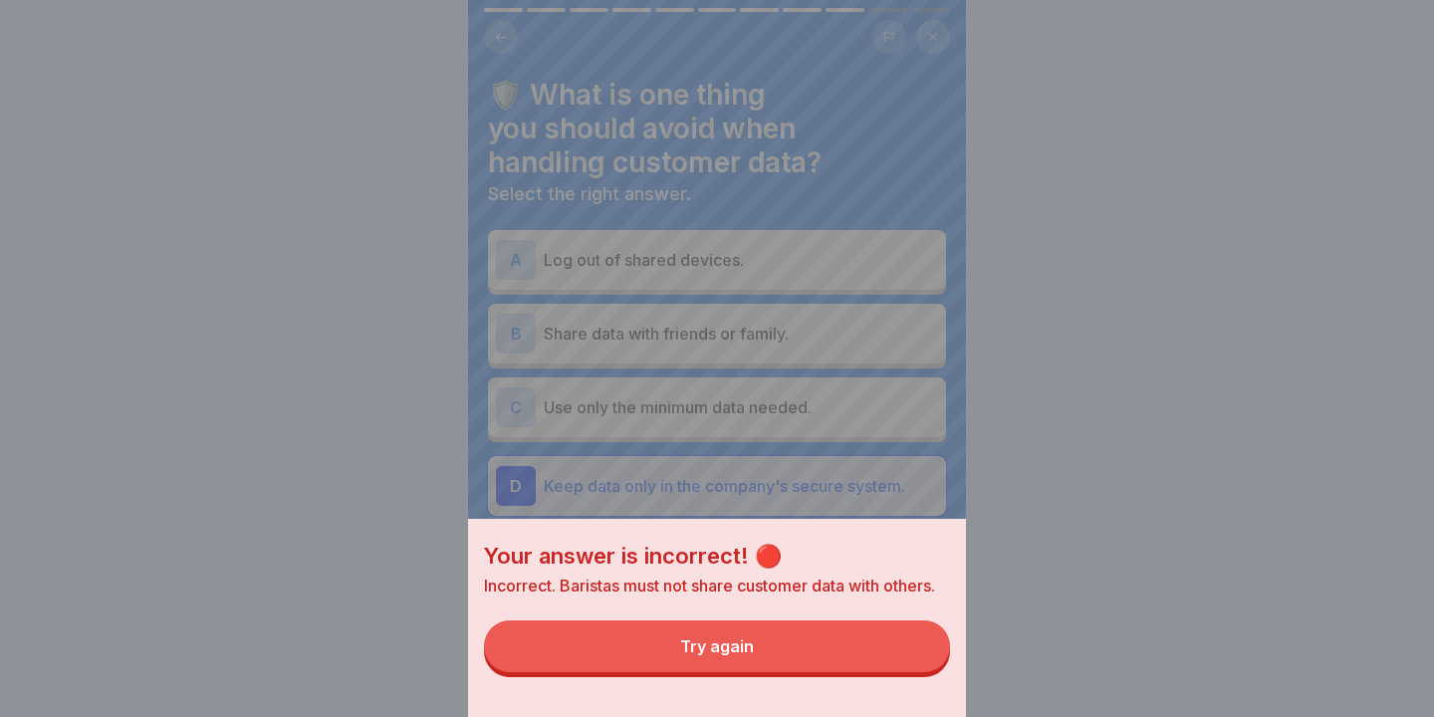
click at [835, 617] on div "Your answer is incorrect! 🔴 Incorrect. Baristas must not share customer data wi…" at bounding box center [717, 618] width 498 height 198
click at [830, 645] on button "Try again" at bounding box center [717, 646] width 466 height 52
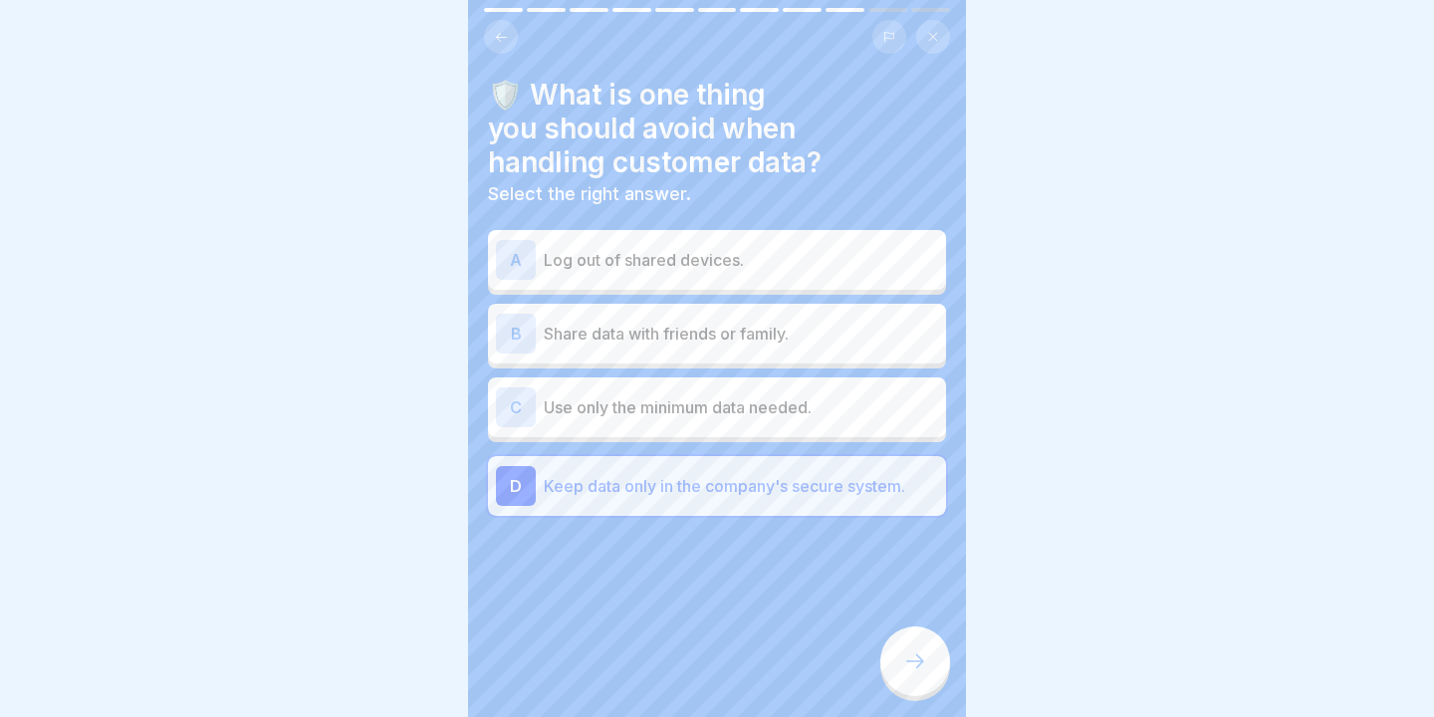
click at [790, 442] on div "A Log out of shared devices. B Share data with friends or family. C Use only th…" at bounding box center [717, 375] width 458 height 281
click at [817, 430] on div "C Use only the minimum data needed." at bounding box center [717, 407] width 458 height 60
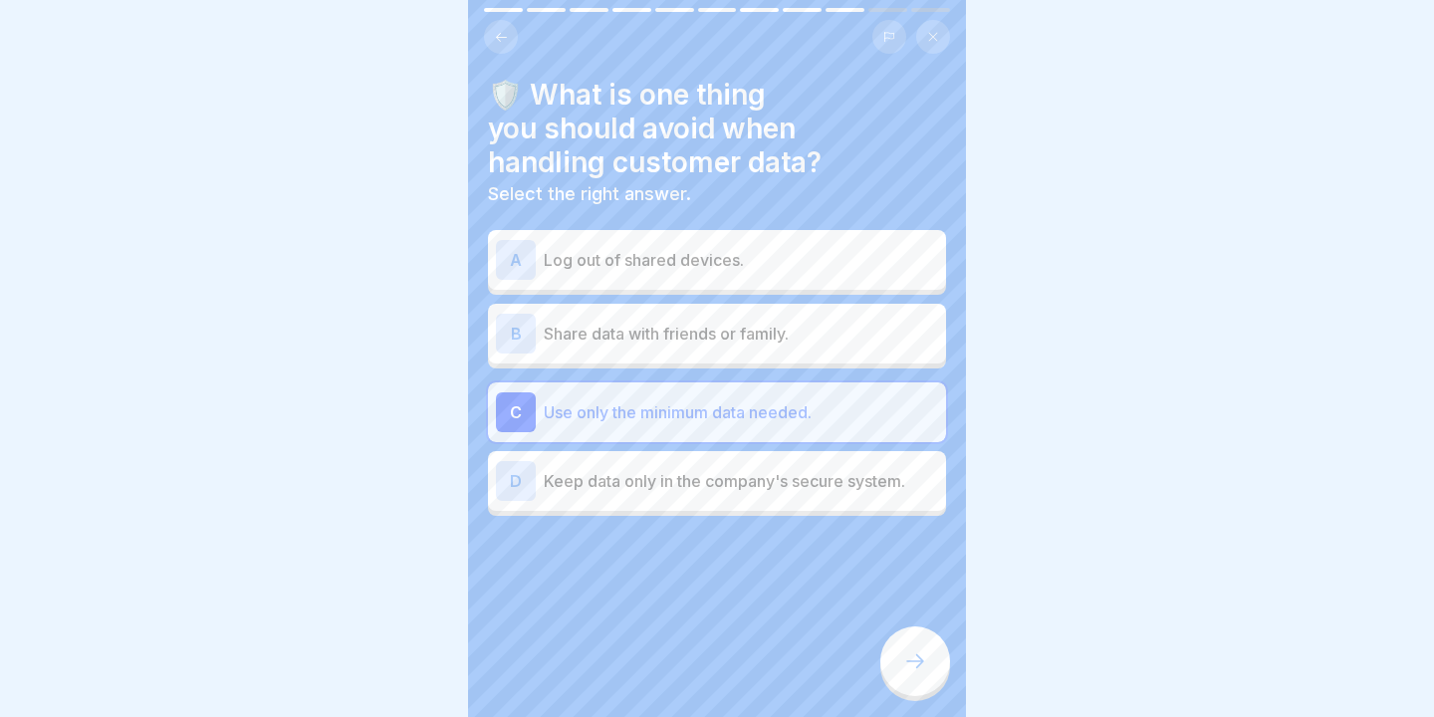
click at [907, 649] on div at bounding box center [915, 661] width 70 height 70
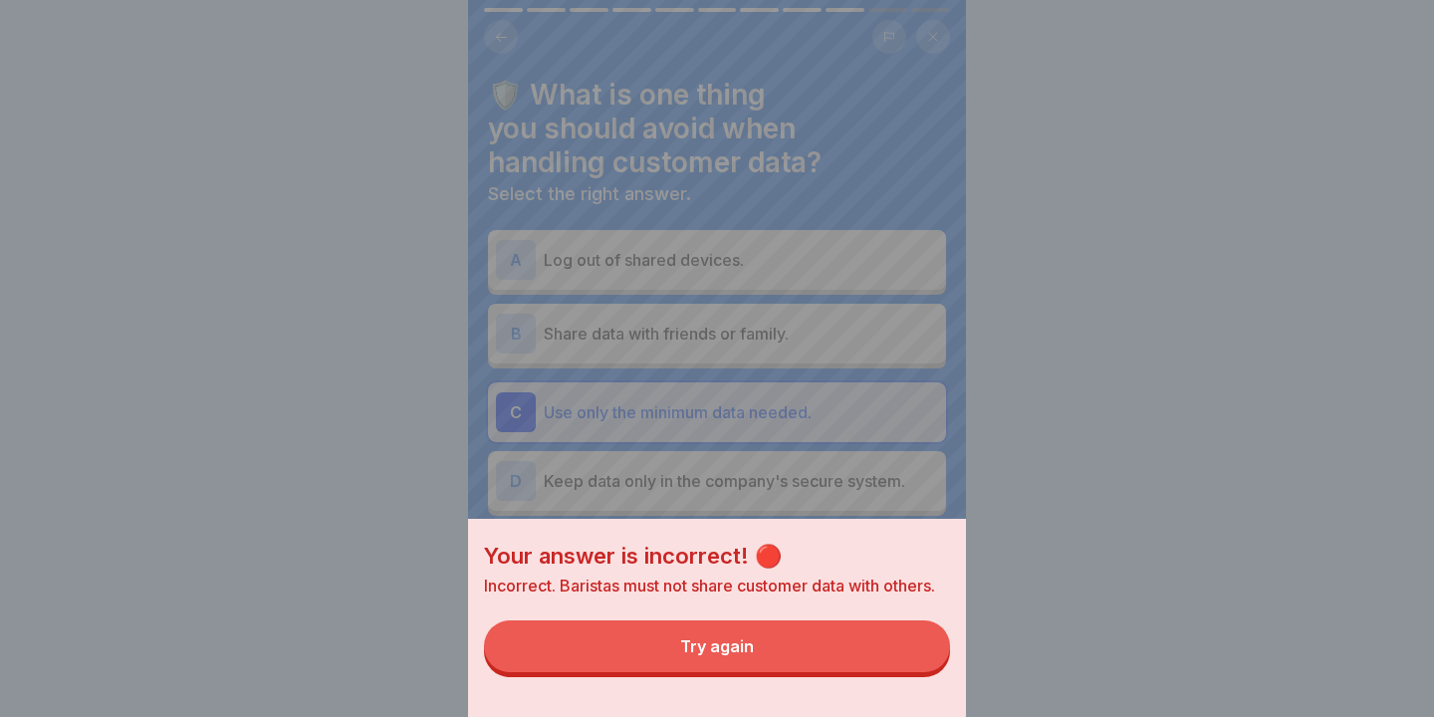
click at [867, 636] on button "Try again" at bounding box center [717, 646] width 466 height 52
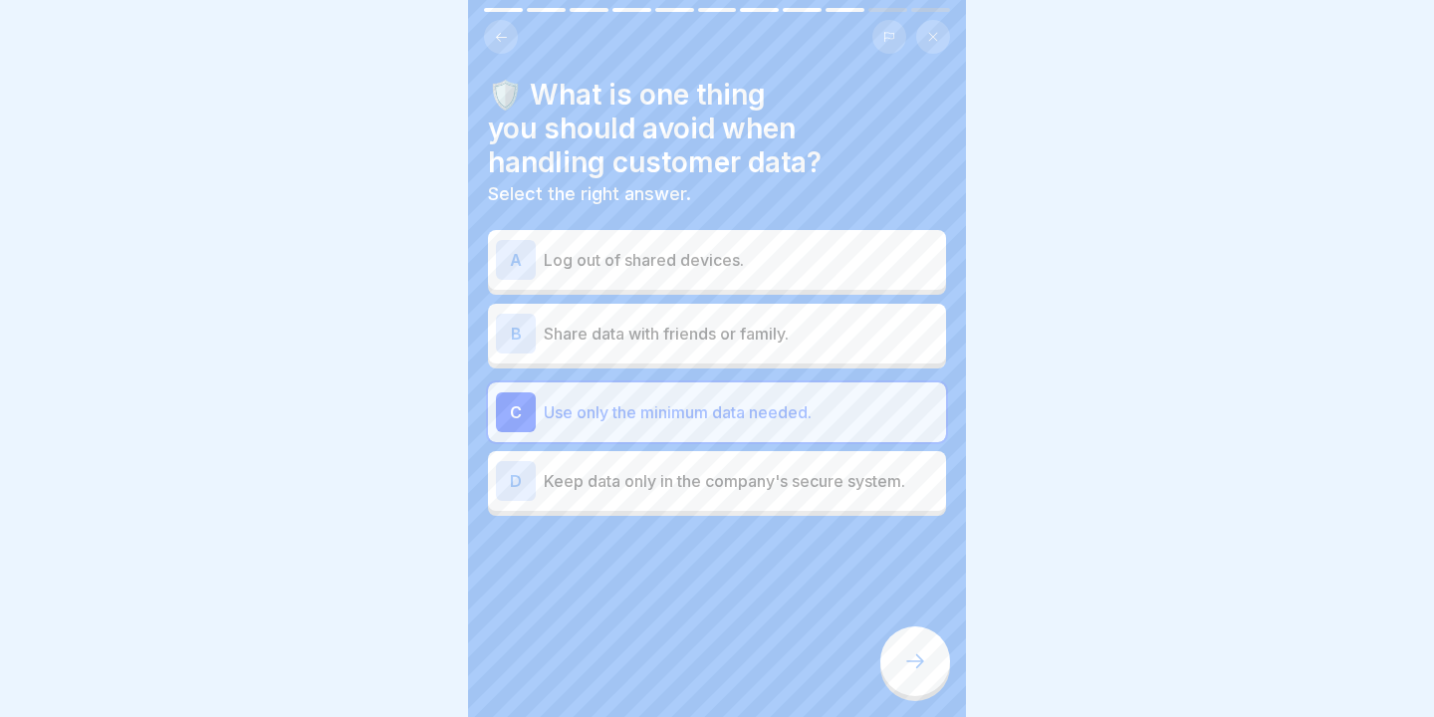
click at [819, 320] on div "B Share data with friends or family." at bounding box center [717, 334] width 442 height 40
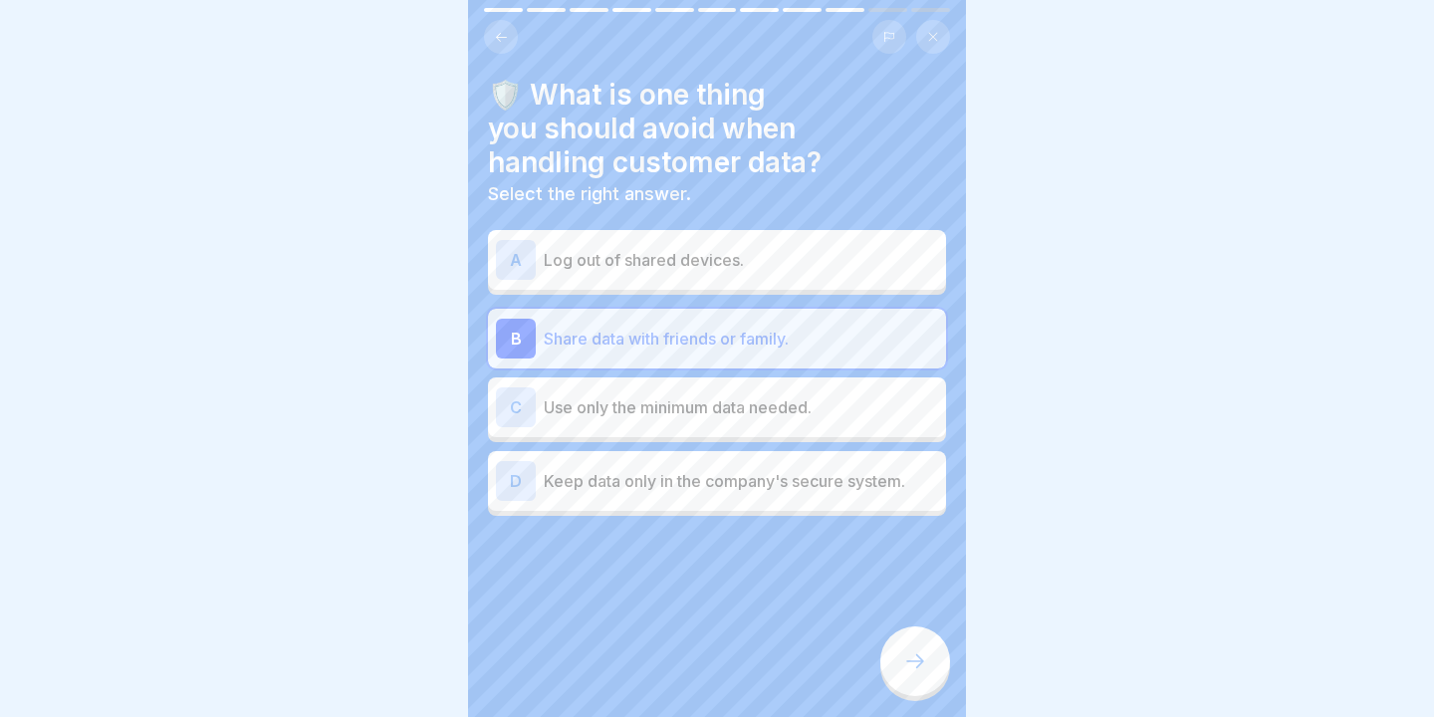
click at [912, 617] on div at bounding box center [717, 575] width 458 height 119
click at [916, 674] on div at bounding box center [915, 661] width 70 height 70
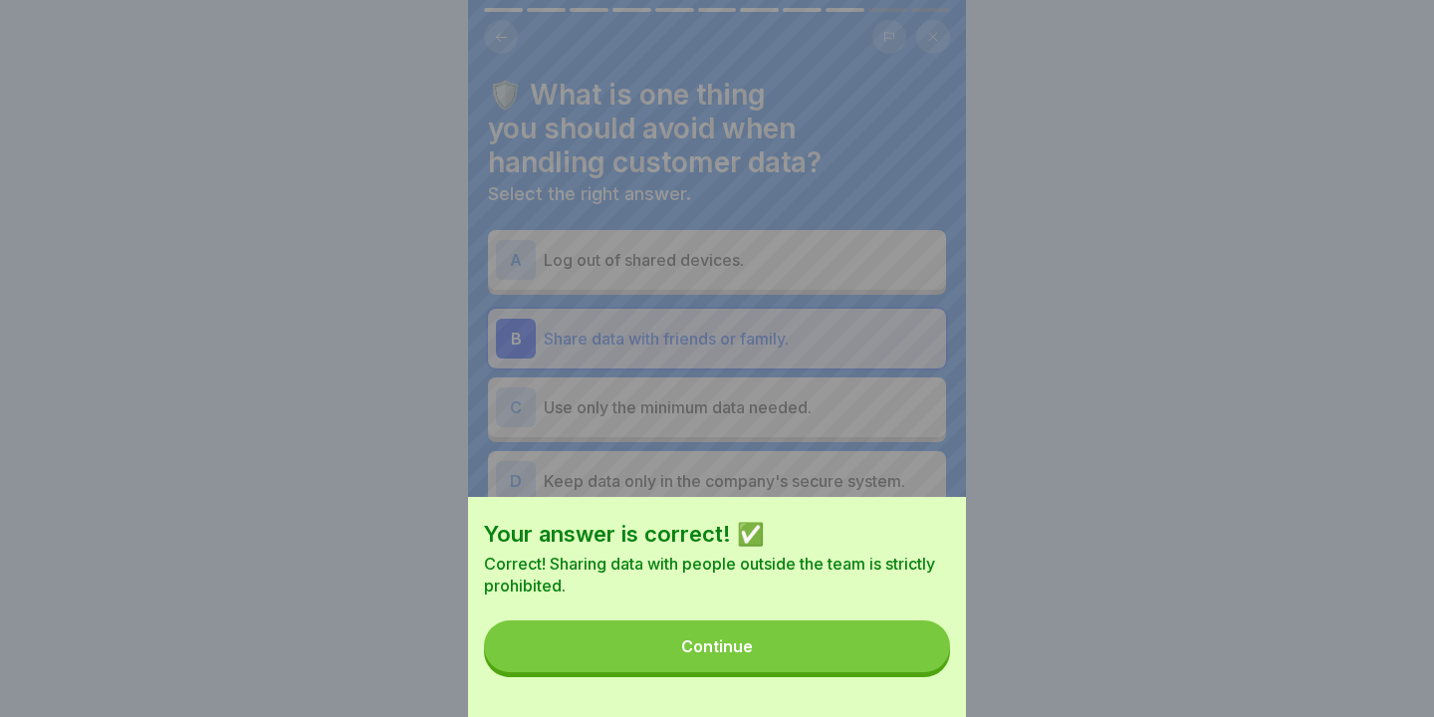
click at [877, 663] on button "Continue" at bounding box center [717, 646] width 466 height 52
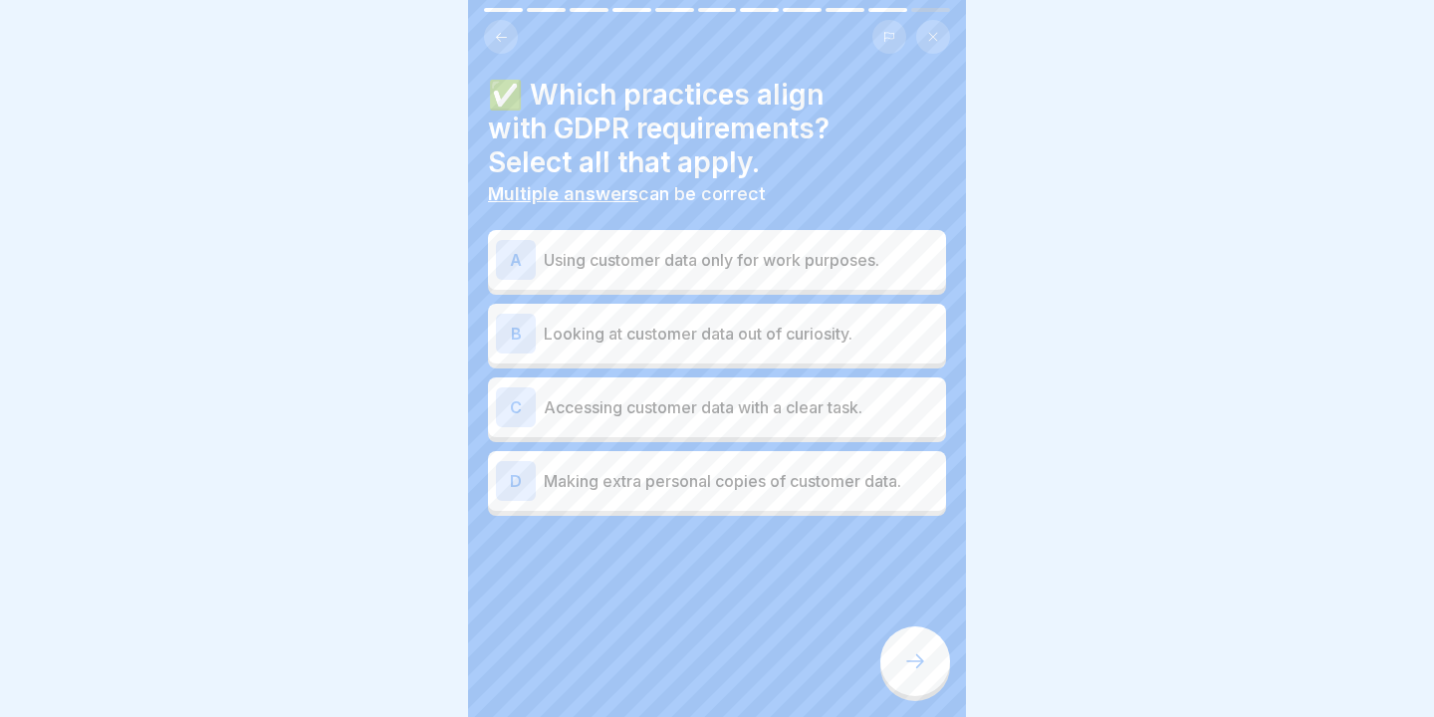
click at [659, 287] on div "A Using customer data only for work purposes." at bounding box center [717, 260] width 458 height 60
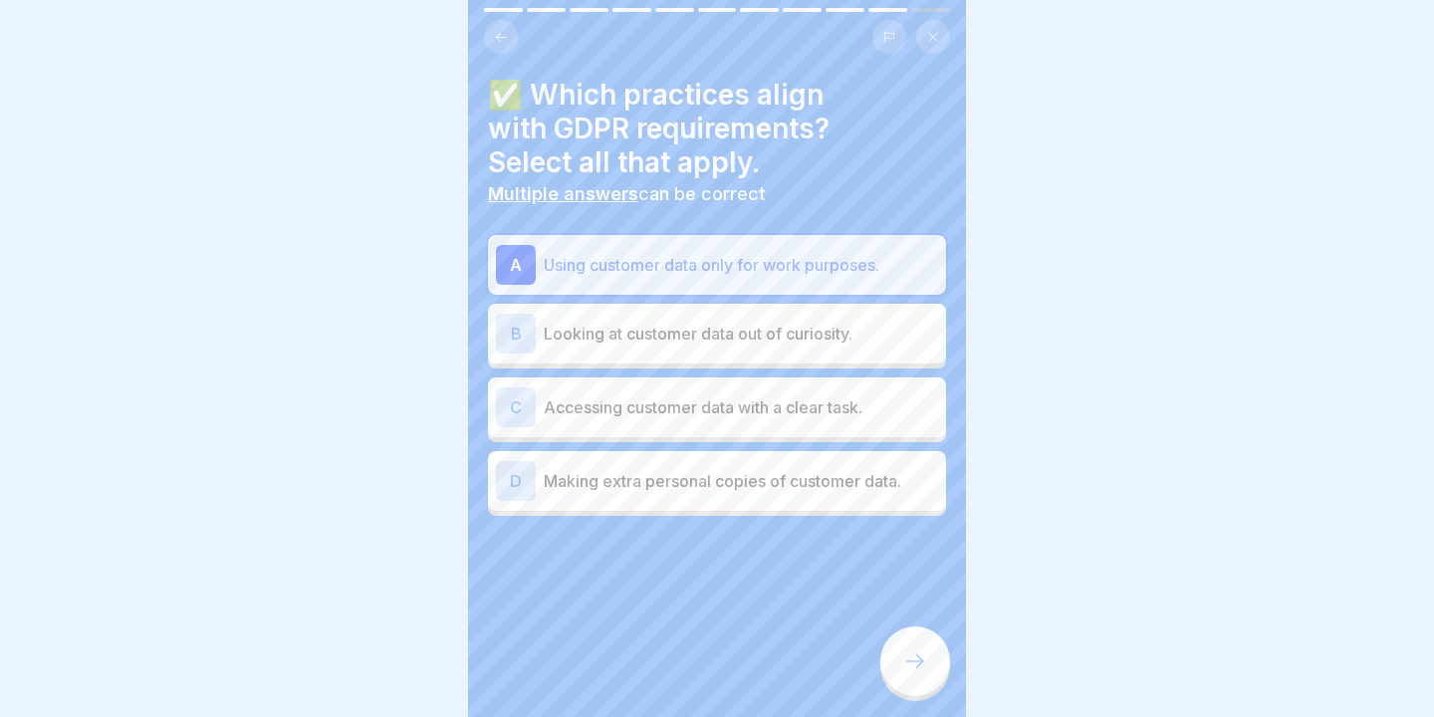
click at [683, 420] on div "C Accessing customer data with a clear task." at bounding box center [717, 407] width 442 height 40
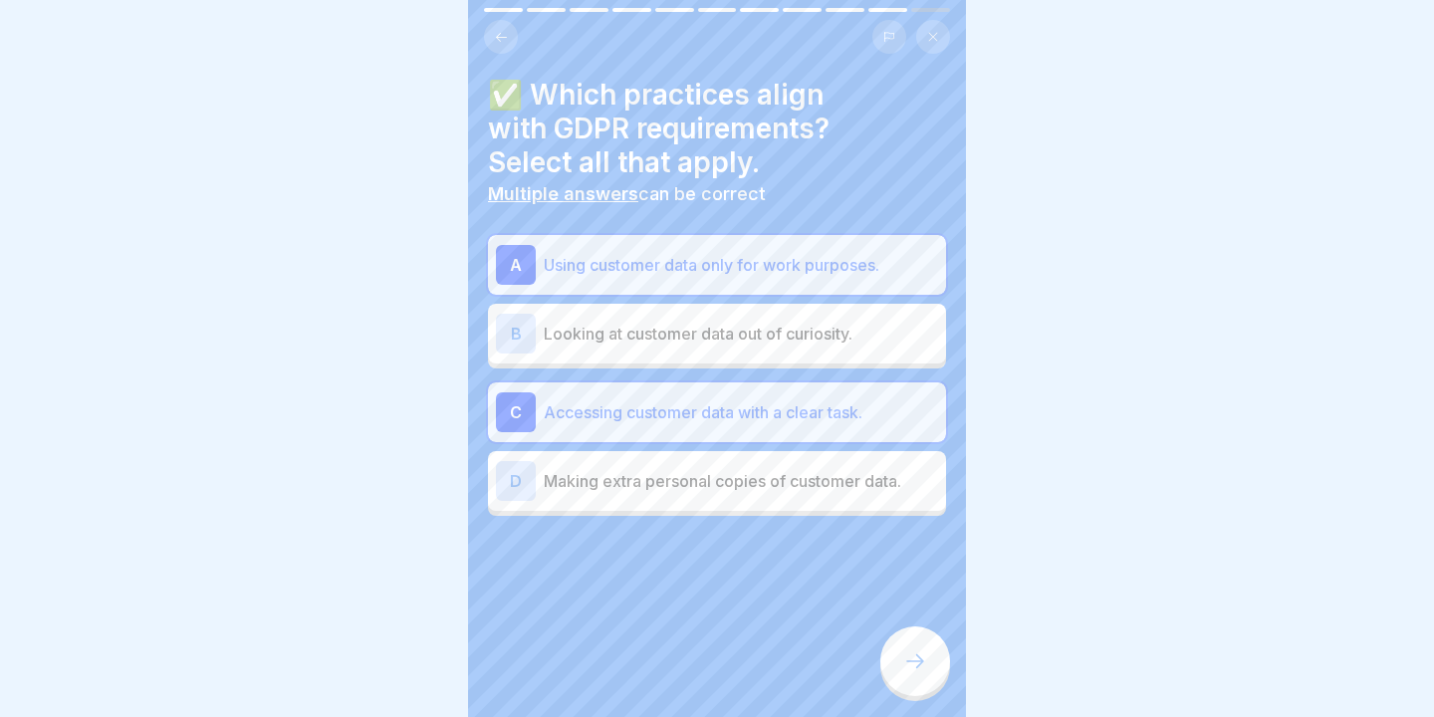
click at [683, 420] on p "Accessing customer data with a clear task." at bounding box center [741, 412] width 394 height 24
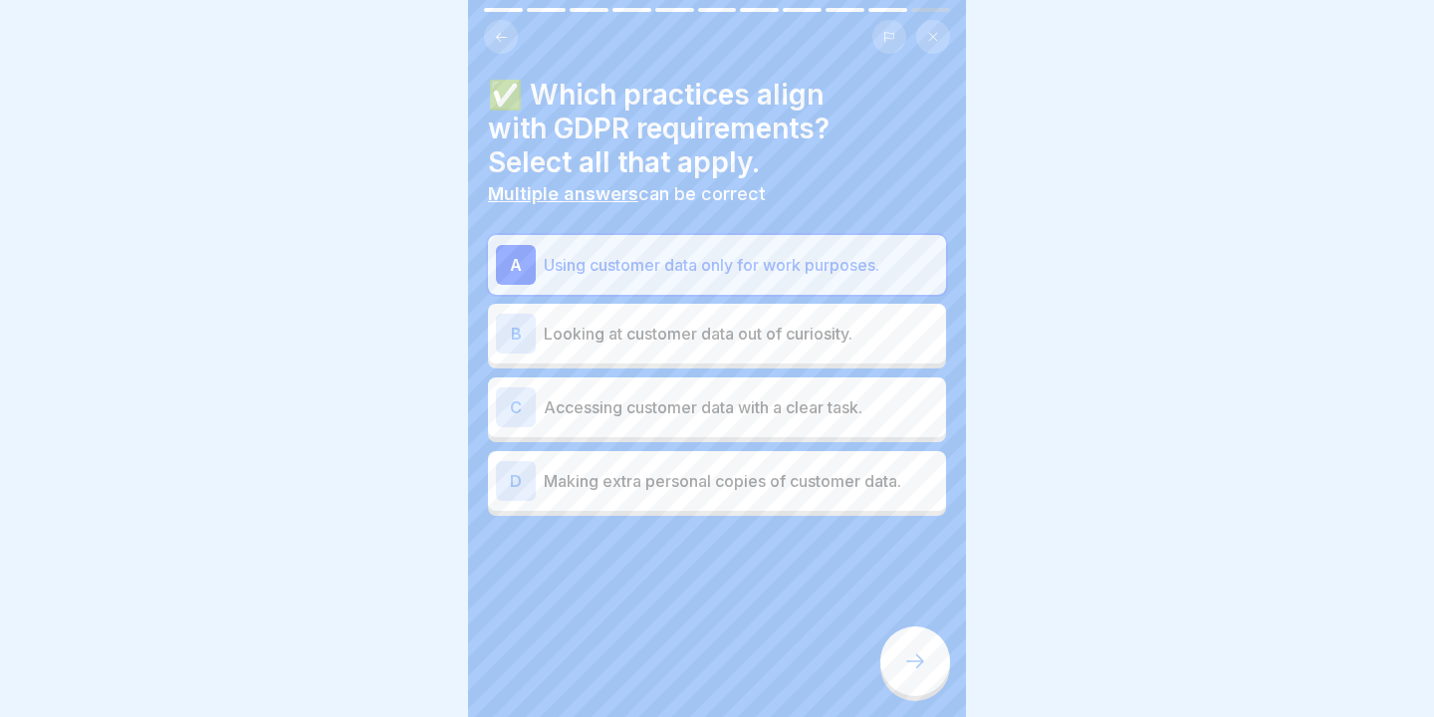
click at [741, 423] on div "C Accessing customer data with a clear task." at bounding box center [717, 407] width 442 height 40
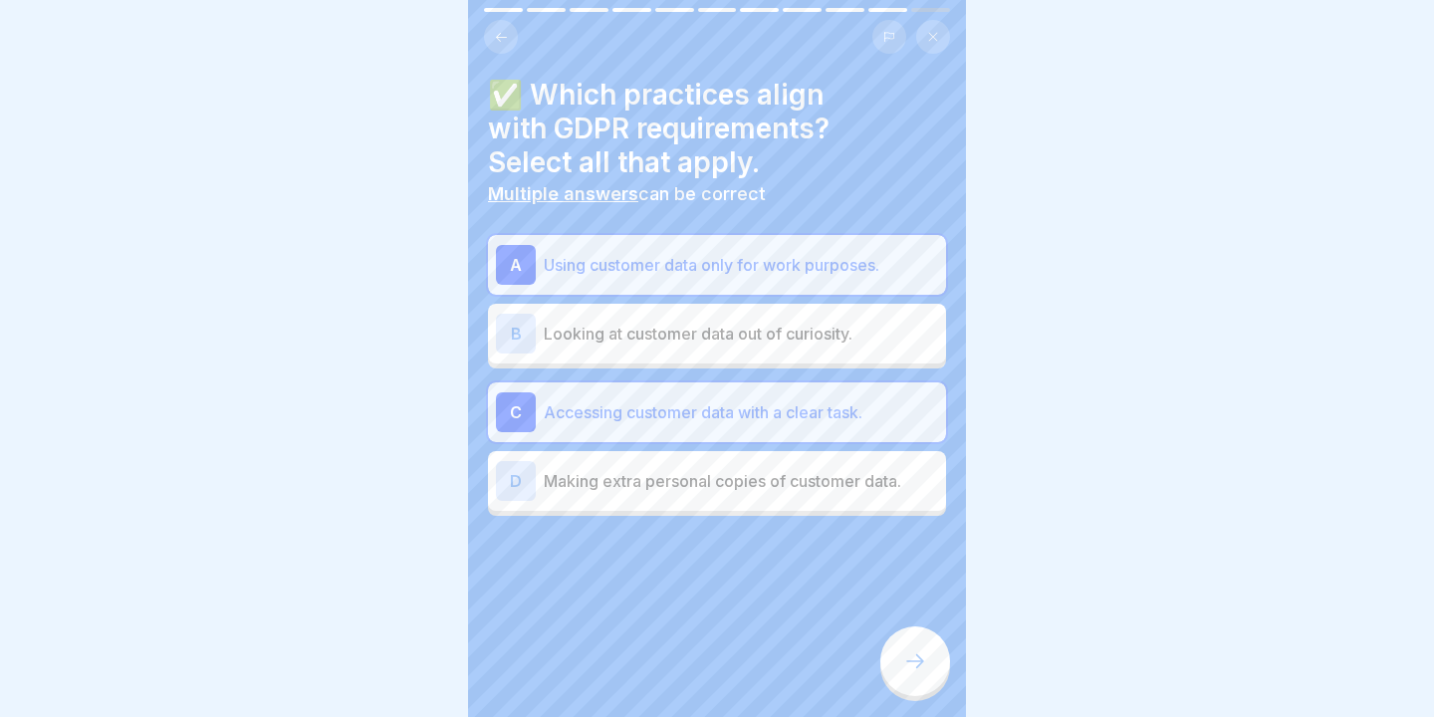
click at [742, 494] on div "D Making extra personal copies of customer data." at bounding box center [717, 481] width 442 height 40
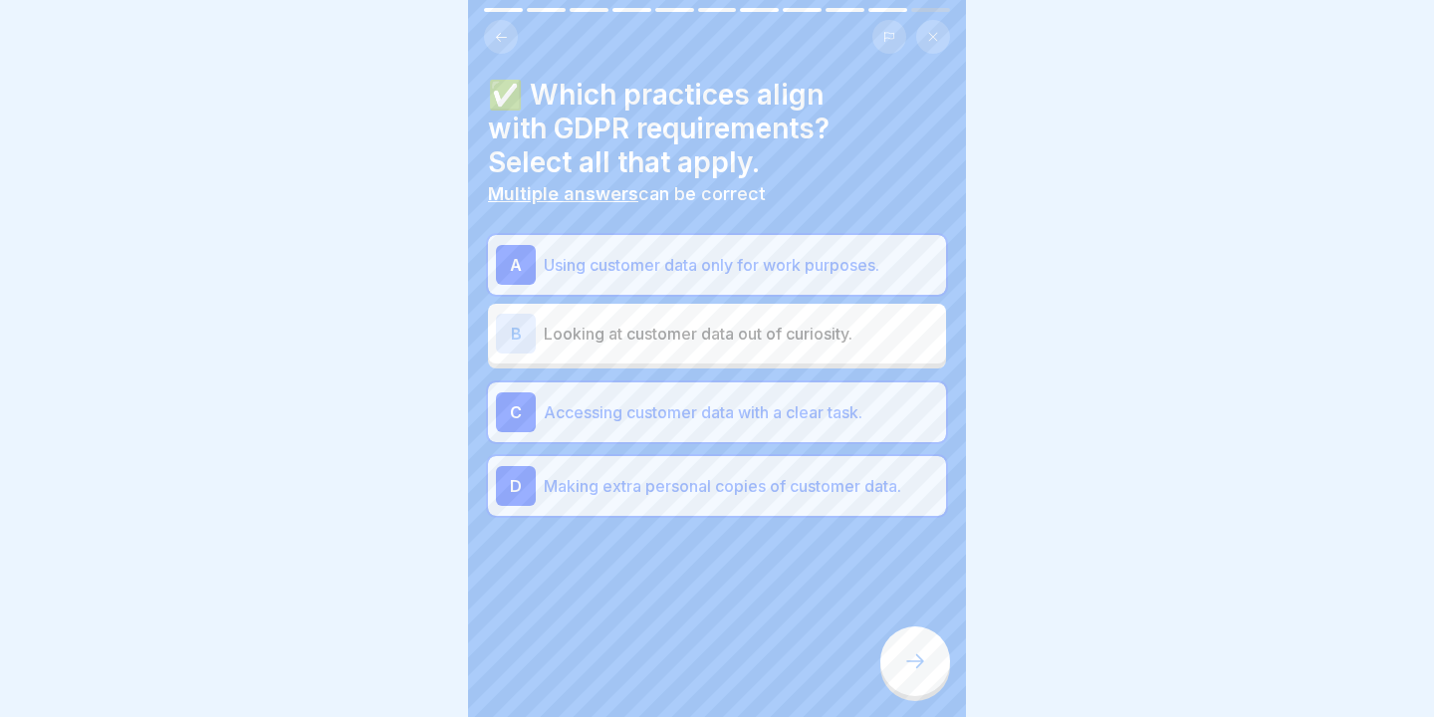
click at [749, 498] on div "D Making extra personal copies of customer data." at bounding box center [717, 486] width 442 height 40
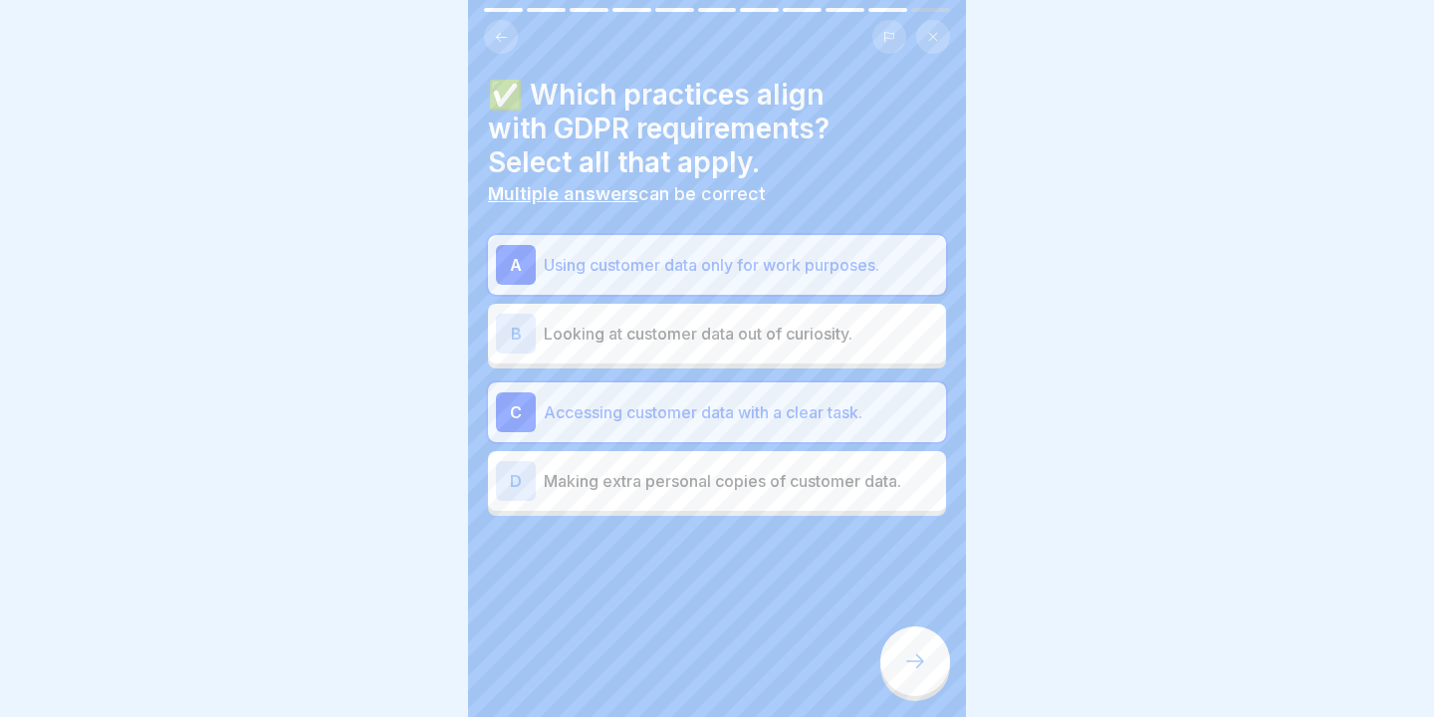
click at [919, 677] on div at bounding box center [915, 661] width 70 height 70
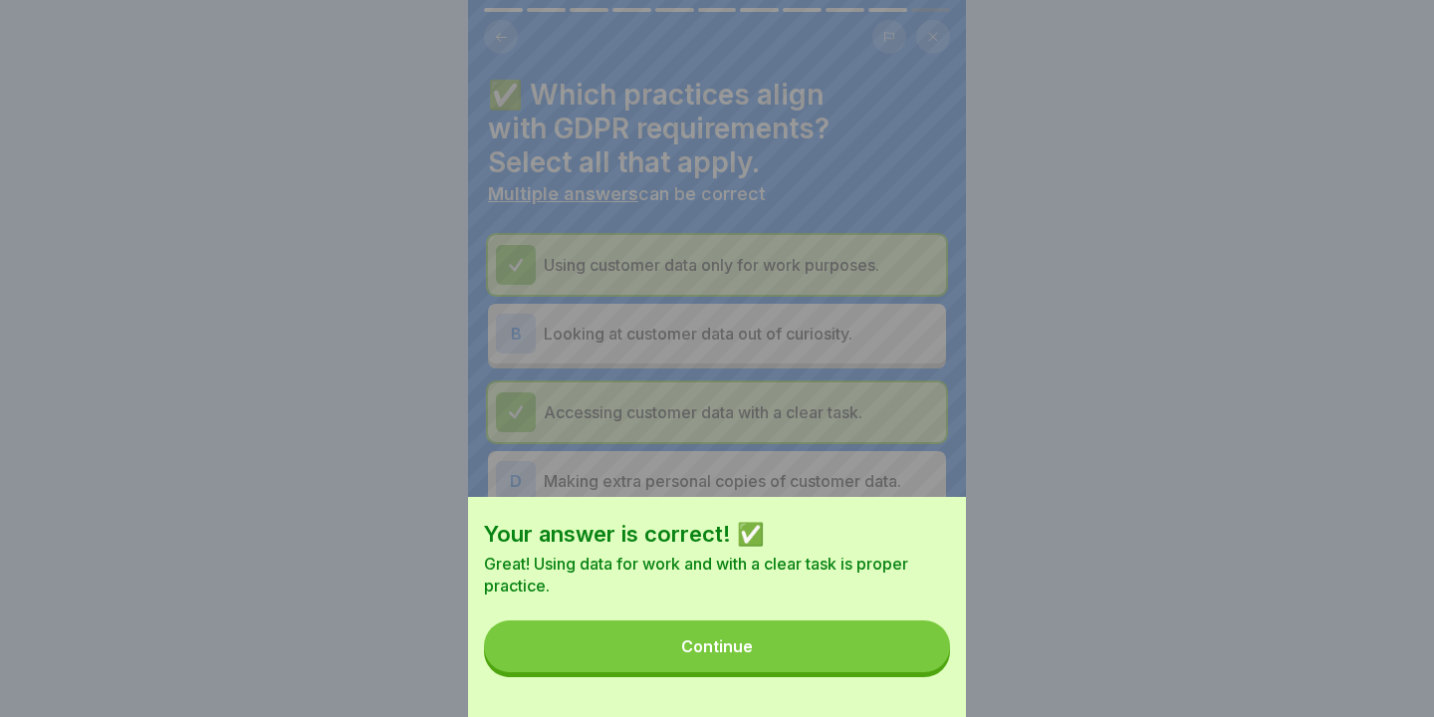
click at [919, 677] on div "Your answer is correct! ✅ Great! Using data for work and with a clear task is p…" at bounding box center [717, 607] width 498 height 220
click at [861, 624] on button "Continue" at bounding box center [717, 646] width 466 height 52
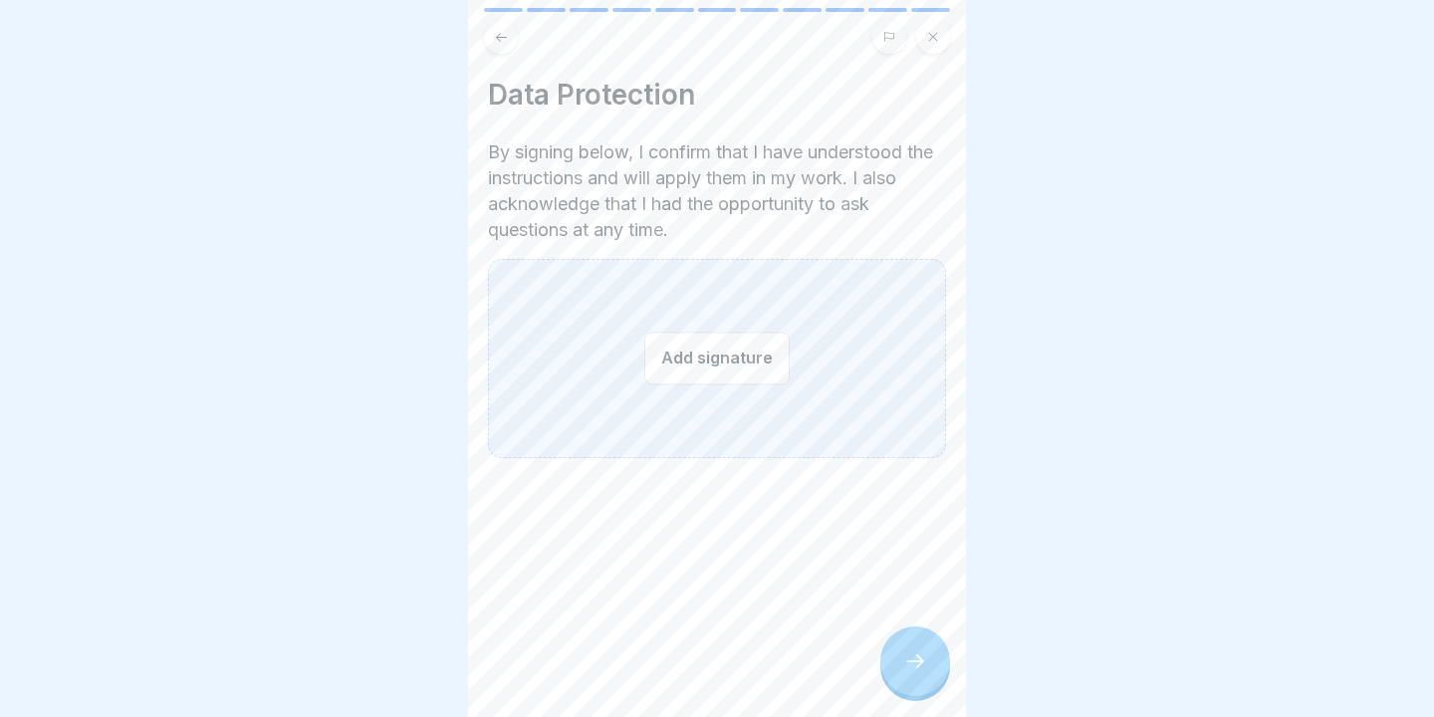
click at [667, 349] on button "Add signature" at bounding box center [716, 358] width 145 height 53
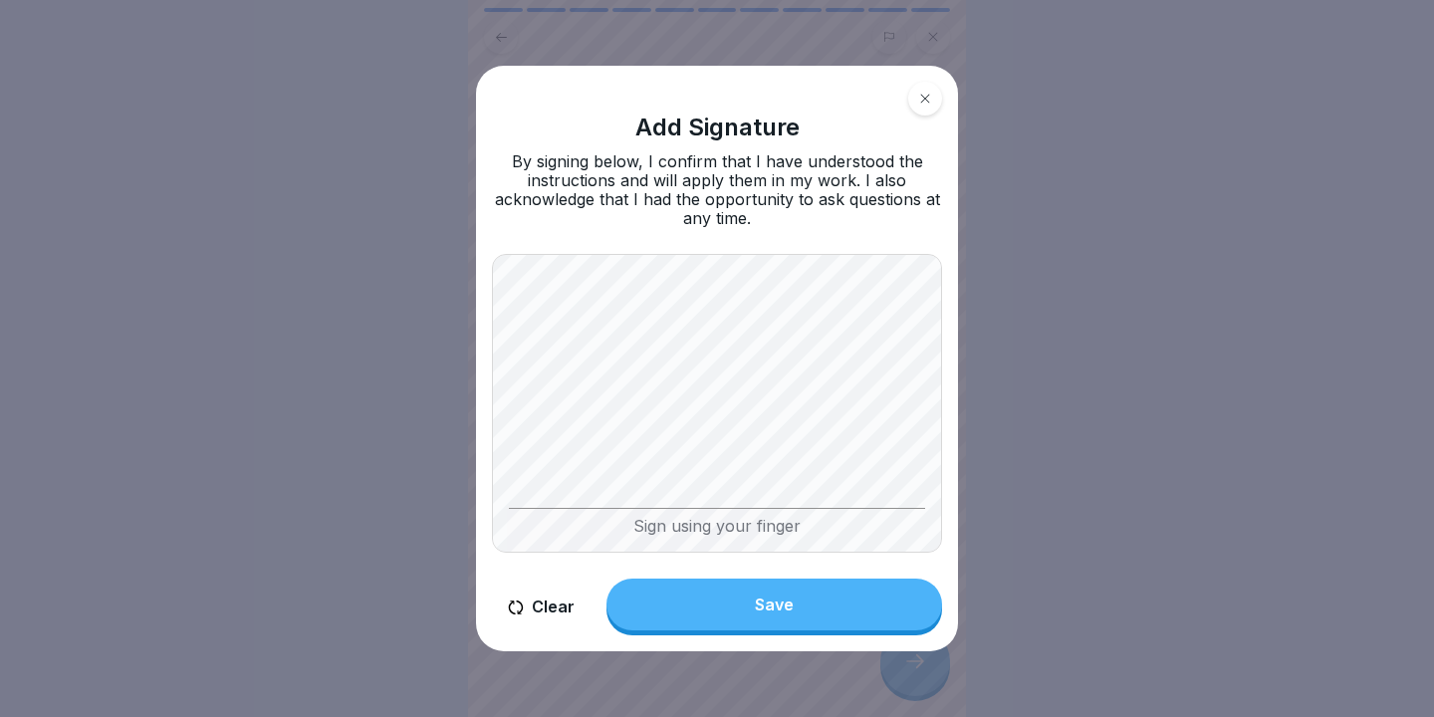
click at [693, 613] on button "Save" at bounding box center [774, 604] width 336 height 52
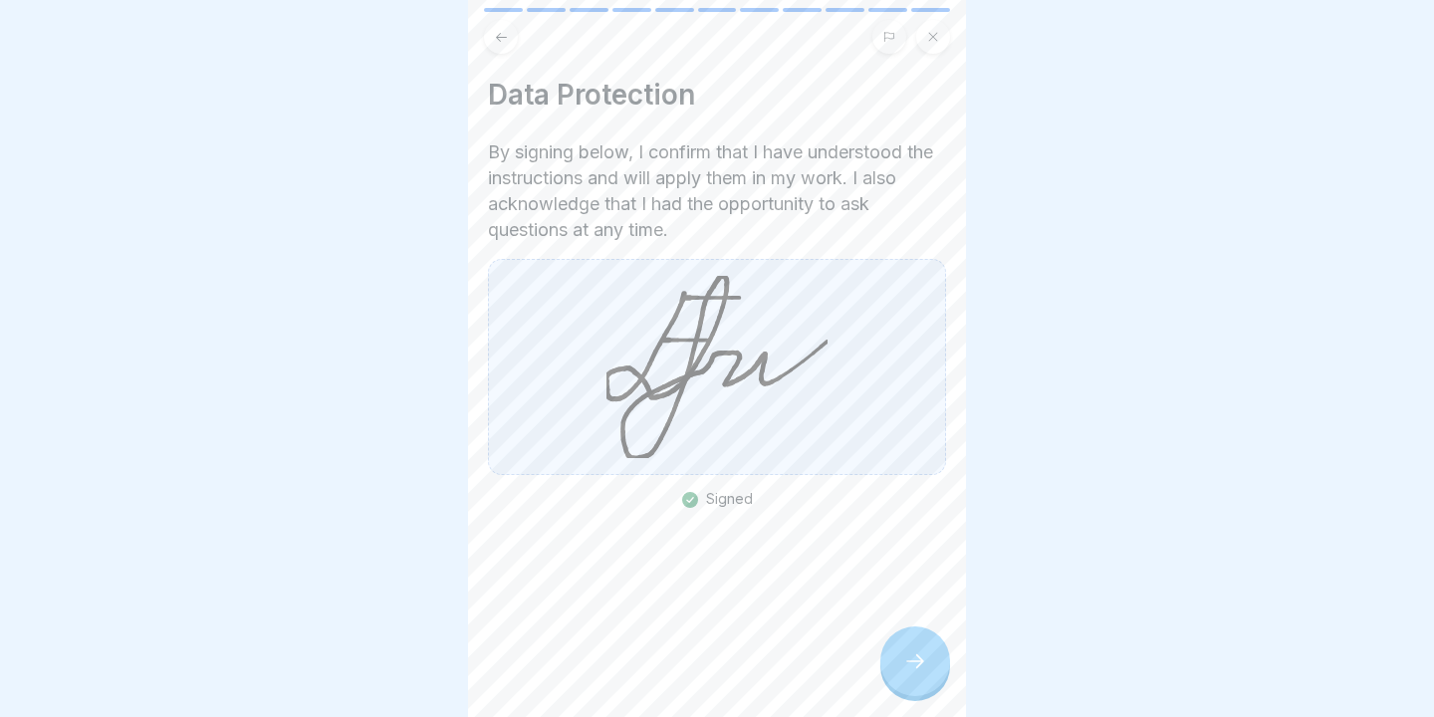
click at [895, 655] on div at bounding box center [915, 661] width 70 height 70
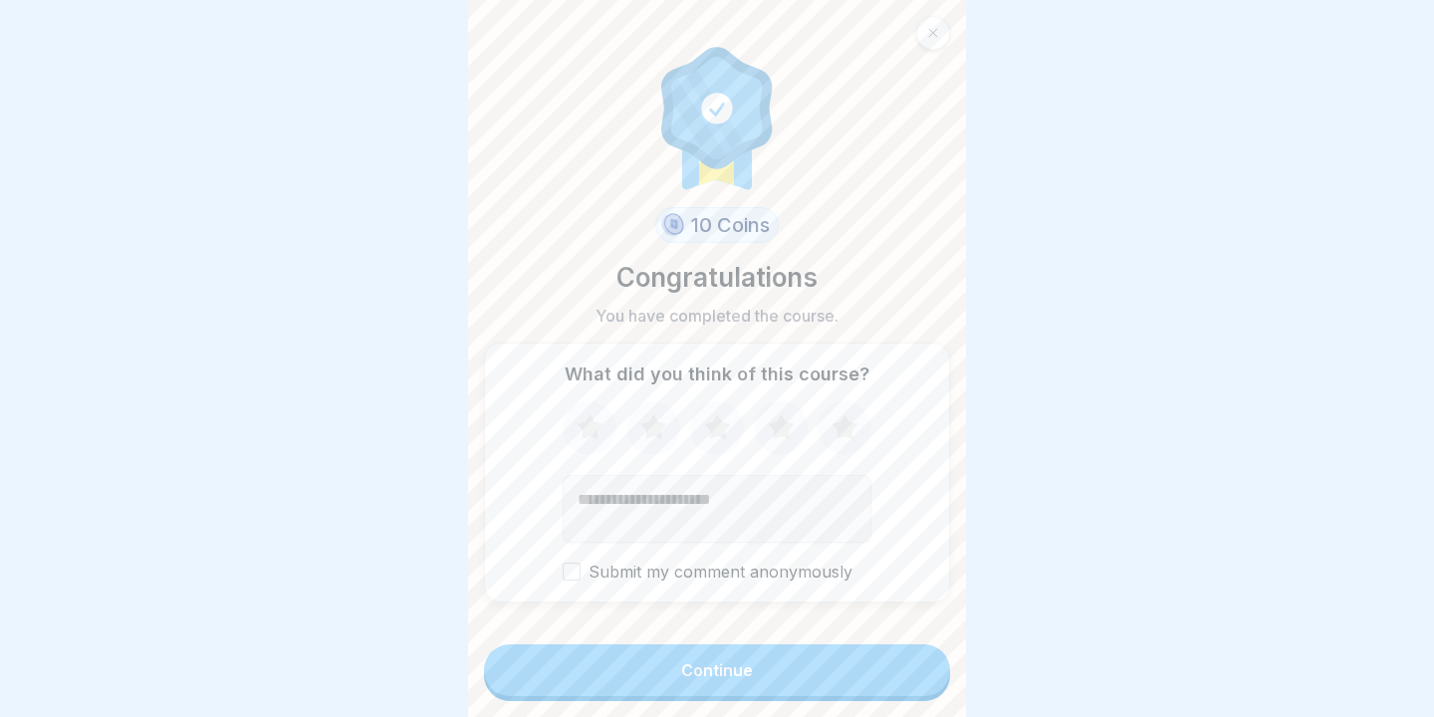
click at [866, 665] on button "Continue" at bounding box center [717, 670] width 466 height 52
click at [846, 456] on div "Submit my comment anonymously" at bounding box center [716, 491] width 309 height 181
click at [846, 429] on icon at bounding box center [844, 426] width 26 height 25
click at [790, 665] on button "Continue" at bounding box center [717, 670] width 466 height 52
click at [806, 653] on button "Continue" at bounding box center [717, 670] width 466 height 52
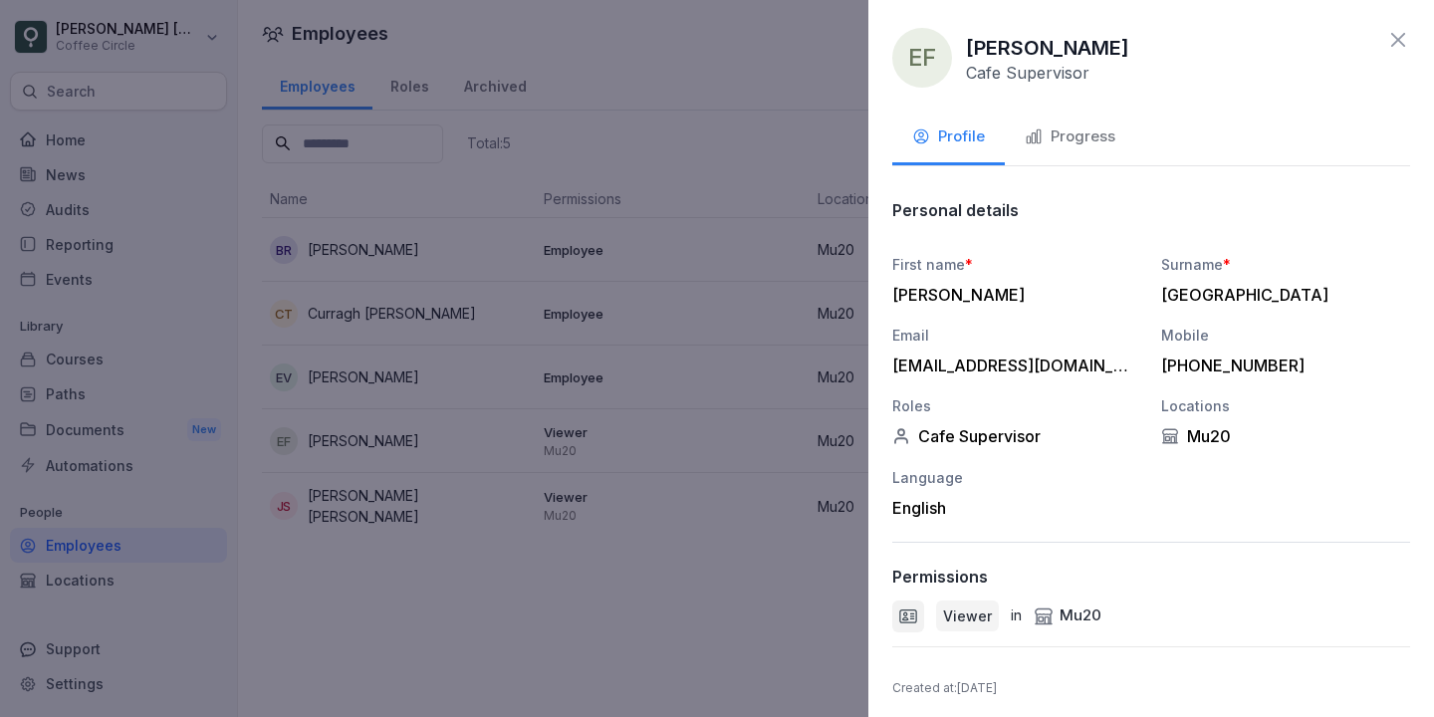
click at [1074, 152] on button "Progress" at bounding box center [1070, 139] width 130 height 54
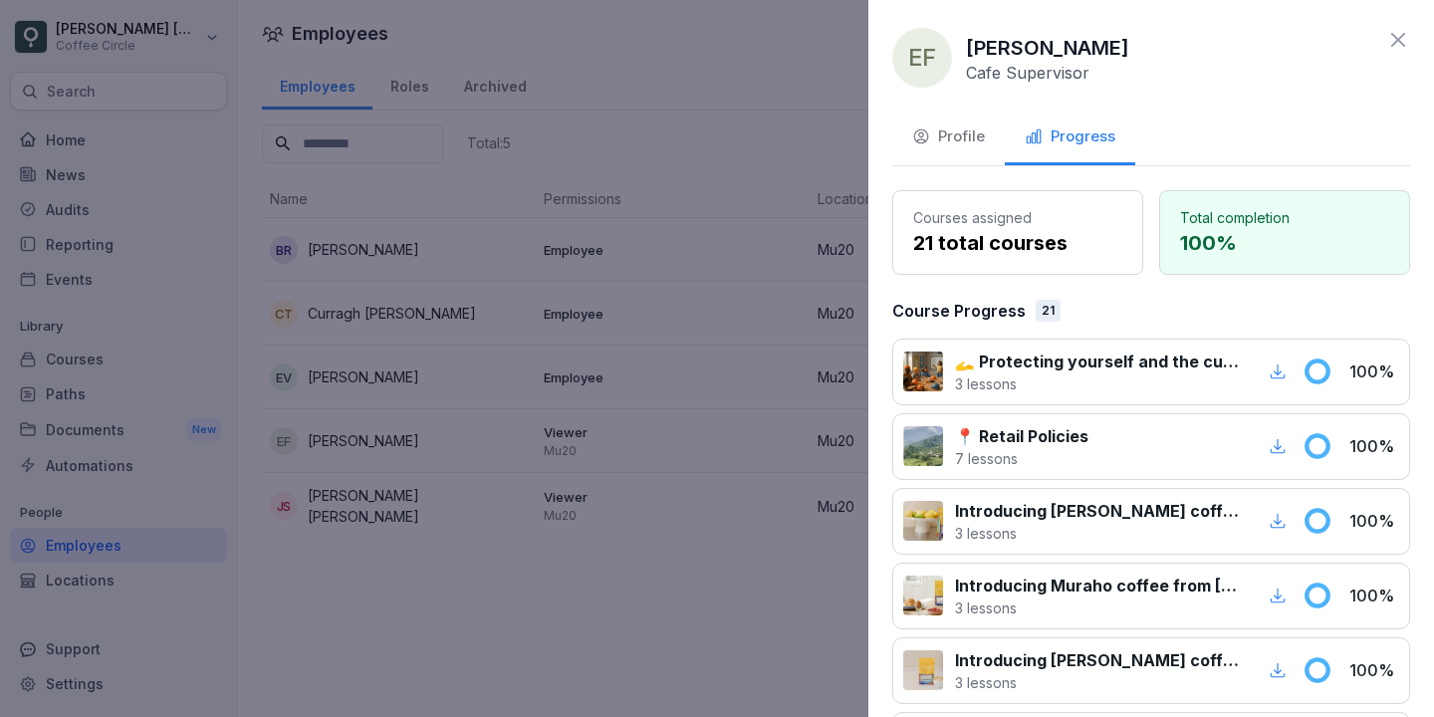
click at [784, 168] on div at bounding box center [717, 358] width 1434 height 717
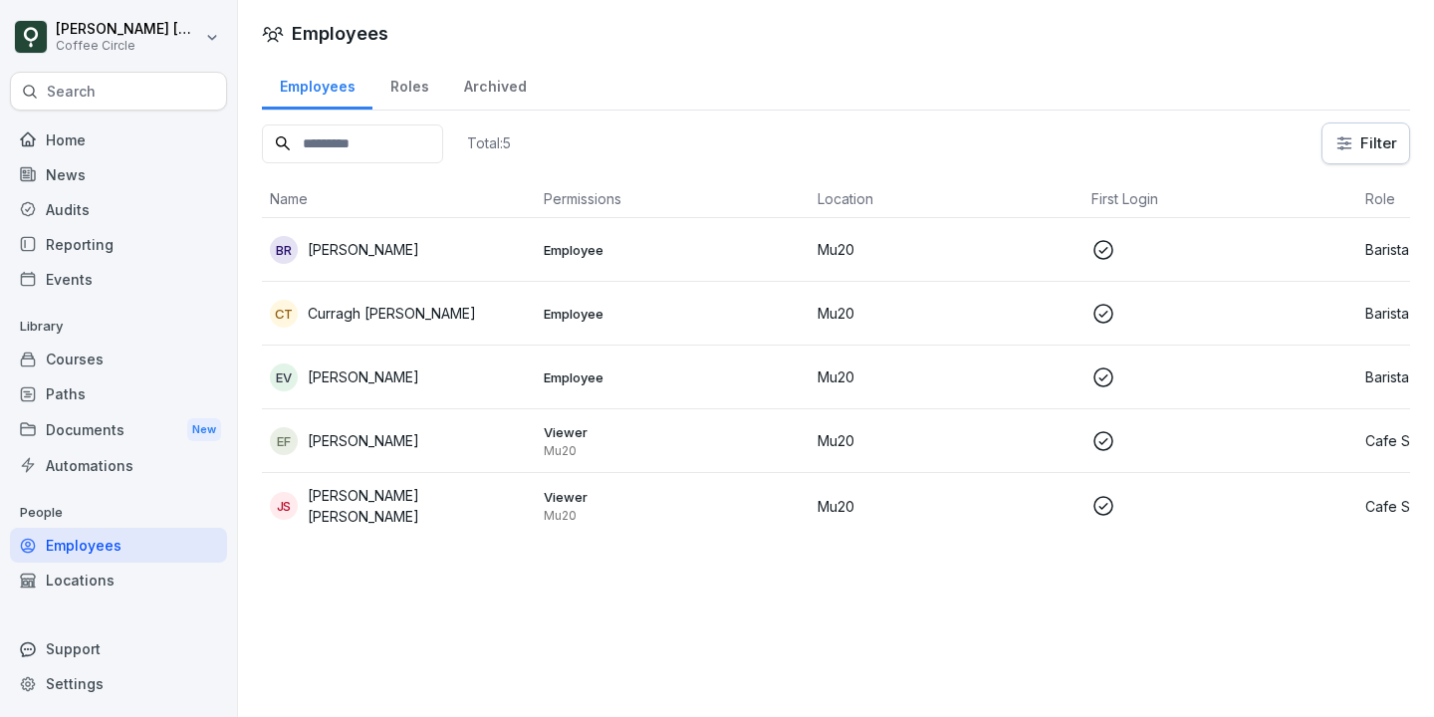
click at [466, 260] on div "BR Bronagh Rogers" at bounding box center [399, 250] width 258 height 28
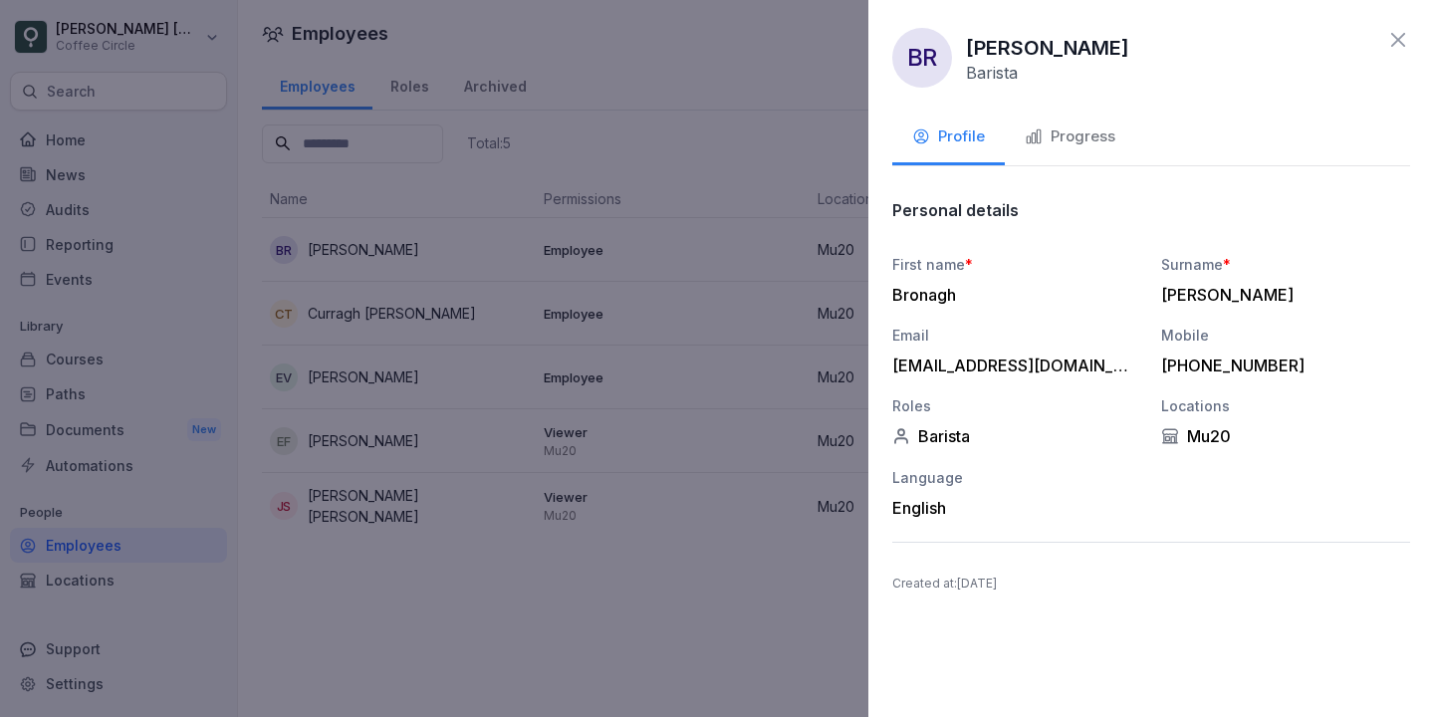
click at [1104, 152] on button "Progress" at bounding box center [1070, 139] width 130 height 54
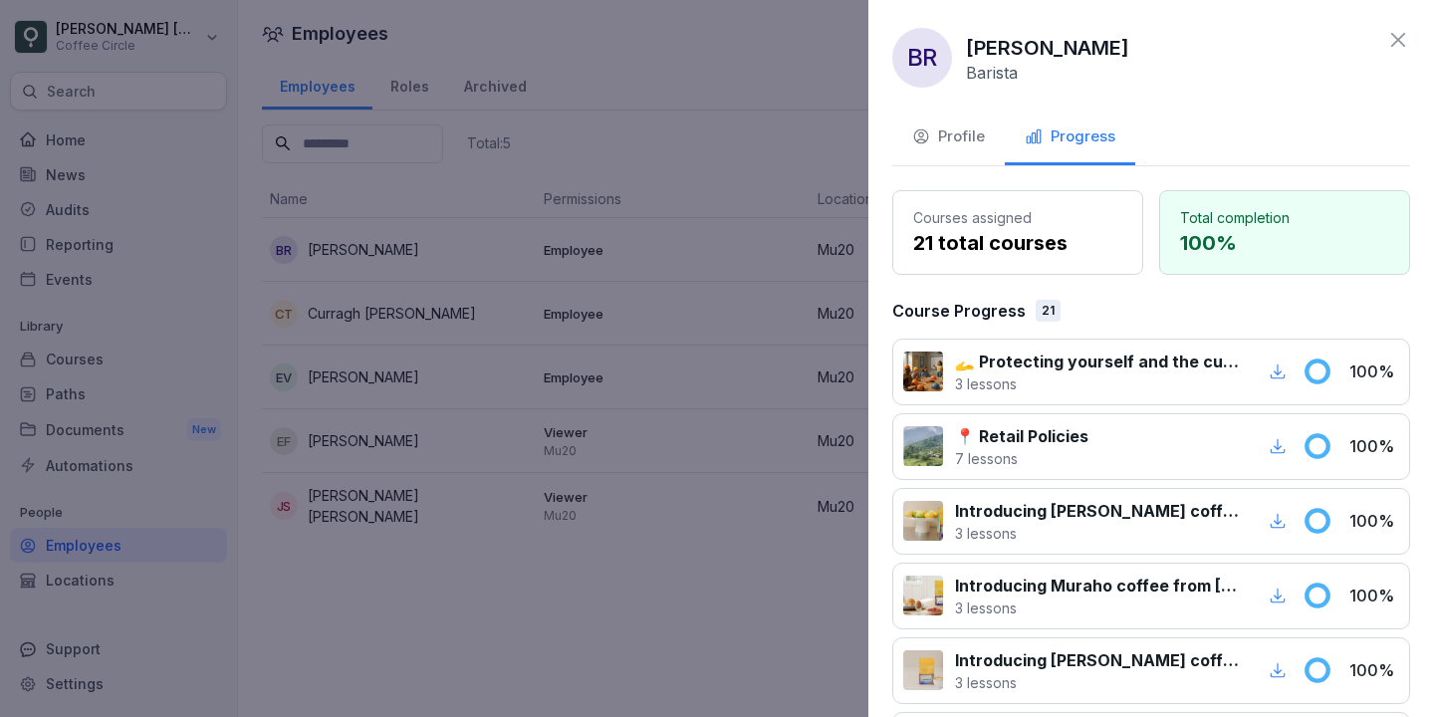
click at [1404, 38] on icon at bounding box center [1398, 40] width 24 height 24
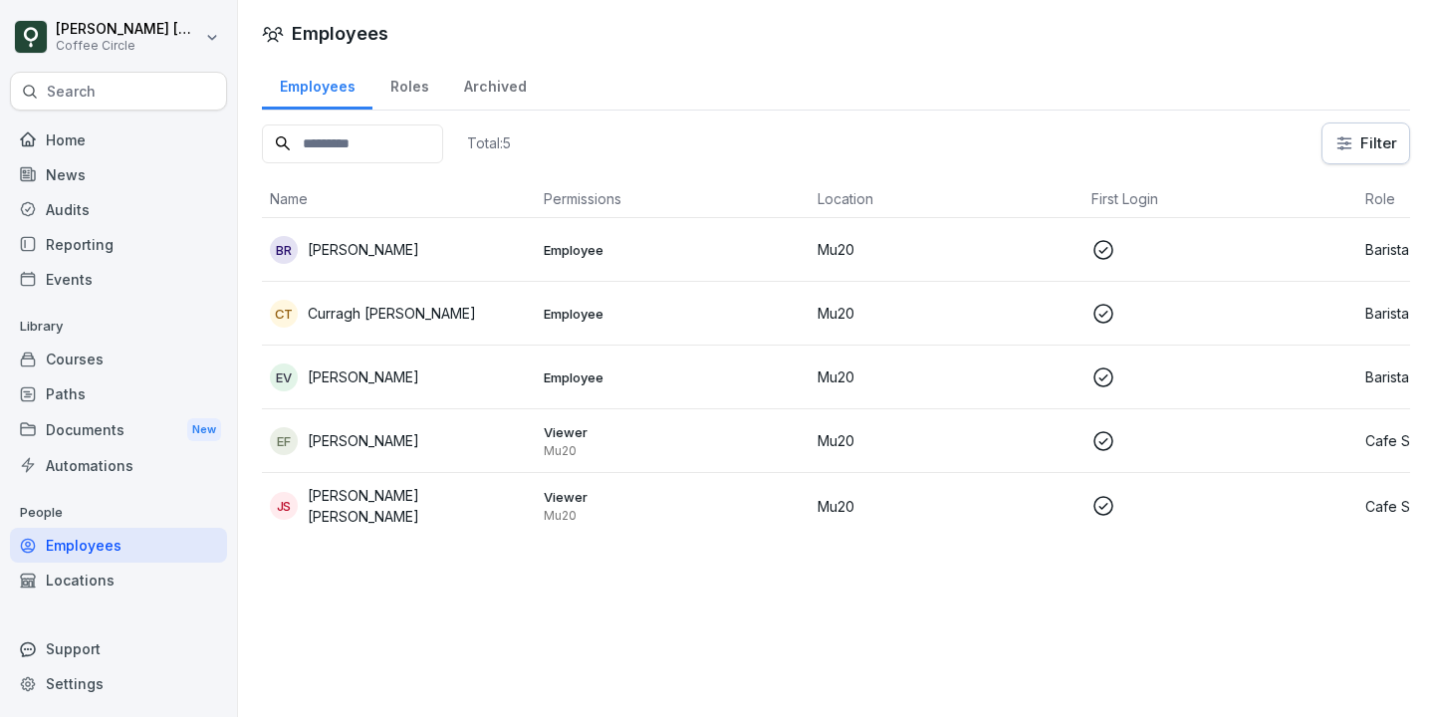
click at [596, 411] on td "Viewer Mu20" at bounding box center [673, 441] width 274 height 64
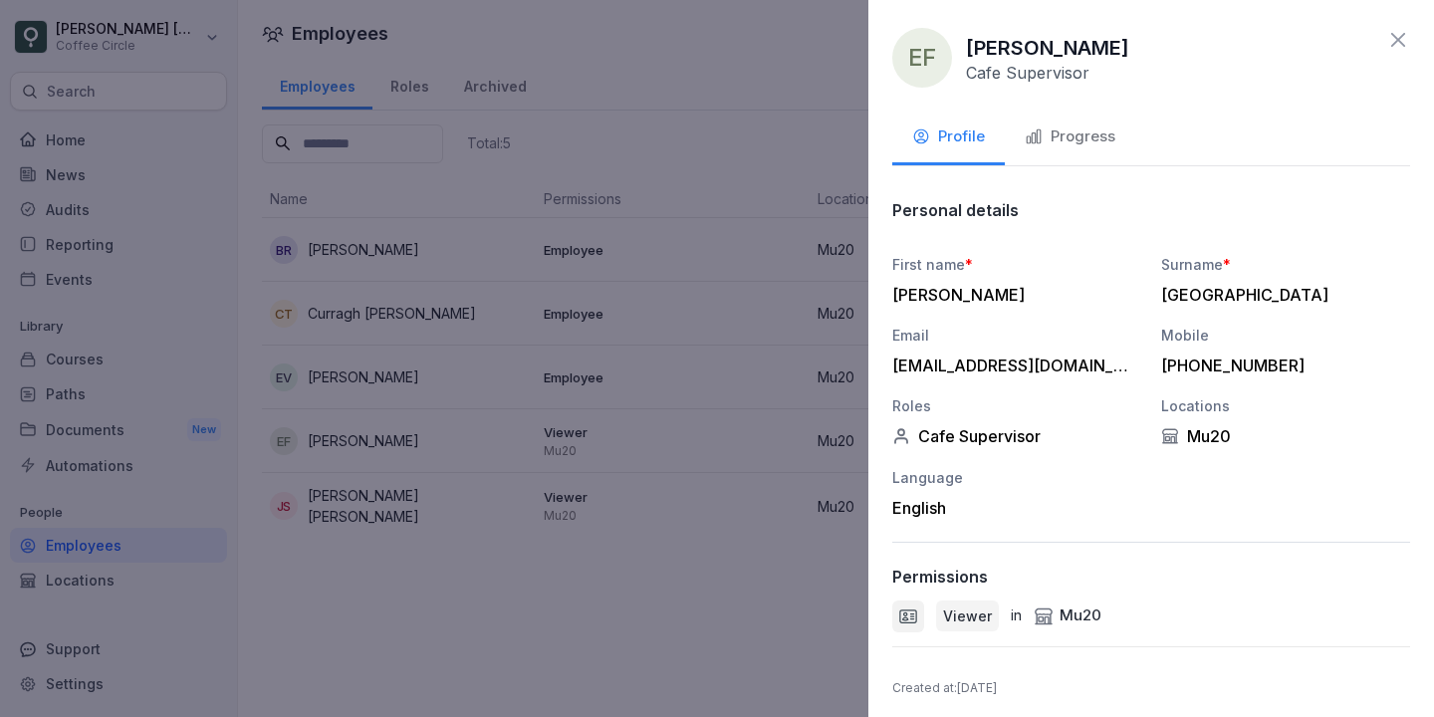
click at [1375, 33] on div "EF Evan France Cafe Supervisor" at bounding box center [1151, 58] width 518 height 60
click at [1409, 33] on icon at bounding box center [1398, 40] width 24 height 24
